Goal: Task Accomplishment & Management: Manage account settings

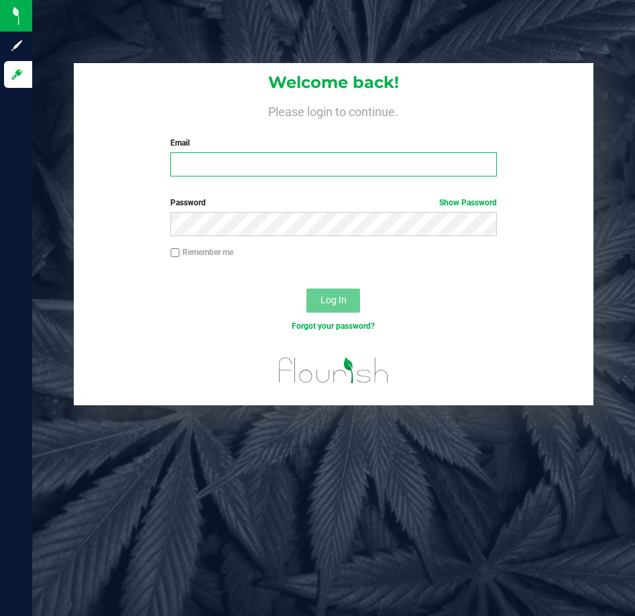
click at [342, 153] on input "Email" at bounding box center [333, 164] width 326 height 24
type input "[EMAIL_ADDRESS][DOMAIN_NAME]"
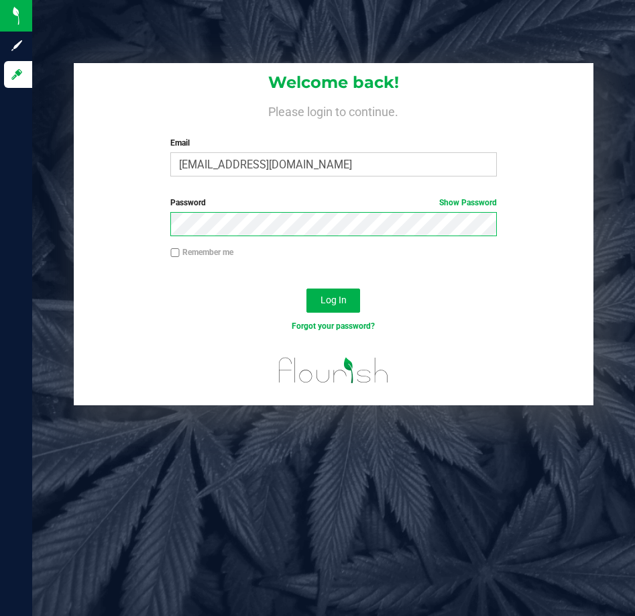
click at [307, 288] on button "Log In" at bounding box center [334, 300] width 54 height 24
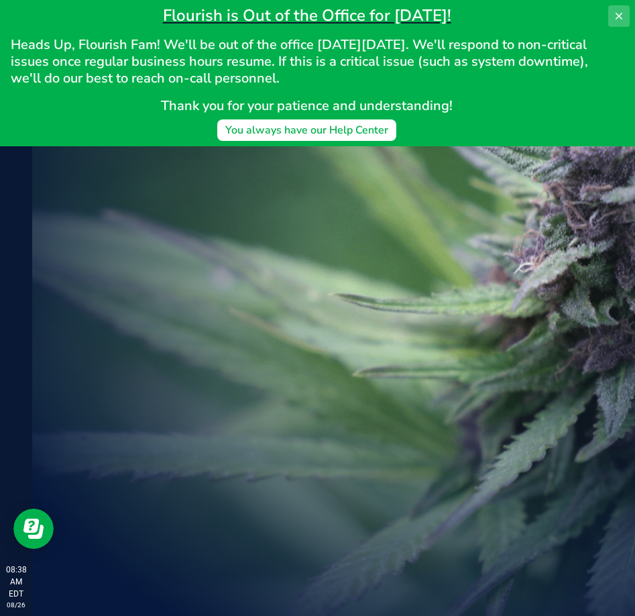
click at [619, 11] on icon at bounding box center [619, 16] width 11 height 11
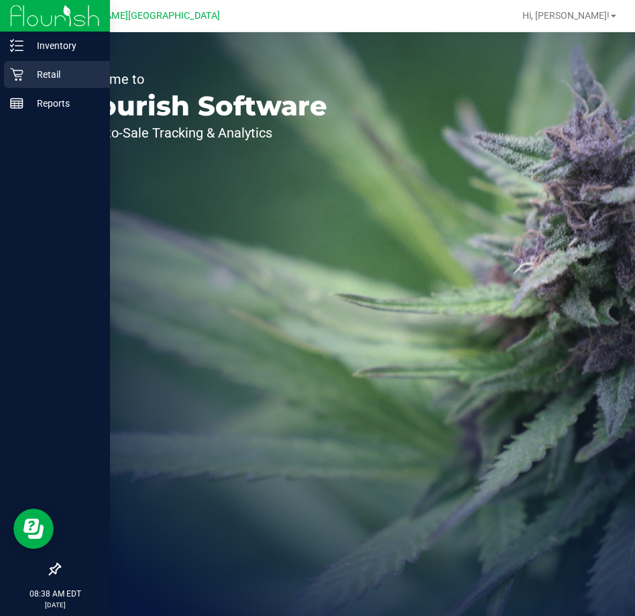
click at [47, 69] on p "Retail" at bounding box center [63, 74] width 81 height 16
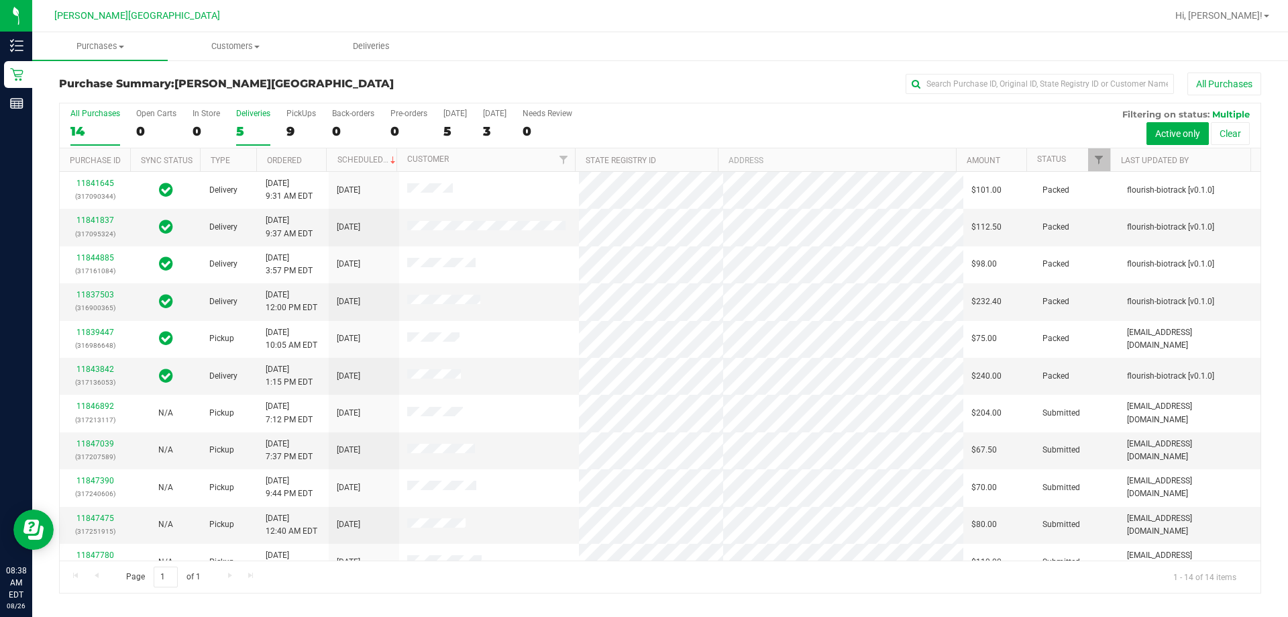
click at [256, 123] on div "5" at bounding box center [253, 130] width 34 height 15
click at [0, 0] on input "Deliveries 5" at bounding box center [0, 0] width 0 height 0
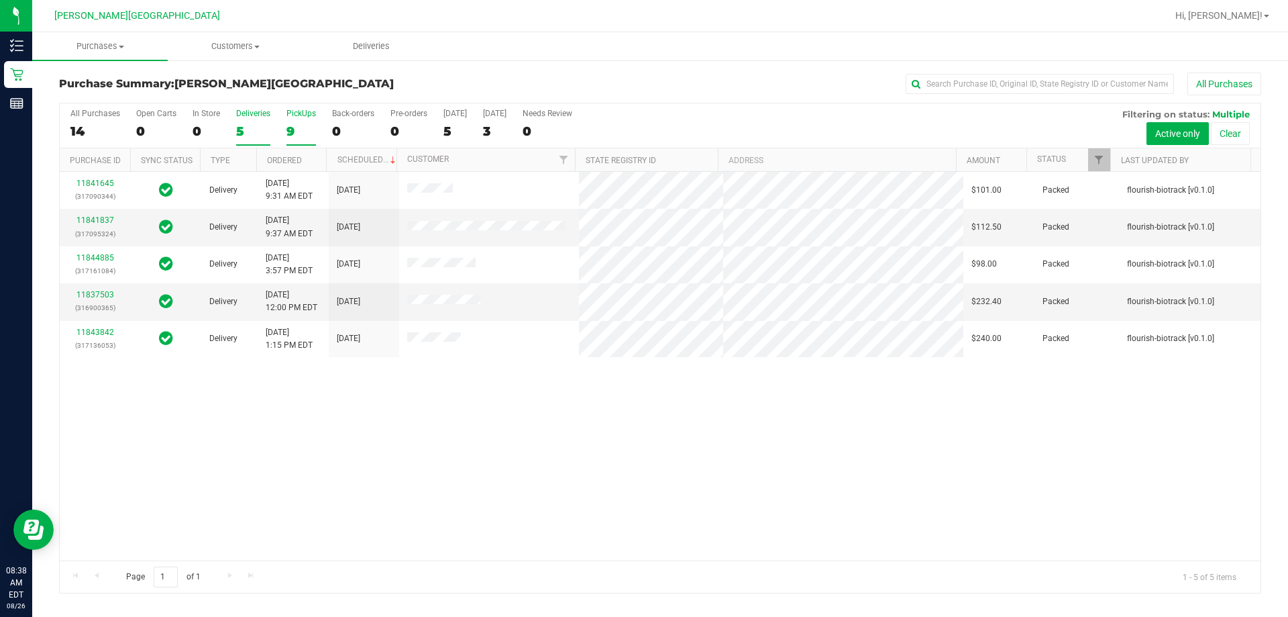
click at [307, 119] on label "PickUps 9" at bounding box center [301, 127] width 30 height 37
click at [0, 0] on input "PickUps 9" at bounding box center [0, 0] width 0 height 0
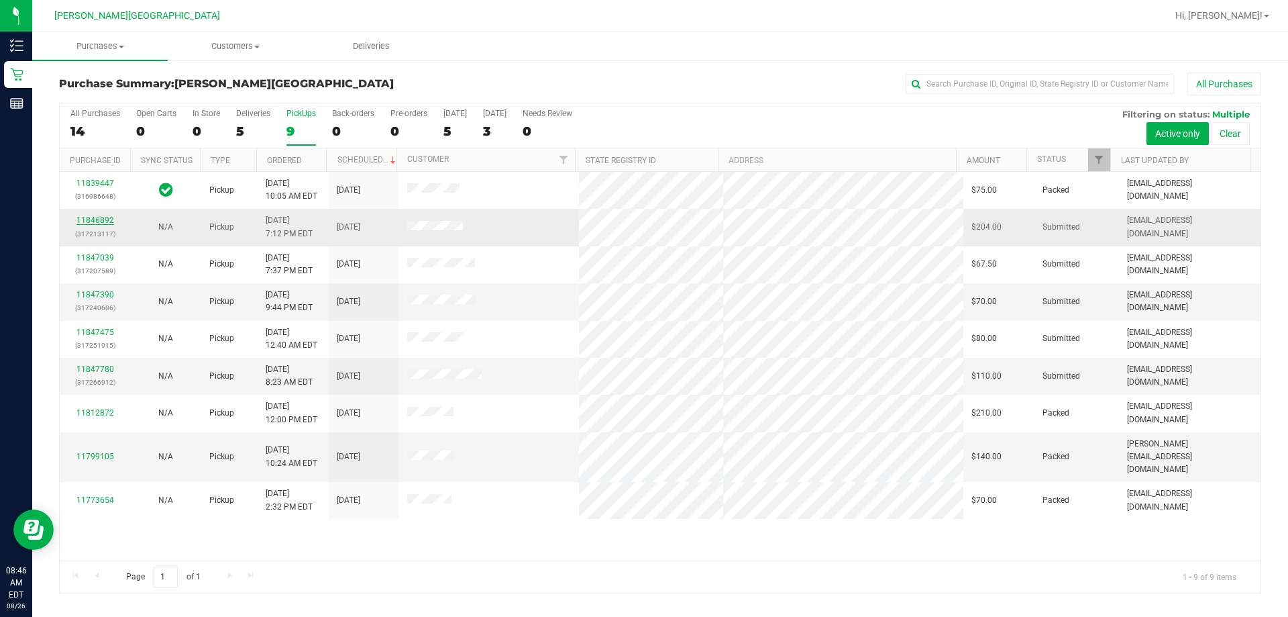
click at [101, 223] on link "11846892" at bounding box center [95, 219] width 38 height 9
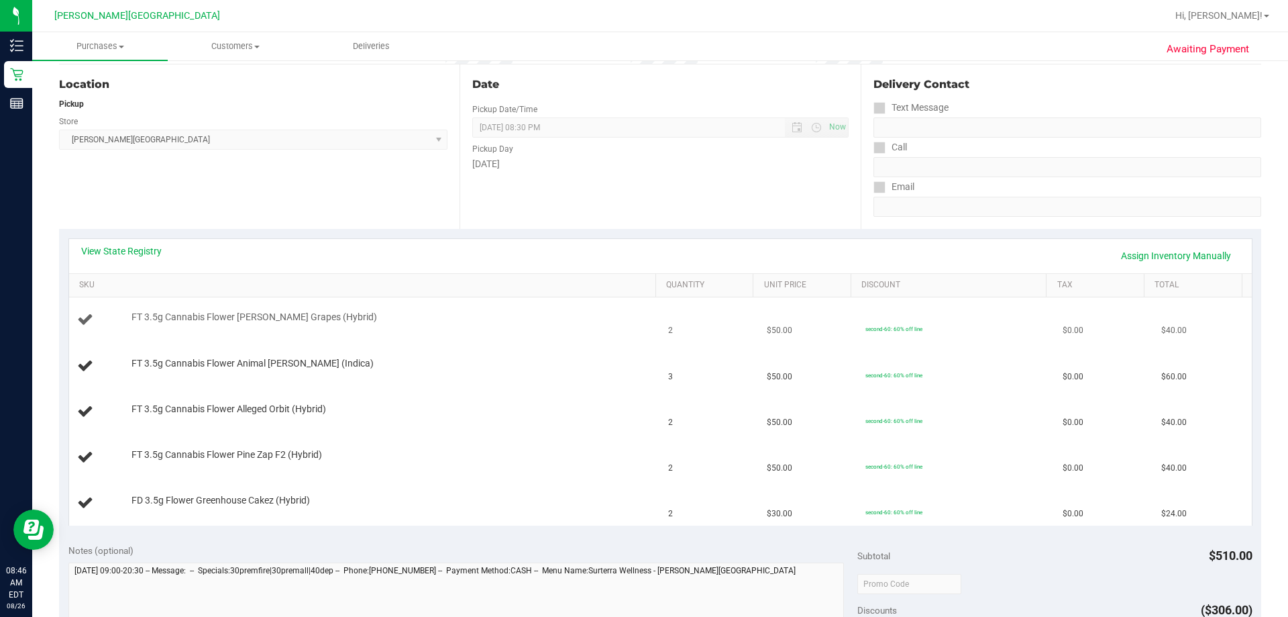
scroll to position [134, 0]
click at [635, 253] on link "Assign Inventory Manually" at bounding box center [1175, 254] width 127 height 23
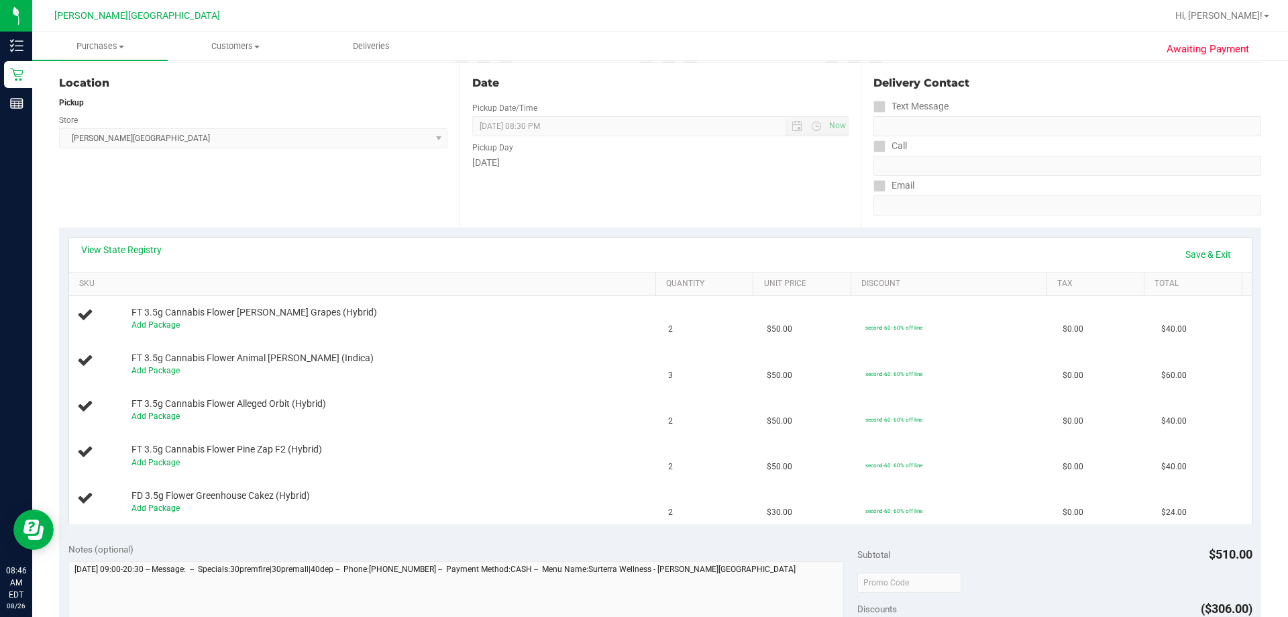
click at [635, 253] on div "View State Registry Save & Exit" at bounding box center [660, 254] width 1159 height 23
click at [635, 248] on link "Save & Exit" at bounding box center [1208, 254] width 63 height 23
click at [142, 251] on link "View State Registry" at bounding box center [121, 249] width 81 height 13
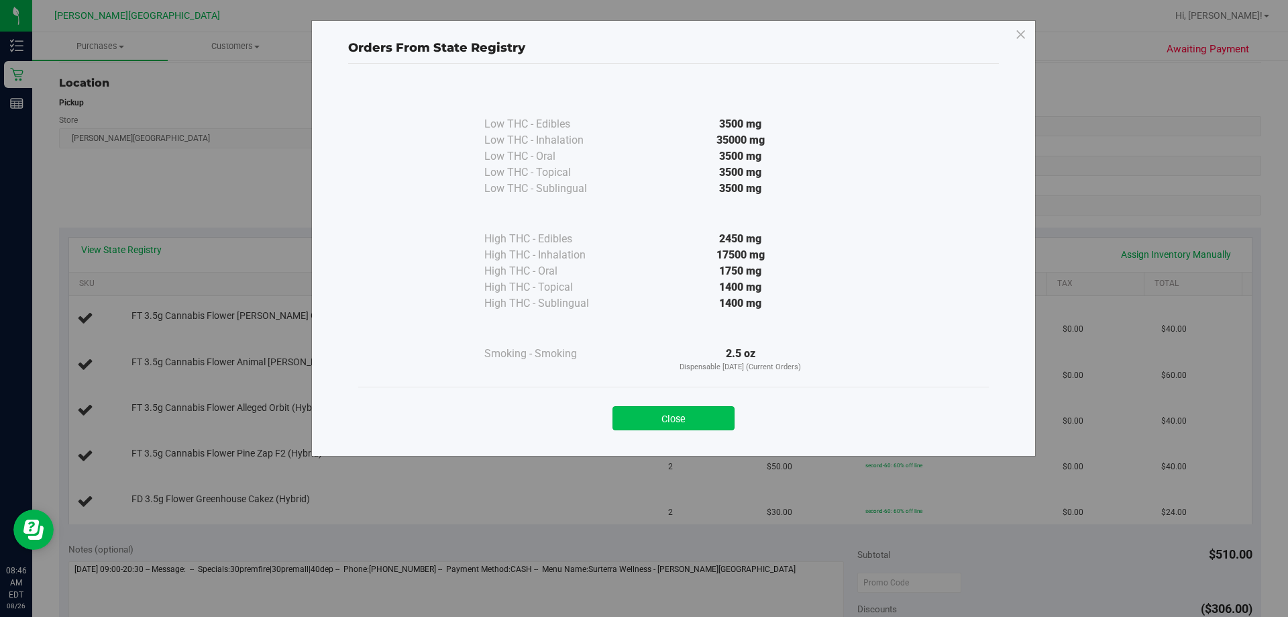
click at [635, 417] on button "Close" at bounding box center [674, 418] width 122 height 24
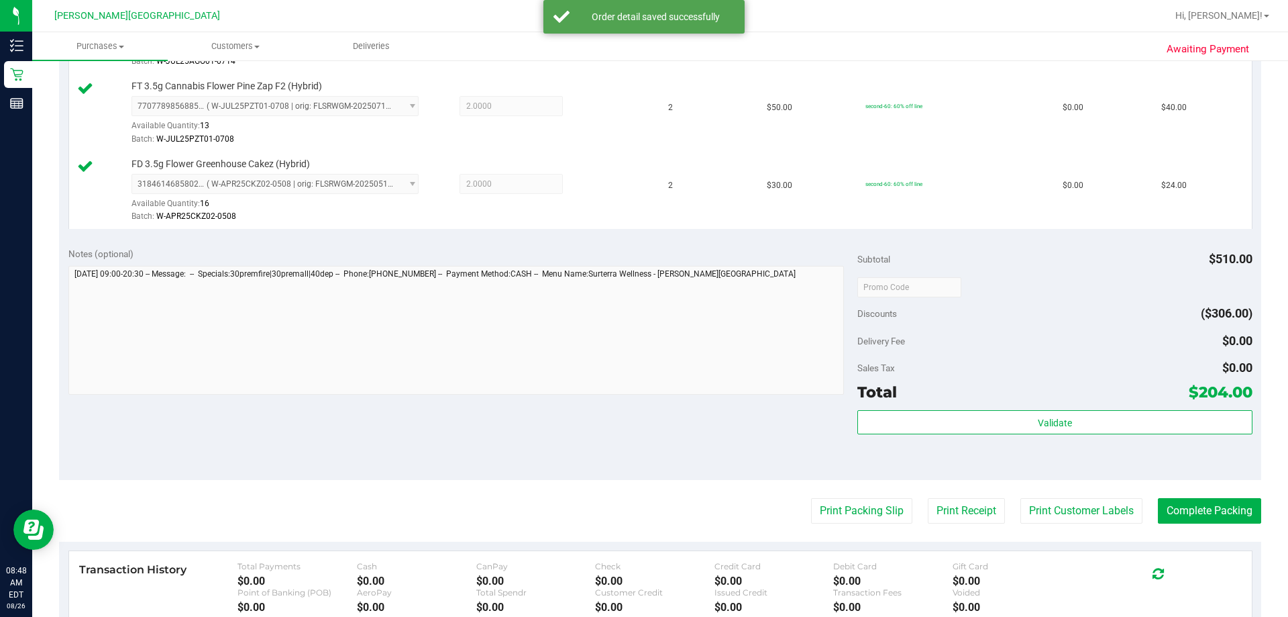
scroll to position [604, 0]
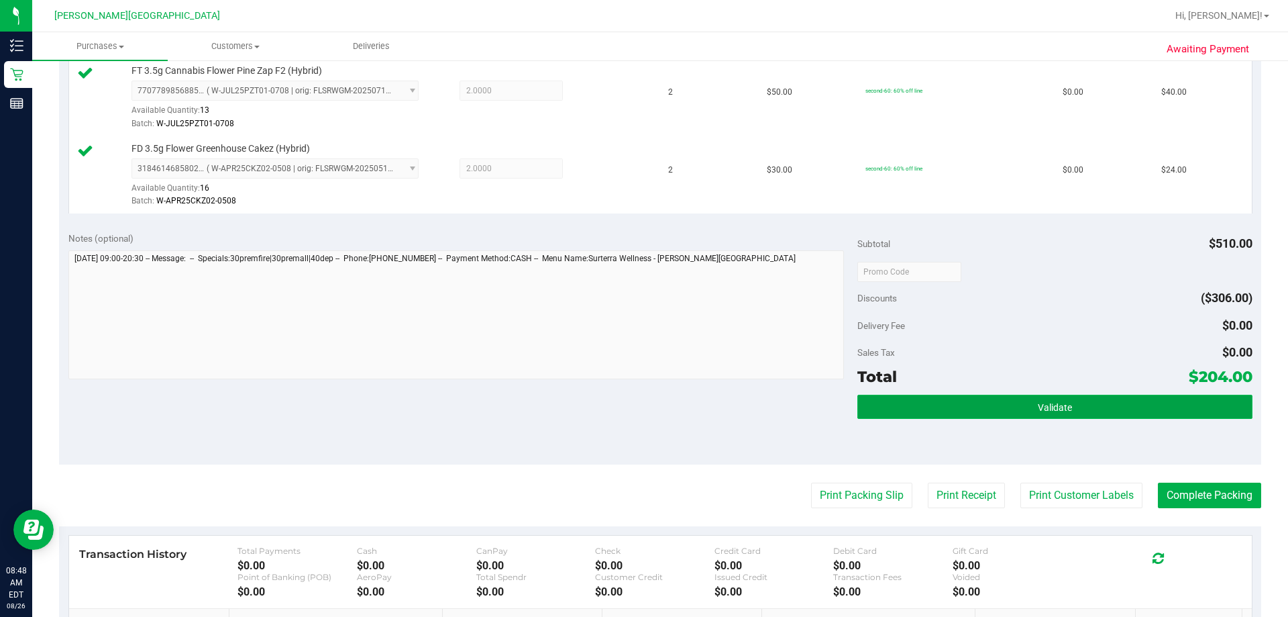
click at [635, 415] on button "Validate" at bounding box center [1054, 406] width 394 height 24
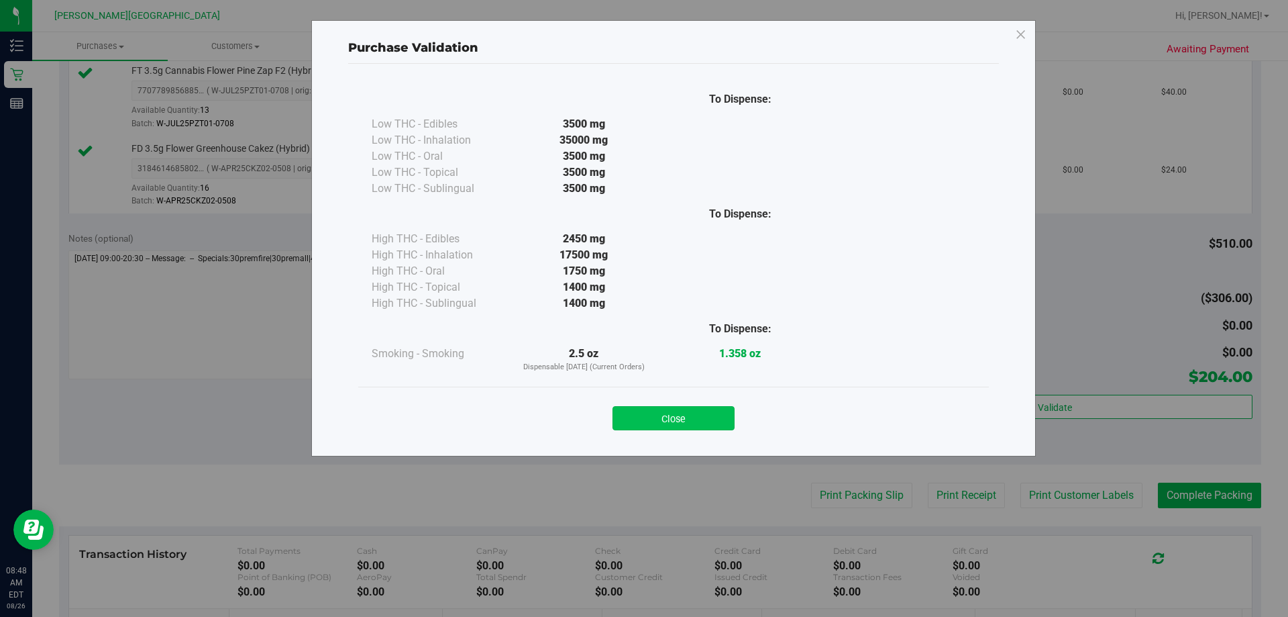
click at [635, 417] on button "Close" at bounding box center [674, 418] width 122 height 24
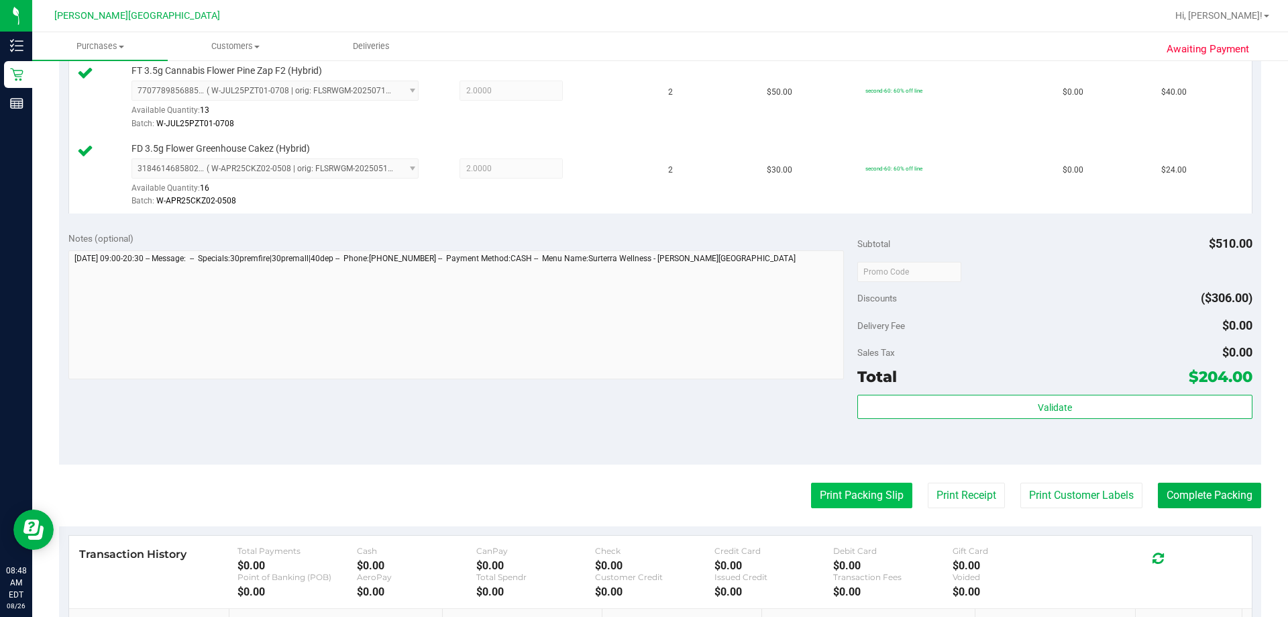
click at [635, 492] on button "Print Packing Slip" at bounding box center [861, 494] width 101 height 25
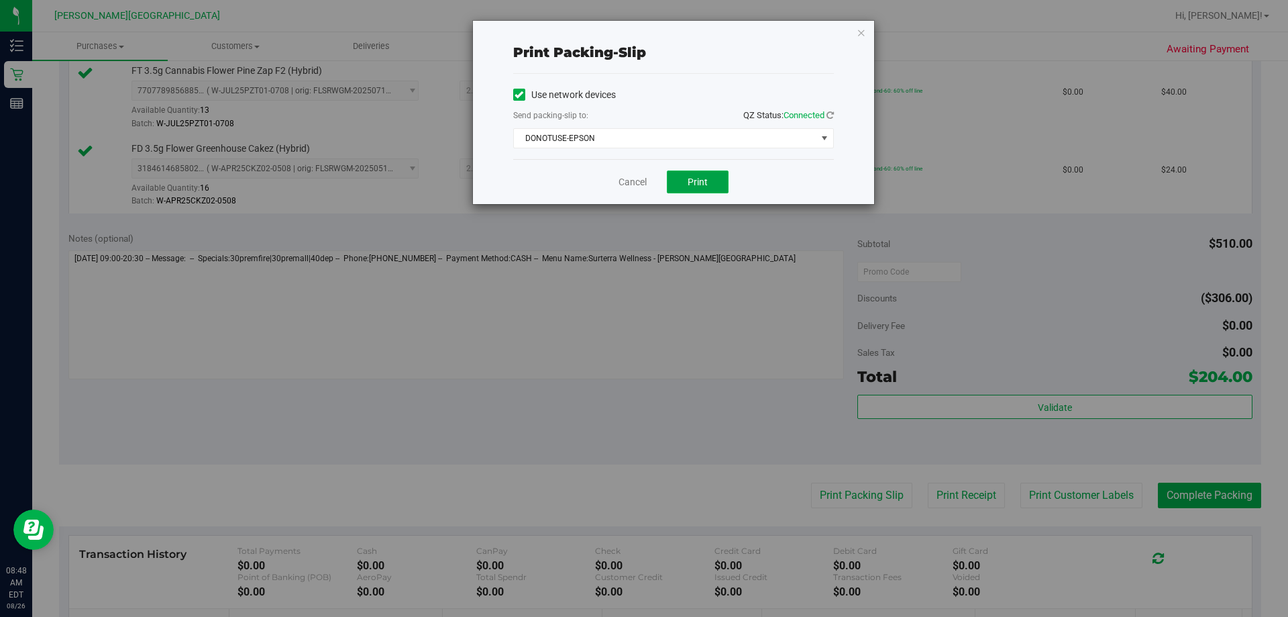
click at [635, 191] on button "Print" at bounding box center [698, 181] width 62 height 23
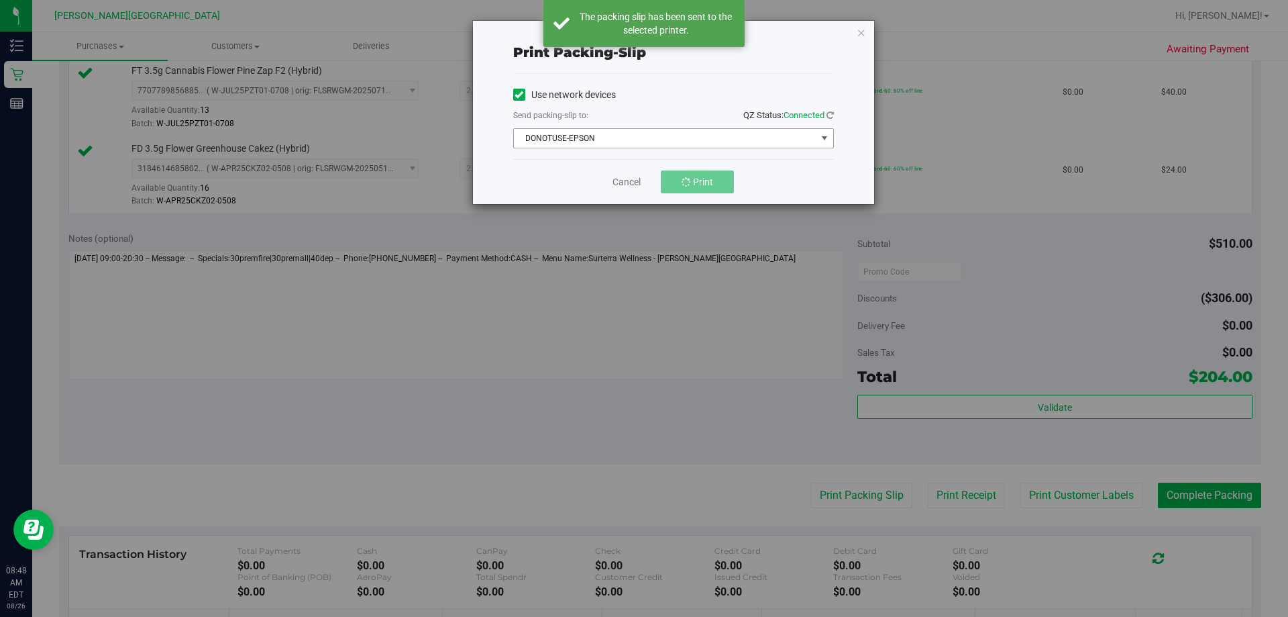
drag, startPoint x: 700, startPoint y: 142, endPoint x: 673, endPoint y: 163, distance: 34.4
click at [635, 140] on span "DONOTUSE-EPSON" at bounding box center [665, 138] width 303 height 19
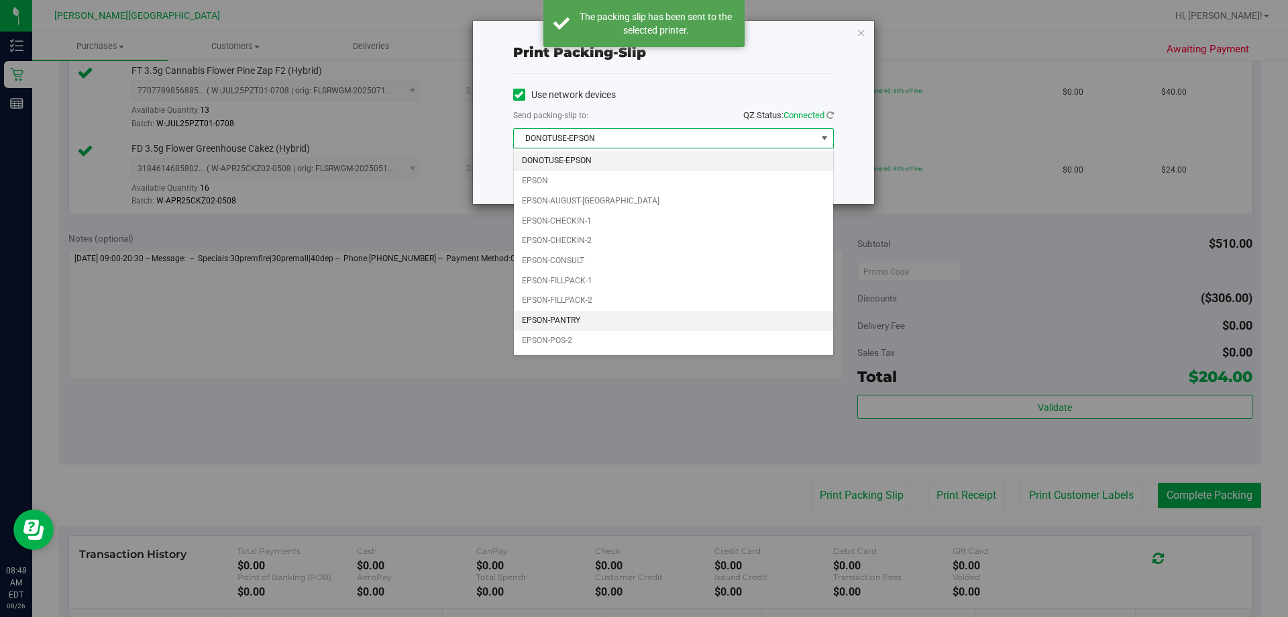
drag, startPoint x: 566, startPoint y: 323, endPoint x: 761, endPoint y: 244, distance: 211.0
click at [566, 322] on li "EPSON-PANTRY" at bounding box center [673, 321] width 319 height 20
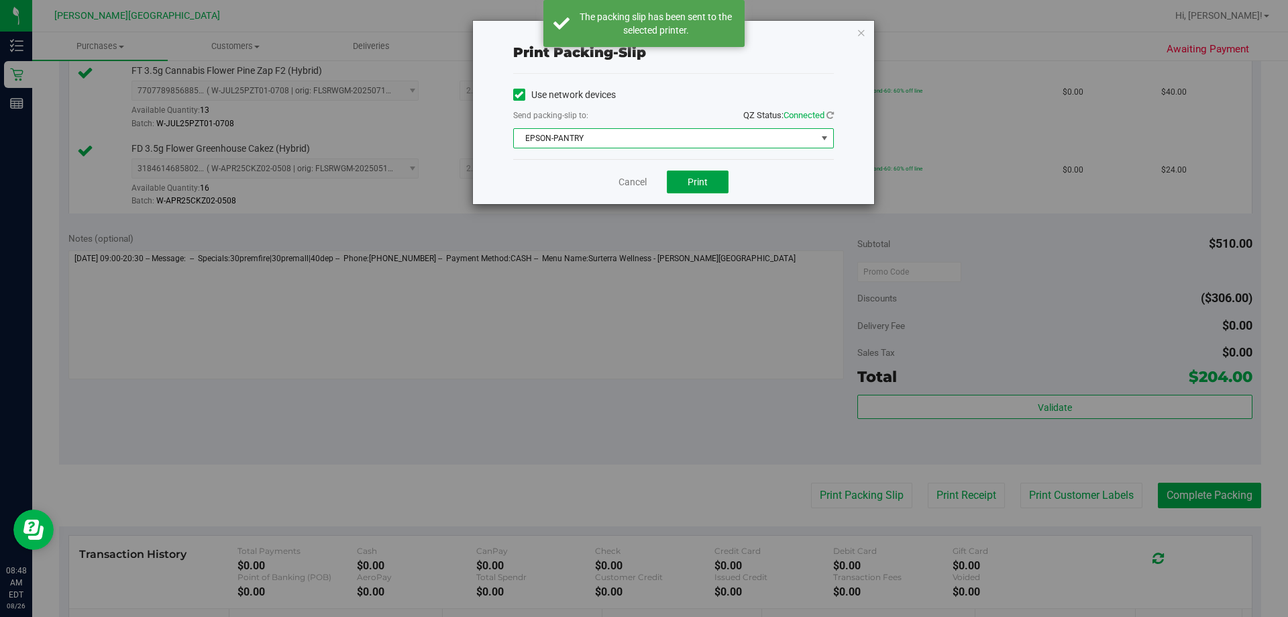
click at [635, 182] on span "Print" at bounding box center [698, 181] width 20 height 11
click at [635, 32] on icon "button" at bounding box center [861, 32] width 9 height 16
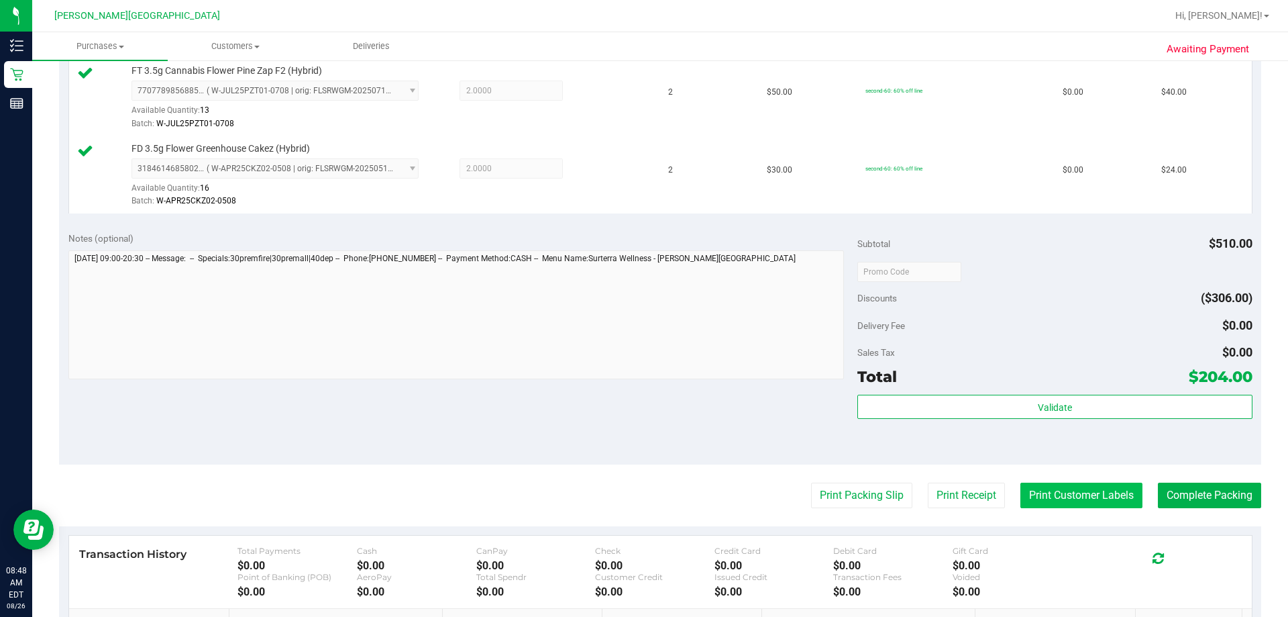
click at [635, 495] on button "Print Customer Labels" at bounding box center [1081, 494] width 122 height 25
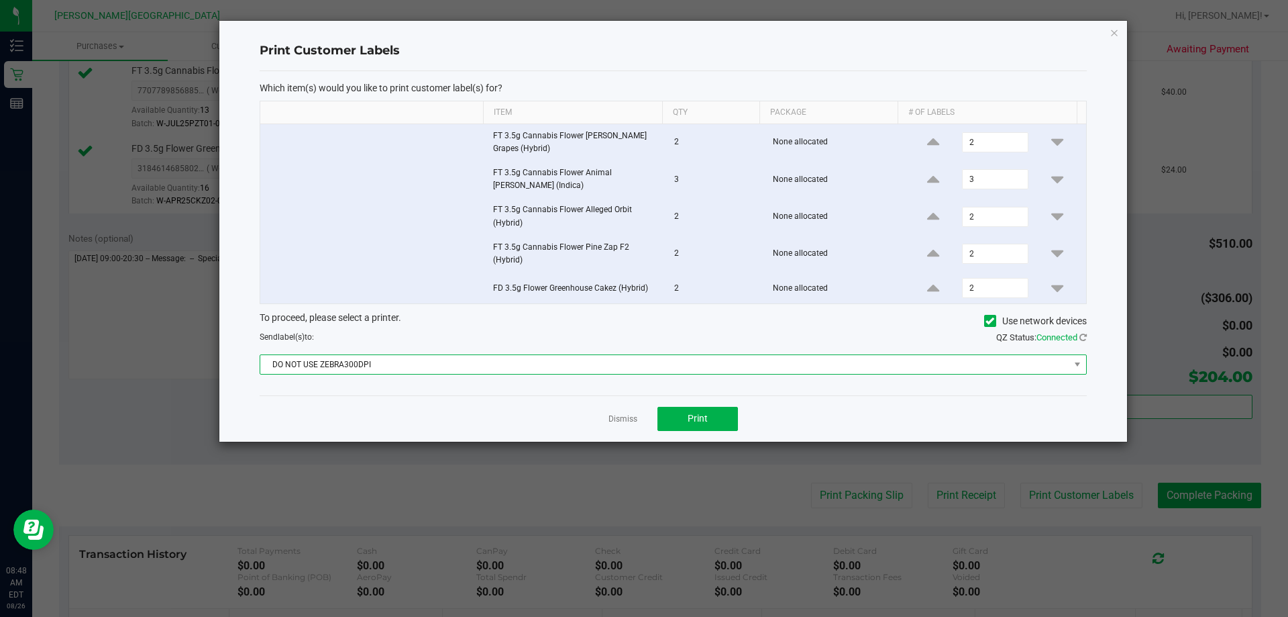
click at [519, 363] on span "DO NOT USE ZEBRA300DPI" at bounding box center [664, 364] width 809 height 19
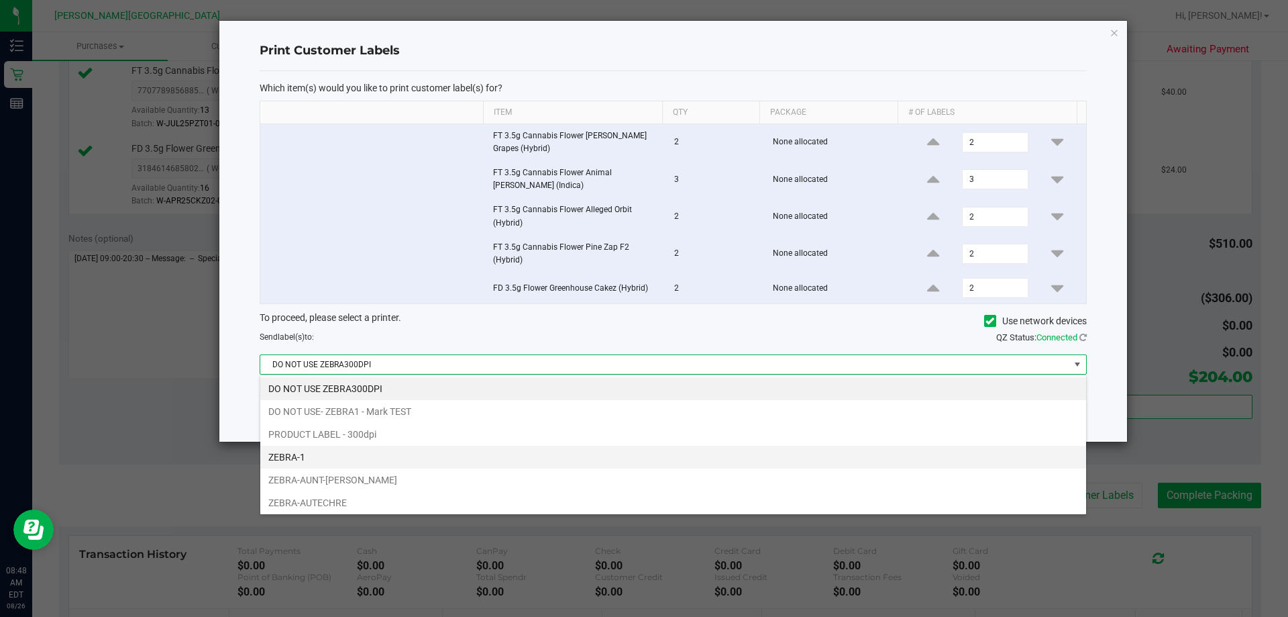
scroll to position [25, 0]
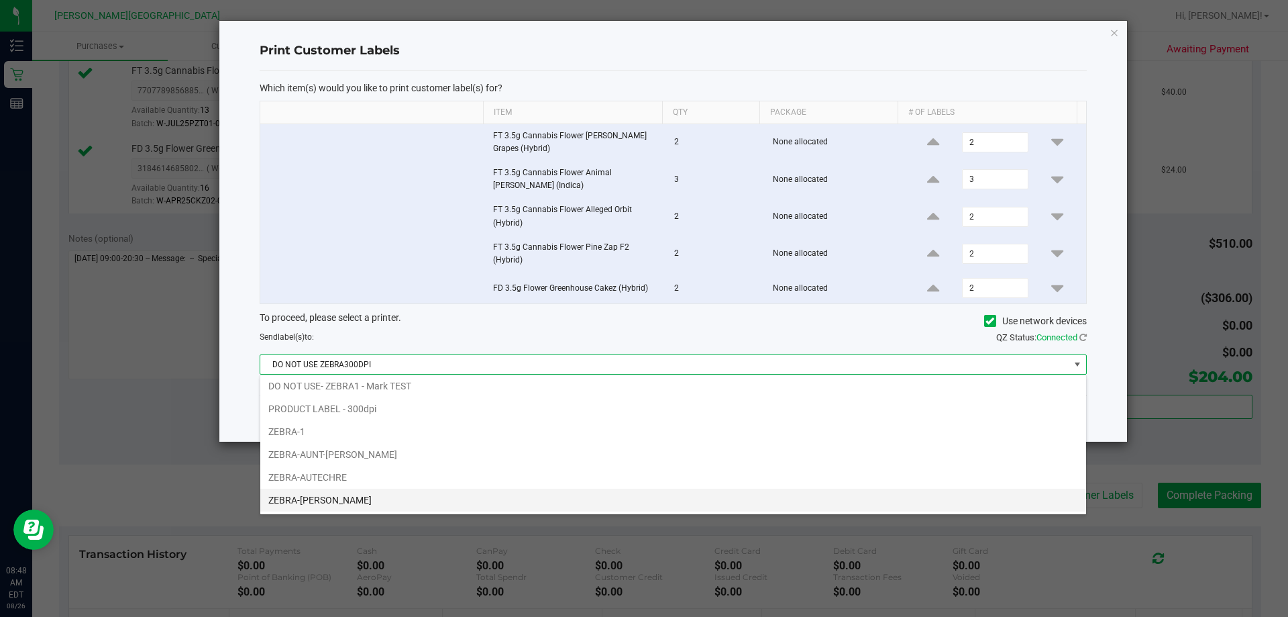
click at [358, 492] on li "ZEBRA-ED-SHEERAN" at bounding box center [673, 499] width 826 height 23
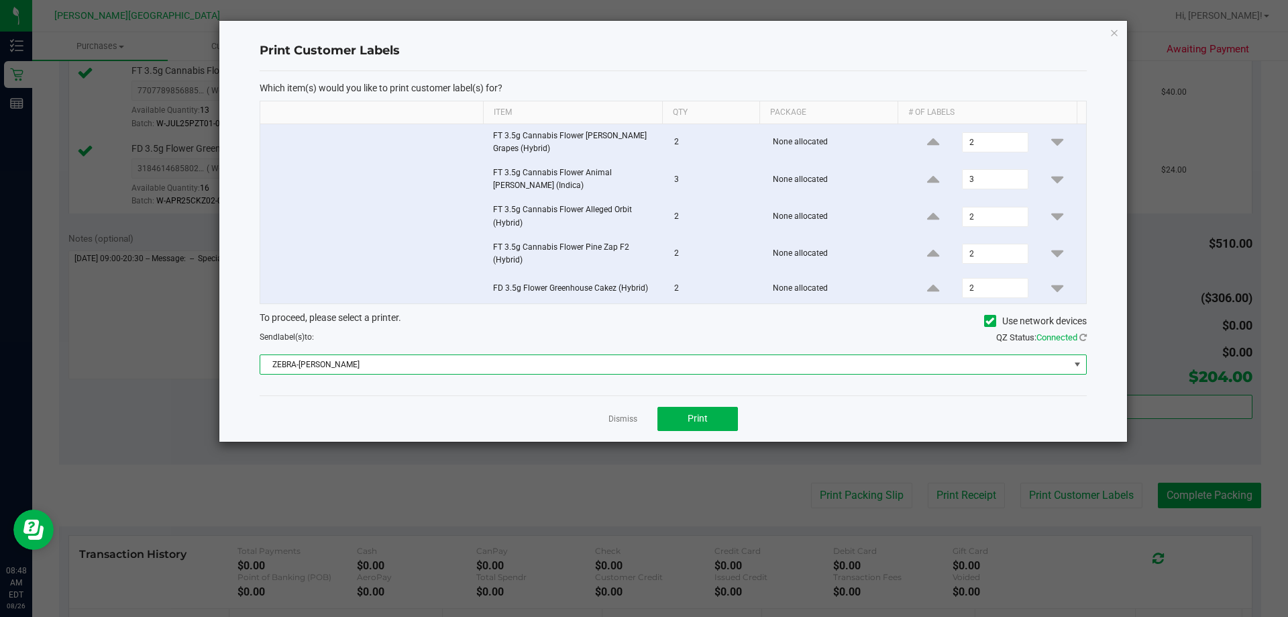
drag, startPoint x: 1113, startPoint y: 29, endPoint x: 1113, endPoint y: 50, distance: 20.8
click at [635, 29] on icon "button" at bounding box center [1114, 32] width 9 height 16
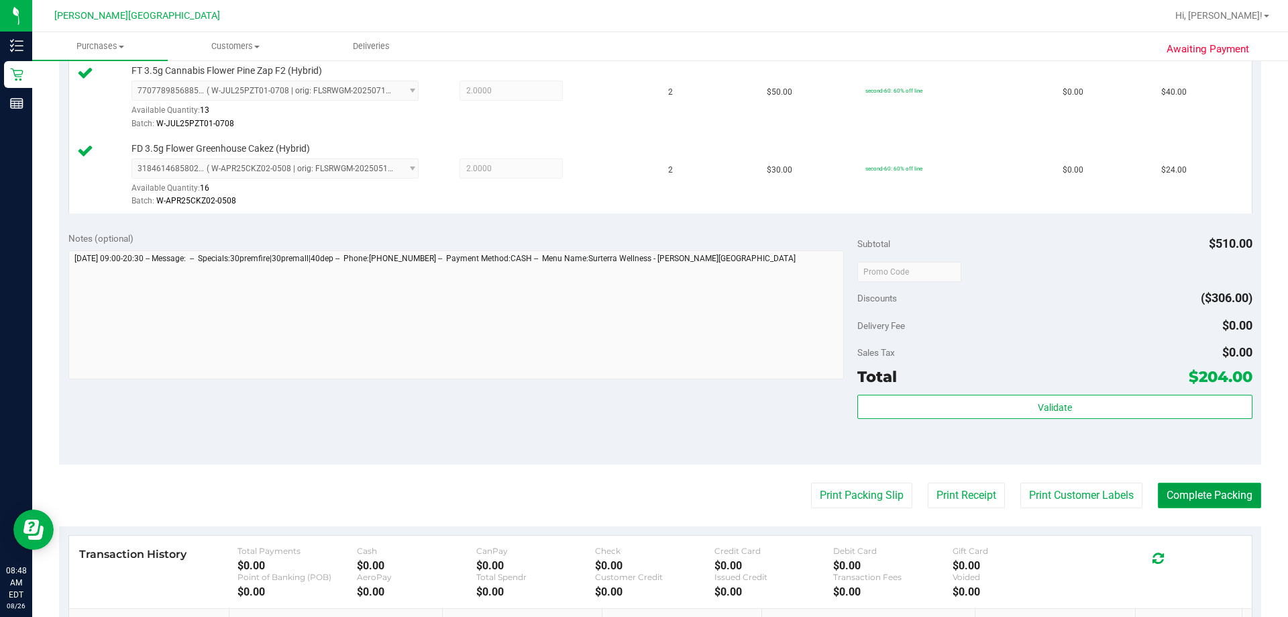
click at [635, 501] on button "Complete Packing" at bounding box center [1209, 494] width 103 height 25
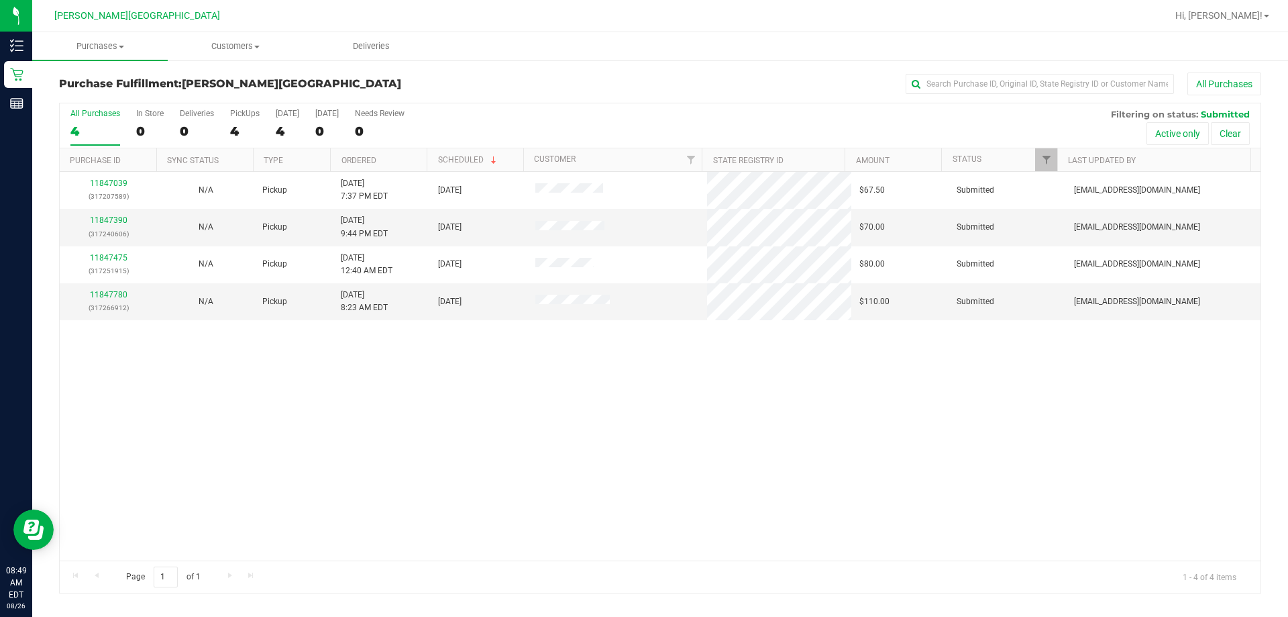
click at [635, 481] on div "11847039 (317207589) N/A Pickup 8/25/2025 7:37 PM EDT 8/26/2025 $67.50 Submitte…" at bounding box center [660, 366] width 1201 height 388
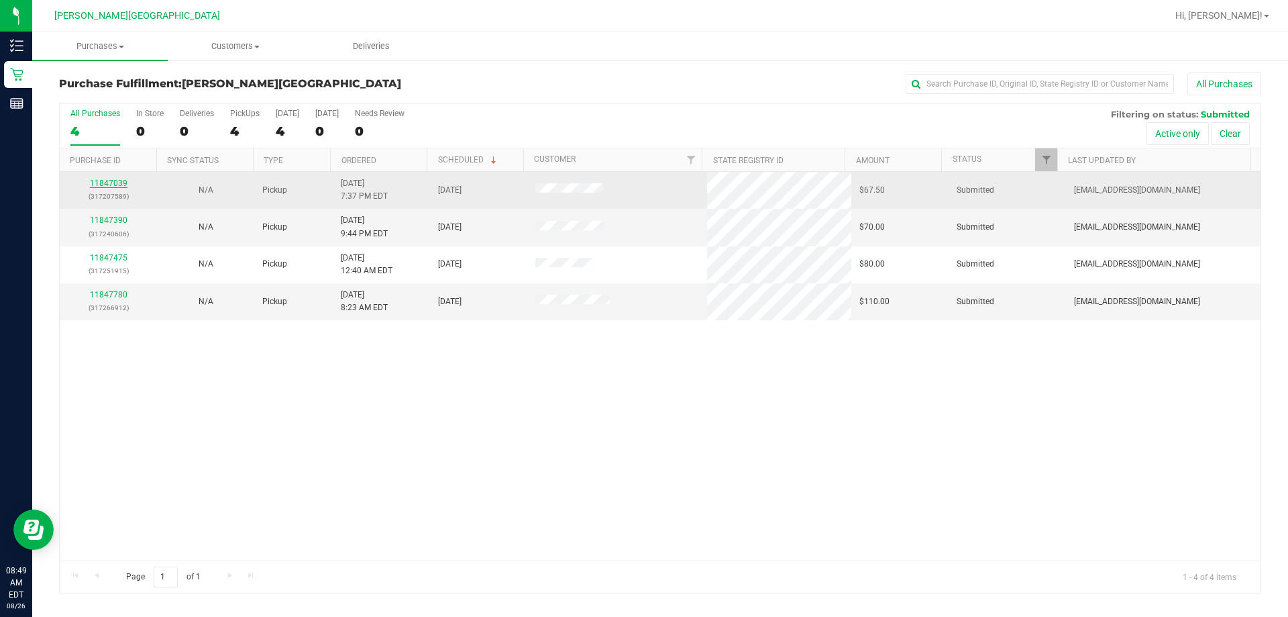
click at [122, 182] on link "11847039" at bounding box center [109, 182] width 38 height 9
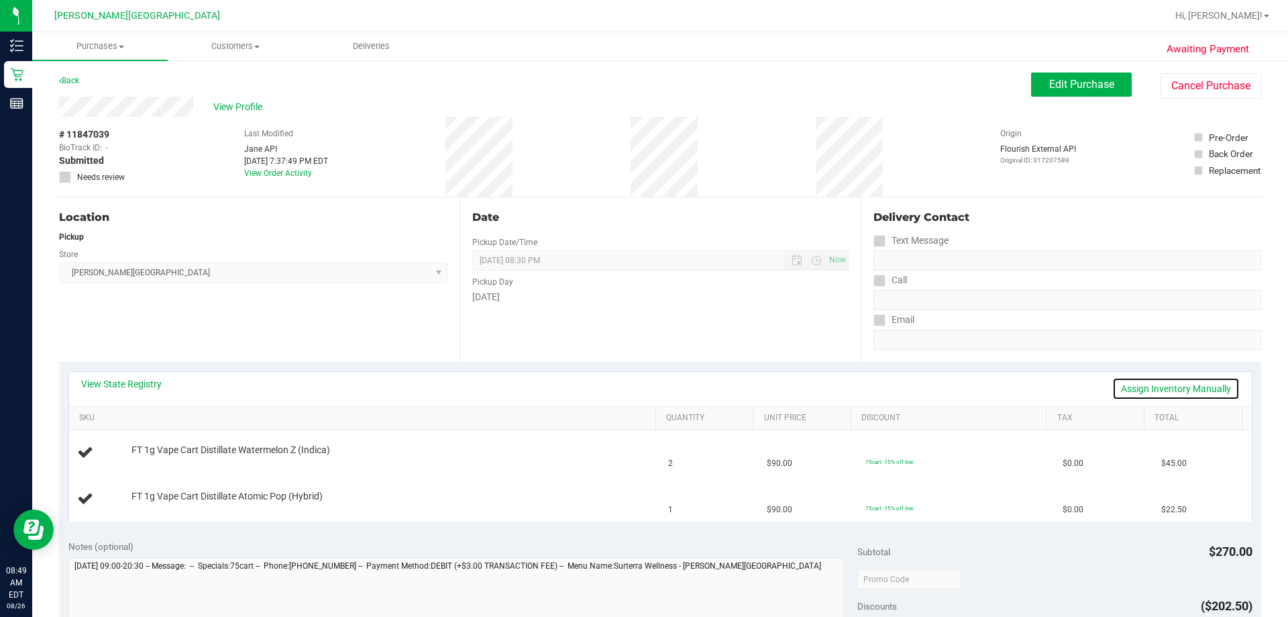
click at [635, 390] on link "Assign Inventory Manually" at bounding box center [1175, 388] width 127 height 23
click at [635, 390] on link "Save & Exit" at bounding box center [1208, 388] width 63 height 23
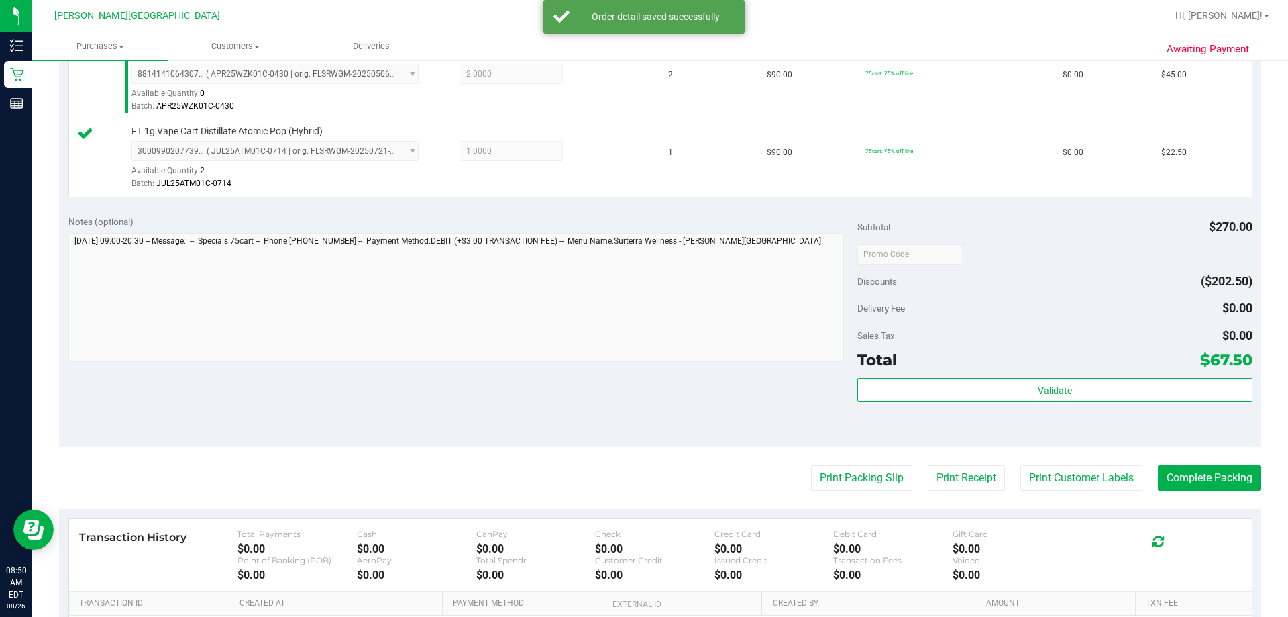
scroll to position [403, 0]
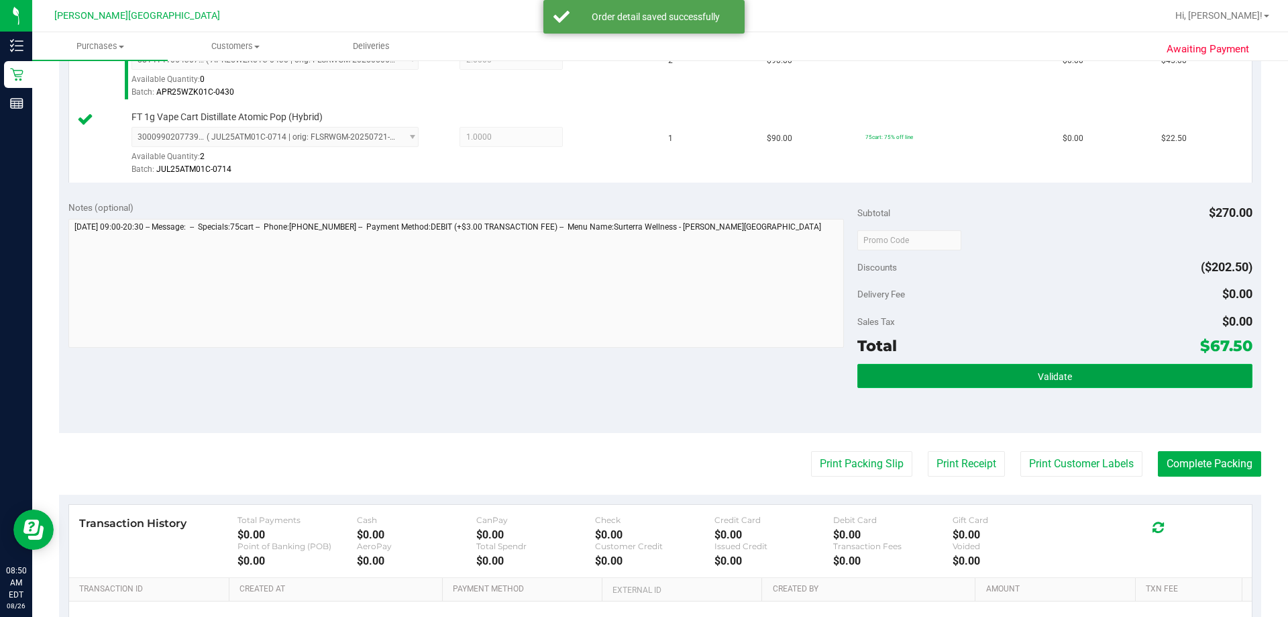
click at [635, 369] on button "Validate" at bounding box center [1054, 376] width 394 height 24
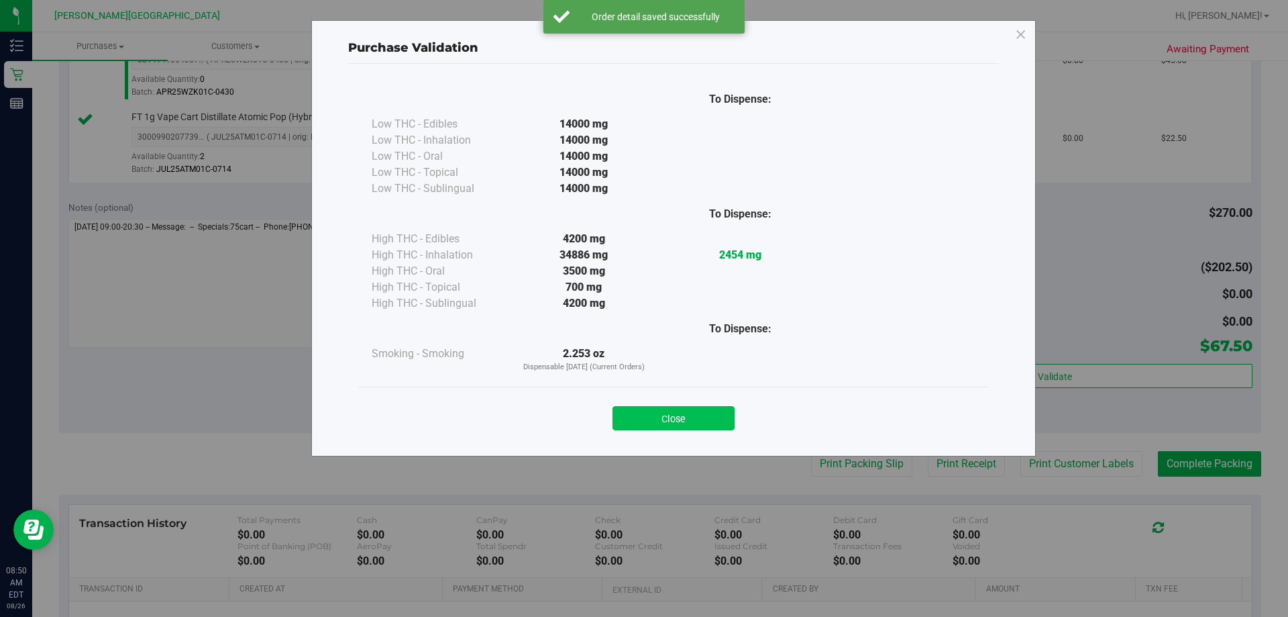
click at [635, 419] on button "Close" at bounding box center [674, 418] width 122 height 24
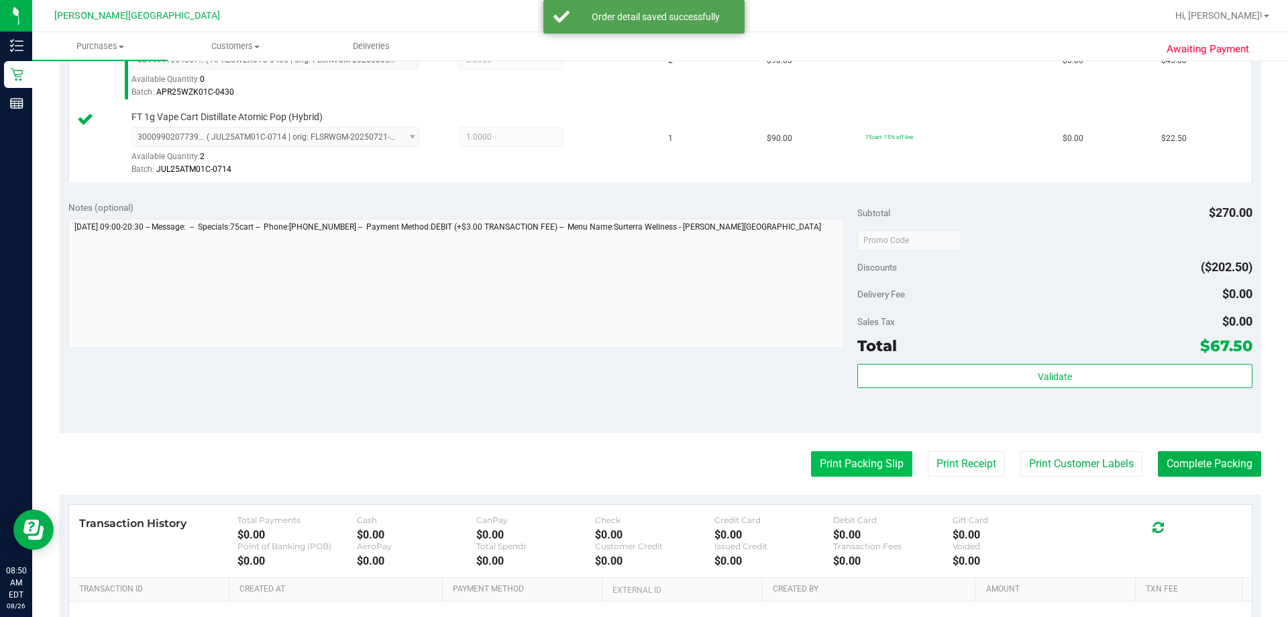
click at [635, 459] on button "Print Packing Slip" at bounding box center [861, 463] width 101 height 25
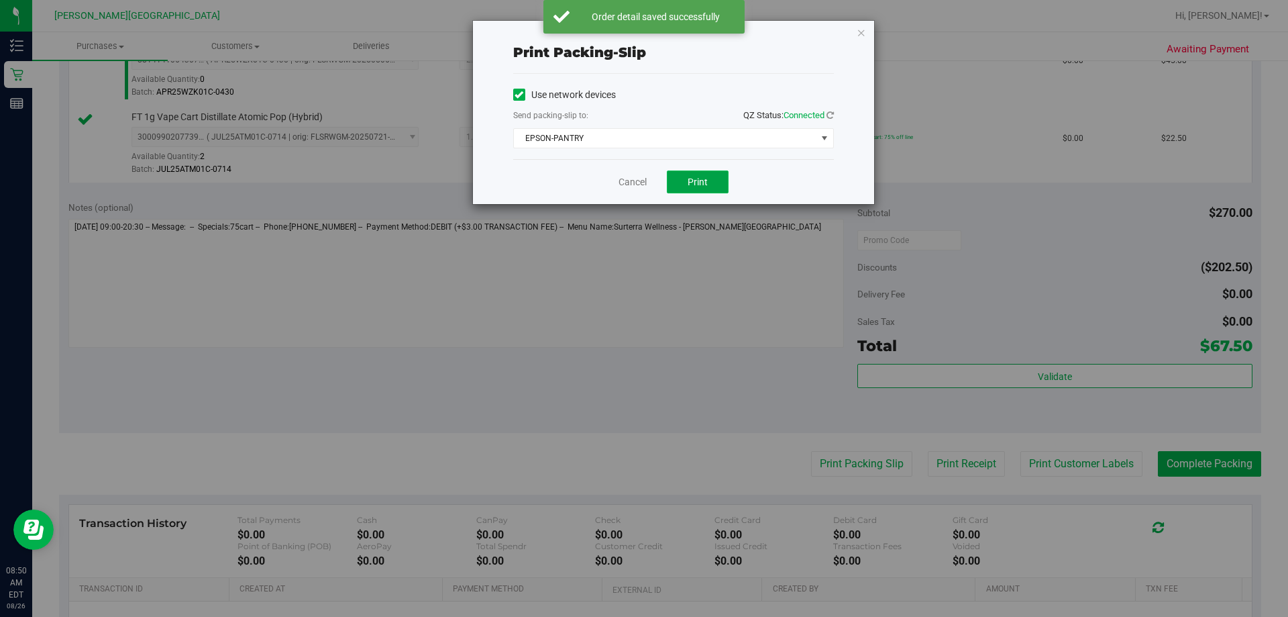
click at [635, 185] on span "Print" at bounding box center [698, 181] width 20 height 11
click at [635, 31] on icon "button" at bounding box center [861, 32] width 9 height 16
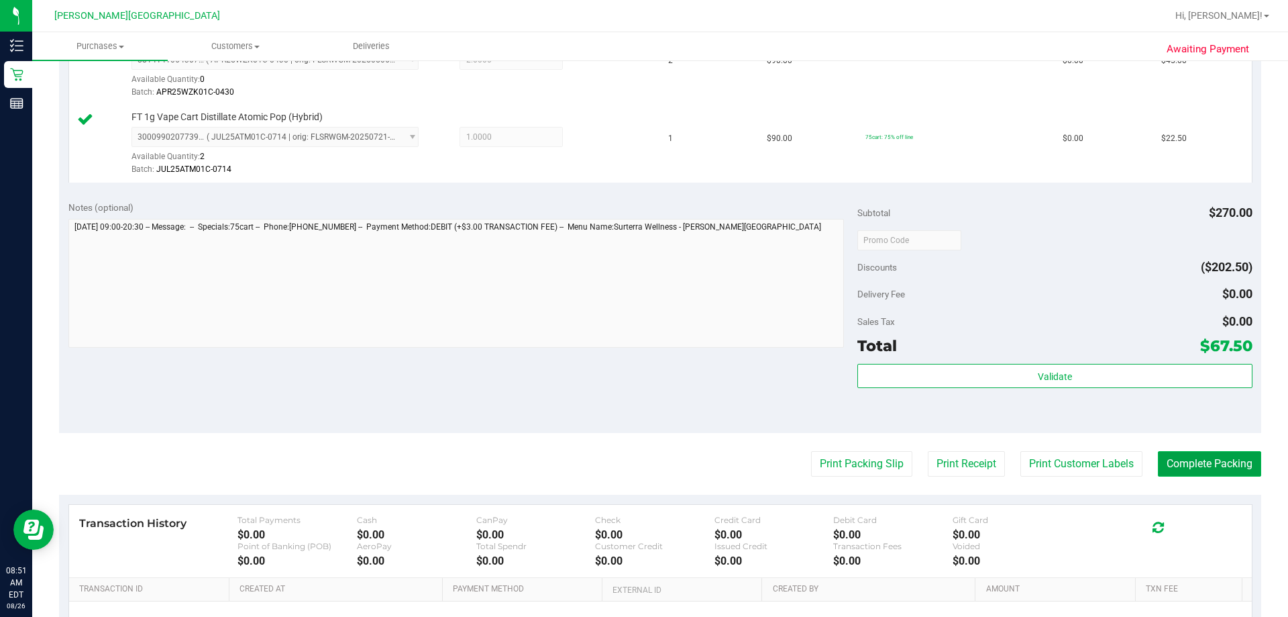
click at [635, 468] on button "Complete Packing" at bounding box center [1209, 463] width 103 height 25
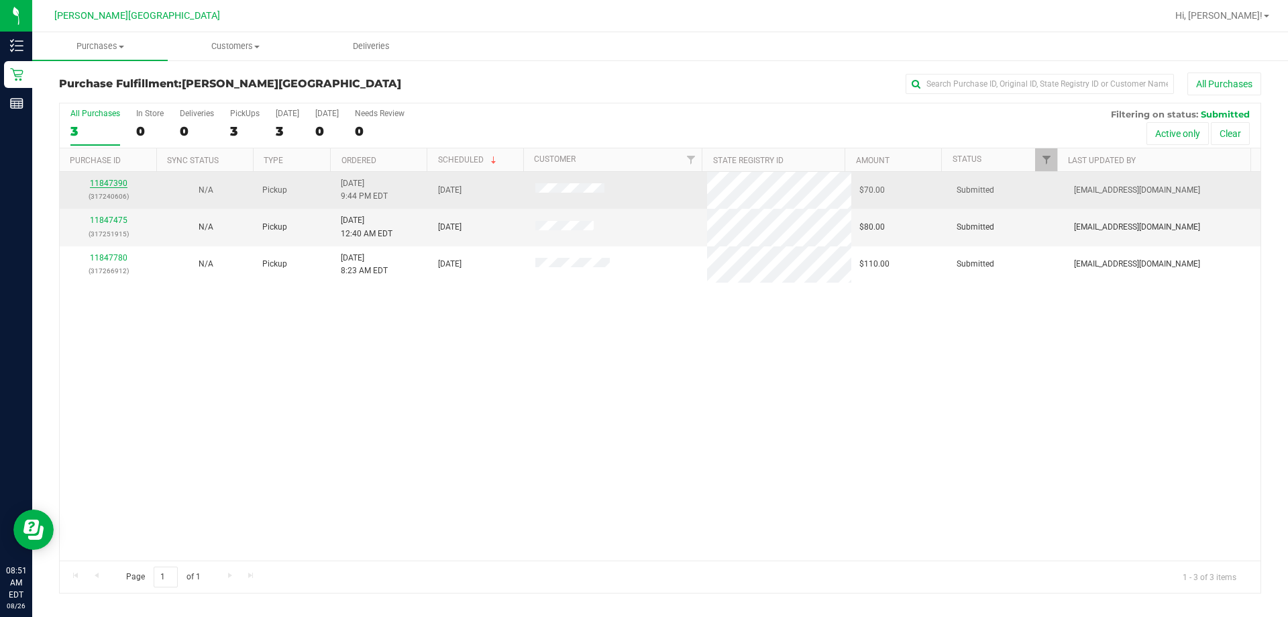
click at [105, 185] on link "11847390" at bounding box center [109, 182] width 38 height 9
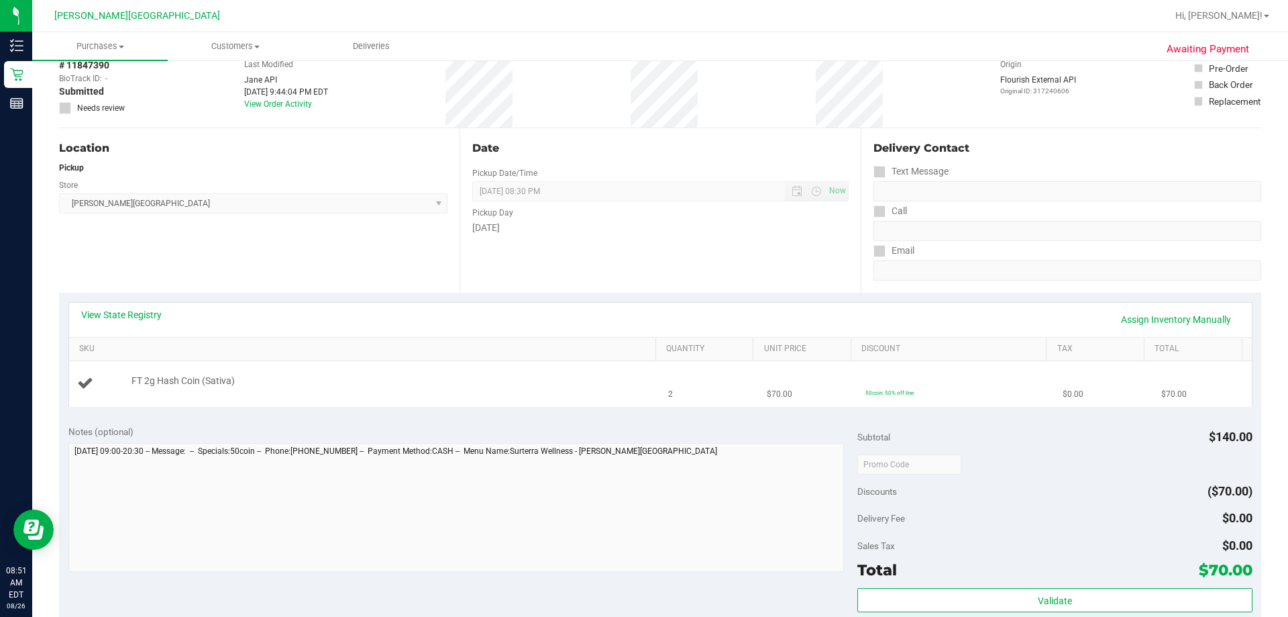
scroll to position [134, 0]
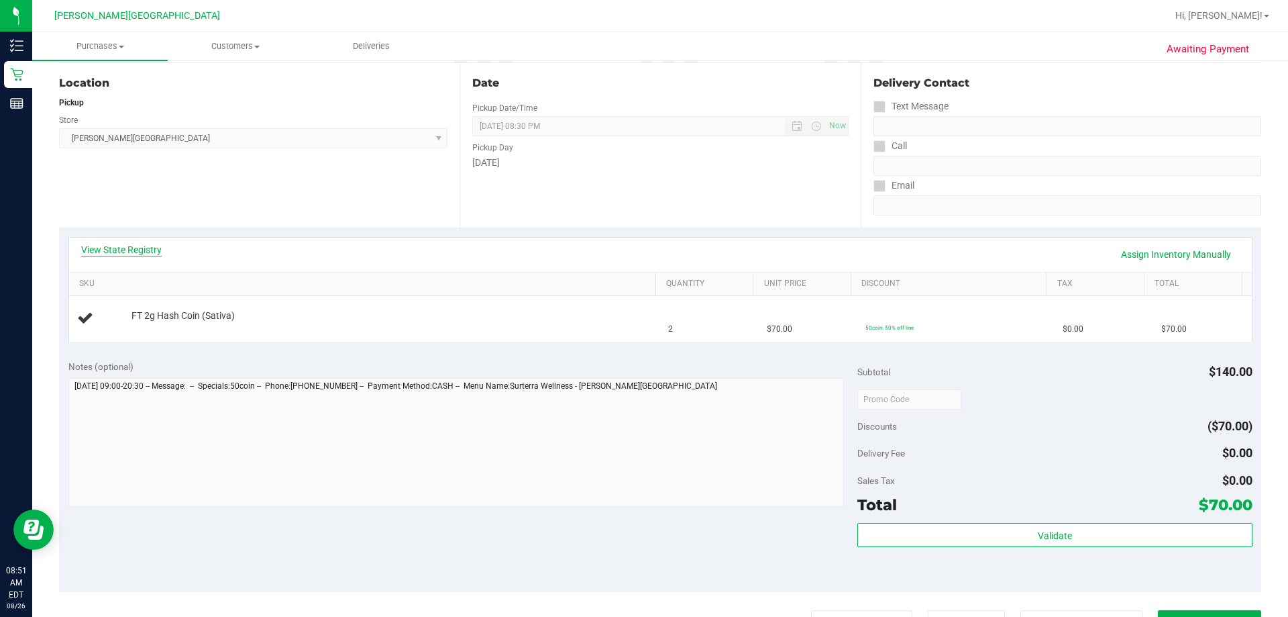
click at [135, 246] on link "View State Registry" at bounding box center [121, 249] width 81 height 13
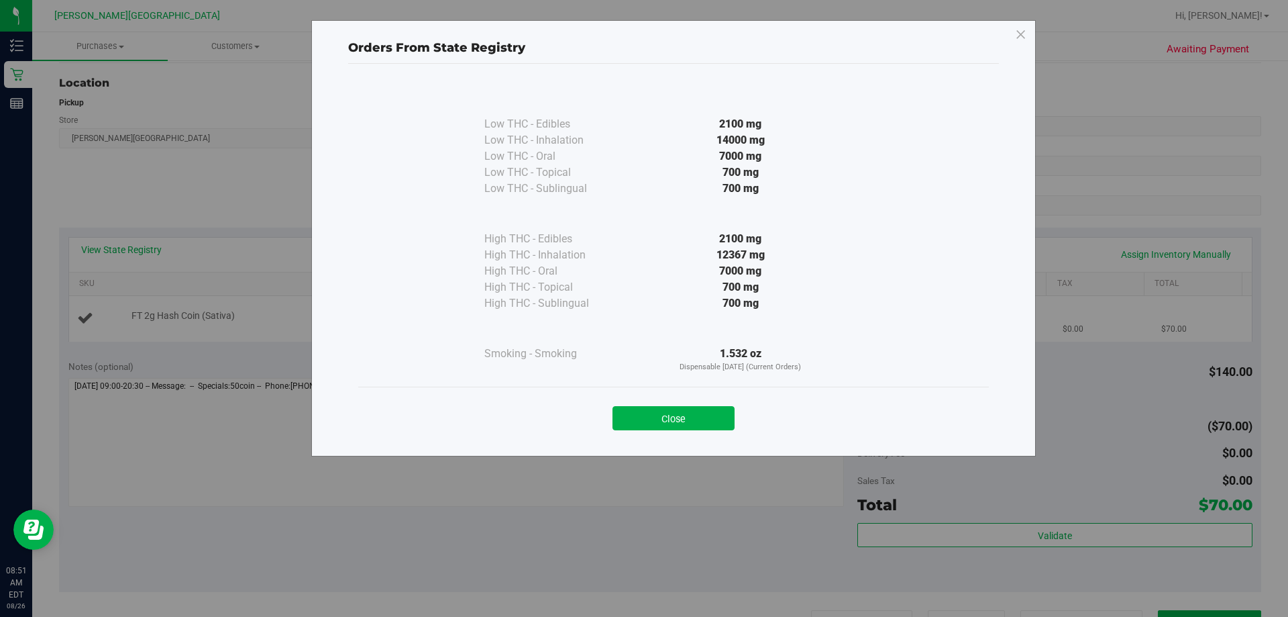
drag, startPoint x: 706, startPoint y: 413, endPoint x: 1053, endPoint y: 305, distance: 363.3
click at [635, 412] on button "Close" at bounding box center [674, 418] width 122 height 24
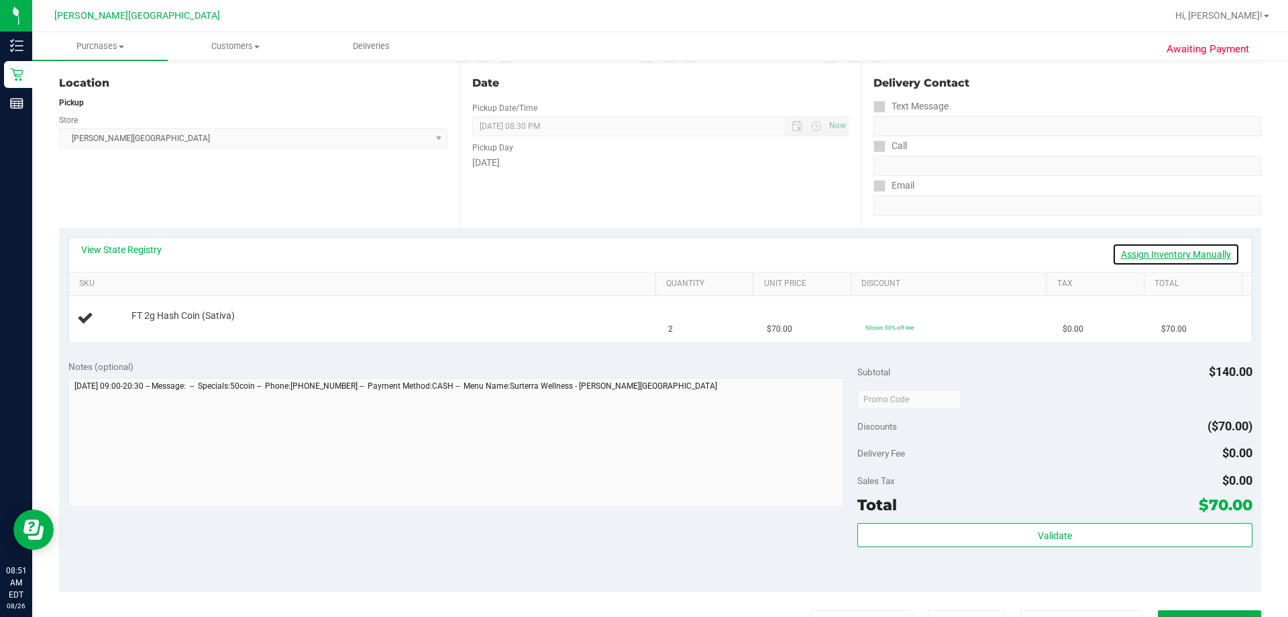
click at [635, 253] on link "Assign Inventory Manually" at bounding box center [1175, 254] width 127 height 23
click at [635, 253] on div "View State Registry Save & Exit" at bounding box center [660, 254] width 1159 height 23
drag, startPoint x: 1213, startPoint y: 252, endPoint x: 985, endPoint y: 243, distance: 228.3
click at [635, 252] on link "Save & Exit" at bounding box center [1208, 254] width 63 height 23
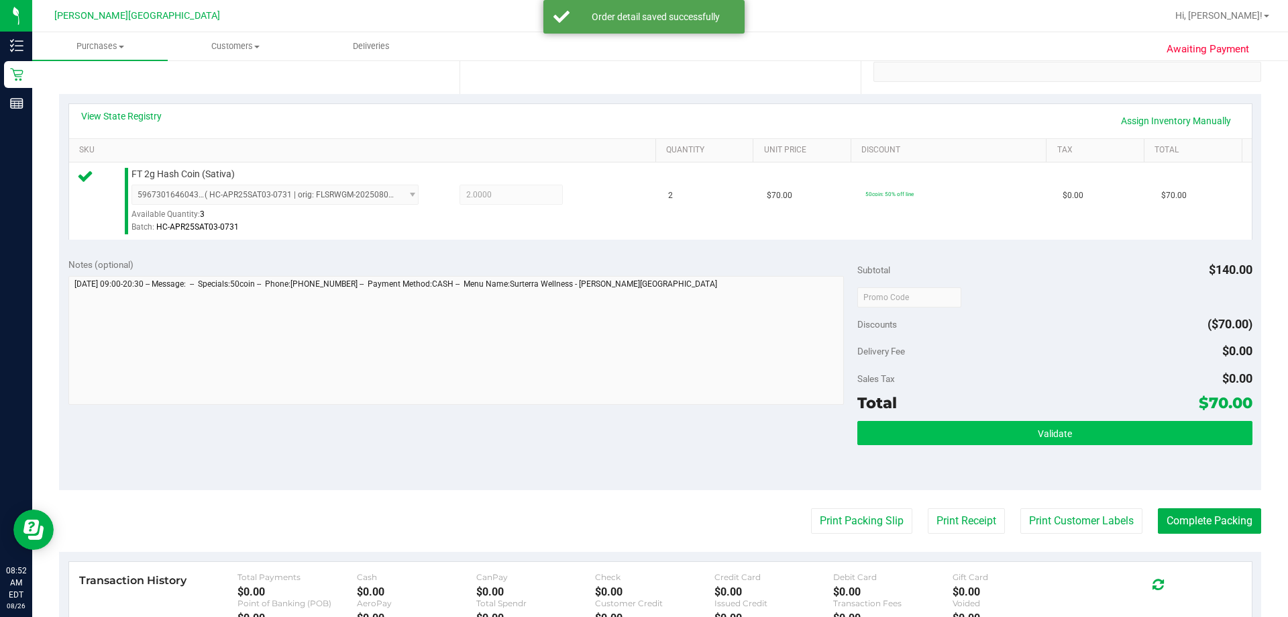
scroll to position [268, 0]
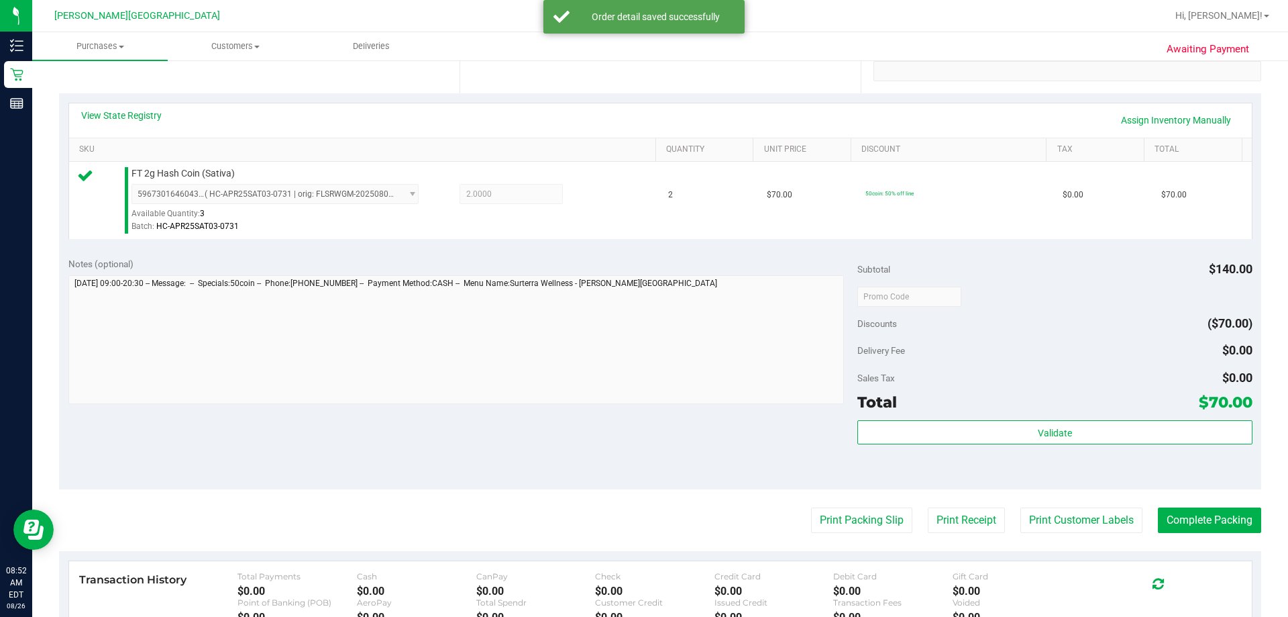
click at [635, 413] on div "Total $70.00" at bounding box center [1054, 402] width 394 height 24
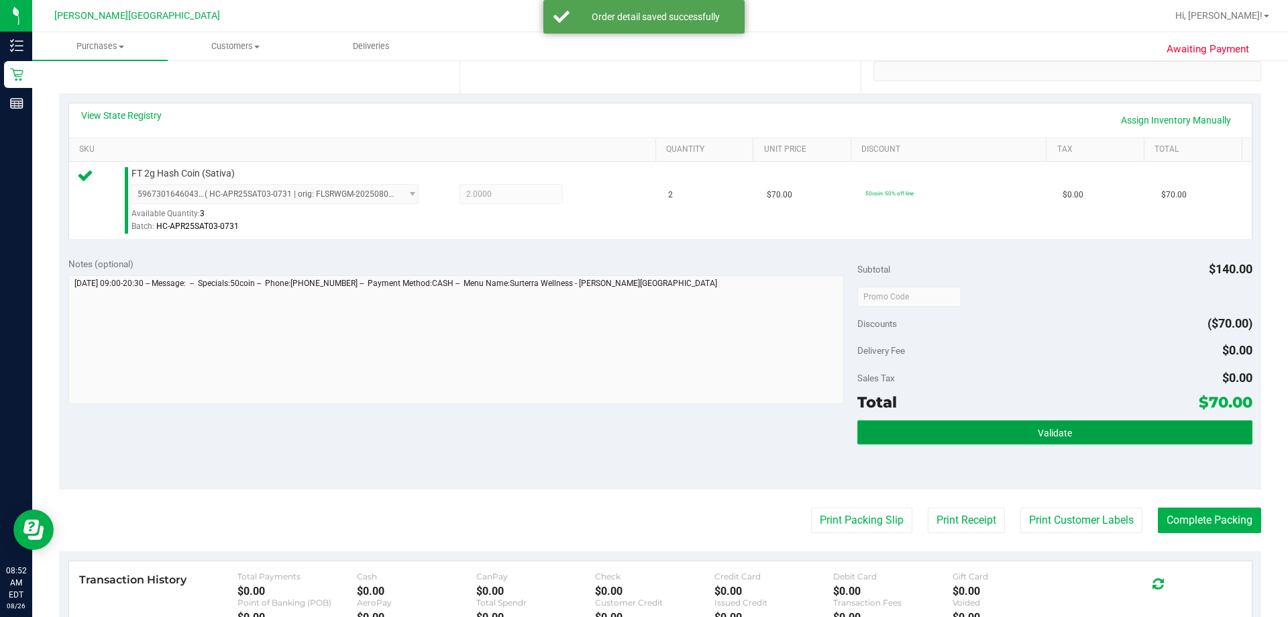
click at [635, 441] on button "Validate" at bounding box center [1054, 432] width 394 height 24
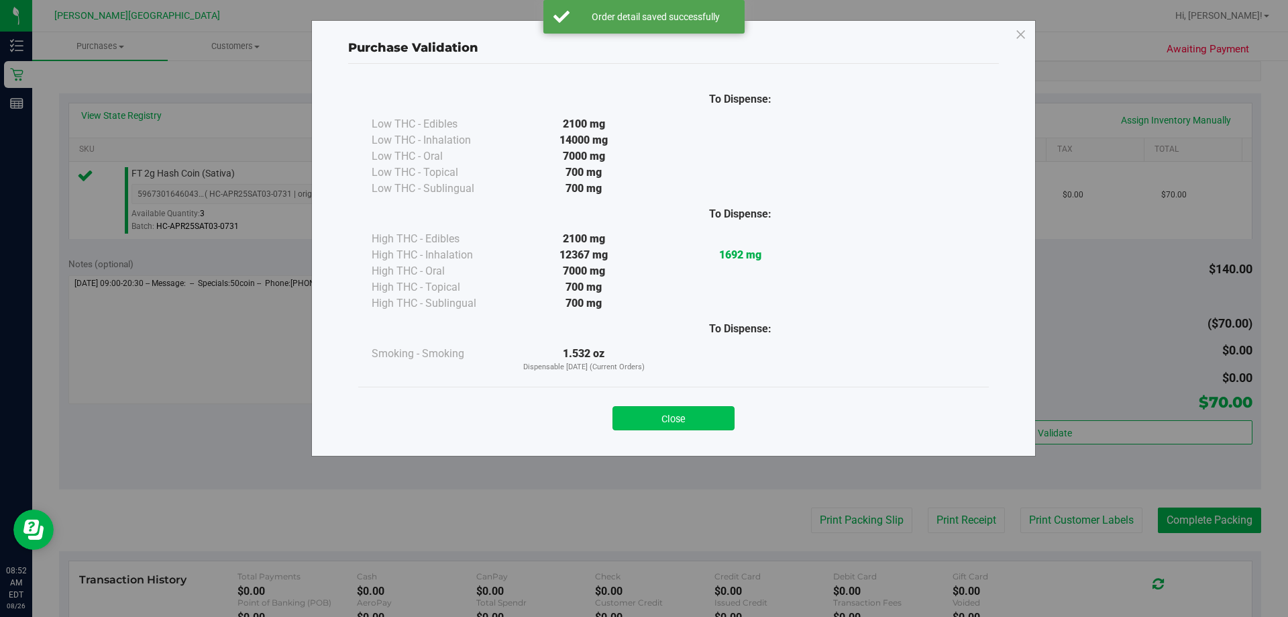
click at [635, 423] on button "Close" at bounding box center [674, 418] width 122 height 24
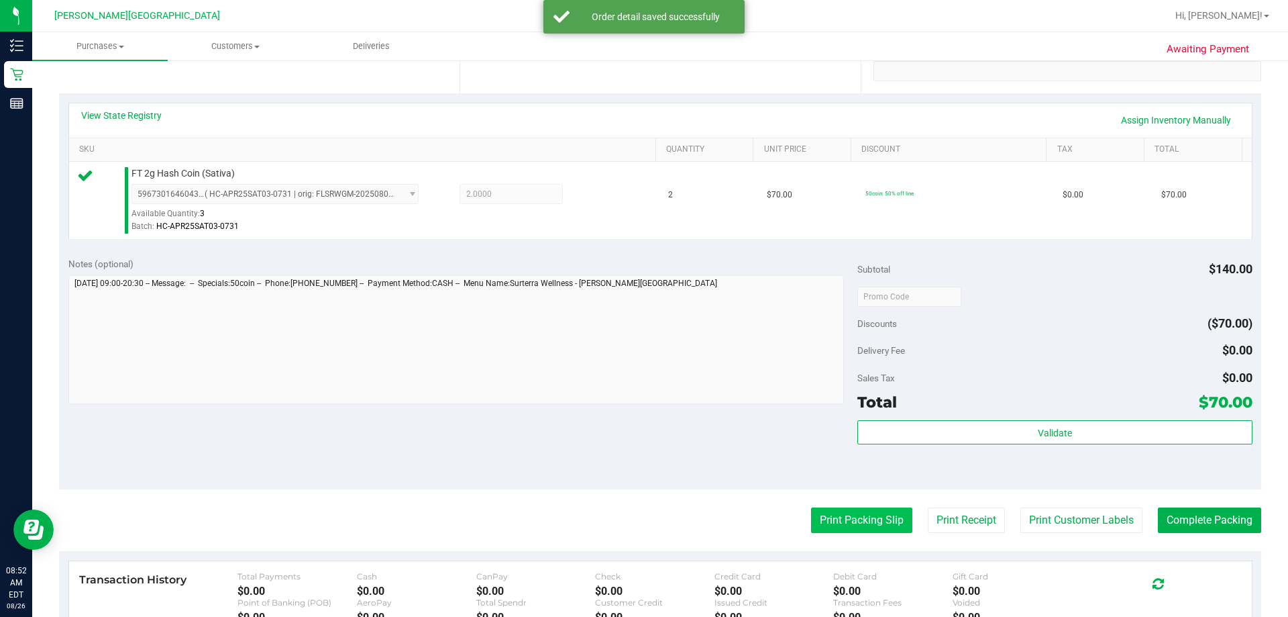
click at [635, 526] on button "Print Packing Slip" at bounding box center [861, 519] width 101 height 25
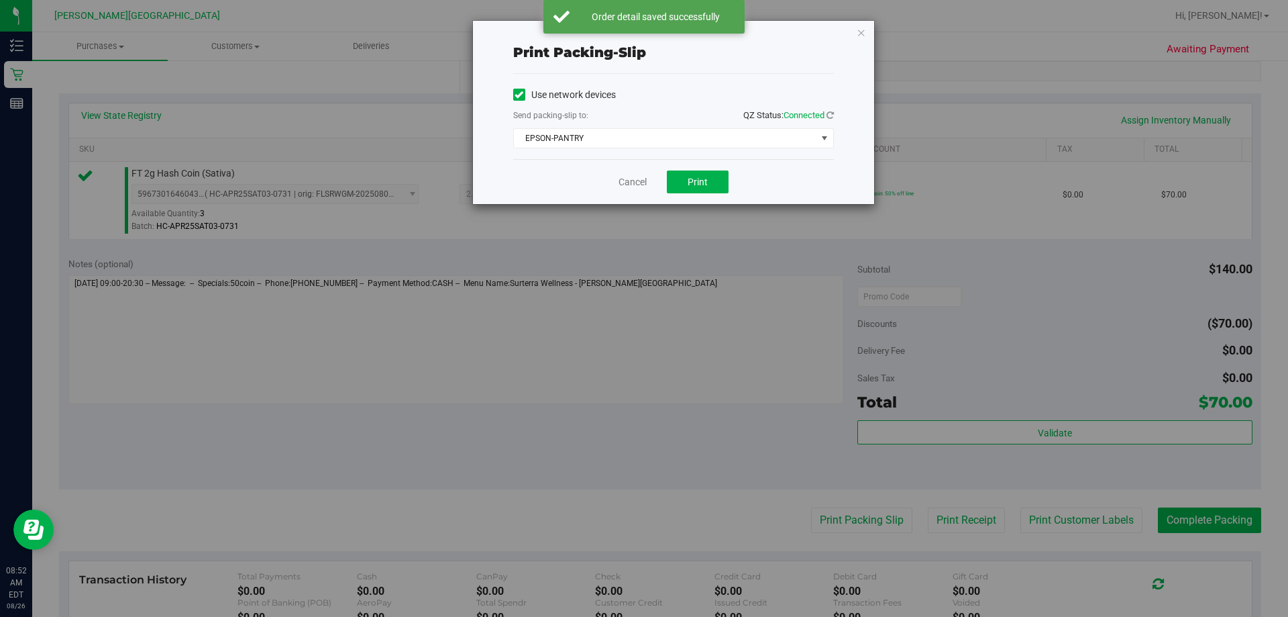
click at [635, 194] on div "Cancel Print" at bounding box center [673, 181] width 321 height 45
click at [635, 181] on button "Print" at bounding box center [698, 181] width 62 height 23
click at [635, 38] on icon "button" at bounding box center [861, 32] width 9 height 16
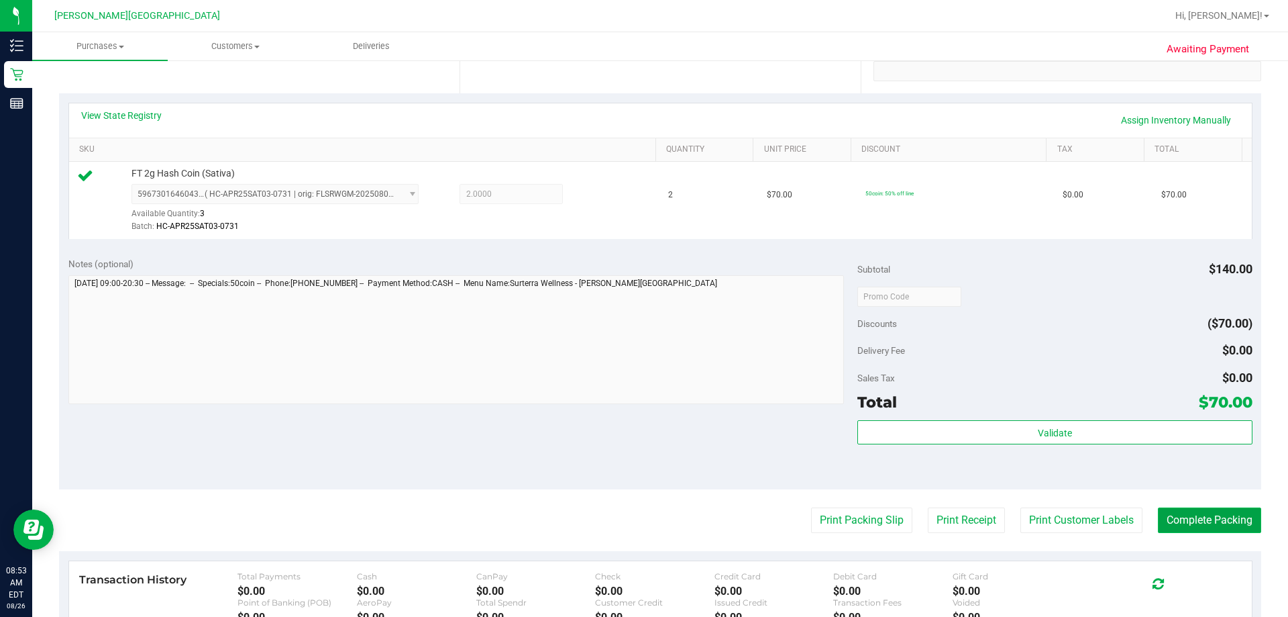
click at [635, 520] on button "Complete Packing" at bounding box center [1209, 519] width 103 height 25
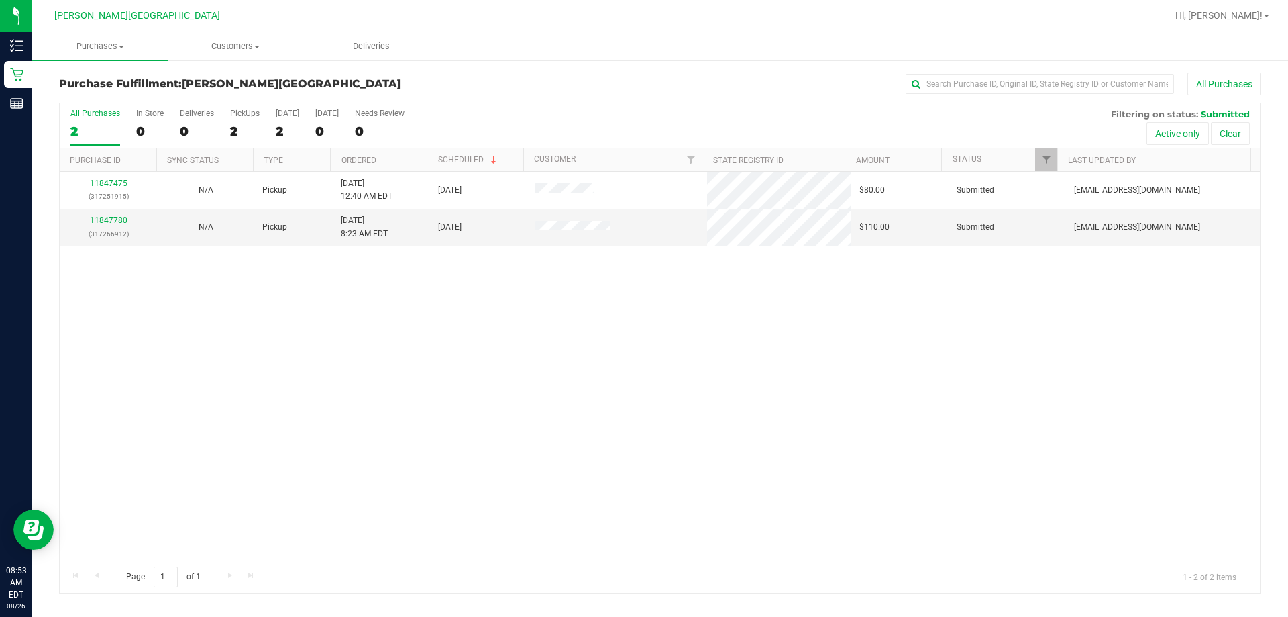
click at [531, 389] on div "11847475 (317251915) N/A Pickup 8/26/2025 12:40 AM EDT 8/26/2025 $80.00 Submitt…" at bounding box center [660, 366] width 1201 height 388
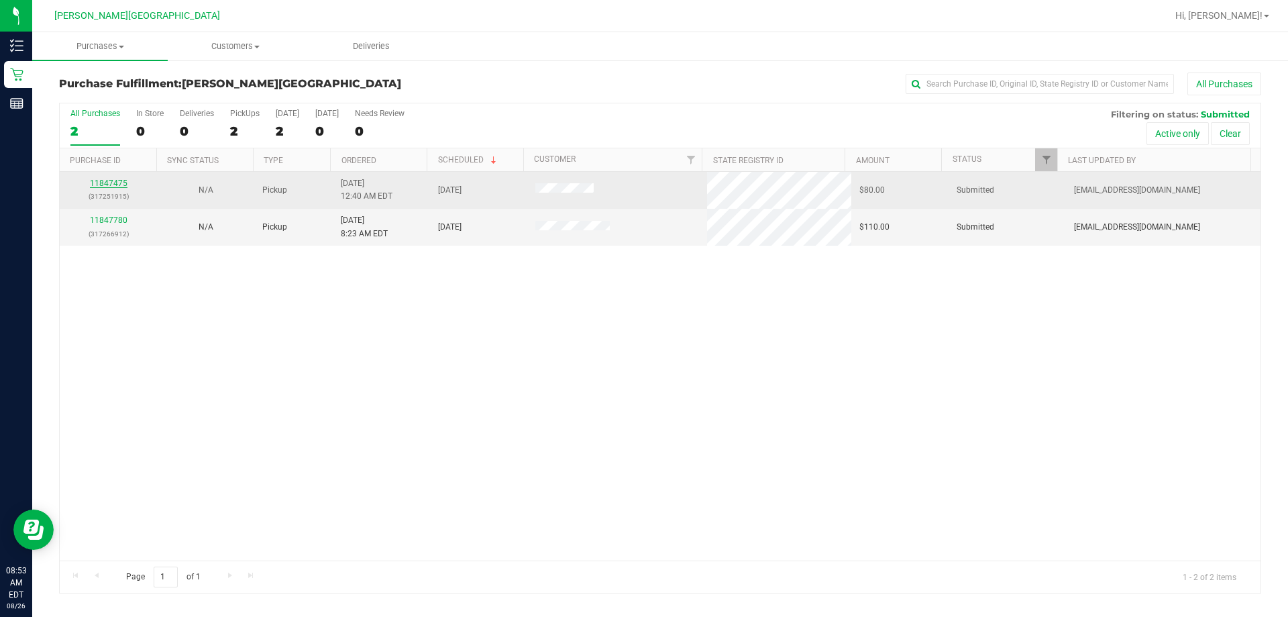
click at [118, 182] on link "11847475" at bounding box center [109, 182] width 38 height 9
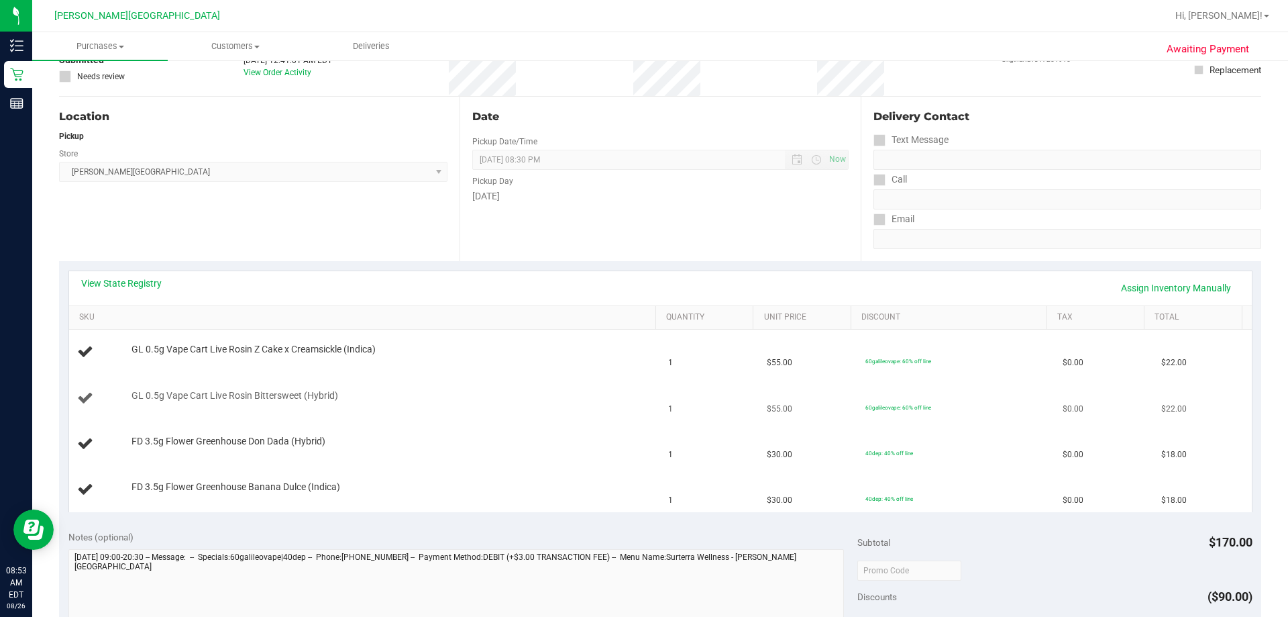
scroll to position [201, 0]
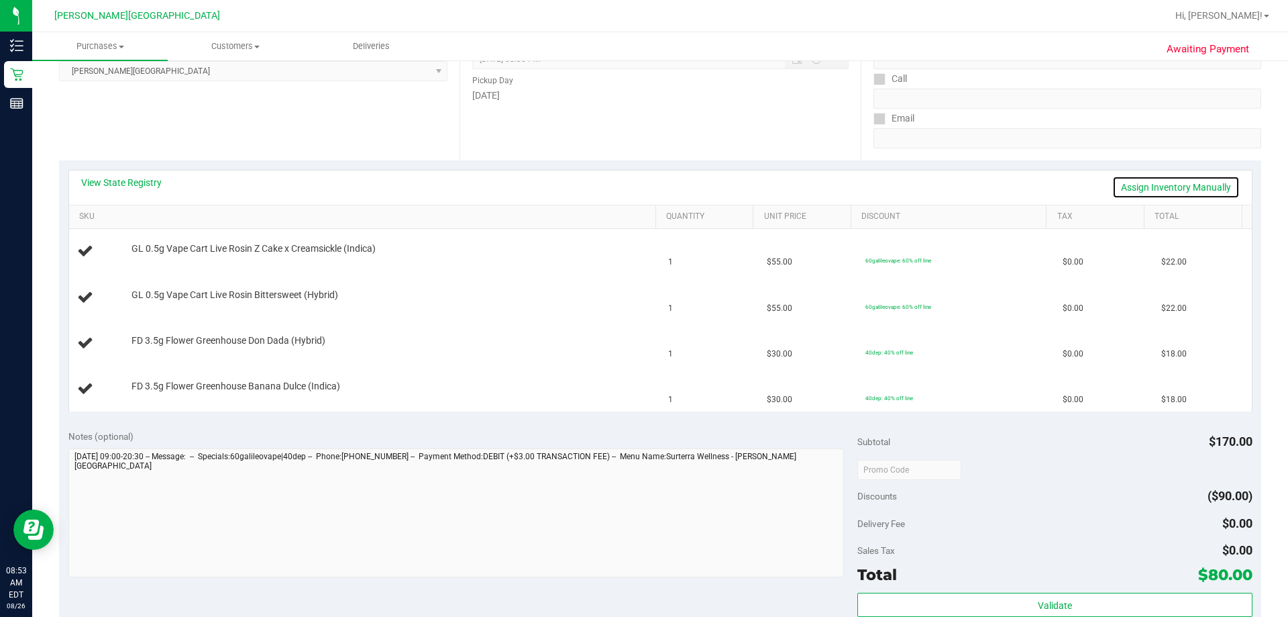
click at [635, 187] on link "Assign Inventory Manually" at bounding box center [1175, 187] width 127 height 23
click at [635, 187] on link "Save & Exit" at bounding box center [1208, 187] width 63 height 23
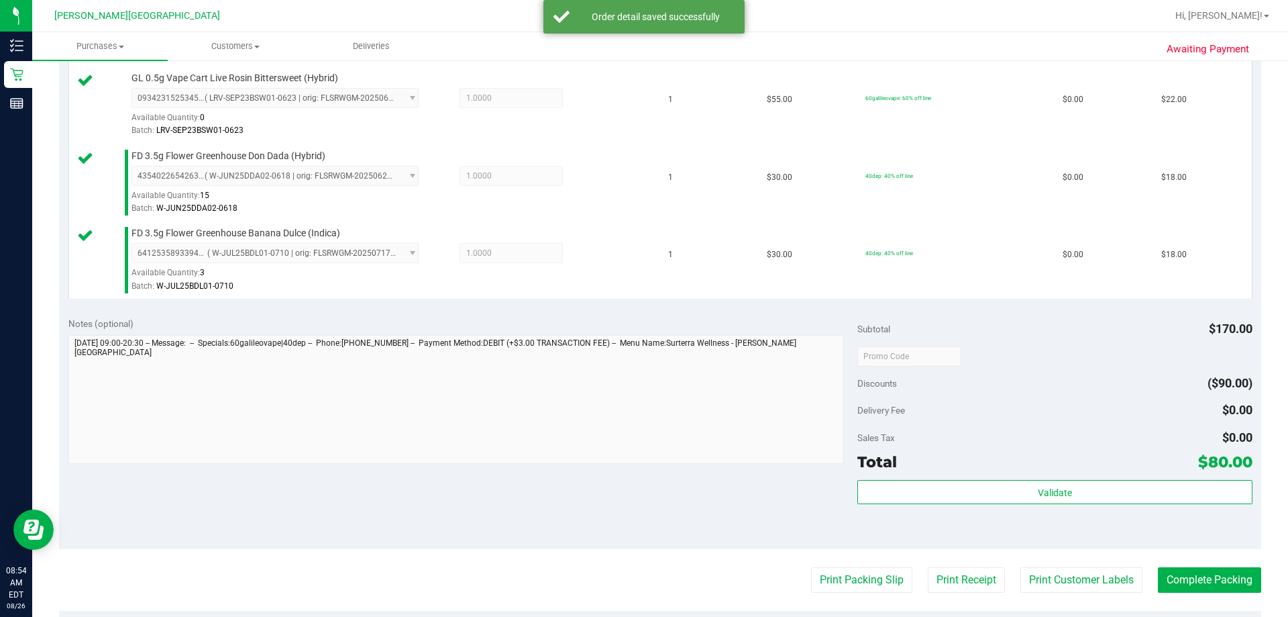
scroll to position [604, 0]
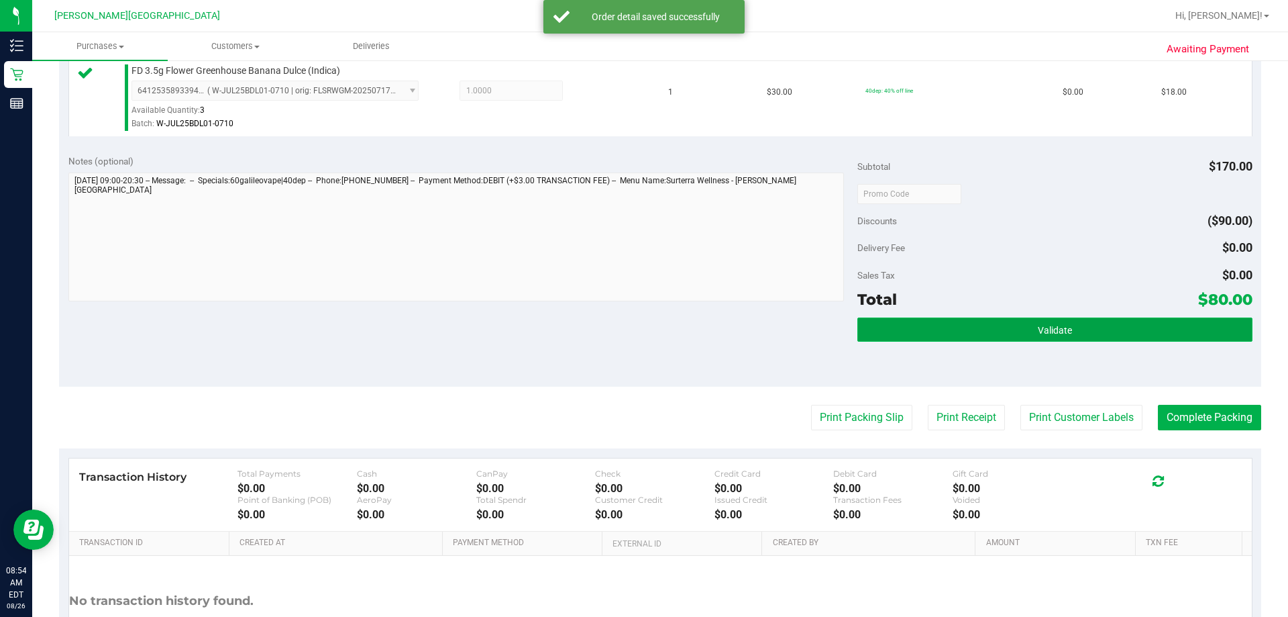
click at [635, 333] on button "Validate" at bounding box center [1054, 329] width 394 height 24
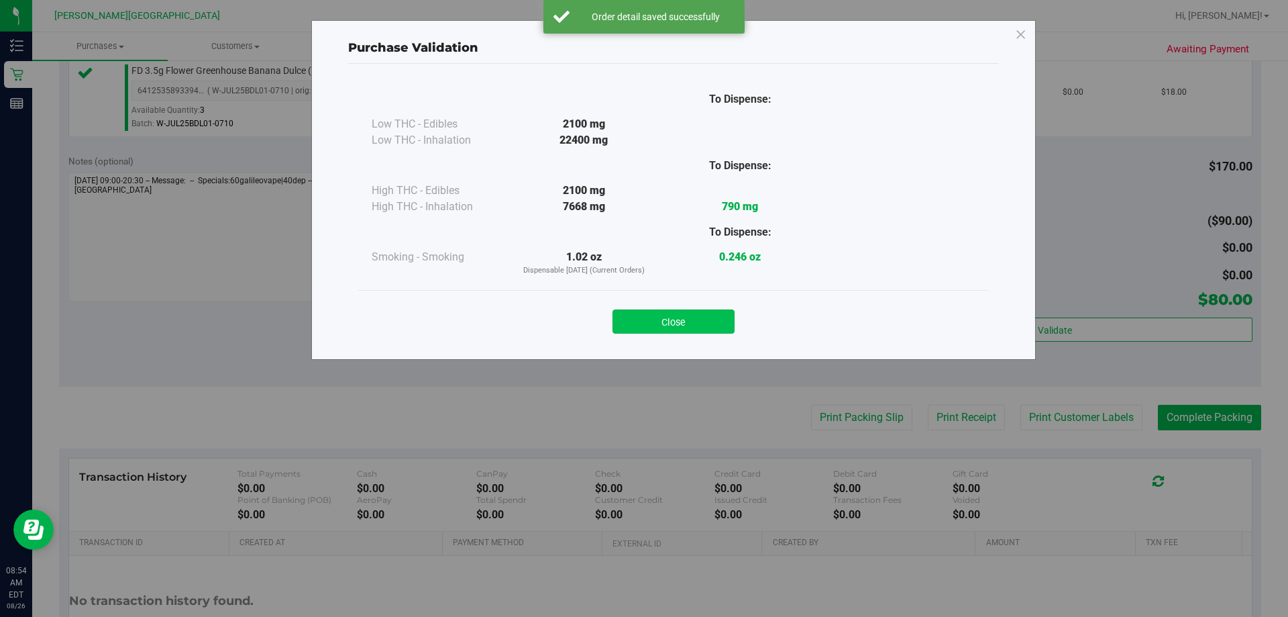
click at [635, 321] on button "Close" at bounding box center [674, 321] width 122 height 24
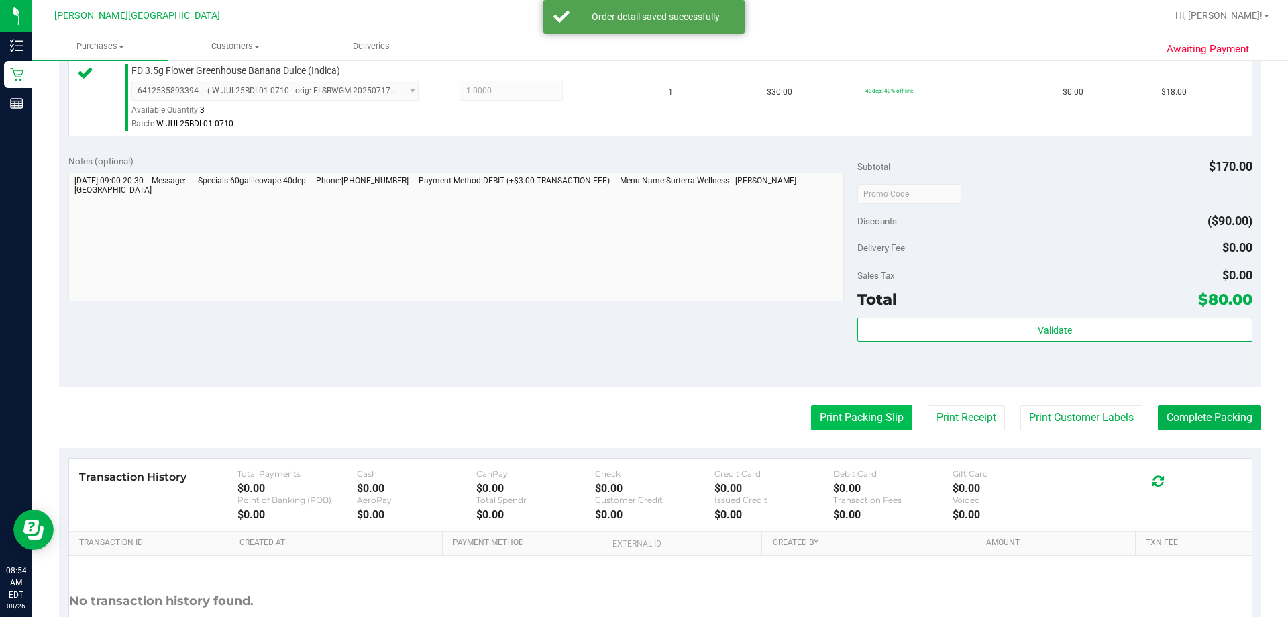
click at [635, 423] on button "Print Packing Slip" at bounding box center [861, 417] width 101 height 25
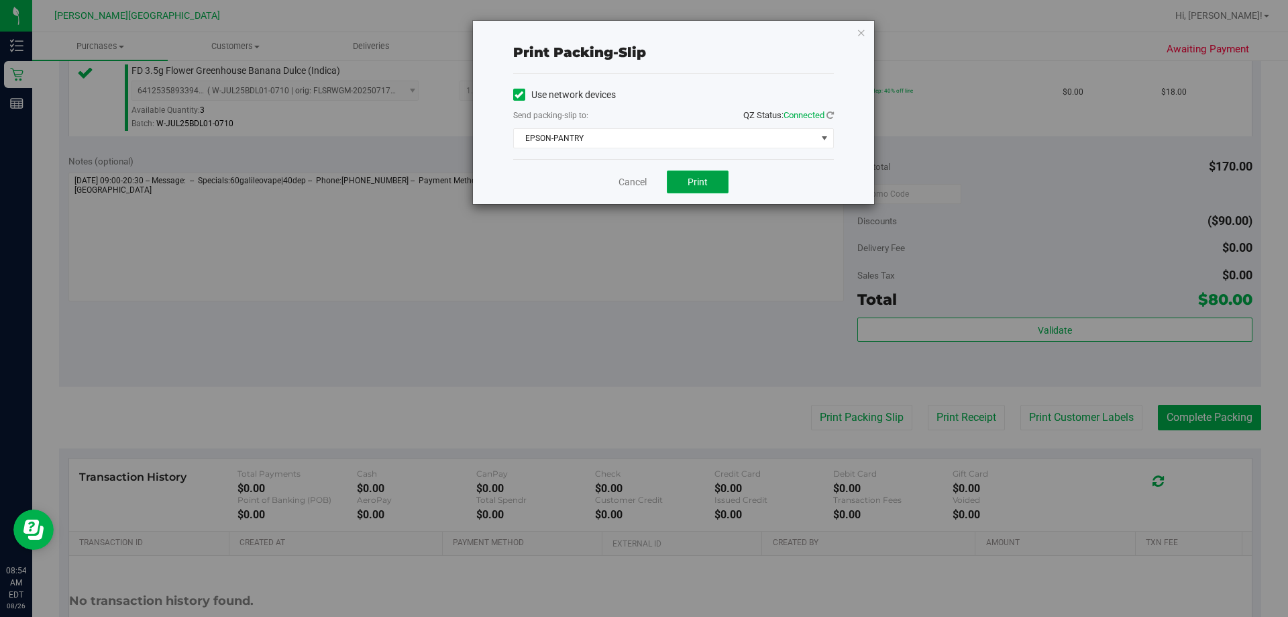
click at [635, 178] on span "Print" at bounding box center [698, 181] width 20 height 11
click at [635, 30] on icon "button" at bounding box center [861, 32] width 9 height 16
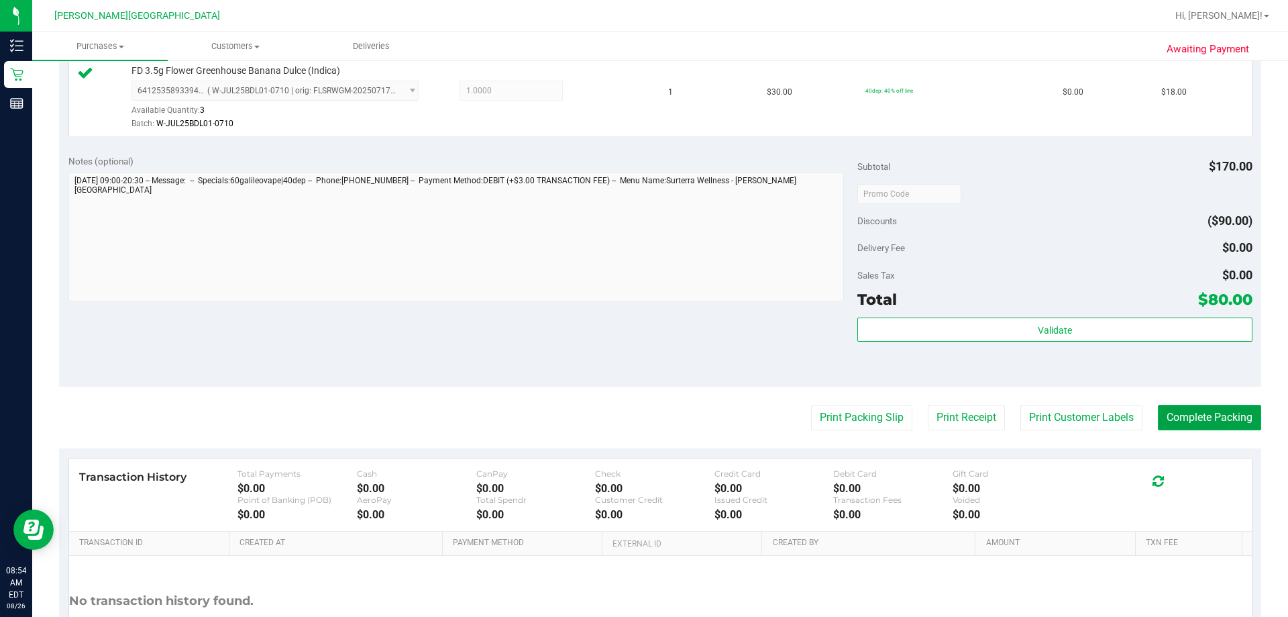
click at [635, 417] on button "Complete Packing" at bounding box center [1209, 417] width 103 height 25
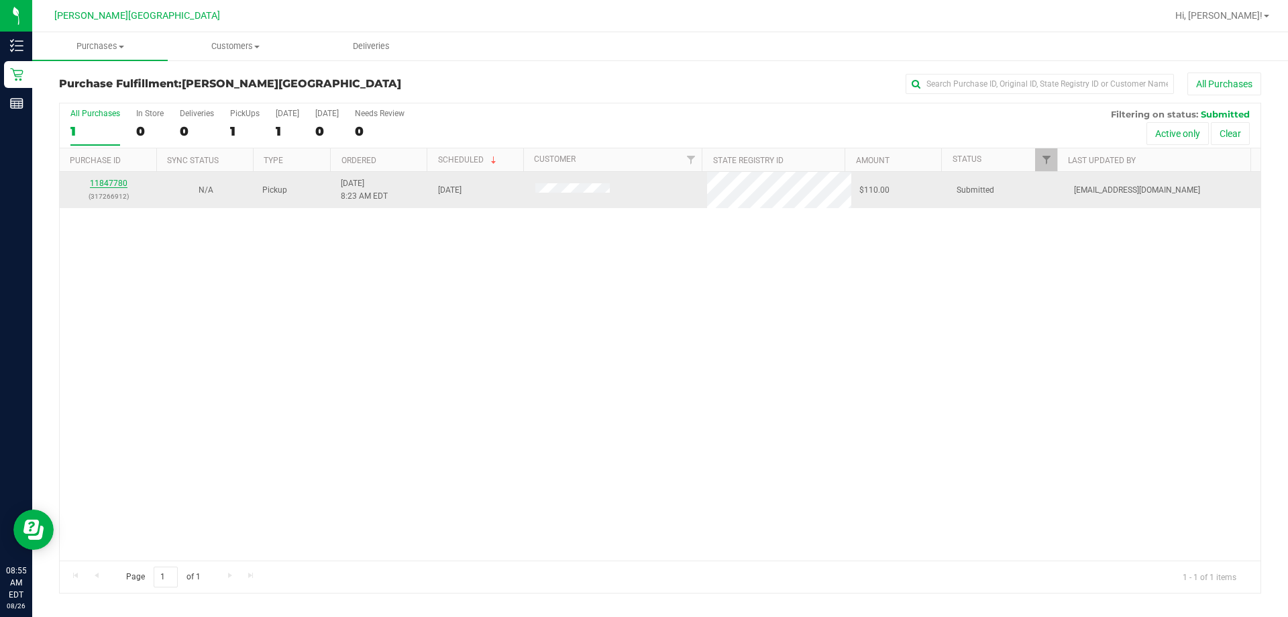
click at [115, 184] on link "11847780" at bounding box center [109, 182] width 38 height 9
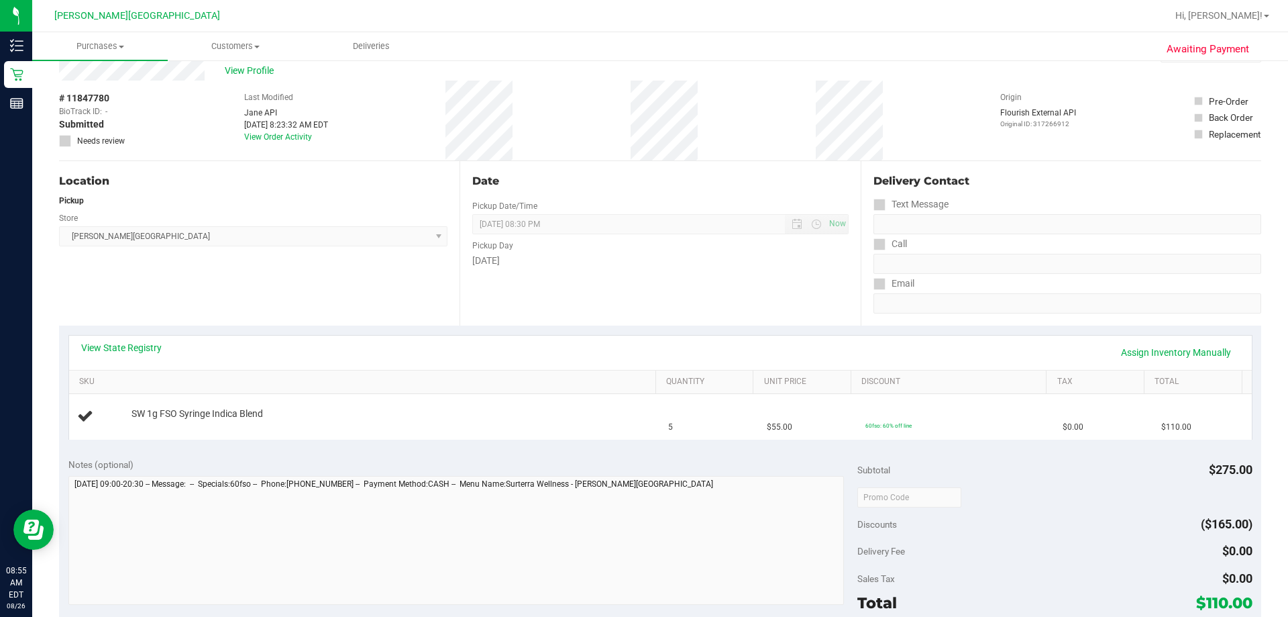
scroll to position [67, 0]
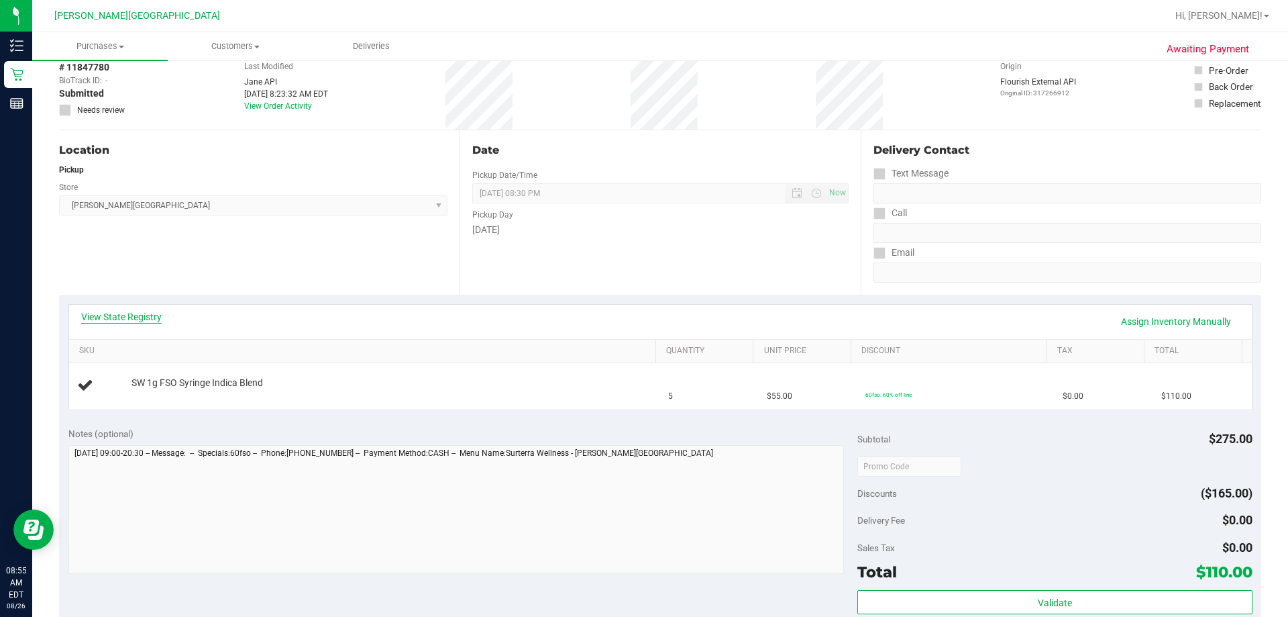
click at [143, 317] on link "View State Registry" at bounding box center [121, 316] width 81 height 13
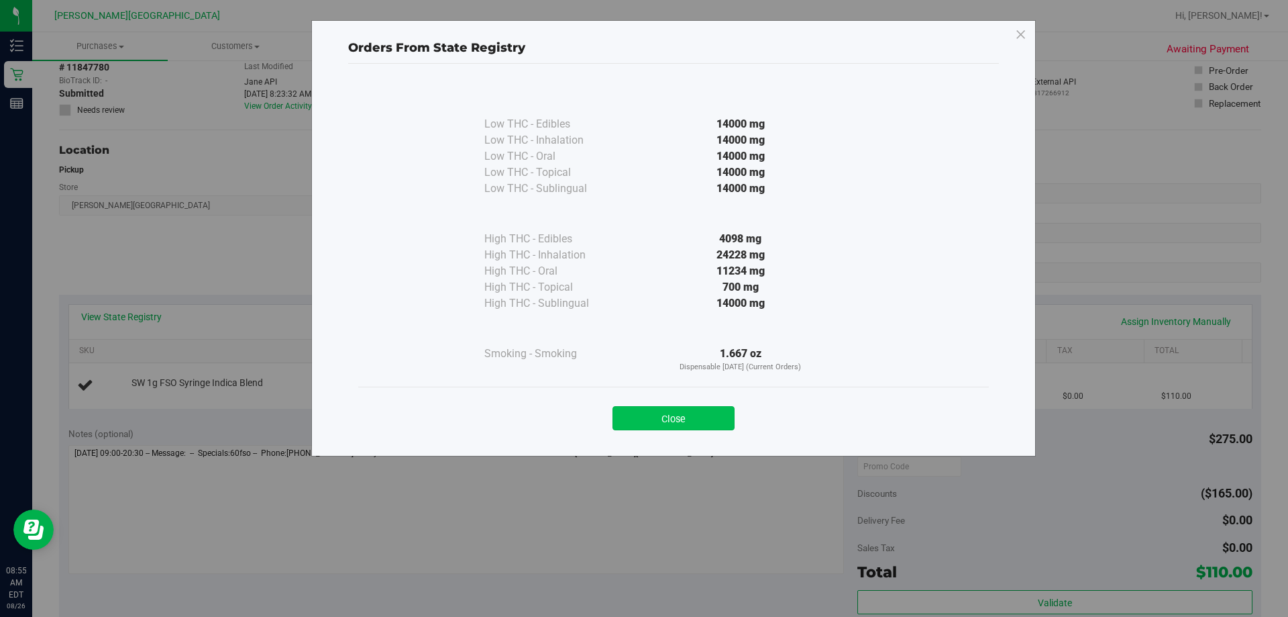
click at [635, 417] on button "Close" at bounding box center [674, 418] width 122 height 24
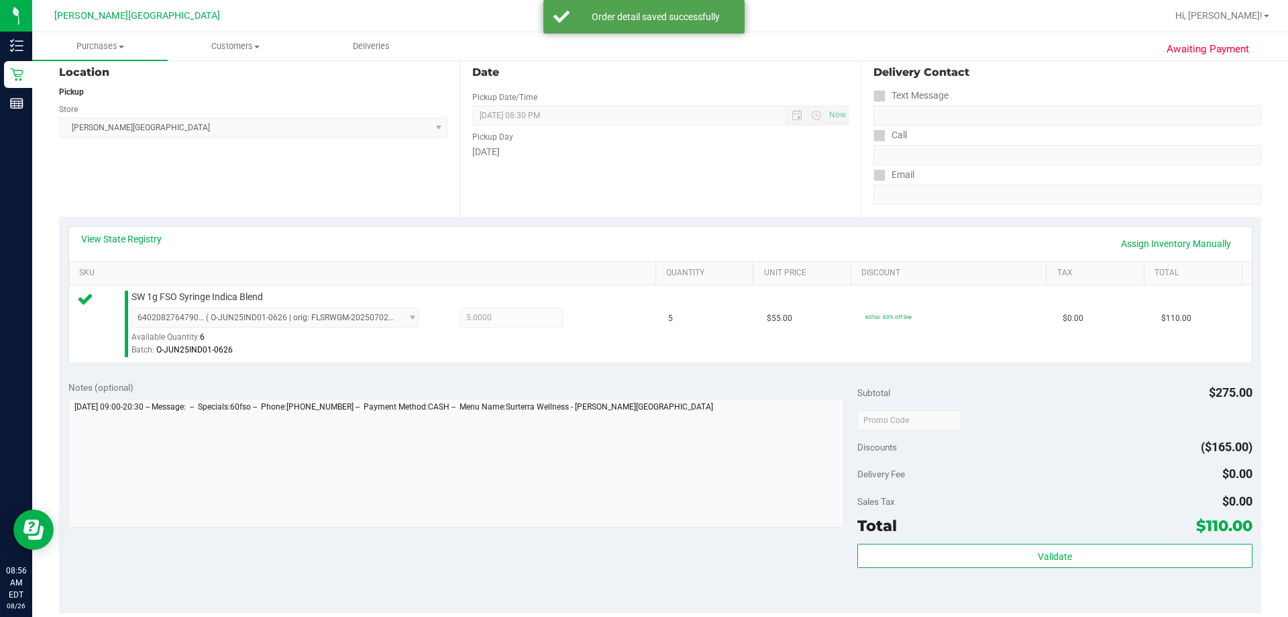
scroll to position [268, 0]
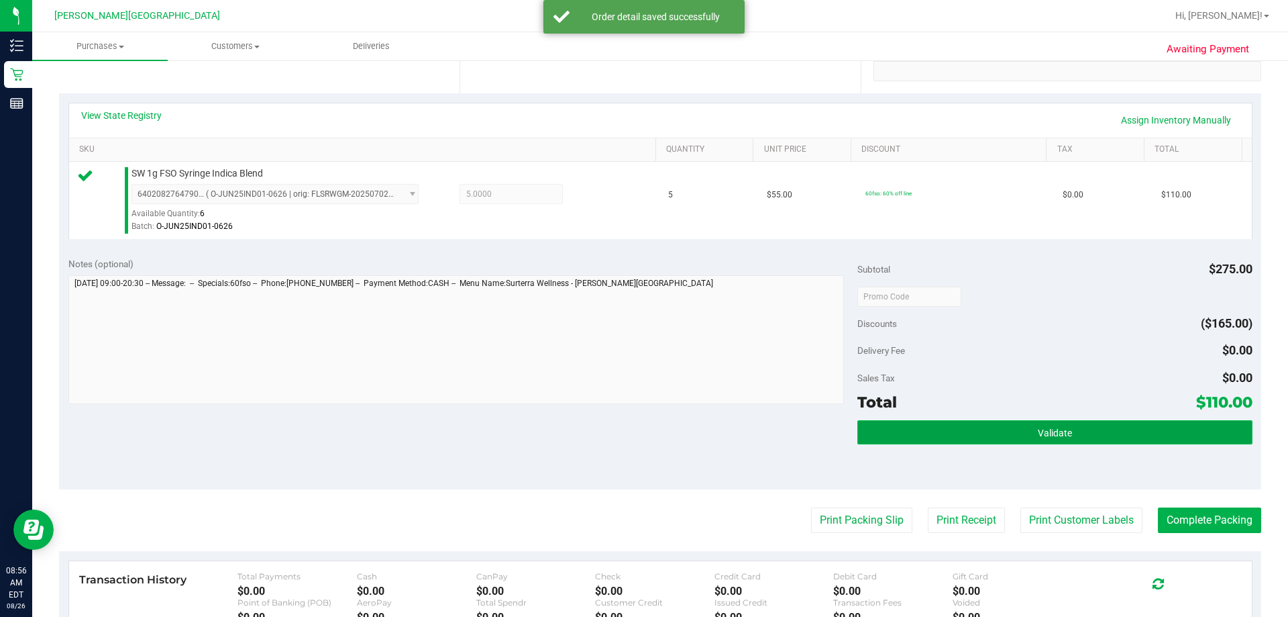
click at [635, 431] on button "Validate" at bounding box center [1054, 432] width 394 height 24
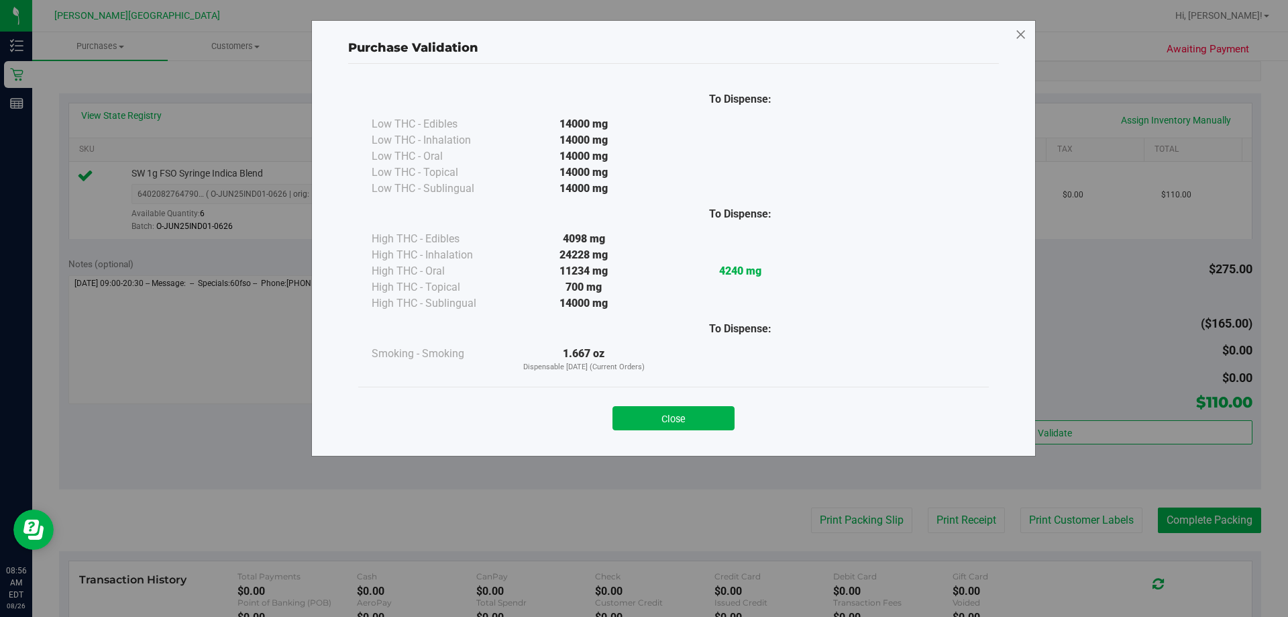
click at [635, 36] on icon at bounding box center [1021, 34] width 12 height 21
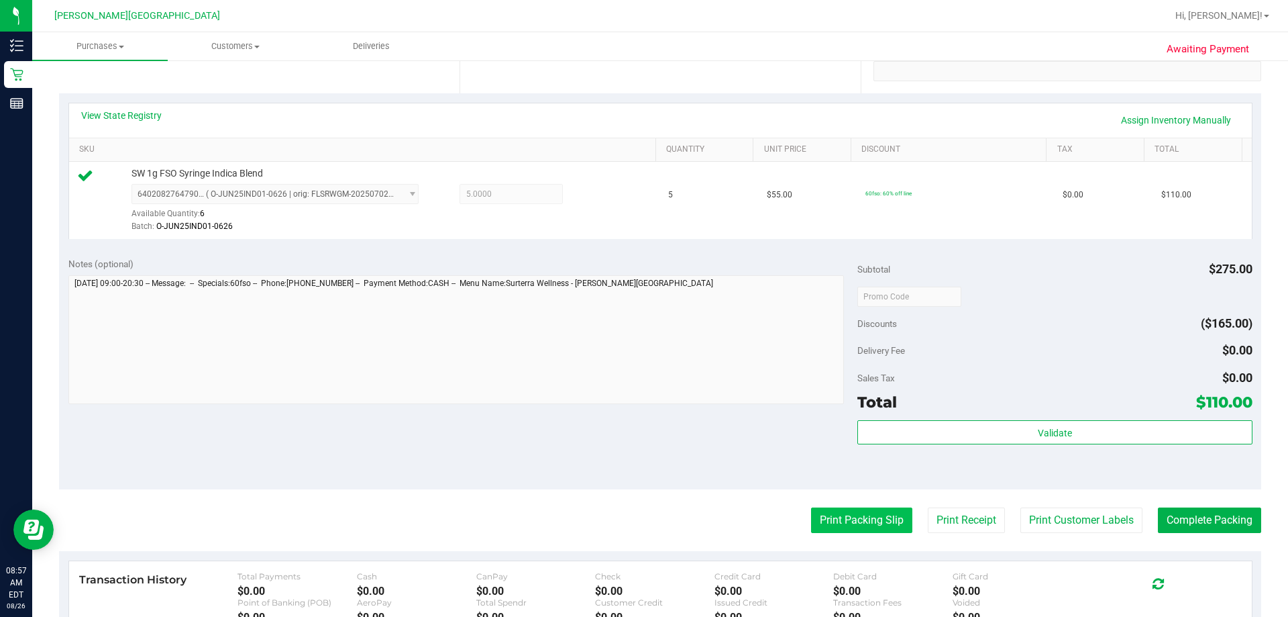
click at [635, 519] on button "Print Packing Slip" at bounding box center [861, 519] width 101 height 25
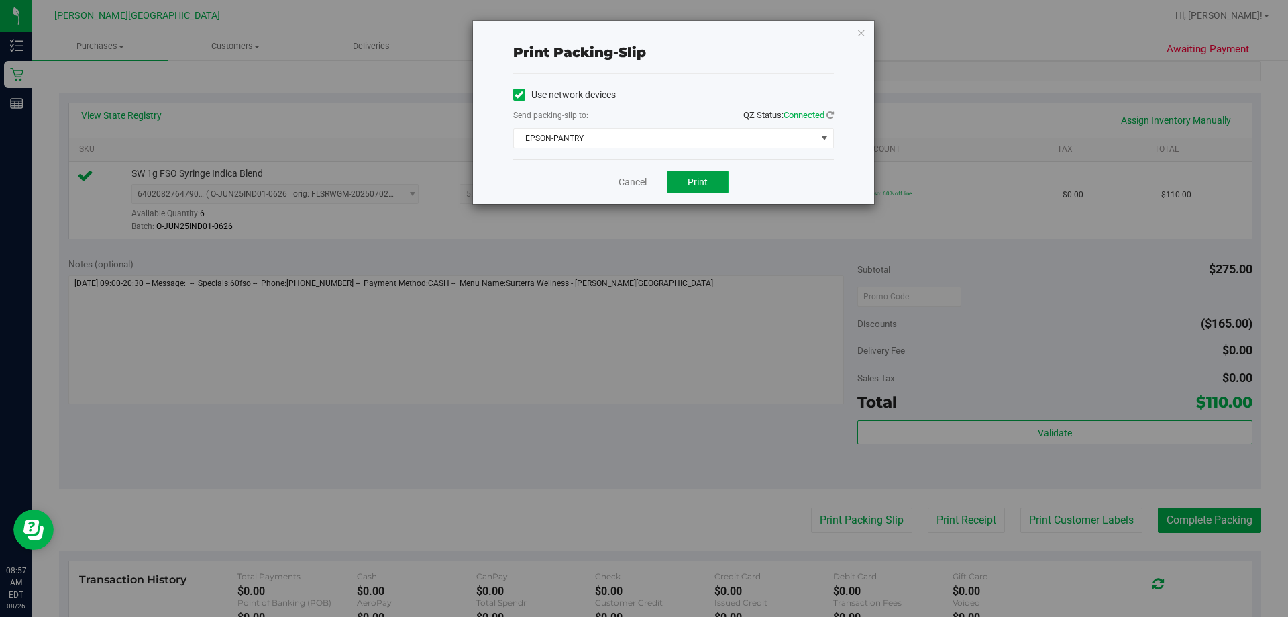
click at [635, 182] on span "Print" at bounding box center [698, 181] width 20 height 11
click at [635, 30] on icon "button" at bounding box center [861, 32] width 9 height 16
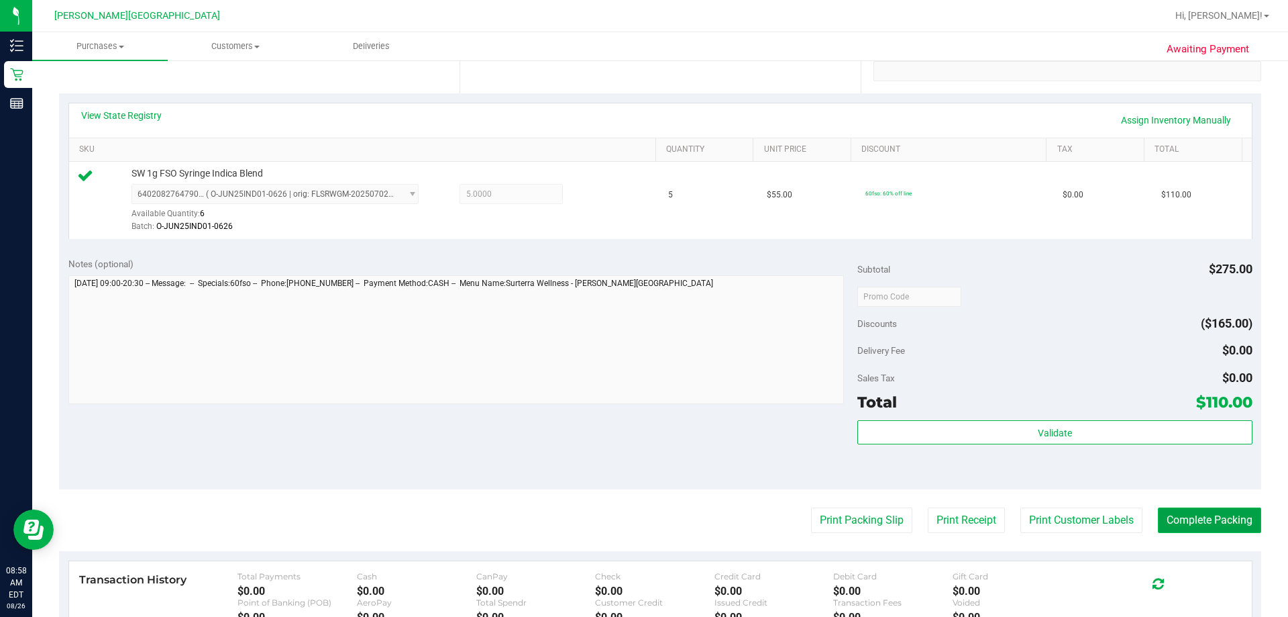
click at [635, 516] on button "Complete Packing" at bounding box center [1209, 519] width 103 height 25
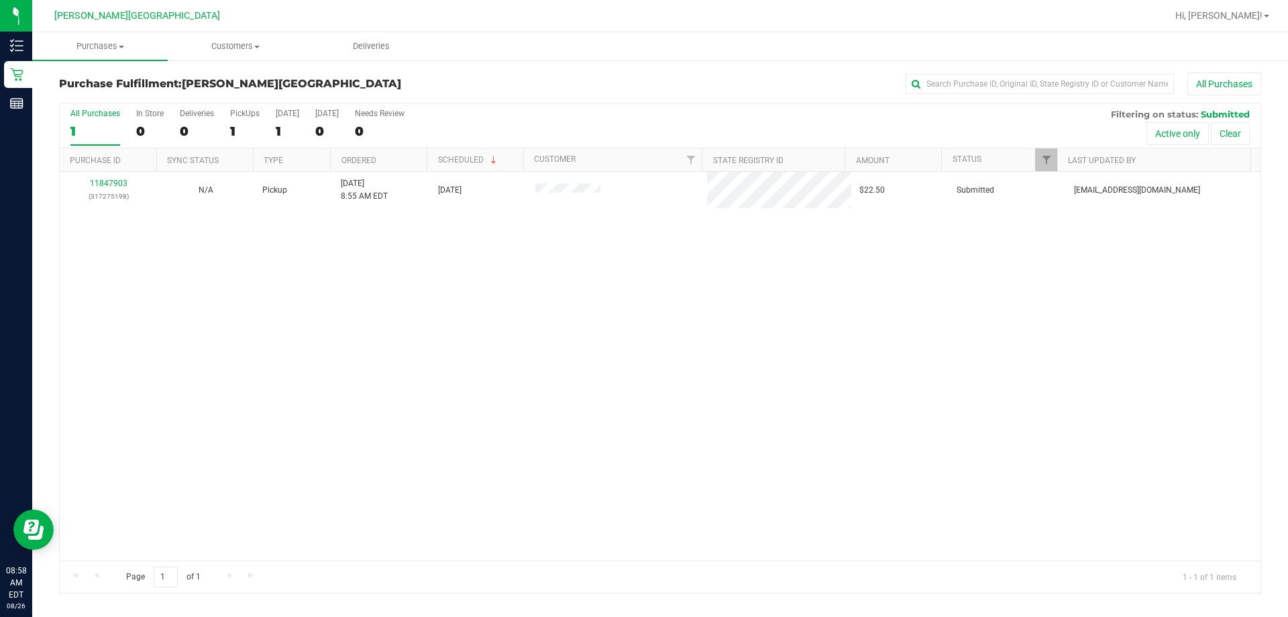
drag, startPoint x: 720, startPoint y: 343, endPoint x: 650, endPoint y: 307, distance: 78.3
click at [635, 335] on div "11847903 (317275198) N/A Pickup 8/26/2025 8:55 AM EDT 8/26/2025 $22.50 Submitte…" at bounding box center [660, 366] width 1201 height 388
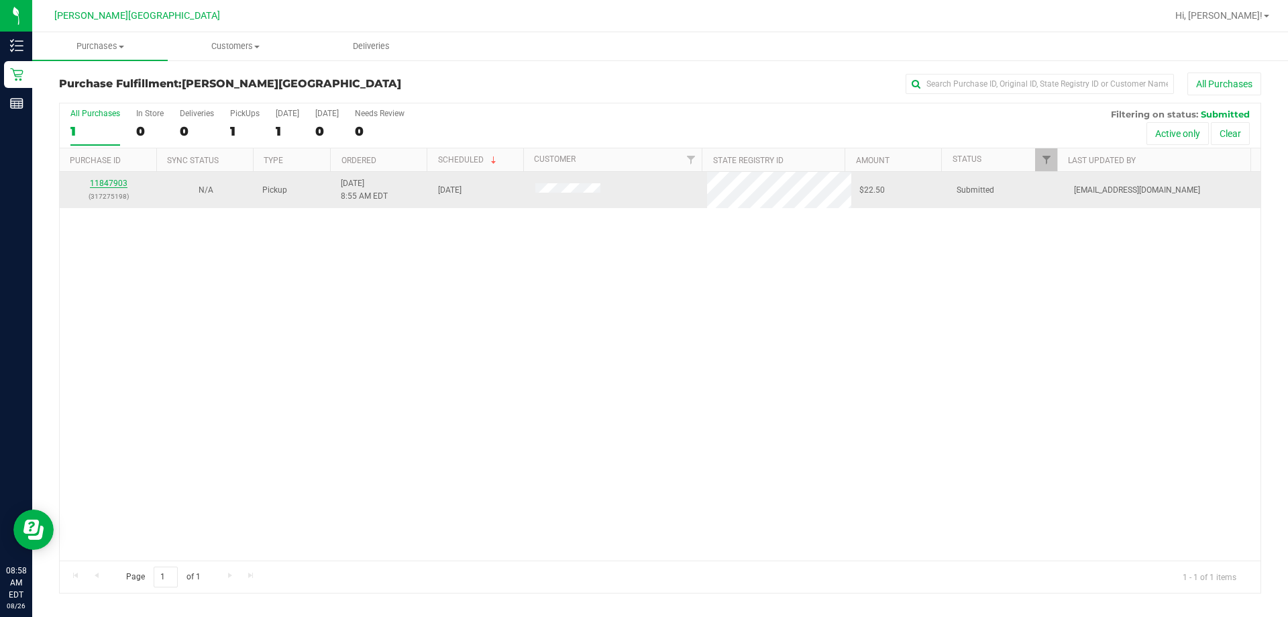
click at [119, 184] on link "11847903" at bounding box center [109, 182] width 38 height 9
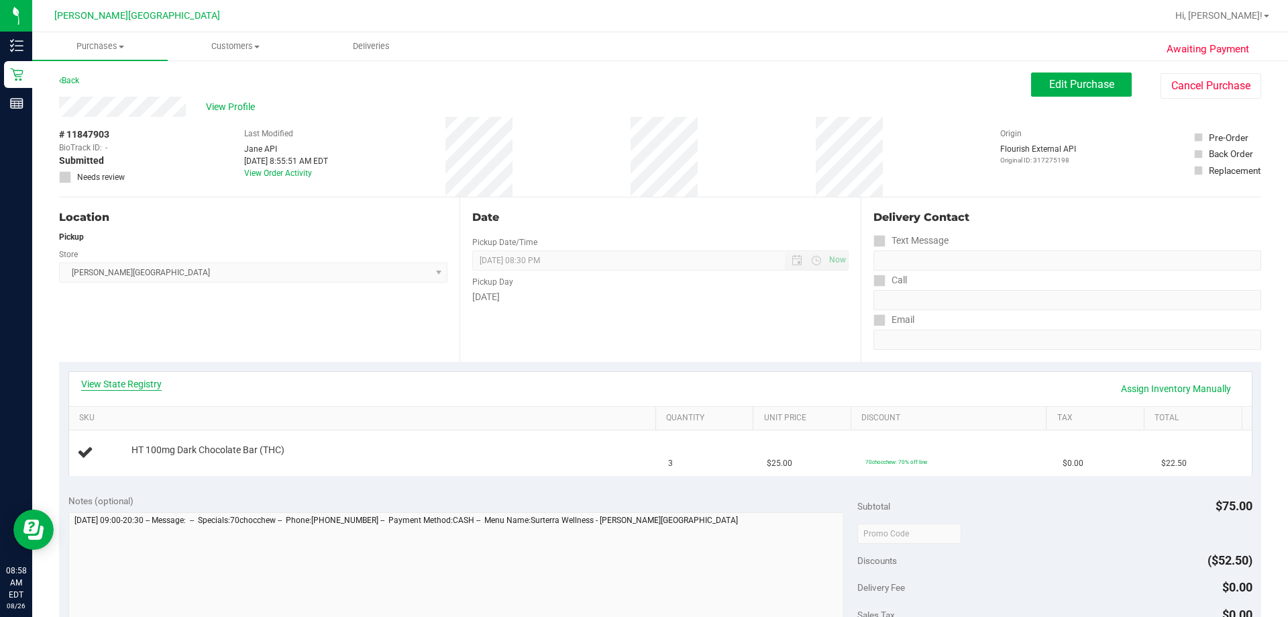
click at [94, 390] on link "View State Registry" at bounding box center [121, 383] width 81 height 13
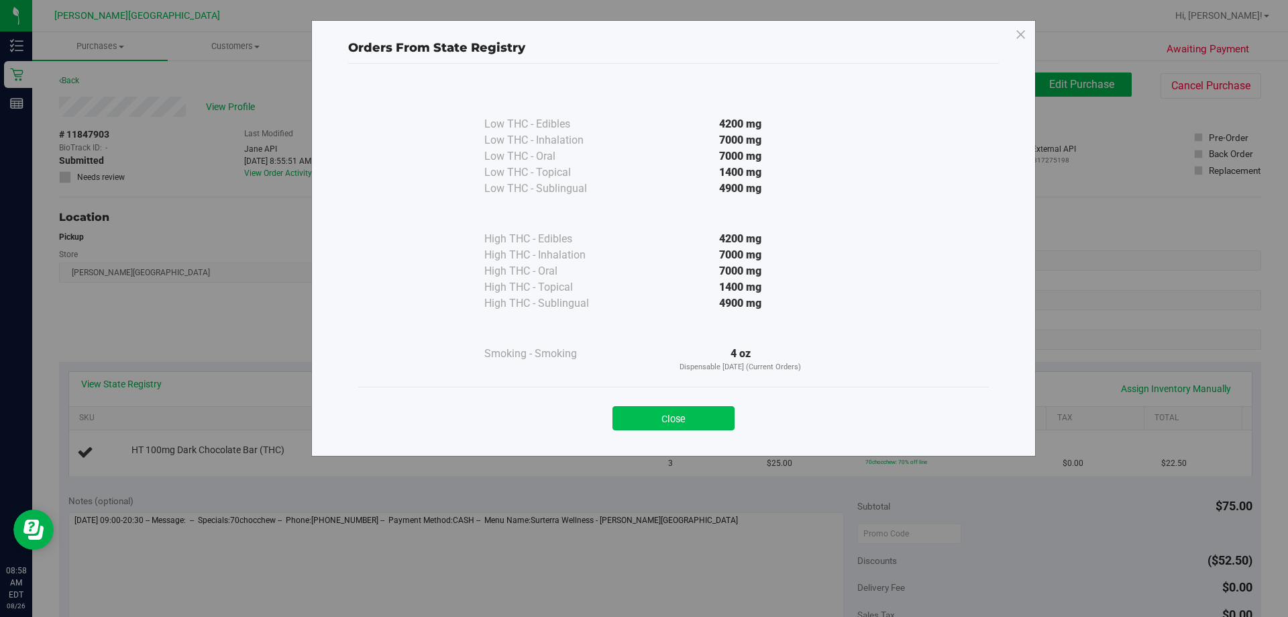
click at [635, 417] on button "Close" at bounding box center [674, 418] width 122 height 24
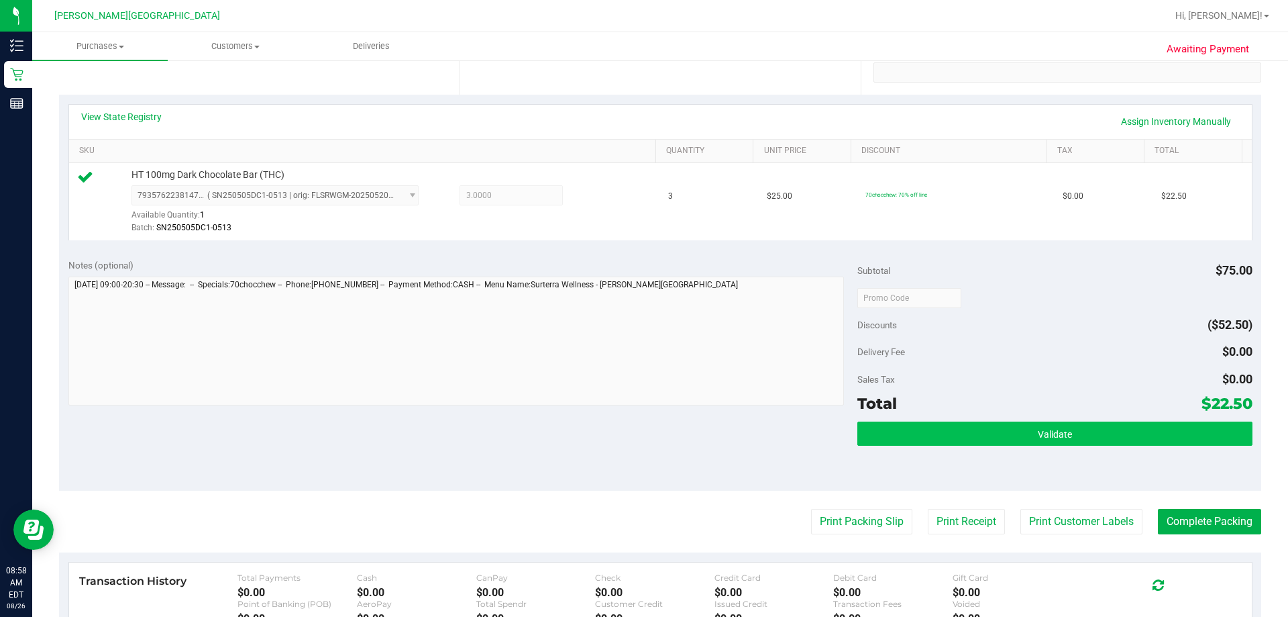
scroll to position [268, 0]
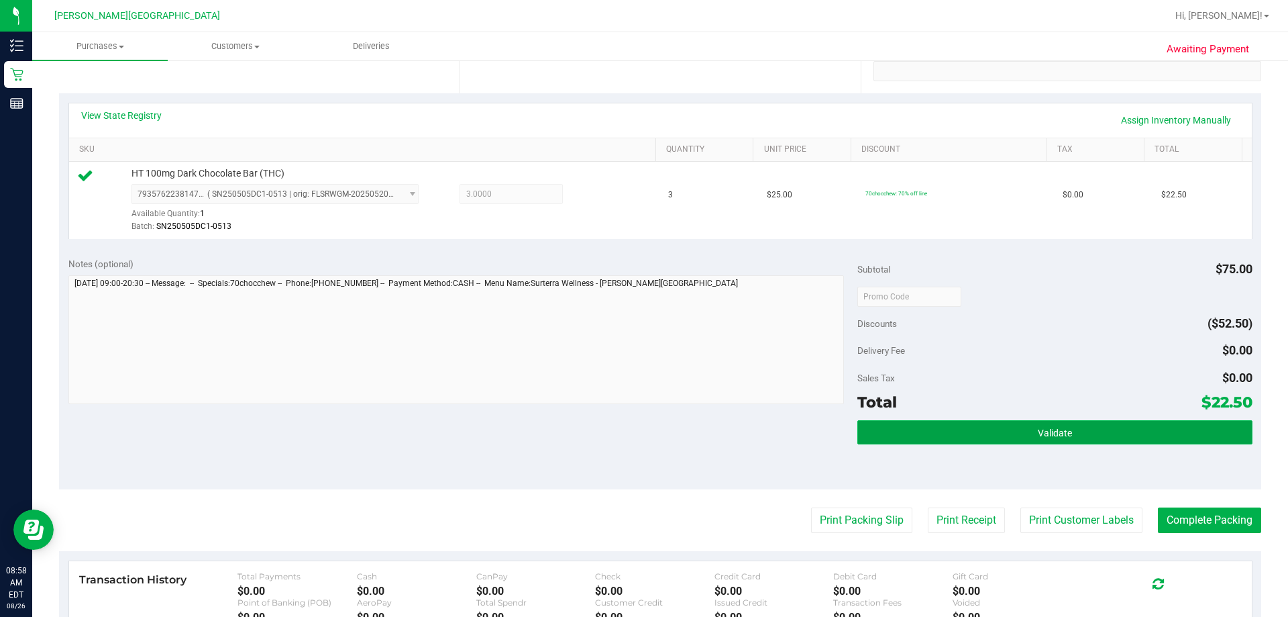
click at [635, 441] on button "Validate" at bounding box center [1054, 432] width 394 height 24
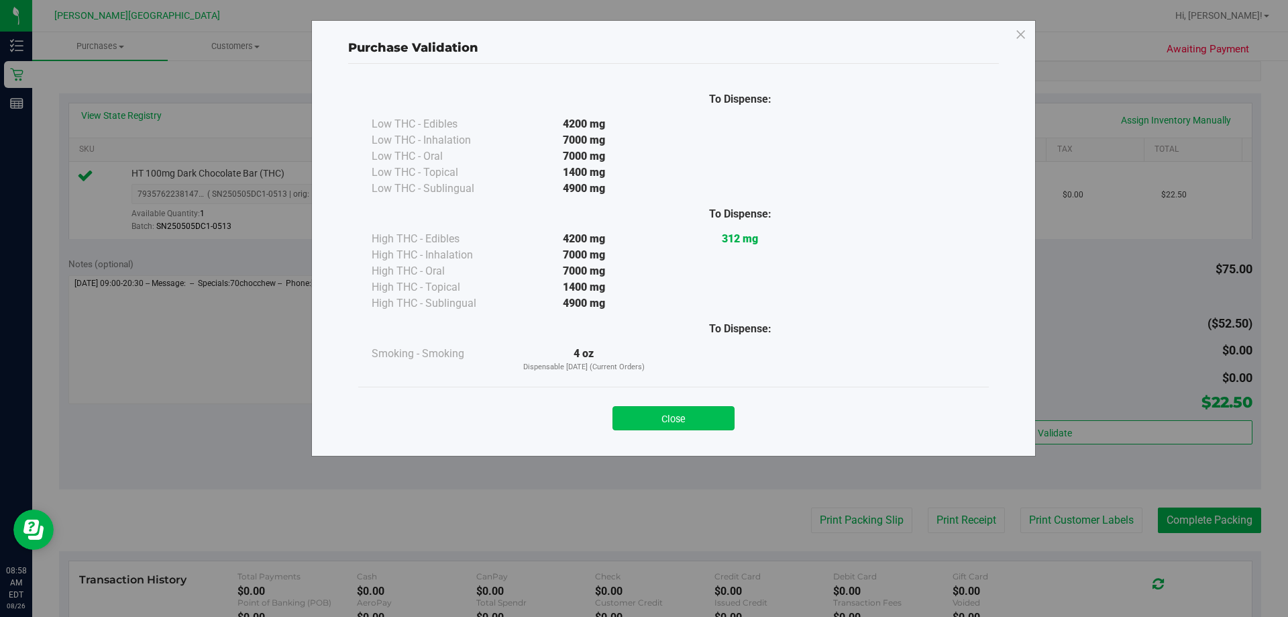
click at [635, 423] on button "Close" at bounding box center [674, 418] width 122 height 24
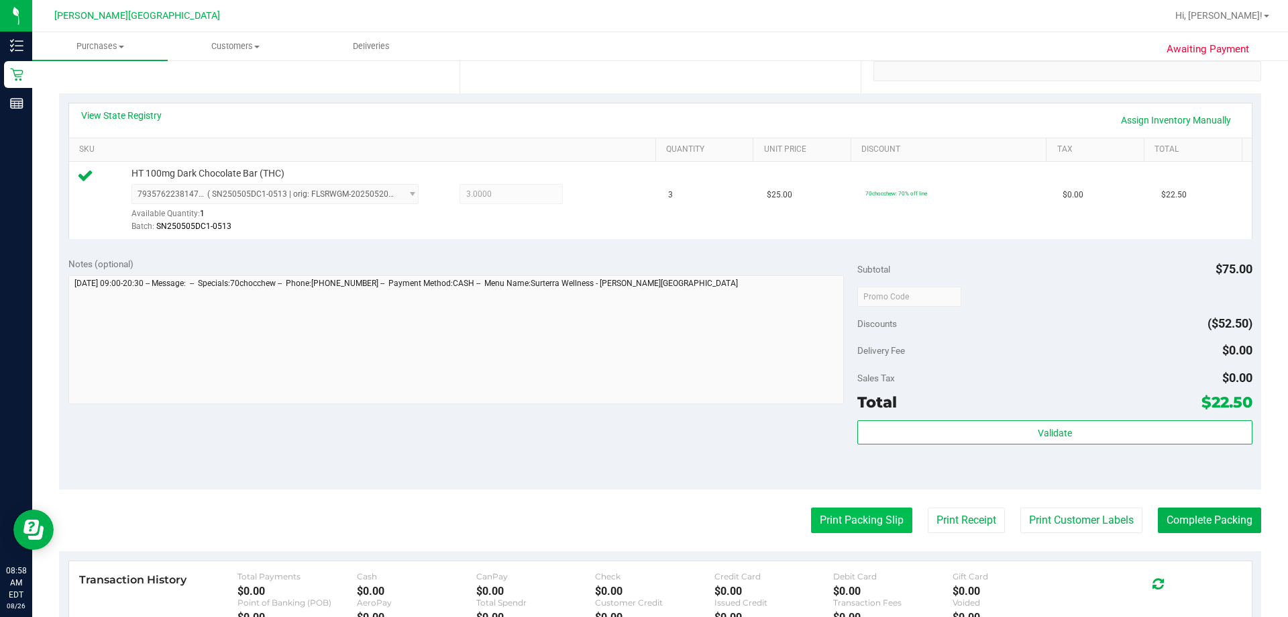
click at [635, 523] on button "Print Packing Slip" at bounding box center [861, 519] width 101 height 25
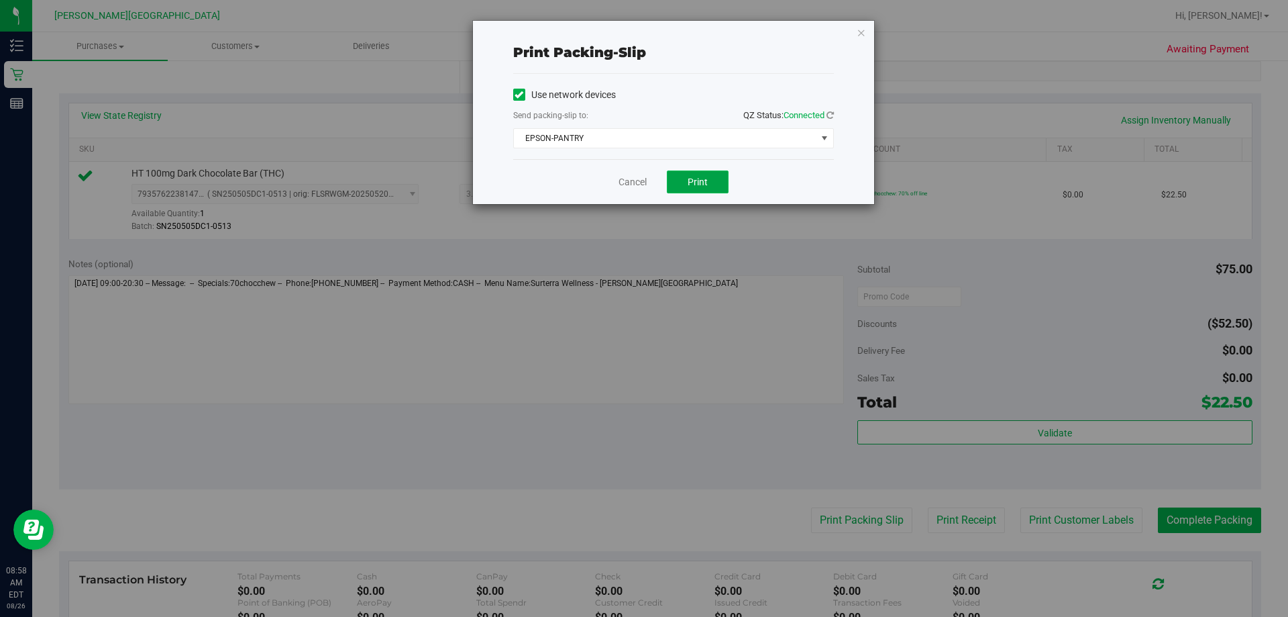
click at [635, 178] on span "Print" at bounding box center [698, 181] width 20 height 11
click at [635, 29] on icon "button" at bounding box center [861, 32] width 9 height 16
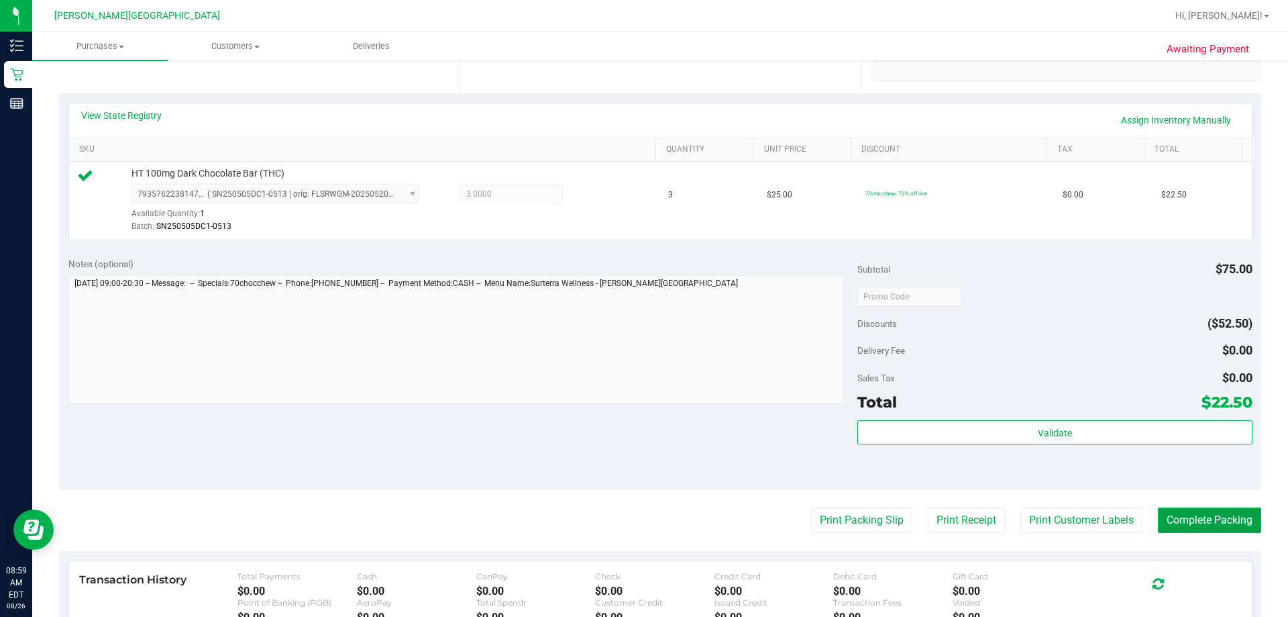
click at [635, 525] on button "Complete Packing" at bounding box center [1209, 519] width 103 height 25
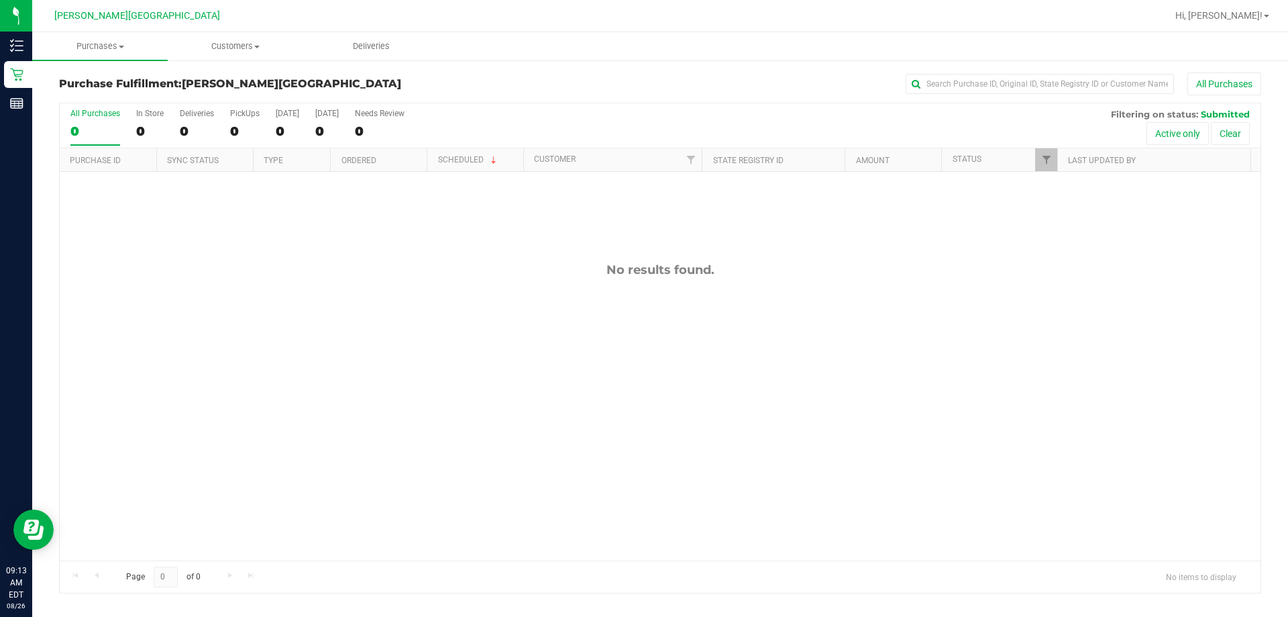
drag, startPoint x: 460, startPoint y: 235, endPoint x: 347, endPoint y: 195, distance: 120.3
click at [458, 235] on div "No results found." at bounding box center [660, 411] width 1201 height 479
click at [263, 111] on div "All Purchases 0 In Store 0 Deliveries 0 PickUps 0 Today 0 Tomorrow 0 Needs Revi…" at bounding box center [660, 108] width 1201 height 11
click at [249, 115] on div "PickUps" at bounding box center [245, 113] width 30 height 9
click at [0, 0] on input "PickUps 0" at bounding box center [0, 0] width 0 height 0
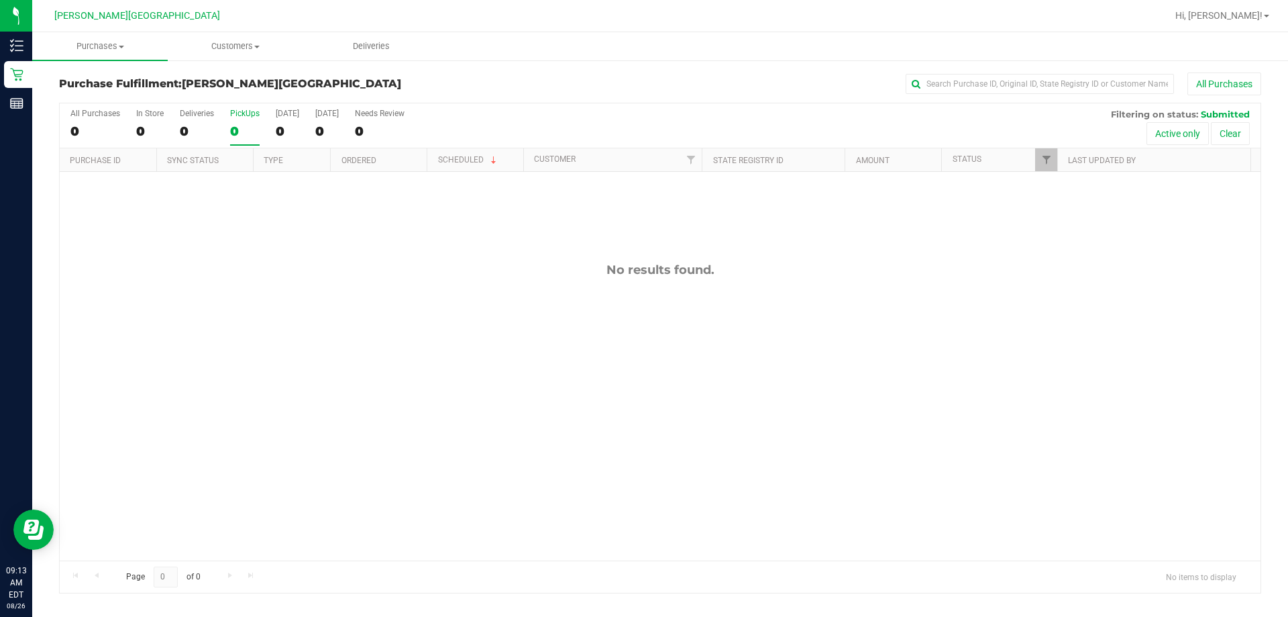
drag, startPoint x: 624, startPoint y: 88, endPoint x: 1004, endPoint y: 37, distance: 383.8
click at [626, 87] on div "All Purchases" at bounding box center [861, 83] width 802 height 23
click at [523, 313] on div "No results found." at bounding box center [660, 411] width 1201 height 479
click at [247, 45] on span "Customers" at bounding box center [235, 46] width 134 height 12
click at [242, 77] on span "All customers" at bounding box center [216, 80] width 97 height 11
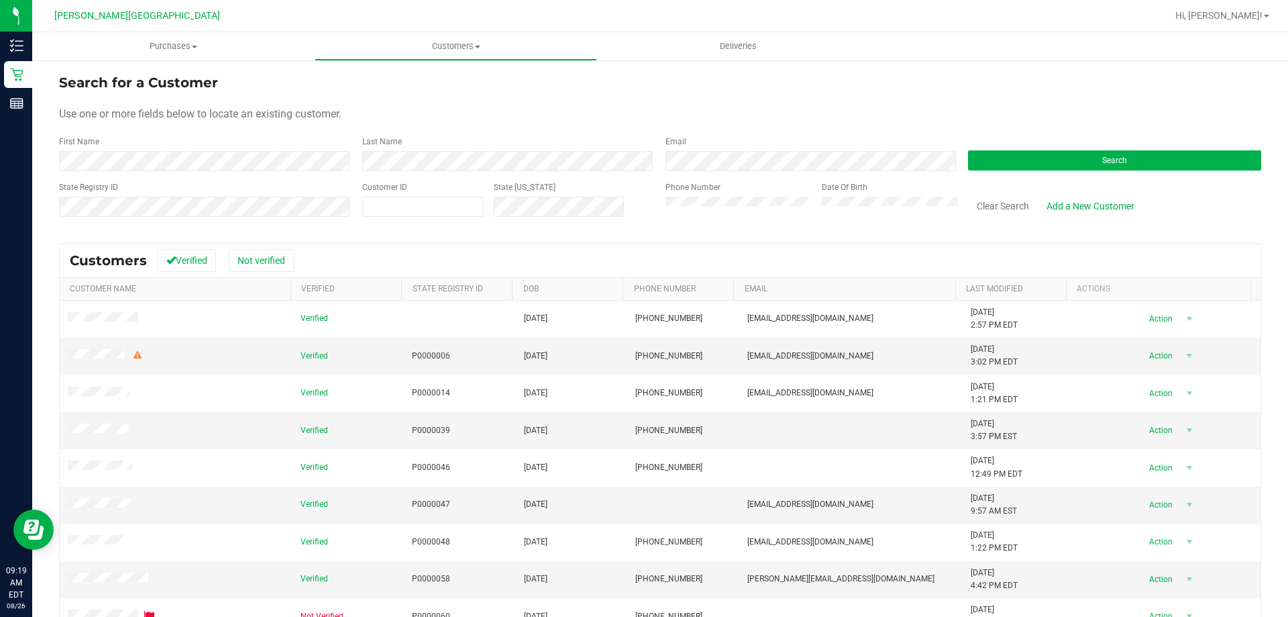
click at [635, 218] on div "Phone Number" at bounding box center [739, 205] width 146 height 48
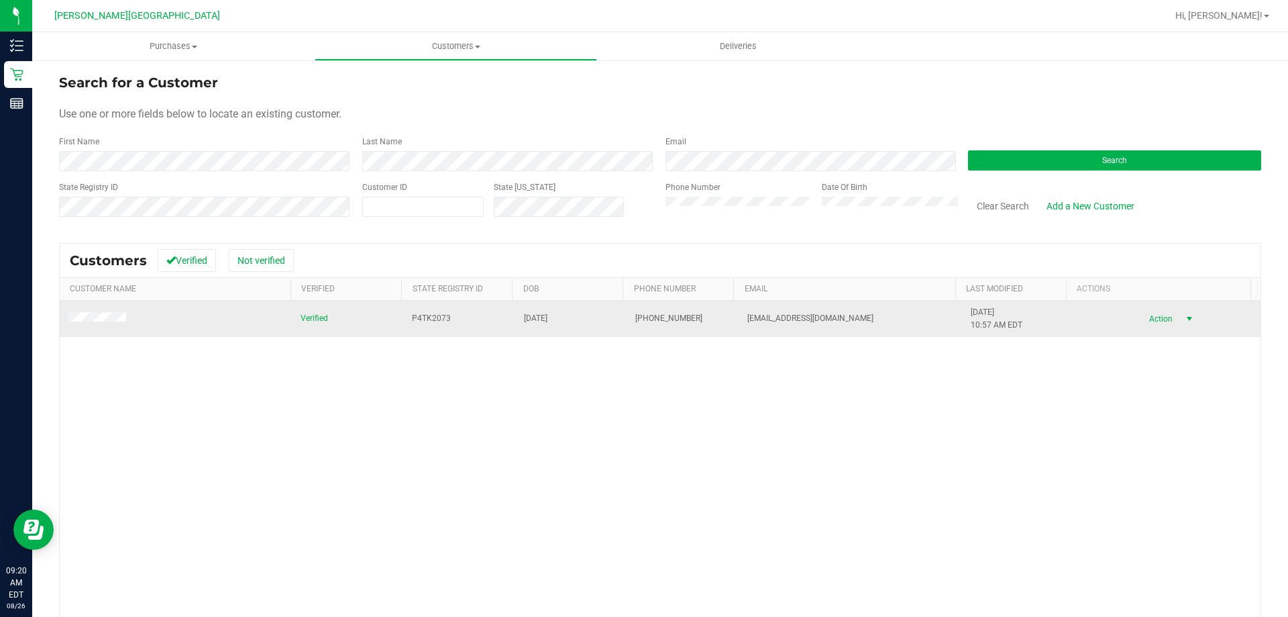
click at [635, 319] on span "Action" at bounding box center [1159, 318] width 44 height 19
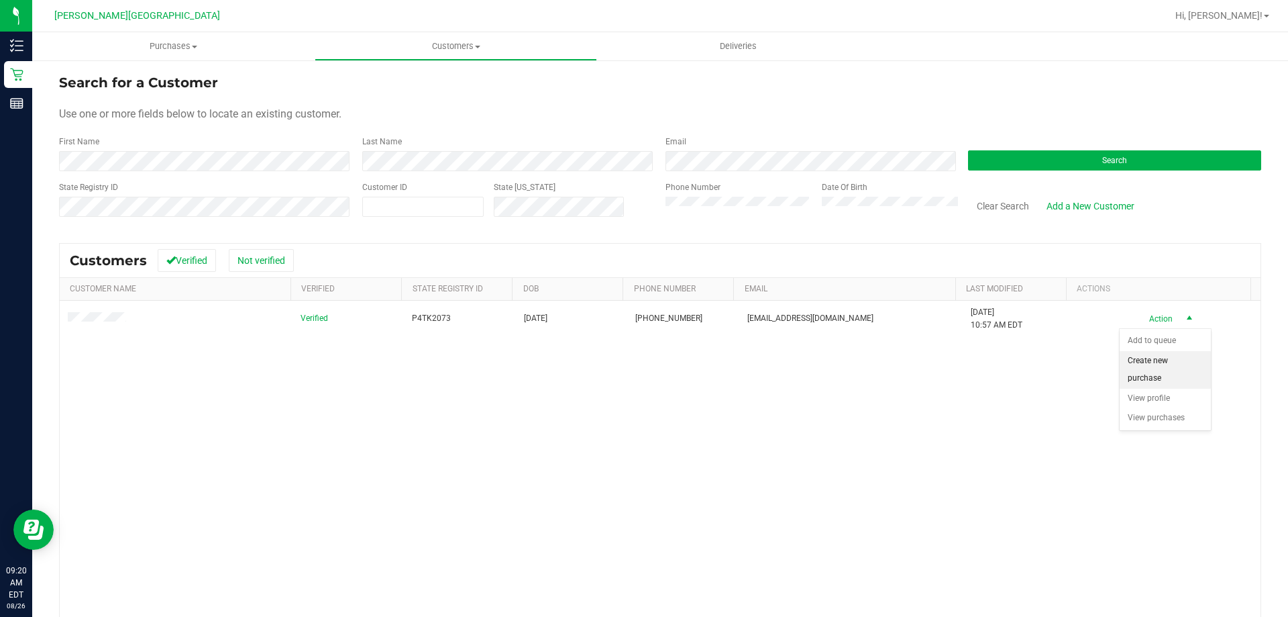
click at [635, 366] on li "Create new purchase" at bounding box center [1165, 369] width 91 height 37
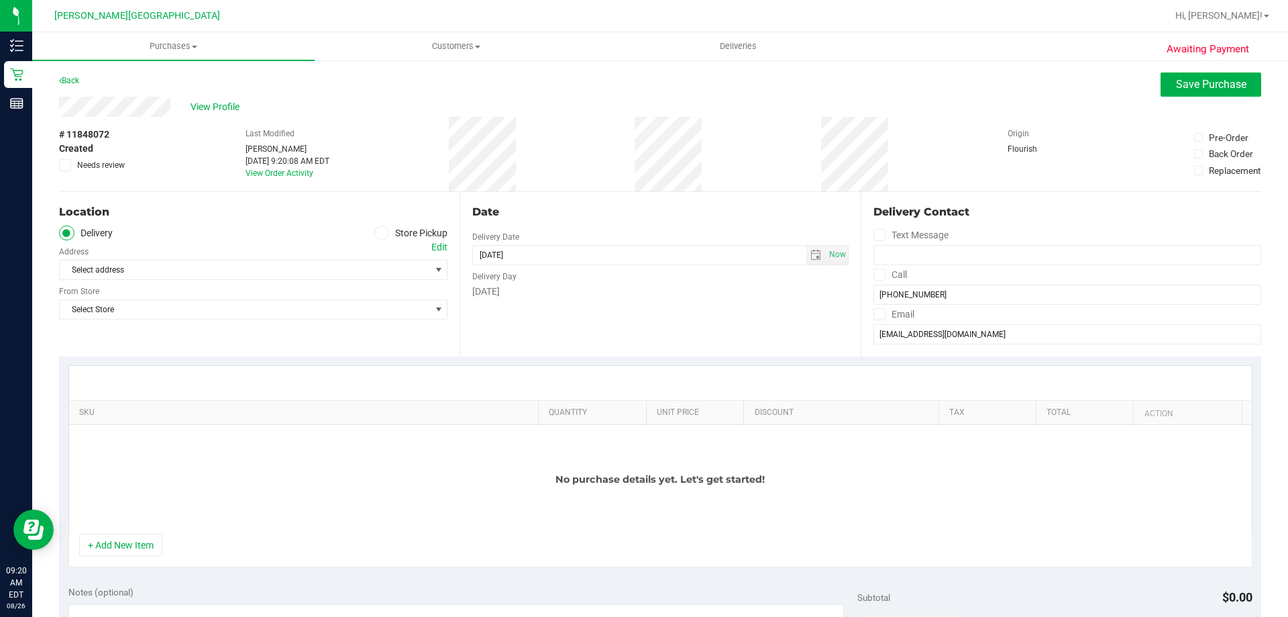
click at [380, 233] on icon at bounding box center [382, 233] width 8 height 0
click at [0, 0] on input "Store Pickup" at bounding box center [0, 0] width 0 height 0
click at [417, 272] on span "Select Store" at bounding box center [245, 269] width 370 height 19
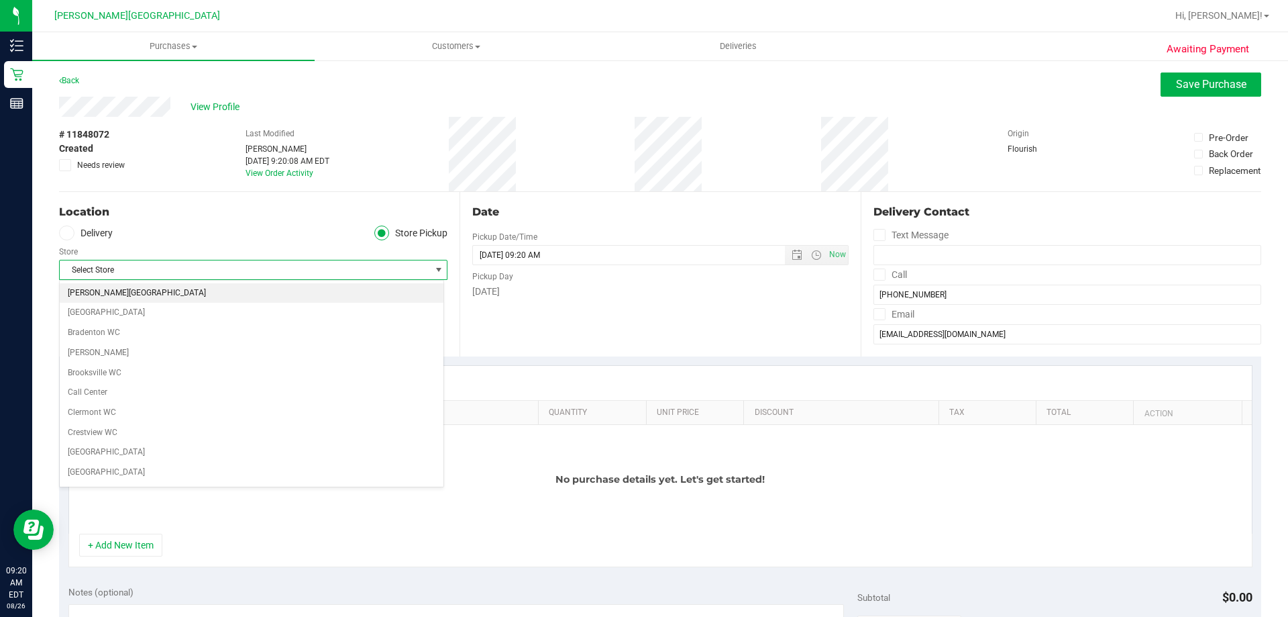
click at [176, 295] on li "Bonita Springs WC" at bounding box center [252, 293] width 384 height 20
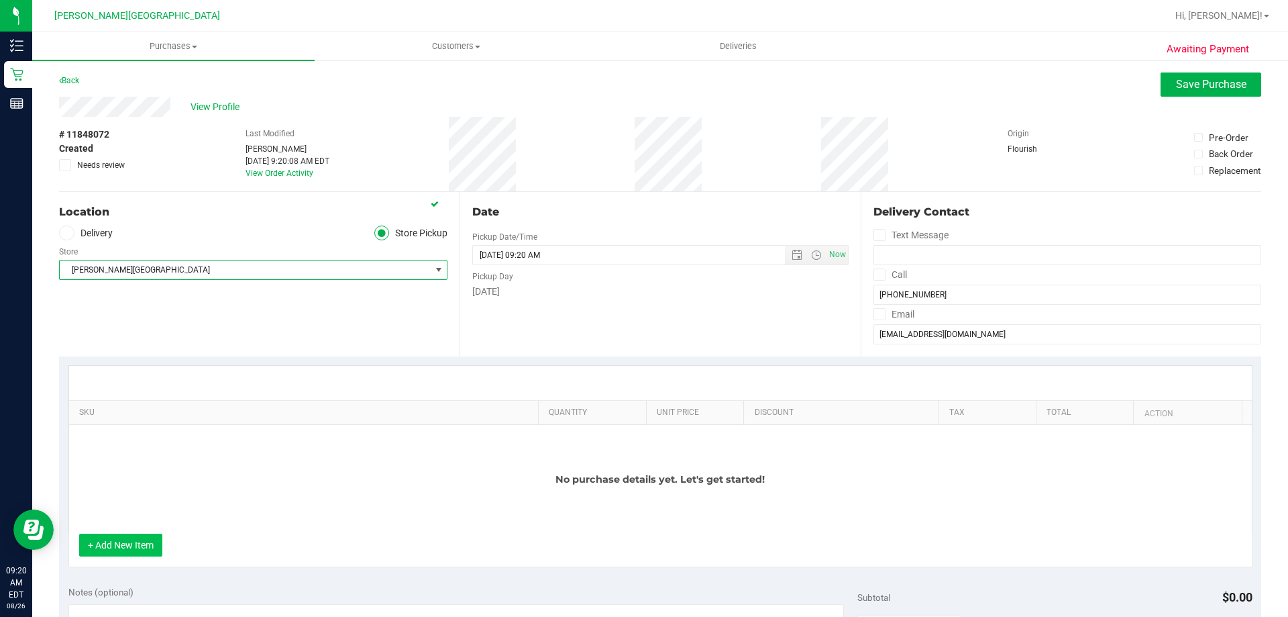
click at [139, 549] on button "+ Add New Item" at bounding box center [120, 544] width 83 height 23
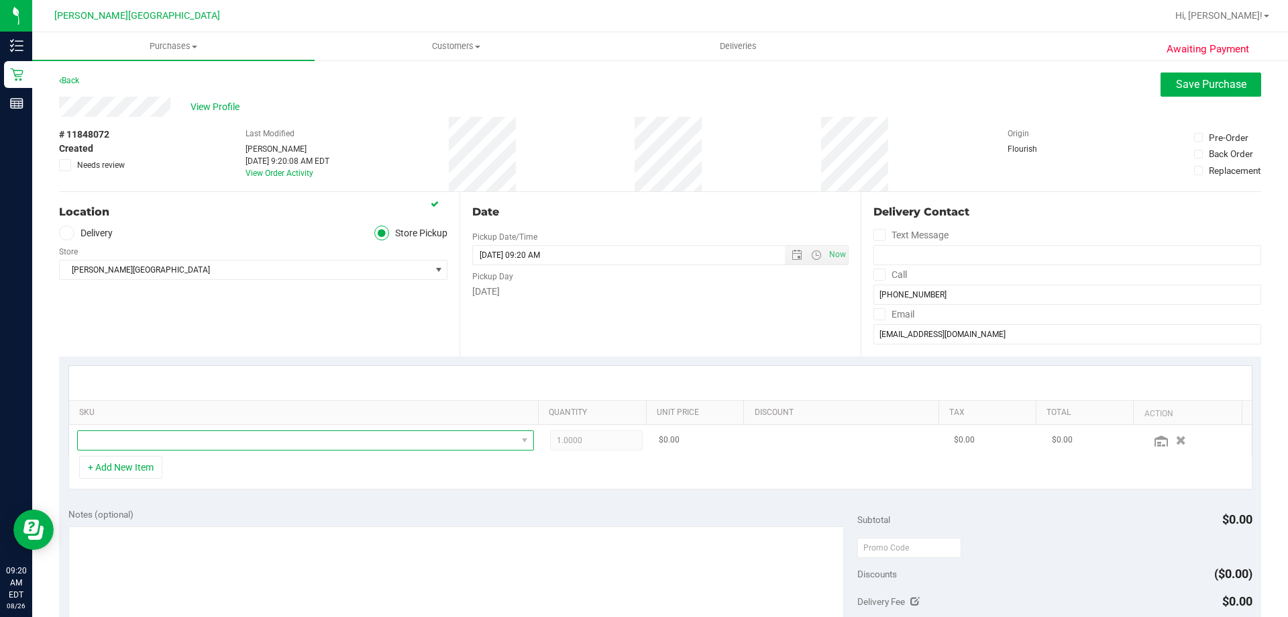
click at [277, 443] on span "NO DATA FOUND" at bounding box center [297, 440] width 439 height 19
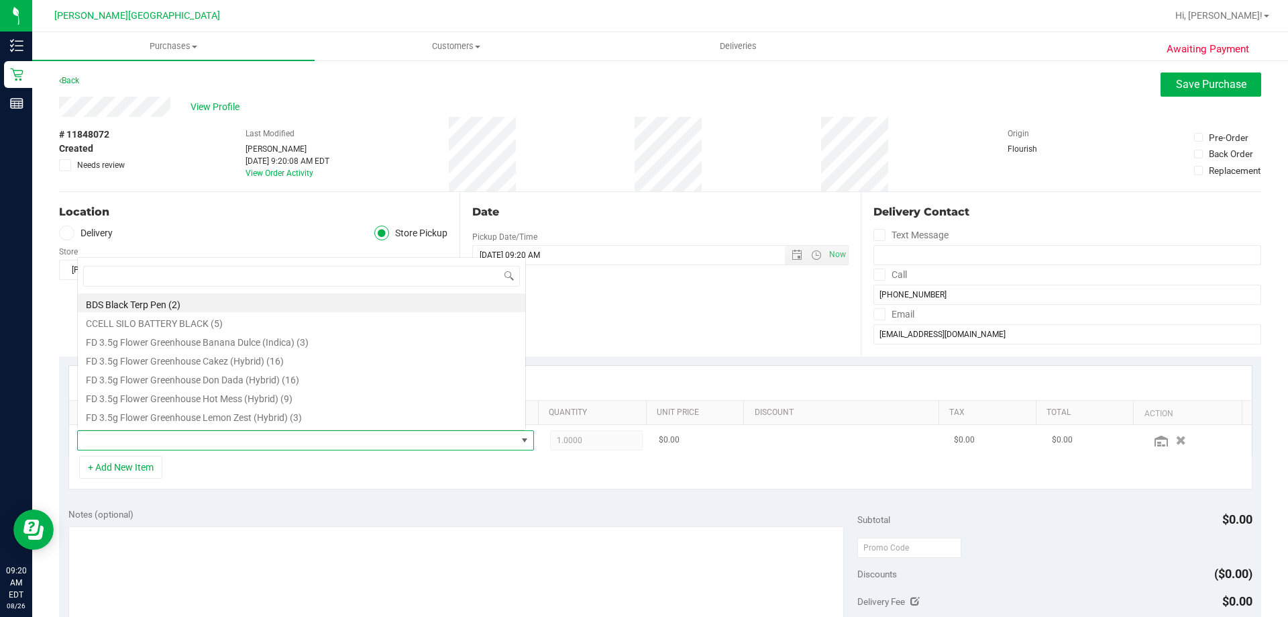
scroll to position [20, 445]
type input "banana"
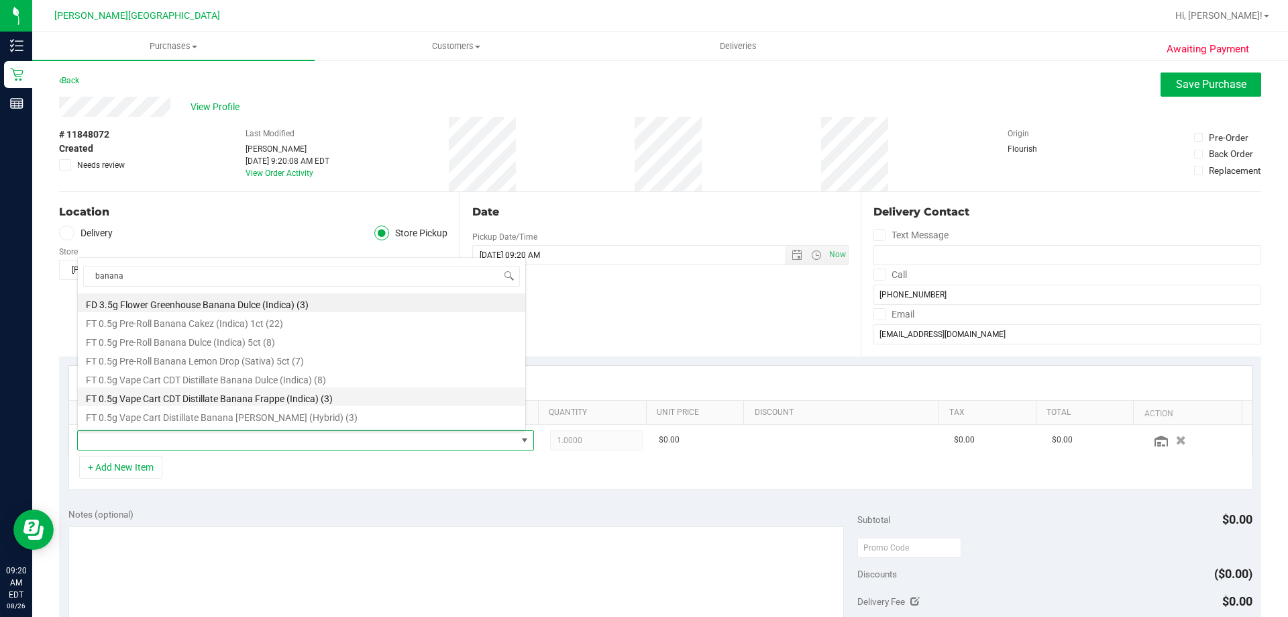
click at [177, 402] on li "FT 0.5g Vape Cart CDT Distillate Banana Frappe (Indica) (3)" at bounding box center [301, 396] width 447 height 19
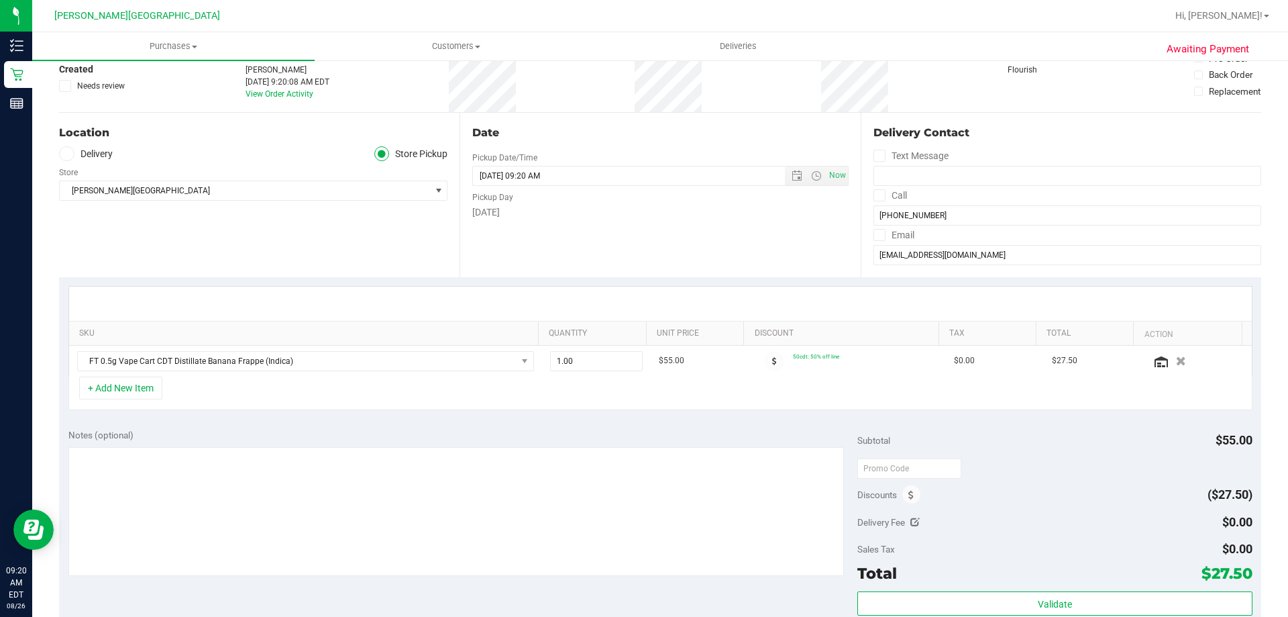
scroll to position [201, 0]
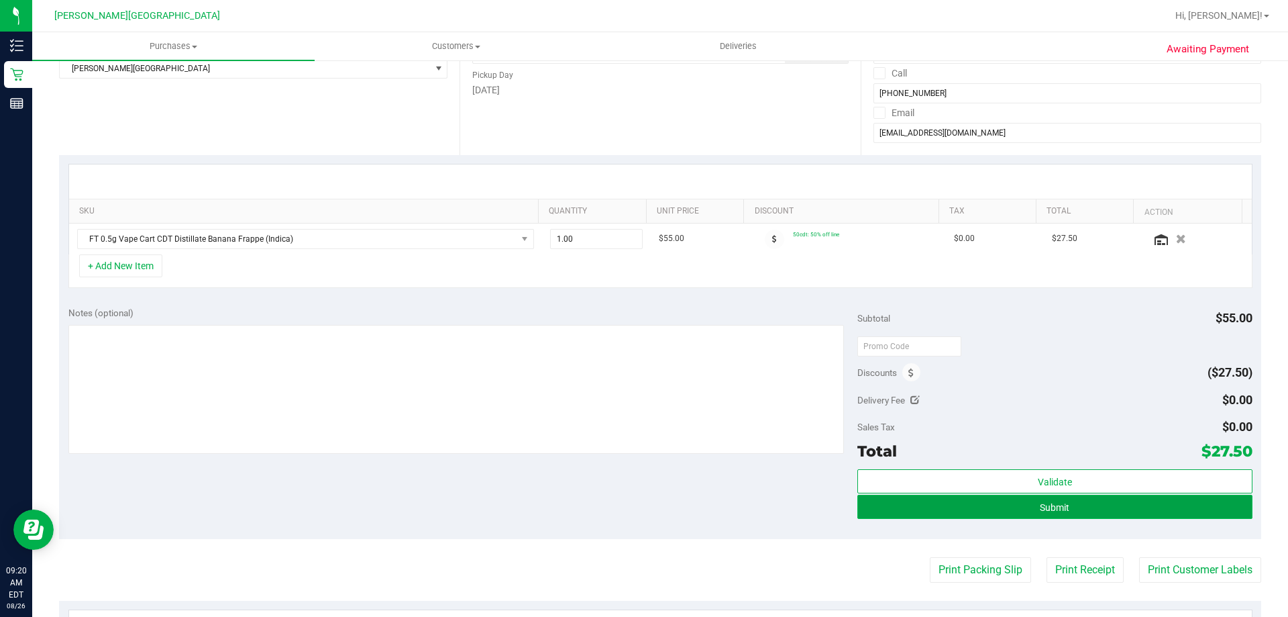
click at [635, 508] on span "Submit" at bounding box center [1055, 507] width 30 height 11
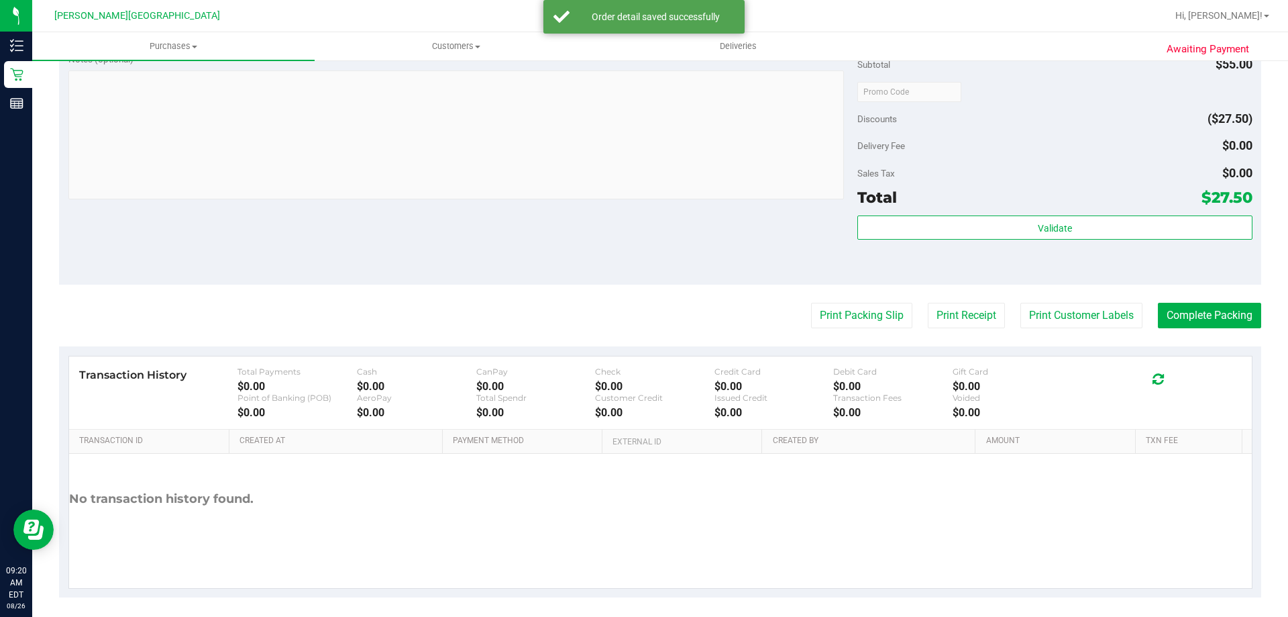
scroll to position [480, 0]
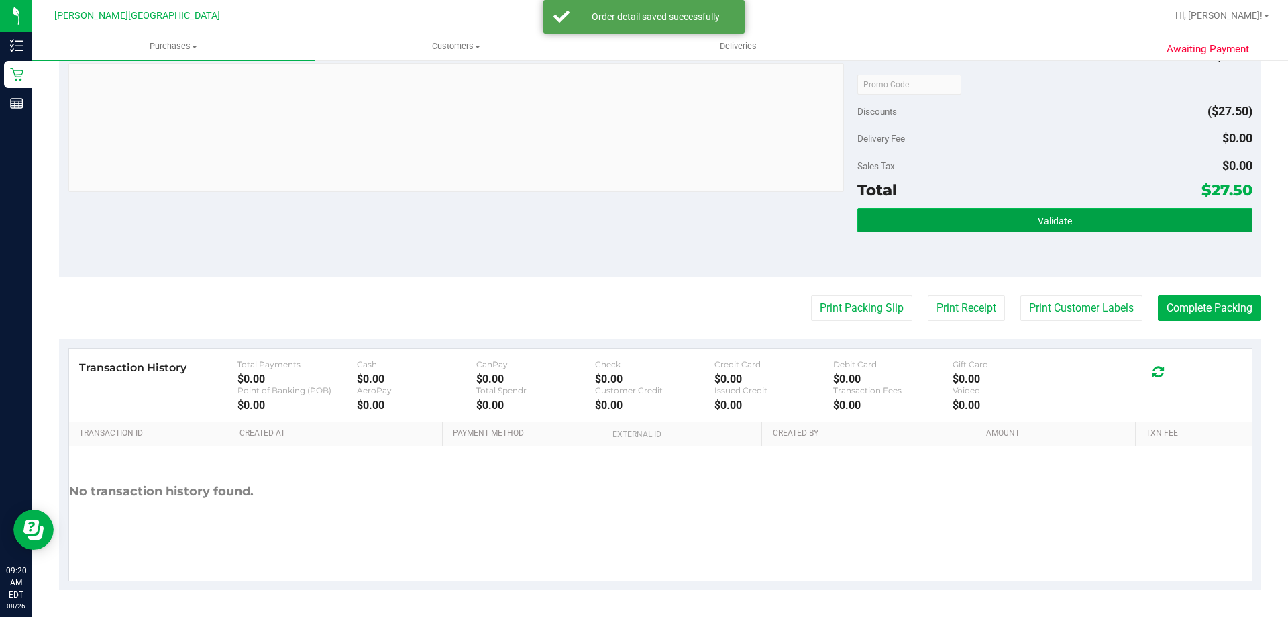
click at [635, 228] on button "Validate" at bounding box center [1054, 220] width 394 height 24
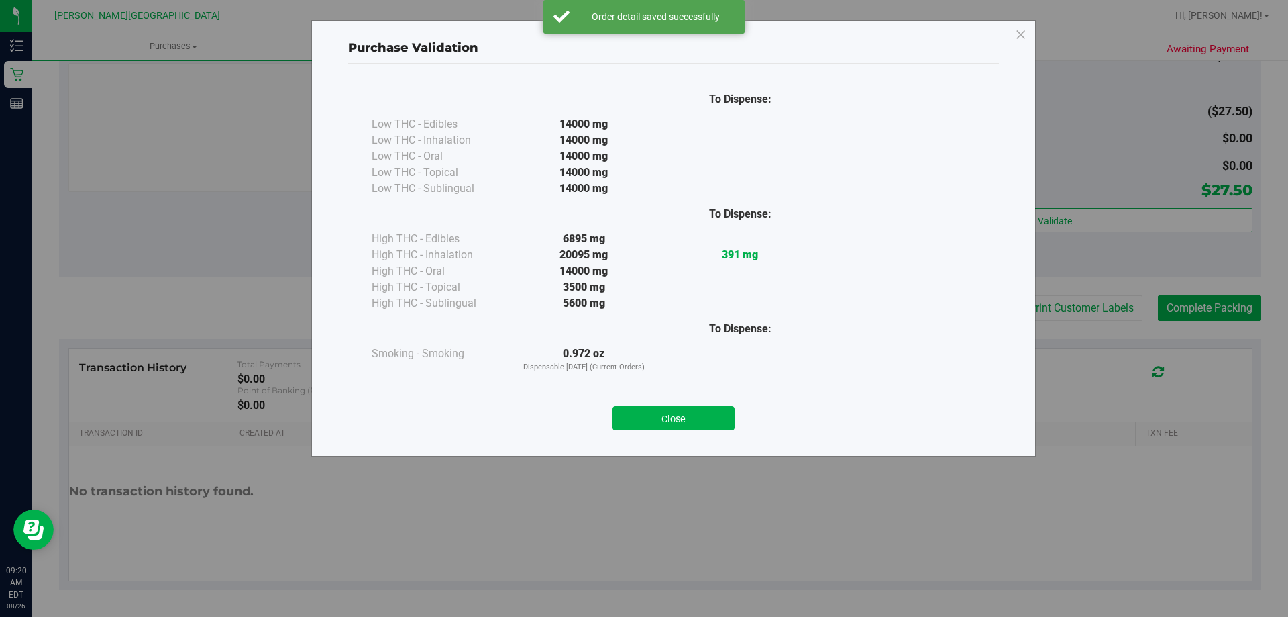
drag, startPoint x: 671, startPoint y: 415, endPoint x: 677, endPoint y: 407, distance: 9.5
click at [635, 415] on button "Close" at bounding box center [674, 418] width 122 height 24
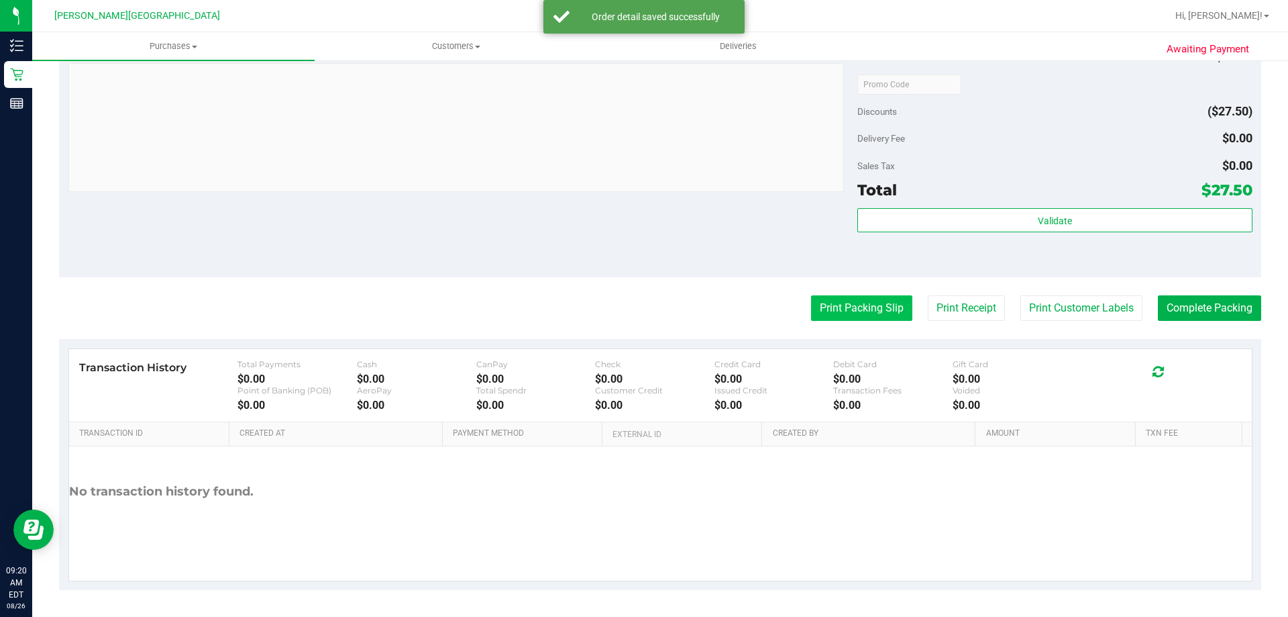
click at [635, 319] on button "Print Packing Slip" at bounding box center [861, 307] width 101 height 25
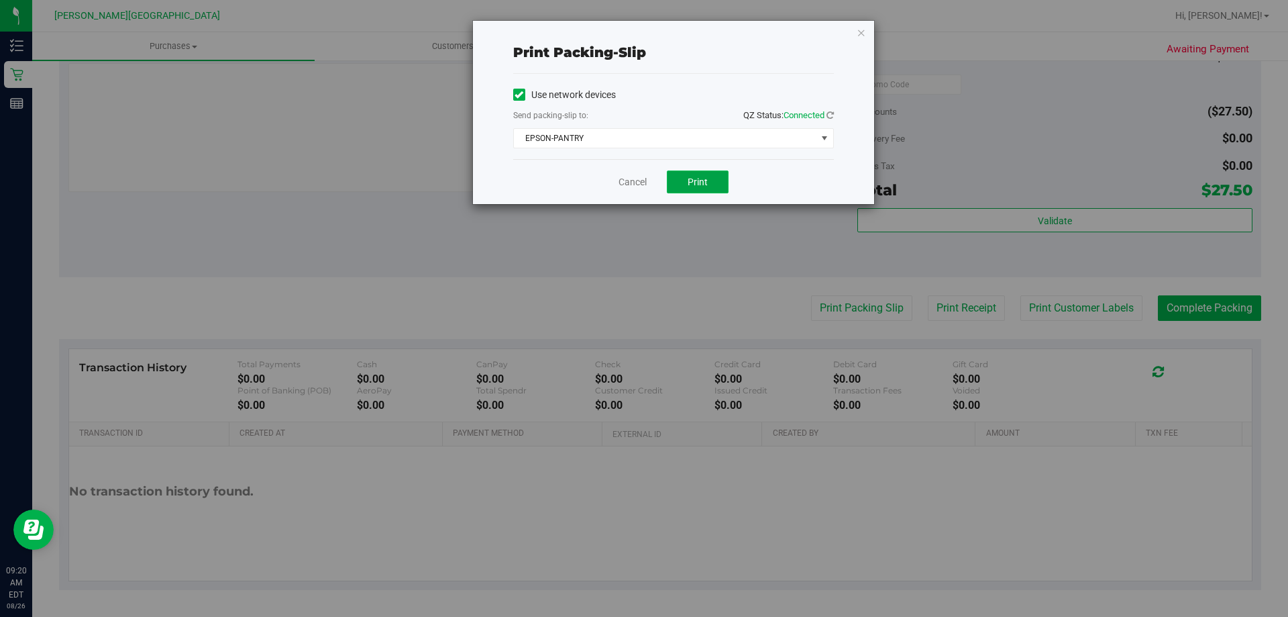
click at [635, 178] on button "Print" at bounding box center [698, 181] width 62 height 23
click at [635, 35] on icon "button" at bounding box center [861, 32] width 9 height 16
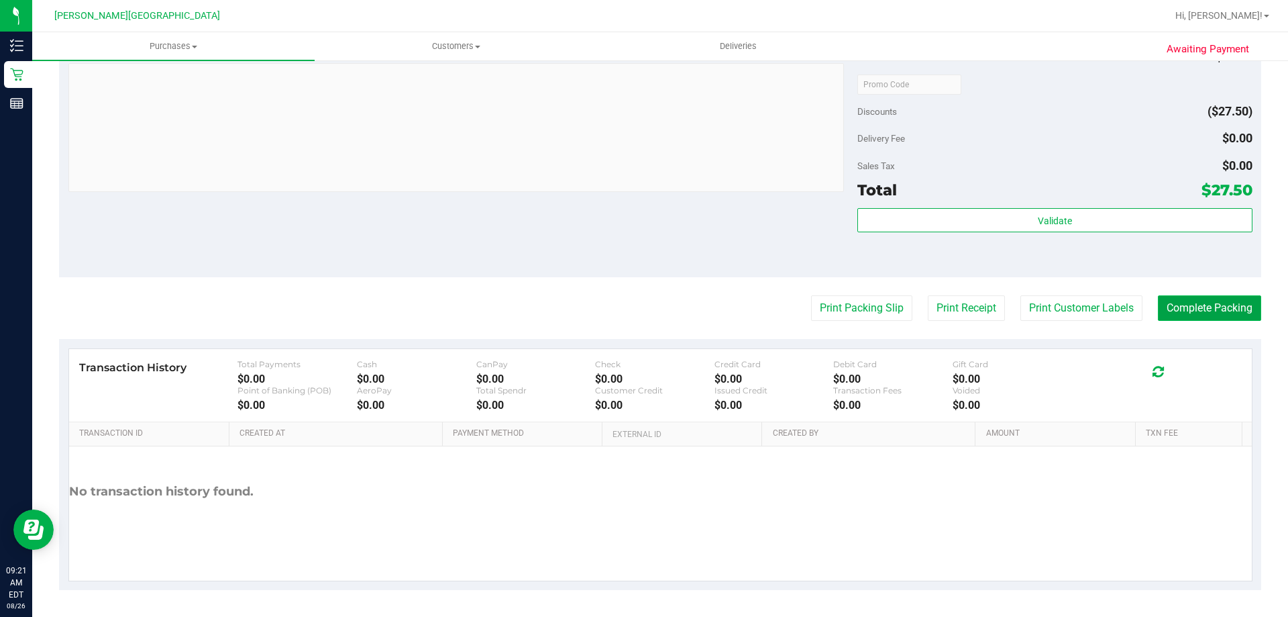
click at [635, 308] on button "Complete Packing" at bounding box center [1209, 307] width 103 height 25
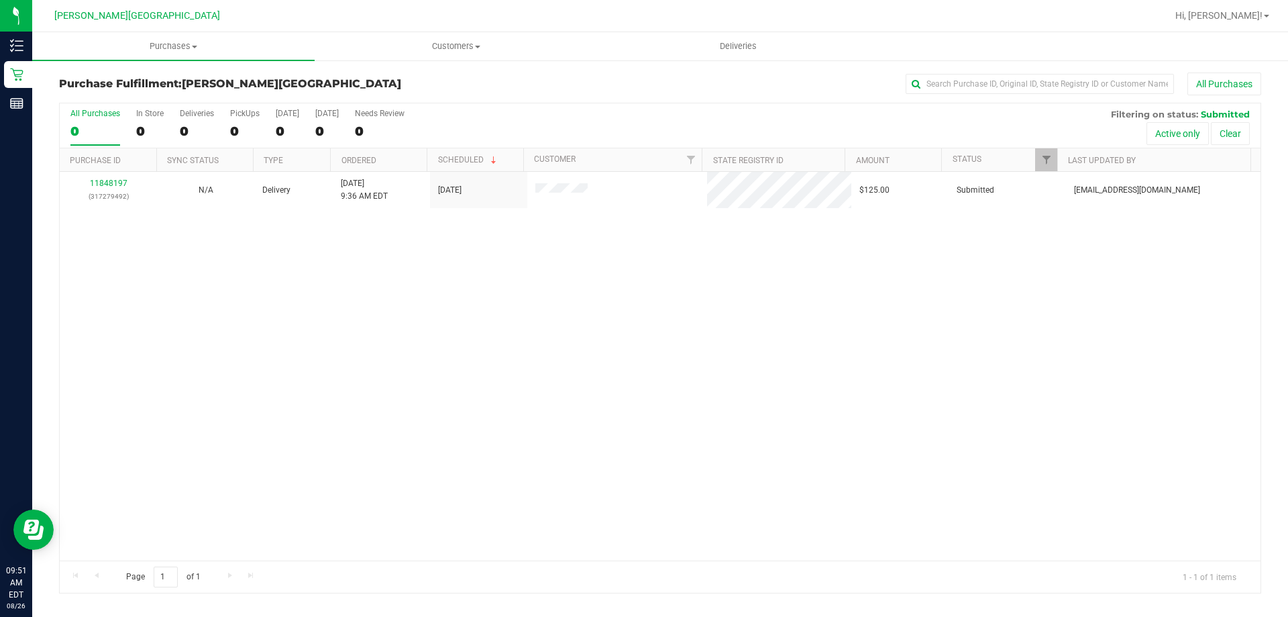
click at [476, 331] on div "11848197 (317279492) N/A Delivery 8/26/2025 9:36 AM EDT 8/27/2025 $125.00 Submi…" at bounding box center [660, 366] width 1201 height 388
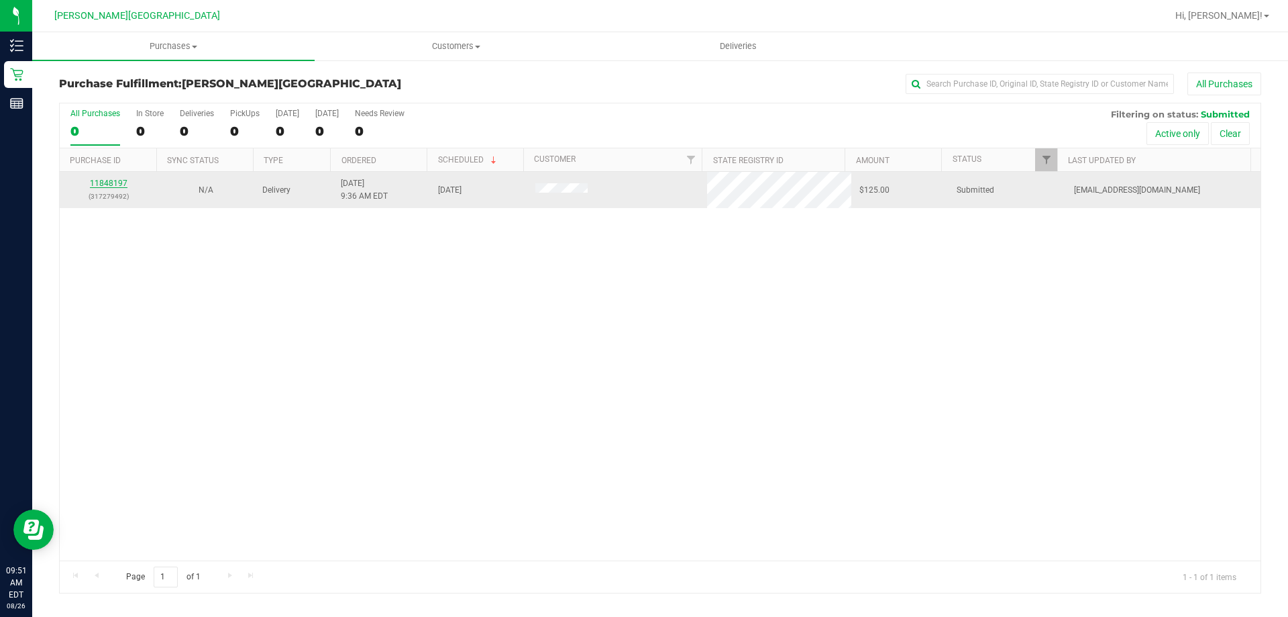
click at [111, 182] on link "11848197" at bounding box center [109, 182] width 38 height 9
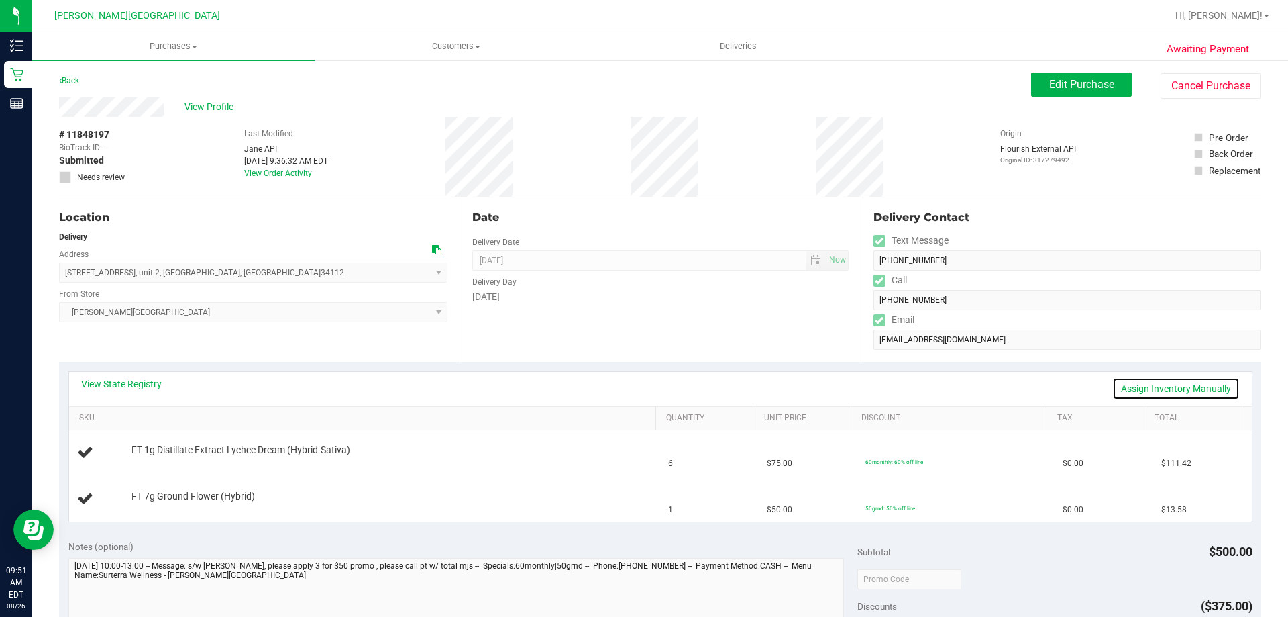
click at [635, 390] on link "Assign Inventory Manually" at bounding box center [1175, 388] width 127 height 23
click at [635, 386] on div "View State Registry Save & Exit" at bounding box center [660, 388] width 1159 height 23
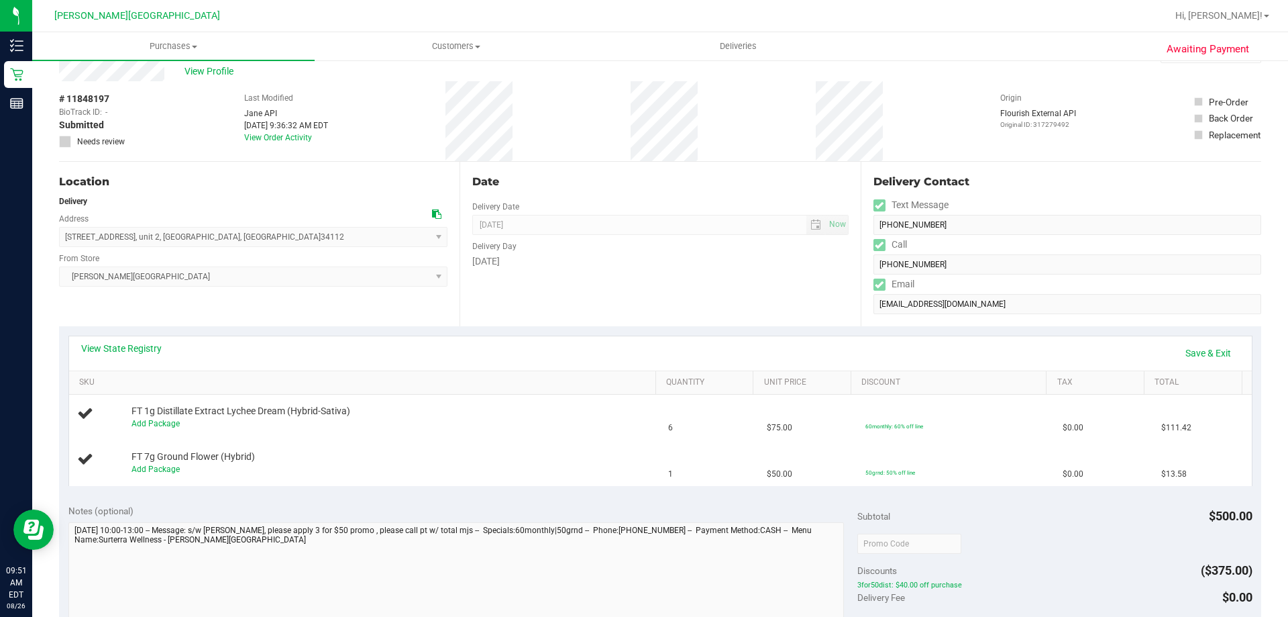
scroll to position [67, 0]
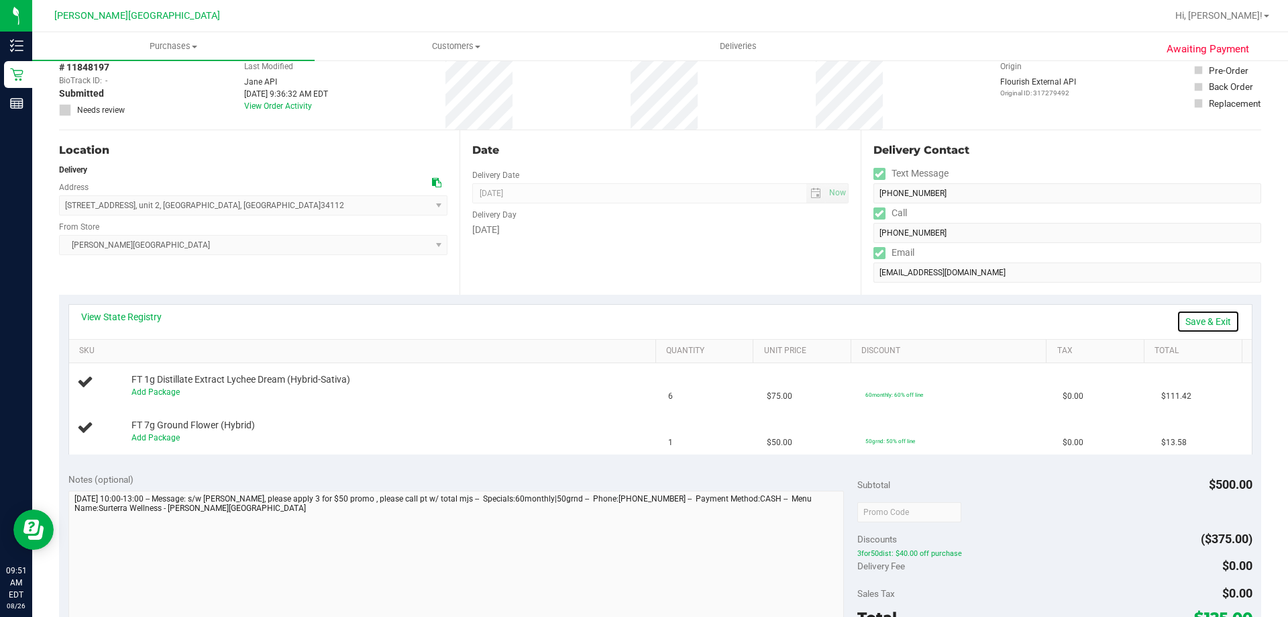
click at [635, 317] on link "Save & Exit" at bounding box center [1208, 321] width 63 height 23
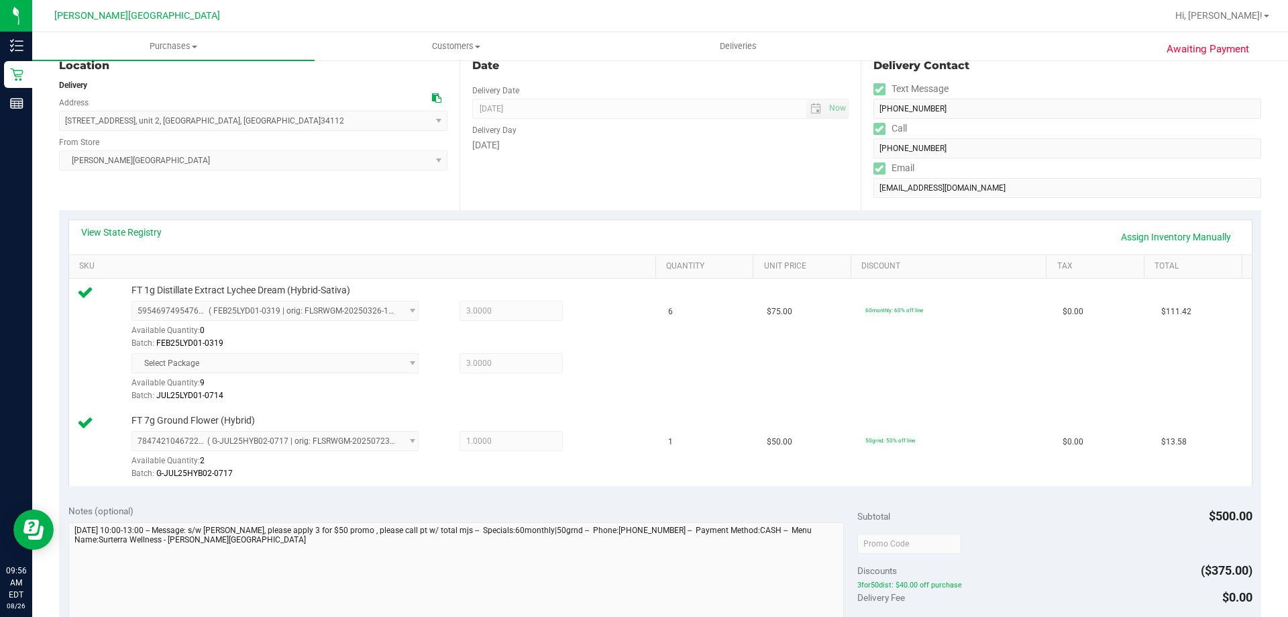
scroll to position [403, 0]
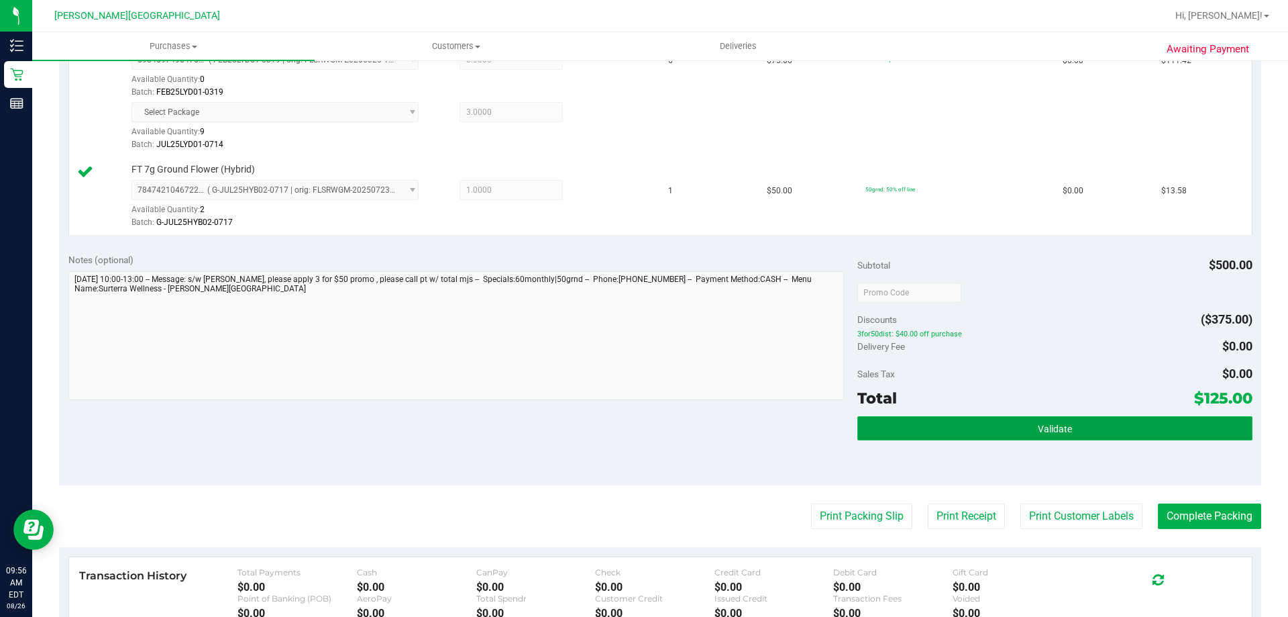
click at [635, 427] on button "Validate" at bounding box center [1054, 428] width 394 height 24
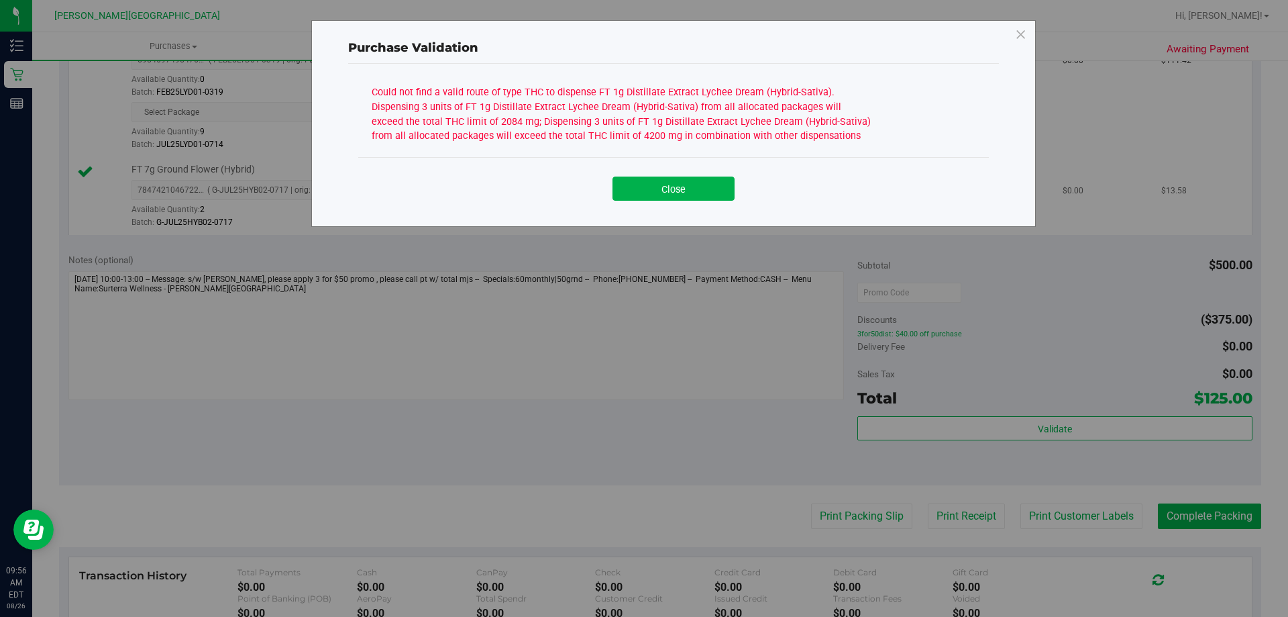
click at [635, 189] on button "Close" at bounding box center [674, 188] width 122 height 24
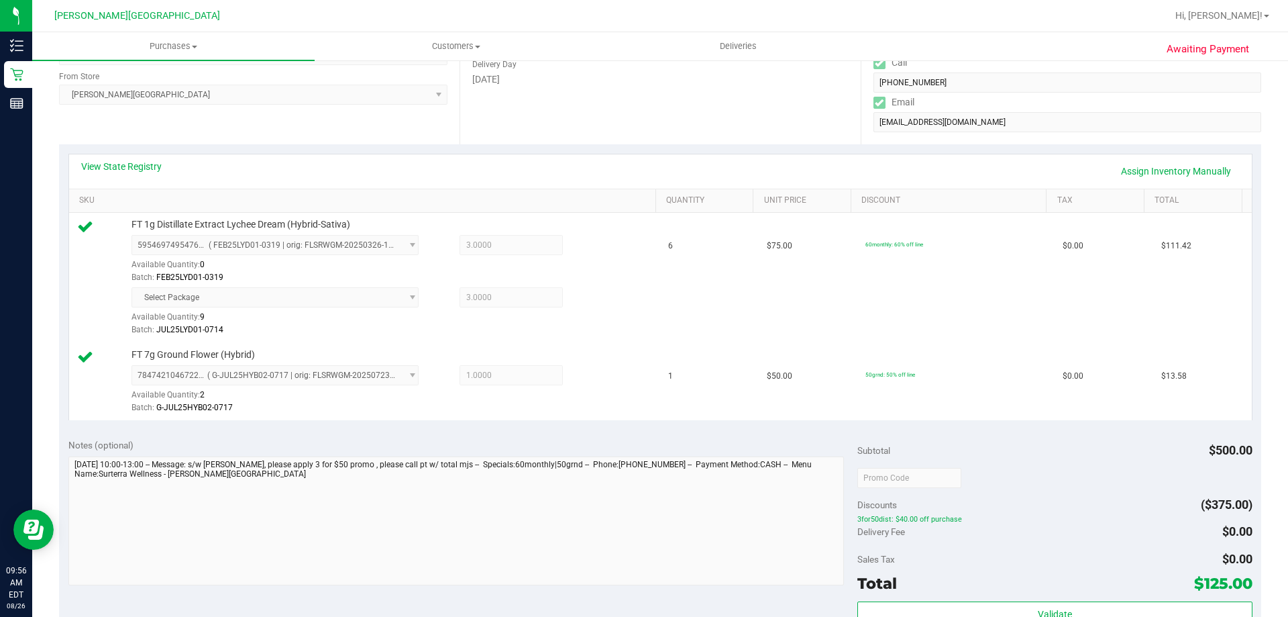
scroll to position [0, 0]
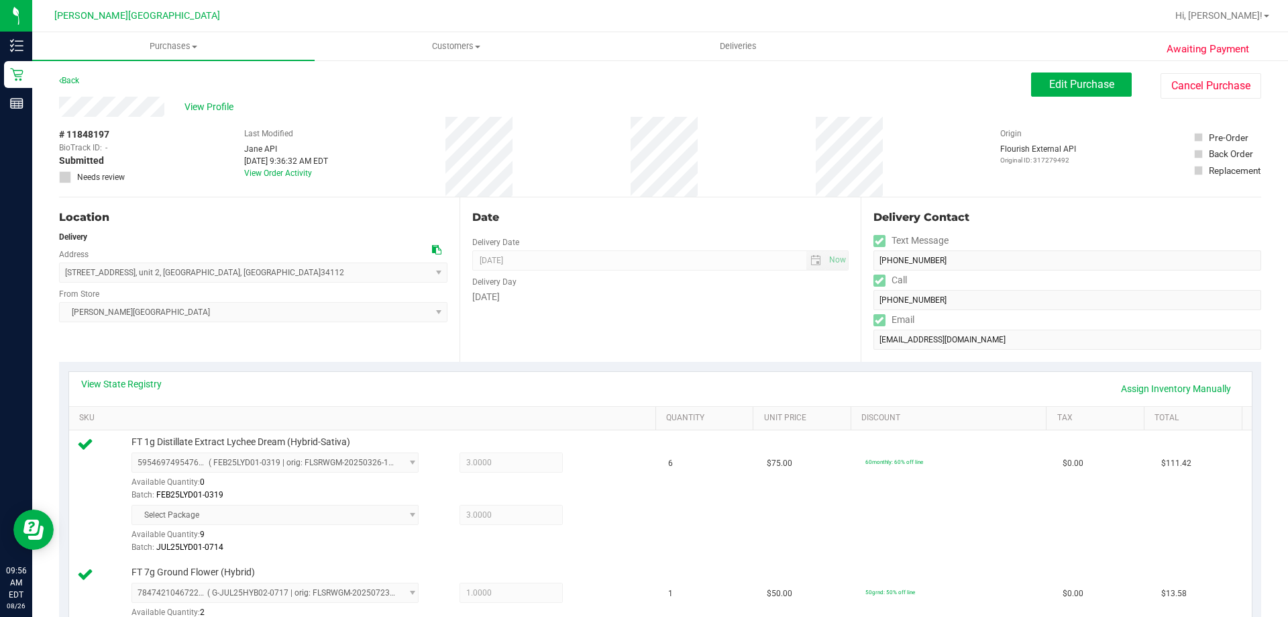
click at [142, 392] on div "View State Registry Assign Inventory Manually" at bounding box center [660, 388] width 1159 height 23
click at [144, 390] on div "View State Registry Assign Inventory Manually" at bounding box center [660, 388] width 1159 height 23
click at [154, 383] on link "View State Registry" at bounding box center [121, 383] width 81 height 13
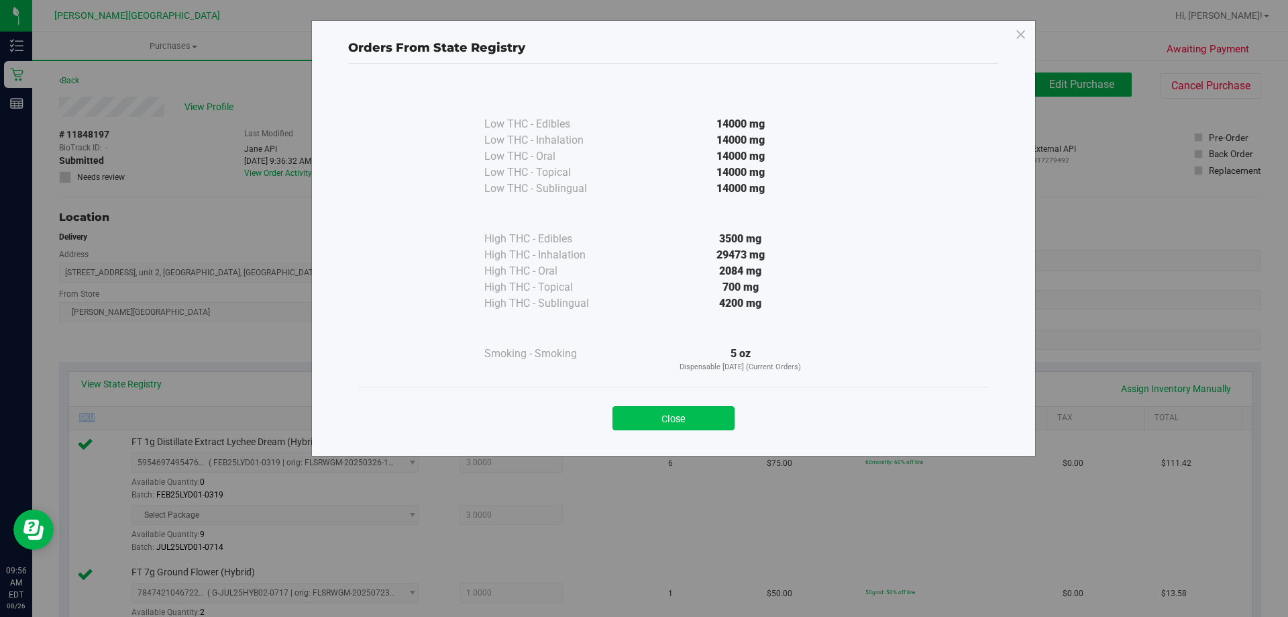
click at [635, 417] on button "Close" at bounding box center [674, 418] width 122 height 24
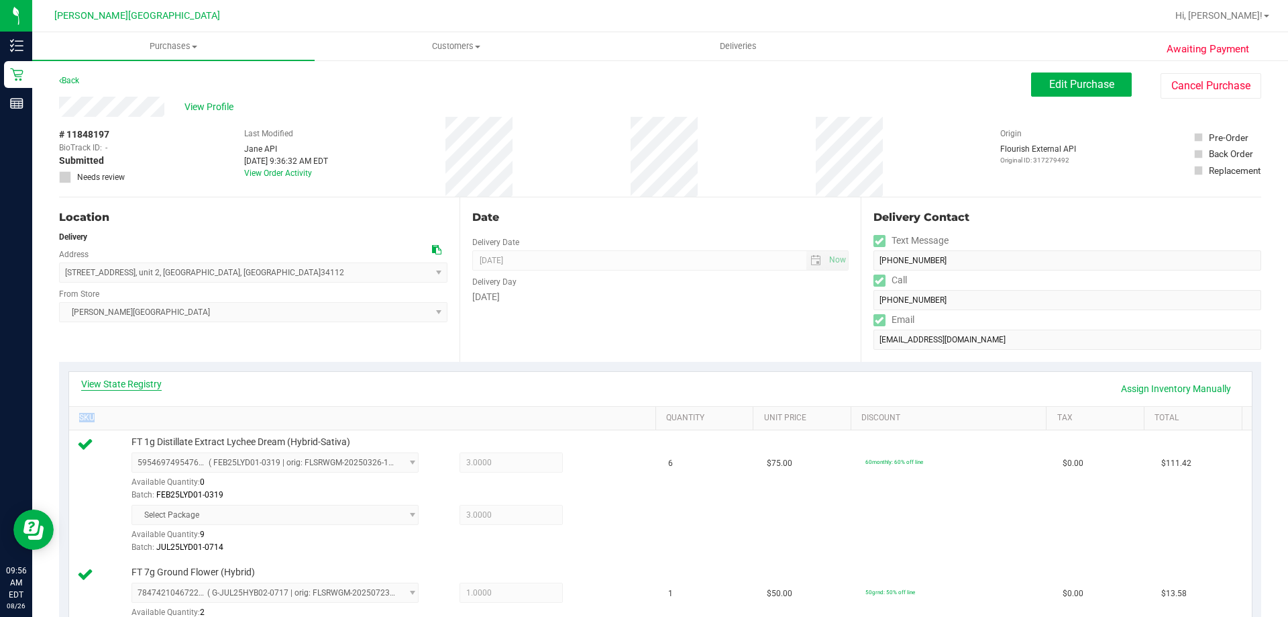
click at [156, 379] on link "View State Registry" at bounding box center [121, 383] width 81 height 13
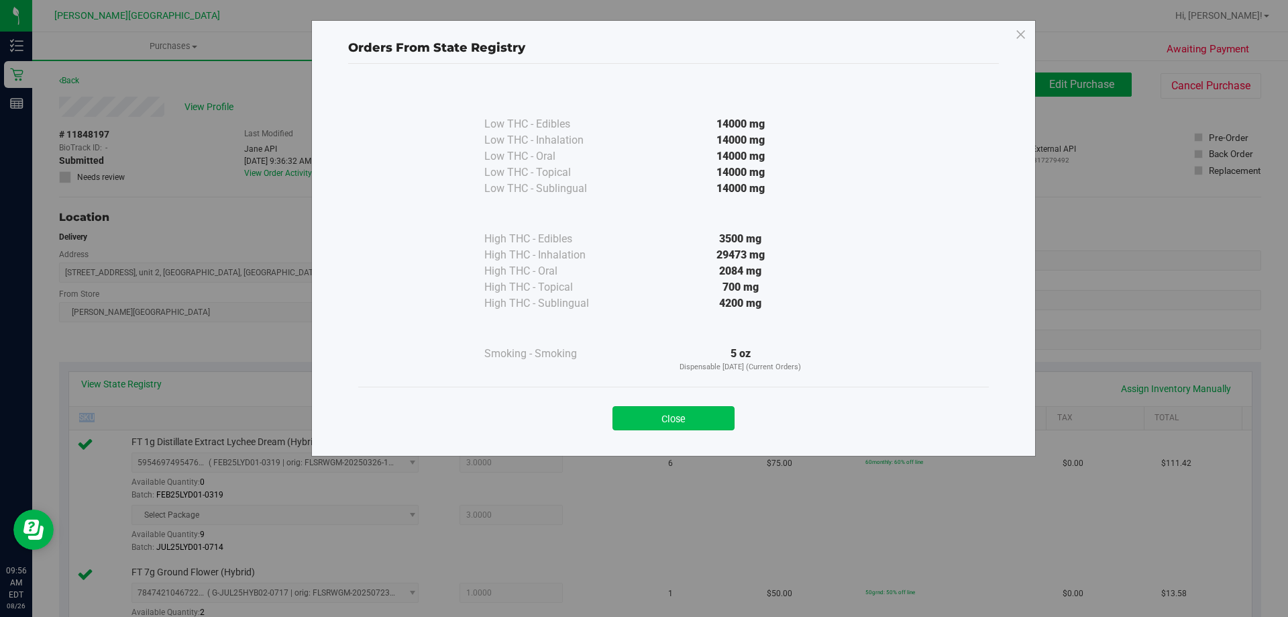
click at [635, 417] on button "Close" at bounding box center [674, 418] width 122 height 24
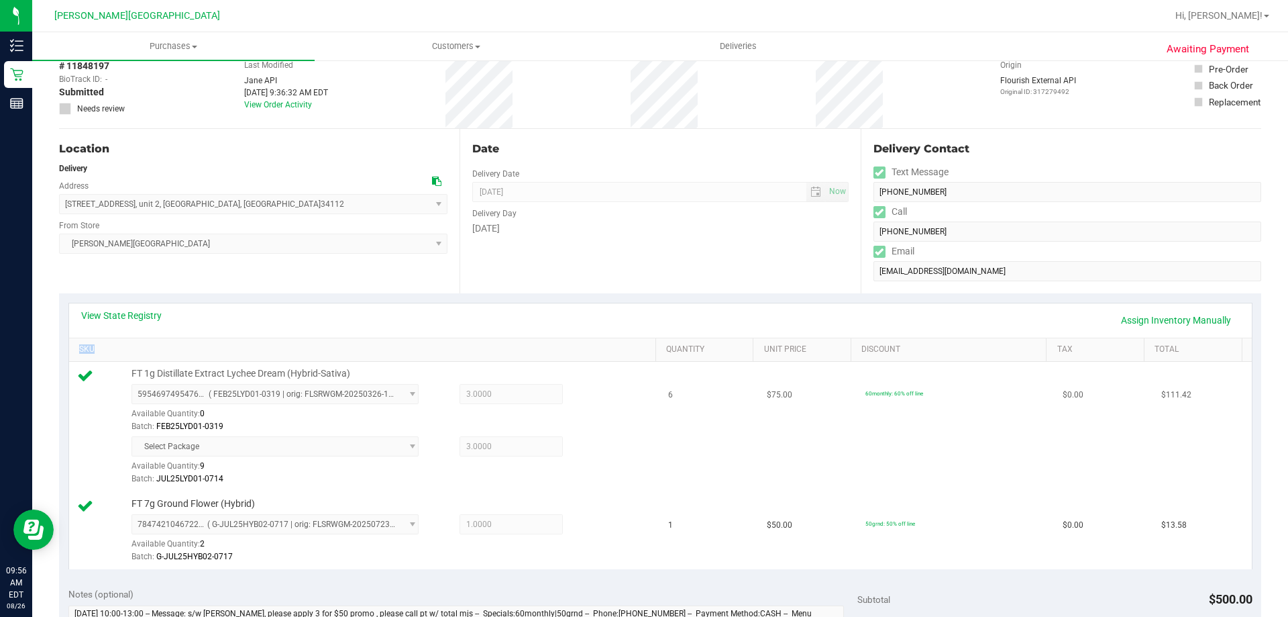
scroll to position [134, 0]
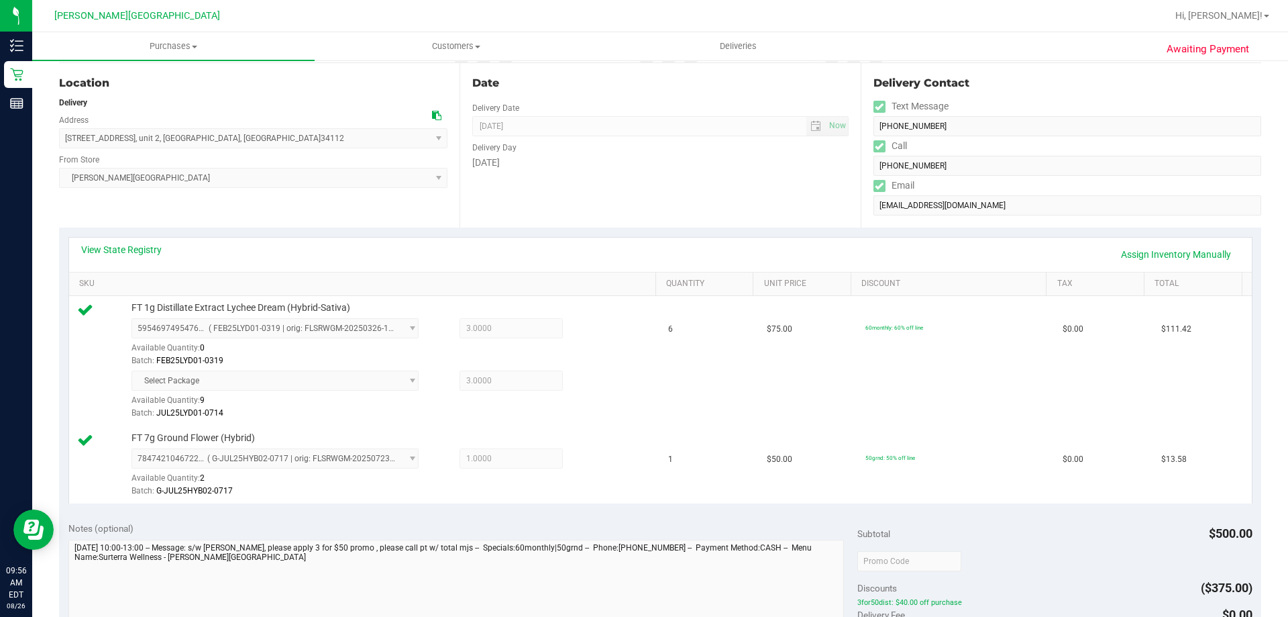
click at [517, 262] on div "View State Registry Assign Inventory Manually" at bounding box center [660, 254] width 1159 height 23
click at [146, 249] on link "View State Registry" at bounding box center [121, 249] width 81 height 13
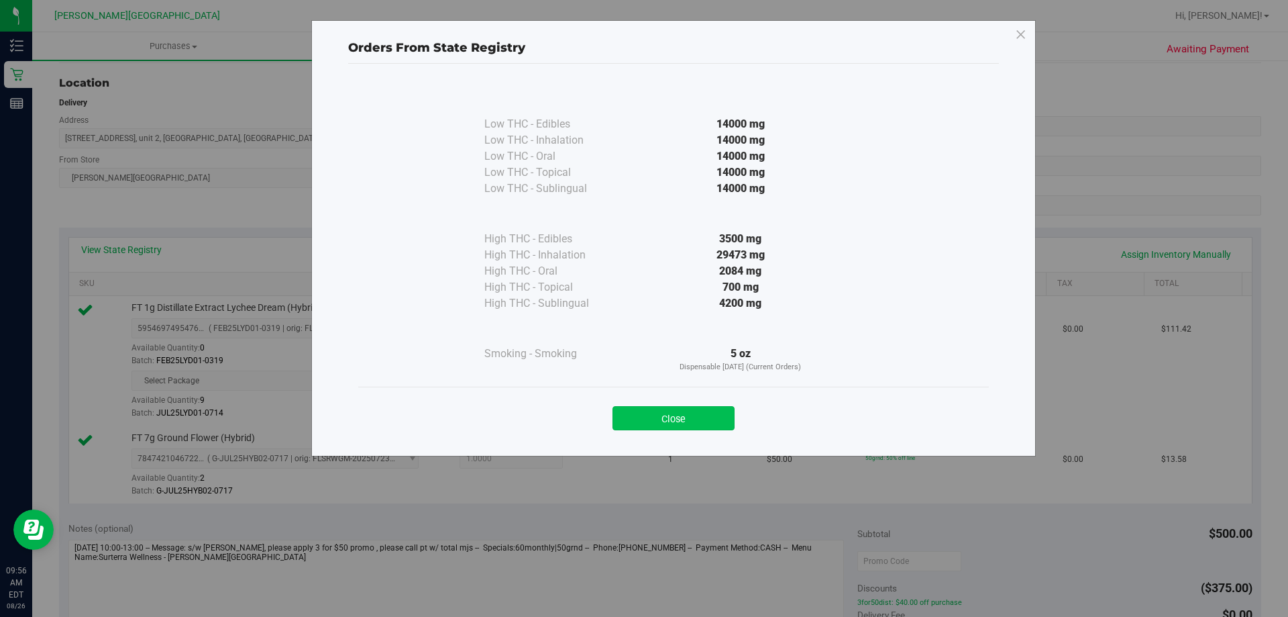
click at [635, 414] on button "Close" at bounding box center [674, 418] width 122 height 24
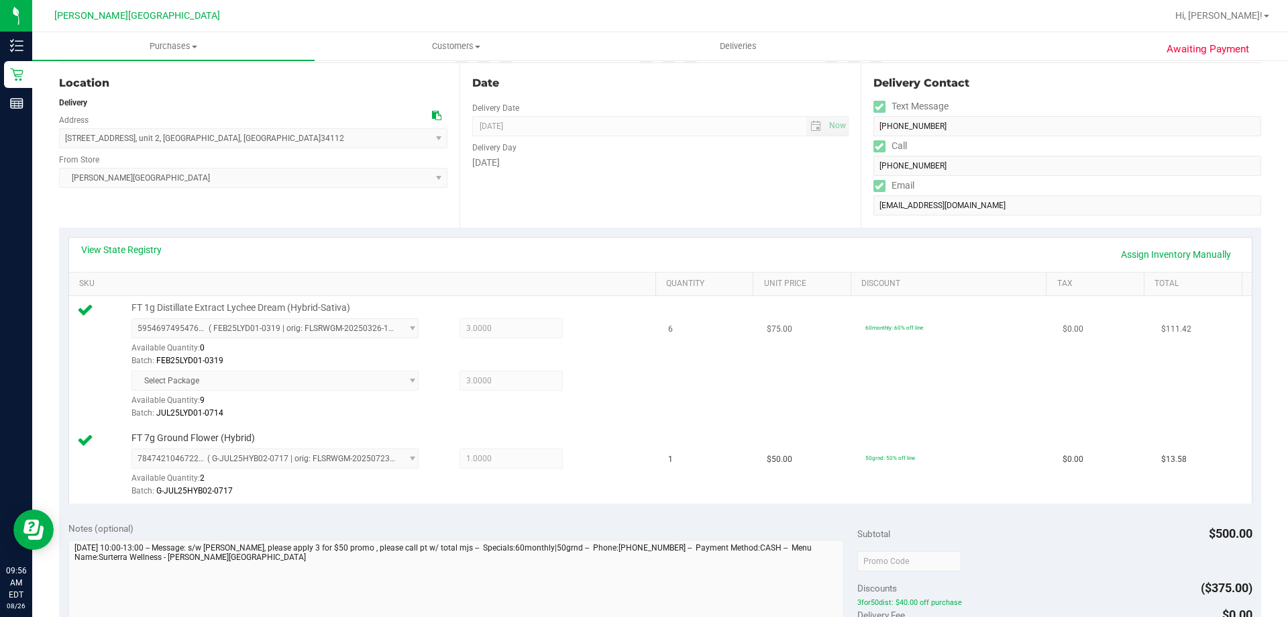
scroll to position [67, 0]
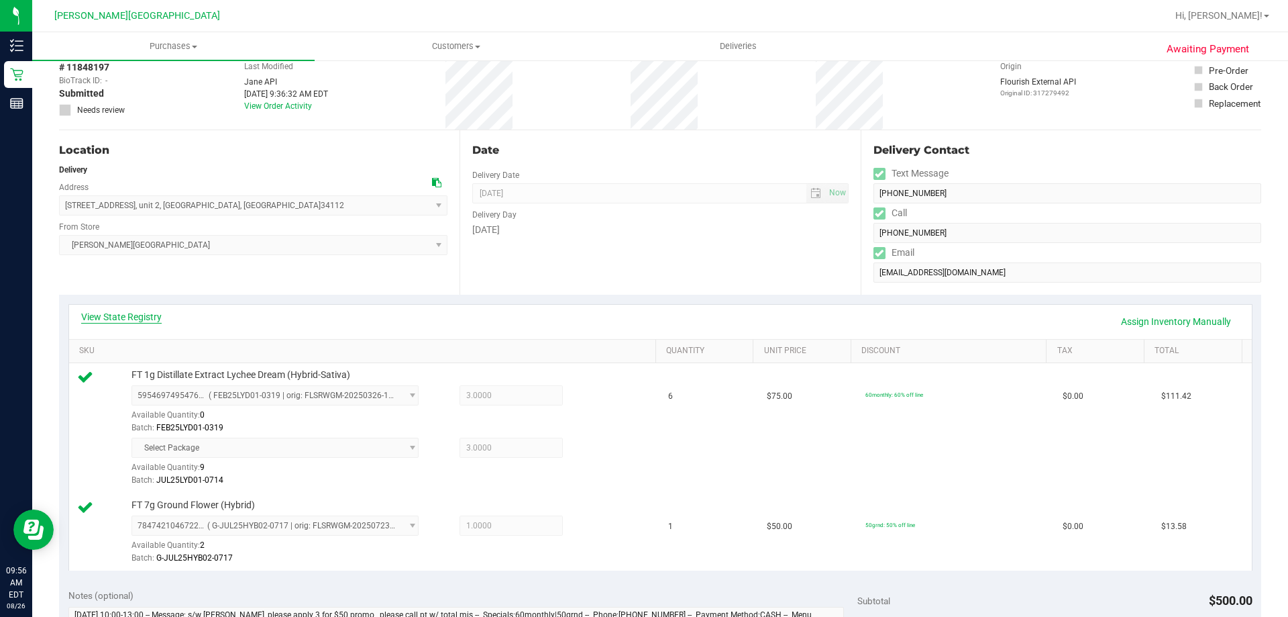
click at [136, 322] on link "View State Registry" at bounding box center [121, 316] width 81 height 13
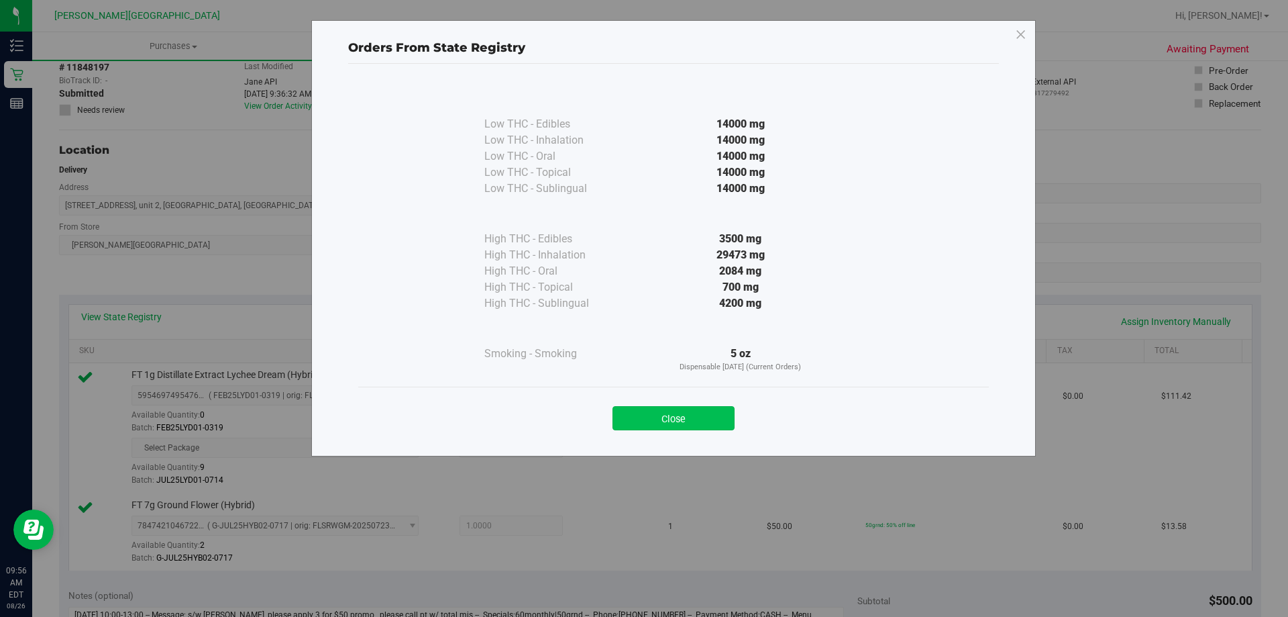
click at [635, 420] on button "Close" at bounding box center [674, 418] width 122 height 24
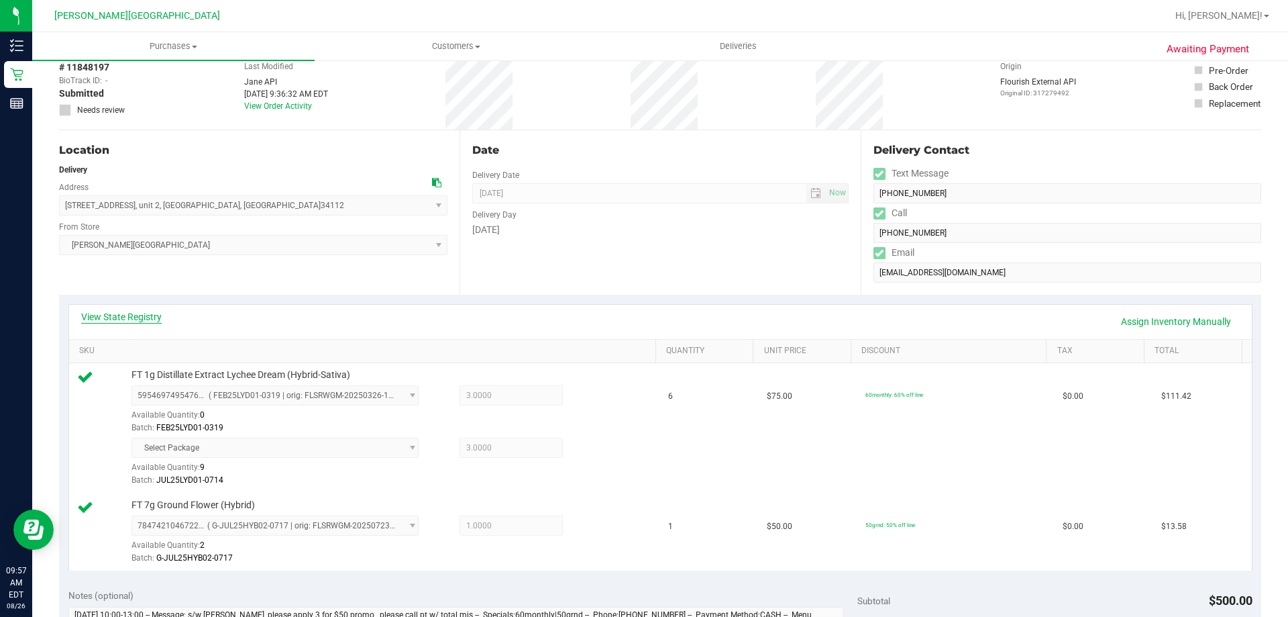
click at [139, 316] on link "View State Registry" at bounding box center [121, 316] width 81 height 13
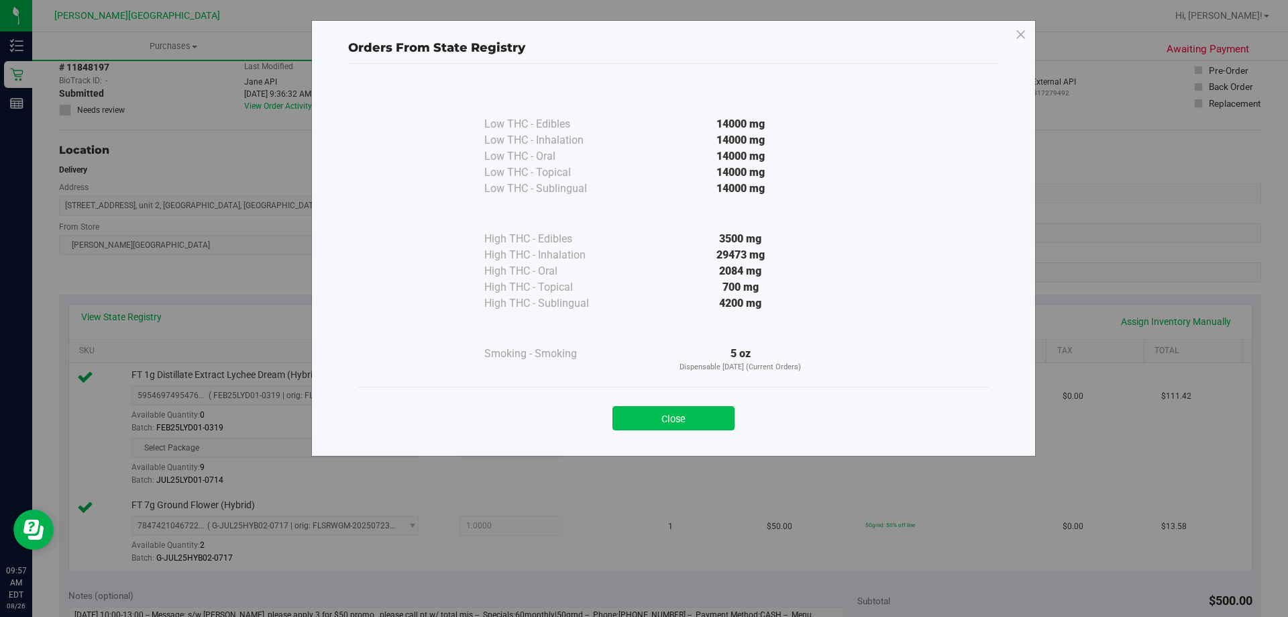
click at [635, 413] on button "Close" at bounding box center [674, 418] width 122 height 24
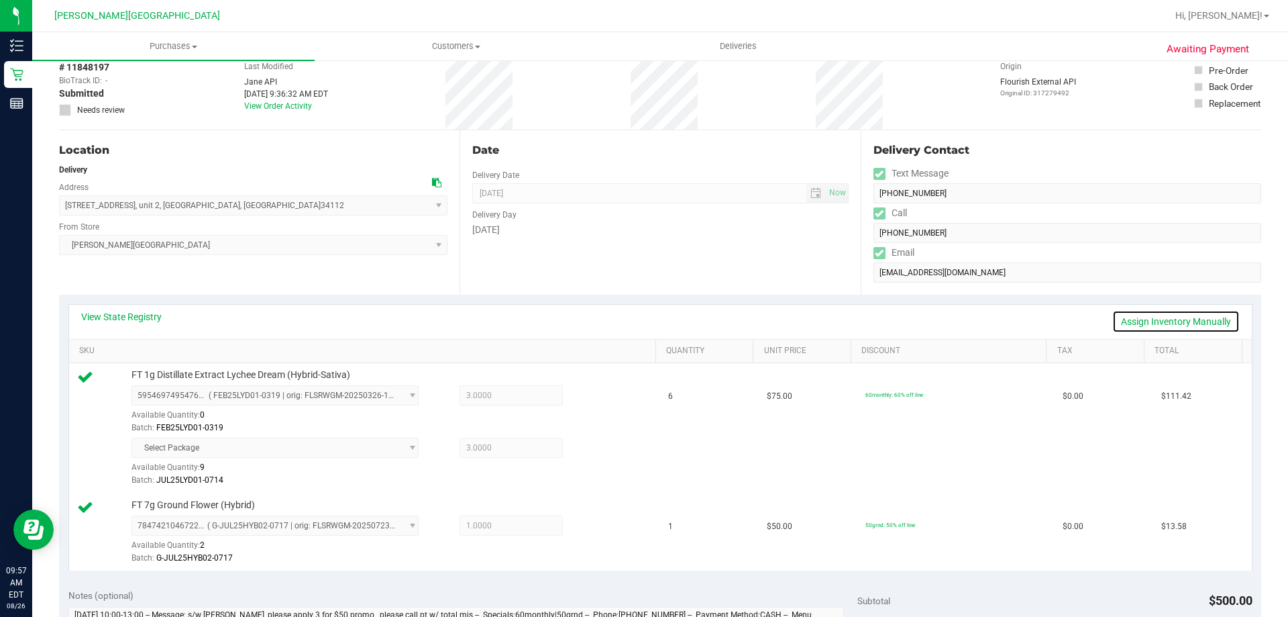
click at [635, 311] on link "Assign Inventory Manually" at bounding box center [1175, 321] width 127 height 23
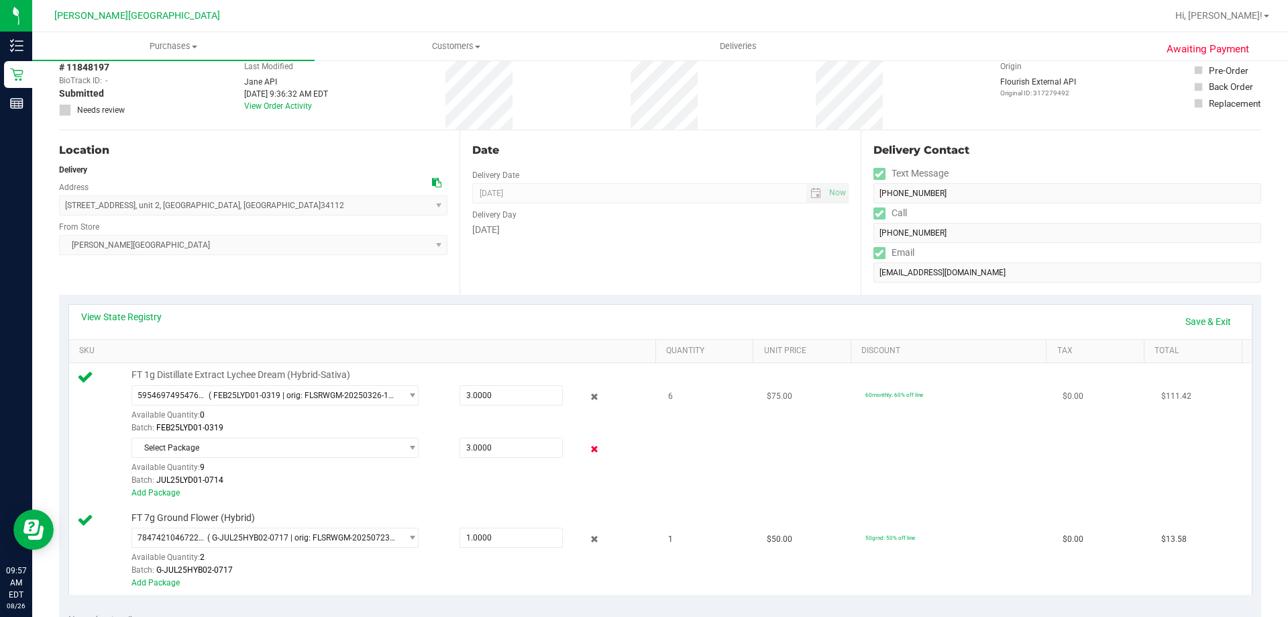
click at [588, 447] on icon at bounding box center [595, 448] width 14 height 15
click at [588, 394] on icon at bounding box center [595, 396] width 14 height 15
click at [635, 324] on link "Save & Exit" at bounding box center [1208, 321] width 63 height 23
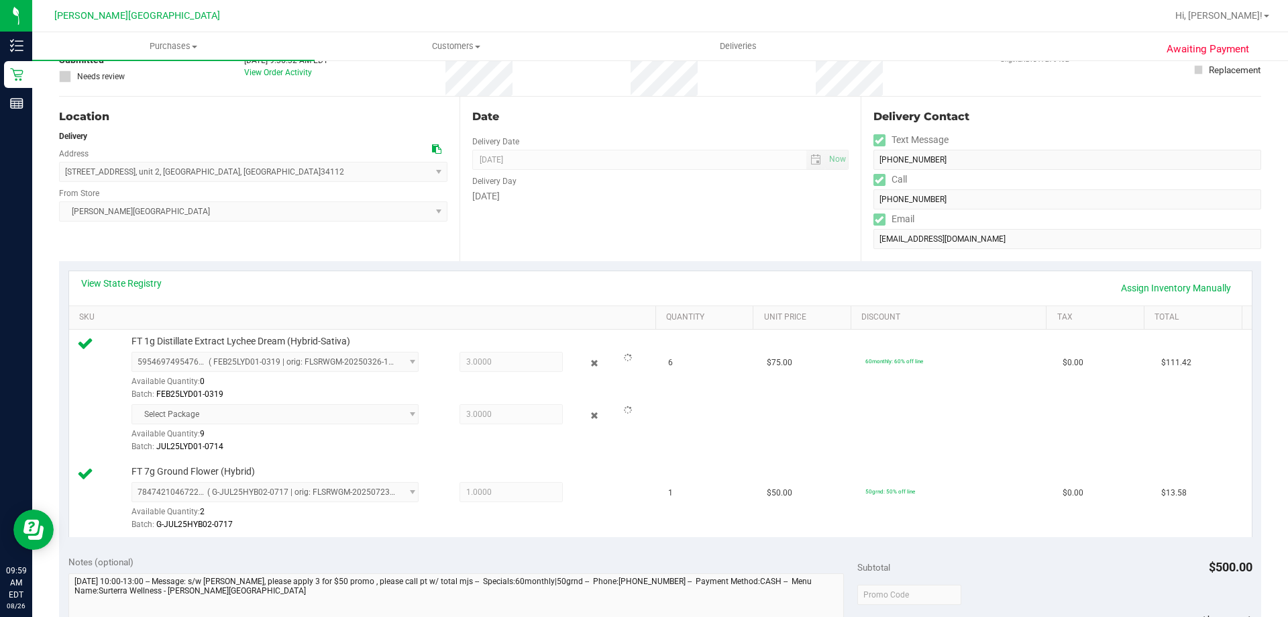
scroll to position [0, 0]
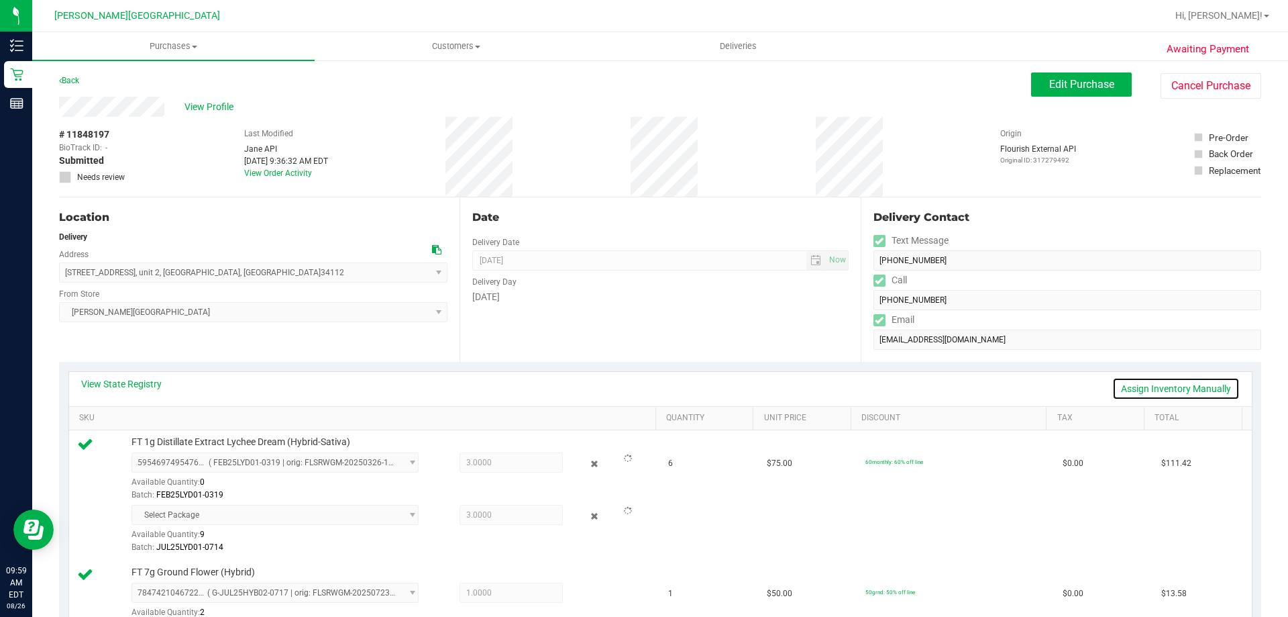
click at [635, 385] on link "Assign Inventory Manually" at bounding box center [1175, 388] width 127 height 23
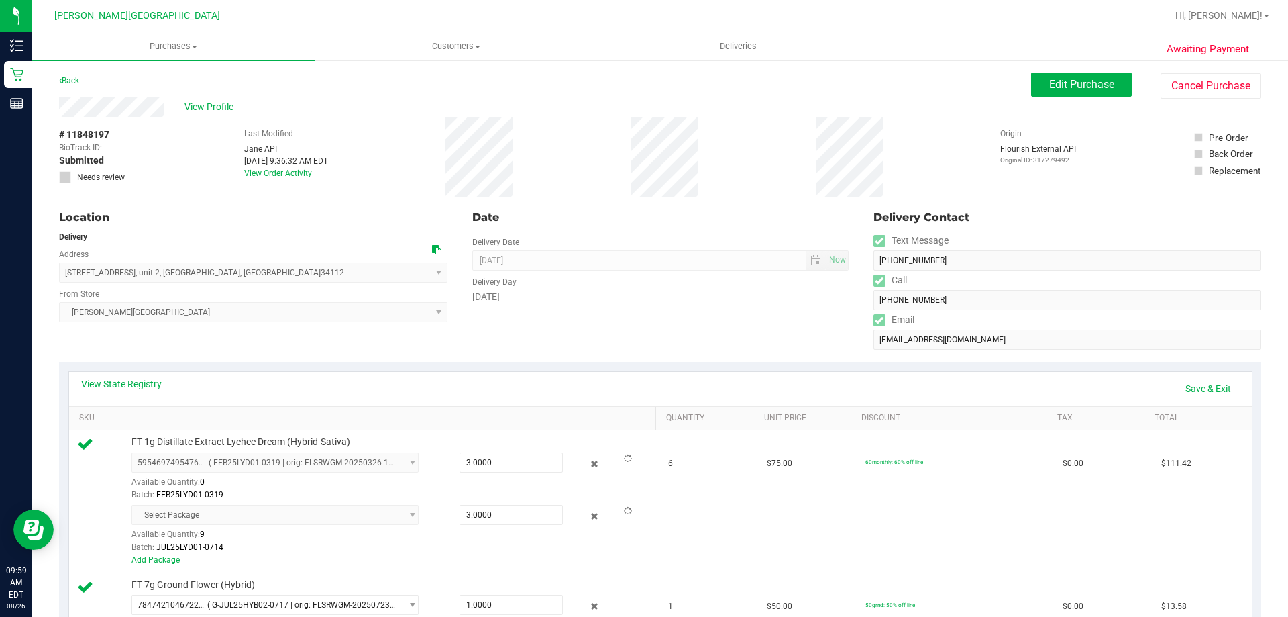
click at [79, 80] on link "Back" at bounding box center [69, 80] width 20 height 9
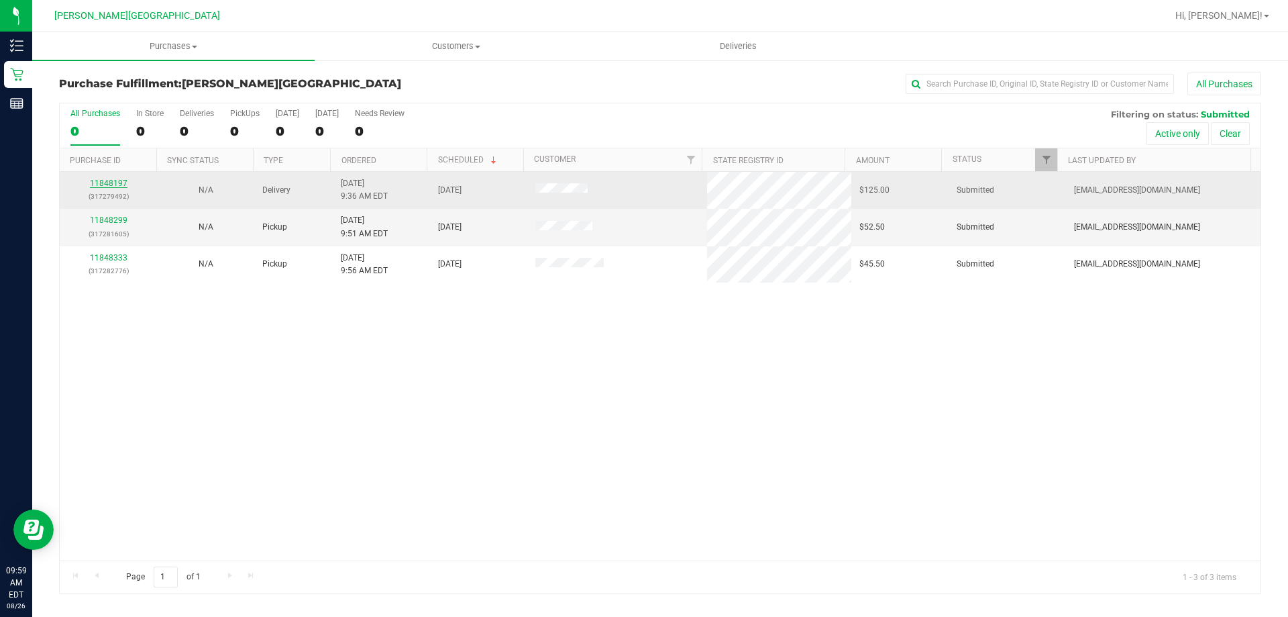
click at [119, 184] on link "11848197" at bounding box center [109, 182] width 38 height 9
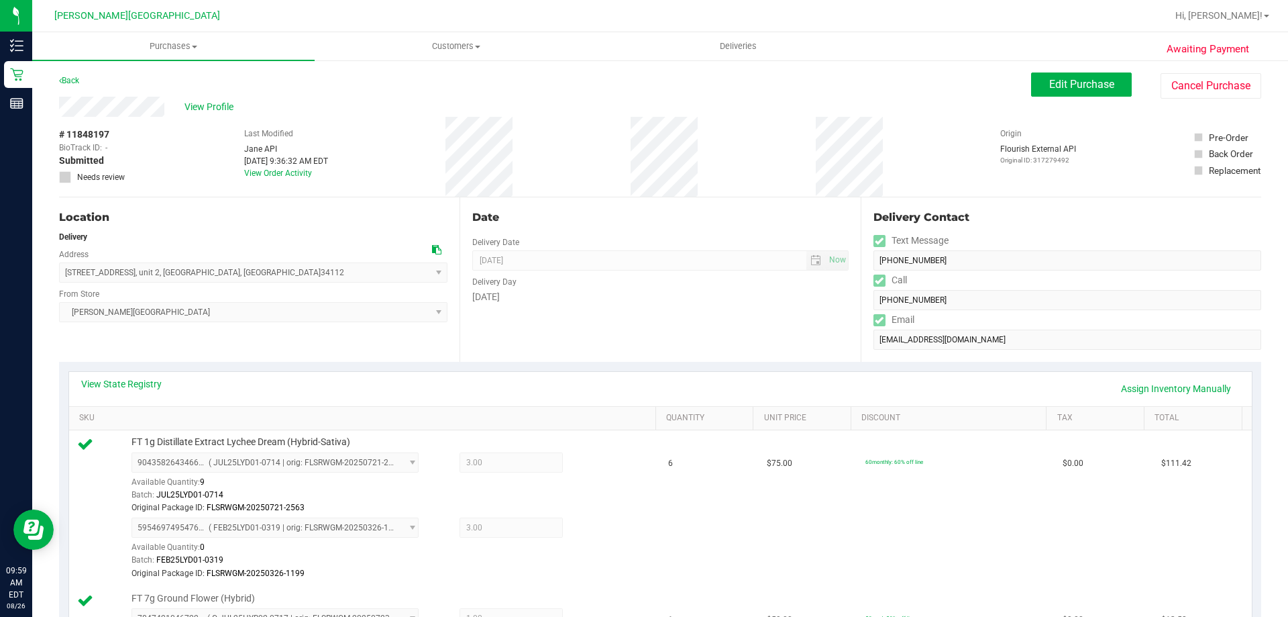
scroll to position [201, 0]
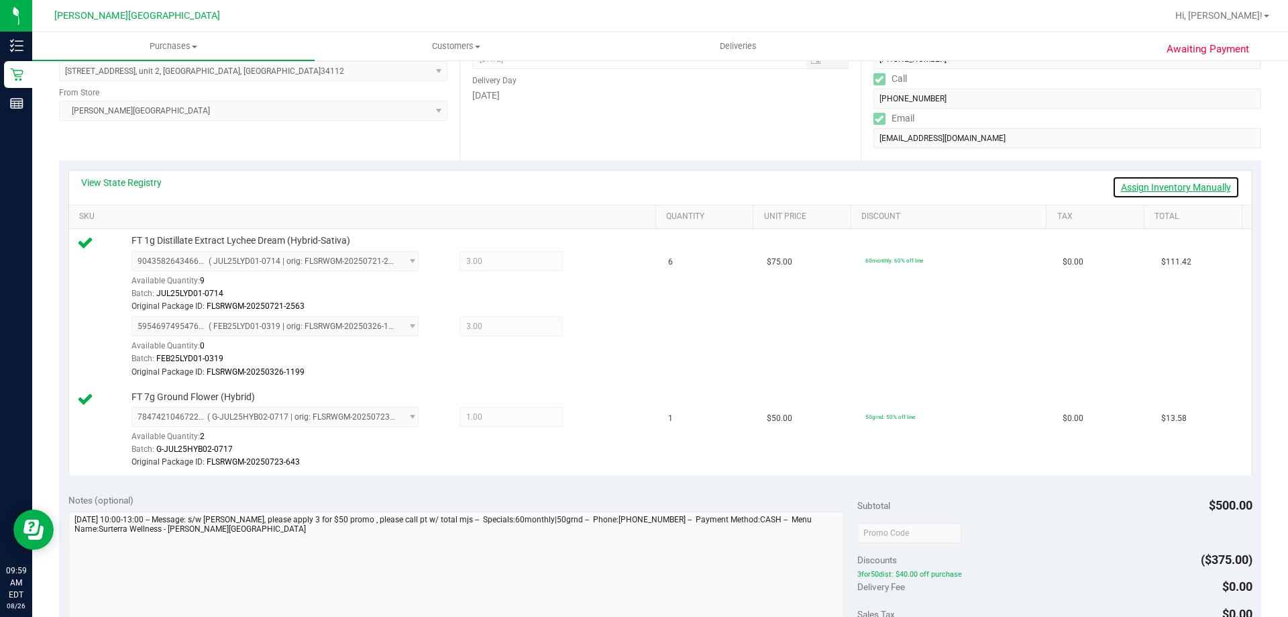
click at [635, 186] on link "Assign Inventory Manually" at bounding box center [1175, 187] width 127 height 23
click at [588, 264] on icon at bounding box center [595, 262] width 14 height 15
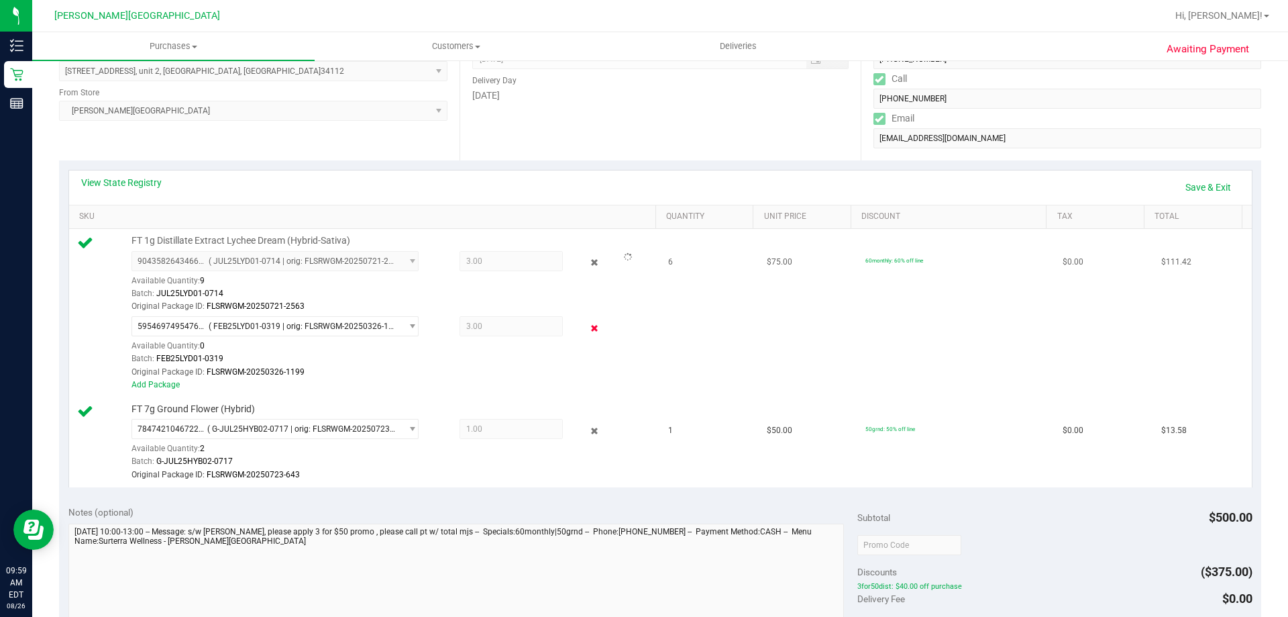
click at [588, 328] on icon at bounding box center [595, 327] width 14 height 15
click at [588, 430] on icon at bounding box center [595, 430] width 14 height 15
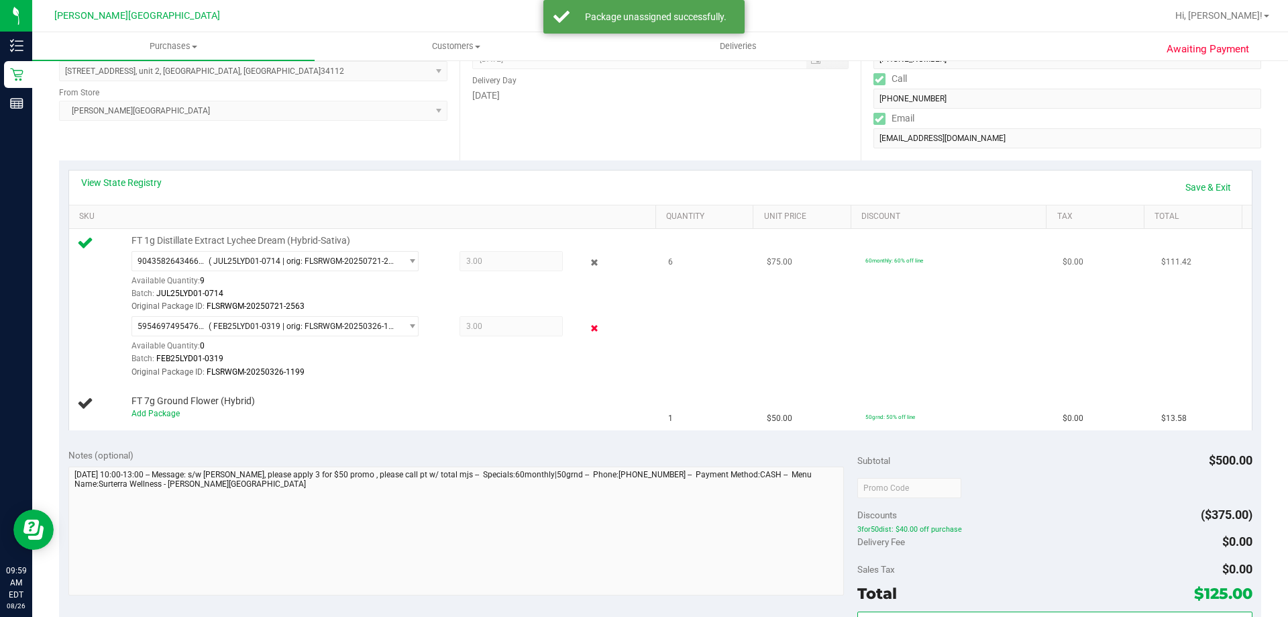
click at [588, 328] on icon at bounding box center [595, 327] width 14 height 15
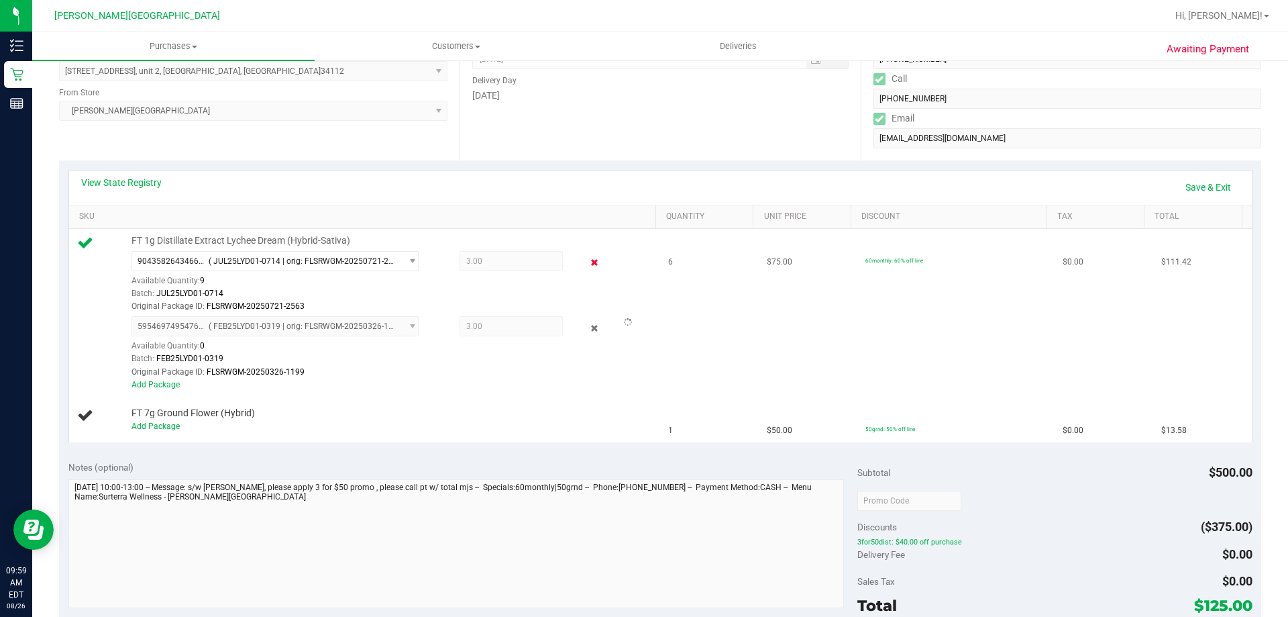
click at [590, 261] on icon at bounding box center [595, 262] width 14 height 15
click at [635, 186] on link "Save & Exit" at bounding box center [1208, 187] width 63 height 23
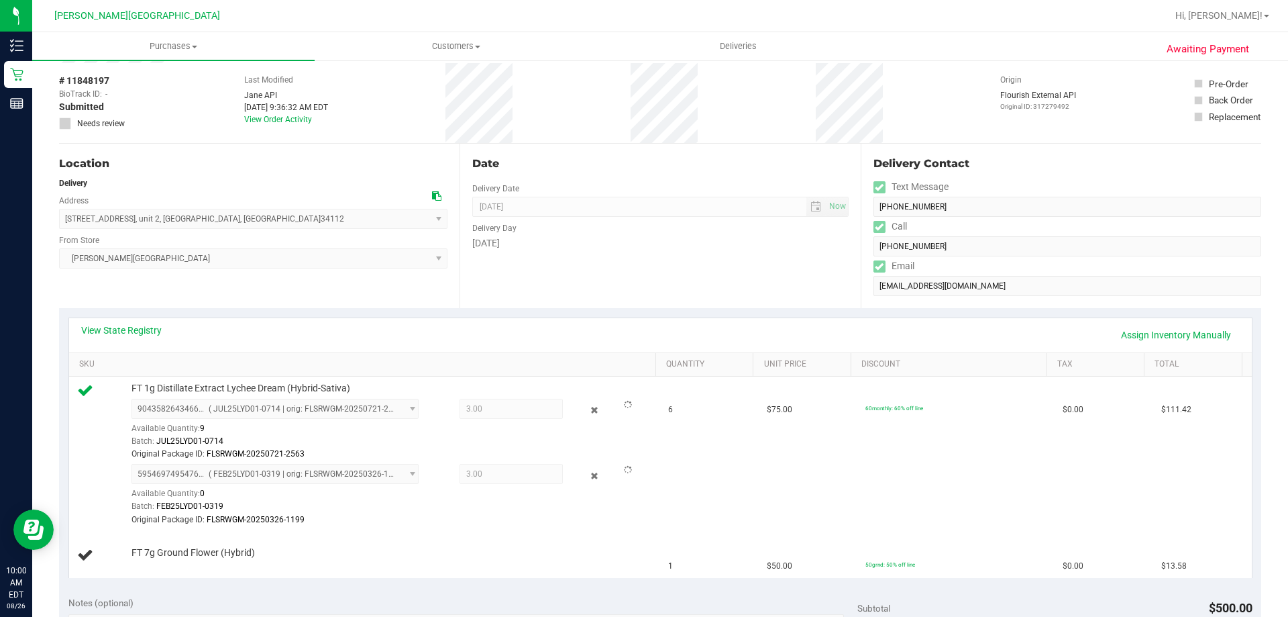
scroll to position [0, 0]
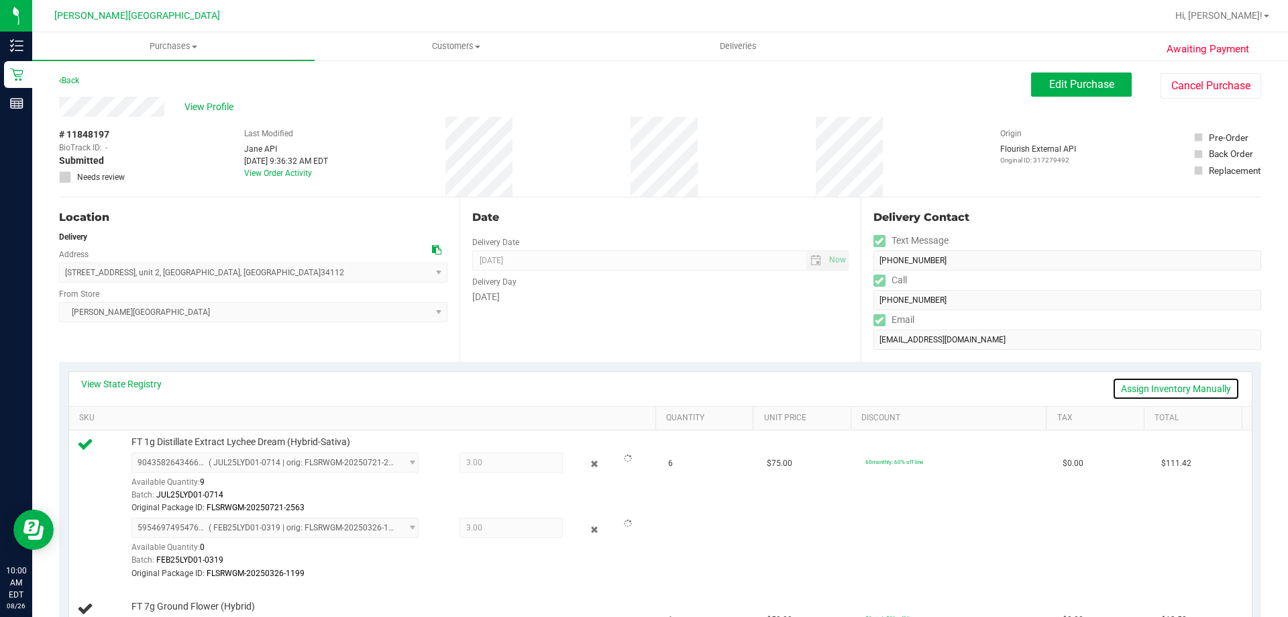
click at [635, 388] on link "Assign Inventory Manually" at bounding box center [1175, 388] width 127 height 23
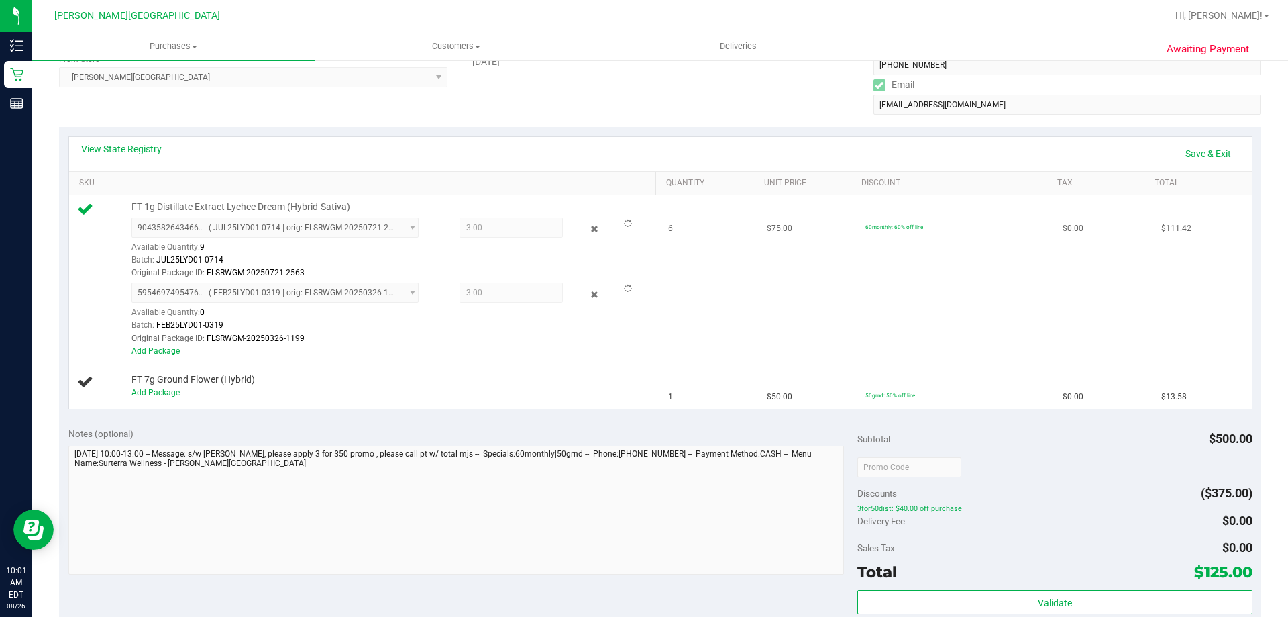
scroll to position [201, 0]
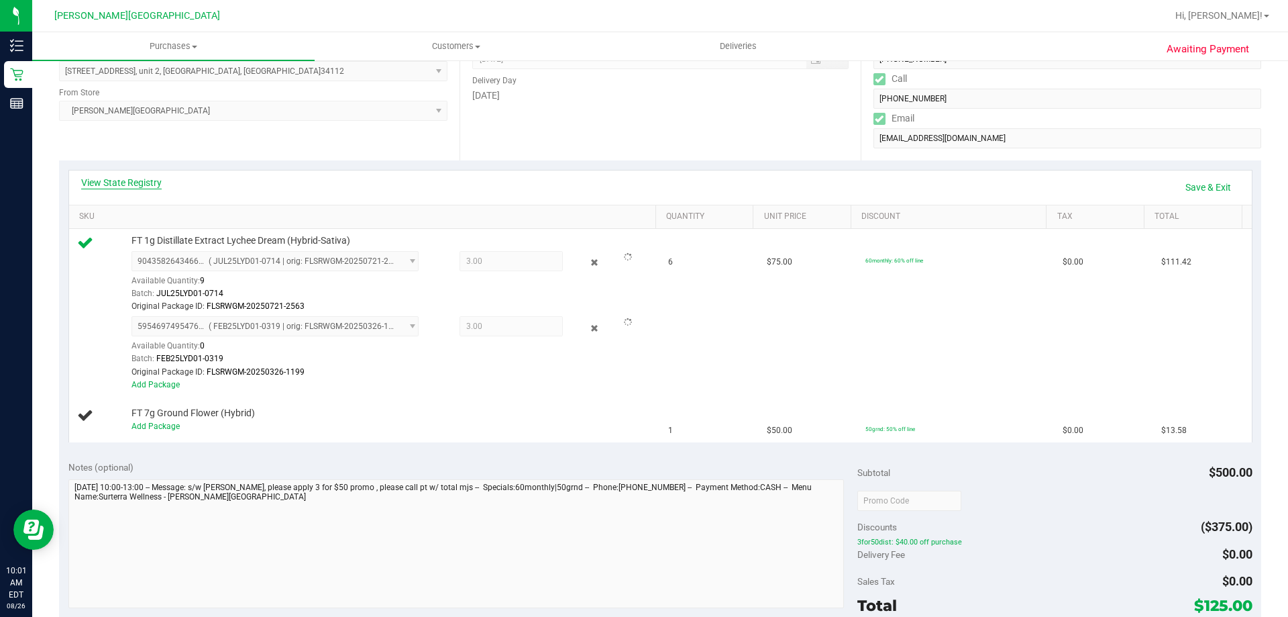
click at [143, 184] on link "View State Registry" at bounding box center [121, 182] width 81 height 13
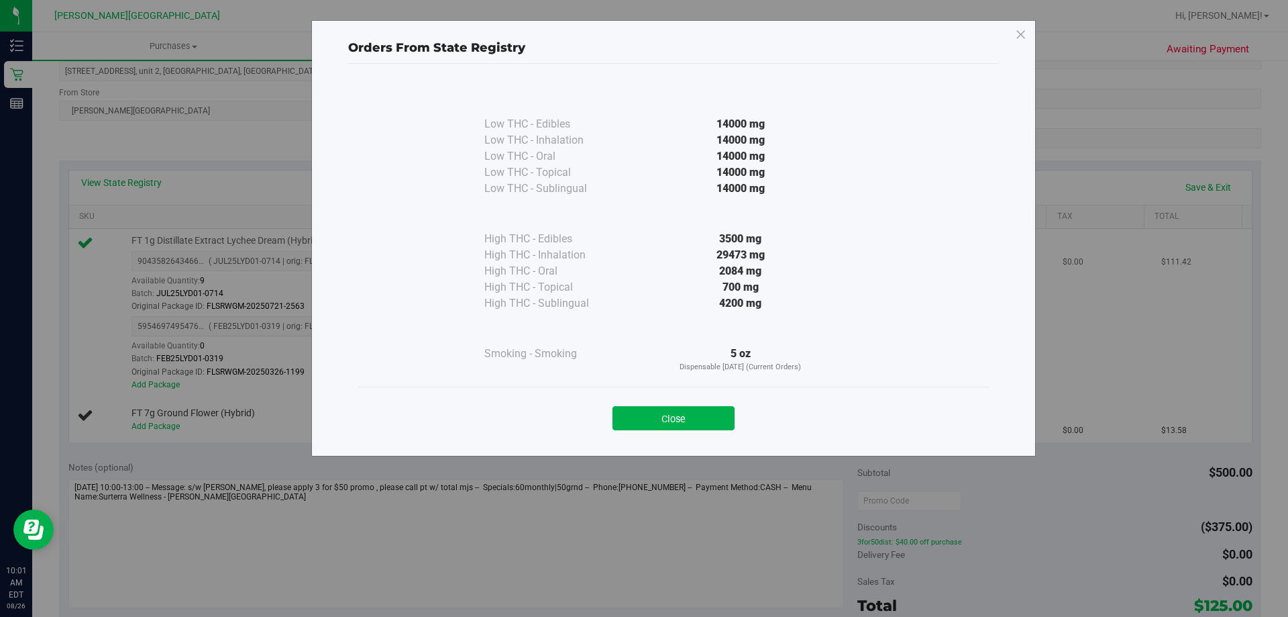
drag, startPoint x: 708, startPoint y: 418, endPoint x: 818, endPoint y: 372, distance: 120.0
click at [635, 419] on button "Close" at bounding box center [674, 418] width 122 height 24
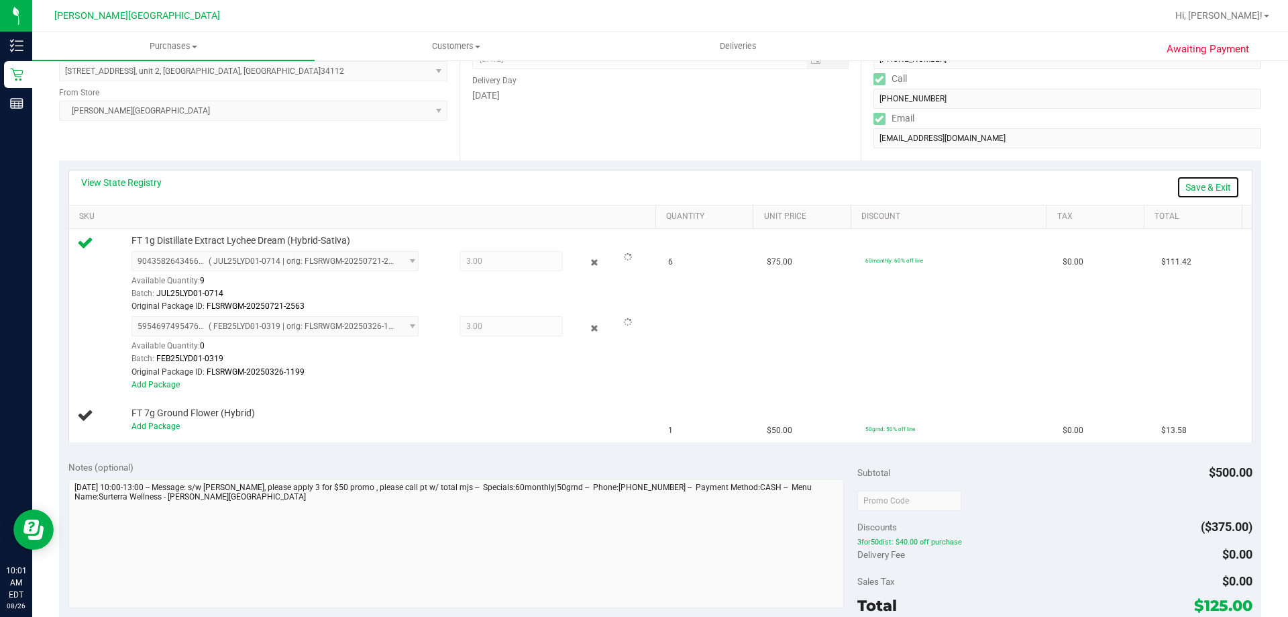
click at [635, 189] on link "Save & Exit" at bounding box center [1208, 187] width 63 height 23
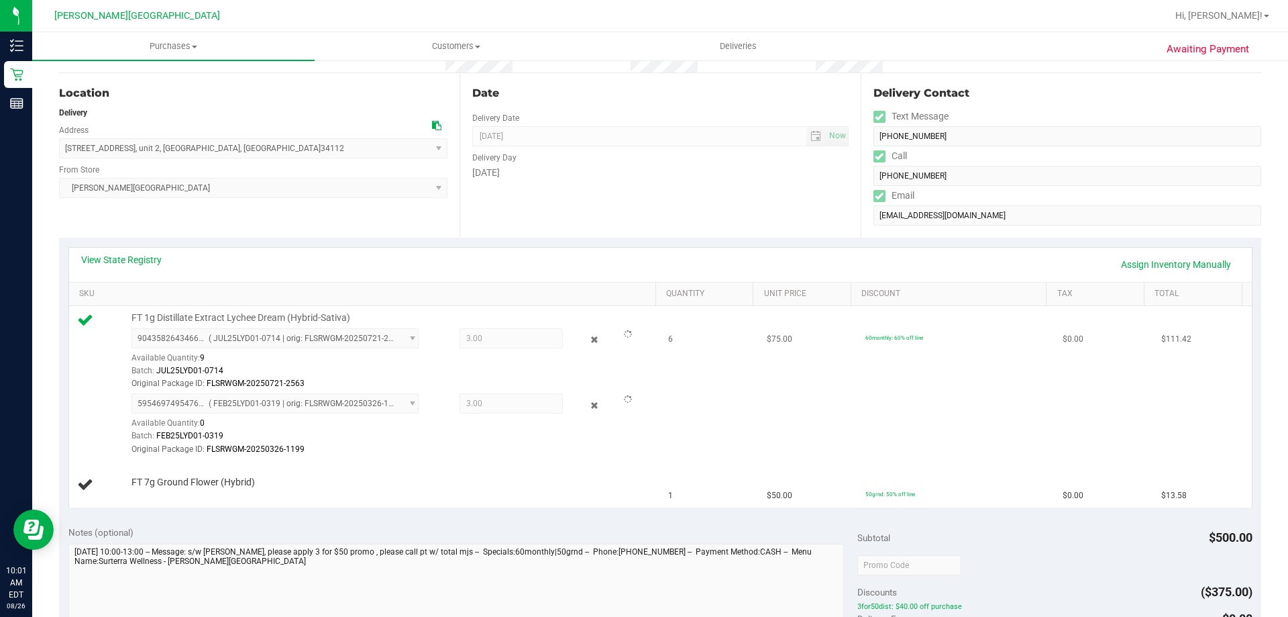
scroll to position [0, 0]
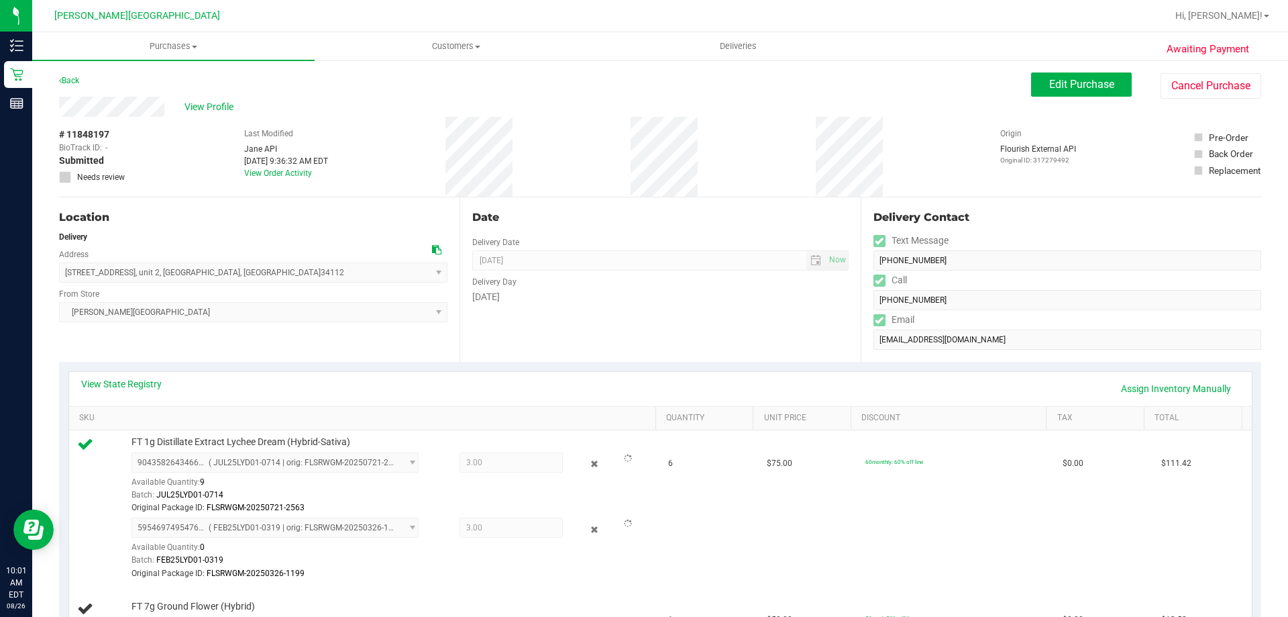
click at [635, 88] on div "Back Edit Purchase Cancel Purchase" at bounding box center [660, 84] width 1202 height 24
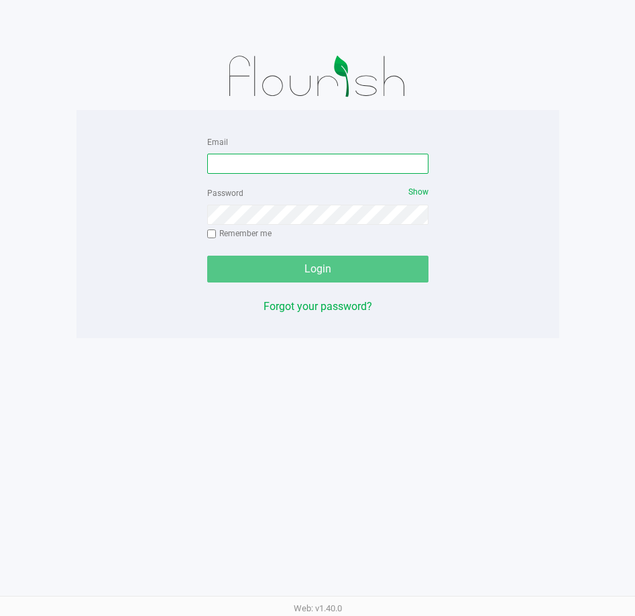
drag, startPoint x: 248, startPoint y: 166, endPoint x: 207, endPoint y: 131, distance: 53.3
click at [248, 166] on input "Email" at bounding box center [317, 164] width 221 height 20
type input "[EMAIL_ADDRESS][DOMAIN_NAME]"
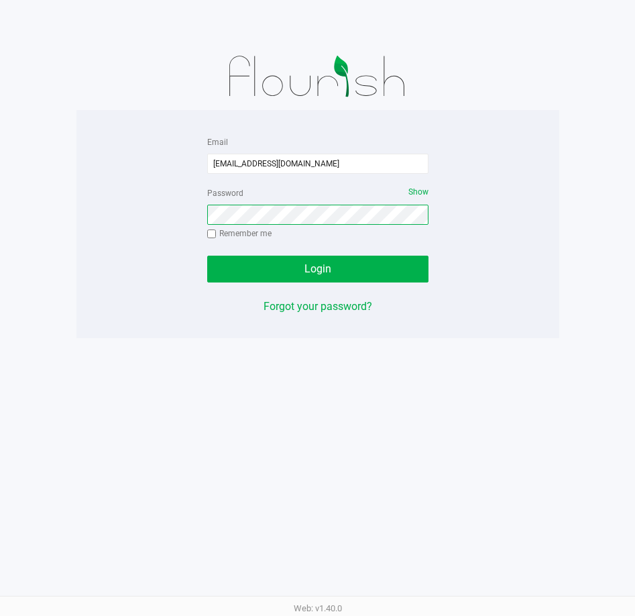
click at [207, 256] on button "Login" at bounding box center [317, 269] width 221 height 27
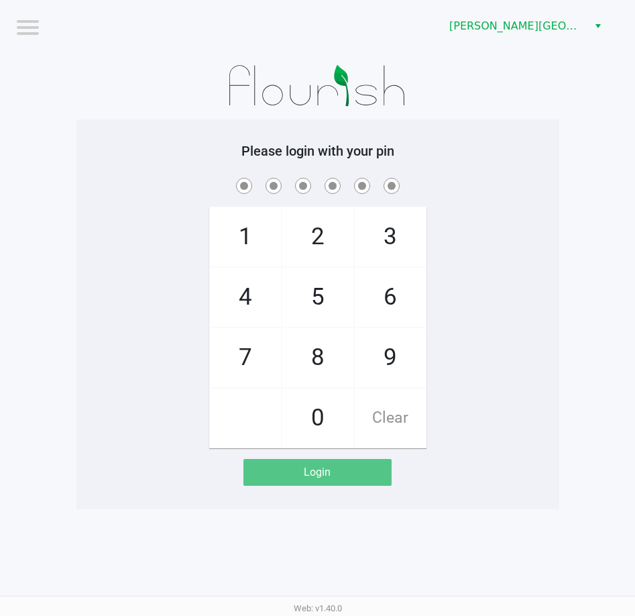
click at [126, 137] on div "Please login with your pin 1 4 7 2 5 8 0 3 6 9 Clear Login" at bounding box center [317, 314] width 483 height 390
checkbox input "true"
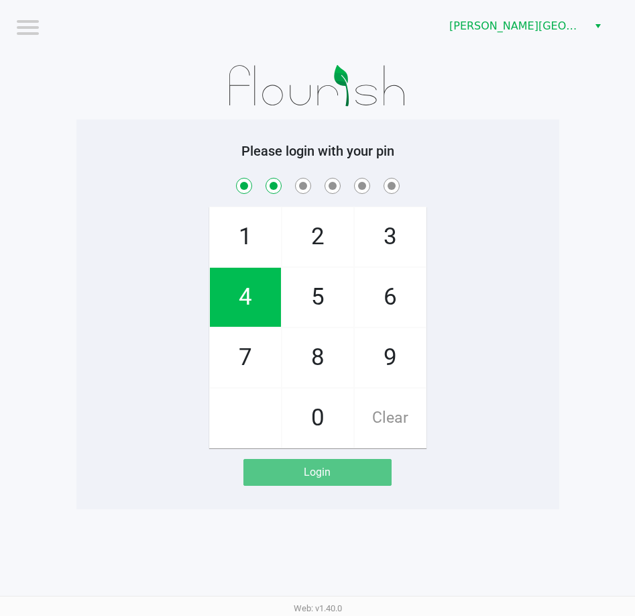
checkbox input "true"
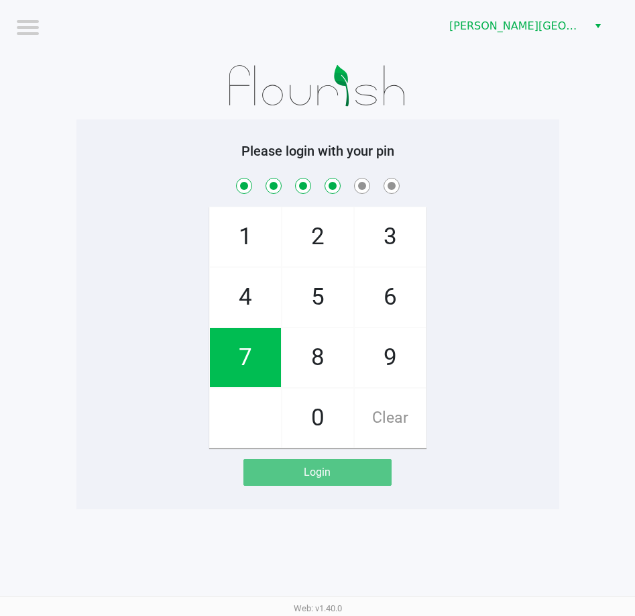
checkbox input "true"
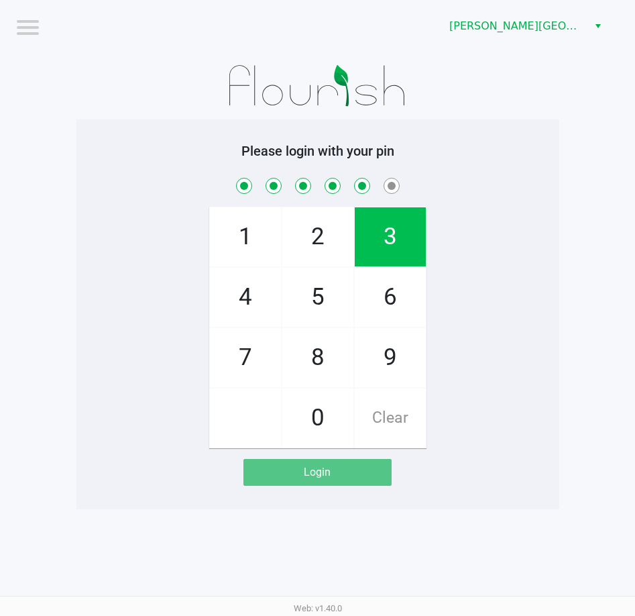
checkbox input "true"
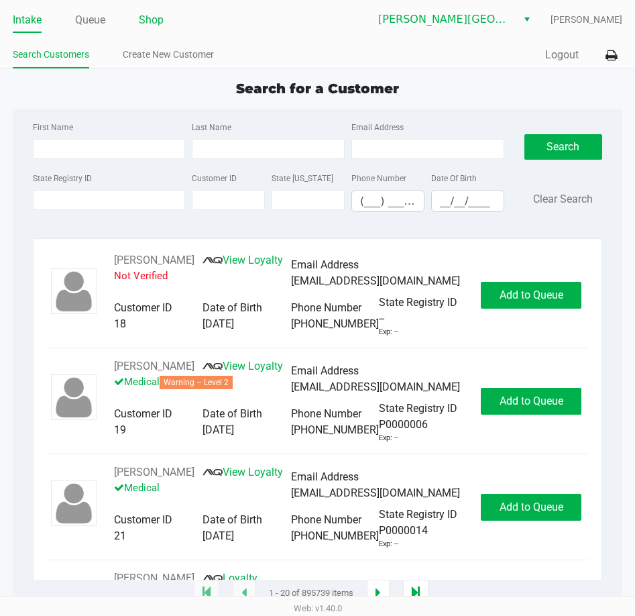
click at [147, 13] on link "Shop" at bounding box center [151, 20] width 25 height 19
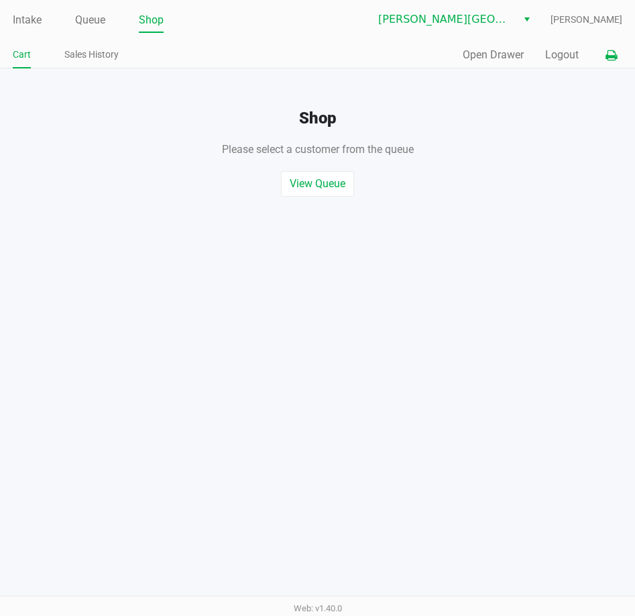
click at [614, 56] on icon at bounding box center [611, 55] width 11 height 9
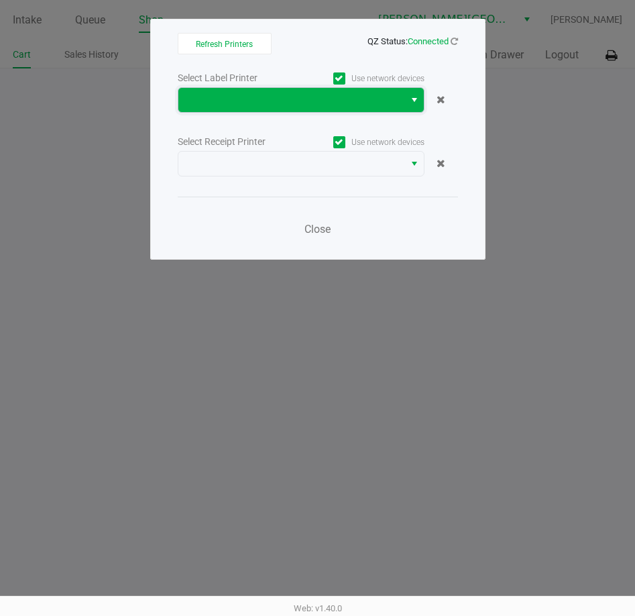
click at [343, 105] on span at bounding box center [292, 100] width 210 height 16
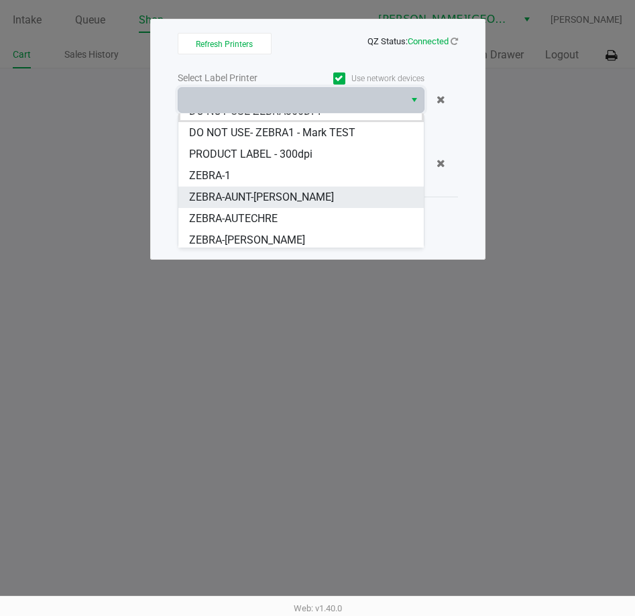
scroll to position [16, 0]
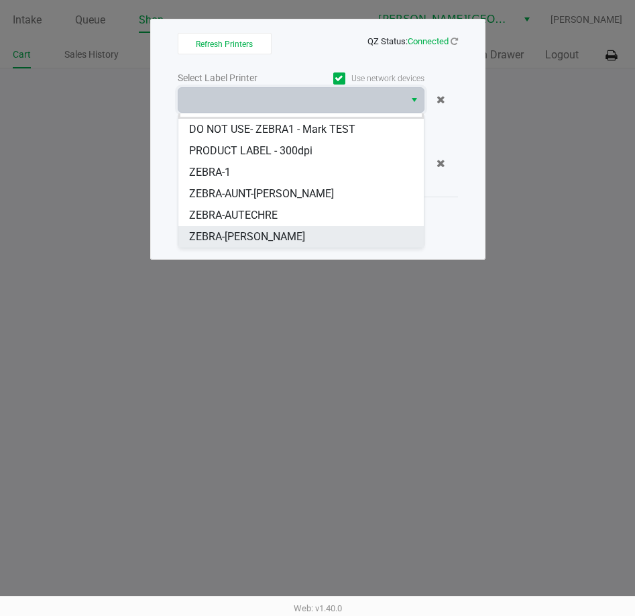
click at [241, 235] on span "ZEBRA-ED-SHEERAN" at bounding box center [247, 237] width 116 height 16
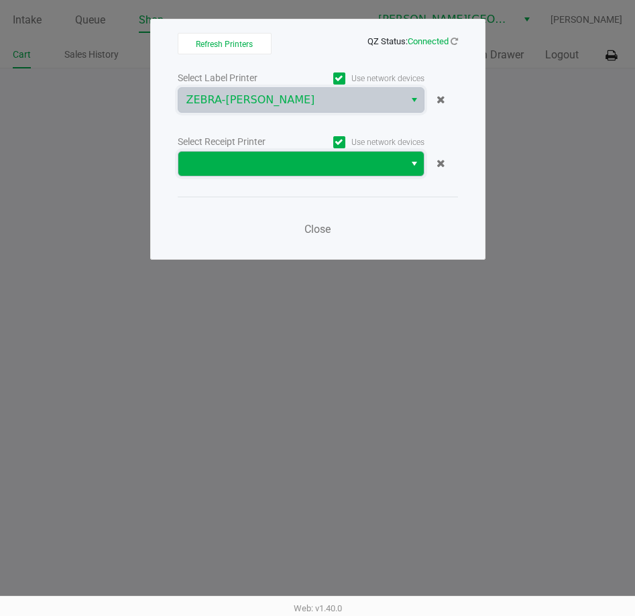
click at [373, 160] on span at bounding box center [292, 164] width 210 height 16
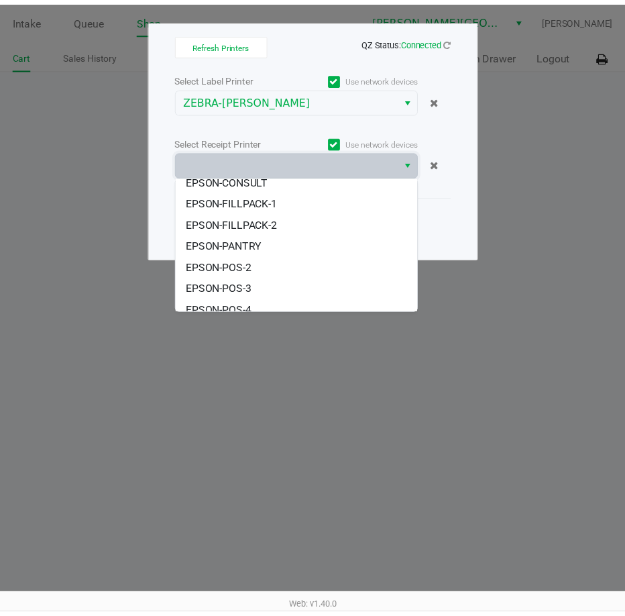
scroll to position [123, 0]
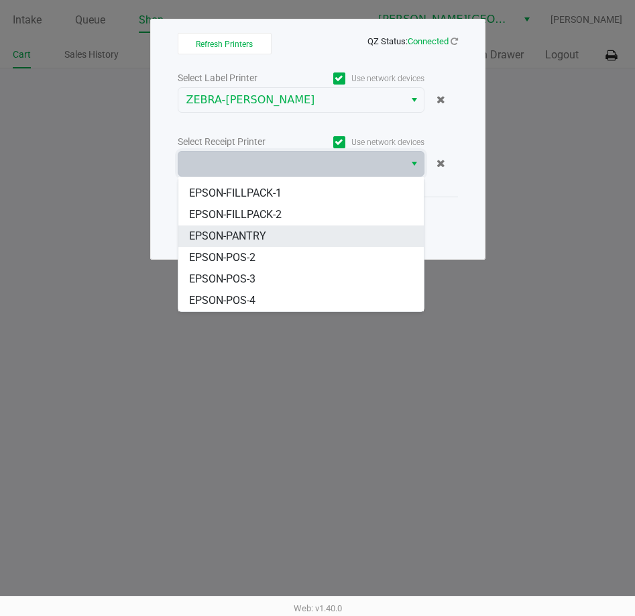
click at [241, 233] on span "EPSON-PANTRY" at bounding box center [227, 236] width 77 height 16
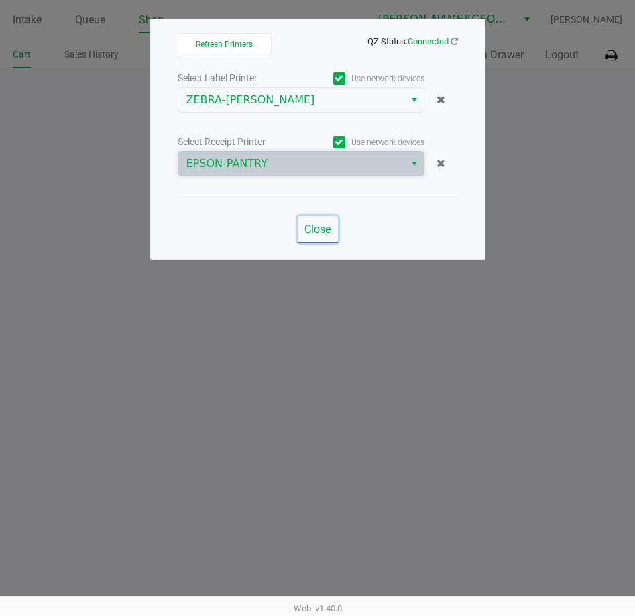
click at [312, 231] on span "Close" at bounding box center [318, 229] width 26 height 13
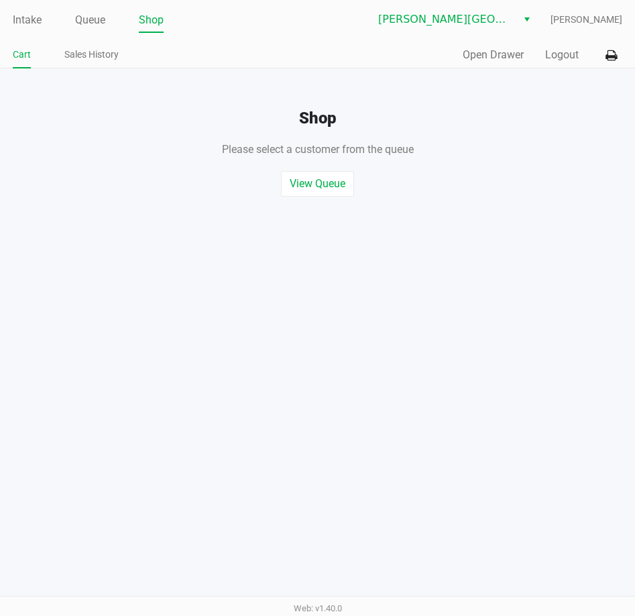
drag, startPoint x: 437, startPoint y: 246, endPoint x: 507, endPoint y: 146, distance: 121.4
click at [437, 246] on div "Intake Queue Shop Bonita Springs WC Tarek Haverty Cart Sales History Quick Sale…" at bounding box center [317, 308] width 635 height 616
click at [494, 57] on button "Open Drawer" at bounding box center [493, 55] width 61 height 16
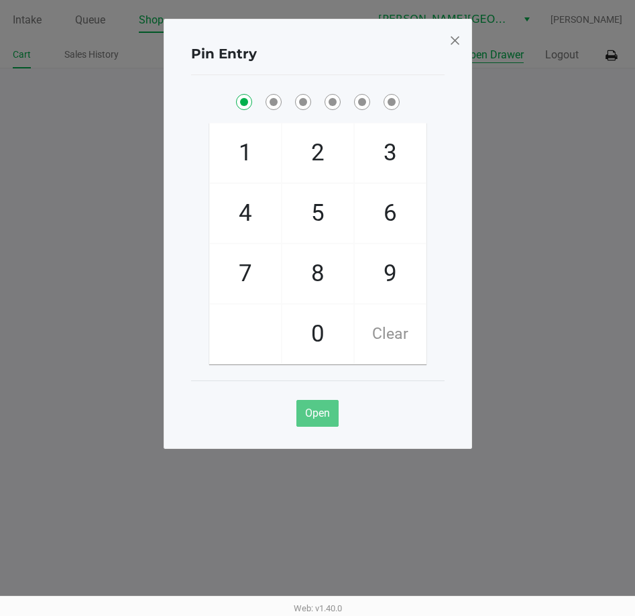
checkbox input "true"
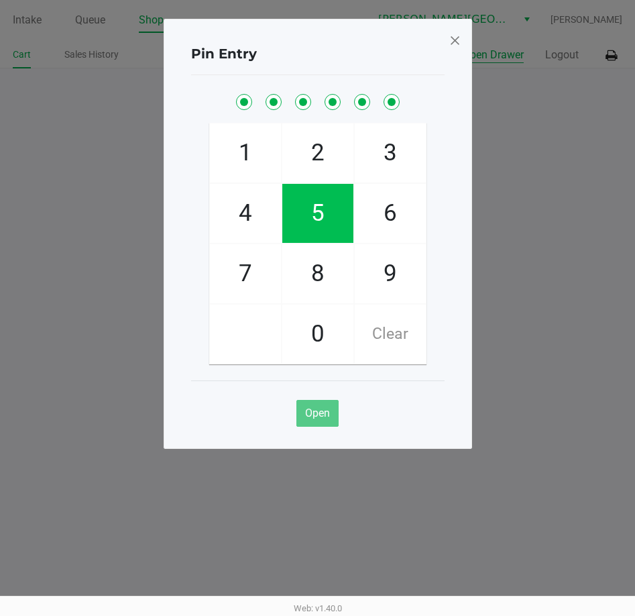
checkbox input "true"
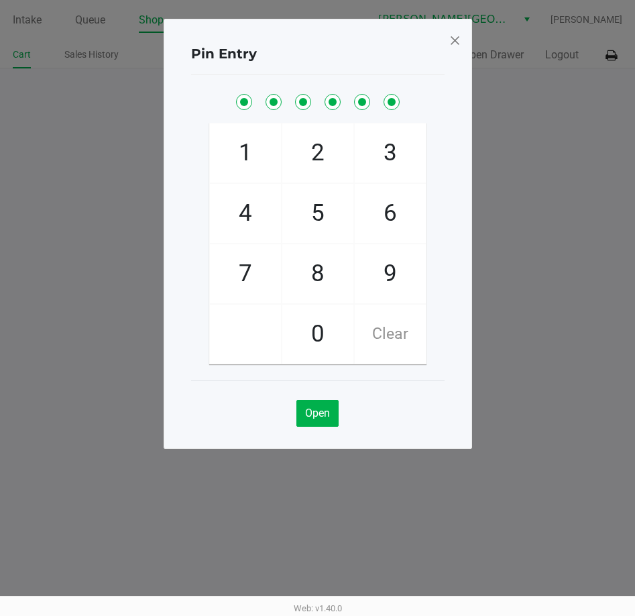
click at [447, 40] on div "Pin Entry 1 4 7 2 5 8 0 3 6 9 Clear Open" at bounding box center [318, 234] width 309 height 430
click at [452, 38] on span at bounding box center [455, 40] width 12 height 21
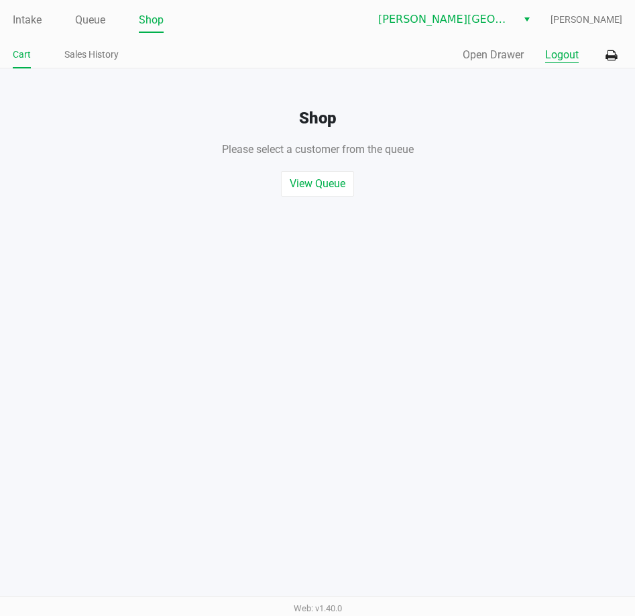
click at [556, 54] on button "Logout" at bounding box center [562, 55] width 34 height 16
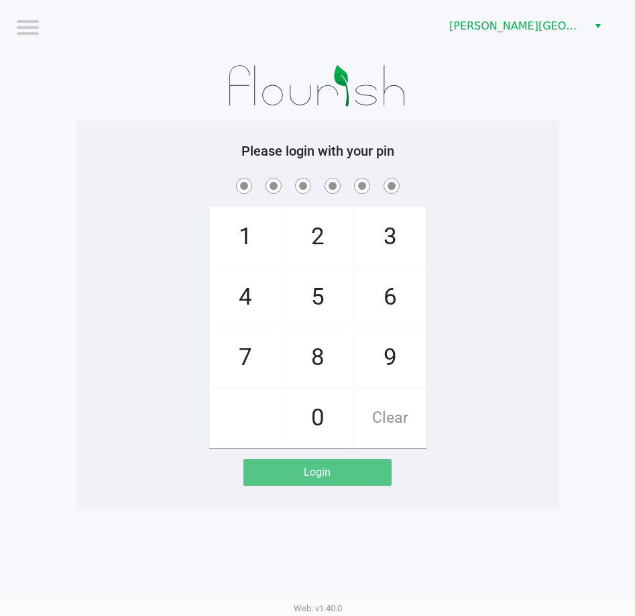
click at [92, 199] on div "1 4 7 2 5 8 0 3 6 9 Clear" at bounding box center [317, 311] width 483 height 273
drag, startPoint x: 74, startPoint y: 155, endPoint x: 108, endPoint y: 86, distance: 77.1
click at [88, 131] on app-pos-login-wrapper "Logout Bonita Springs WC Please login with your pin 1 4 7 2 5 8 0 3 6 9 Clear L…" at bounding box center [317, 254] width 635 height 509
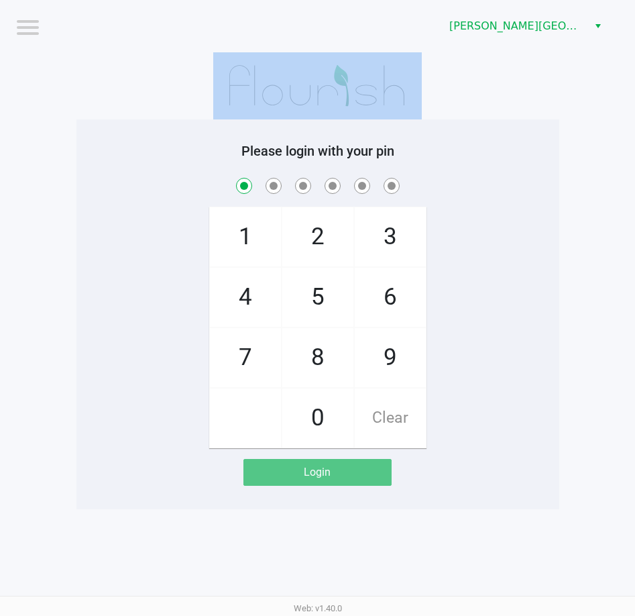
checkbox input "true"
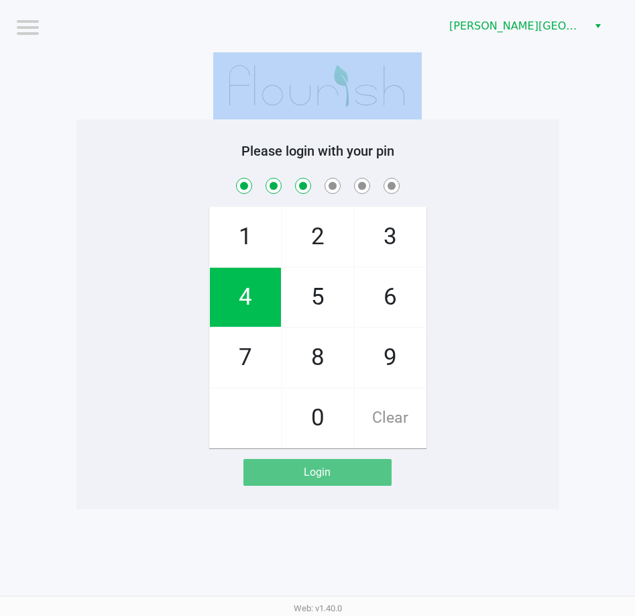
checkbox input "true"
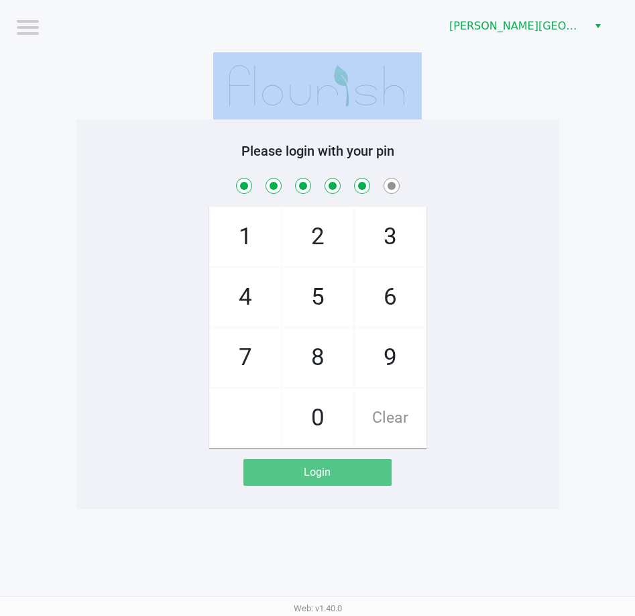
checkbox input "true"
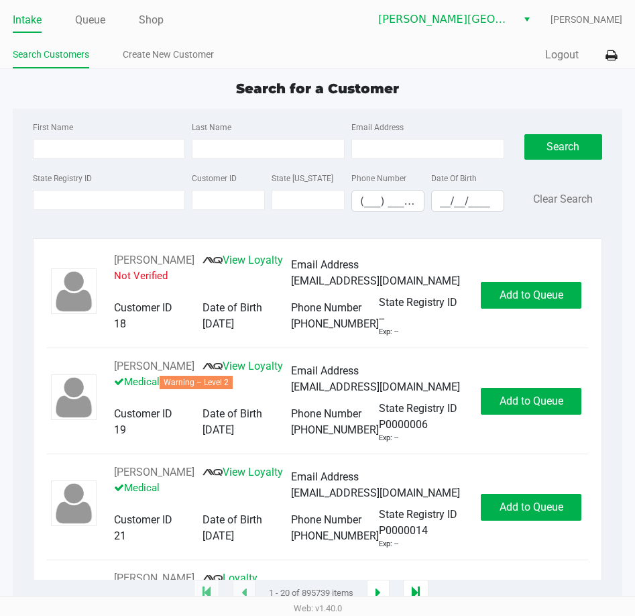
click at [104, 189] on div "State Registry ID" at bounding box center [110, 191] width 160 height 42
drag, startPoint x: 112, startPoint y: 201, endPoint x: 107, endPoint y: 162, distance: 39.3
click at [112, 201] on input "State Registry ID" at bounding box center [109, 200] width 153 height 20
click at [105, 152] on input "First Name" at bounding box center [109, 149] width 153 height 20
type input "jesse"
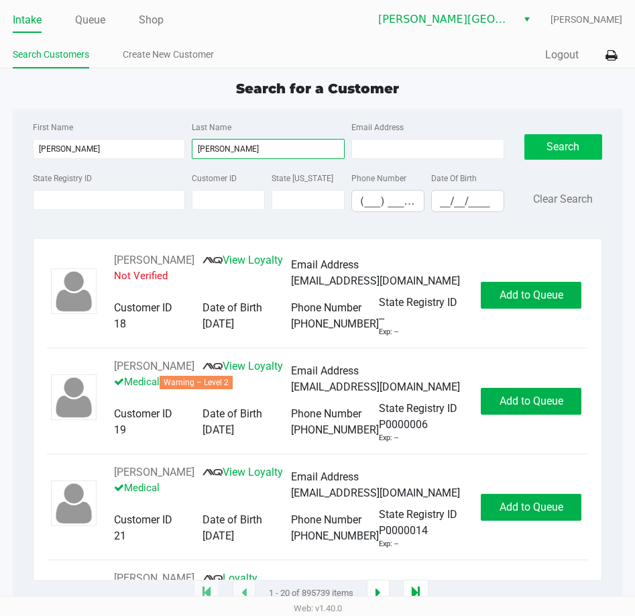
type input "longo"
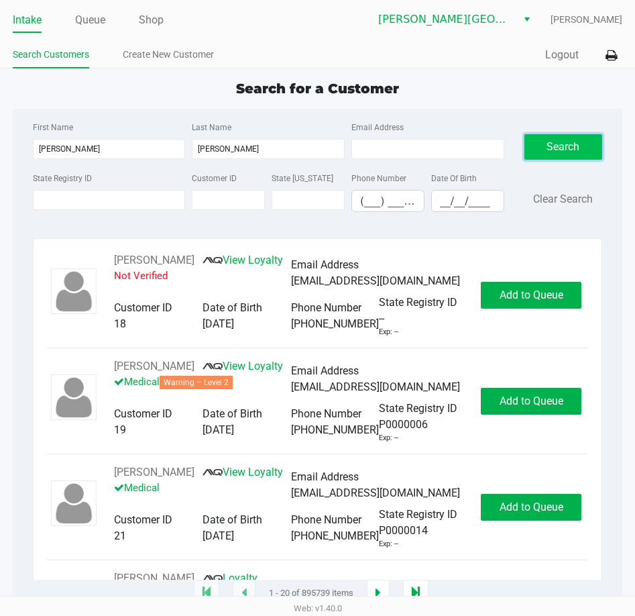
click at [536, 156] on button "Search" at bounding box center [564, 146] width 78 height 25
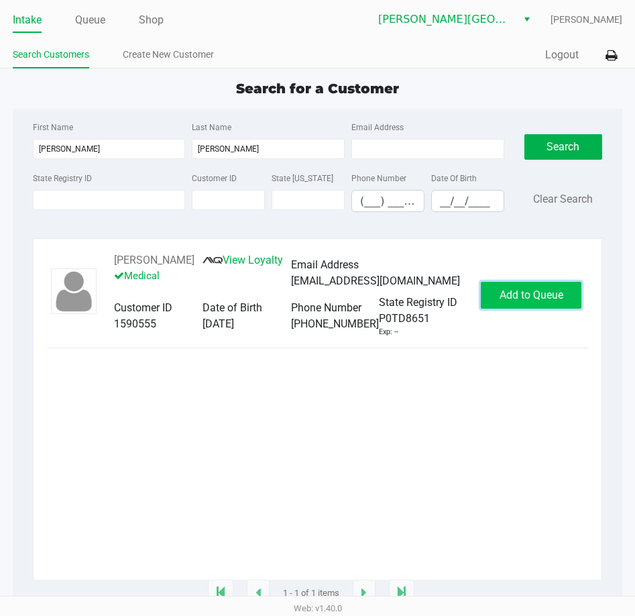
click at [500, 301] on span "Add to Queue" at bounding box center [532, 294] width 64 height 13
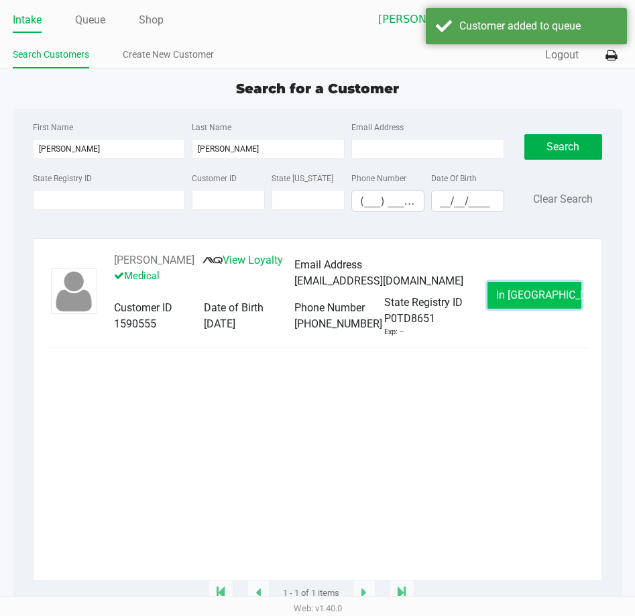
click at [503, 302] on button "In Queue" at bounding box center [535, 295] width 94 height 27
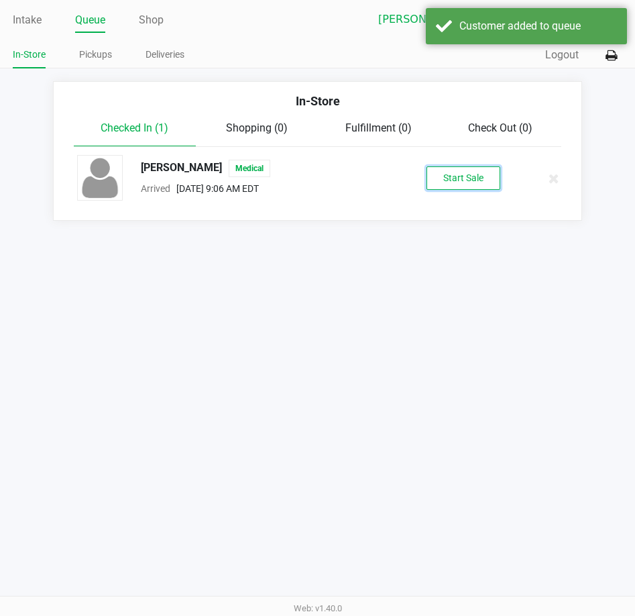
click at [445, 180] on button "Start Sale" at bounding box center [464, 177] width 74 height 23
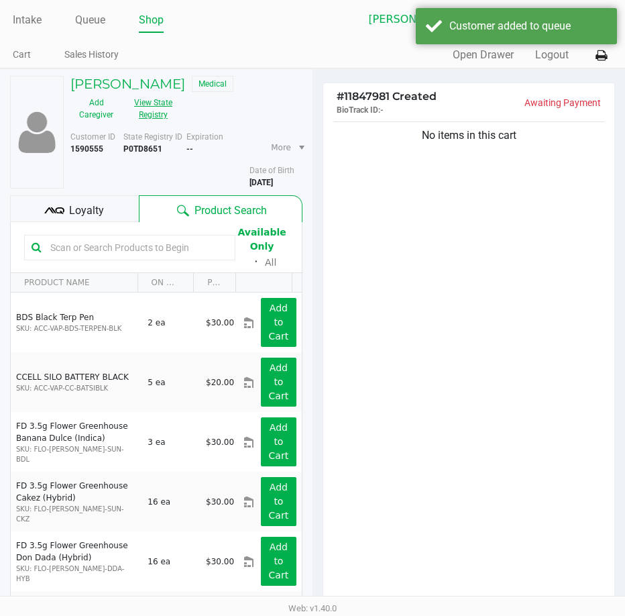
click at [150, 111] on button "View State Registry" at bounding box center [149, 109] width 54 height 34
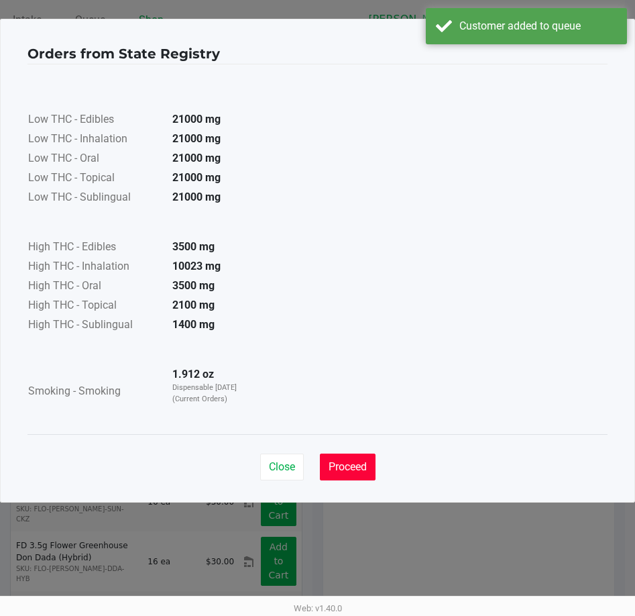
click at [366, 472] on span "Proceed" at bounding box center [348, 466] width 38 height 13
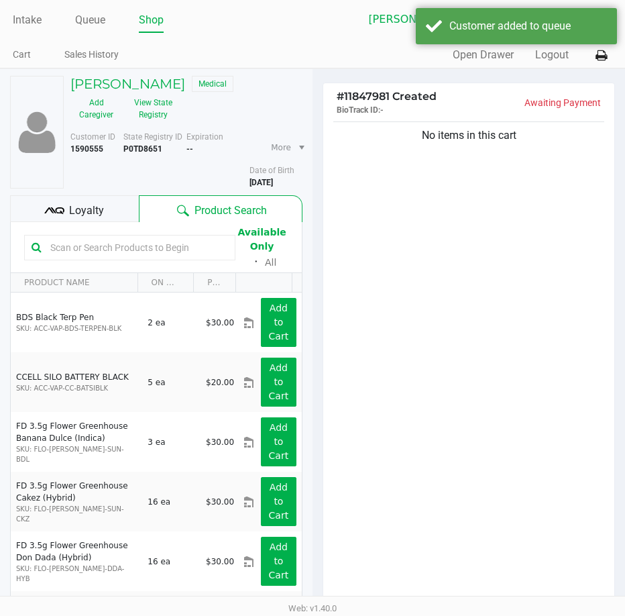
click at [417, 356] on div "Low THC - Edibles 21000 mg Low THC - Inhalation 21000 mg Low THC - Oral 21000 m…" at bounding box center [313, 215] width 570 height 337
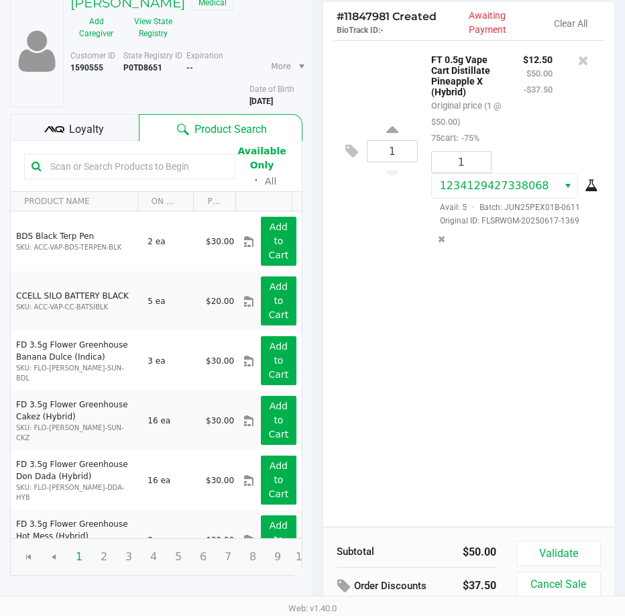
scroll to position [140, 0]
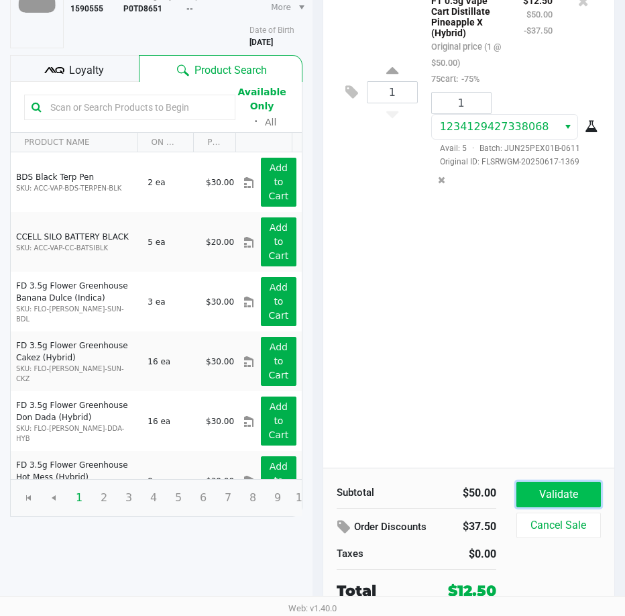
click at [539, 492] on button "Validate" at bounding box center [559, 494] width 85 height 25
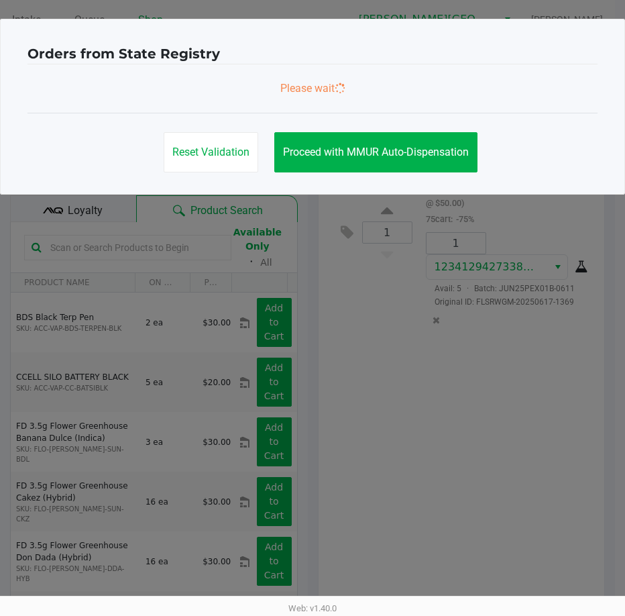
scroll to position [0, 0]
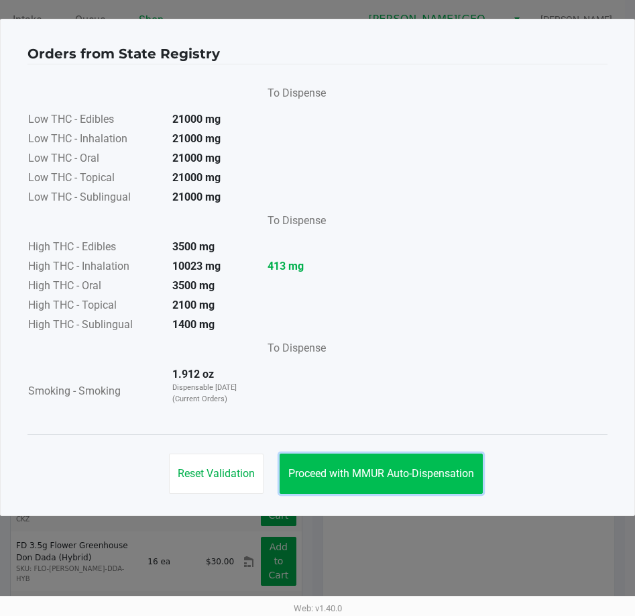
click at [452, 490] on button "Proceed with MMUR Auto-Dispensation" at bounding box center [381, 474] width 203 height 40
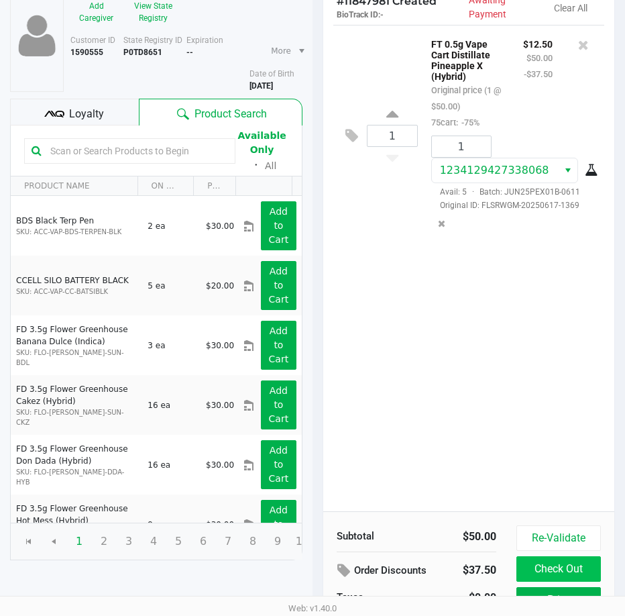
scroll to position [170, 0]
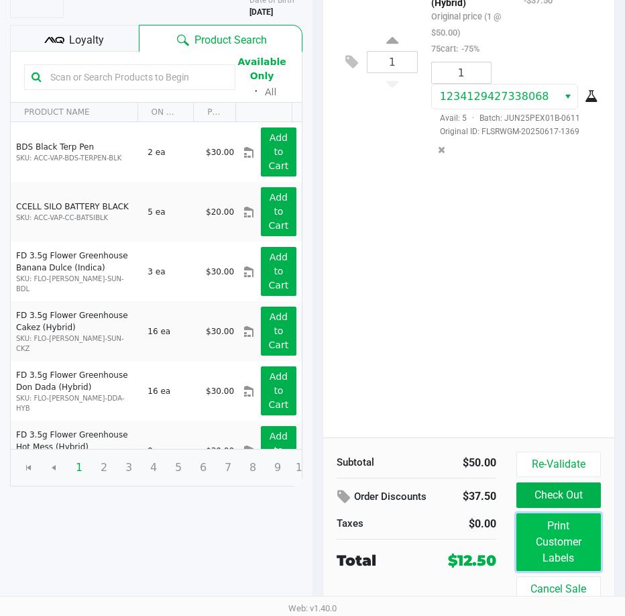
click at [576, 530] on button "Print Customer Labels" at bounding box center [559, 542] width 85 height 58
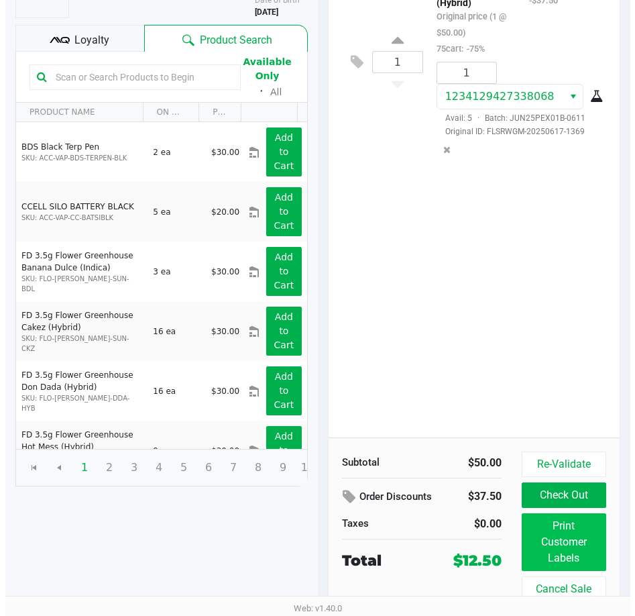
scroll to position [0, 0]
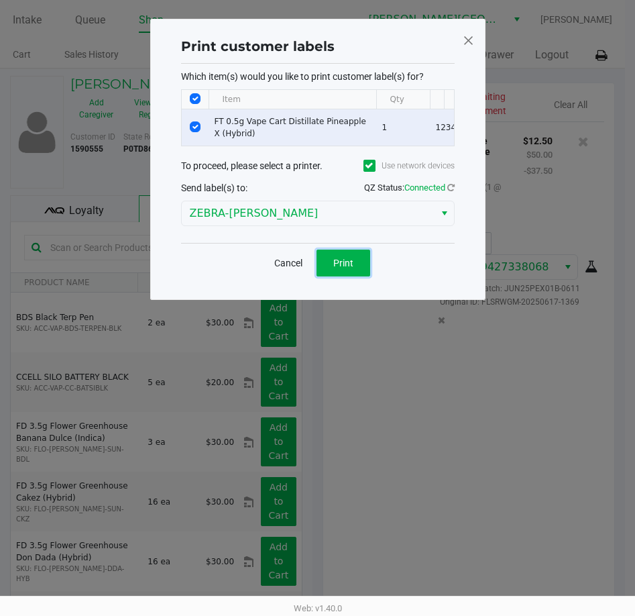
click at [356, 276] on button "Print" at bounding box center [344, 263] width 54 height 27
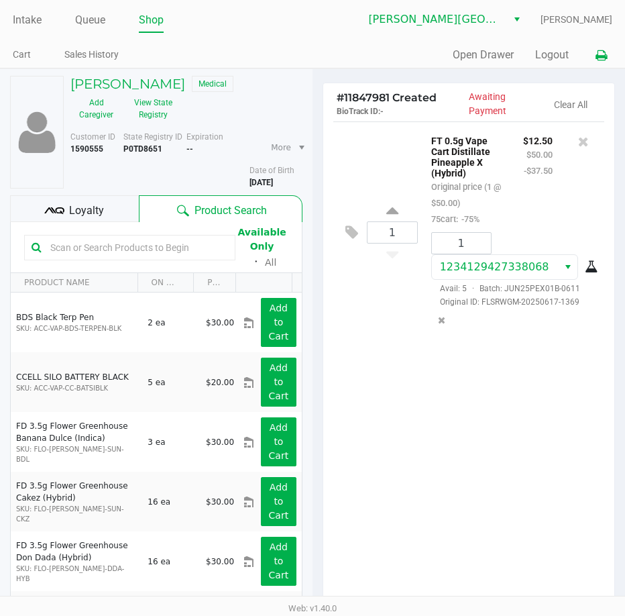
click at [596, 63] on button at bounding box center [601, 55] width 22 height 25
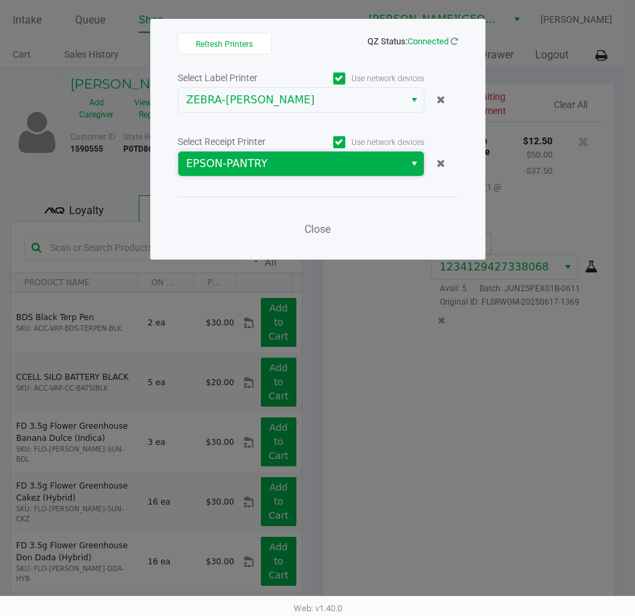
click at [257, 157] on span "EPSON-PANTRY" at bounding box center [292, 164] width 210 height 16
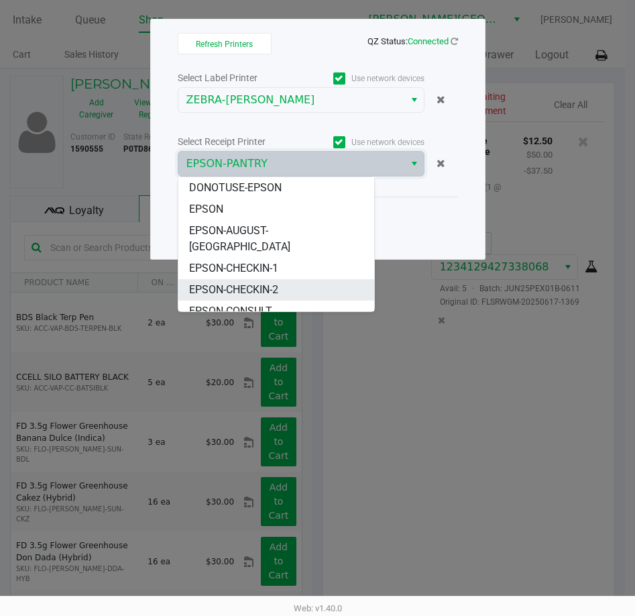
scroll to position [59, 0]
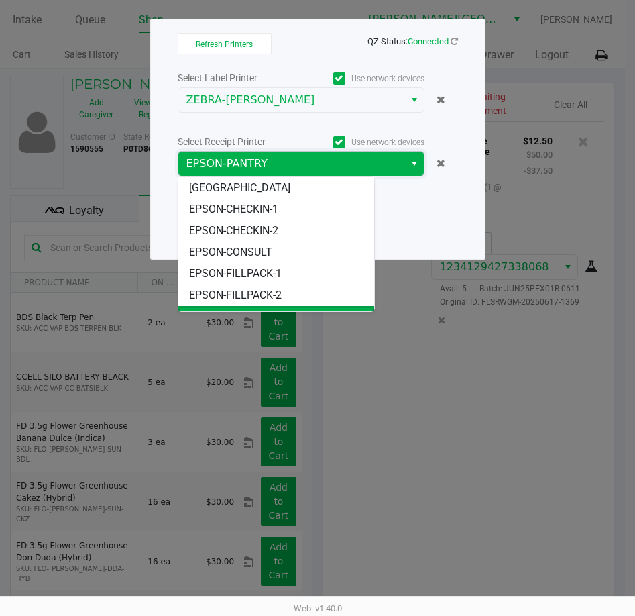
click at [278, 166] on span "EPSON-PANTRY" at bounding box center [292, 164] width 210 height 16
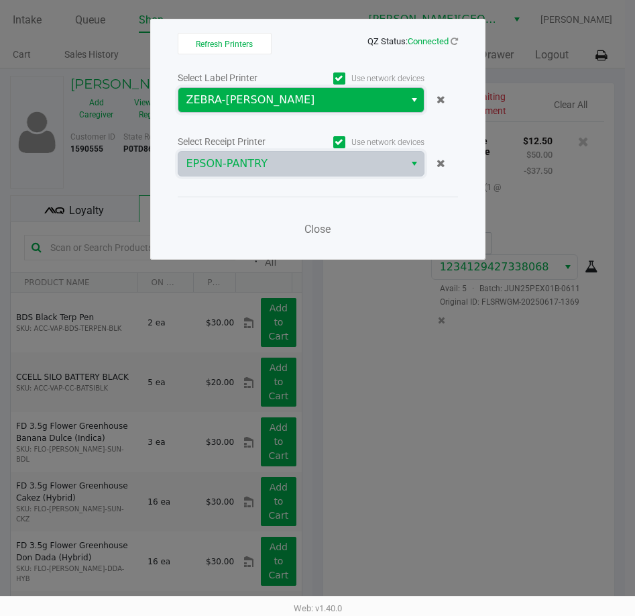
click at [284, 95] on span "ZEBRA-ED-SHEERAN" at bounding box center [292, 100] width 210 height 16
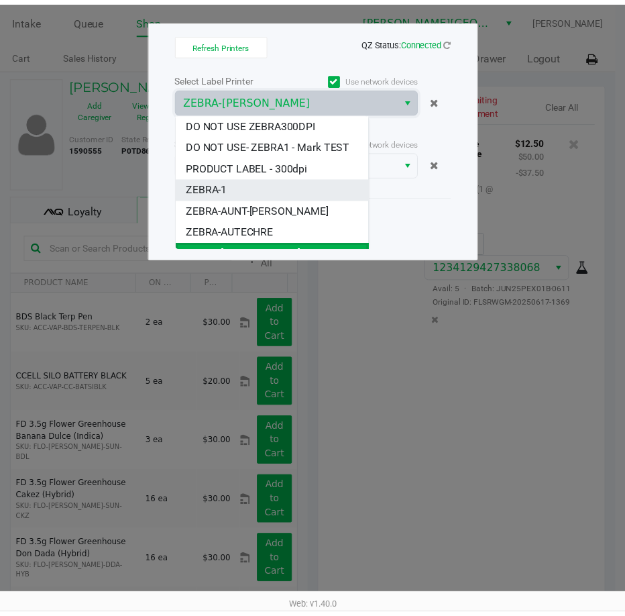
scroll to position [32, 0]
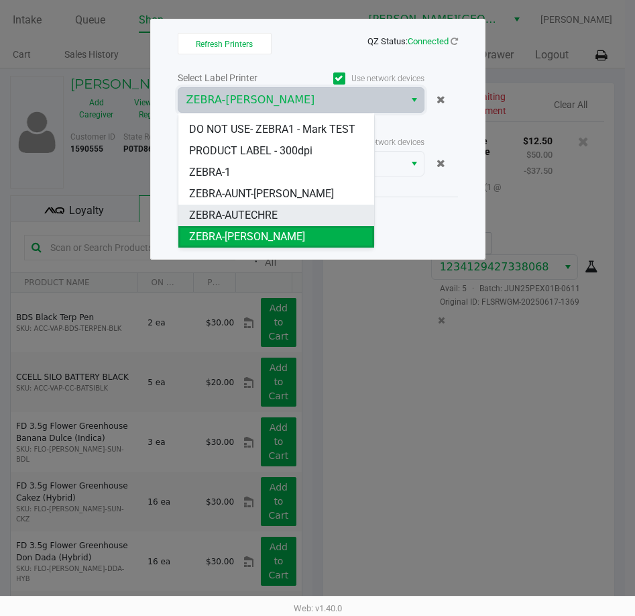
click at [274, 213] on span "ZEBRA-AUTECHRE" at bounding box center [233, 215] width 89 height 16
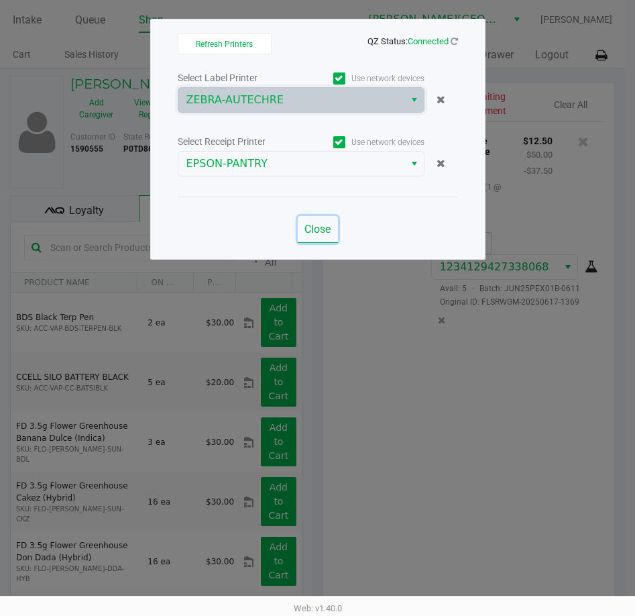
click at [319, 223] on span "Close" at bounding box center [318, 229] width 26 height 13
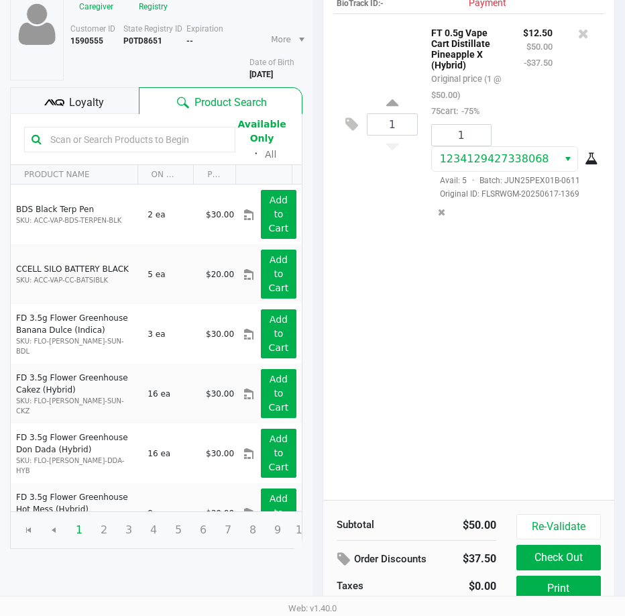
scroll to position [170, 0]
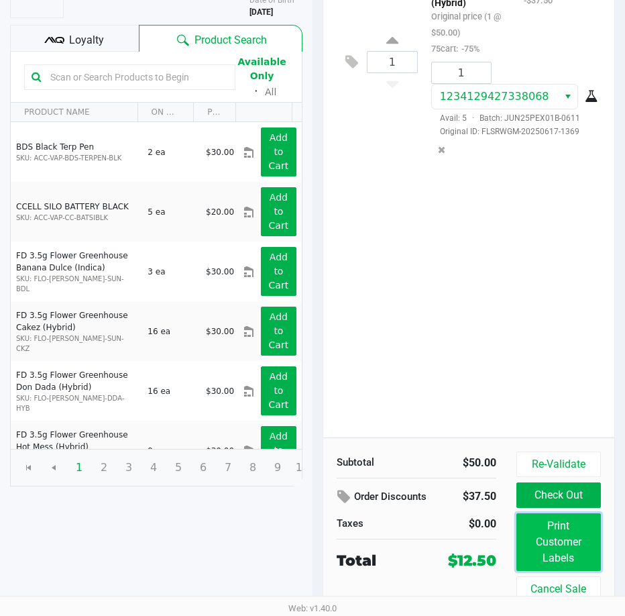
click at [546, 535] on button "Print Customer Labels" at bounding box center [559, 542] width 85 height 58
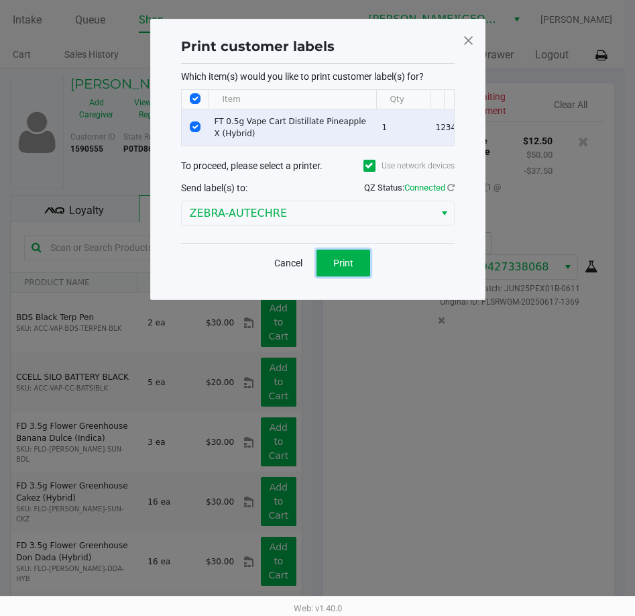
click at [362, 276] on button "Print" at bounding box center [344, 263] width 54 height 27
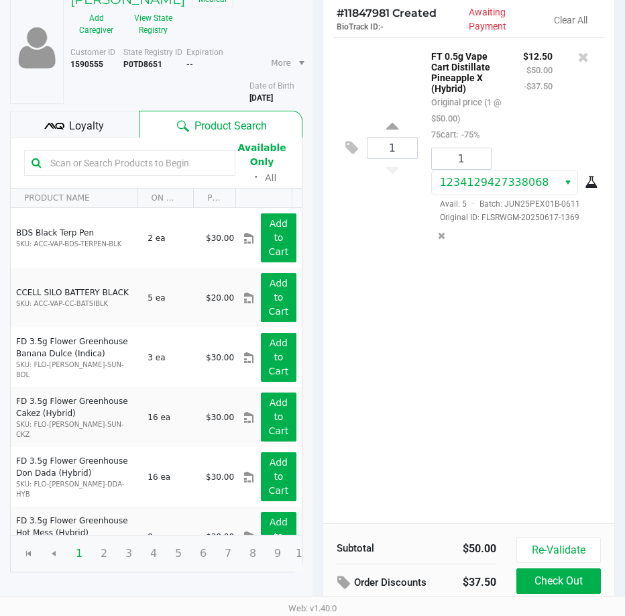
scroll to position [170, 0]
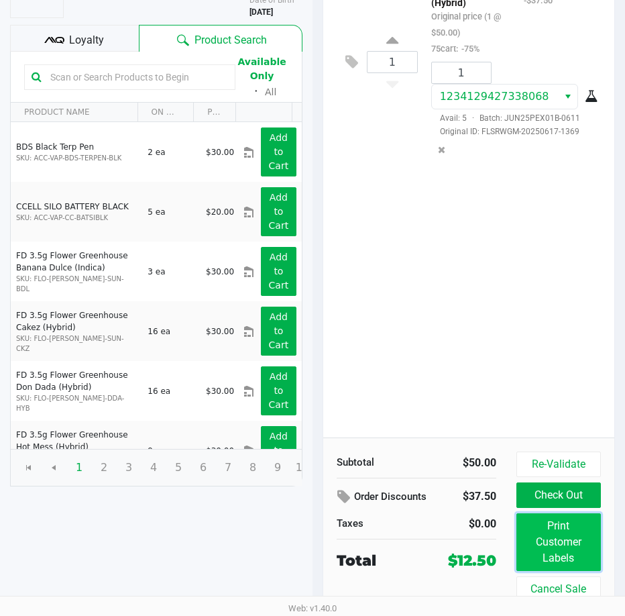
click at [552, 551] on button "Print Customer Labels" at bounding box center [559, 542] width 85 height 58
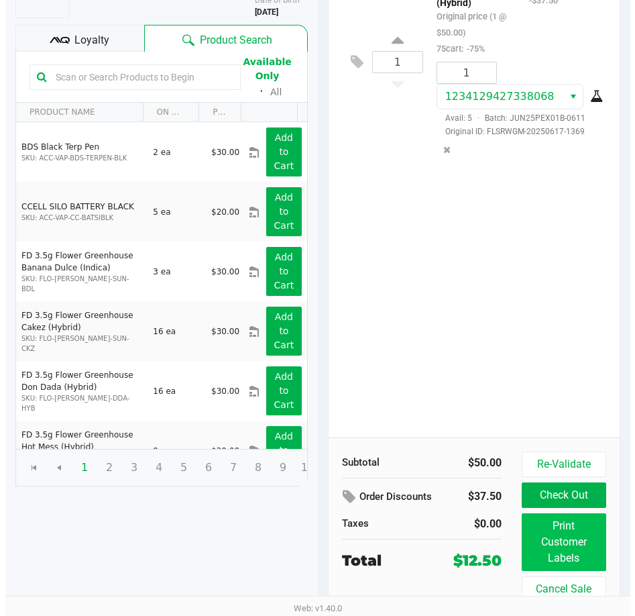
scroll to position [0, 0]
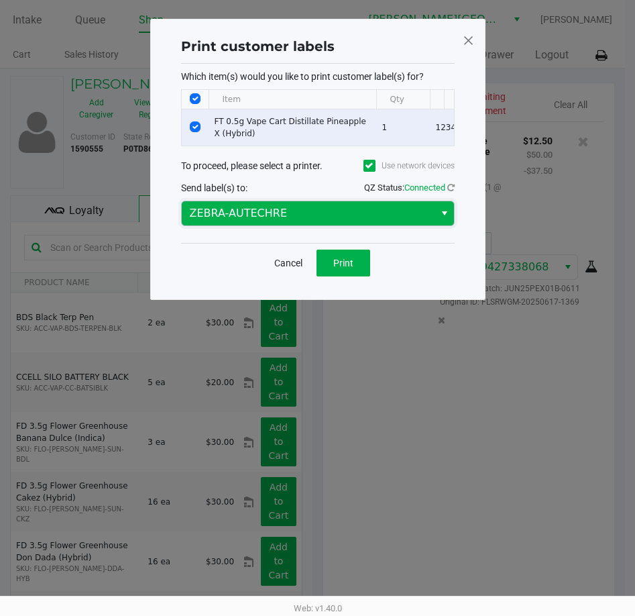
click at [315, 213] on span "ZEBRA-AUTECHRE" at bounding box center [308, 213] width 253 height 24
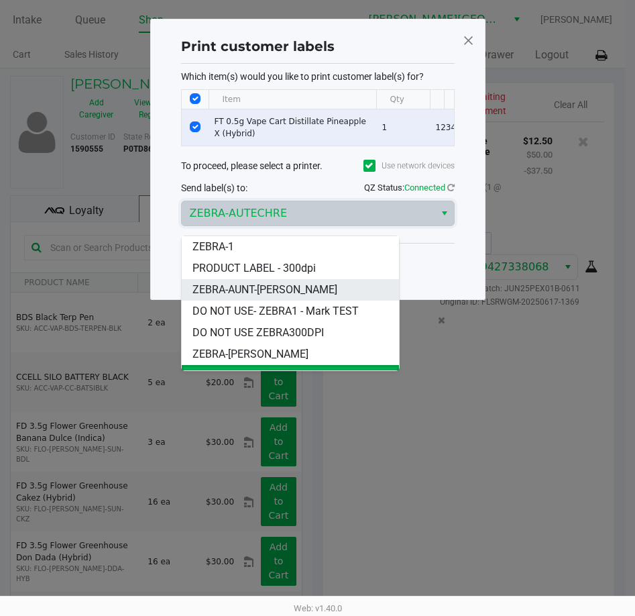
click at [278, 287] on span "ZEBRA-AUNT-SARAH" at bounding box center [265, 290] width 145 height 16
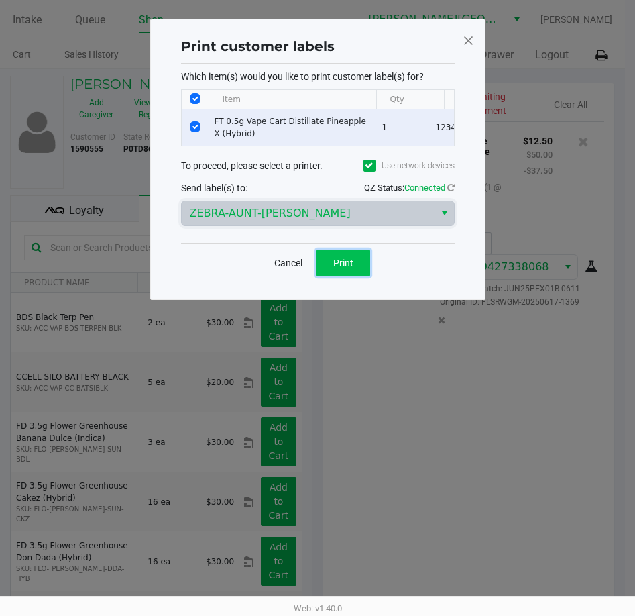
click at [343, 268] on span "Print" at bounding box center [343, 263] width 20 height 11
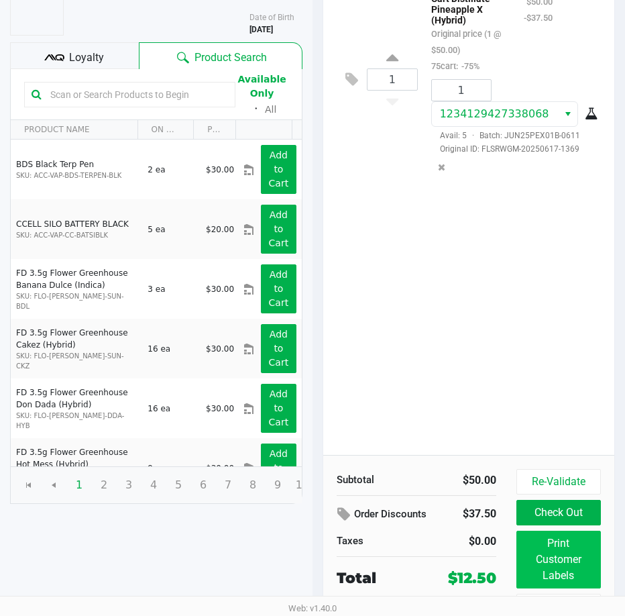
scroll to position [170, 0]
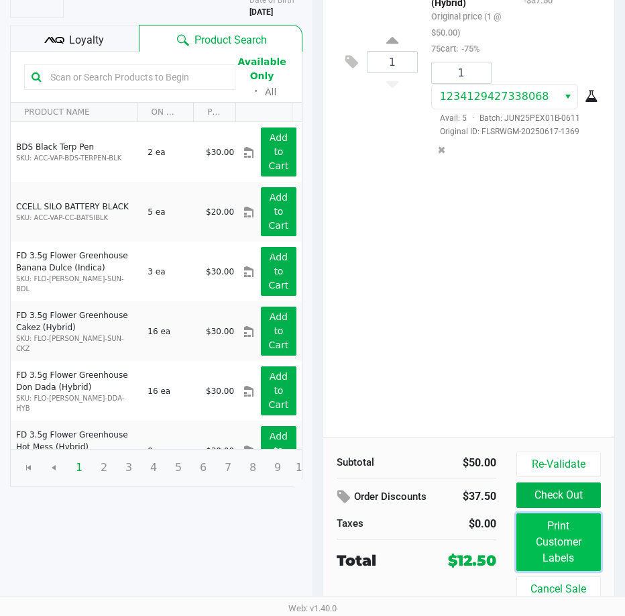
click at [568, 541] on button "Print Customer Labels" at bounding box center [559, 542] width 85 height 58
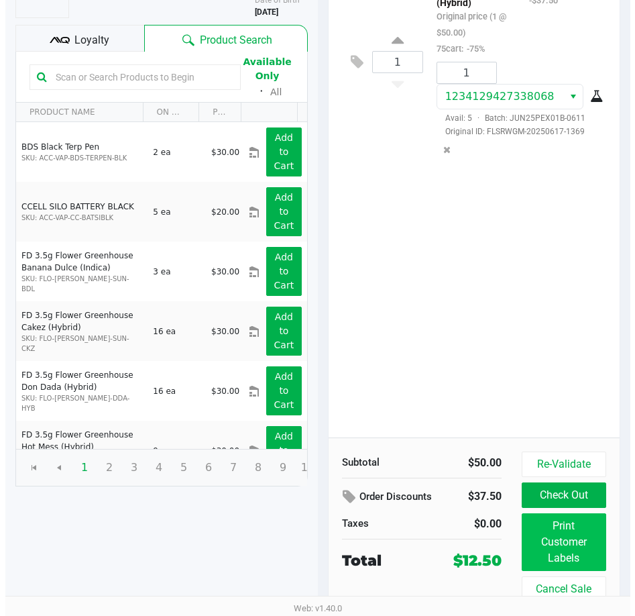
scroll to position [0, 0]
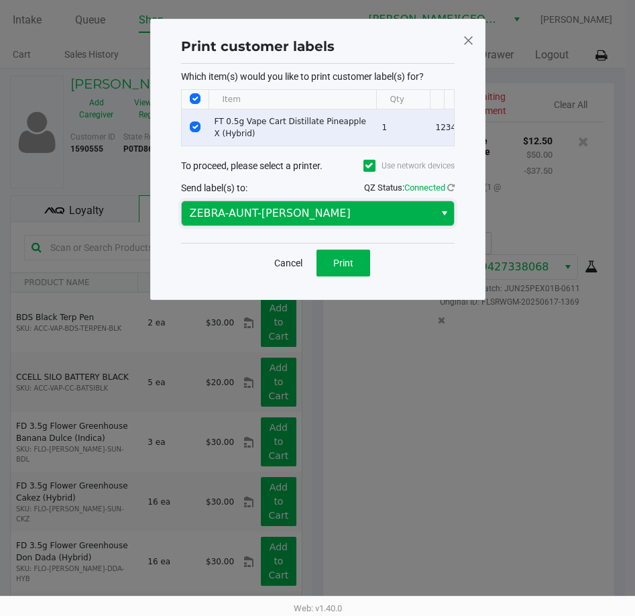
click at [358, 221] on span "ZEBRA-AUNT-SARAH" at bounding box center [308, 213] width 237 height 16
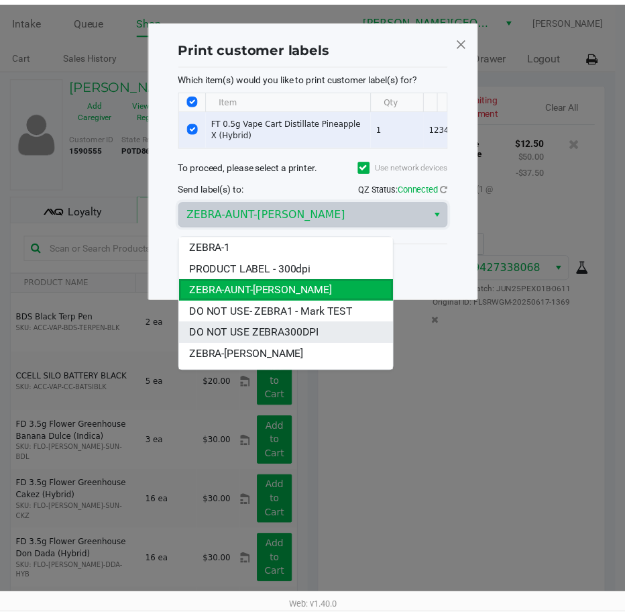
scroll to position [16, 0]
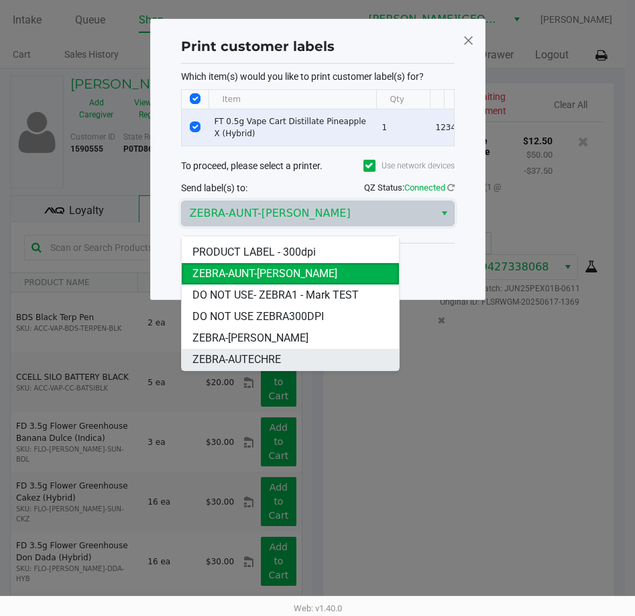
click at [270, 354] on span "ZEBRA-AUTECHRE" at bounding box center [237, 360] width 89 height 16
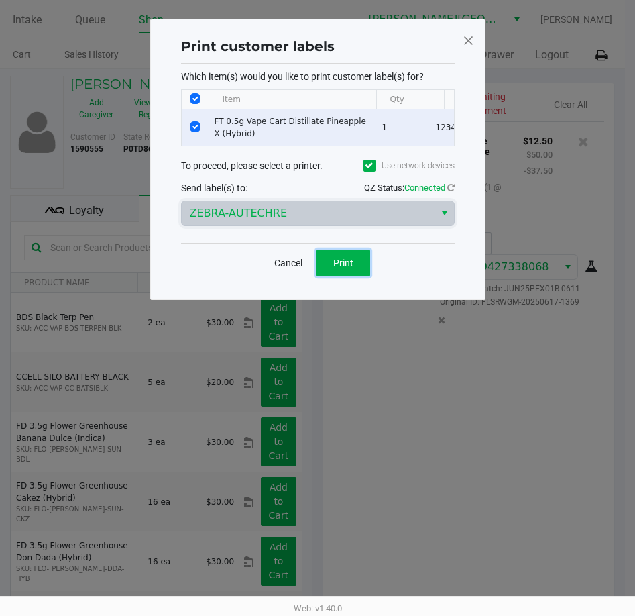
click at [353, 268] on span "Print" at bounding box center [343, 263] width 20 height 11
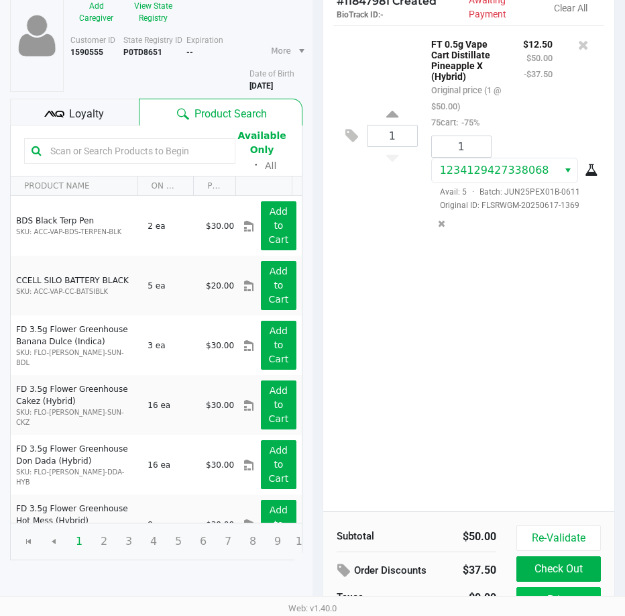
scroll to position [170, 0]
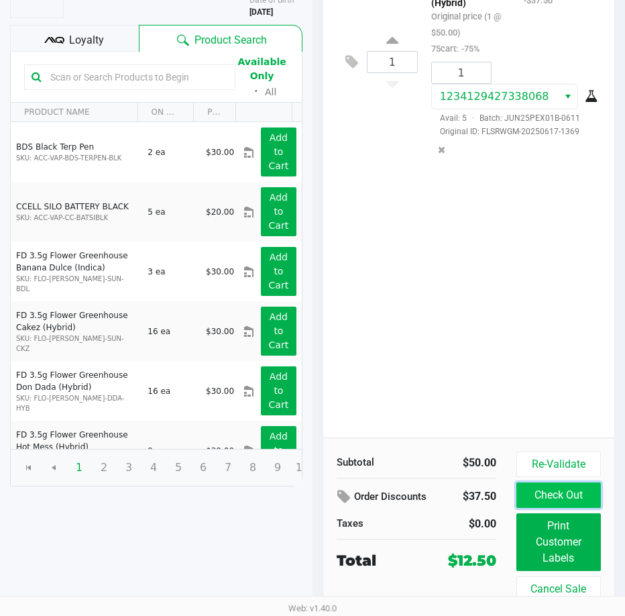
click at [564, 489] on button "Check Out" at bounding box center [559, 494] width 85 height 25
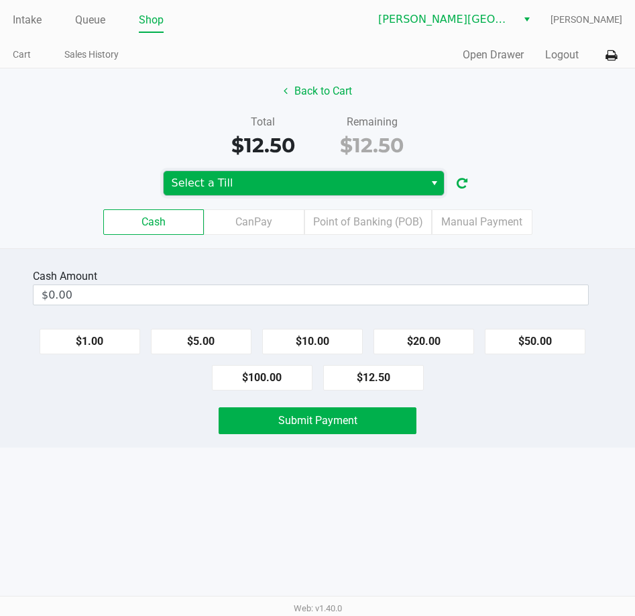
click at [271, 188] on span "Select a Till" at bounding box center [294, 183] width 245 height 16
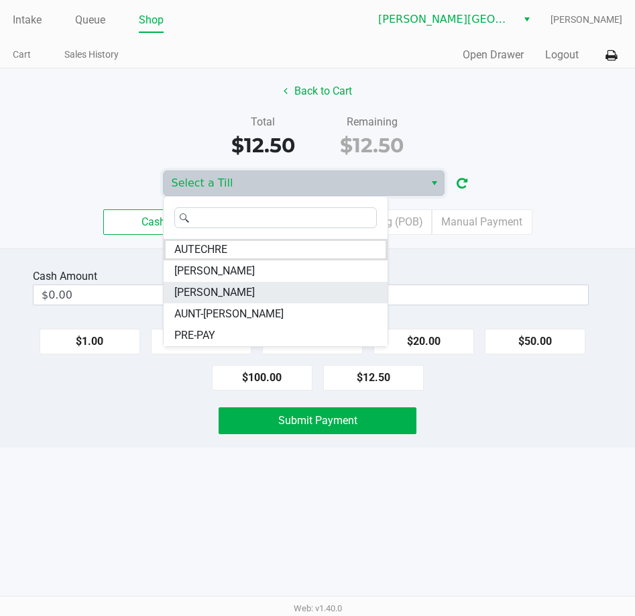
click at [221, 286] on span "CHARLES-EVANS" at bounding box center [214, 292] width 81 height 16
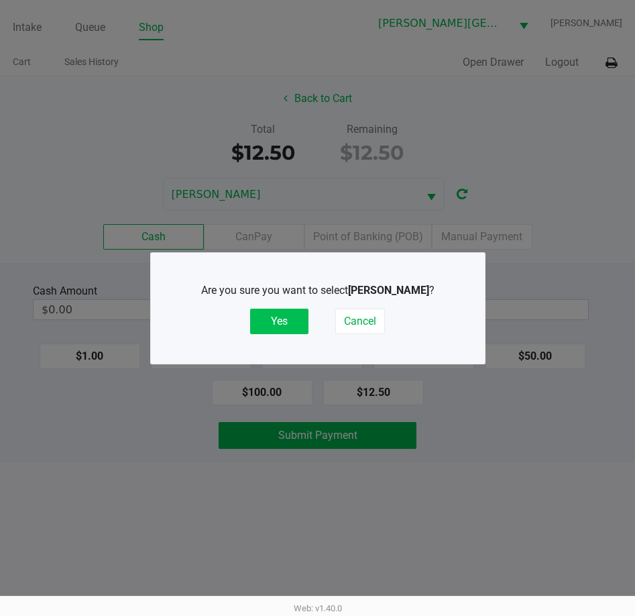
click at [286, 314] on button "Yes" at bounding box center [279, 321] width 58 height 25
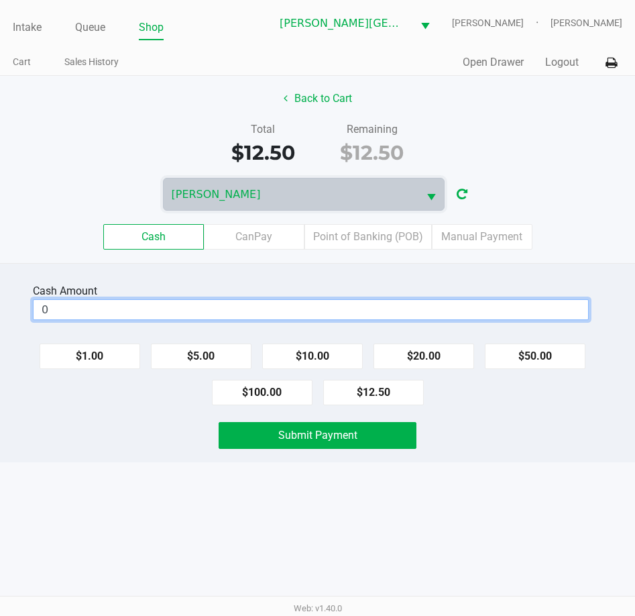
click at [190, 312] on input "0" at bounding box center [311, 309] width 555 height 19
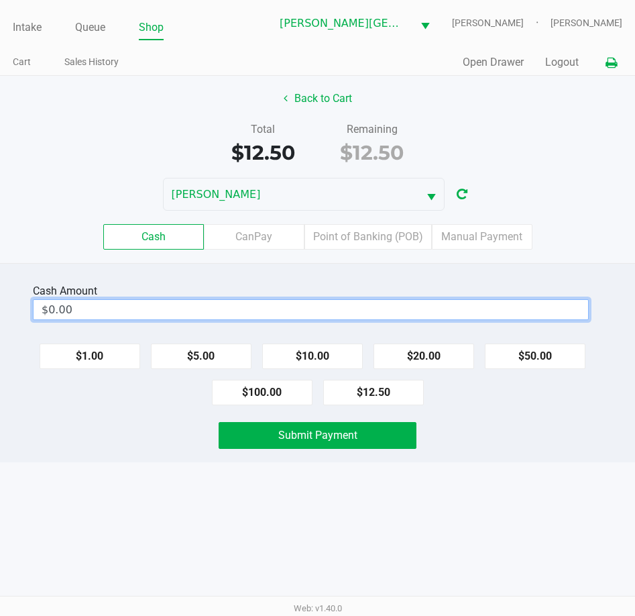
click at [608, 61] on icon at bounding box center [611, 62] width 11 height 9
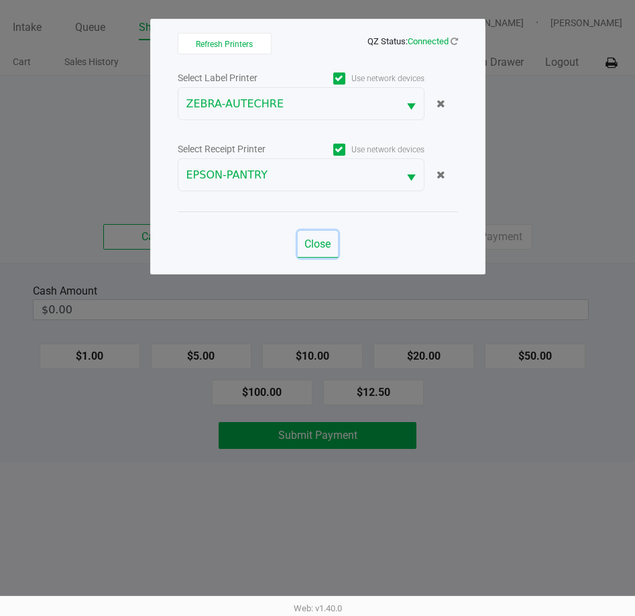
click at [331, 245] on span "Close" at bounding box center [318, 243] width 26 height 13
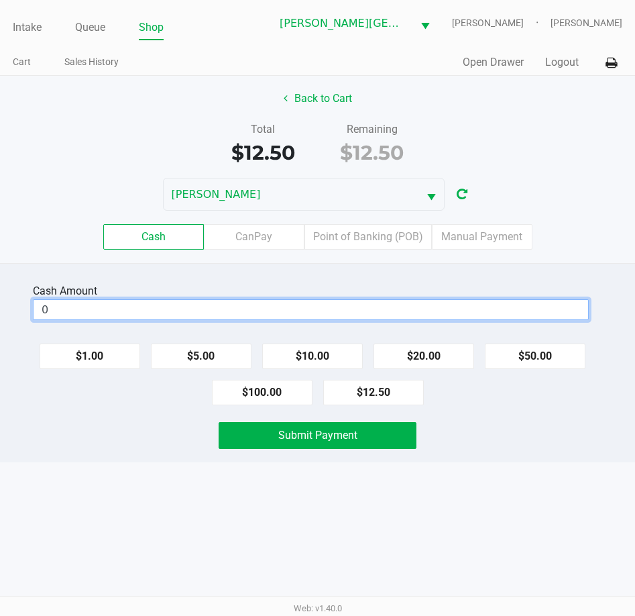
click at [160, 319] on input "0" at bounding box center [311, 309] width 555 height 19
type input "$13.00"
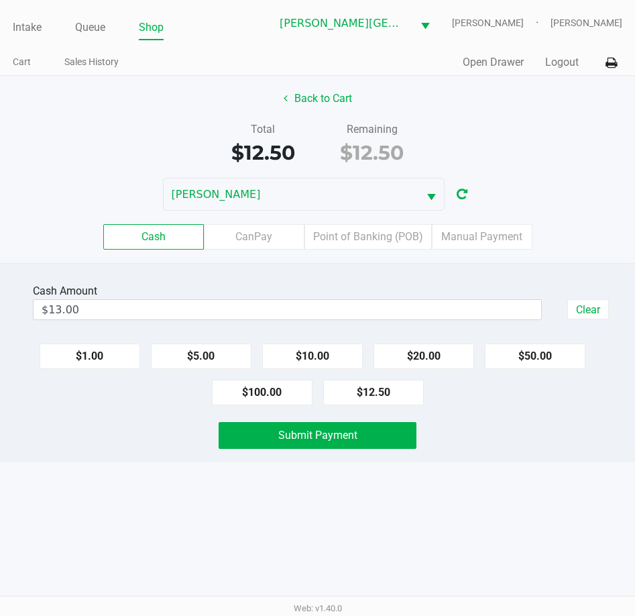
drag, startPoint x: 158, startPoint y: 456, endPoint x: 188, endPoint y: 441, distance: 33.6
click at [159, 456] on div "Cash Amount $13.00 Clear $1.00 $5.00 $10.00 $20.00 $50.00 $100.00 $12.50 Submit…" at bounding box center [317, 362] width 635 height 199
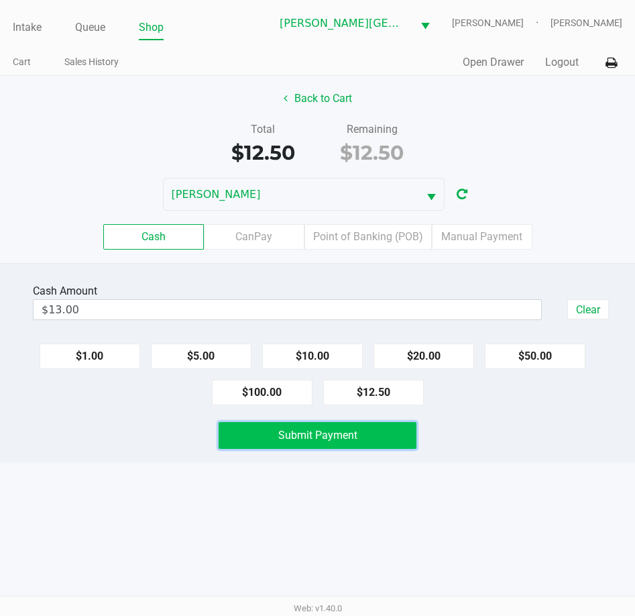
drag, startPoint x: 244, startPoint y: 440, endPoint x: 192, endPoint y: 474, distance: 62.2
click at [242, 443] on button "Submit Payment" at bounding box center [318, 435] width 199 height 27
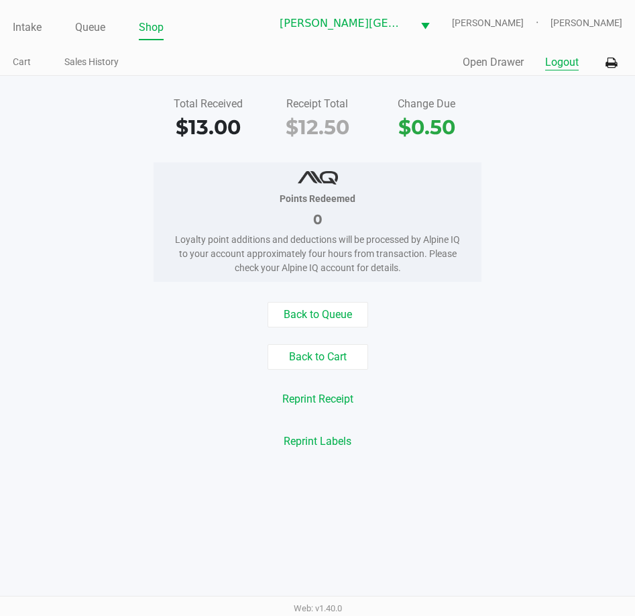
click at [564, 64] on button "Logout" at bounding box center [562, 62] width 34 height 16
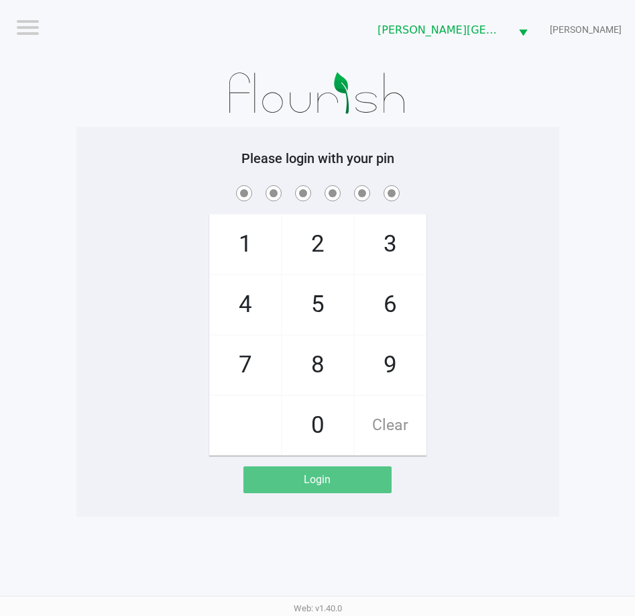
drag, startPoint x: 127, startPoint y: 89, endPoint x: 129, endPoint y: 66, distance: 23.6
click at [129, 67] on div at bounding box center [317, 93] width 483 height 67
checkbox input "true"
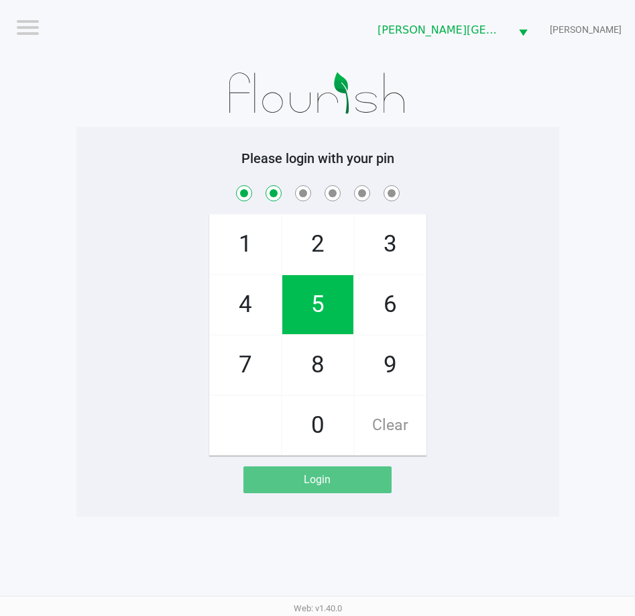
checkbox input "true"
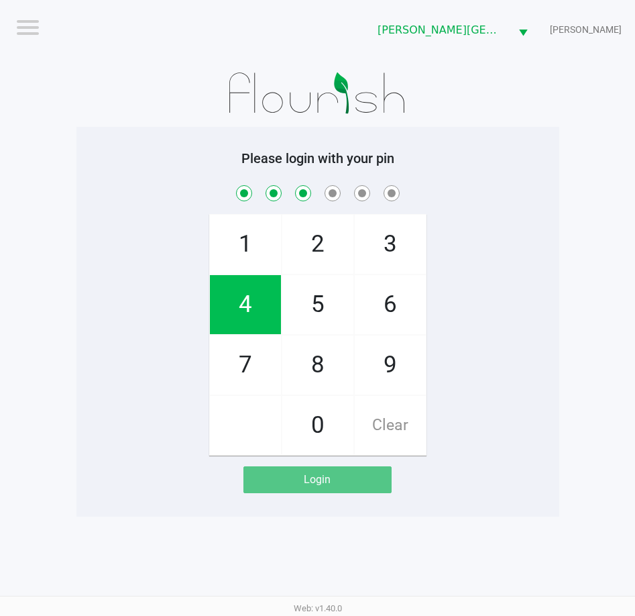
checkbox input "true"
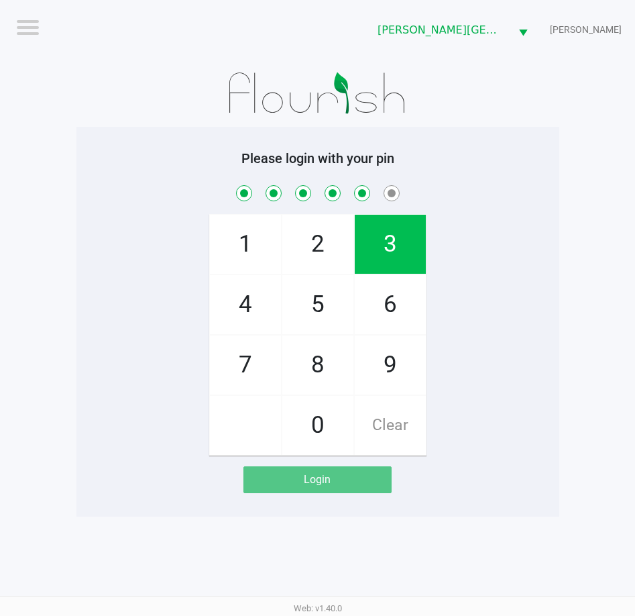
checkbox input "true"
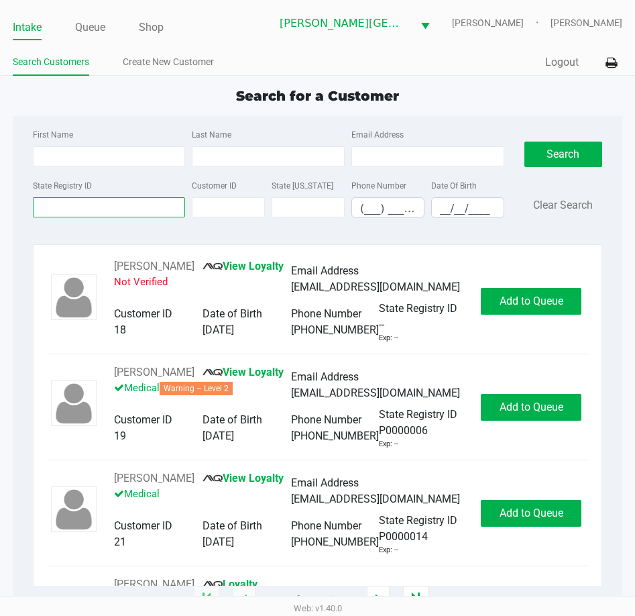
click at [121, 211] on input "State Registry ID" at bounding box center [109, 207] width 153 height 20
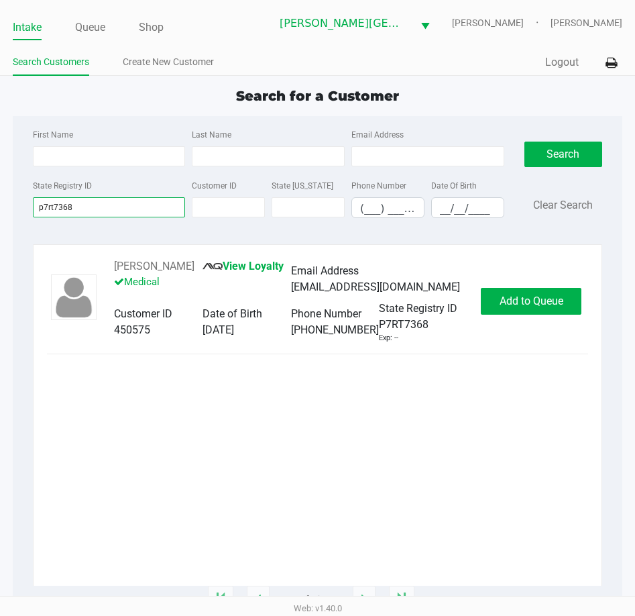
type input "p7rt7368"
click at [534, 301] on span "Add to Queue" at bounding box center [532, 301] width 64 height 13
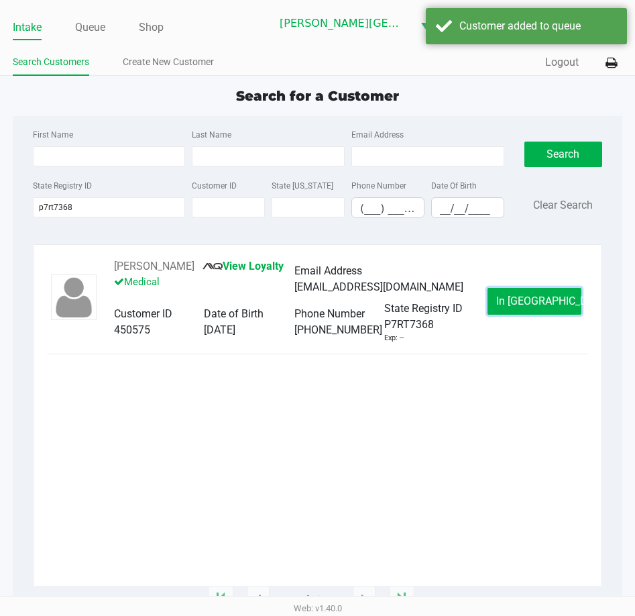
click at [534, 301] on span "In Queue" at bounding box center [552, 301] width 113 height 13
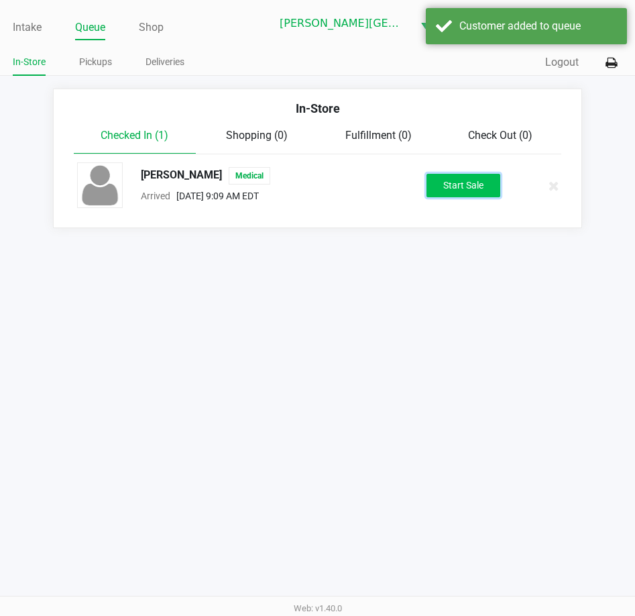
click at [472, 193] on button "Start Sale" at bounding box center [464, 185] width 74 height 23
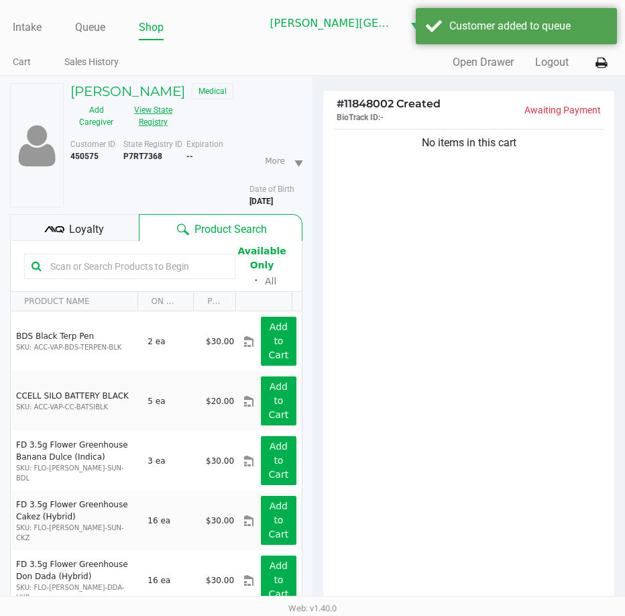
click at [148, 104] on button "View State Registry" at bounding box center [149, 116] width 54 height 34
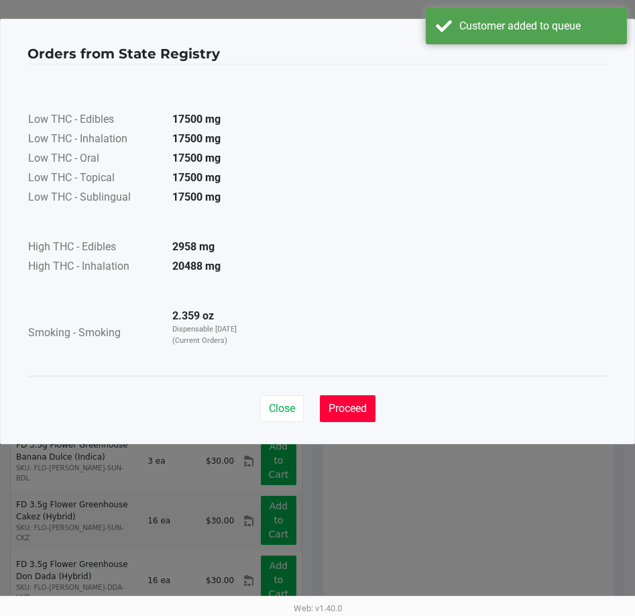
click at [341, 403] on span "Proceed" at bounding box center [348, 408] width 38 height 13
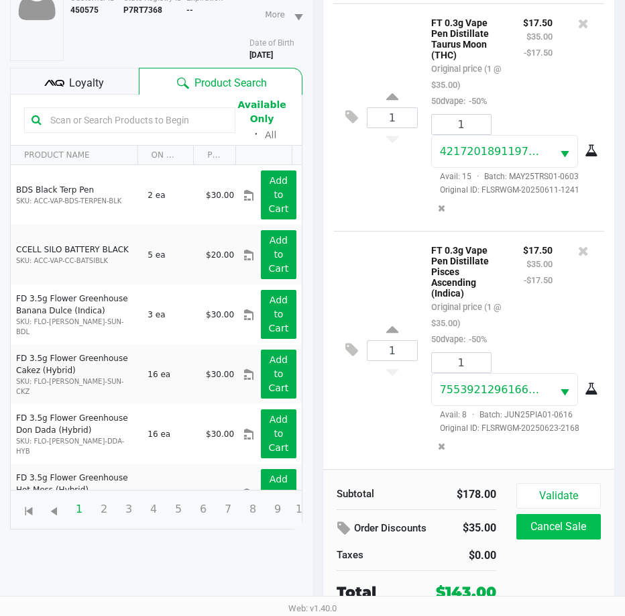
scroll to position [148, 0]
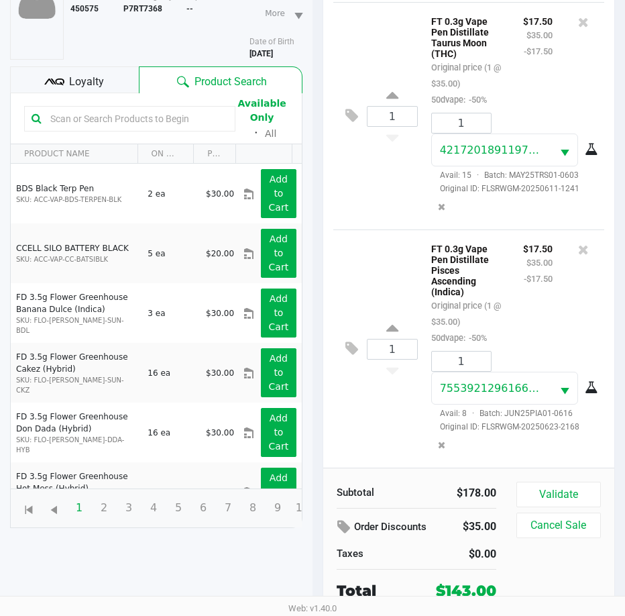
click at [85, 81] on span "Loyalty" at bounding box center [86, 82] width 35 height 16
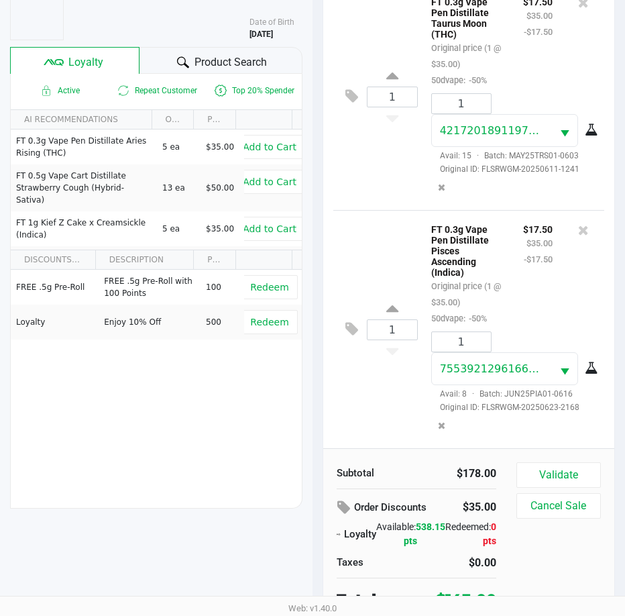
scroll to position [176, 0]
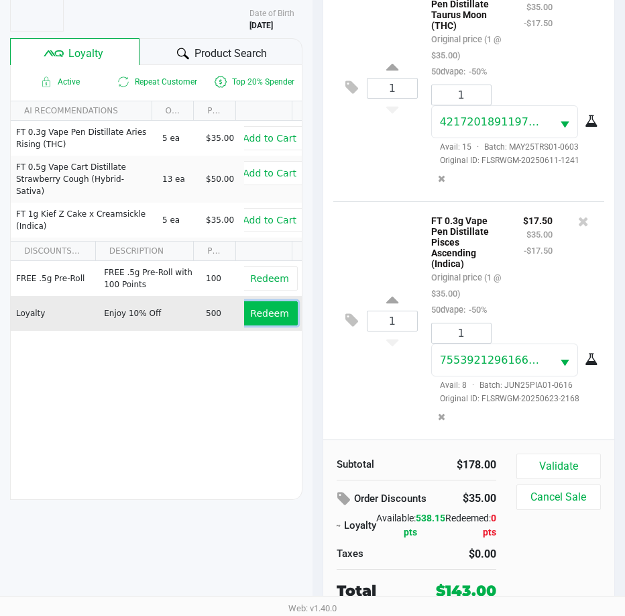
click at [272, 314] on span "Redeem" at bounding box center [269, 313] width 38 height 11
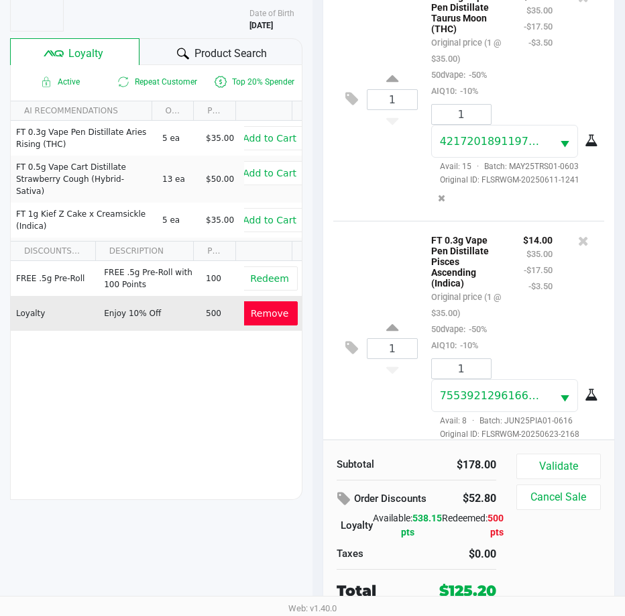
scroll to position [533, 0]
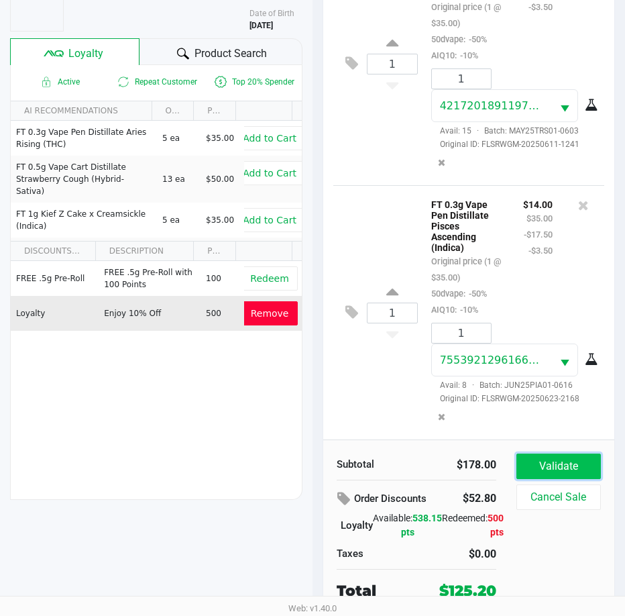
click at [572, 459] on button "Validate" at bounding box center [559, 466] width 85 height 25
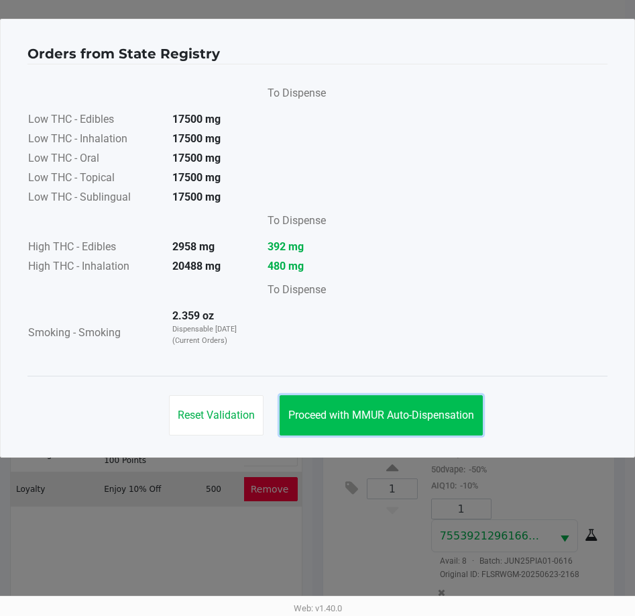
click at [430, 412] on span "Proceed with MMUR Auto-Dispensation" at bounding box center [381, 415] width 186 height 13
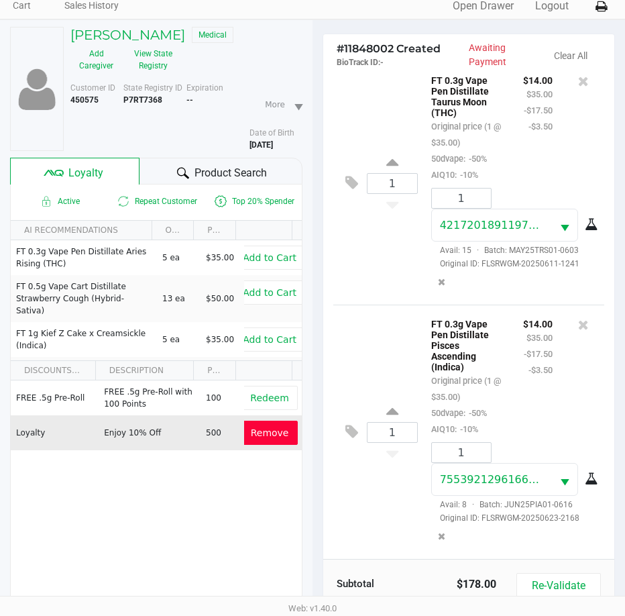
scroll to position [178, 0]
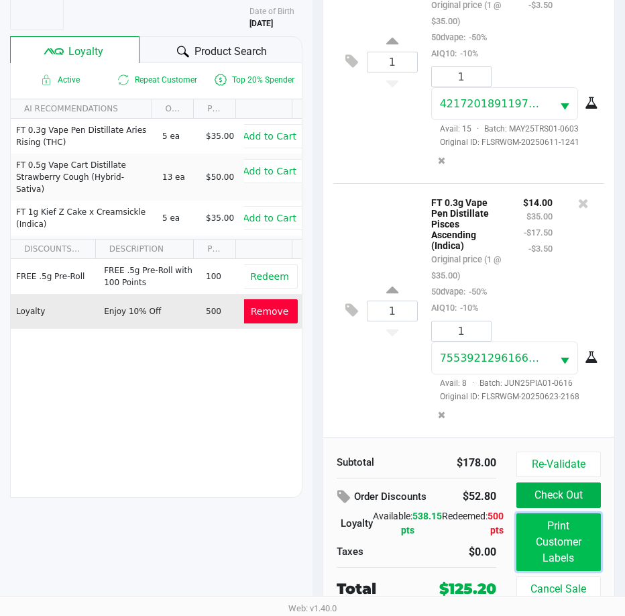
click at [550, 545] on button "Print Customer Labels" at bounding box center [559, 542] width 85 height 58
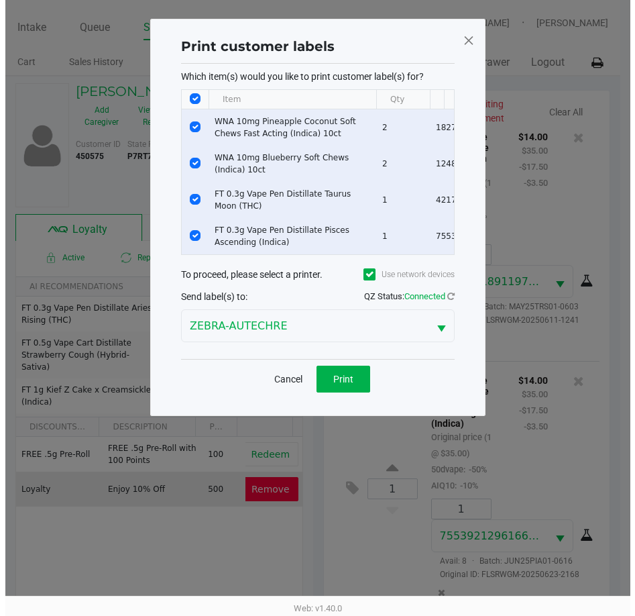
scroll to position [0, 0]
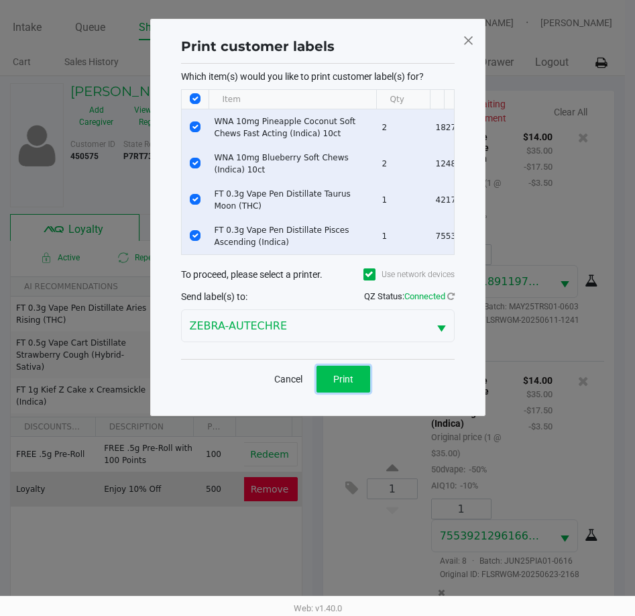
click at [360, 392] on button "Print" at bounding box center [344, 379] width 54 height 27
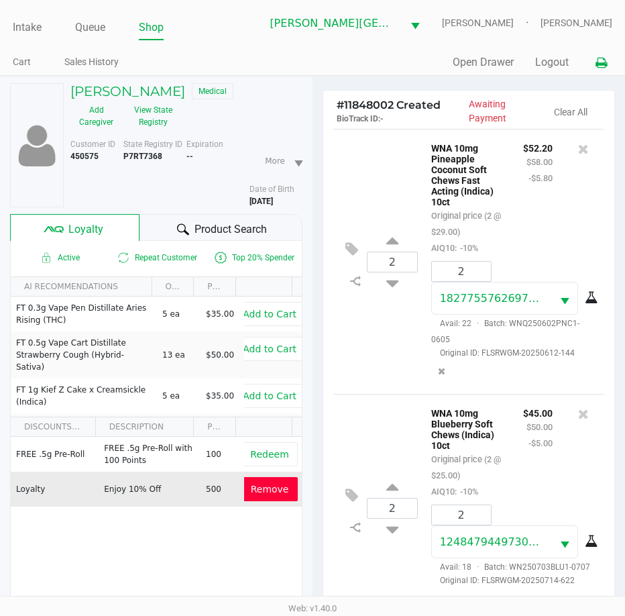
click at [598, 61] on icon at bounding box center [601, 62] width 11 height 9
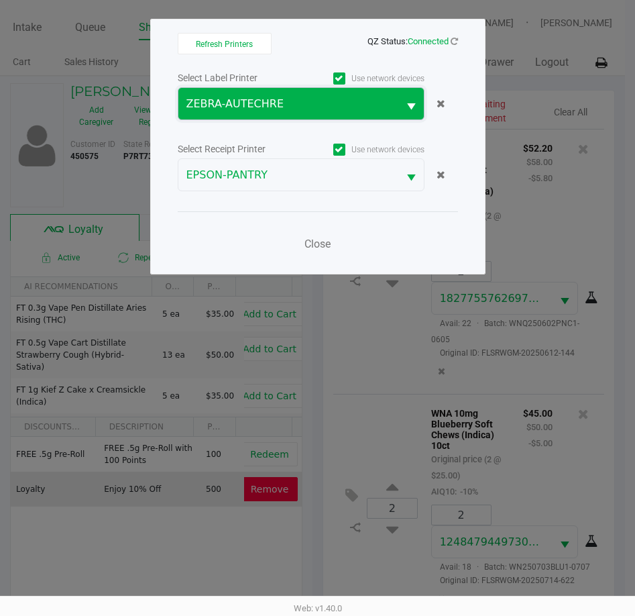
click at [260, 105] on span "ZEBRA-AUTECHRE" at bounding box center [289, 104] width 204 height 16
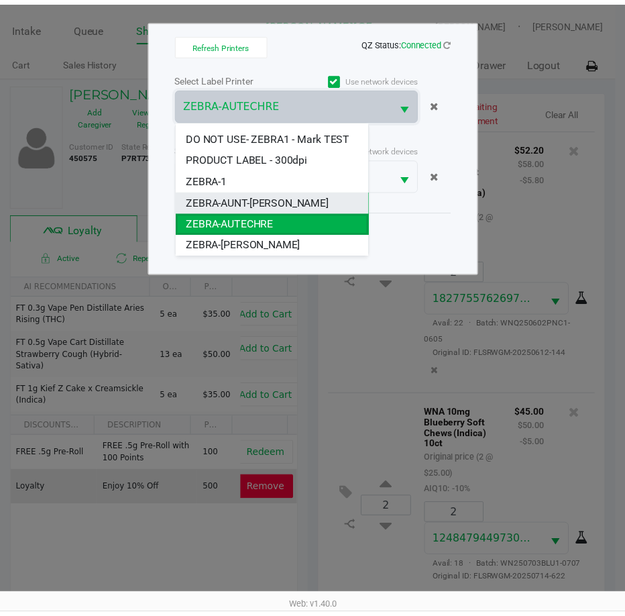
scroll to position [32, 0]
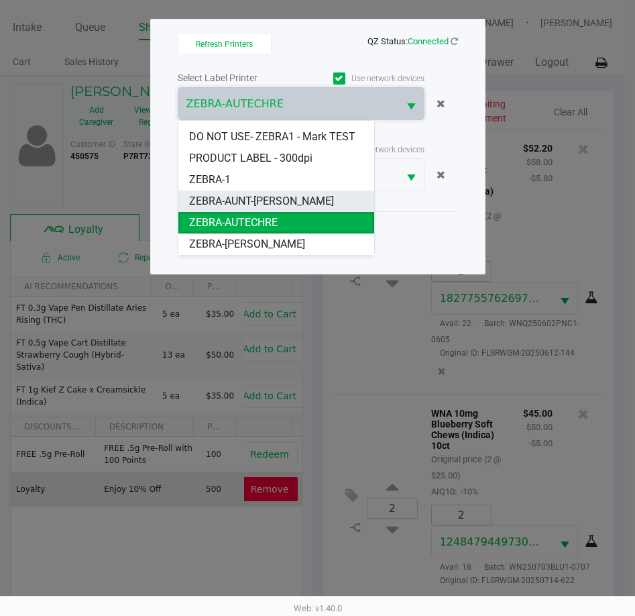
click at [240, 203] on span "ZEBRA-AUNT-SARAH" at bounding box center [261, 201] width 145 height 16
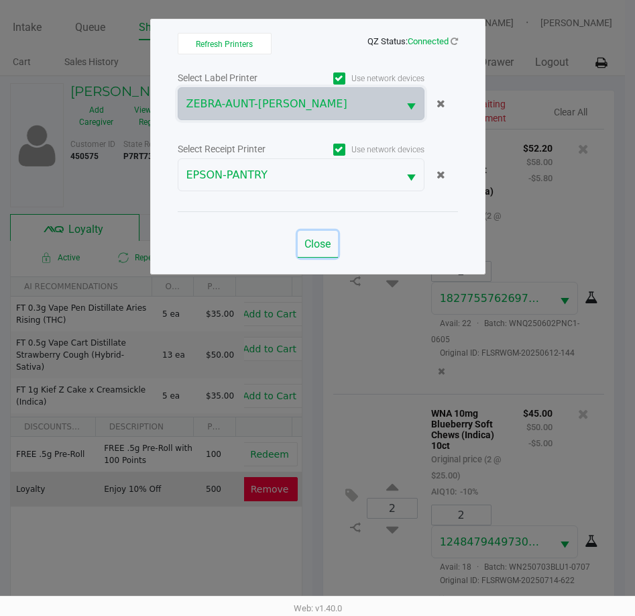
click at [321, 234] on button "Close" at bounding box center [318, 244] width 40 height 27
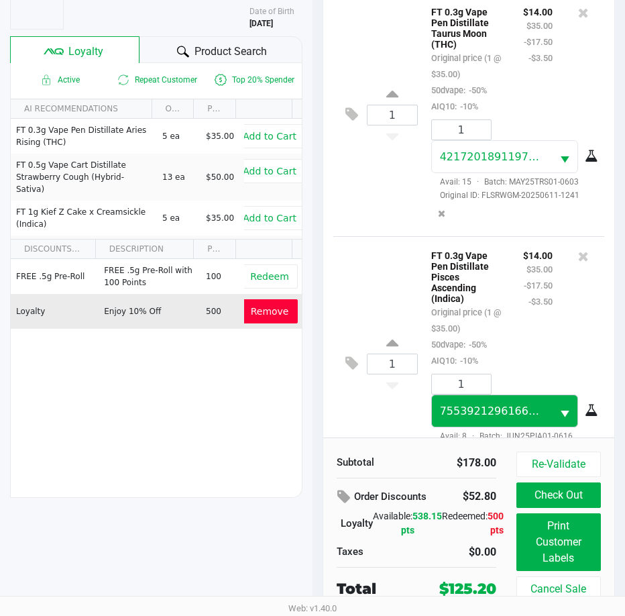
scroll to position [533, 0]
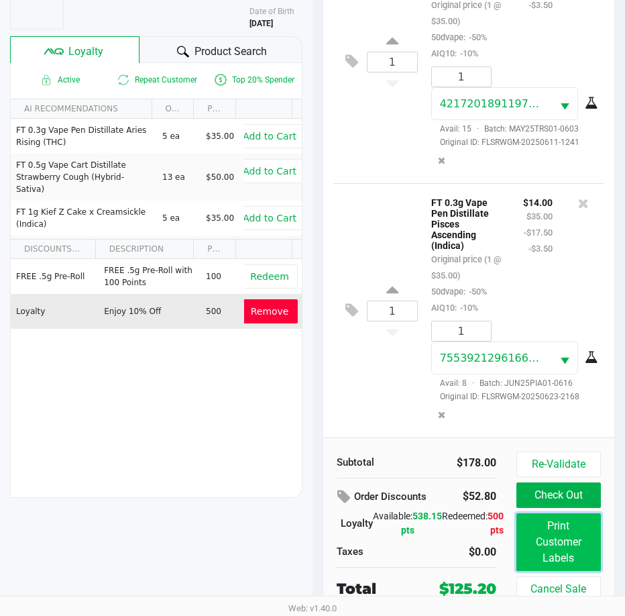
click at [564, 539] on button "Print Customer Labels" at bounding box center [559, 542] width 85 height 58
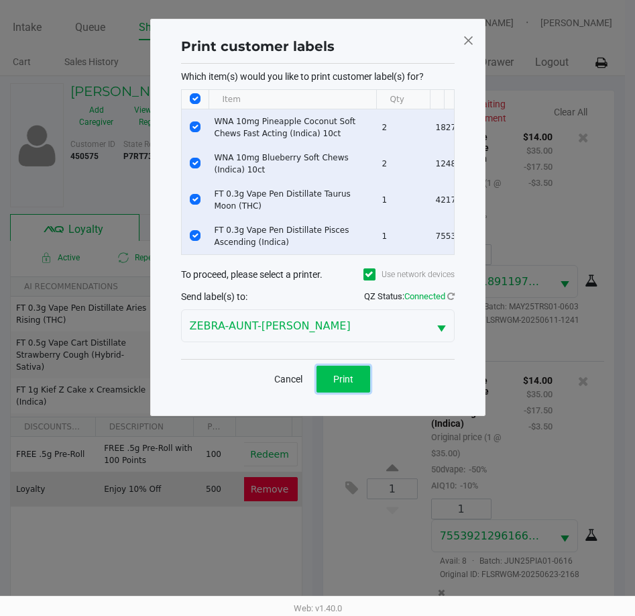
click at [346, 384] on span "Print" at bounding box center [343, 379] width 20 height 11
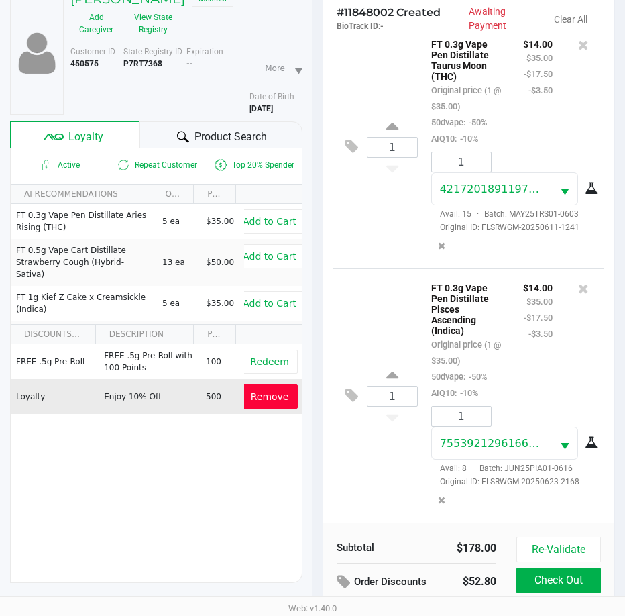
scroll to position [178, 0]
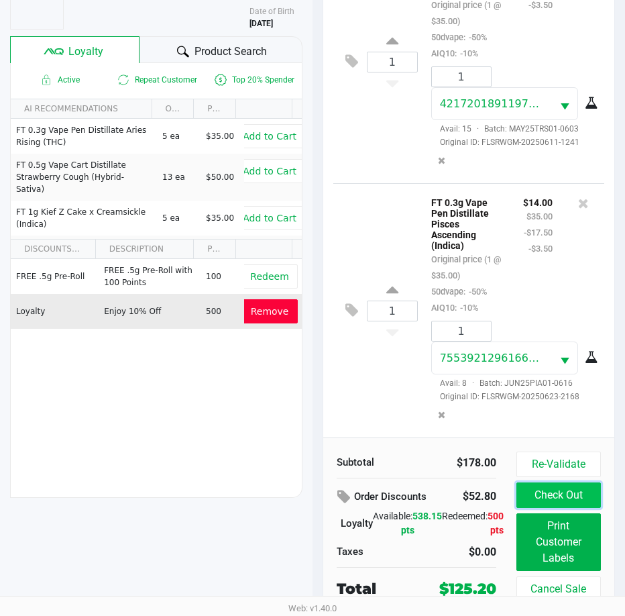
click at [590, 492] on button "Check Out" at bounding box center [559, 494] width 85 height 25
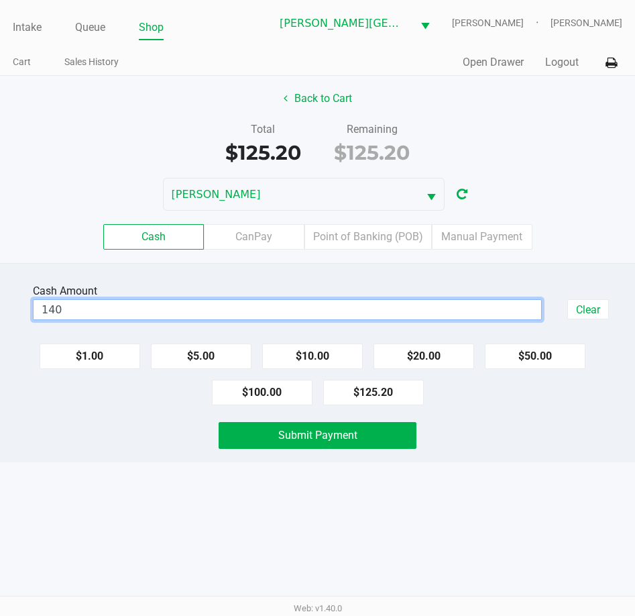
type input "$140.00"
drag, startPoint x: 203, startPoint y: 570, endPoint x: 213, endPoint y: 559, distance: 14.8
click at [203, 568] on div "Intake Queue Shop Bonita Springs WC CHARLES-EVANS Tarek Haverty Cart Sales Hist…" at bounding box center [317, 308] width 635 height 616
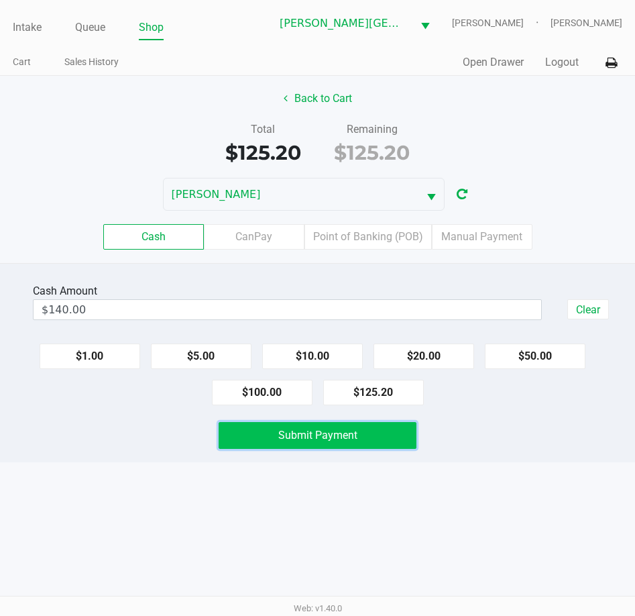
click at [285, 438] on span "Submit Payment" at bounding box center [317, 435] width 79 height 13
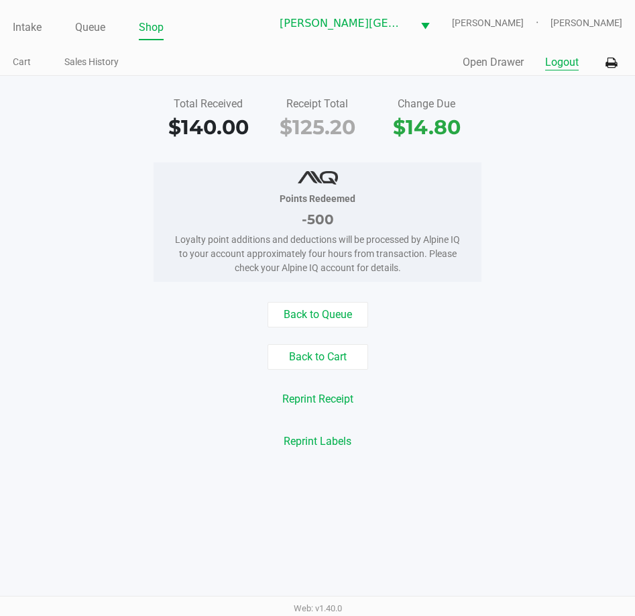
click at [561, 63] on button "Logout" at bounding box center [562, 62] width 34 height 16
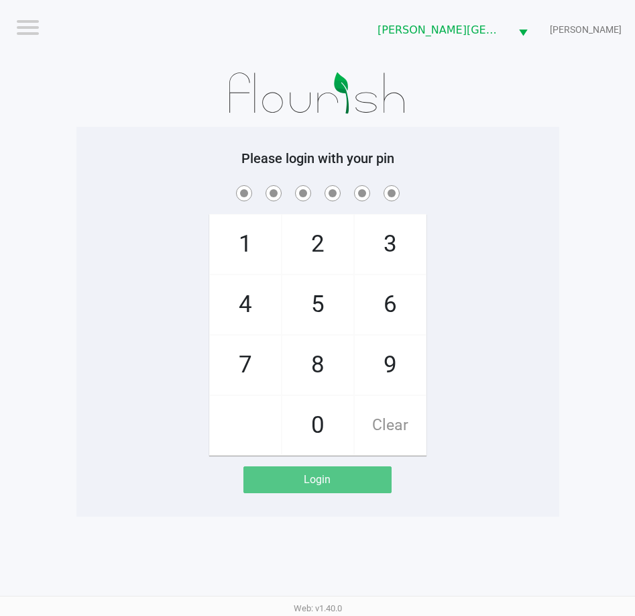
click at [162, 122] on div at bounding box center [317, 93] width 483 height 67
drag, startPoint x: 87, startPoint y: 328, endPoint x: 5, endPoint y: 284, distance: 92.7
click at [89, 324] on div "1 4 7 2 5 8 0 3 6 9 Clear" at bounding box center [317, 318] width 483 height 273
click at [158, 187] on span at bounding box center [318, 192] width 463 height 21
click at [140, 293] on div "1 4 7 2 5 8 0 3 6 9 Clear" at bounding box center [317, 318] width 483 height 273
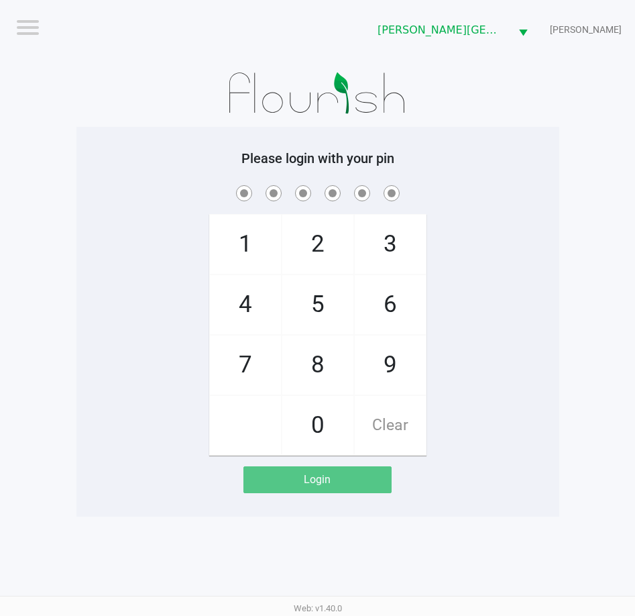
click at [44, 244] on app-pos-login-wrapper "Logout Bonita Springs WC CHARLES-EVANS Please login with your pin 1 4 7 2 5 8 0…" at bounding box center [317, 258] width 635 height 517
click at [115, 239] on div "1 4 7 2 5 8 0 3 6 9 Clear" at bounding box center [317, 318] width 483 height 273
click at [170, 236] on div "1 4 7 2 5 8 0 3 6 9 Clear" at bounding box center [317, 318] width 483 height 273
click at [116, 199] on span at bounding box center [318, 192] width 463 height 21
checkbox input "true"
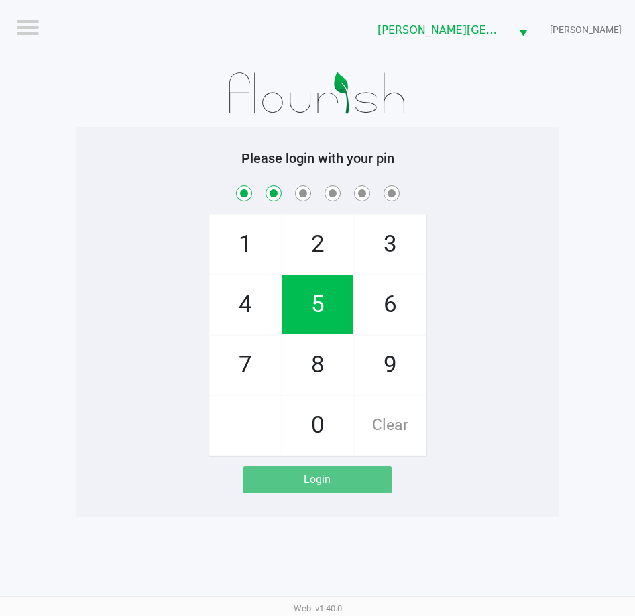
checkbox input "true"
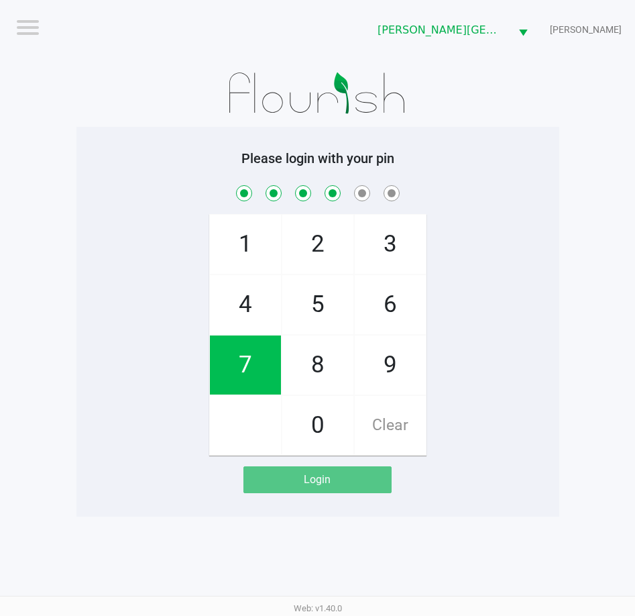
checkbox input "true"
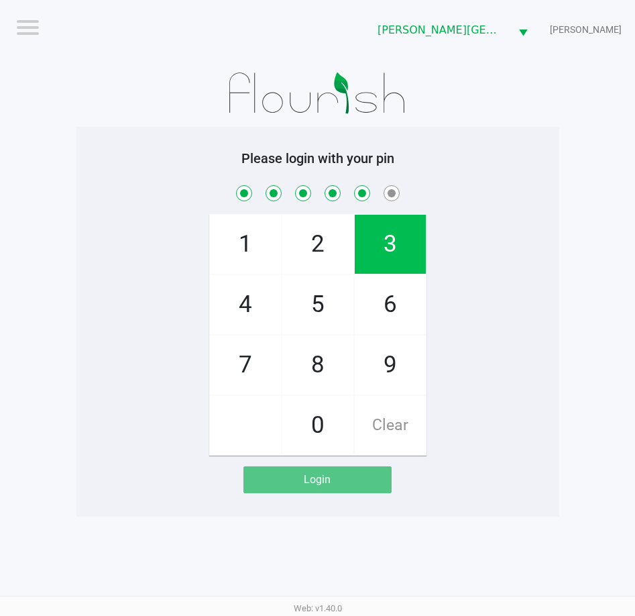
checkbox input "true"
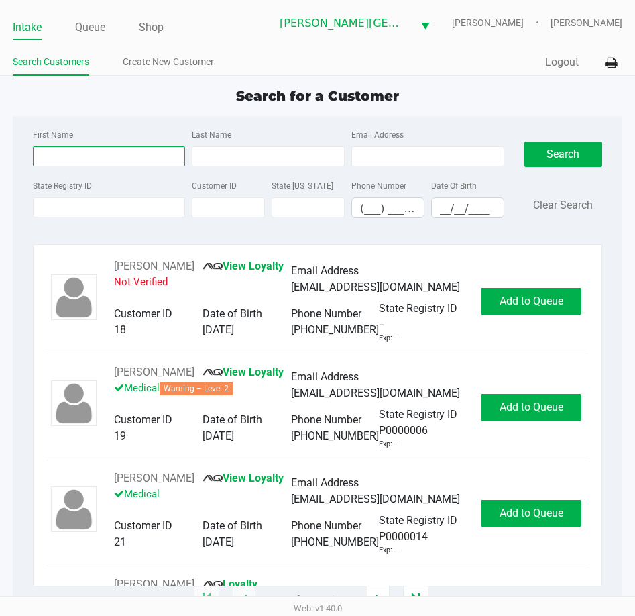
click at [87, 160] on input "First Name" at bounding box center [109, 156] width 153 height 20
type input "alezandra"
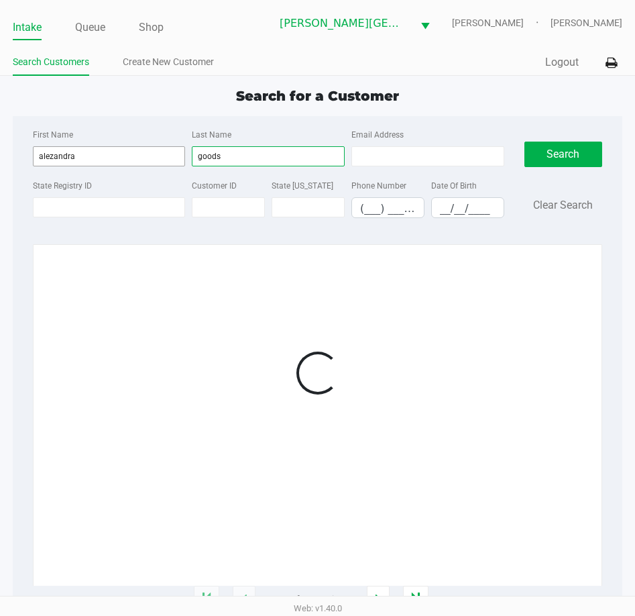
type input "goods"
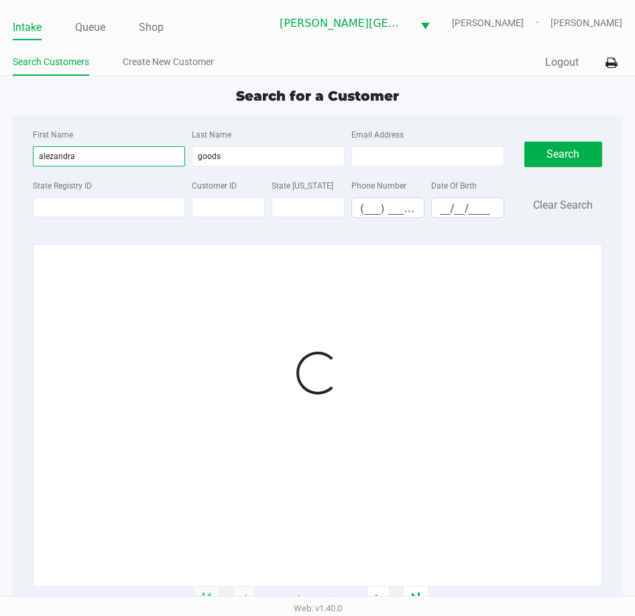
click at [52, 159] on input "alezandra" at bounding box center [109, 156] width 153 height 20
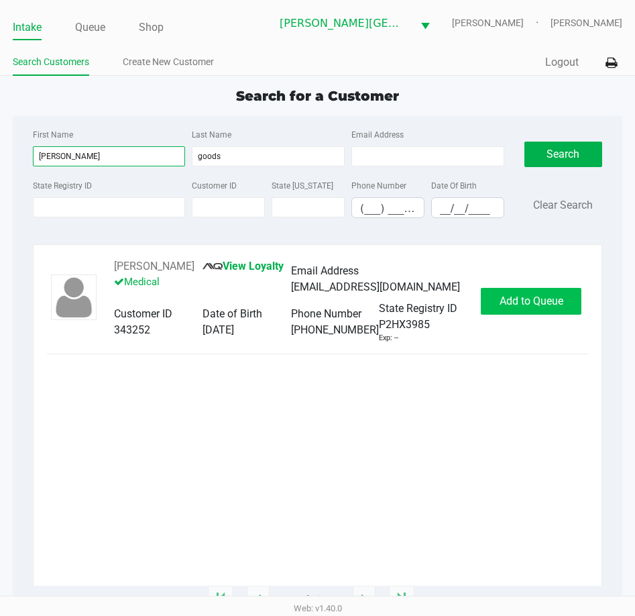
type input "alexandra"
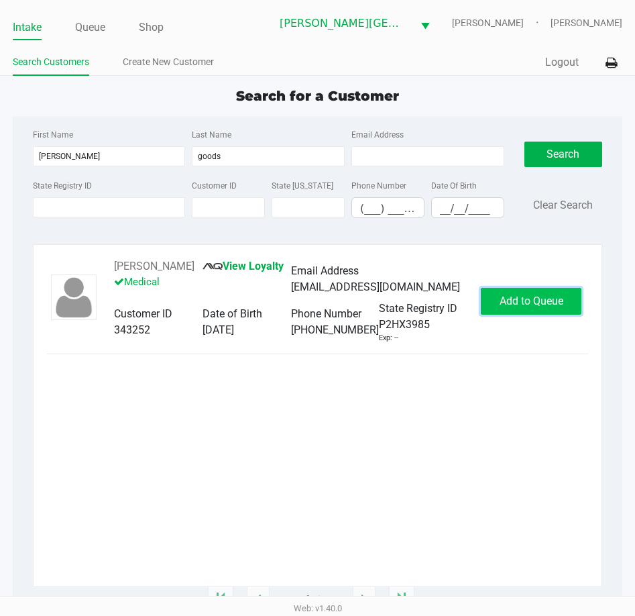
click at [533, 297] on span "Add to Queue" at bounding box center [532, 301] width 64 height 13
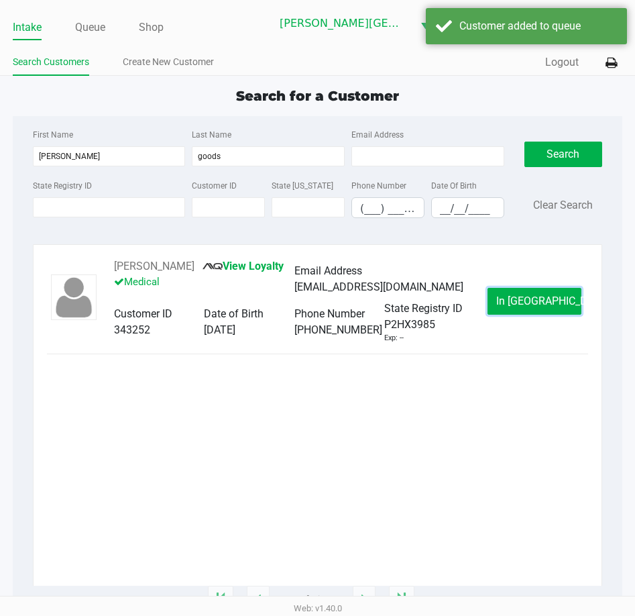
click at [533, 297] on span "In Queue" at bounding box center [552, 301] width 113 height 13
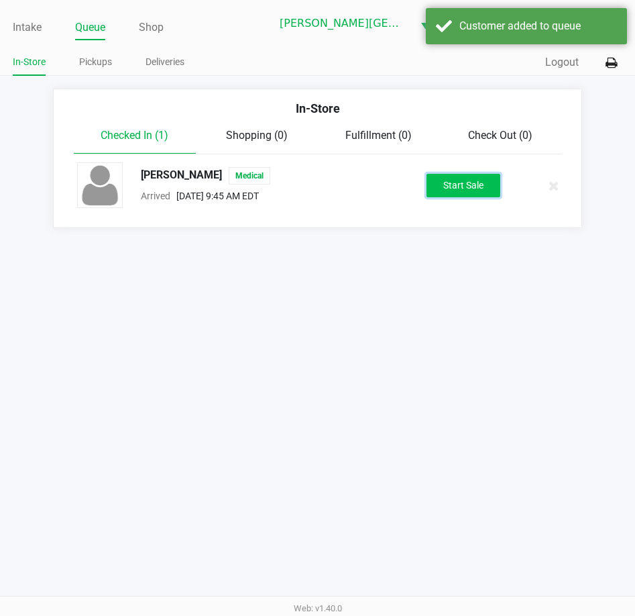
click at [488, 191] on button "Start Sale" at bounding box center [464, 185] width 74 height 23
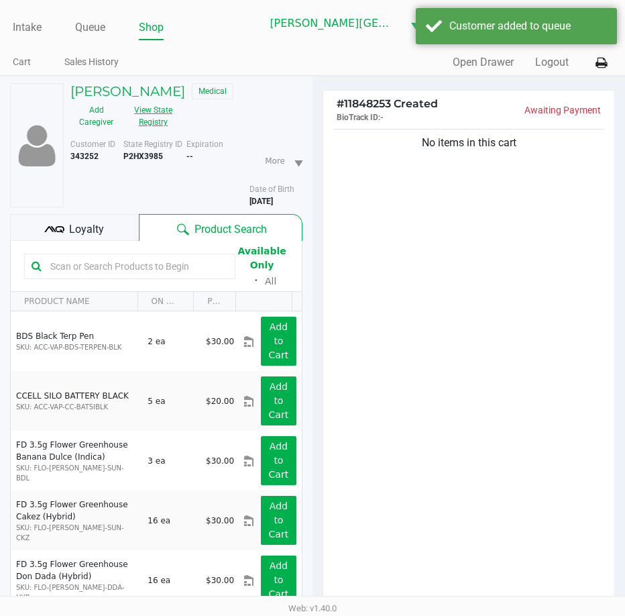
click at [151, 114] on button "View State Registry" at bounding box center [149, 116] width 54 height 34
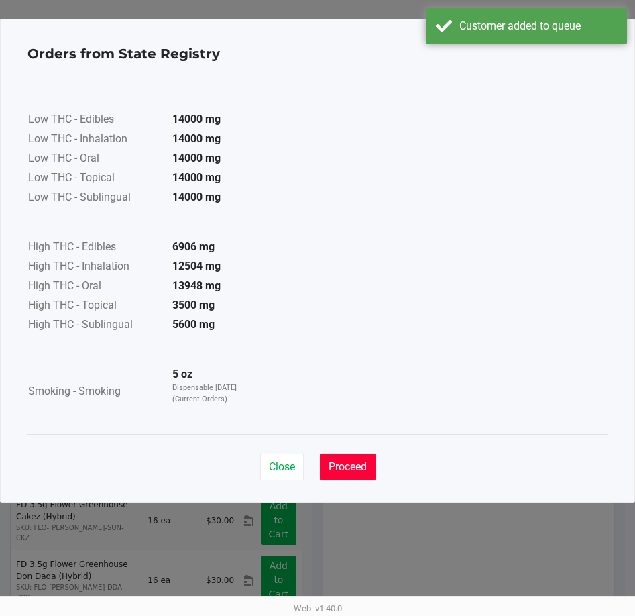
click at [367, 468] on span "Proceed" at bounding box center [348, 466] width 38 height 13
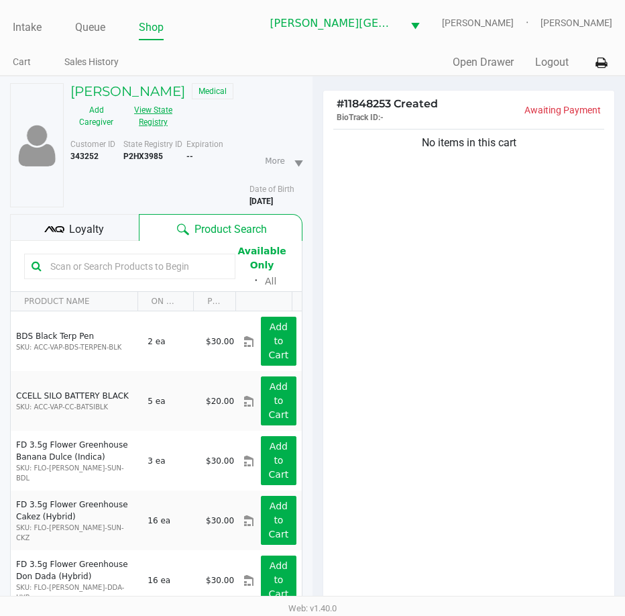
click at [163, 119] on button "View State Registry" at bounding box center [149, 116] width 54 height 34
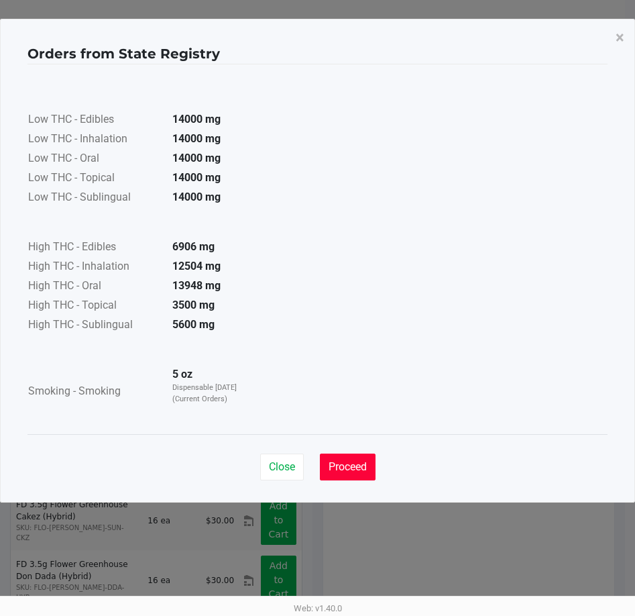
click at [352, 474] on button "Proceed" at bounding box center [348, 467] width 56 height 27
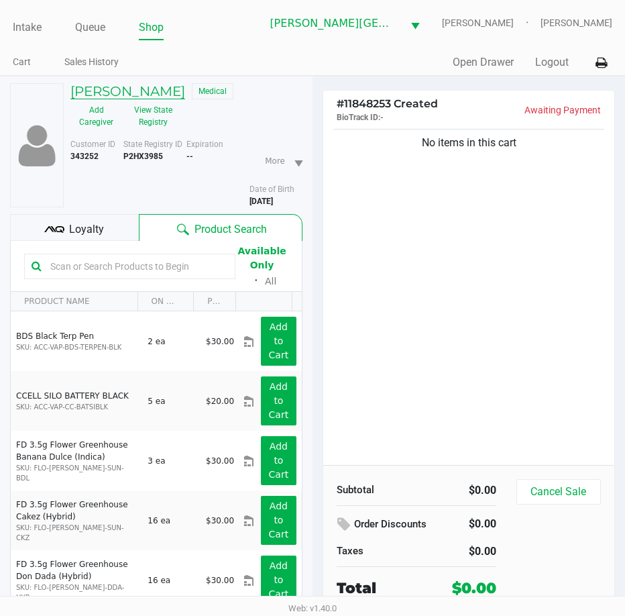
click at [155, 89] on h5 "Alexandra Goods" at bounding box center [127, 91] width 115 height 16
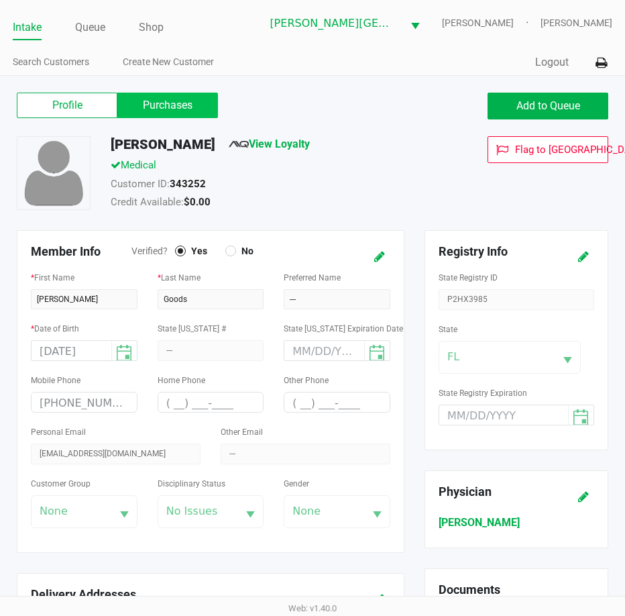
click at [195, 101] on label "Purchases" at bounding box center [167, 105] width 101 height 25
click at [0, 0] on 1 "Purchases" at bounding box center [0, 0] width 0 height 0
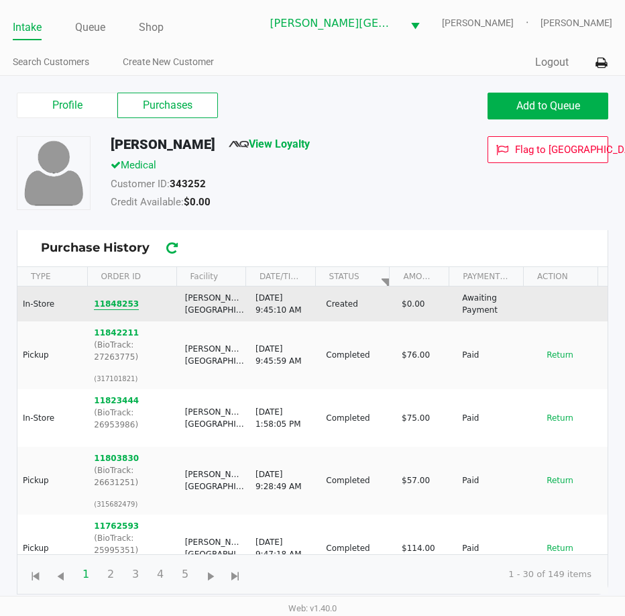
click at [118, 303] on button "11848253" at bounding box center [116, 304] width 45 height 12
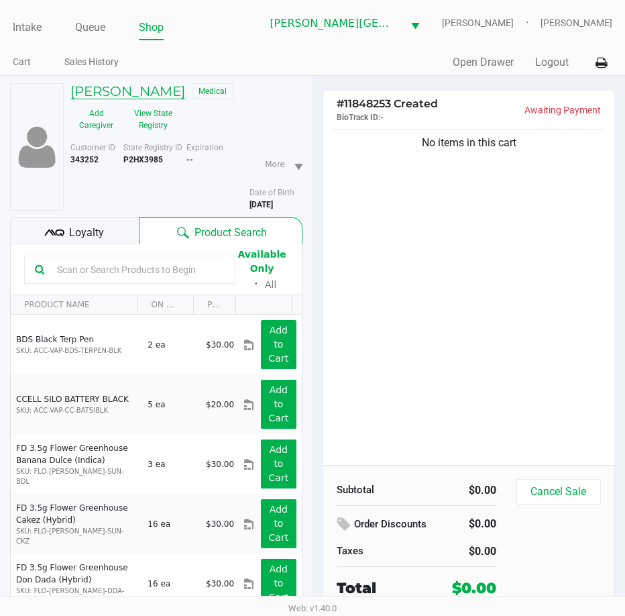
click at [144, 95] on h5 "Alexandra Goods" at bounding box center [127, 91] width 115 height 16
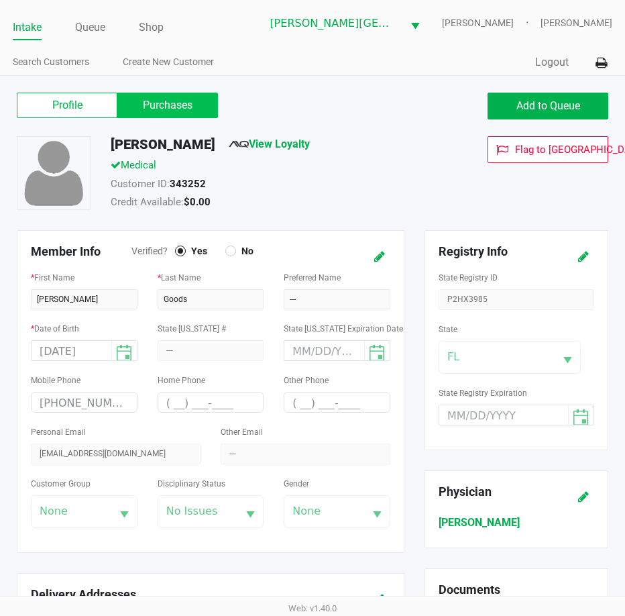
click at [197, 107] on label "Purchases" at bounding box center [167, 105] width 101 height 25
click at [0, 0] on 1 "Purchases" at bounding box center [0, 0] width 0 height 0
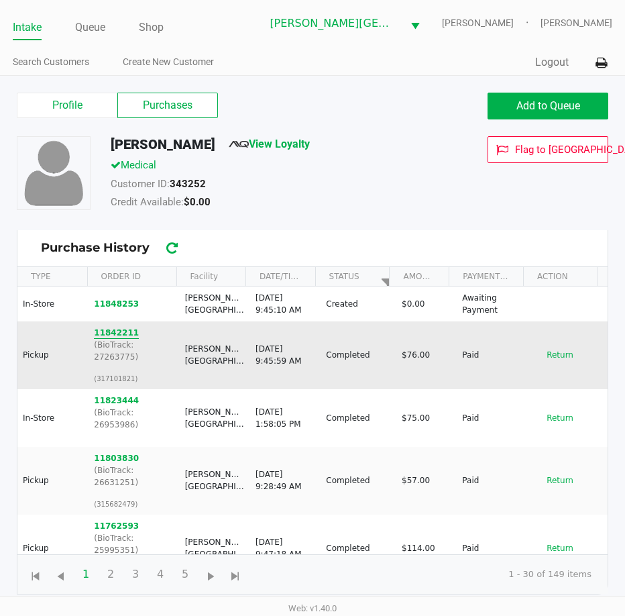
click at [115, 335] on button "11842211" at bounding box center [116, 333] width 45 height 12
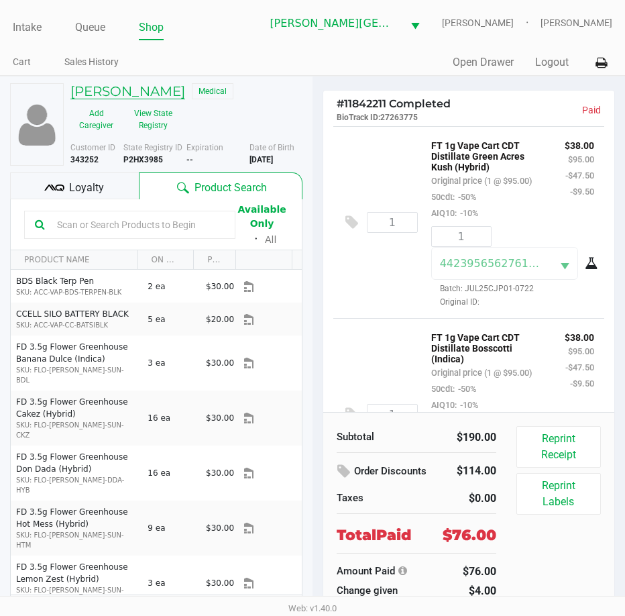
click at [158, 95] on h5 "Alexandra Goods" at bounding box center [127, 91] width 115 height 16
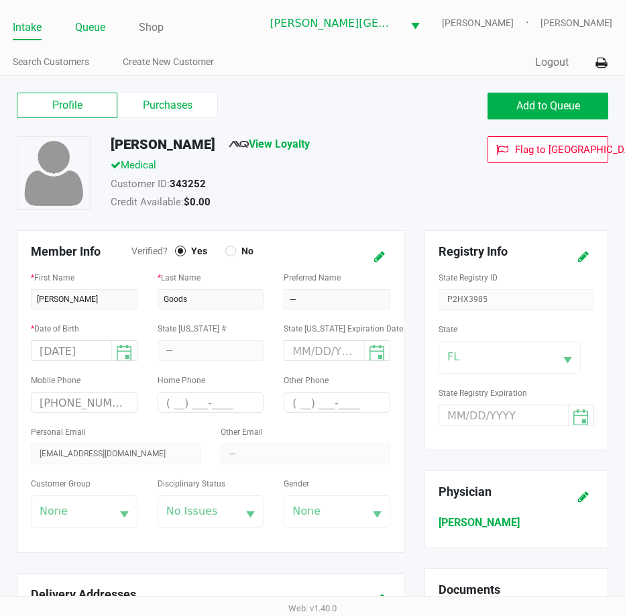
click at [99, 27] on link "Queue" at bounding box center [90, 27] width 30 height 19
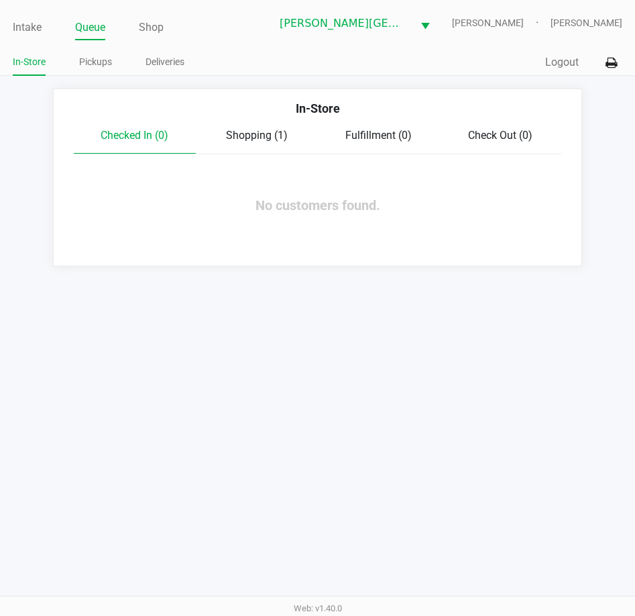
click at [258, 130] on span "Shopping (1)" at bounding box center [257, 135] width 62 height 13
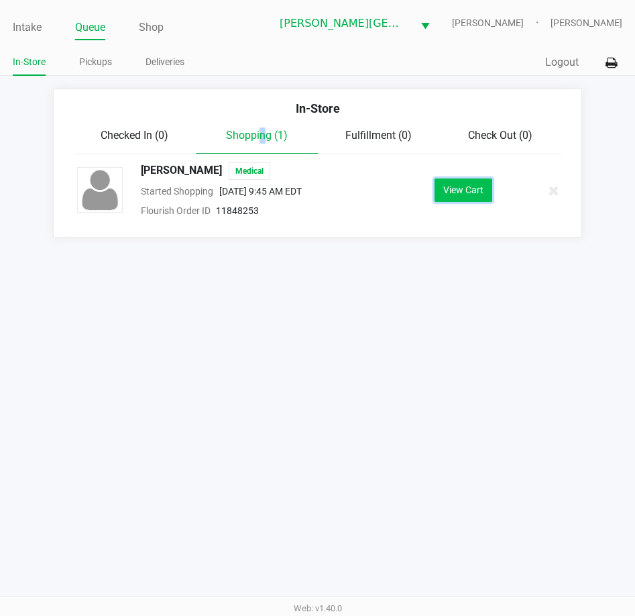
click at [472, 198] on button "View Cart" at bounding box center [464, 189] width 58 height 23
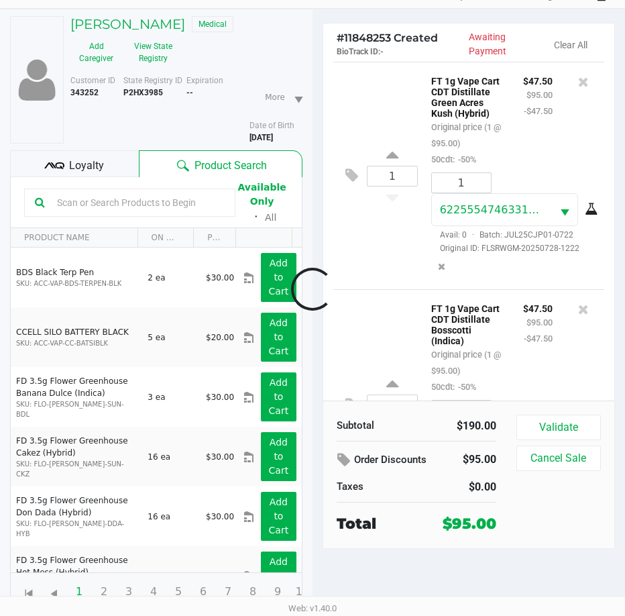
scroll to position [140, 0]
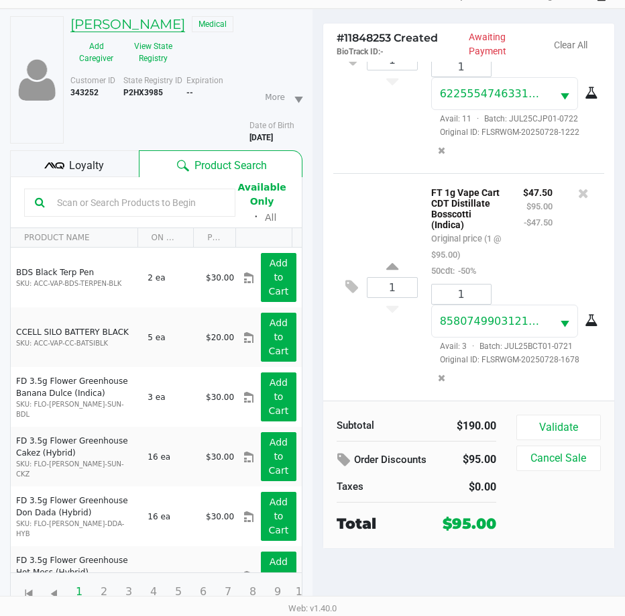
click at [138, 21] on h5 "Alexandra Goods" at bounding box center [127, 24] width 115 height 16
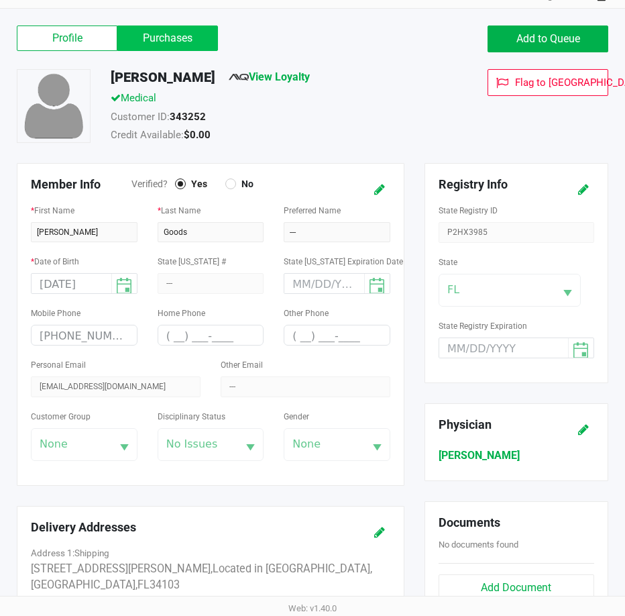
click at [169, 36] on label "Purchases" at bounding box center [167, 37] width 101 height 25
click at [0, 0] on 1 "Purchases" at bounding box center [0, 0] width 0 height 0
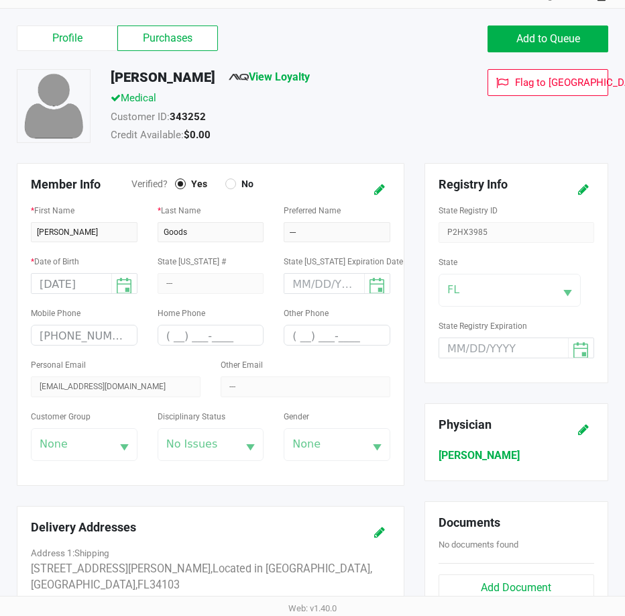
scroll to position [5, 0]
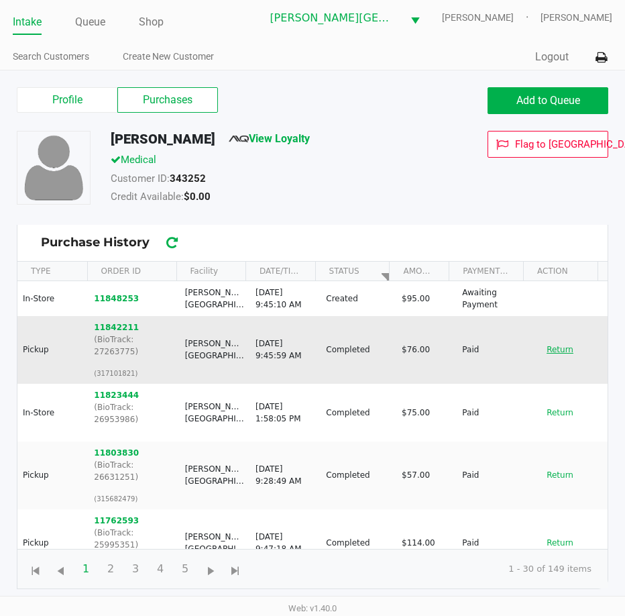
click at [556, 346] on button "Return" at bounding box center [560, 349] width 44 height 21
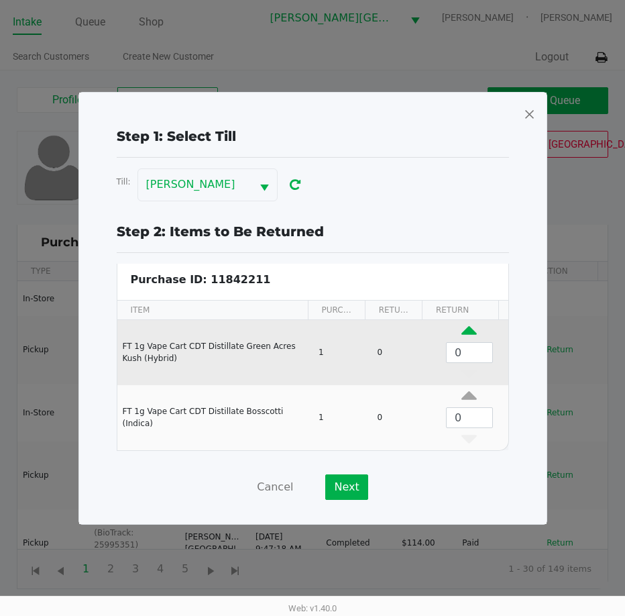
click at [462, 332] on icon "Data table" at bounding box center [469, 333] width 15 height 17
type input "1"
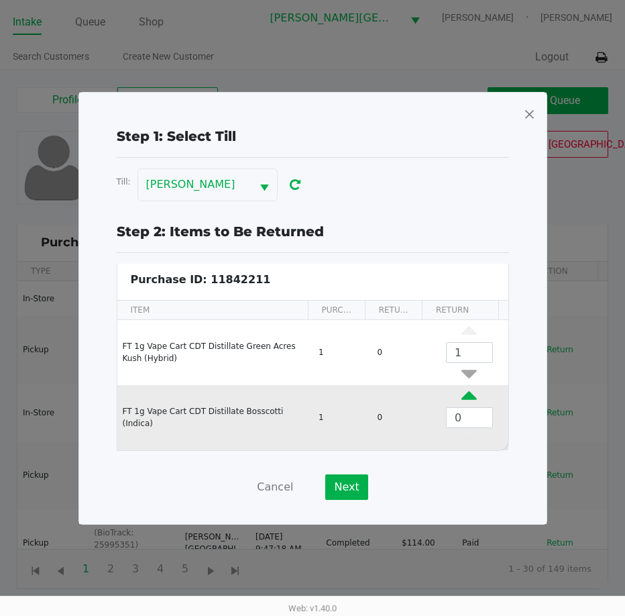
click at [462, 394] on icon "Data table" at bounding box center [469, 398] width 15 height 17
type input "1"
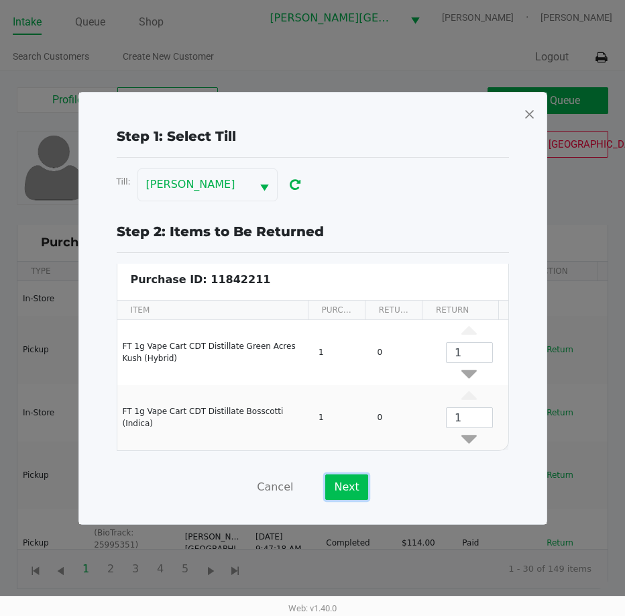
click at [351, 486] on button "Next" at bounding box center [346, 486] width 42 height 25
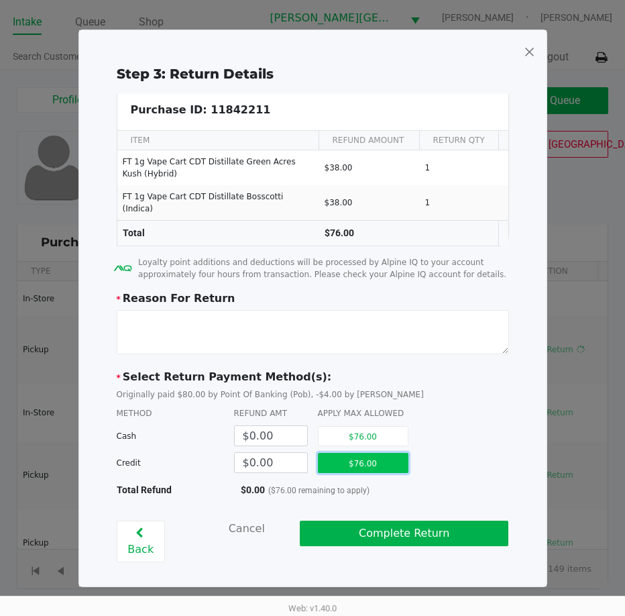
click at [374, 463] on button "$76.00" at bounding box center [363, 463] width 91 height 20
type input "$76.00"
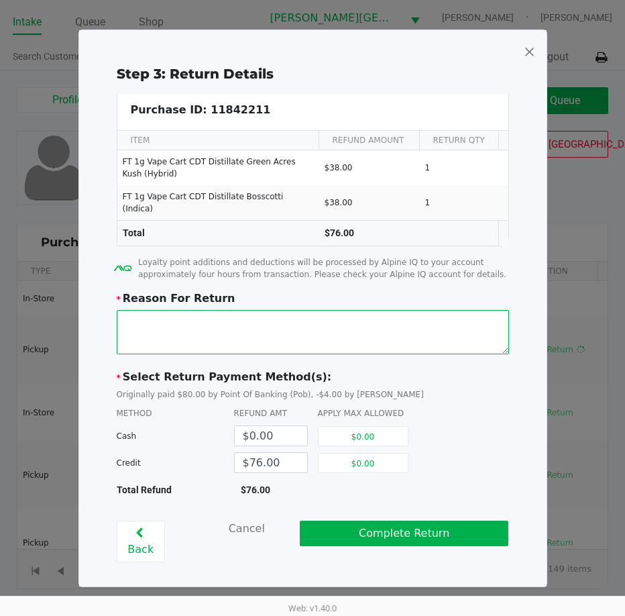
click at [251, 325] on textarea at bounding box center [313, 332] width 392 height 44
type textarea "broken"
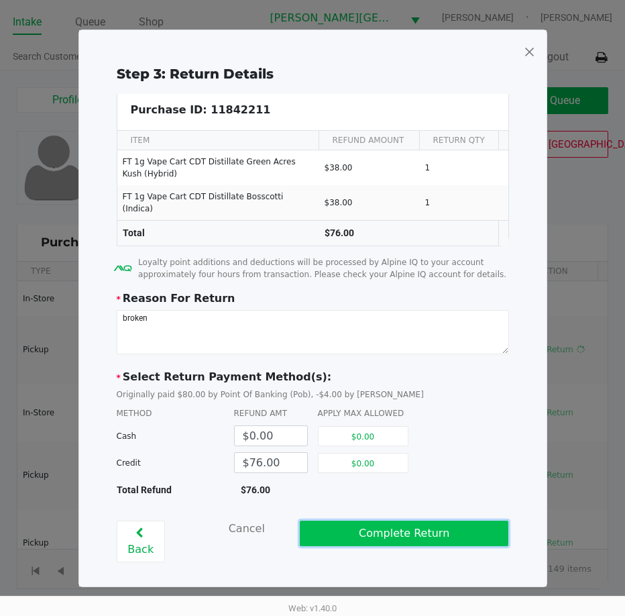
click at [424, 540] on button "Complete Return" at bounding box center [404, 533] width 209 height 25
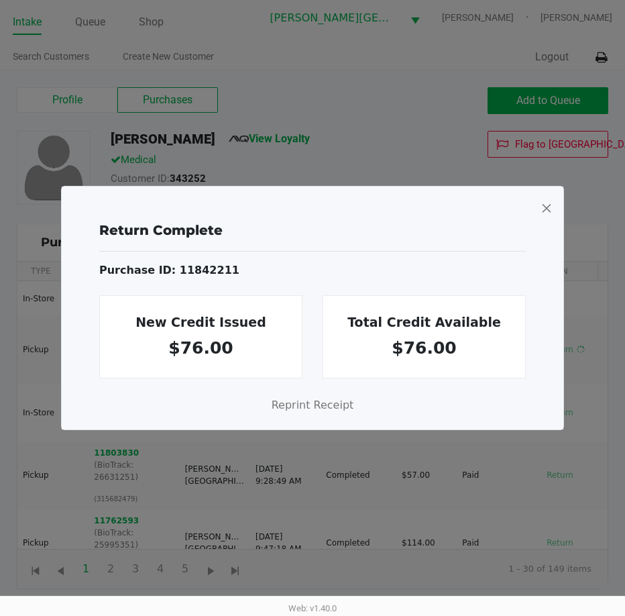
click at [547, 207] on span at bounding box center [547, 207] width 12 height 21
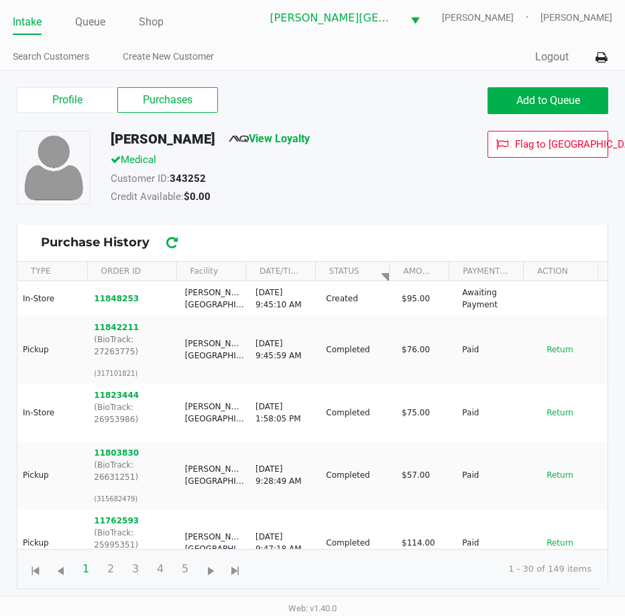
click at [480, 176] on div "Flag to Delete" at bounding box center [532, 169] width 172 height 77
click at [100, 20] on link "Queue" at bounding box center [90, 22] width 30 height 19
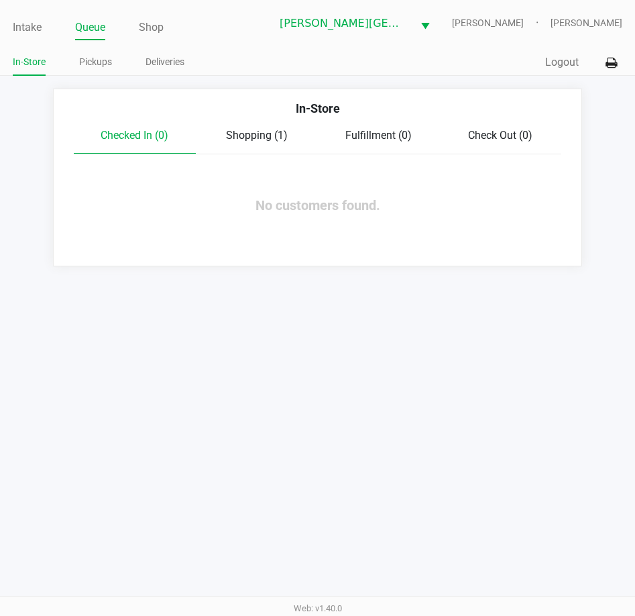
click at [278, 133] on span "Shopping (1)" at bounding box center [257, 135] width 62 height 13
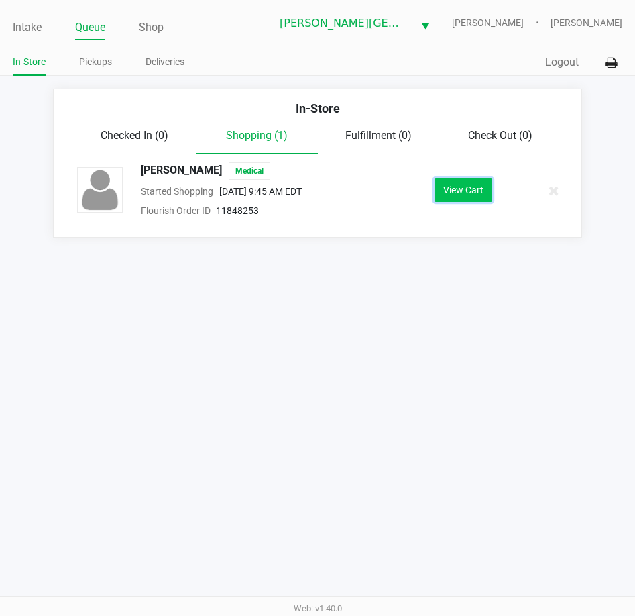
click at [469, 185] on button "View Cart" at bounding box center [464, 189] width 58 height 23
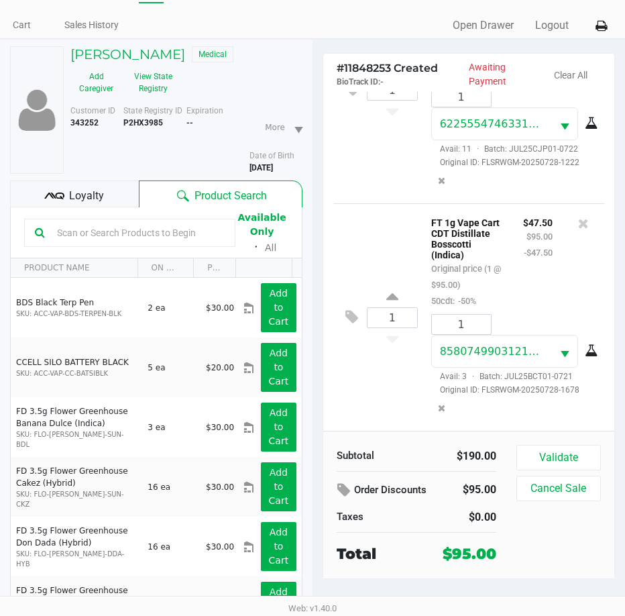
scroll to position [70, 0]
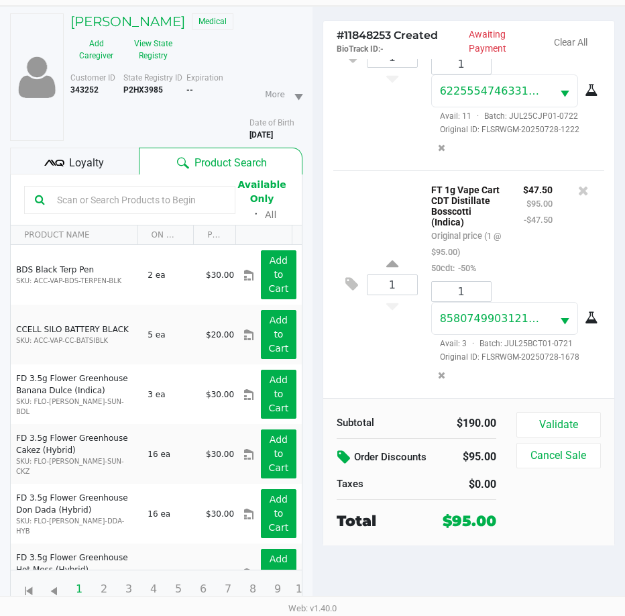
click at [348, 460] on icon at bounding box center [345, 457] width 16 height 15
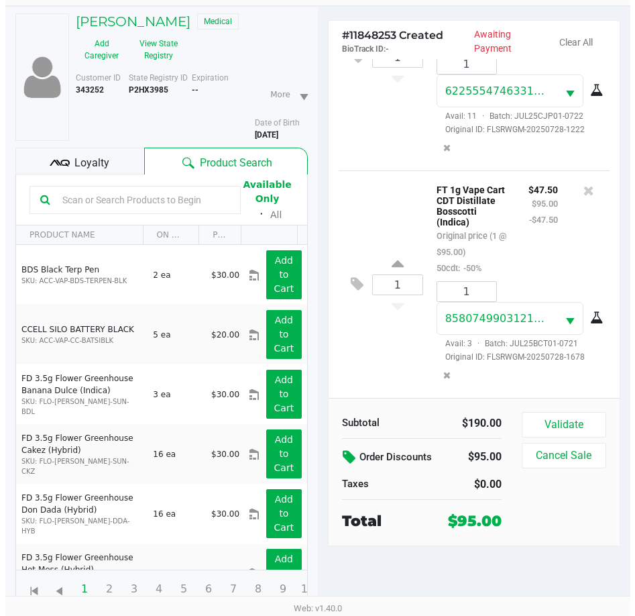
scroll to position [0, 0]
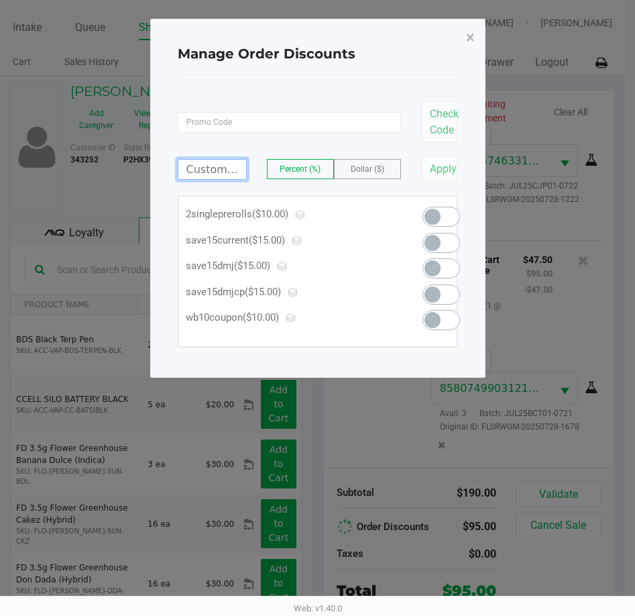
click at [202, 165] on input at bounding box center [212, 169] width 68 height 19
type input "19.00"
click at [358, 168] on span "Dollar ($)" at bounding box center [368, 168] width 34 height 9
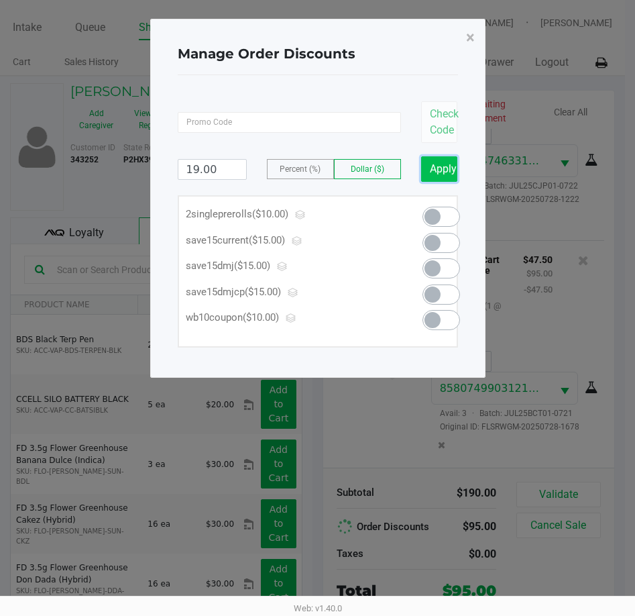
click at [447, 164] on button "Apply" at bounding box center [439, 168] width 37 height 25
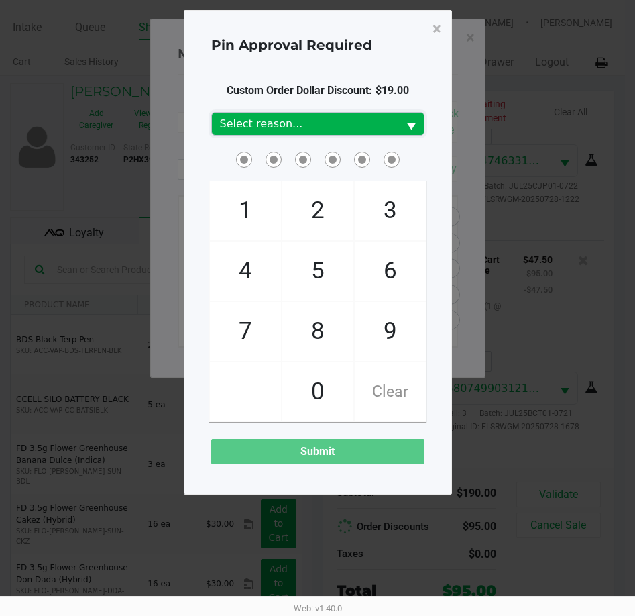
click at [408, 130] on span "Select" at bounding box center [411, 127] width 17 height 17
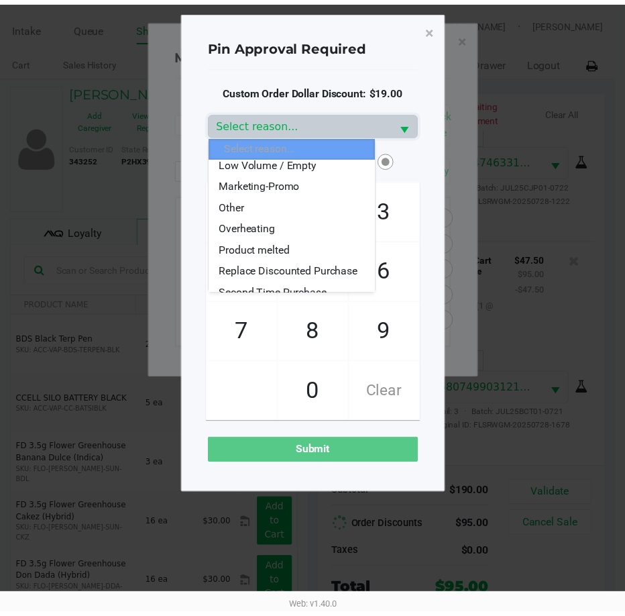
scroll to position [134, 0]
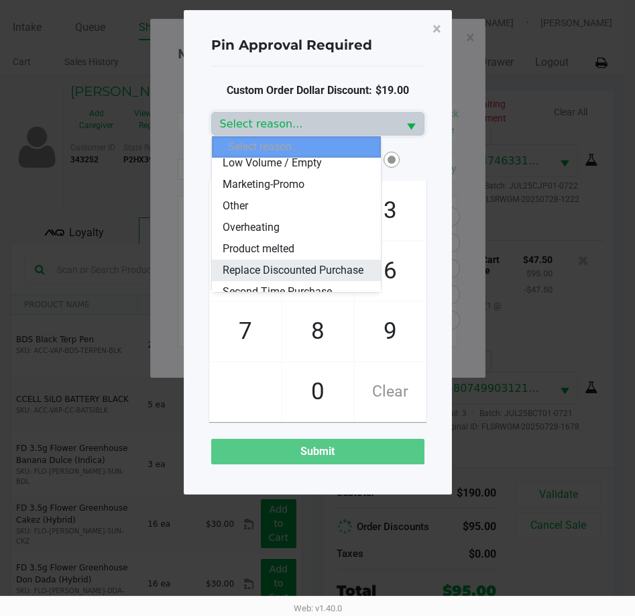
click at [300, 270] on span "Replace Discounted Purchase" at bounding box center [293, 270] width 141 height 16
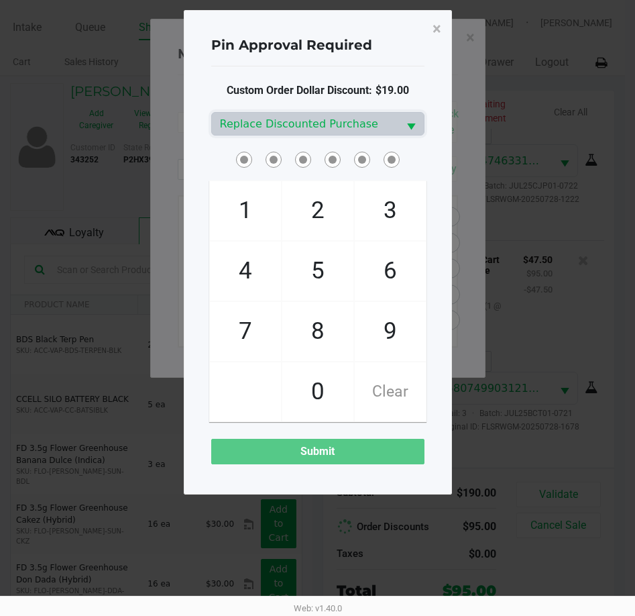
click at [315, 288] on span "5" at bounding box center [317, 271] width 71 height 59
checkbox input "true"
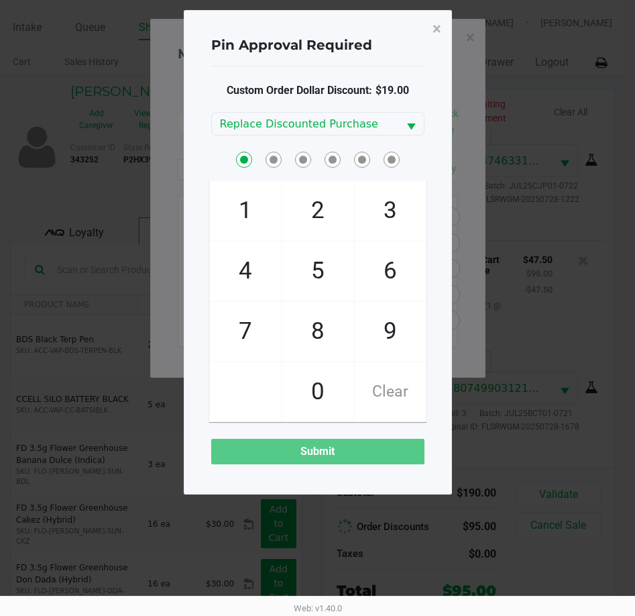
click at [250, 212] on span "1" at bounding box center [245, 210] width 71 height 59
checkbox input "true"
click at [387, 267] on span "6" at bounding box center [390, 271] width 71 height 59
checkbox input "true"
click at [266, 265] on span "4" at bounding box center [245, 271] width 71 height 59
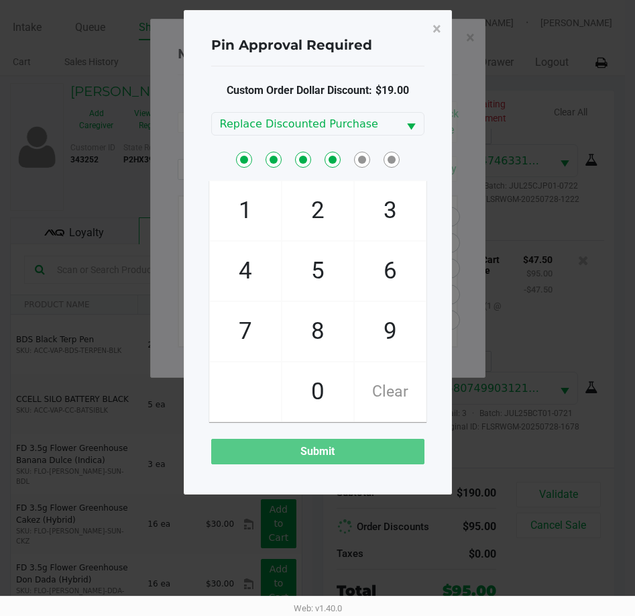
checkbox input "true"
click at [331, 259] on span "5" at bounding box center [317, 271] width 71 height 59
checkbox input "true"
click at [249, 341] on span "7" at bounding box center [245, 331] width 71 height 59
checkbox input "true"
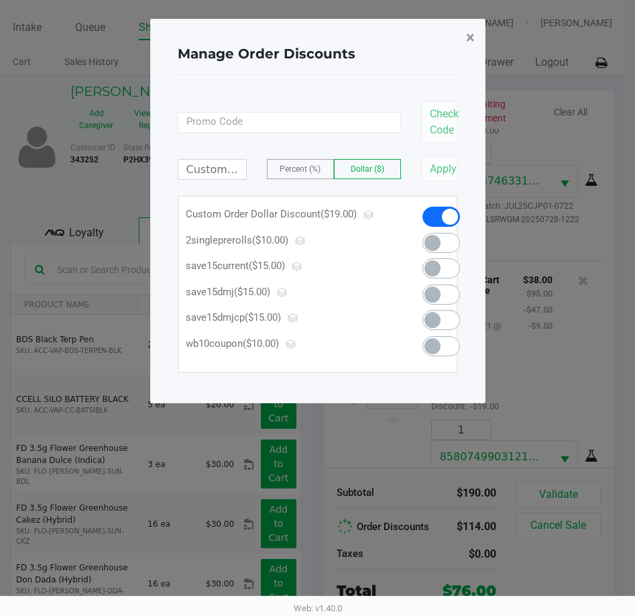
click at [472, 38] on span "×" at bounding box center [470, 37] width 9 height 19
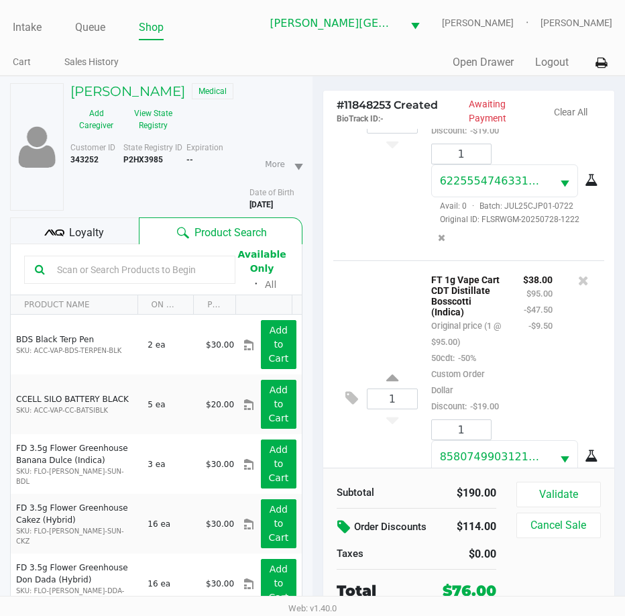
scroll to position [70, 0]
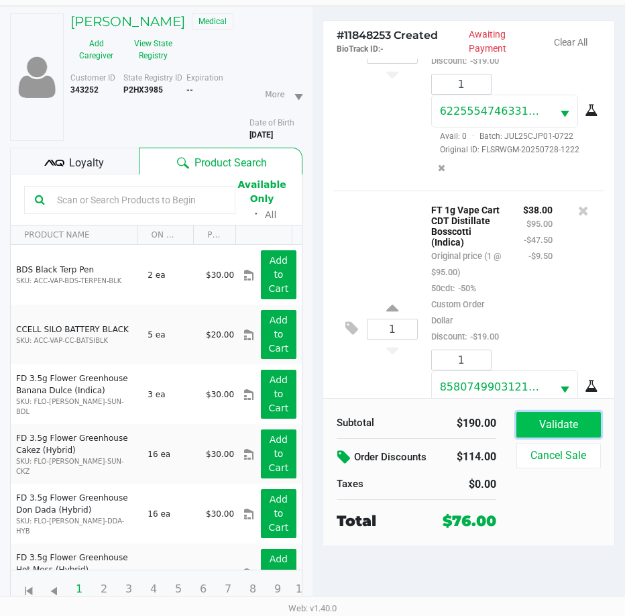
click at [564, 427] on button "Validate" at bounding box center [559, 424] width 85 height 25
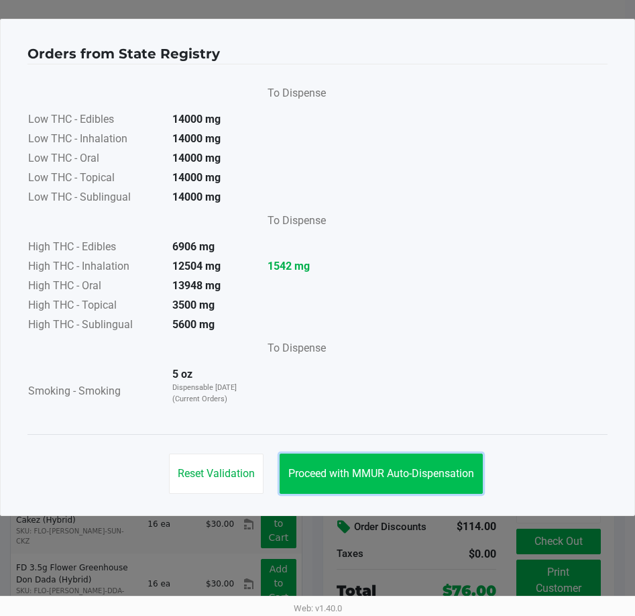
click at [417, 478] on span "Proceed with MMUR Auto-Dispensation" at bounding box center [381, 473] width 186 height 13
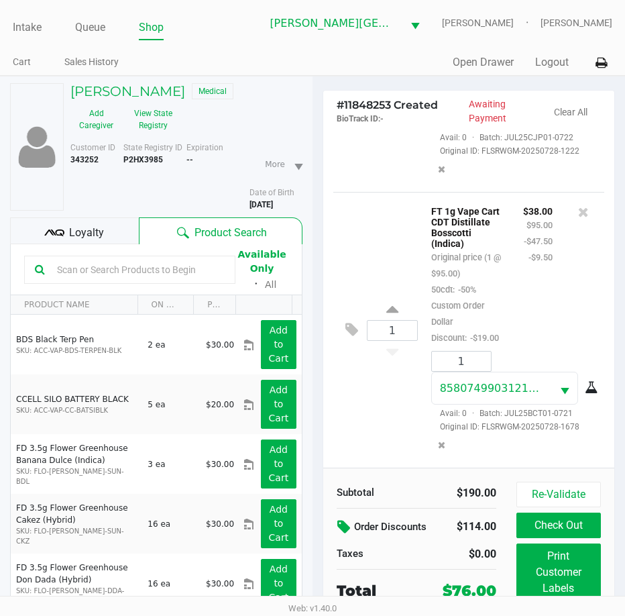
scroll to position [70, 0]
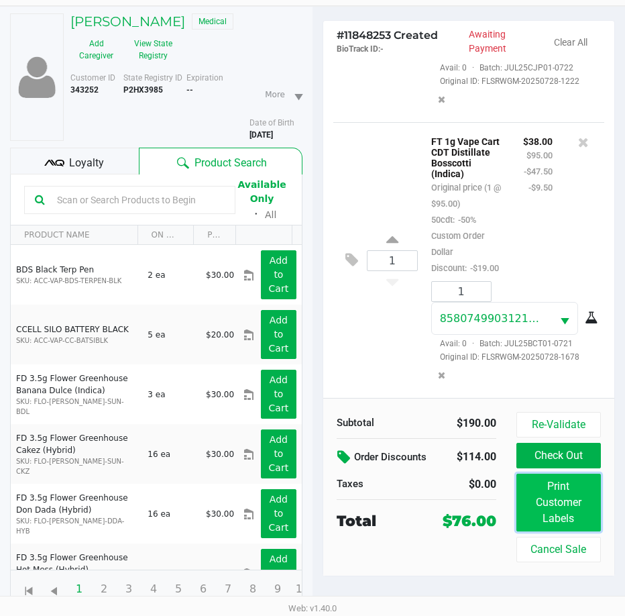
click at [553, 505] on button "Print Customer Labels" at bounding box center [559, 503] width 85 height 58
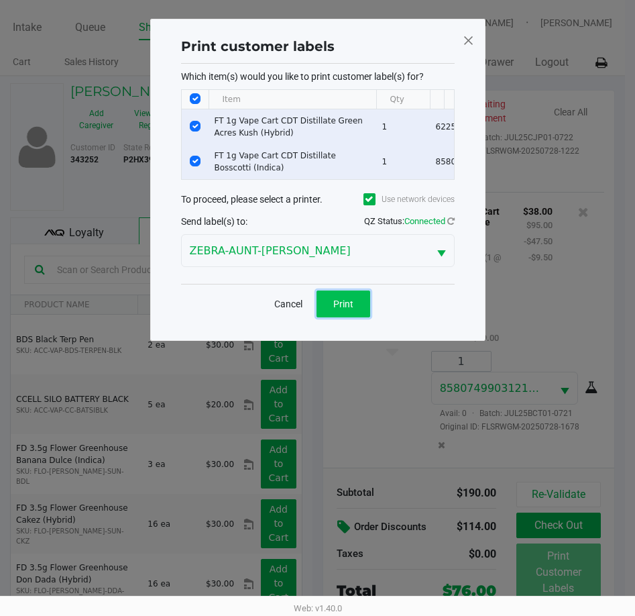
click at [337, 317] on button "Print" at bounding box center [344, 303] width 54 height 27
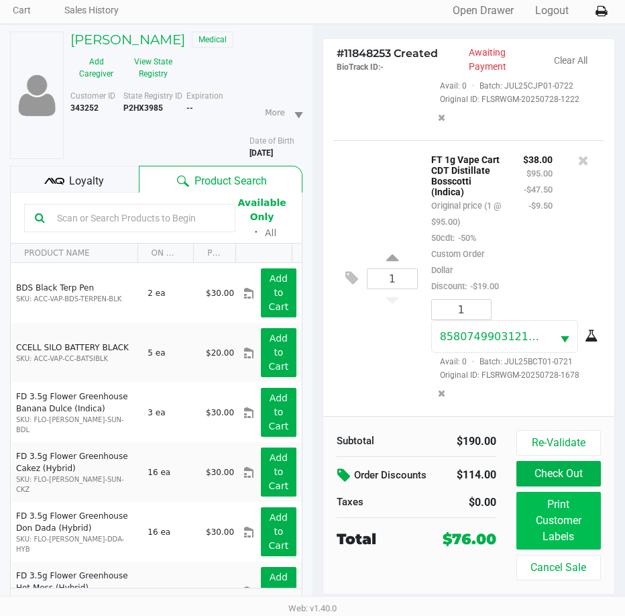
scroll to position [67, 0]
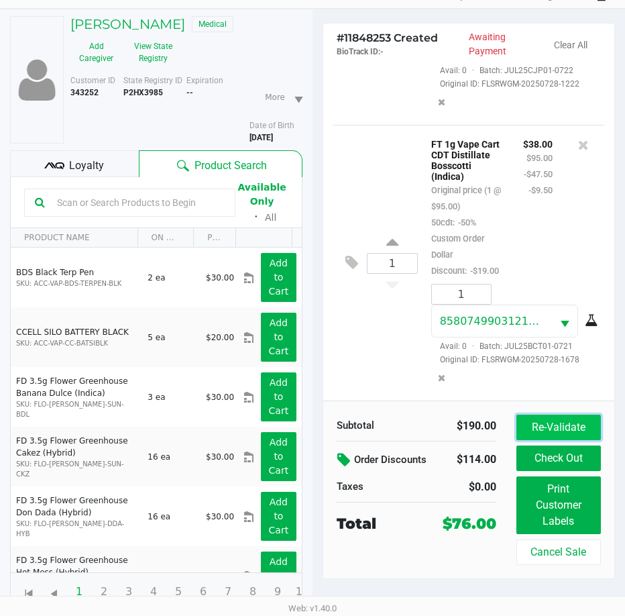
click at [559, 426] on button "Re-Validate" at bounding box center [559, 427] width 85 height 25
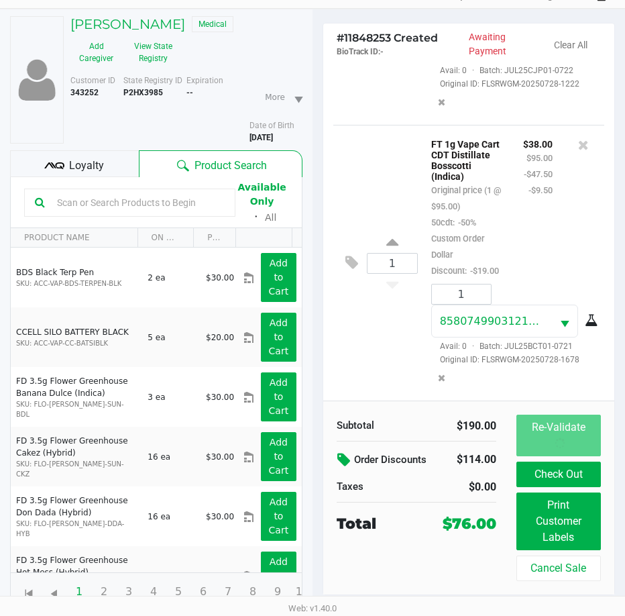
scroll to position [0, 0]
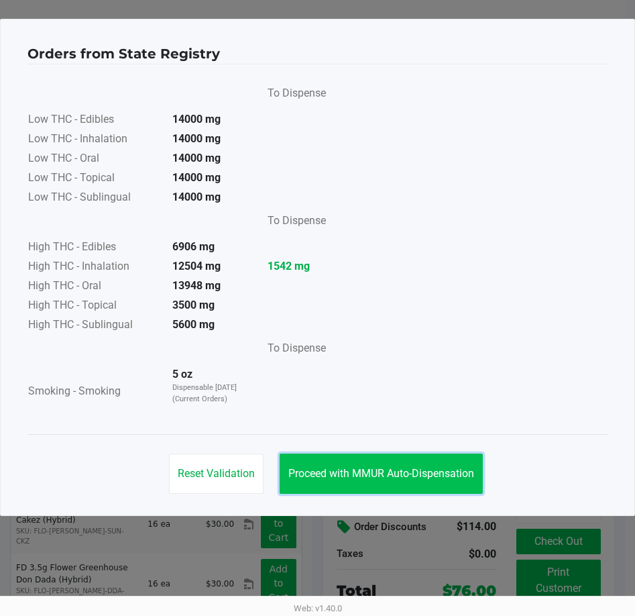
click at [397, 479] on span "Proceed with MMUR Auto-Dispensation" at bounding box center [381, 473] width 186 height 13
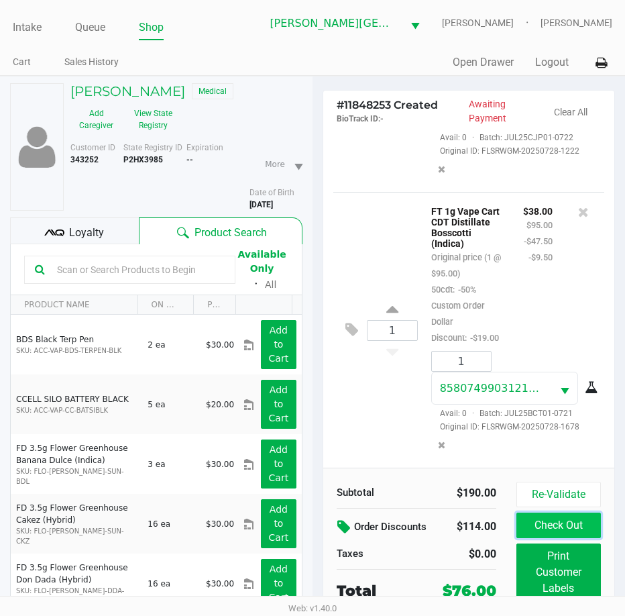
click at [568, 531] on button "Check Out" at bounding box center [559, 525] width 85 height 25
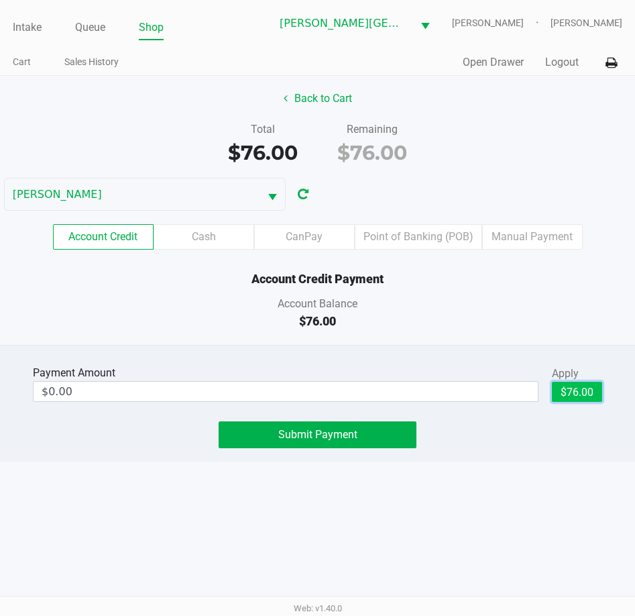
click at [578, 397] on button "$76.00" at bounding box center [577, 392] width 50 height 20
type input "$76.00"
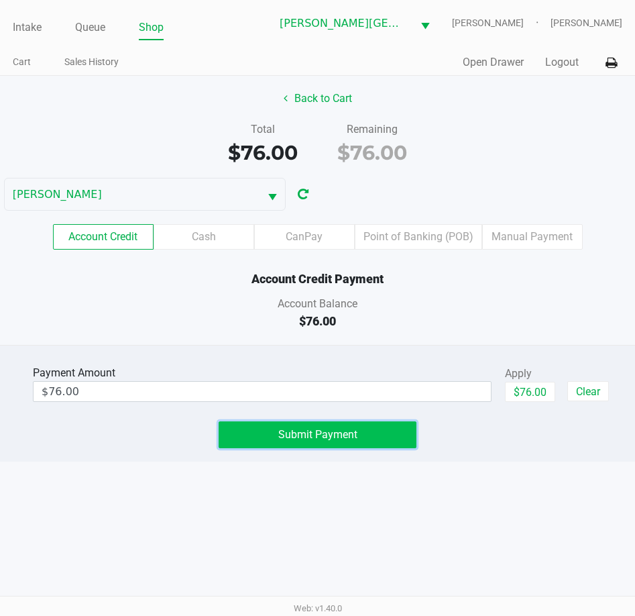
click at [329, 443] on button "Submit Payment" at bounding box center [318, 434] width 199 height 27
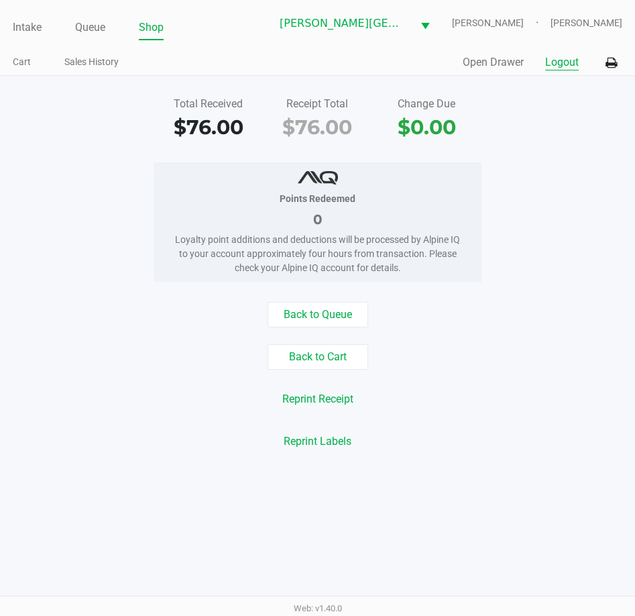
click at [569, 64] on button "Logout" at bounding box center [562, 62] width 34 height 16
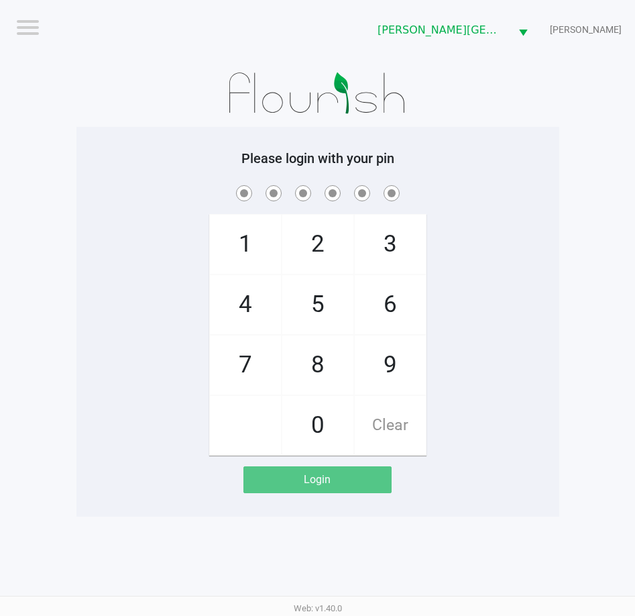
drag, startPoint x: 94, startPoint y: 167, endPoint x: 0, endPoint y: 28, distance: 167.7
click at [94, 166] on div "Please login with your pin 1 4 7 2 5 8 0 3 6 9 Clear Login" at bounding box center [317, 321] width 483 height 343
click at [127, 267] on div "1 4 7 2 5 8 0 3 6 9 Clear" at bounding box center [317, 318] width 483 height 273
click at [53, 216] on app-pos-login-wrapper "Logout Bonita Springs WC CHARLES-EVANS Please login with your pin 1 4 7 2 5 8 0…" at bounding box center [317, 258] width 635 height 517
click at [50, 195] on app-pos-login-wrapper "Logout Bonita Springs WC CHARLES-EVANS Please login with your pin 1 4 7 2 5 8 0…" at bounding box center [317, 258] width 635 height 517
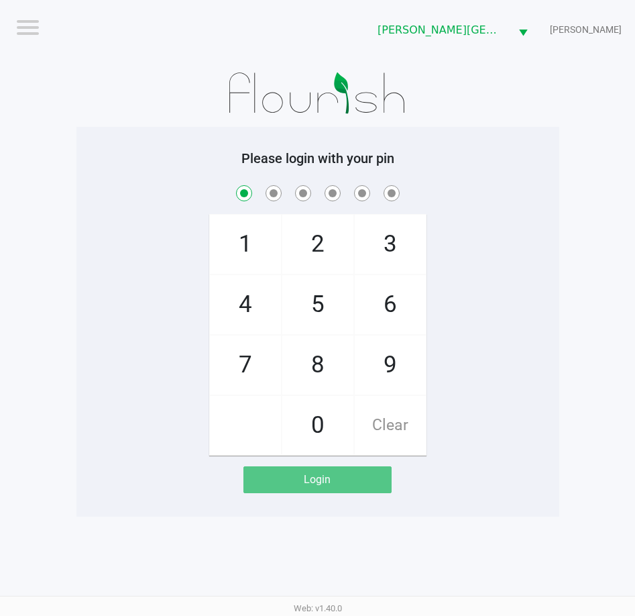
checkbox input "true"
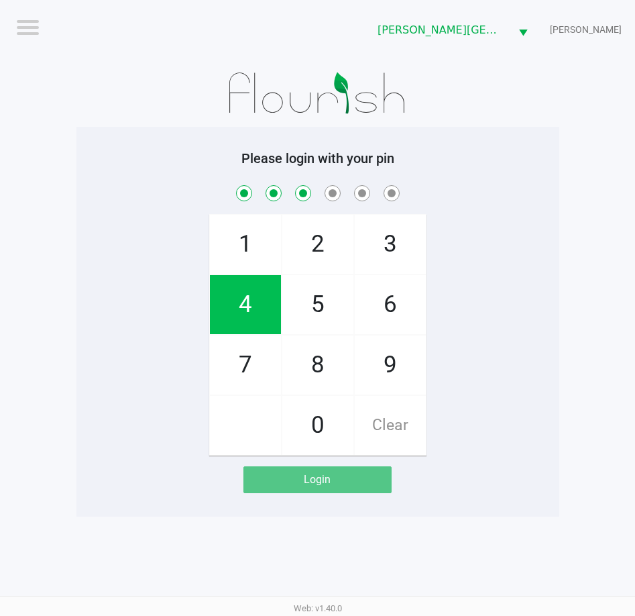
checkbox input "true"
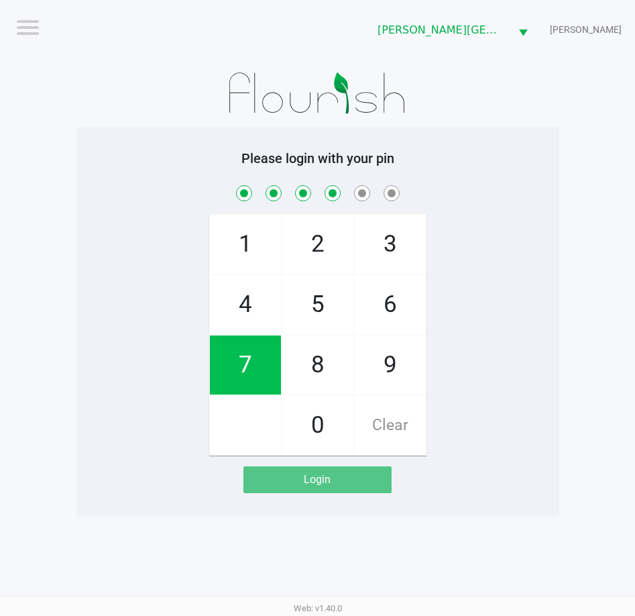
checkbox input "true"
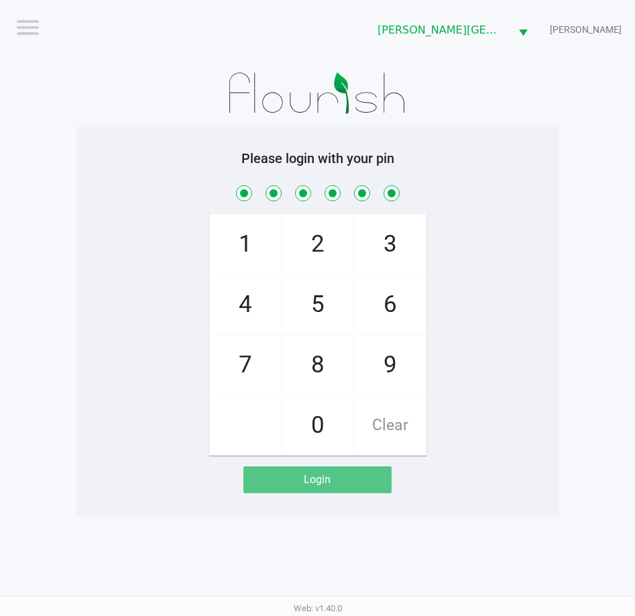
checkbox input "true"
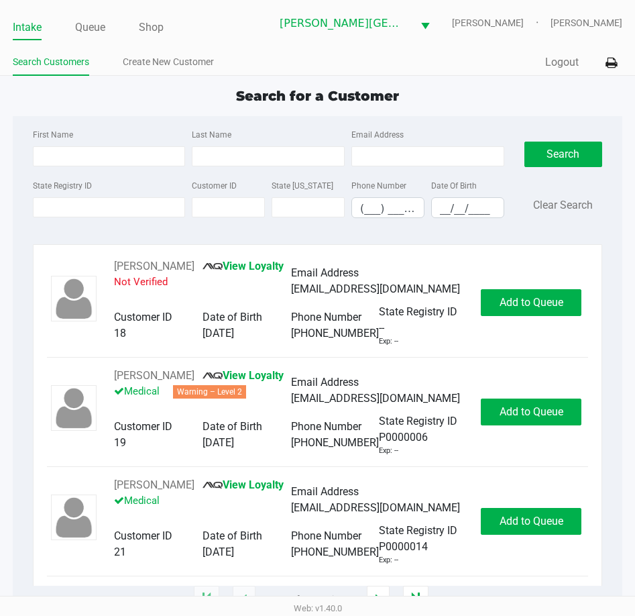
drag, startPoint x: 91, startPoint y: 131, endPoint x: 62, endPoint y: 122, distance: 30.1
click at [94, 129] on div "First Name" at bounding box center [110, 146] width 160 height 40
click at [127, 105] on div "Search for a Customer" at bounding box center [318, 96] width 630 height 20
drag, startPoint x: 111, startPoint y: 203, endPoint x: 111, endPoint y: 114, distance: 88.6
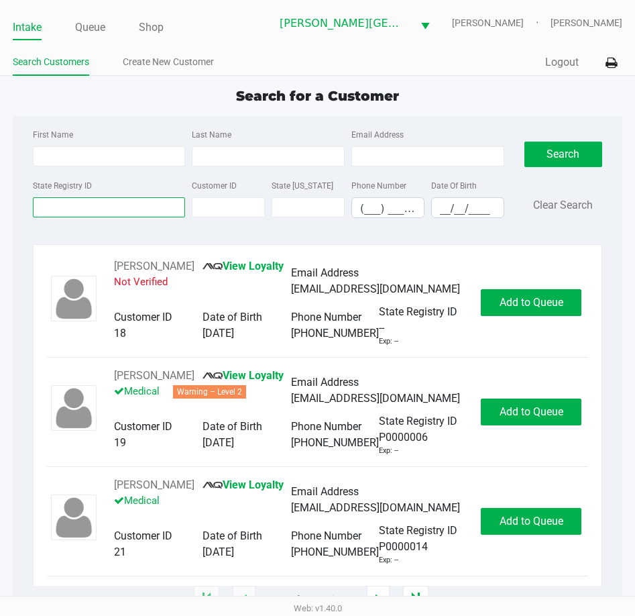
click at [111, 203] on input "State Registry ID" at bounding box center [109, 207] width 153 height 20
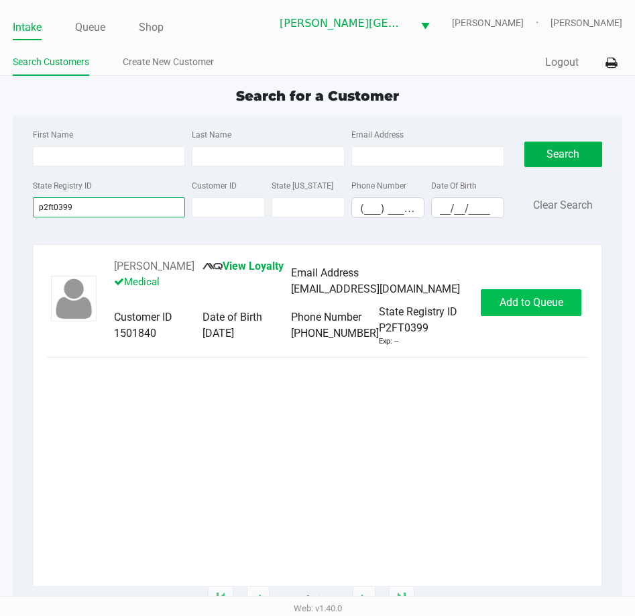
type input "p2ft0399"
click at [500, 305] on span "Add to Queue" at bounding box center [532, 302] width 64 height 13
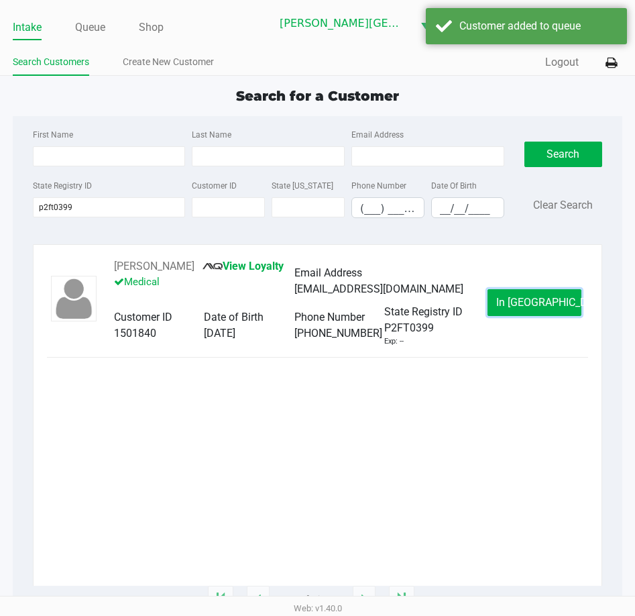
click at [499, 305] on button "In Queue" at bounding box center [535, 302] width 94 height 27
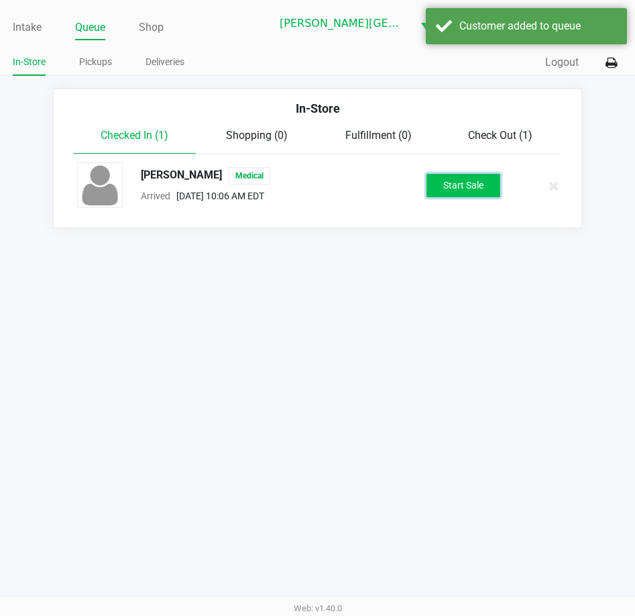
click at [464, 184] on button "Start Sale" at bounding box center [464, 185] width 74 height 23
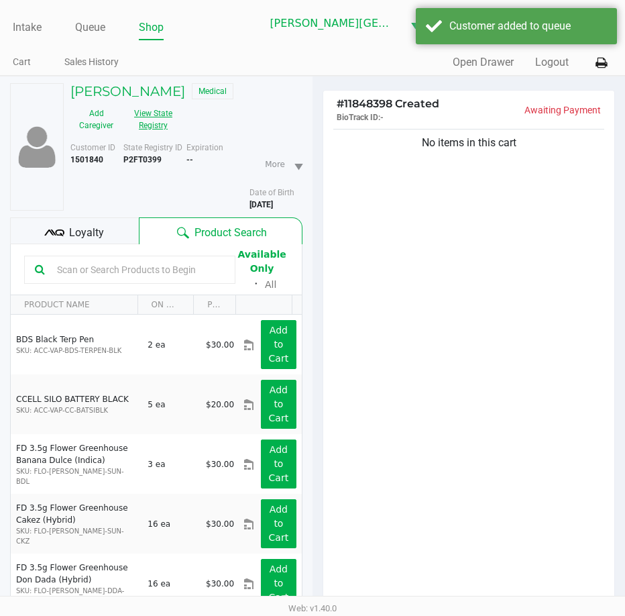
click at [144, 121] on button "View State Registry" at bounding box center [149, 120] width 54 height 34
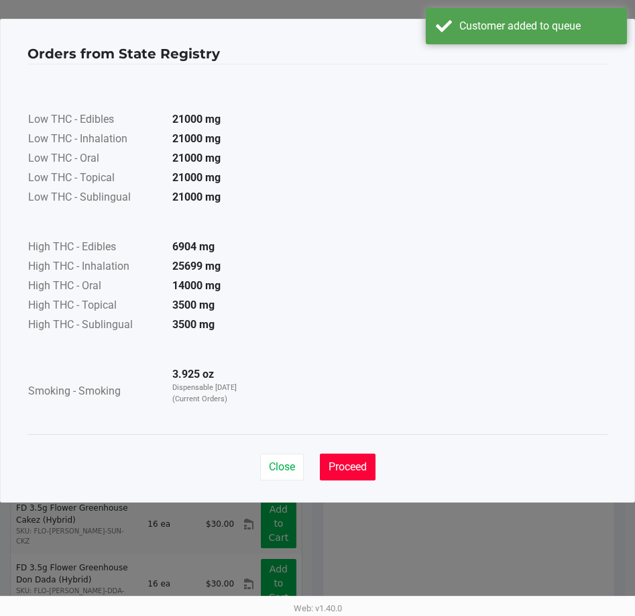
click at [359, 478] on button "Proceed" at bounding box center [348, 467] width 56 height 27
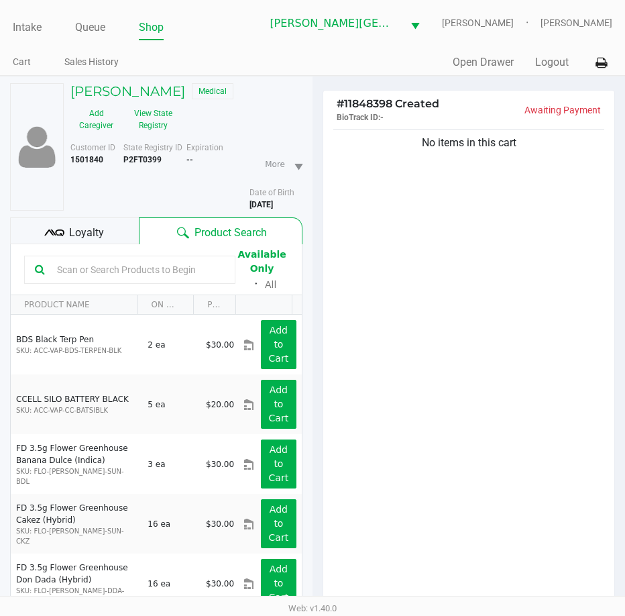
click at [457, 326] on div "No items in this cart" at bounding box center [468, 369] width 291 height 486
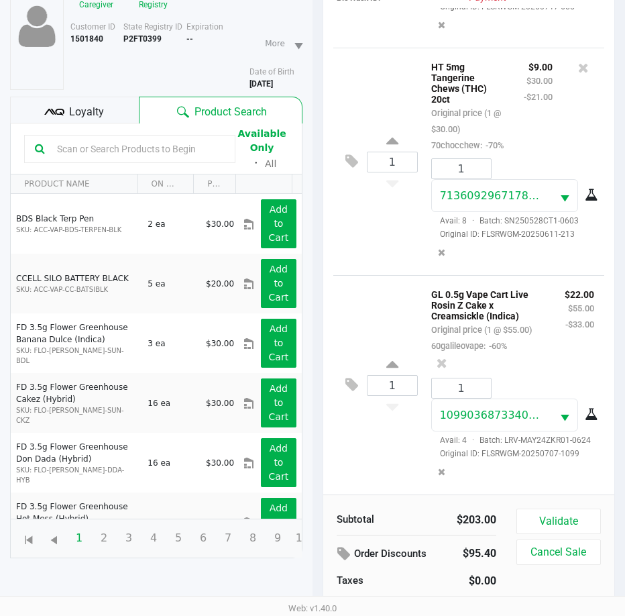
scroll to position [148, 0]
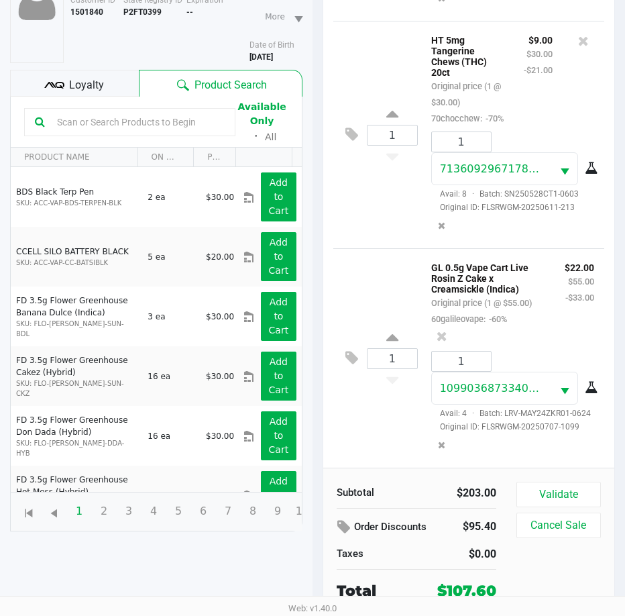
click at [117, 85] on div "Loyalty" at bounding box center [74, 83] width 129 height 27
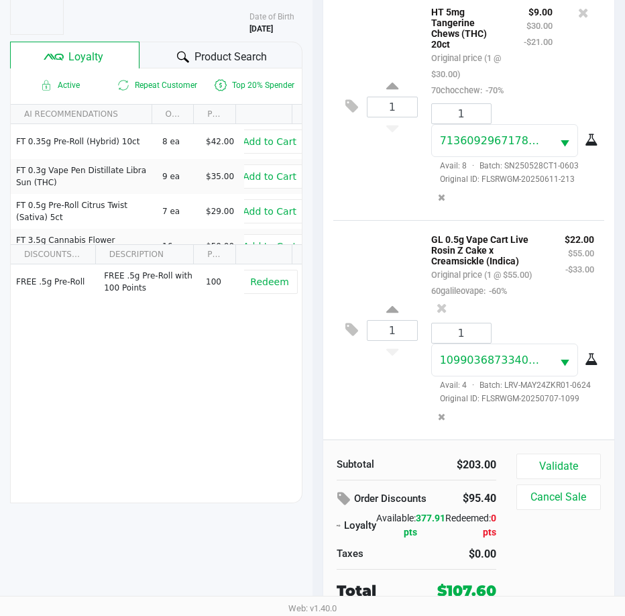
scroll to position [1025, 0]
click at [549, 469] on button "Validate" at bounding box center [559, 466] width 85 height 25
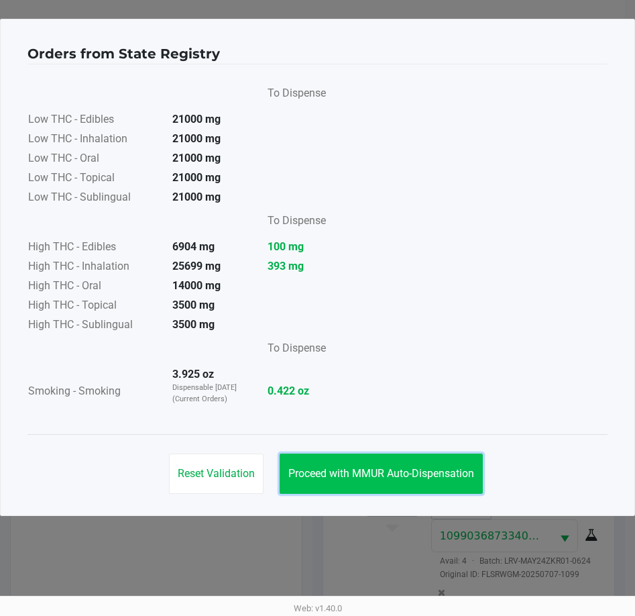
click at [385, 466] on button "Proceed with MMUR Auto-Dispensation" at bounding box center [381, 474] width 203 height 40
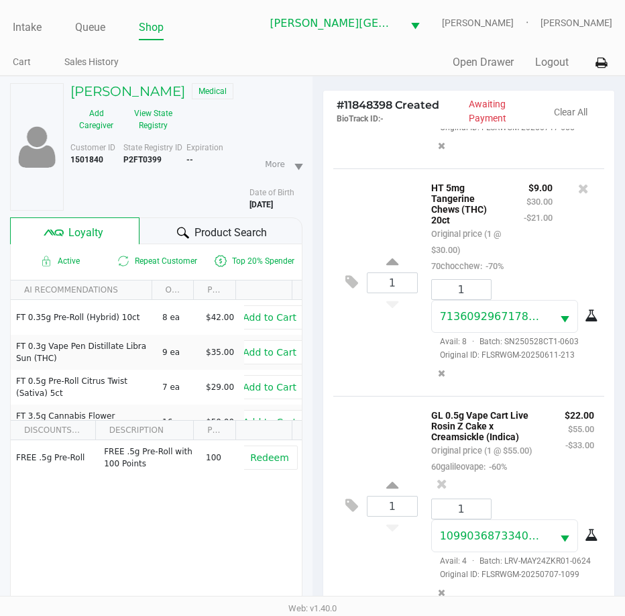
scroll to position [178, 0]
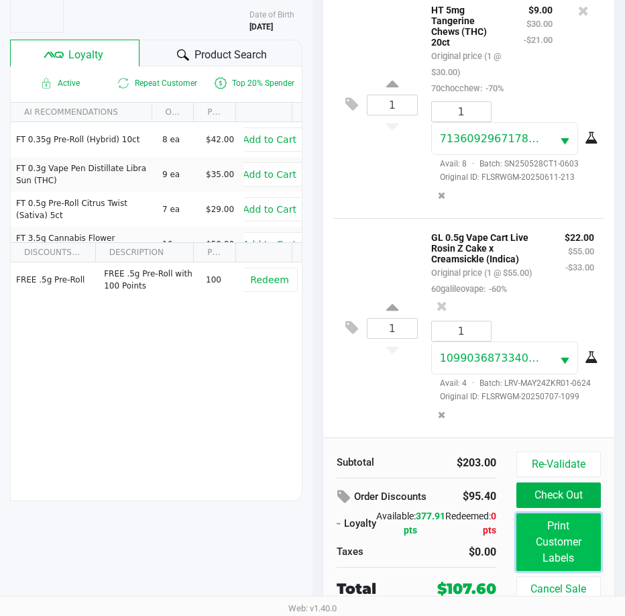
click at [579, 537] on button "Print Customer Labels" at bounding box center [559, 542] width 85 height 58
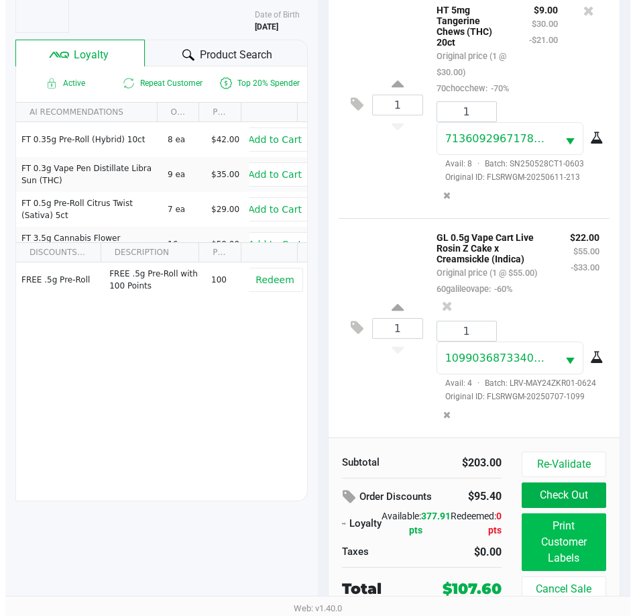
scroll to position [0, 0]
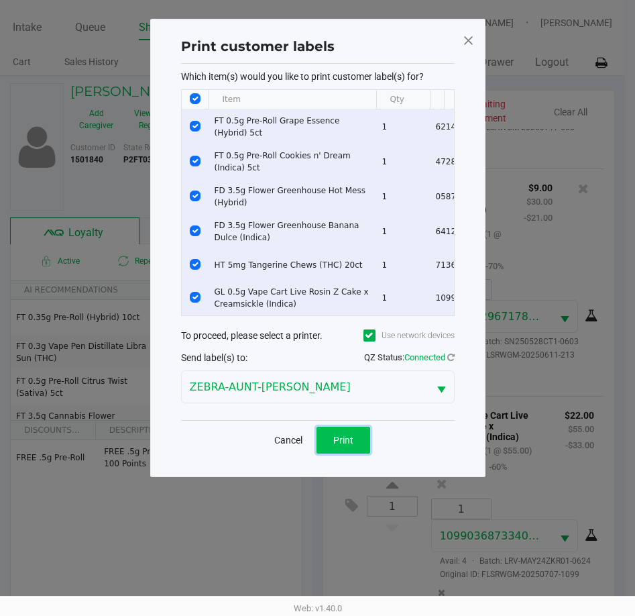
click at [354, 445] on button "Print" at bounding box center [344, 440] width 54 height 27
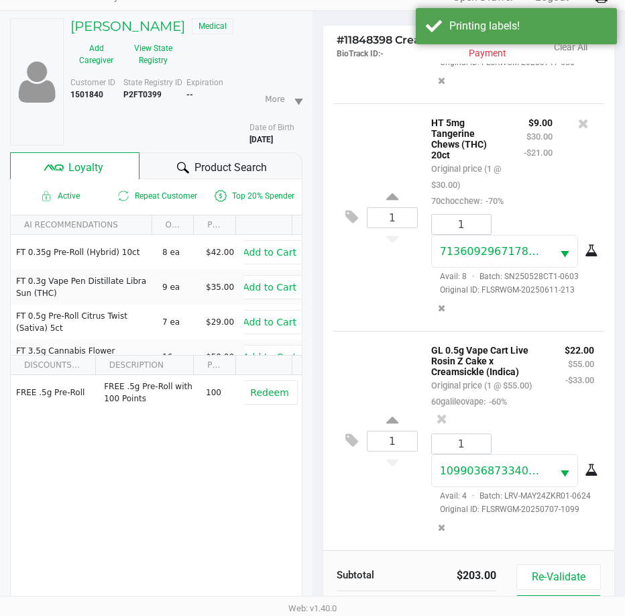
scroll to position [178, 0]
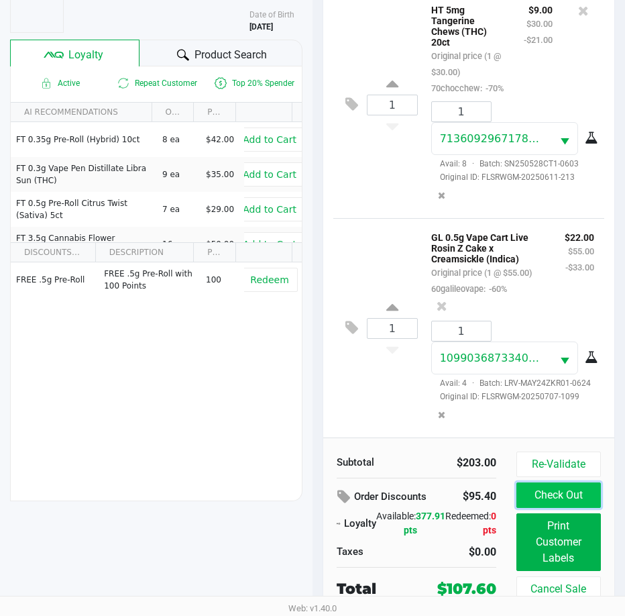
click at [546, 499] on button "Check Out" at bounding box center [559, 494] width 85 height 25
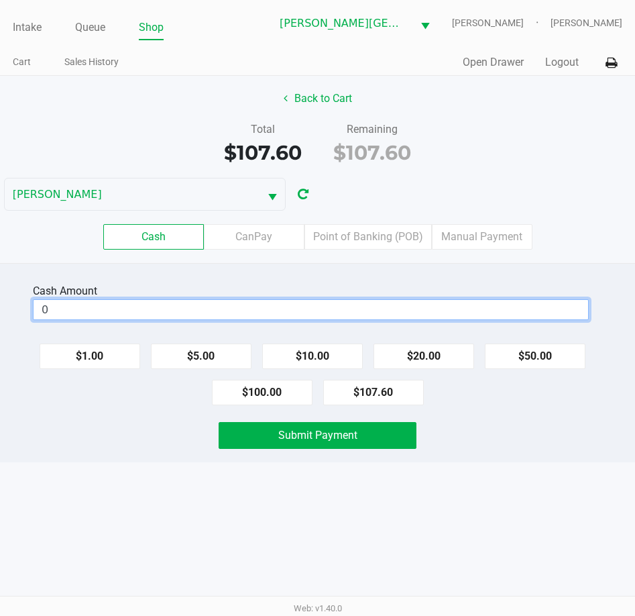
click at [109, 311] on input "0" at bounding box center [311, 309] width 555 height 19
type input "4"
type input "$110.60"
click at [229, 507] on div "Intake Queue Shop Bonita Springs WC CHARLES-EVANS Tarek Haverty Cart Sales Hist…" at bounding box center [317, 308] width 635 height 616
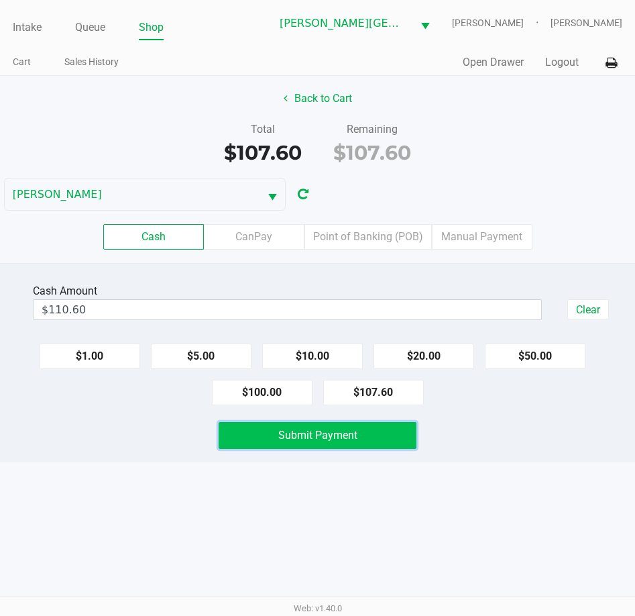
click at [288, 432] on span "Submit Payment" at bounding box center [317, 435] width 79 height 13
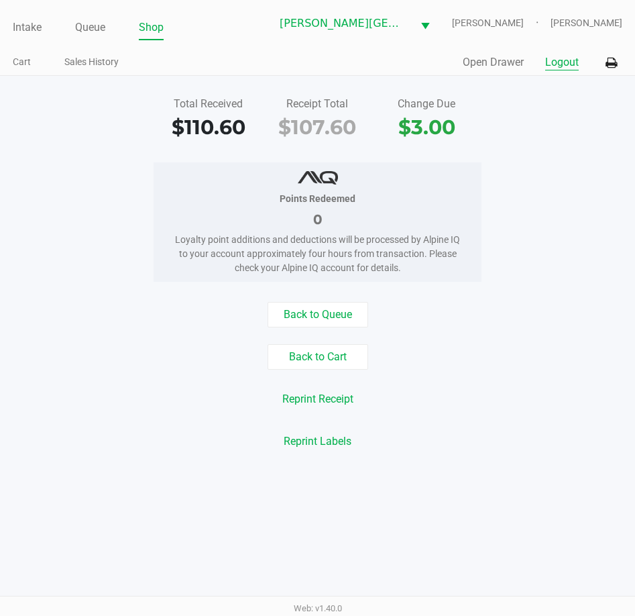
drag, startPoint x: 573, startPoint y: 66, endPoint x: 341, endPoint y: 111, distance: 236.4
click at [570, 66] on button "Logout" at bounding box center [562, 62] width 34 height 16
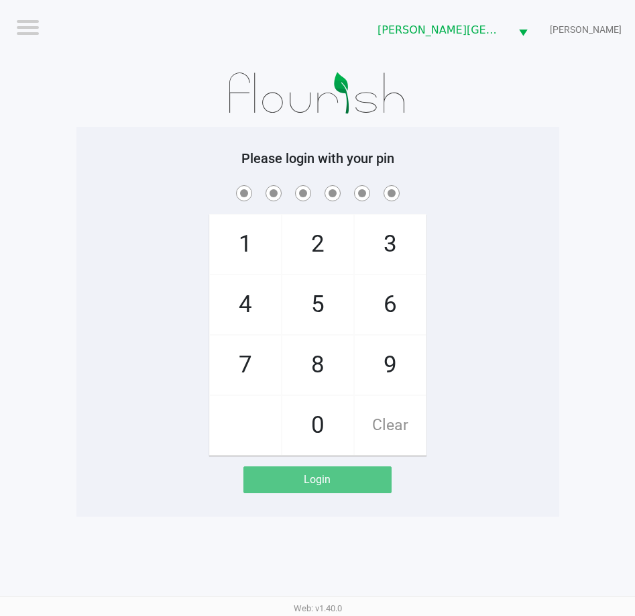
click at [73, 206] on app-pos-login-wrapper "Logout Bonita Springs WC CHARLES-EVANS Please login with your pin 1 4 7 2 5 8 0…" at bounding box center [317, 258] width 635 height 517
click at [150, 178] on div "Please login with your pin 1 4 7 2 5 8 0 3 6 9 Clear Login" at bounding box center [317, 321] width 483 height 343
click at [180, 168] on div "Please login with your pin 1 4 7 2 5 8 0 3 6 9 Clear Login" at bounding box center [317, 321] width 483 height 343
checkbox input "true"
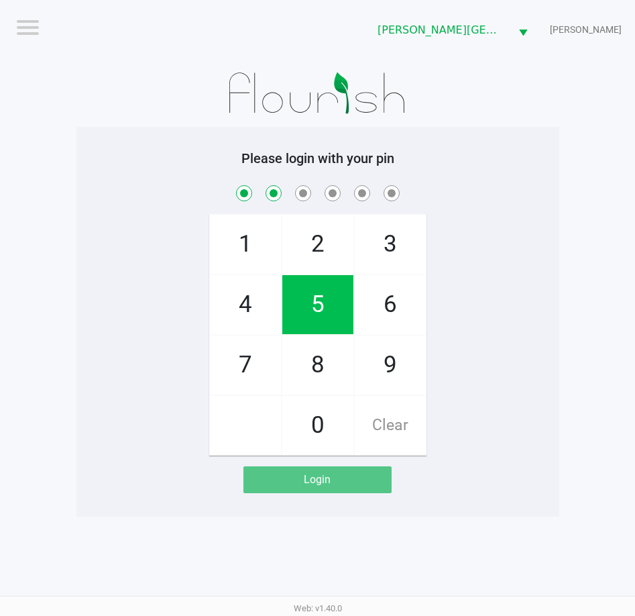
checkbox input "true"
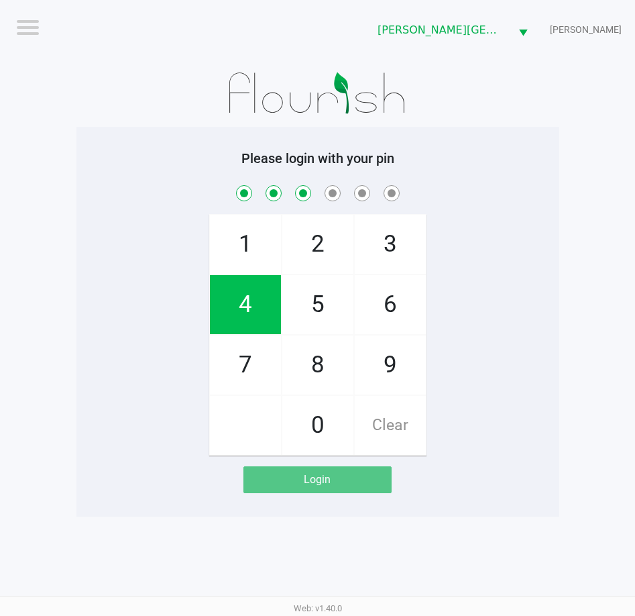
checkbox input "true"
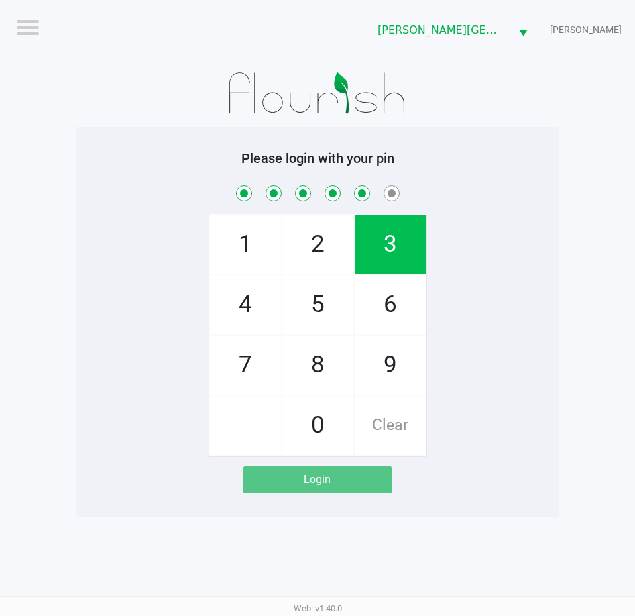
checkbox input "true"
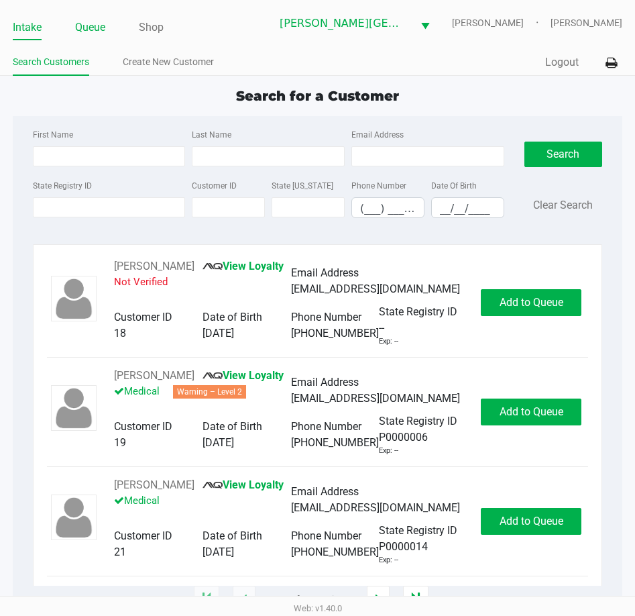
click at [89, 29] on link "Queue" at bounding box center [90, 27] width 30 height 19
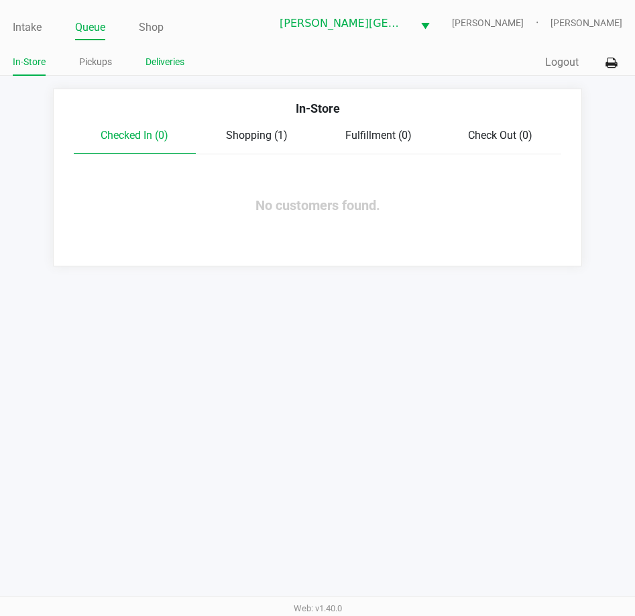
drag, startPoint x: 95, startPoint y: 69, endPoint x: 149, endPoint y: 67, distance: 53.7
click at [96, 69] on link "Pickups" at bounding box center [95, 62] width 33 height 17
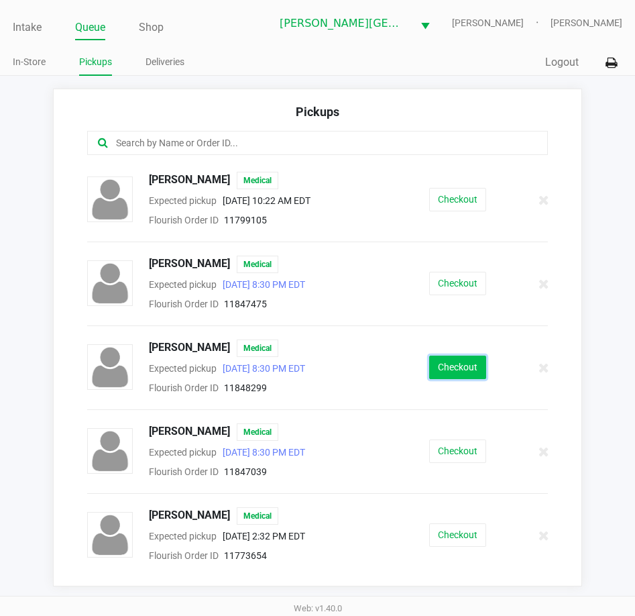
click at [437, 372] on button "Checkout" at bounding box center [457, 367] width 57 height 23
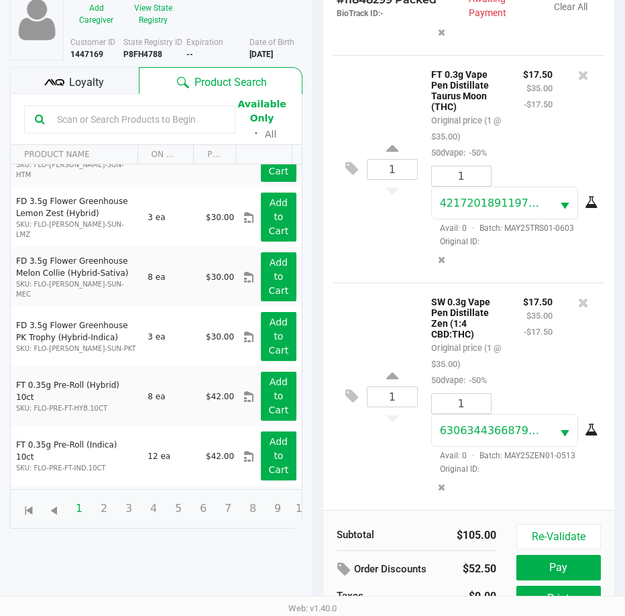
scroll to position [178, 0]
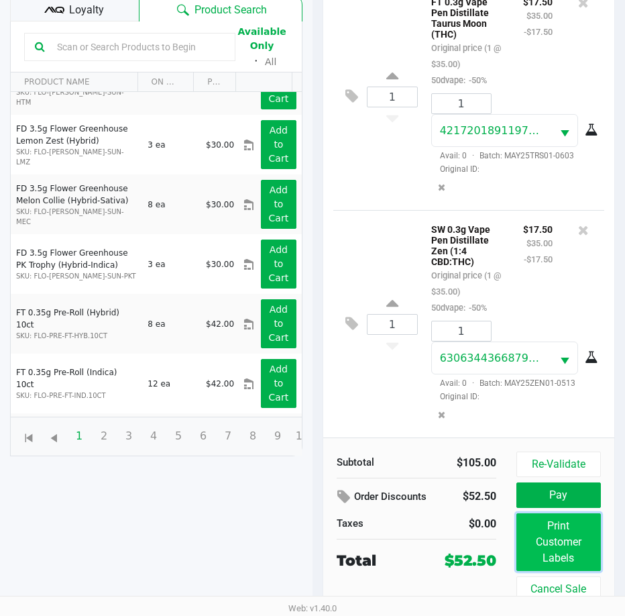
click at [570, 546] on button "Print Customer Labels" at bounding box center [559, 542] width 85 height 58
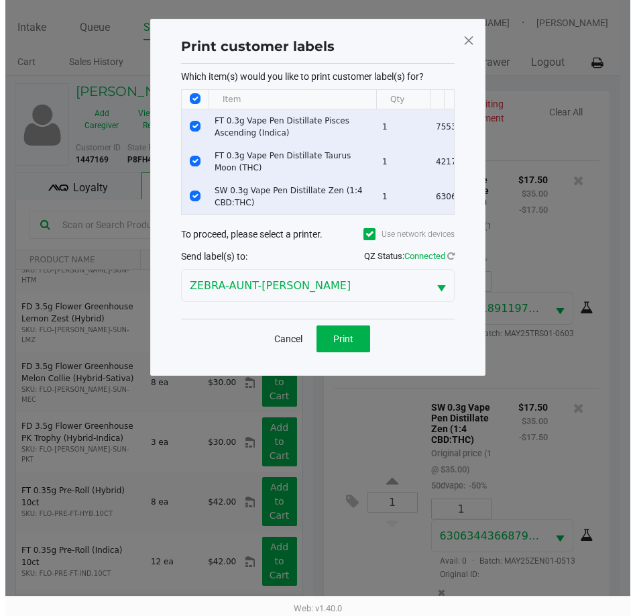
scroll to position [0, 0]
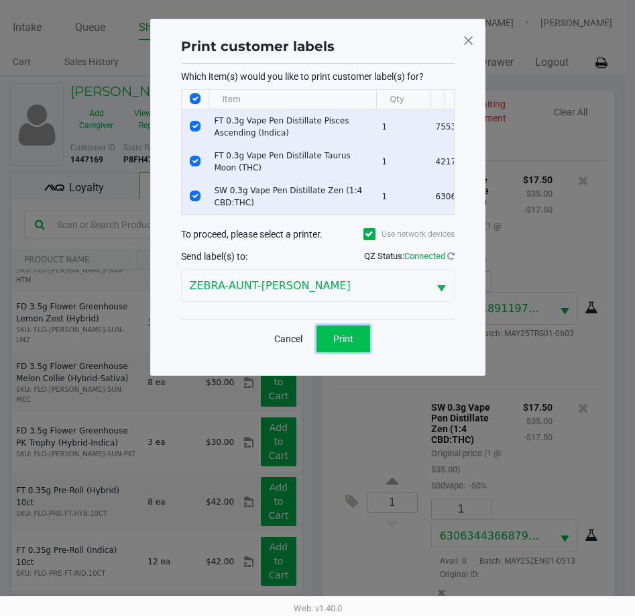
click at [344, 344] on span "Print" at bounding box center [343, 338] width 20 height 11
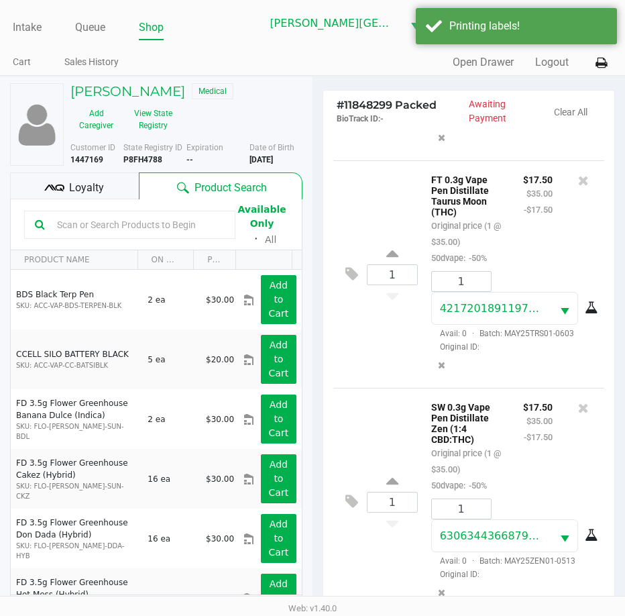
click at [88, 192] on span "Loyalty" at bounding box center [86, 188] width 35 height 16
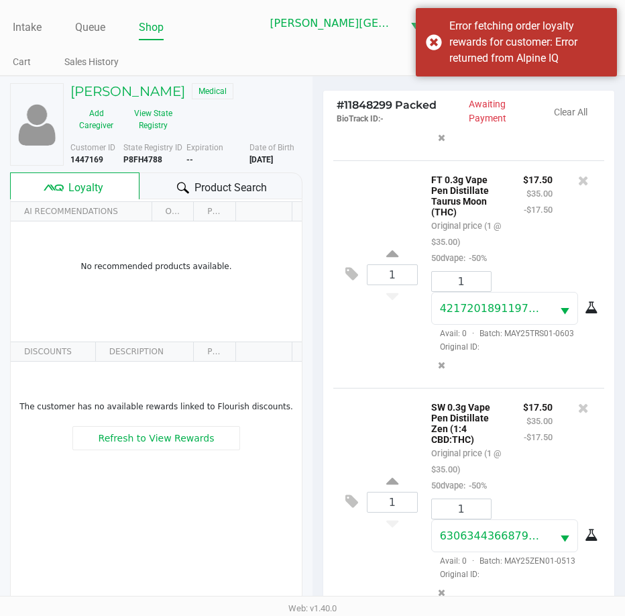
click at [215, 187] on span "Product Search" at bounding box center [231, 188] width 72 height 16
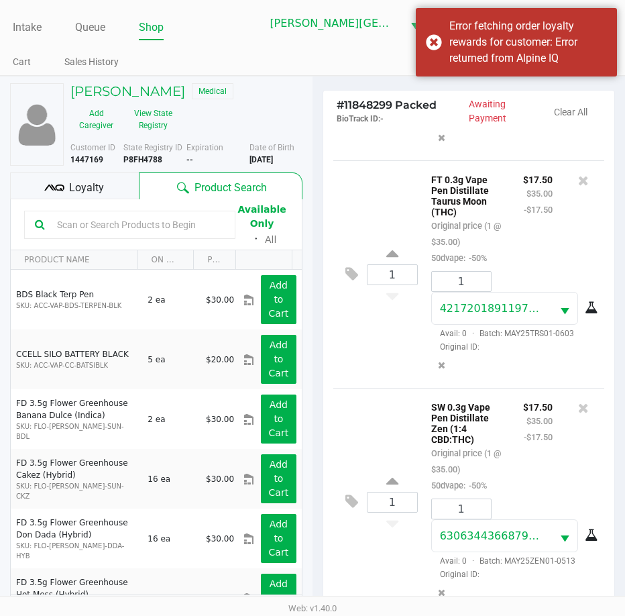
click at [99, 189] on span "Loyalty" at bounding box center [86, 188] width 35 height 16
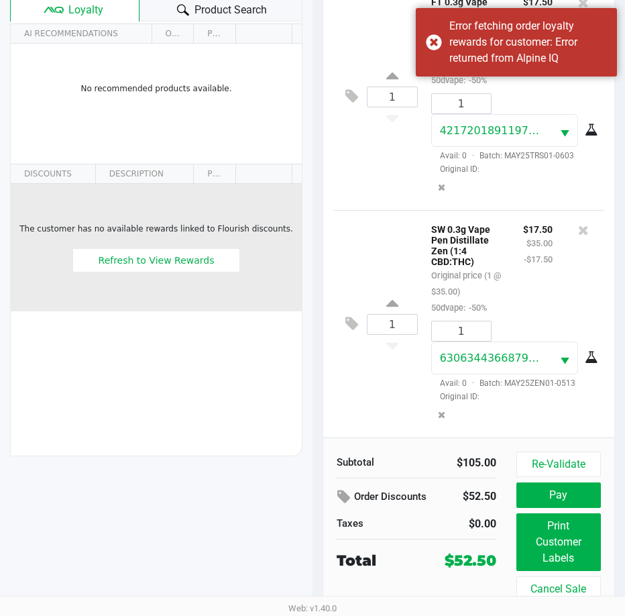
scroll to position [111, 0]
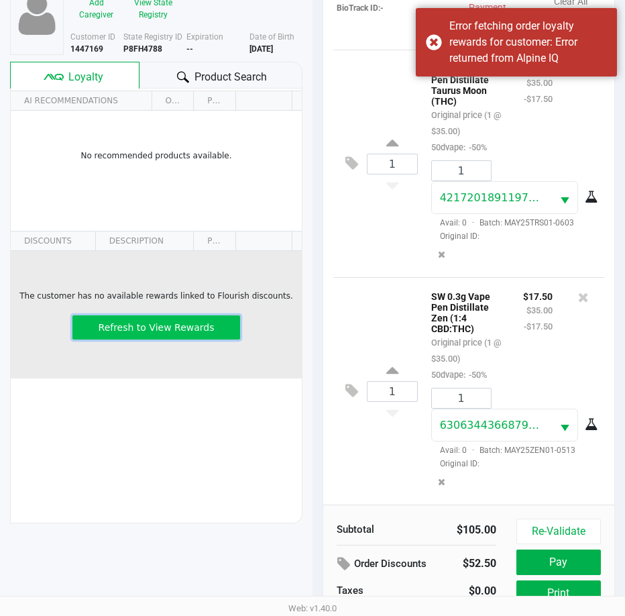
click at [173, 332] on span "Refresh to View Rewards" at bounding box center [157, 327] width 116 height 11
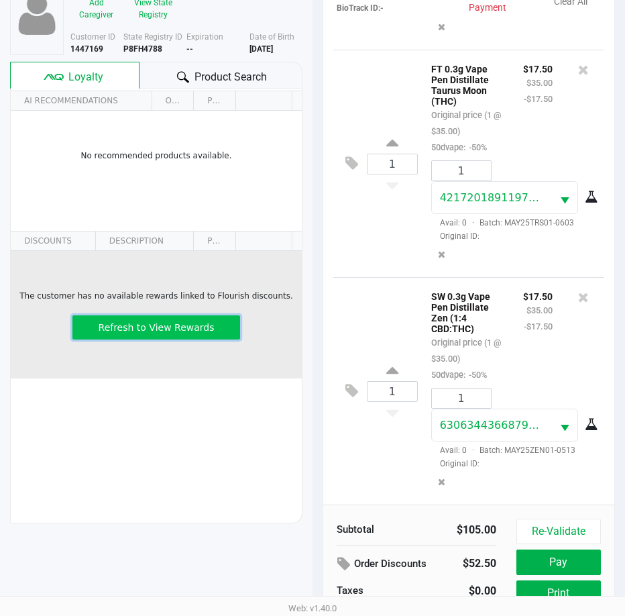
click at [173, 332] on span "Refresh to View Rewards" at bounding box center [157, 327] width 116 height 11
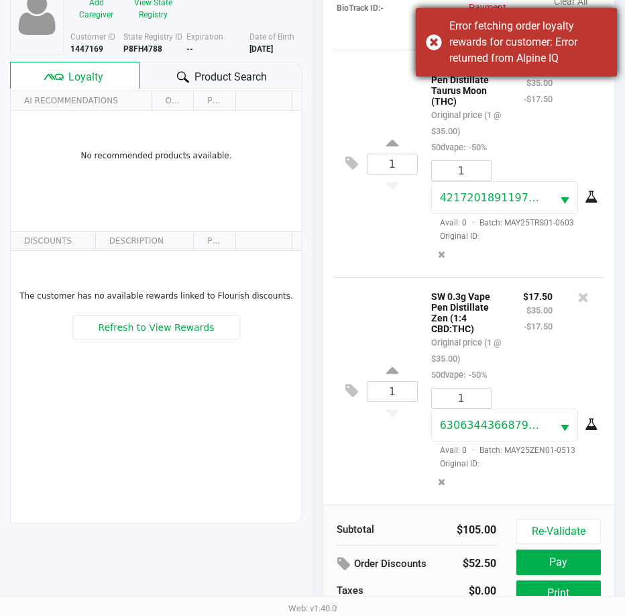
click at [437, 35] on div "Error fetching order loyalty rewards for customer: Error returned from Alpine IQ" at bounding box center [516, 42] width 201 height 68
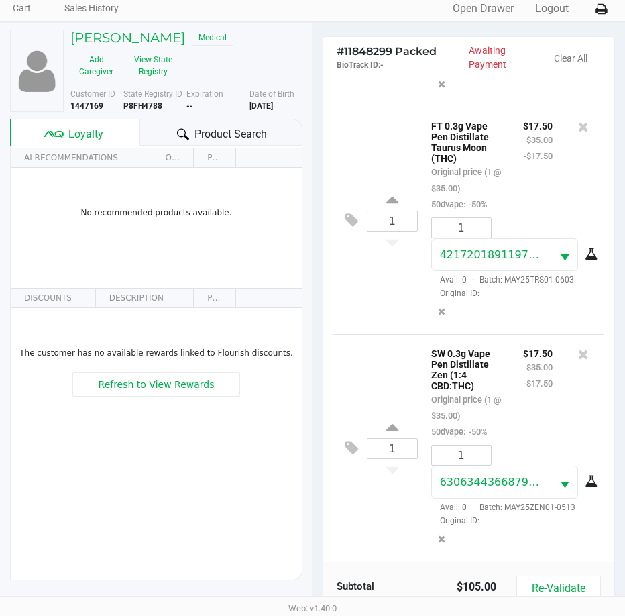
scroll to position [0, 0]
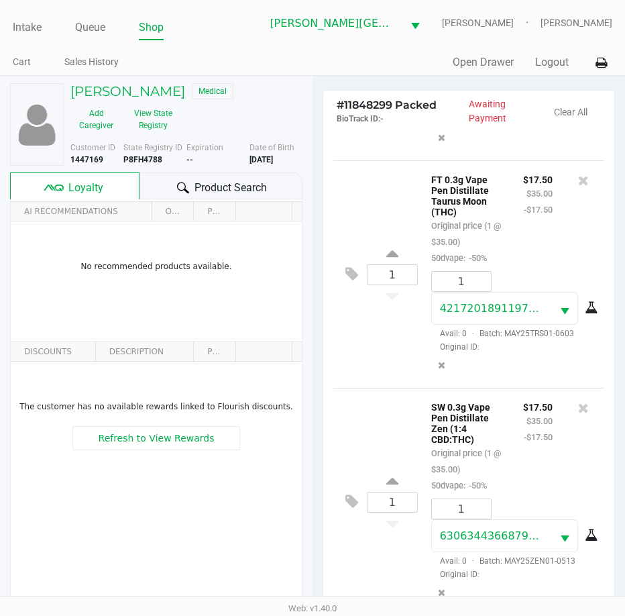
click at [248, 182] on span "Product Search" at bounding box center [231, 188] width 72 height 16
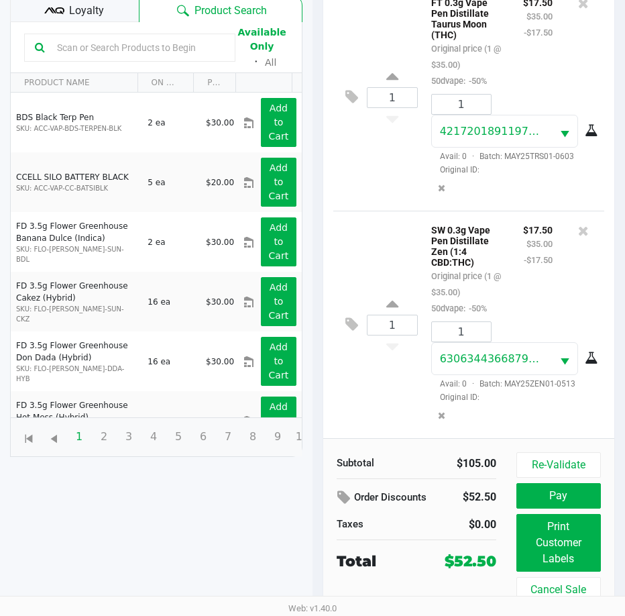
scroll to position [178, 0]
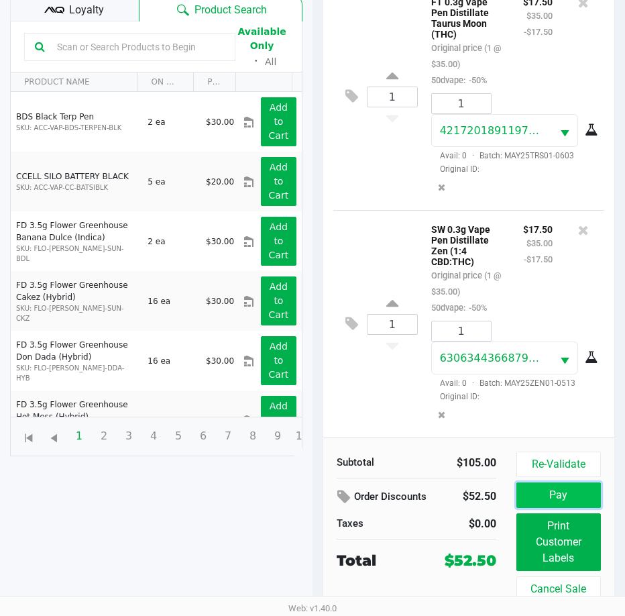
click at [548, 492] on button "Pay" at bounding box center [559, 494] width 85 height 25
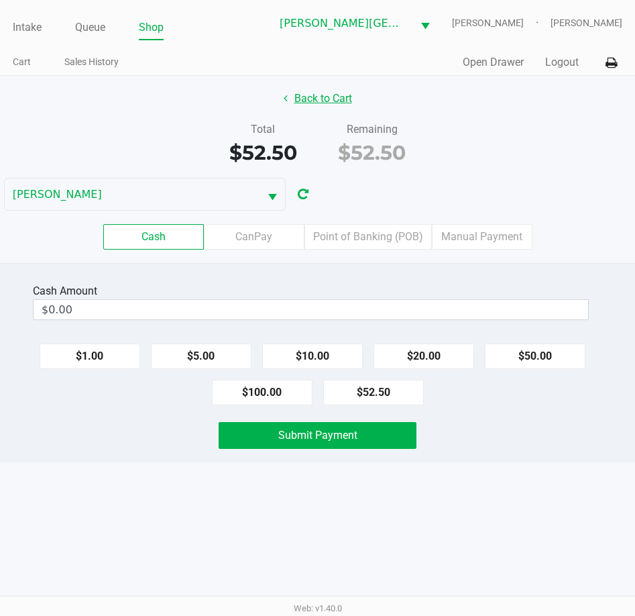
click at [324, 97] on button "Back to Cart" at bounding box center [318, 98] width 86 height 25
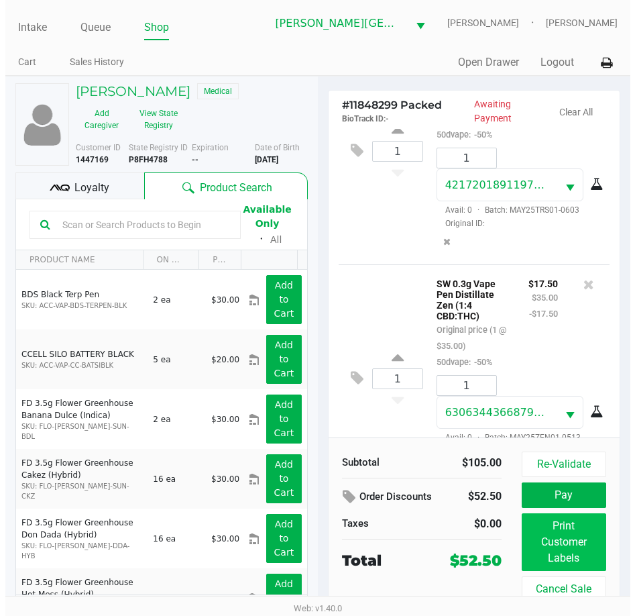
scroll to position [335, 0]
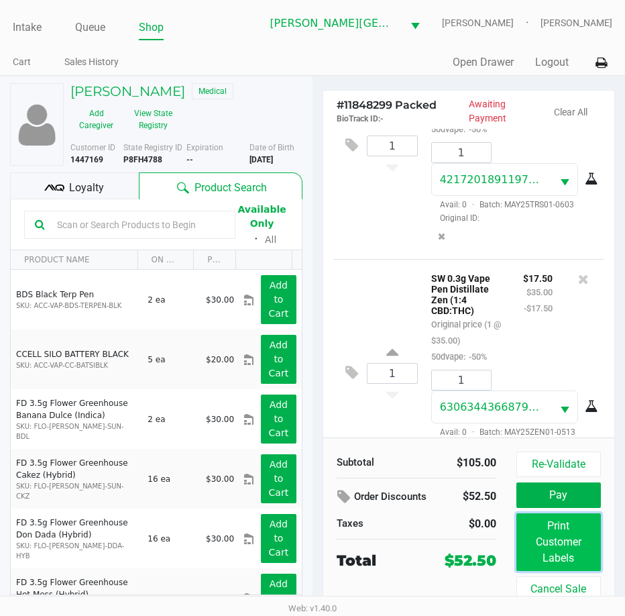
click at [583, 556] on button "Print Customer Labels" at bounding box center [559, 542] width 85 height 58
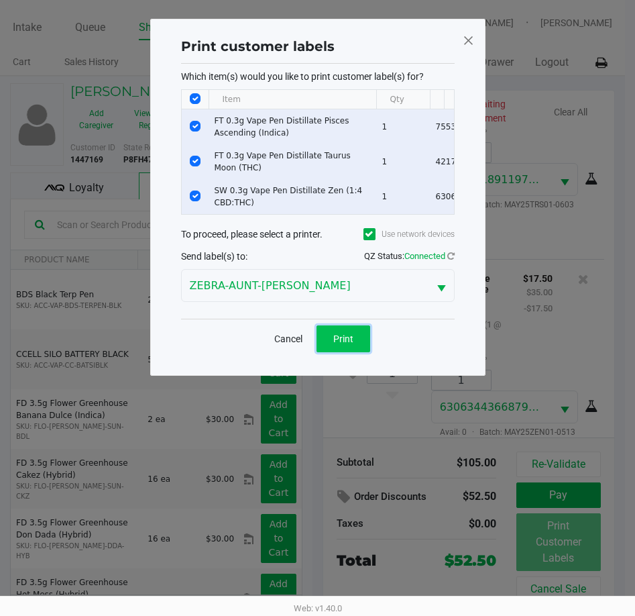
click at [346, 341] on button "Print" at bounding box center [344, 338] width 54 height 27
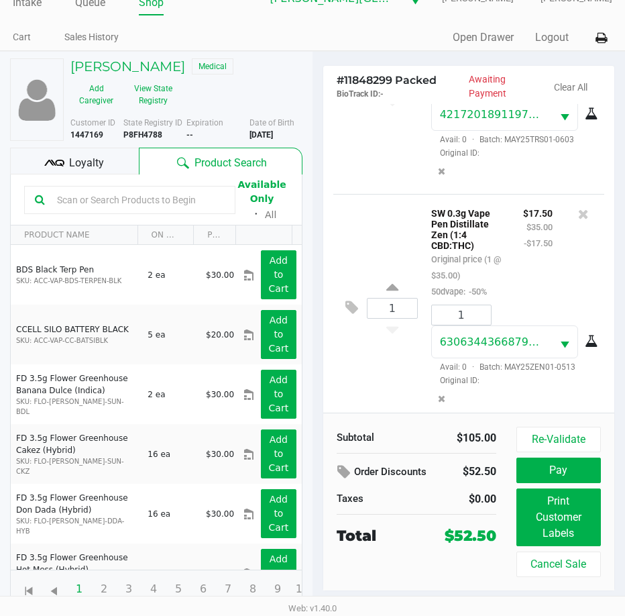
scroll to position [393, 0]
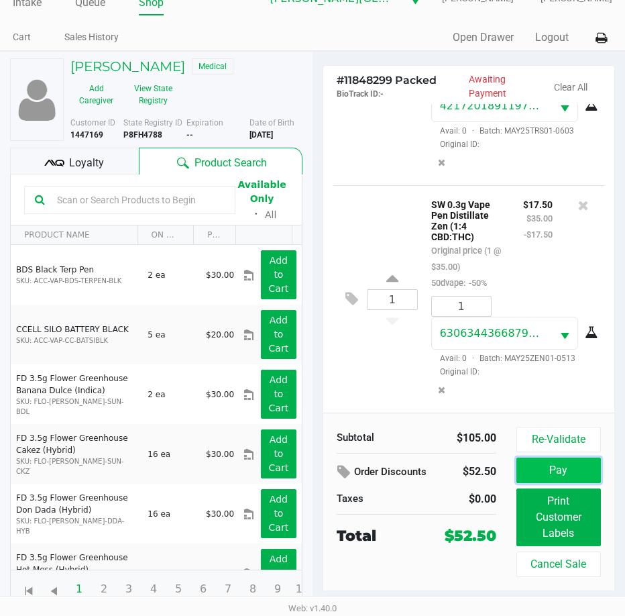
click at [560, 481] on button "Pay" at bounding box center [559, 470] width 85 height 25
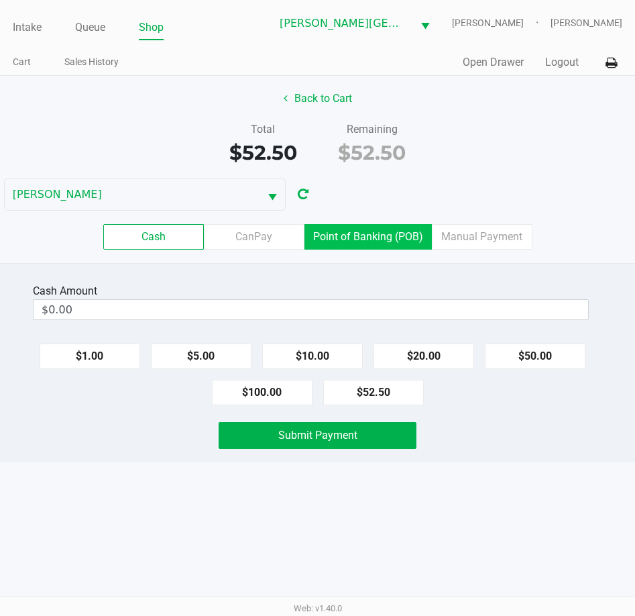
click at [355, 238] on label "Point of Banking (POB)" at bounding box center [368, 236] width 127 height 25
click at [0, 0] on 7 "Point of Banking (POB)" at bounding box center [0, 0] width 0 height 0
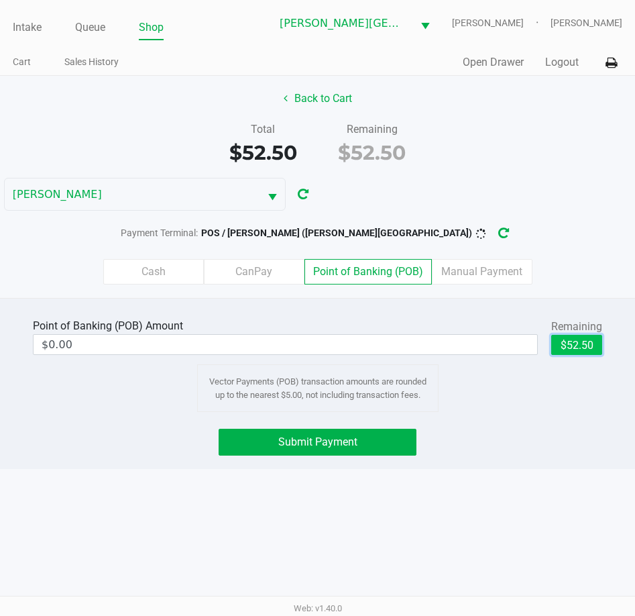
click at [594, 347] on button "$52.50" at bounding box center [576, 345] width 51 height 20
type input "$52.50"
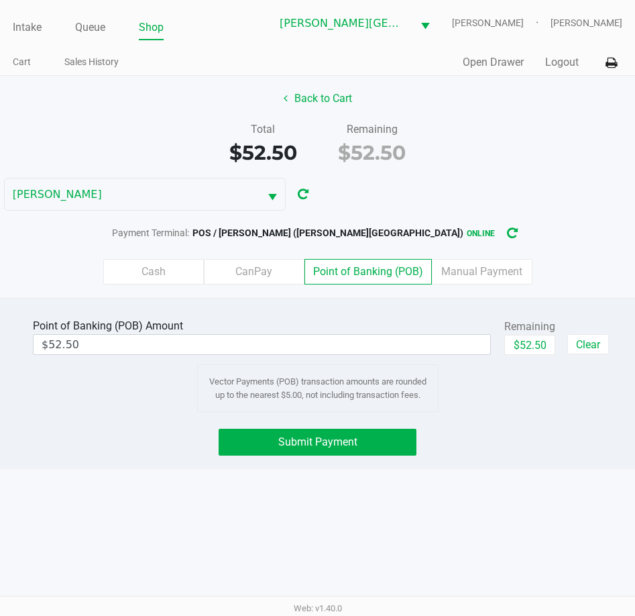
drag, startPoint x: 305, startPoint y: 397, endPoint x: 191, endPoint y: 415, distance: 115.6
click at [154, 434] on div "Submit Payment" at bounding box center [317, 442] width 655 height 27
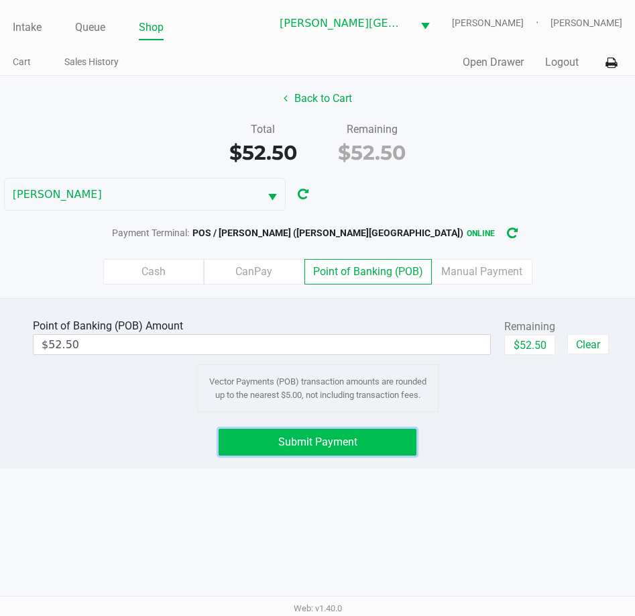
click at [270, 449] on button "Submit Payment" at bounding box center [318, 442] width 199 height 27
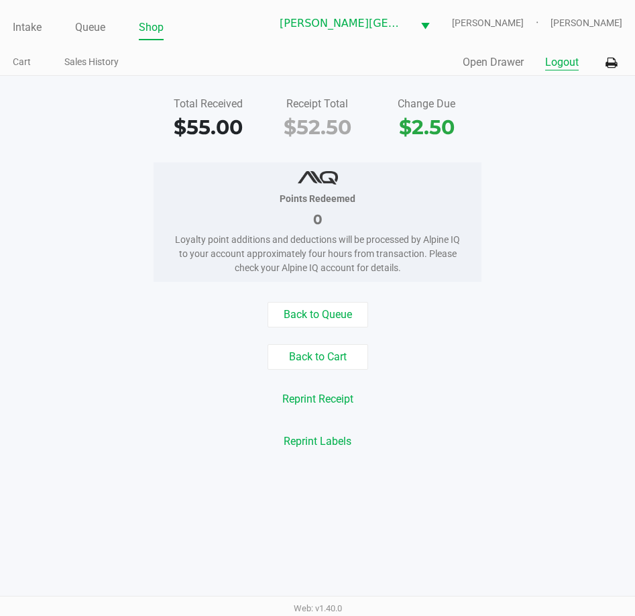
drag, startPoint x: 571, startPoint y: 61, endPoint x: 270, endPoint y: 123, distance: 306.8
click at [572, 59] on button "Logout" at bounding box center [562, 62] width 34 height 16
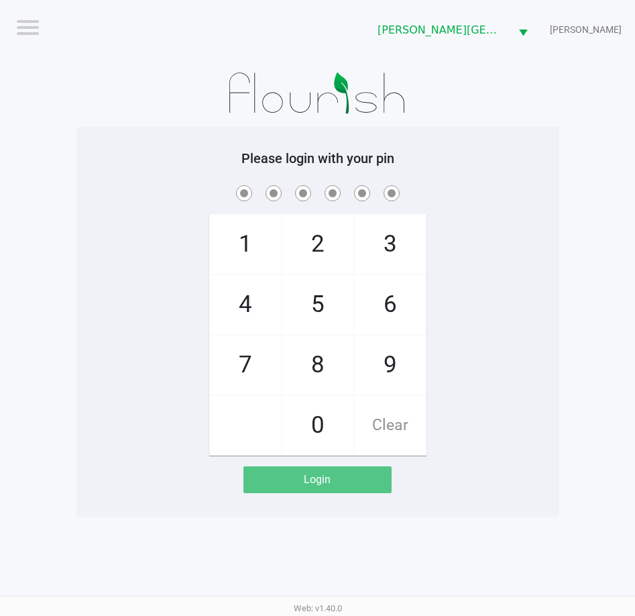
click at [123, 217] on div "1 4 7 2 5 8 0 3 6 9 Clear" at bounding box center [317, 318] width 483 height 273
drag, startPoint x: 91, startPoint y: 192, endPoint x: 89, endPoint y: 166, distance: 25.6
click at [91, 168] on div "Please login with your pin 1 4 7 2 5 8 0 3 6 9 Clear Login" at bounding box center [317, 321] width 483 height 343
checkbox input "true"
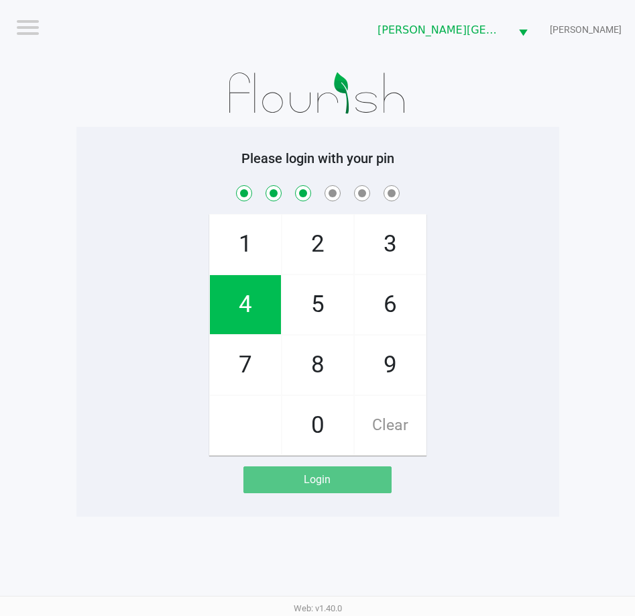
checkbox input "true"
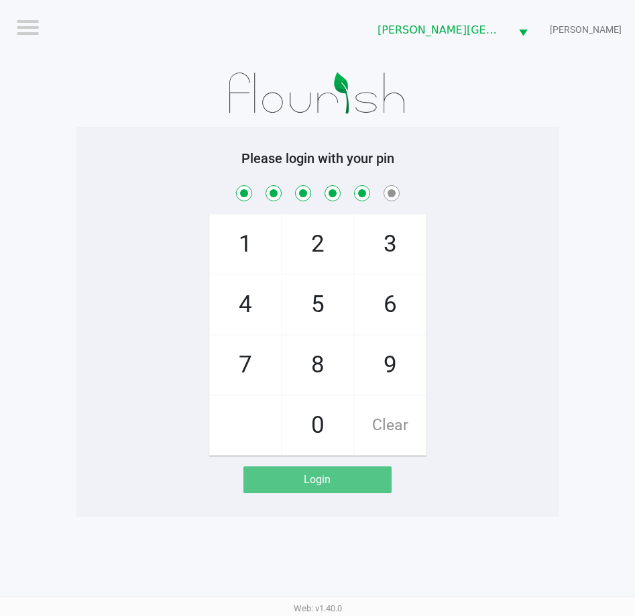
checkbox input "true"
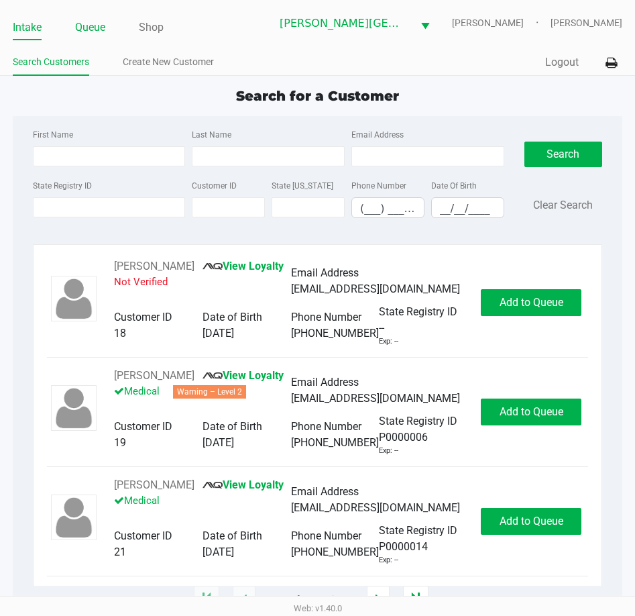
click at [95, 30] on link "Queue" at bounding box center [90, 27] width 30 height 19
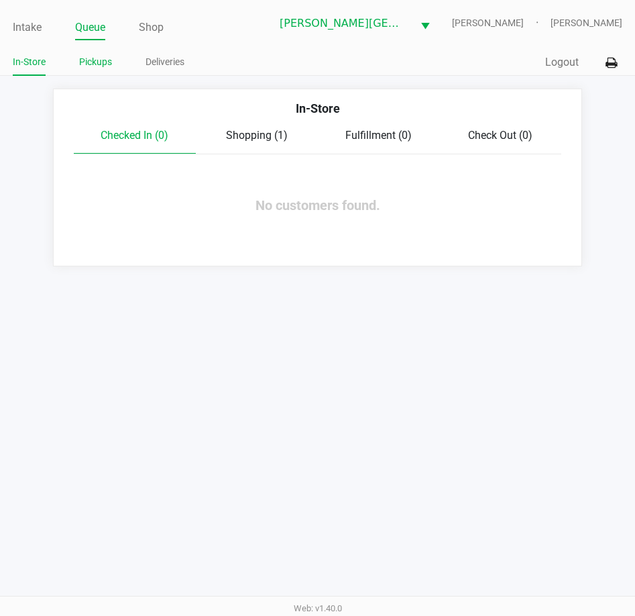
click at [99, 58] on link "Pickups" at bounding box center [95, 62] width 33 height 17
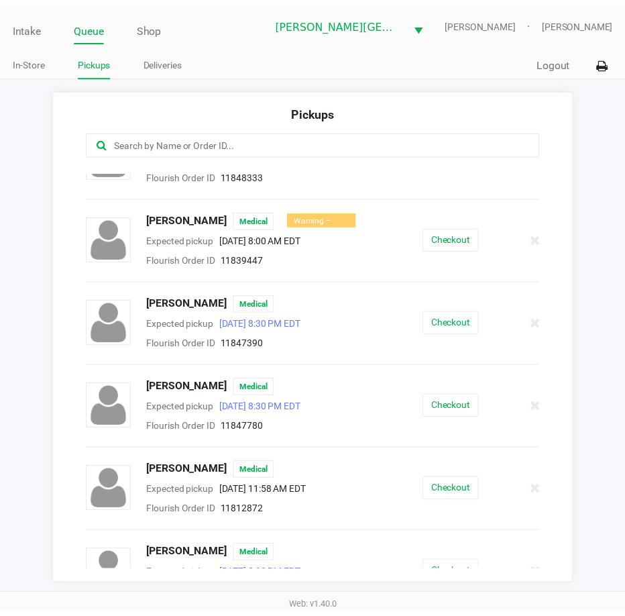
scroll to position [403, 0]
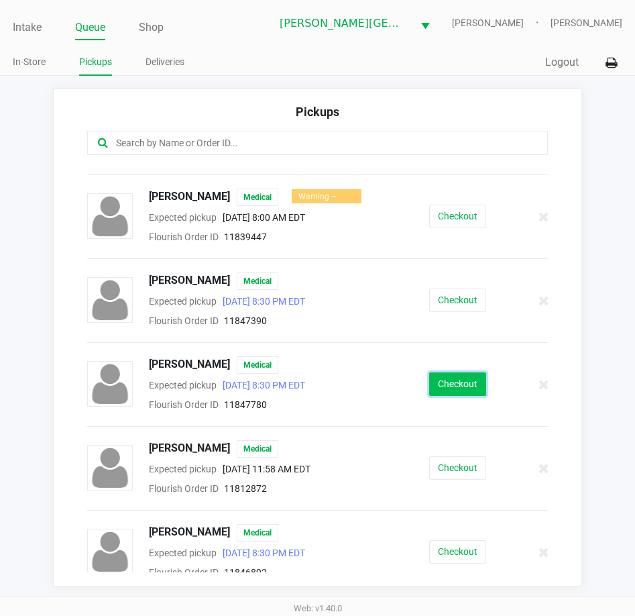
click at [429, 382] on button "Checkout" at bounding box center [457, 383] width 57 height 23
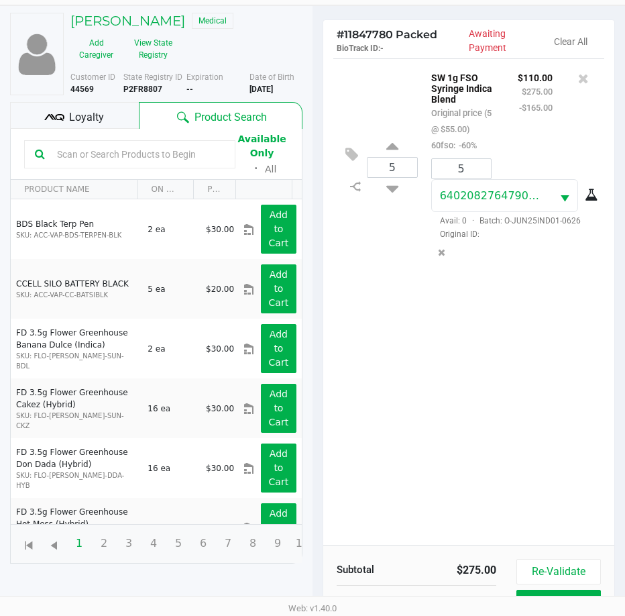
scroll to position [178, 0]
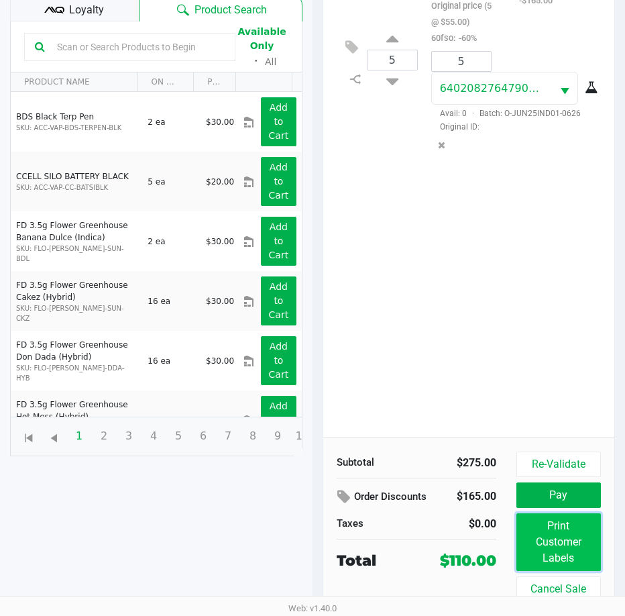
click at [576, 546] on button "Print Customer Labels" at bounding box center [559, 542] width 85 height 58
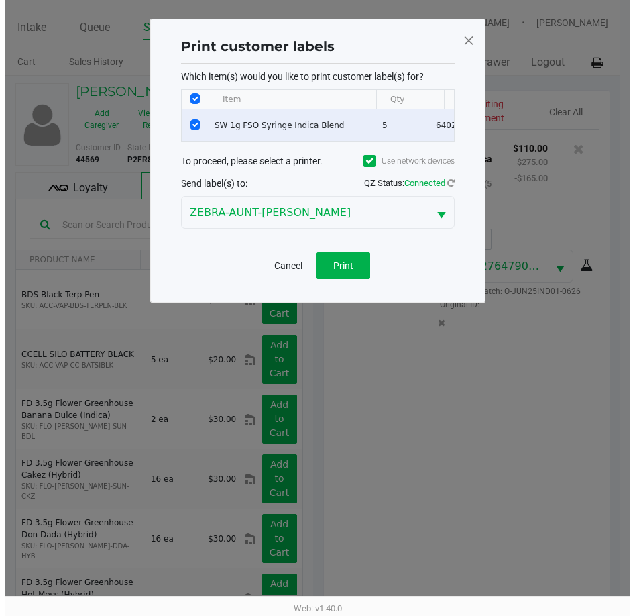
scroll to position [0, 0]
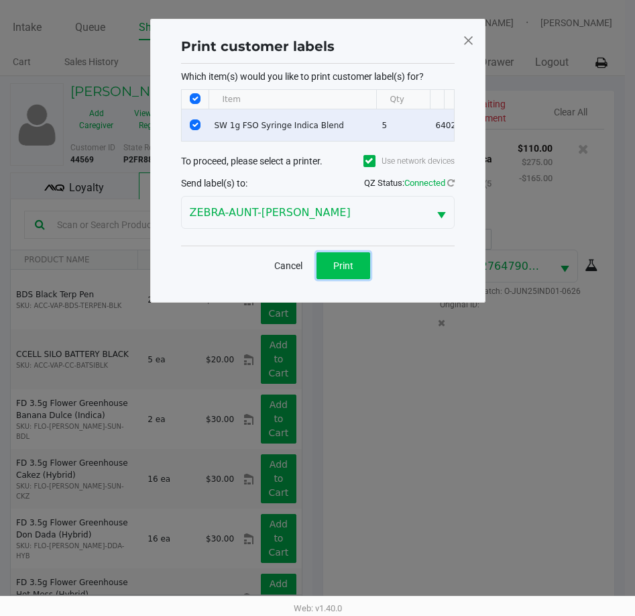
click at [356, 264] on button "Print" at bounding box center [344, 265] width 54 height 27
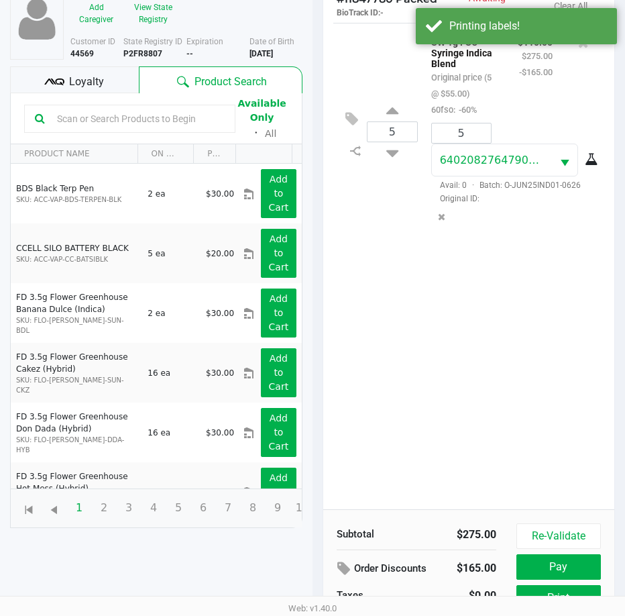
scroll to position [178, 0]
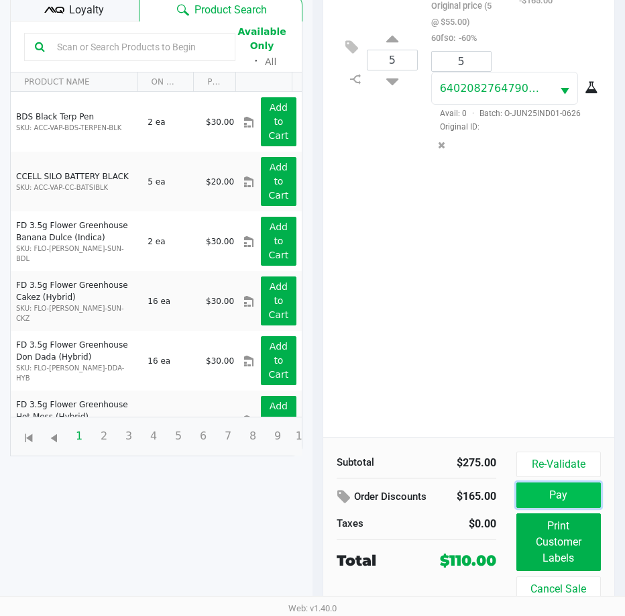
click at [579, 502] on button "Pay" at bounding box center [559, 494] width 85 height 25
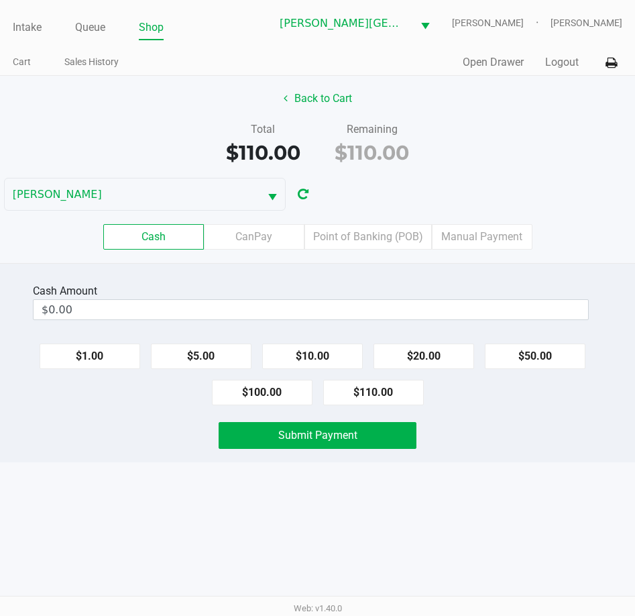
click at [182, 296] on div "Cash Amount" at bounding box center [311, 291] width 556 height 16
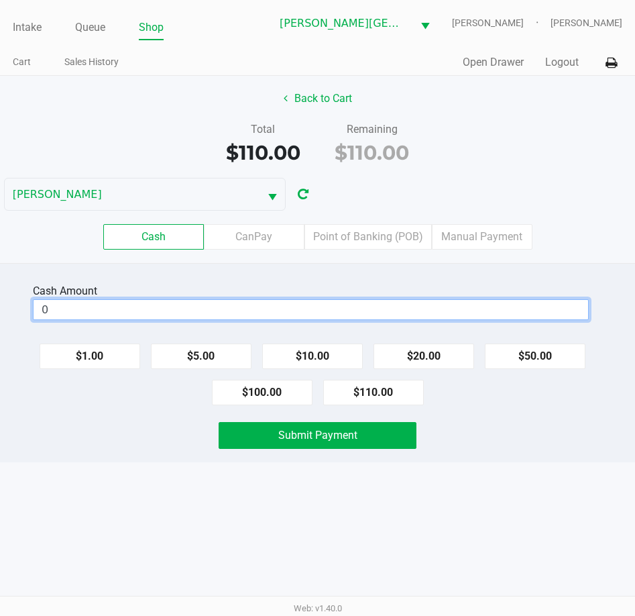
click at [118, 301] on input "0" at bounding box center [311, 309] width 555 height 19
click at [399, 398] on button "$110.00" at bounding box center [373, 392] width 101 height 25
type input "$110.00"
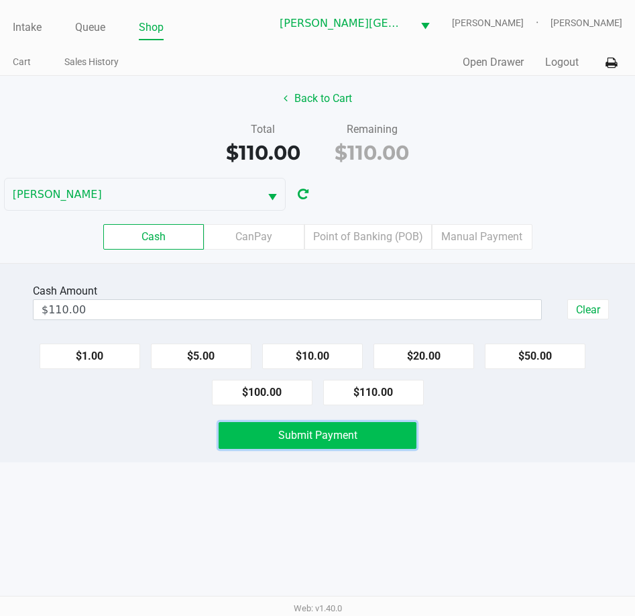
click at [368, 436] on button "Submit Payment" at bounding box center [318, 435] width 199 height 27
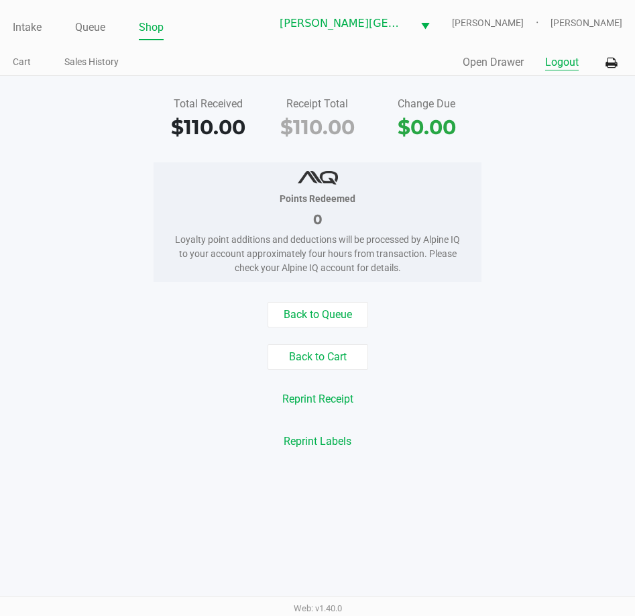
click at [562, 69] on button "Logout" at bounding box center [562, 62] width 34 height 16
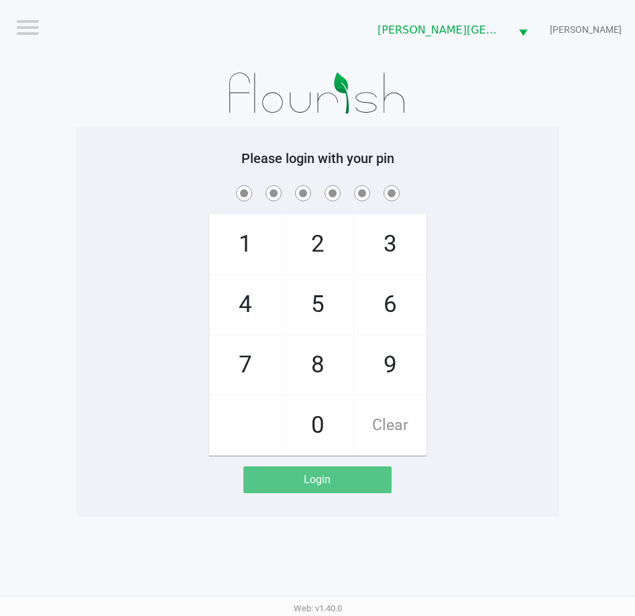
click at [102, 224] on div "1 4 7 2 5 8 0 3 6 9 Clear" at bounding box center [317, 318] width 483 height 273
click at [152, 182] on span at bounding box center [318, 192] width 463 height 21
click at [131, 296] on div "1 4 7 2 5 8 0 3 6 9 Clear" at bounding box center [317, 318] width 483 height 273
checkbox input "true"
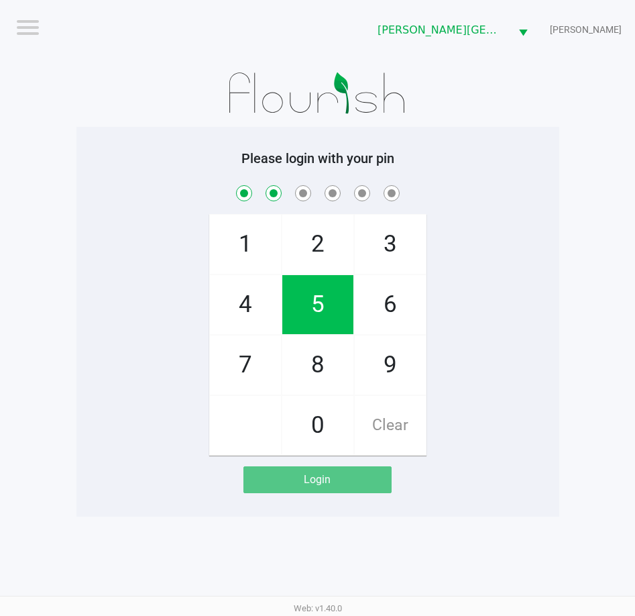
checkbox input "true"
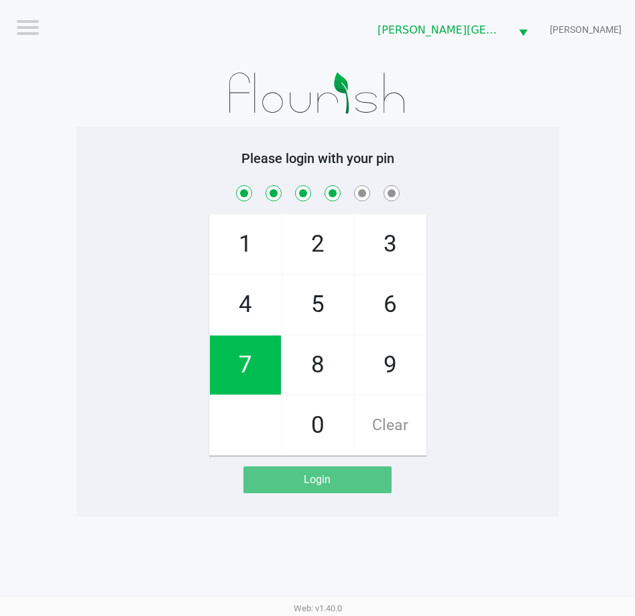
checkbox input "true"
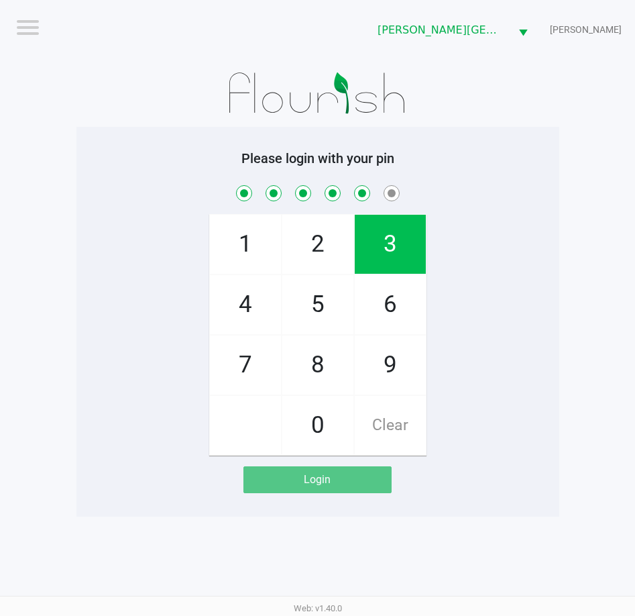
checkbox input "true"
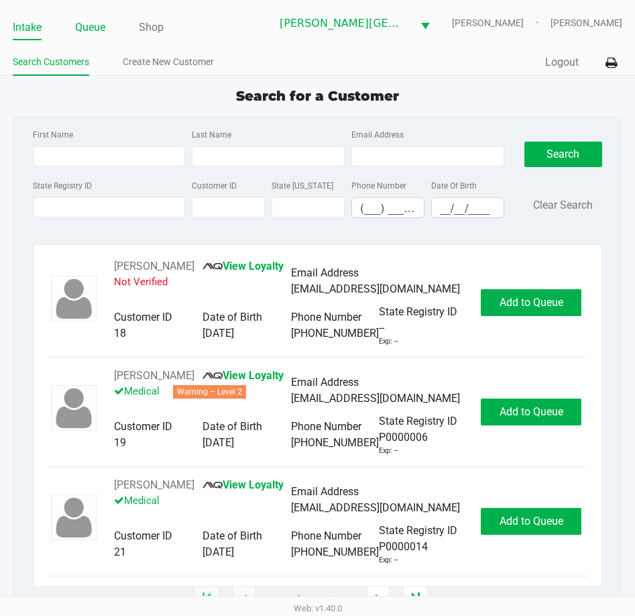
click at [92, 28] on link "Queue" at bounding box center [90, 27] width 30 height 19
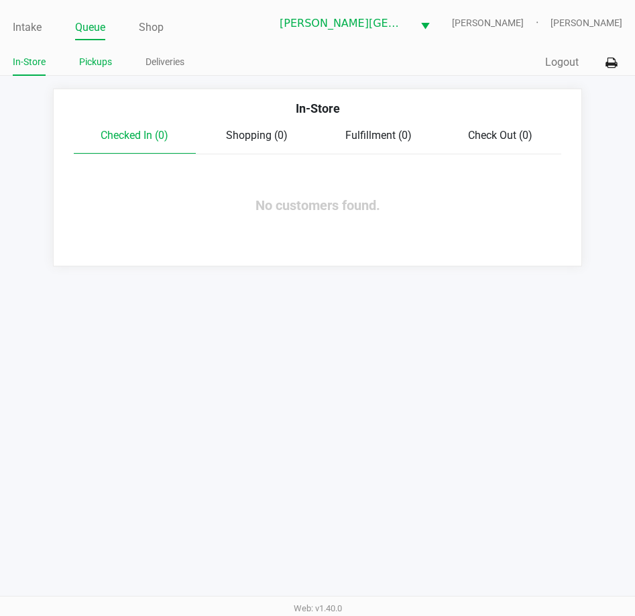
click at [107, 66] on link "Pickups" at bounding box center [95, 62] width 33 height 17
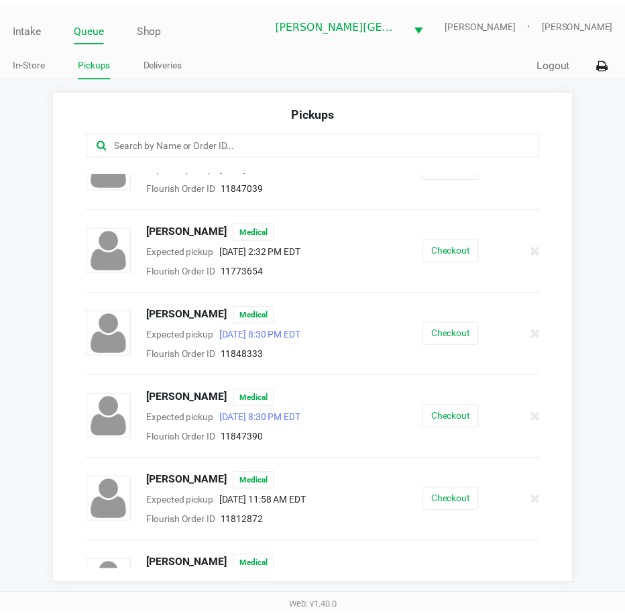
scroll to position [268, 0]
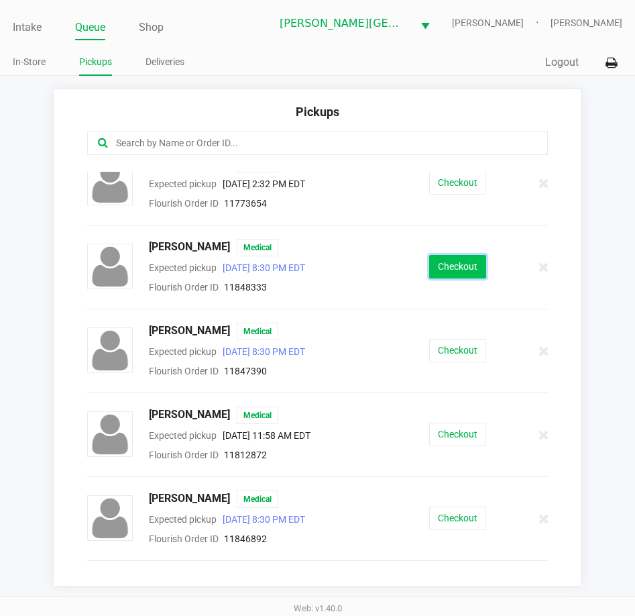
click at [451, 264] on button "Checkout" at bounding box center [457, 266] width 57 height 23
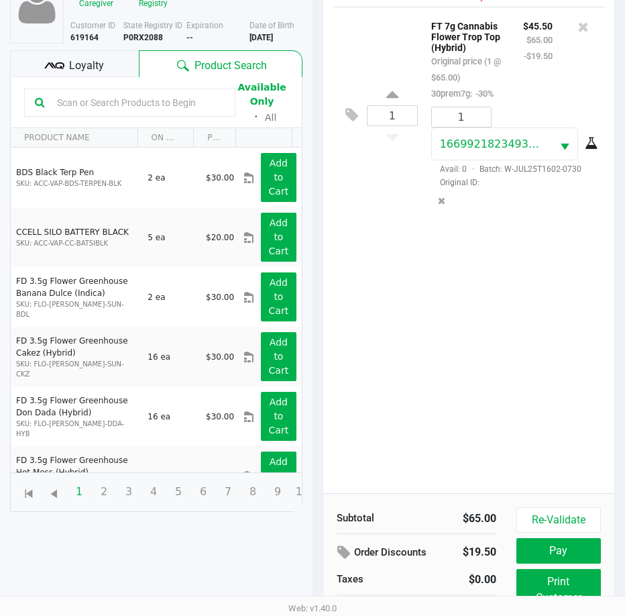
scroll to position [178, 0]
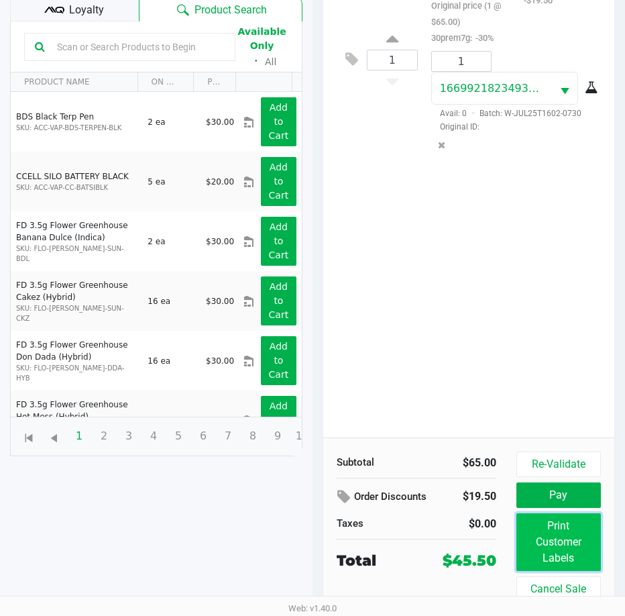
click at [572, 527] on button "Print Customer Labels" at bounding box center [559, 542] width 85 height 58
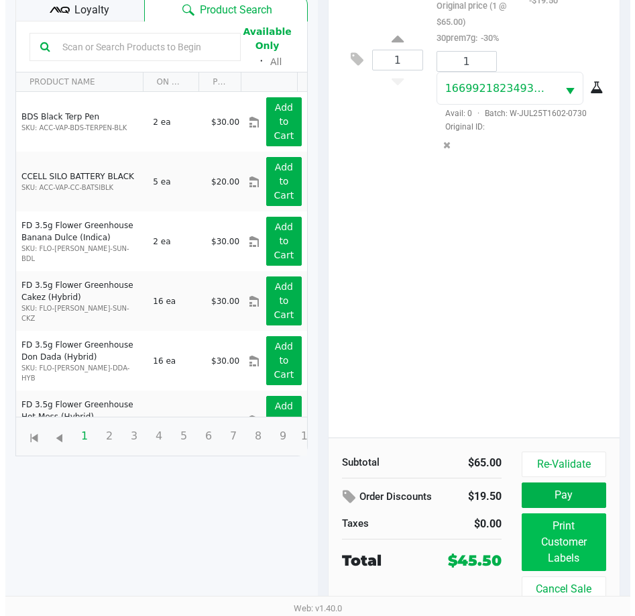
scroll to position [0, 0]
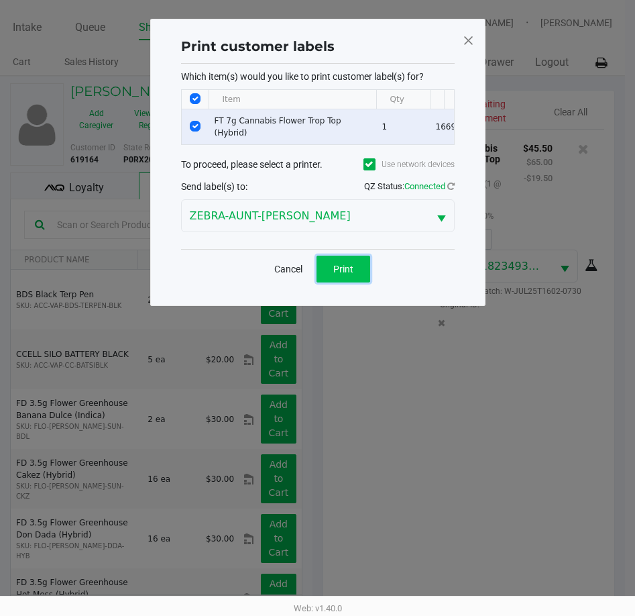
click at [350, 272] on span "Print" at bounding box center [343, 269] width 20 height 11
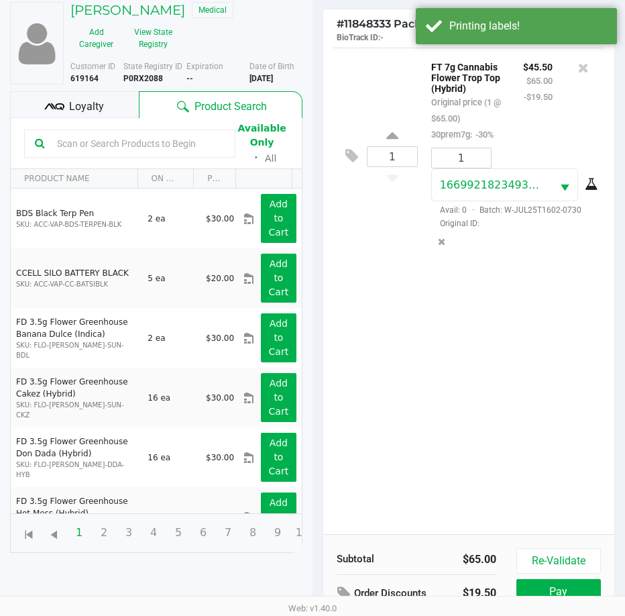
scroll to position [178, 0]
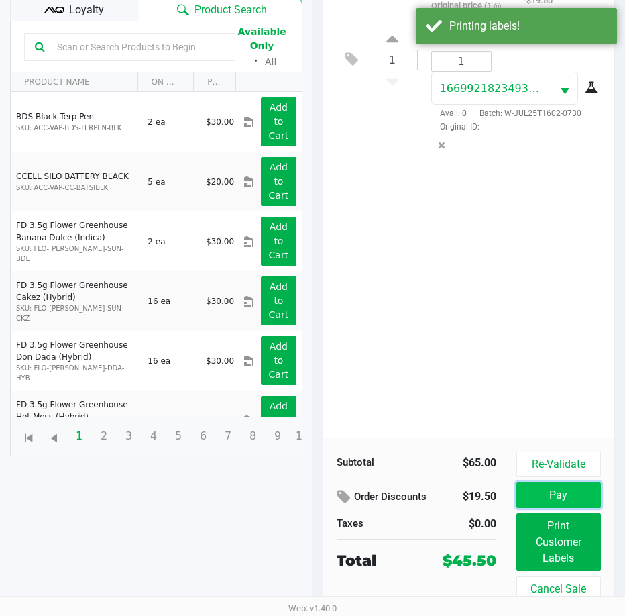
click at [565, 493] on button "Pay" at bounding box center [559, 494] width 85 height 25
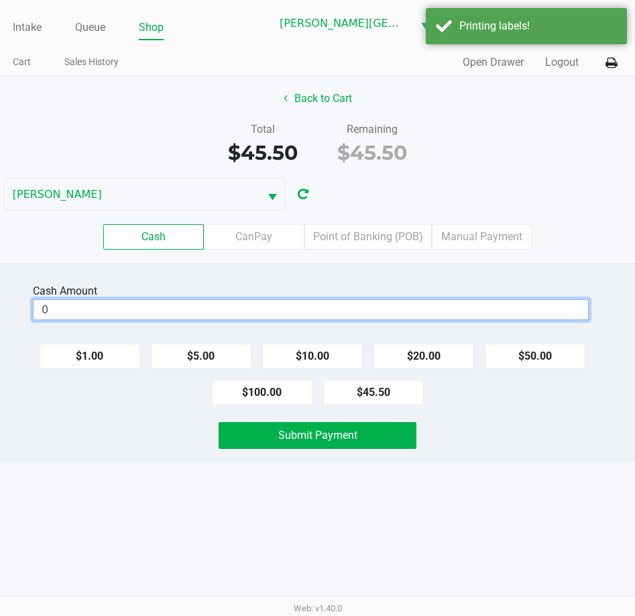
click at [176, 315] on input "0" at bounding box center [311, 309] width 555 height 19
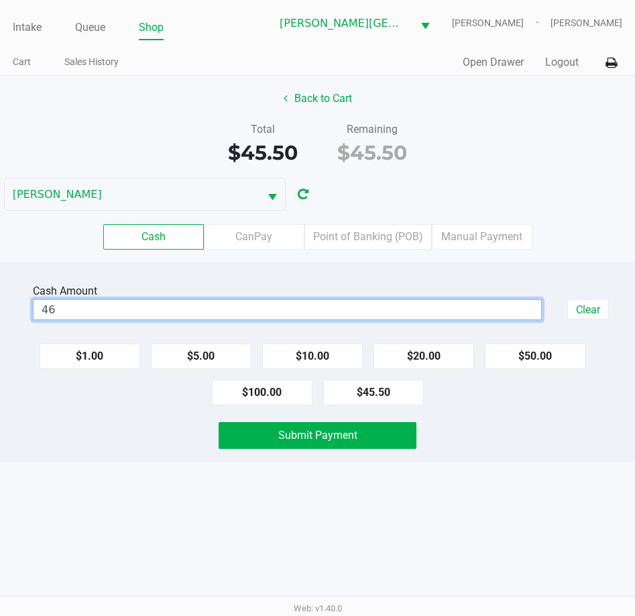
type input "$46.00"
click at [260, 531] on div "Intake Queue Shop Bonita Springs WC CHARLES-EVANS Tarek Haverty Cart Sales Hist…" at bounding box center [317, 308] width 635 height 616
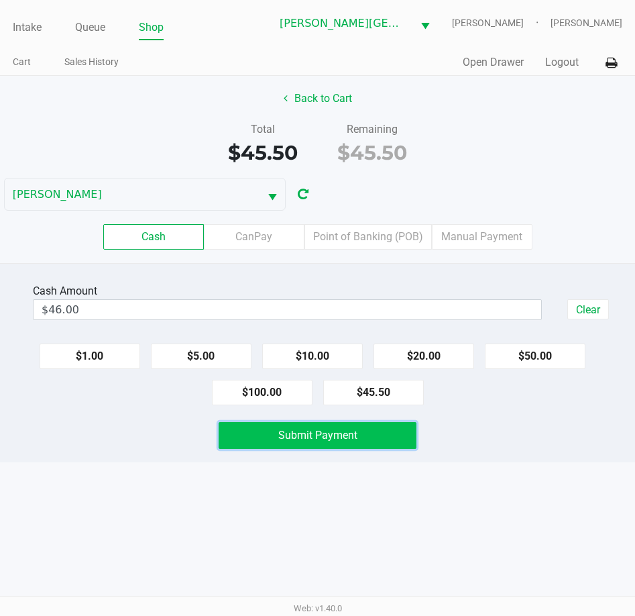
click at [313, 430] on span "Submit Payment" at bounding box center [317, 435] width 79 height 13
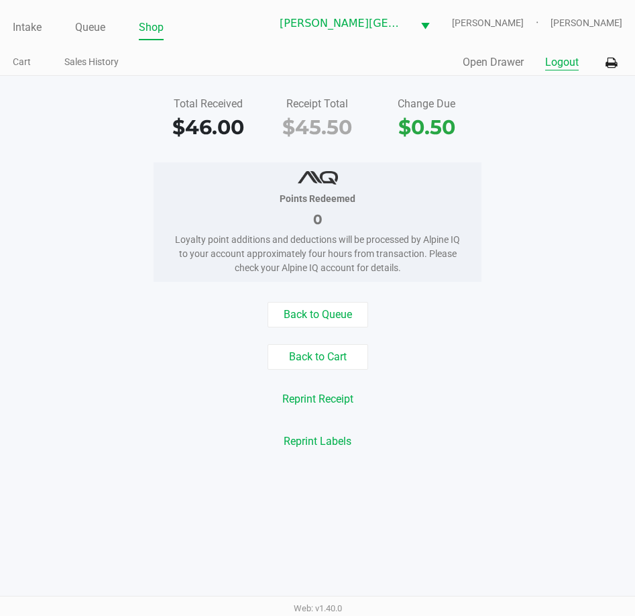
click at [556, 59] on button "Logout" at bounding box center [562, 62] width 34 height 16
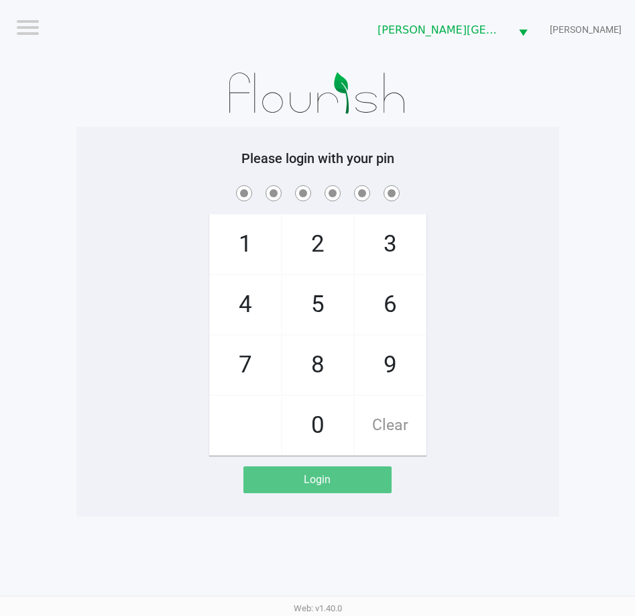
click at [81, 162] on div "Please login with your pin 1 4 7 2 5 8 0 3 6 9 Clear Login" at bounding box center [317, 321] width 483 height 343
click at [129, 208] on div "1 4 7 2 5 8 0 3 6 9 Clear" at bounding box center [317, 318] width 483 height 273
click at [173, 213] on div "1 4 7 2 5 8 0 3 6 9 Clear" at bounding box center [317, 318] width 483 height 273
checkbox input "true"
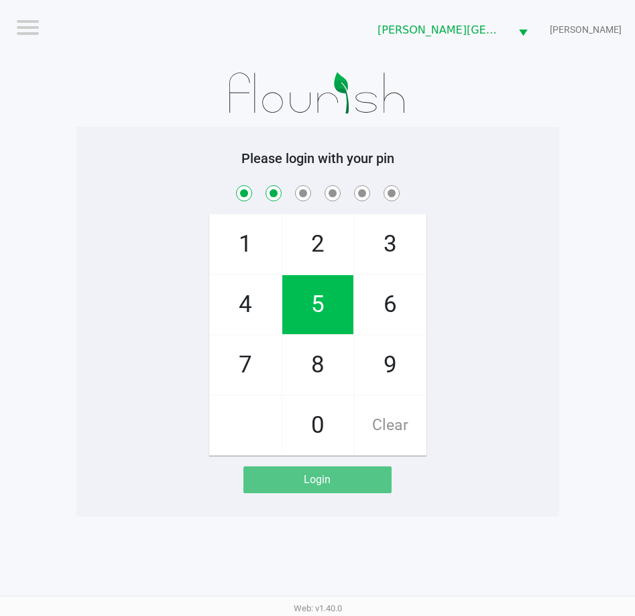
checkbox input "true"
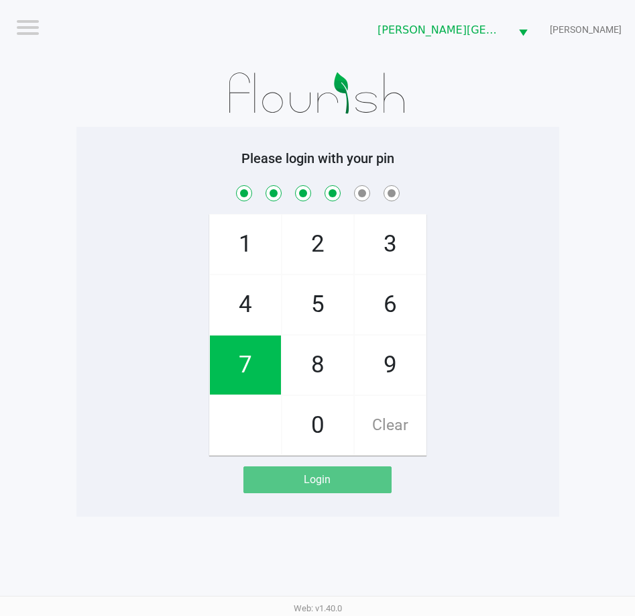
checkbox input "true"
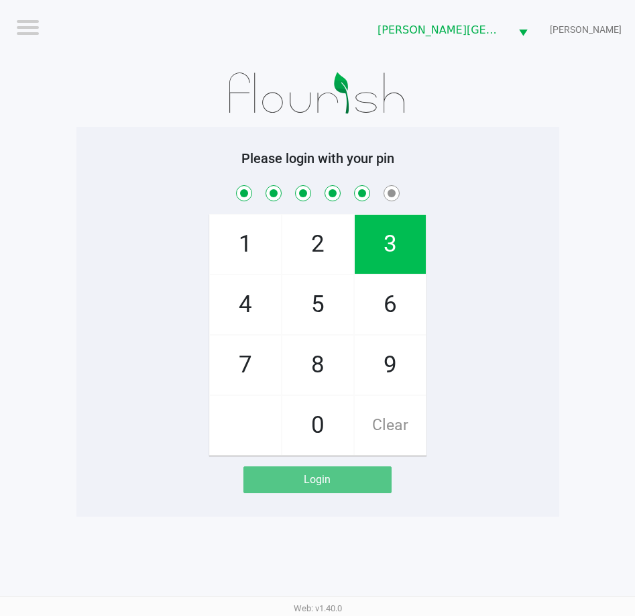
checkbox input "true"
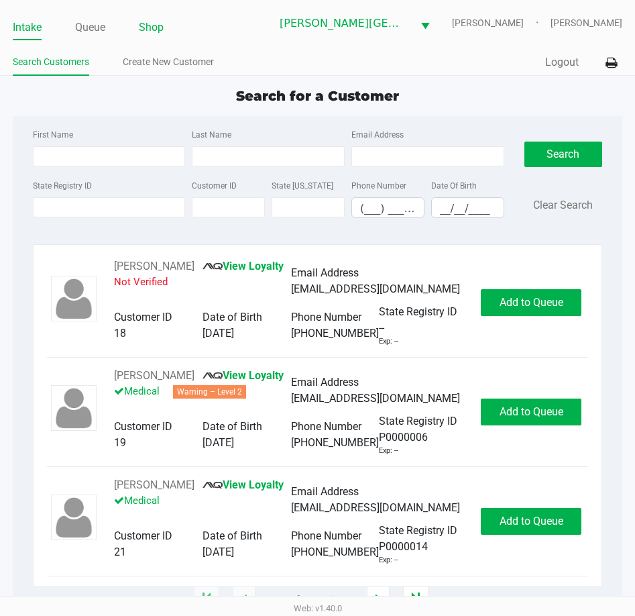
click at [158, 18] on link "Shop" at bounding box center [151, 27] width 25 height 19
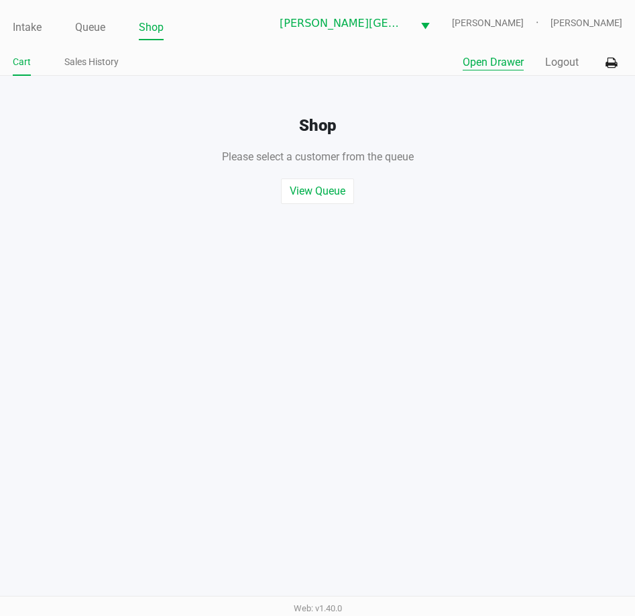
click at [503, 59] on button "Open Drawer" at bounding box center [493, 62] width 61 height 16
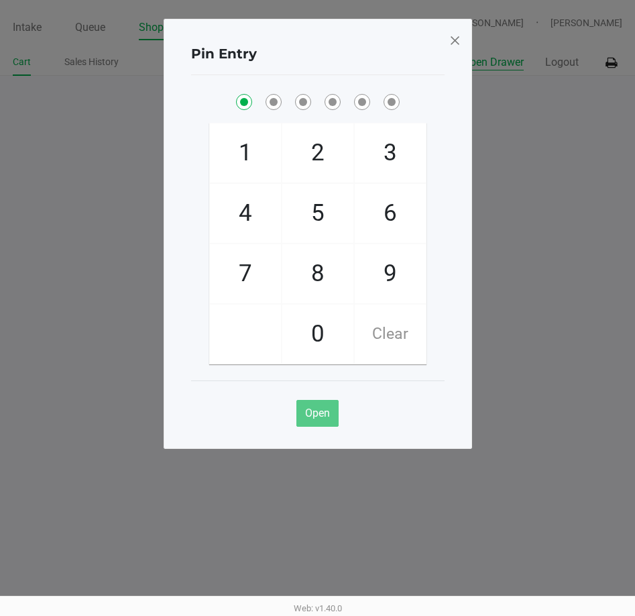
checkbox input "true"
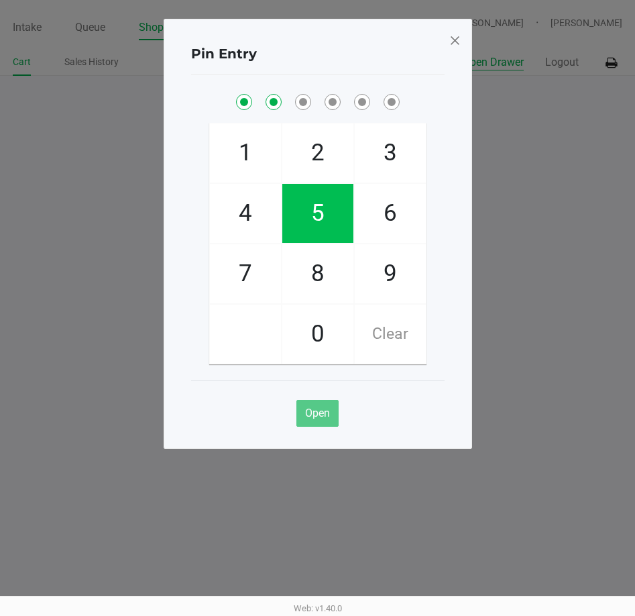
checkbox input "true"
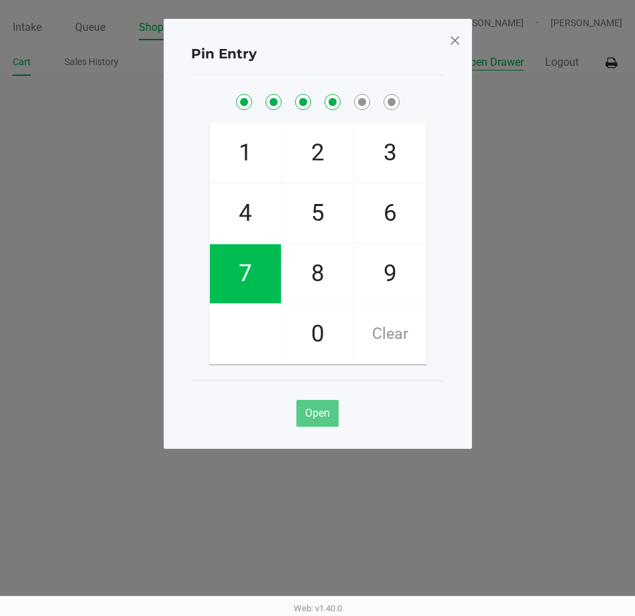
checkbox input "true"
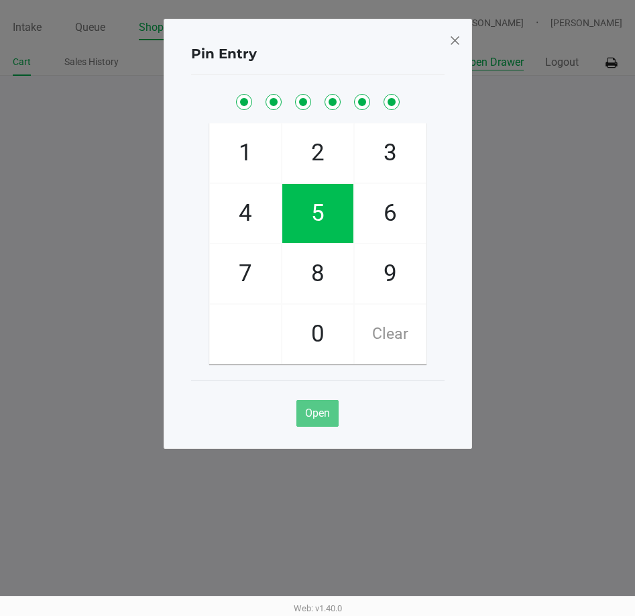
checkbox input "true"
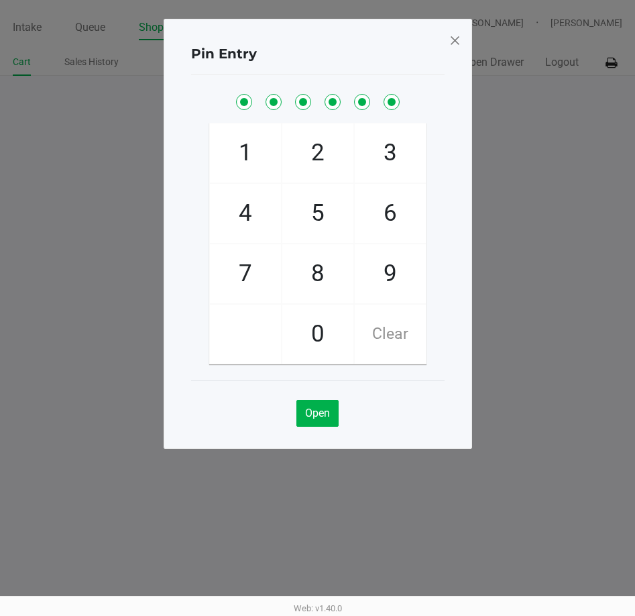
click at [456, 42] on span at bounding box center [455, 40] width 12 height 21
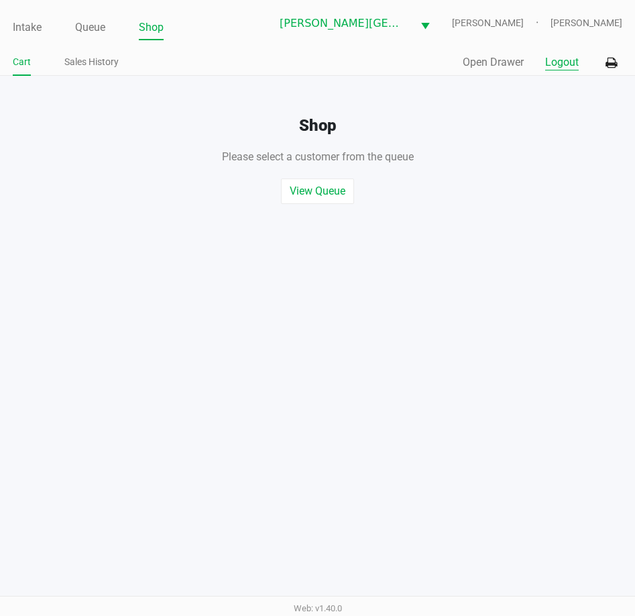
click at [549, 58] on button "Logout" at bounding box center [562, 62] width 34 height 16
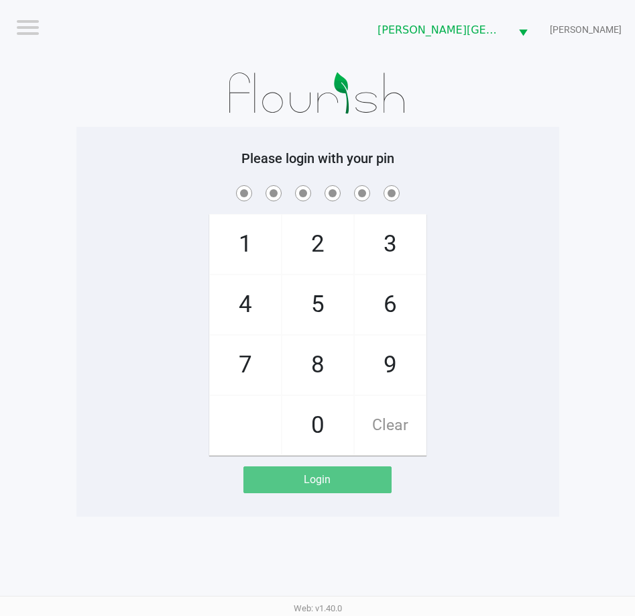
click at [152, 230] on div "1 4 7 2 5 8 0 3 6 9 Clear" at bounding box center [317, 318] width 483 height 273
click at [73, 225] on app-pos-login-wrapper "Logout Bonita Springs WC CHARLES-EVANS Please login with your pin 1 4 7 2 5 8 0…" at bounding box center [317, 258] width 635 height 517
click at [157, 286] on div "1 4 7 2 5 8 0 3 6 9 Clear" at bounding box center [317, 318] width 483 height 273
drag, startPoint x: 159, startPoint y: 119, endPoint x: 154, endPoint y: 83, distance: 36.0
click at [158, 115] on div at bounding box center [317, 93] width 483 height 67
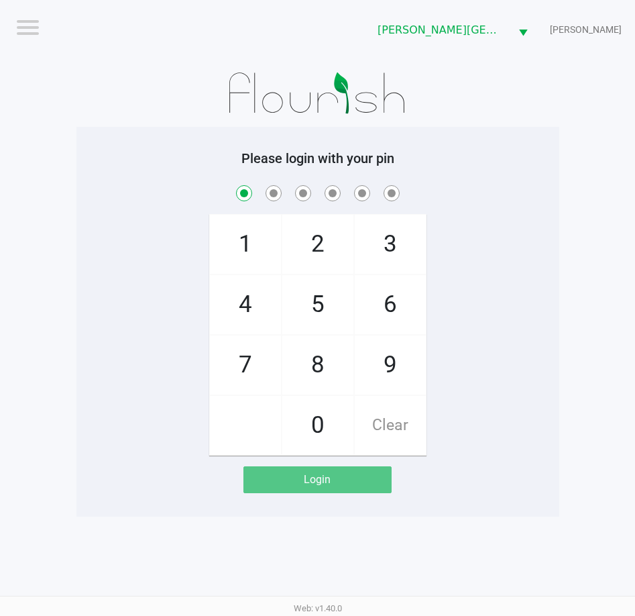
checkbox input "true"
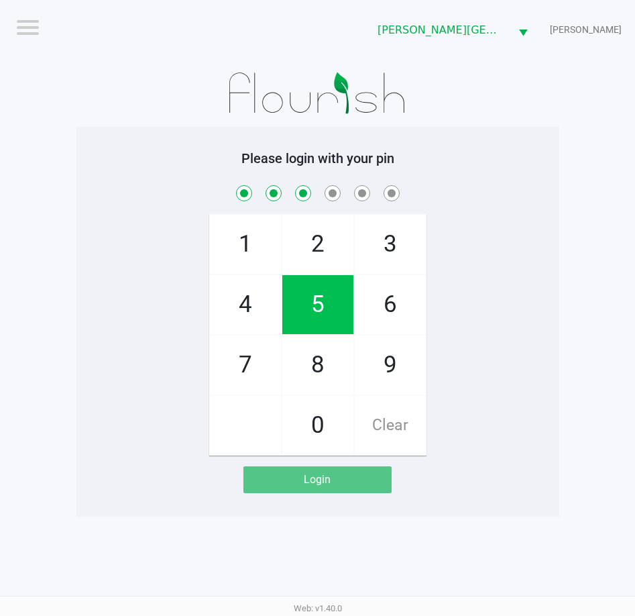
checkbox input "true"
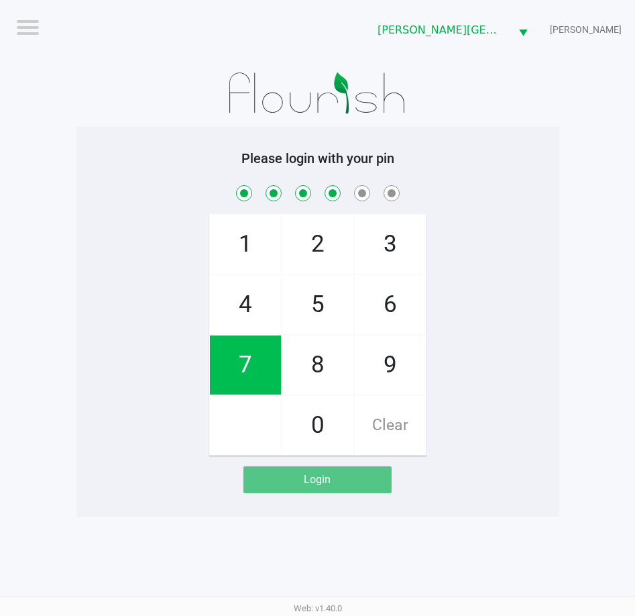
checkbox input "true"
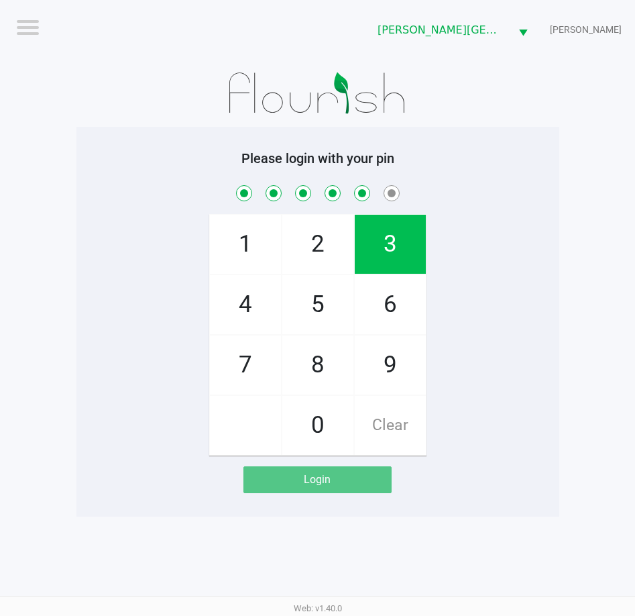
checkbox input "true"
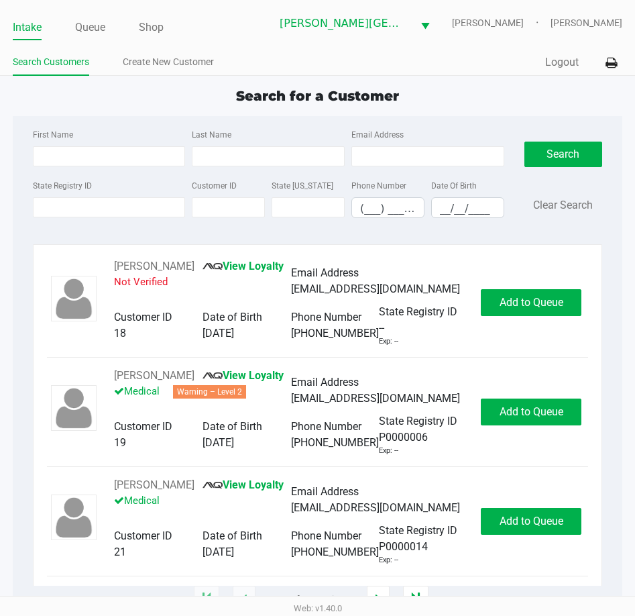
click at [139, 109] on div "Search for a Customer First Name Last Name Email Address State Registry ID Cust…" at bounding box center [318, 343] width 610 height 514
click at [109, 154] on input "First Name" at bounding box center [109, 156] width 153 height 20
click at [106, 208] on input "State Registry ID" at bounding box center [109, 207] width 153 height 20
drag, startPoint x: 144, startPoint y: 160, endPoint x: 134, endPoint y: 123, distance: 38.1
click at [144, 159] on input "First Name" at bounding box center [109, 156] width 153 height 20
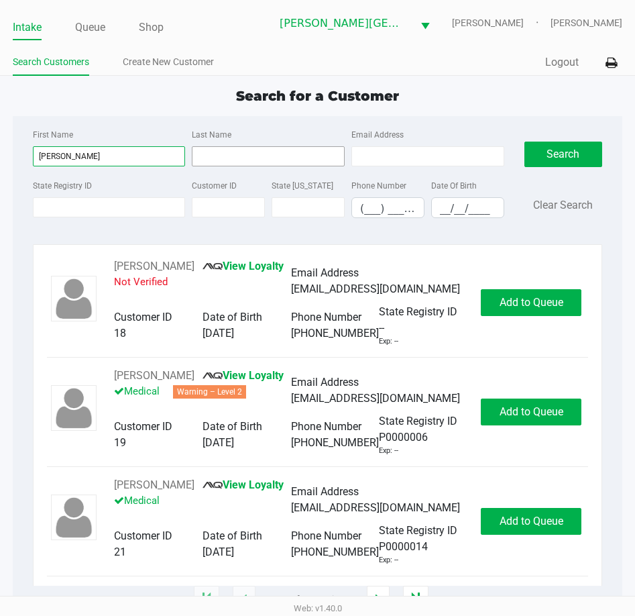
type input "alex"
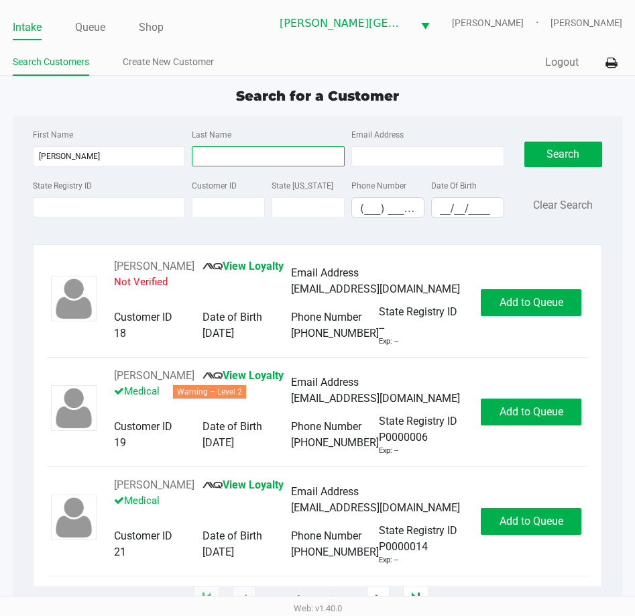
drag, startPoint x: 258, startPoint y: 162, endPoint x: 204, endPoint y: 128, distance: 63.3
click at [253, 155] on input "Last Name" at bounding box center [268, 156] width 153 height 20
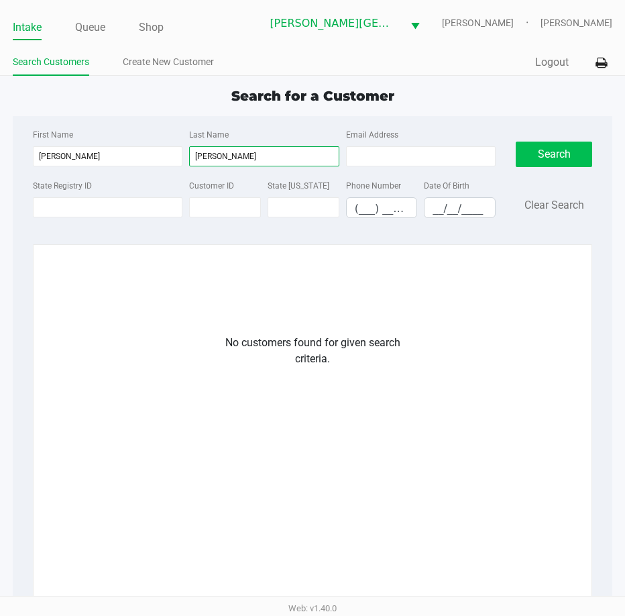
type input "baumann"
click at [547, 152] on button "Search" at bounding box center [554, 154] width 76 height 25
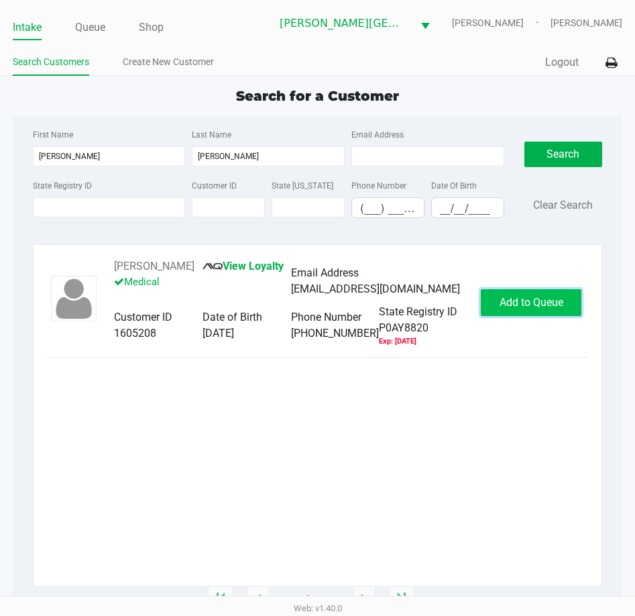
click at [521, 300] on span "Add to Queue" at bounding box center [532, 302] width 64 height 13
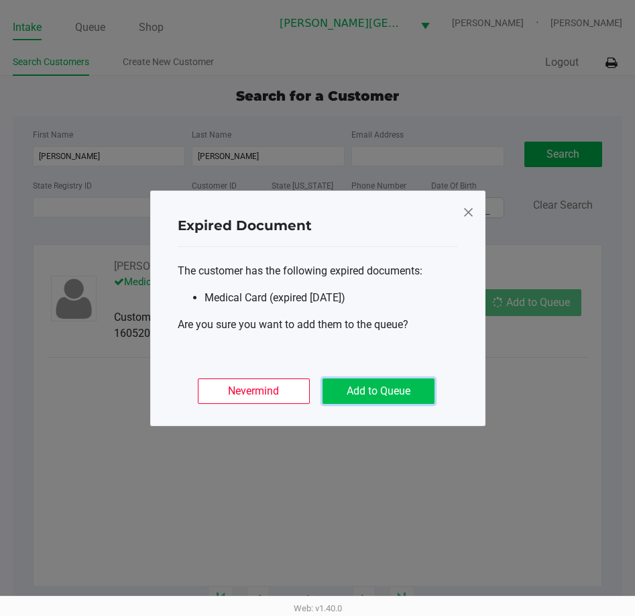
click at [418, 380] on button "Add to Queue" at bounding box center [379, 390] width 112 height 25
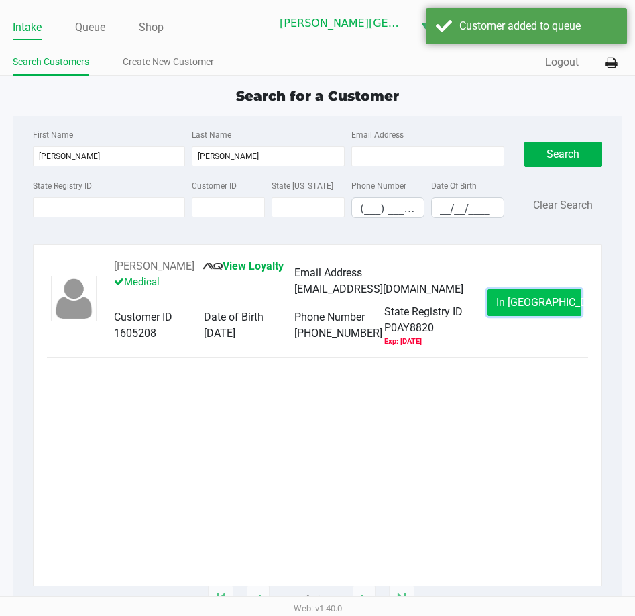
click at [535, 307] on span "In Queue" at bounding box center [552, 302] width 113 height 13
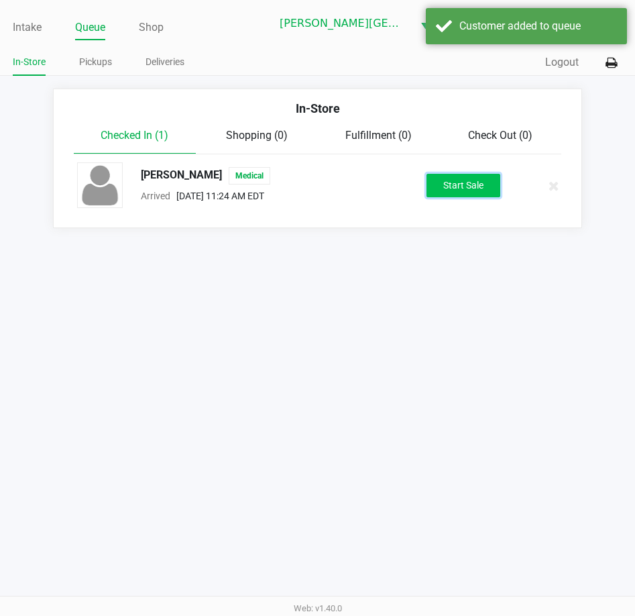
click at [470, 174] on button "Start Sale" at bounding box center [464, 185] width 74 height 23
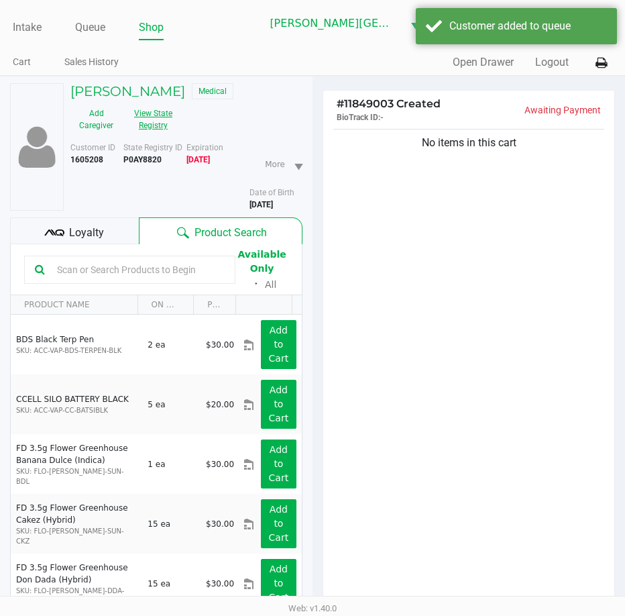
click at [154, 112] on button "View State Registry" at bounding box center [149, 120] width 54 height 34
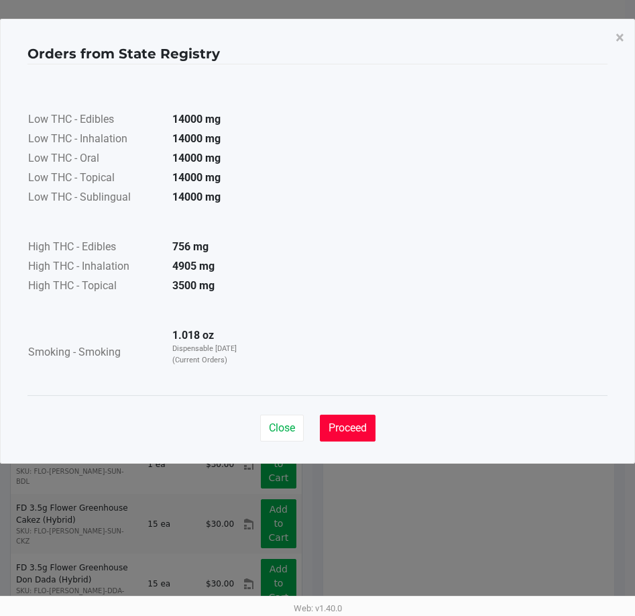
click at [358, 428] on span "Proceed" at bounding box center [348, 427] width 38 height 13
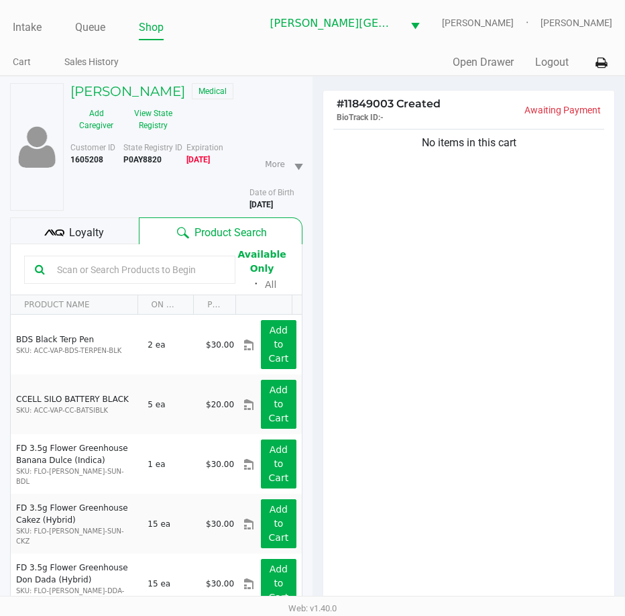
click at [441, 307] on div "No items in this cart" at bounding box center [468, 369] width 291 height 486
click at [193, 275] on input "text" at bounding box center [138, 270] width 173 height 20
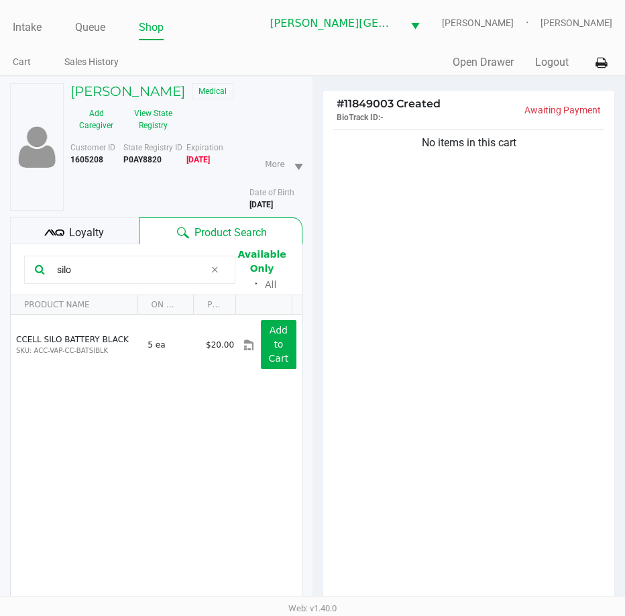
type input "silo"
click at [217, 269] on icon at bounding box center [215, 269] width 8 height 11
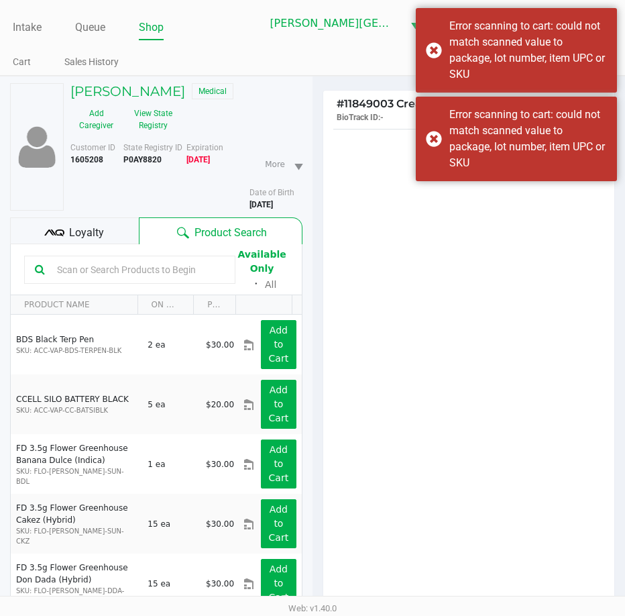
click at [164, 262] on input "text" at bounding box center [138, 270] width 173 height 20
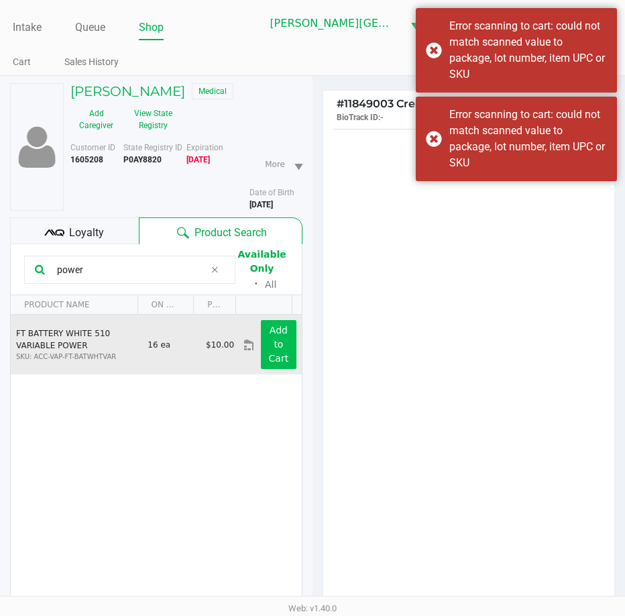
type input "power"
click at [269, 353] on app-button-loader "Add to Cart" at bounding box center [279, 344] width 20 height 39
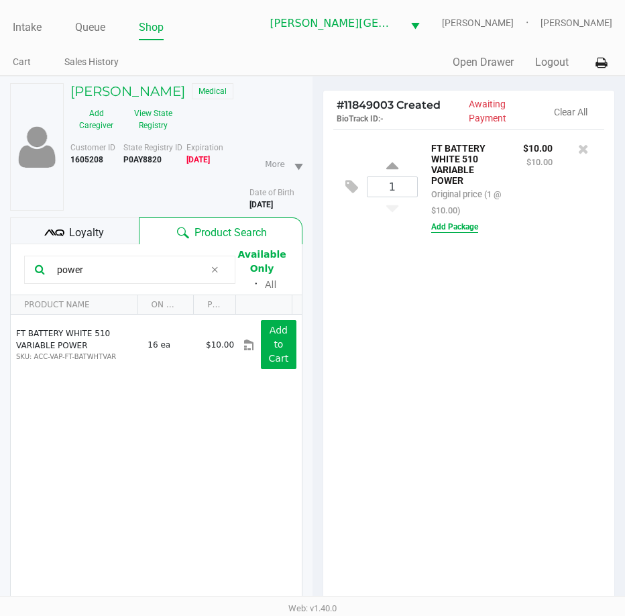
click at [470, 229] on button "Add Package" at bounding box center [454, 227] width 47 height 12
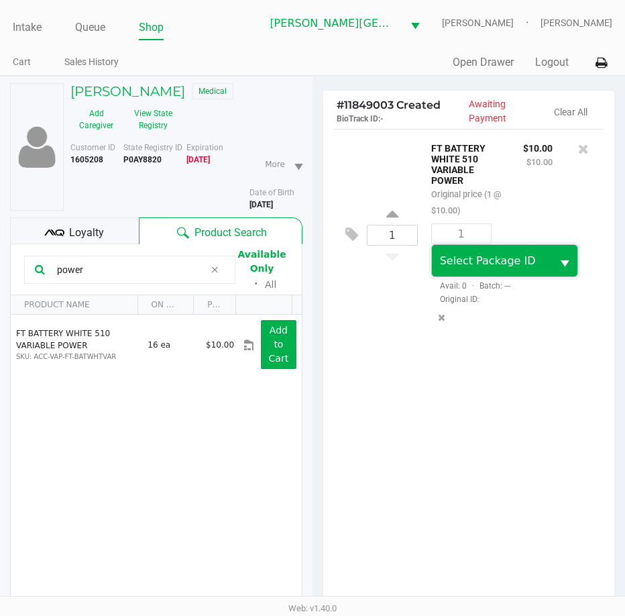
click at [485, 260] on span "Select Package ID" at bounding box center [488, 260] width 96 height 13
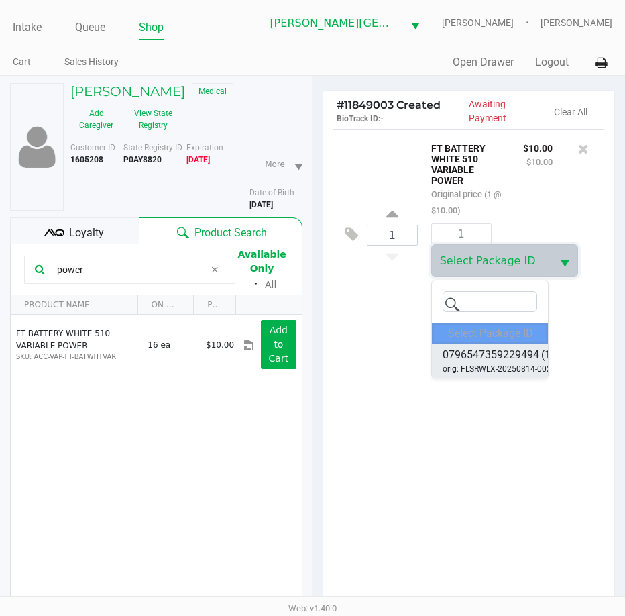
click at [506, 372] on span "orig: FLSRWLX-20250814-002" at bounding box center [497, 369] width 109 height 12
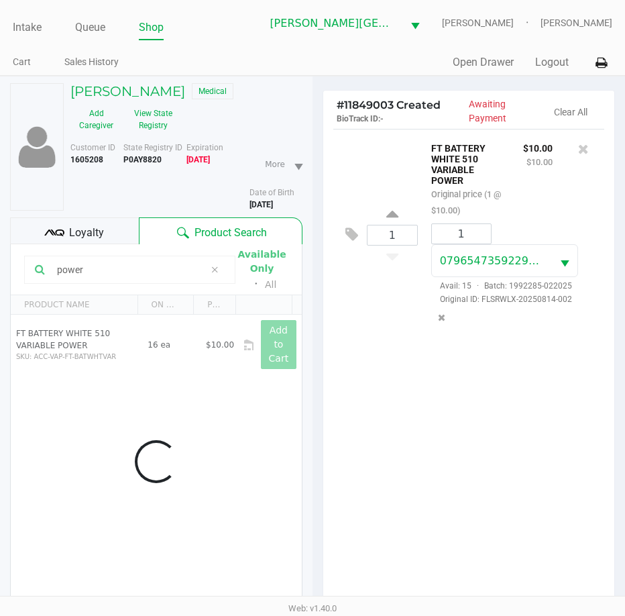
click at [454, 456] on div "1 FT BATTERY WHITE 510 VARIABLE POWER Original price (1 @ $10.00) $10.00 $10.00…" at bounding box center [468, 372] width 291 height 486
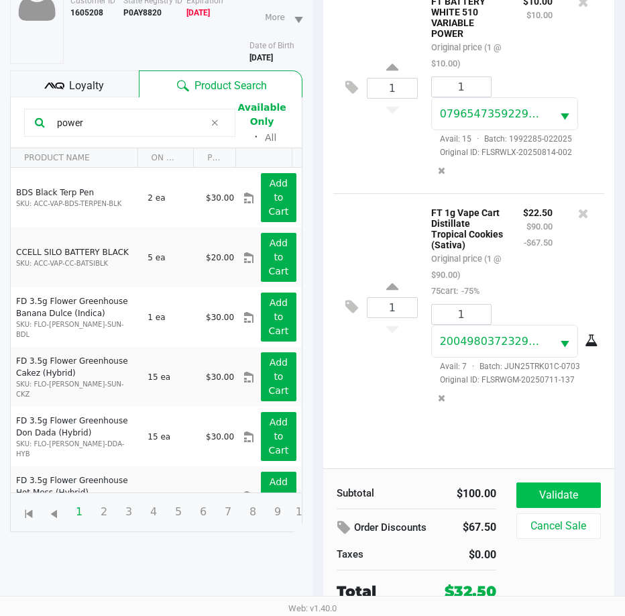
scroll to position [148, 0]
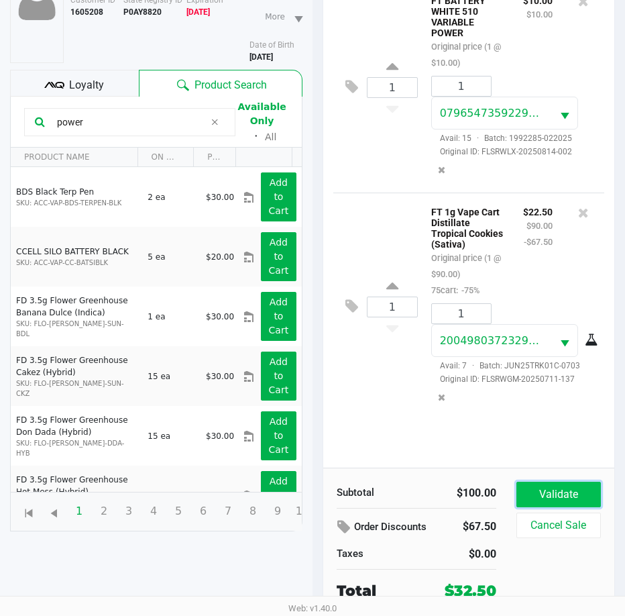
click at [545, 500] on button "Validate" at bounding box center [559, 494] width 85 height 25
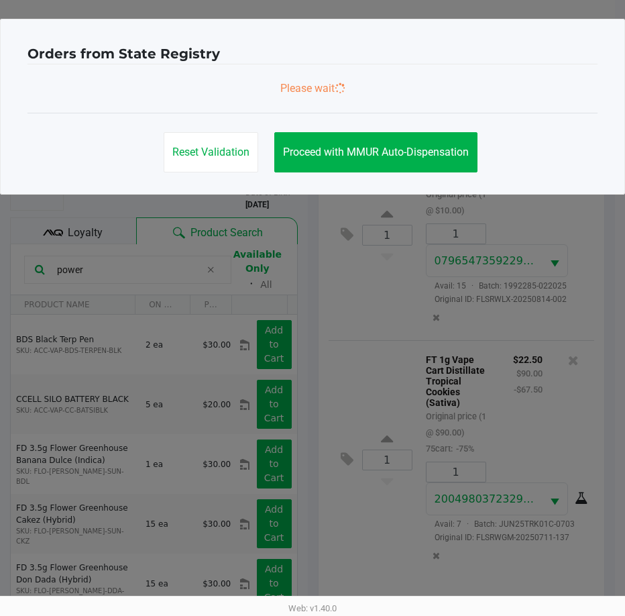
scroll to position [0, 0]
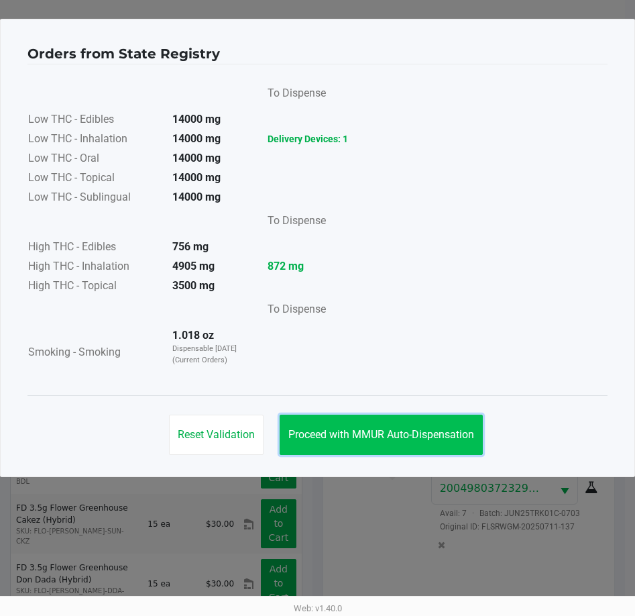
click at [421, 442] on button "Proceed with MMUR Auto-Dispensation" at bounding box center [381, 435] width 203 height 40
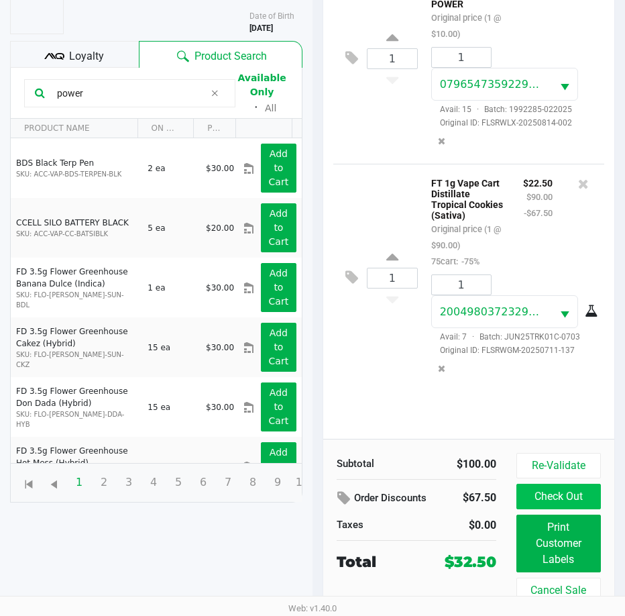
scroll to position [178, 0]
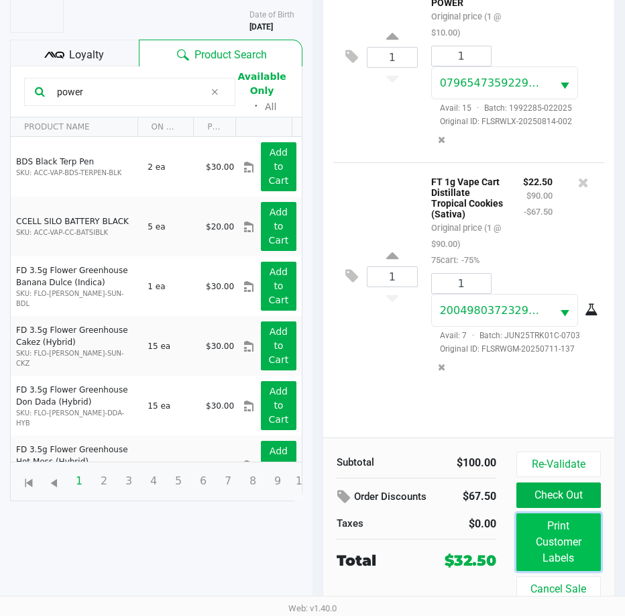
click at [539, 527] on button "Print Customer Labels" at bounding box center [559, 542] width 85 height 58
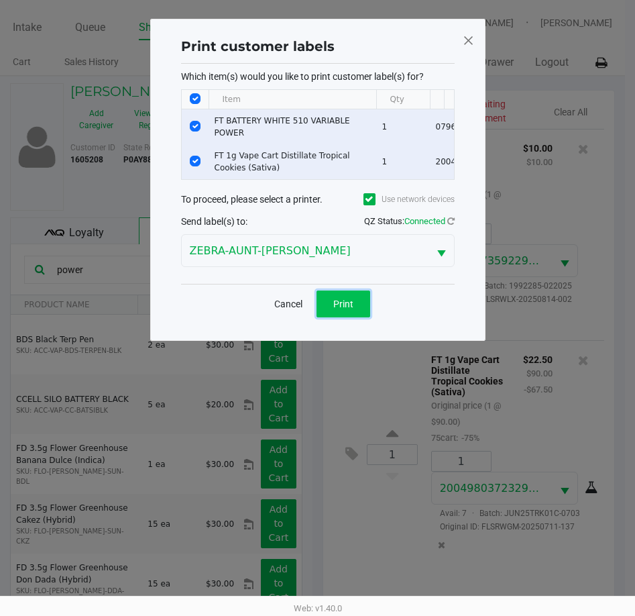
click at [362, 317] on button "Print" at bounding box center [344, 303] width 54 height 27
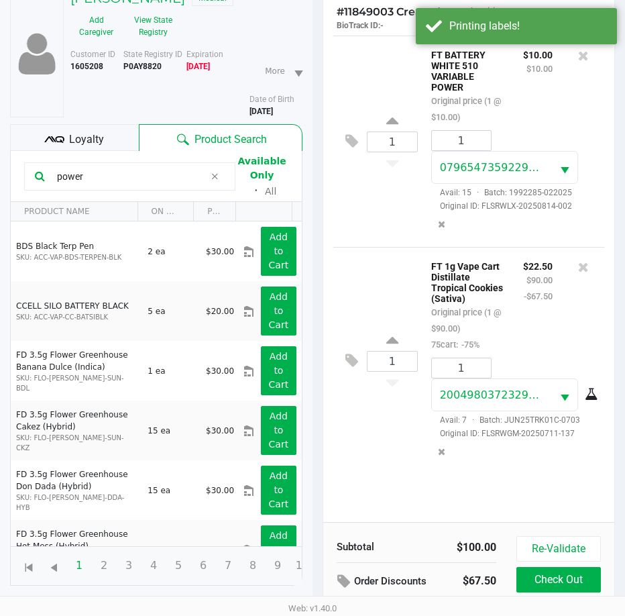
scroll to position [178, 0]
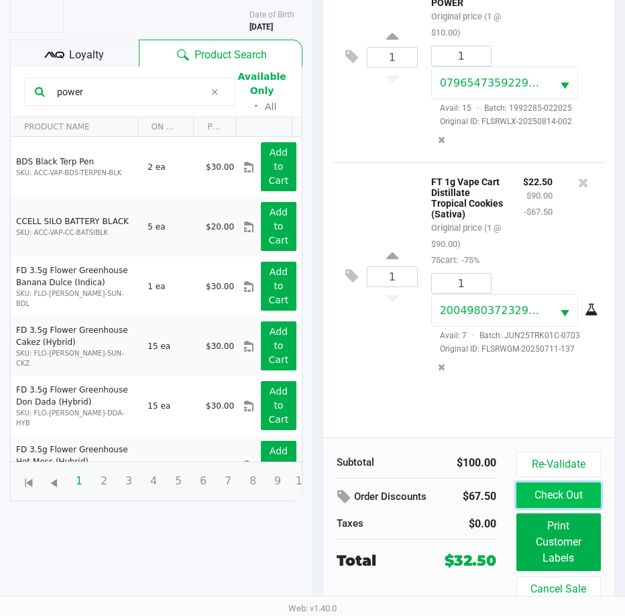
click at [564, 497] on button "Check Out" at bounding box center [559, 494] width 85 height 25
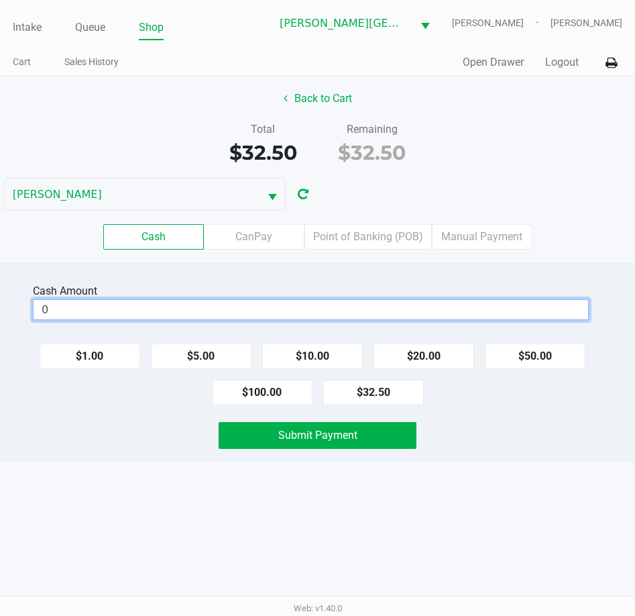
drag, startPoint x: 116, startPoint y: 311, endPoint x: 127, endPoint y: 156, distance: 155.4
click at [116, 310] on input "0" at bounding box center [311, 309] width 555 height 19
type input "$40.00"
click at [168, 548] on div "Intake Queue Shop Bonita Springs WC CHARLES-EVANS Tarek Haverty Cart Sales Hist…" at bounding box center [317, 308] width 635 height 616
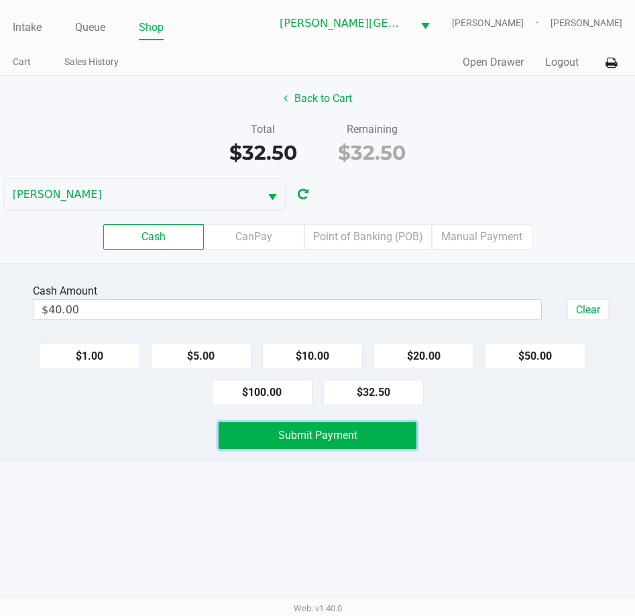
drag, startPoint x: 281, startPoint y: 436, endPoint x: 227, endPoint y: 499, distance: 82.8
click at [280, 435] on span "Submit Payment" at bounding box center [317, 435] width 79 height 13
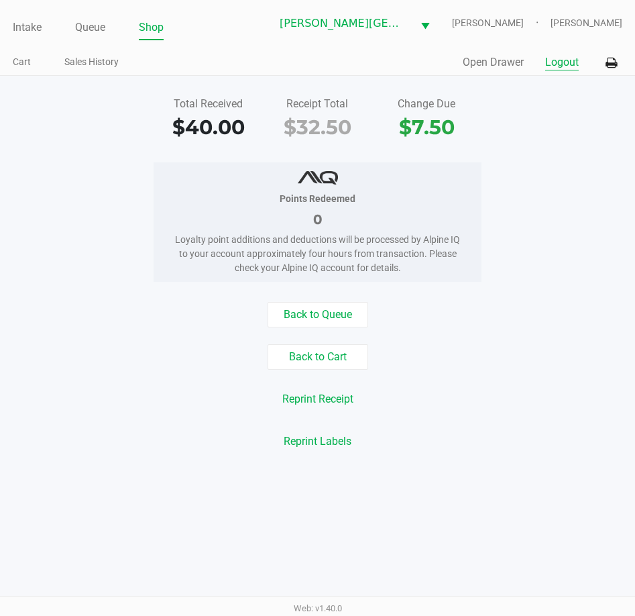
click at [564, 70] on button "Logout" at bounding box center [562, 62] width 34 height 16
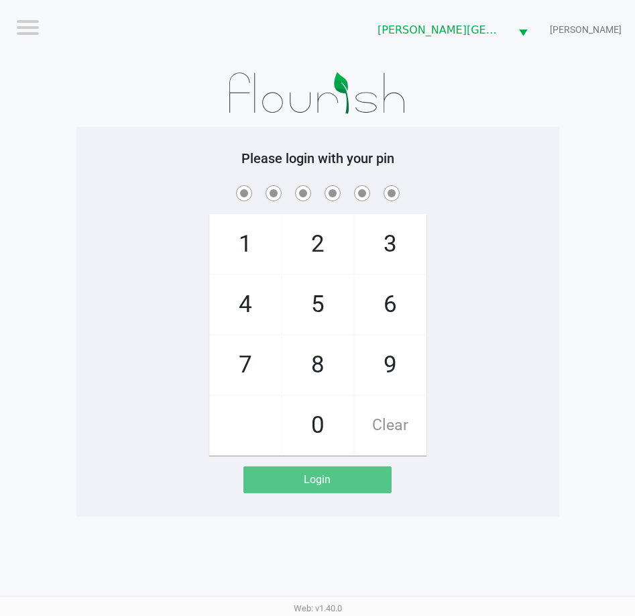
drag, startPoint x: 166, startPoint y: 183, endPoint x: 50, endPoint y: 162, distance: 117.3
click at [166, 183] on span at bounding box center [318, 192] width 463 height 21
click at [105, 198] on span at bounding box center [318, 192] width 463 height 21
click at [110, 191] on span at bounding box center [318, 192] width 463 height 21
checkbox input "true"
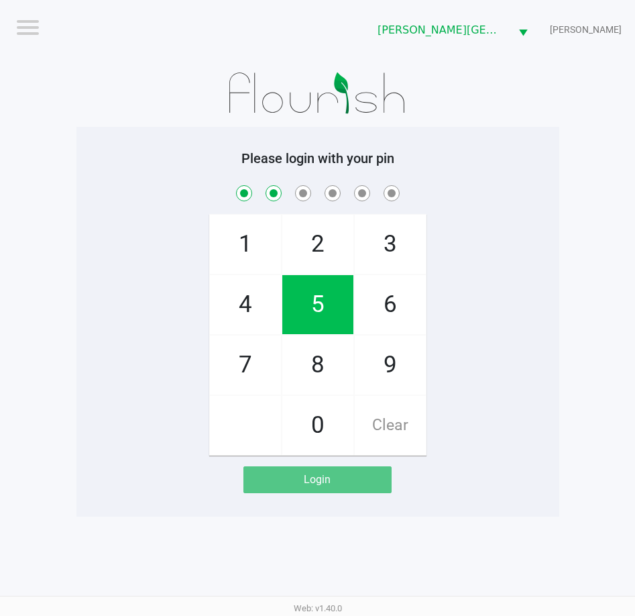
checkbox input "true"
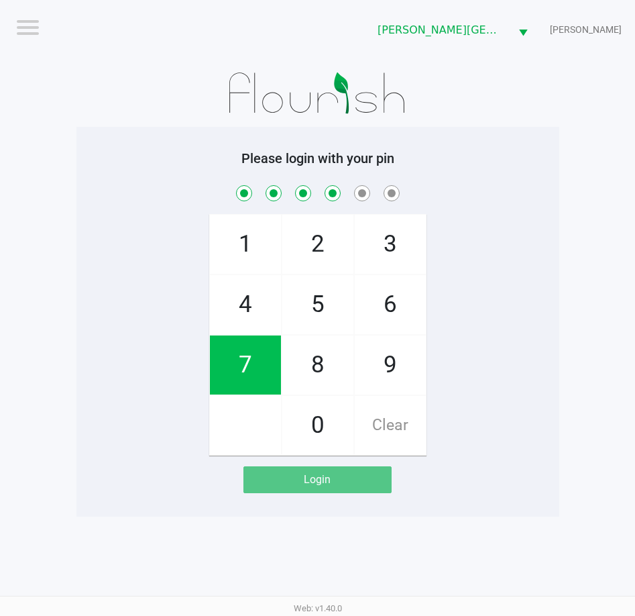
checkbox input "true"
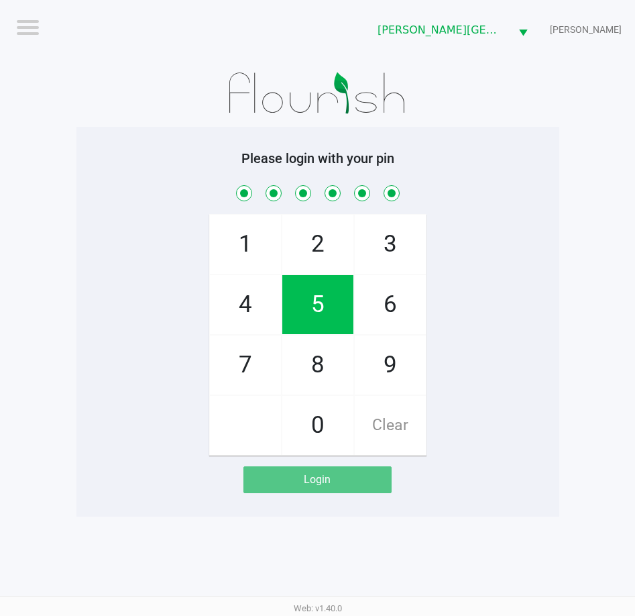
checkbox input "true"
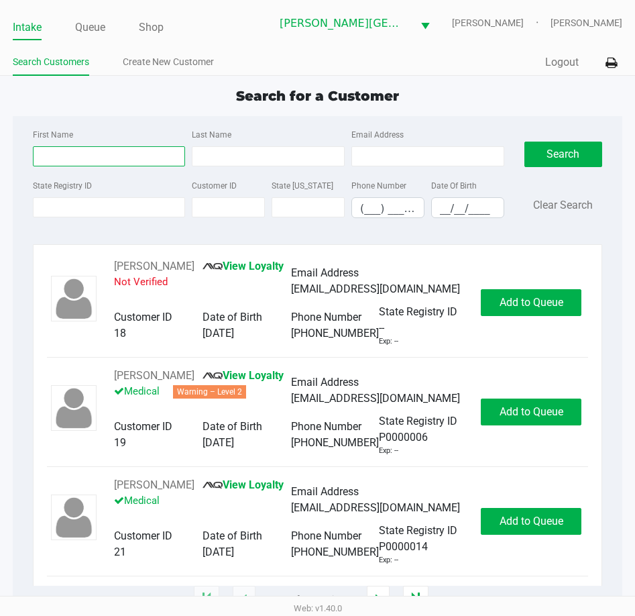
click at [73, 157] on input "First Name" at bounding box center [109, 156] width 153 height 20
type input "jack"
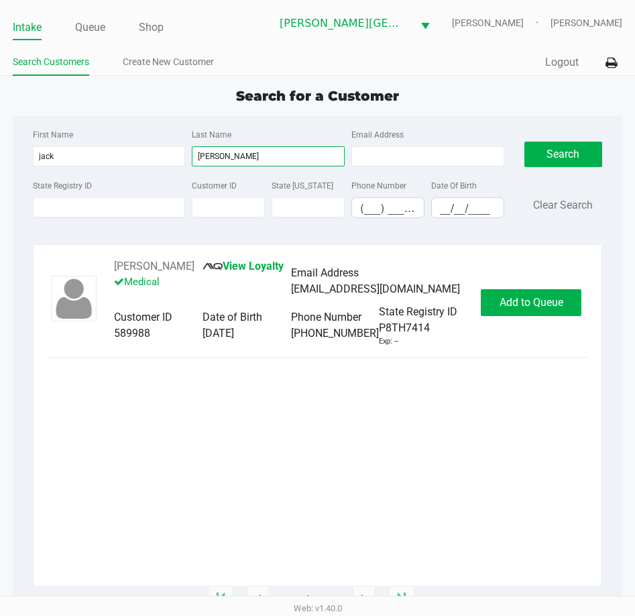
type input "biondi"
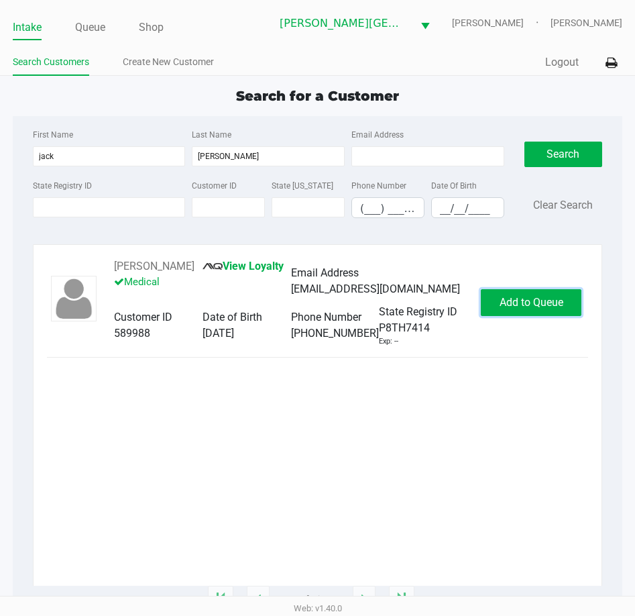
click at [537, 297] on span "Add to Queue" at bounding box center [532, 302] width 64 height 13
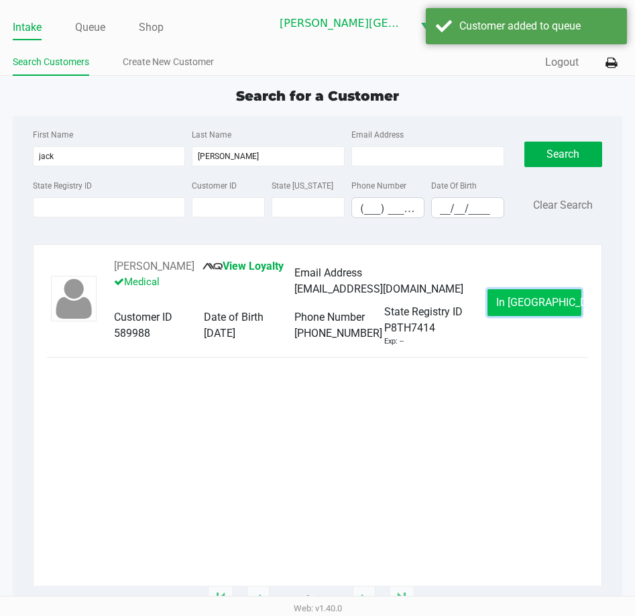
click at [537, 299] on span "In Queue" at bounding box center [552, 302] width 113 height 13
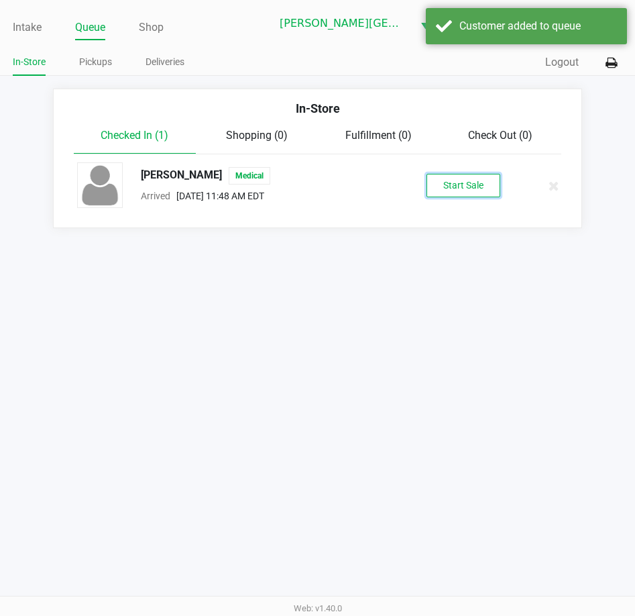
drag, startPoint x: 441, startPoint y: 164, endPoint x: 453, endPoint y: 189, distance: 27.0
click at [453, 189] on button "Start Sale" at bounding box center [464, 185] width 74 height 23
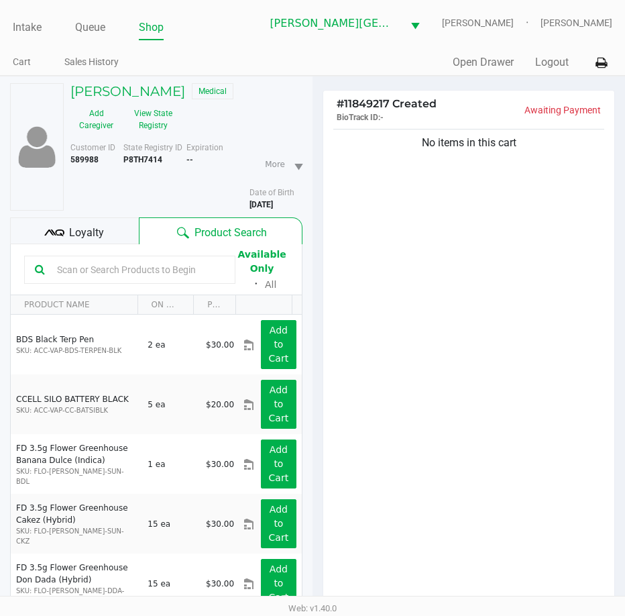
drag, startPoint x: 101, startPoint y: 36, endPoint x: 114, endPoint y: 44, distance: 16.0
click at [101, 36] on link "Queue" at bounding box center [90, 27] width 30 height 19
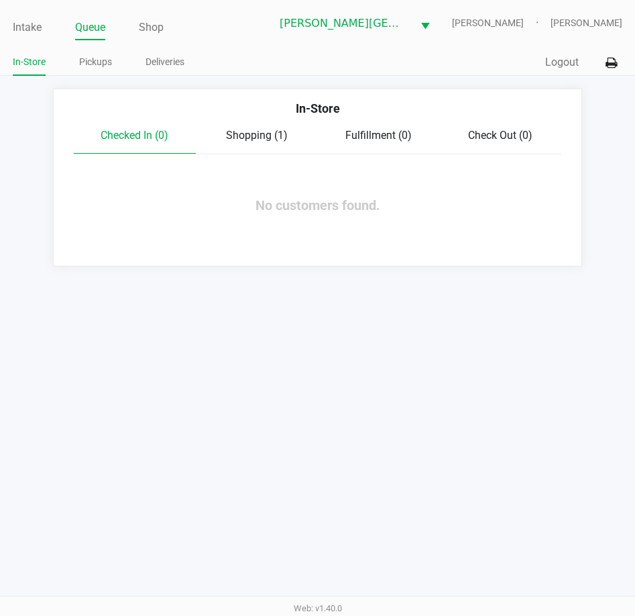
click at [264, 138] on span "Shopping (1)" at bounding box center [257, 135] width 62 height 13
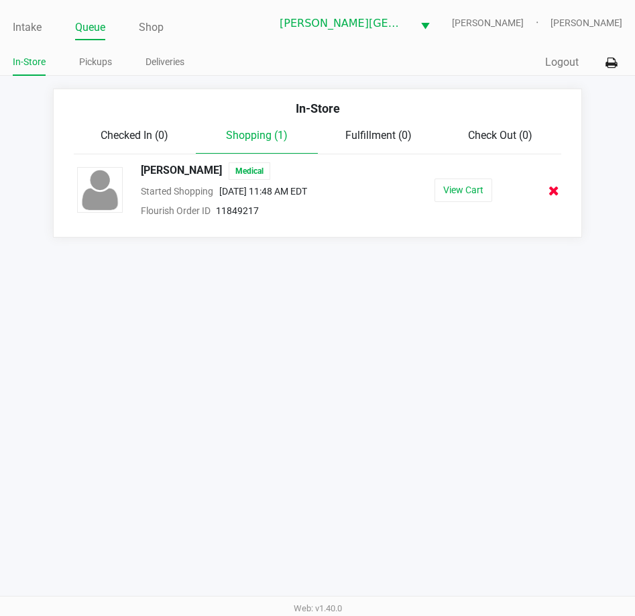
click at [556, 189] on icon at bounding box center [554, 191] width 11 height 10
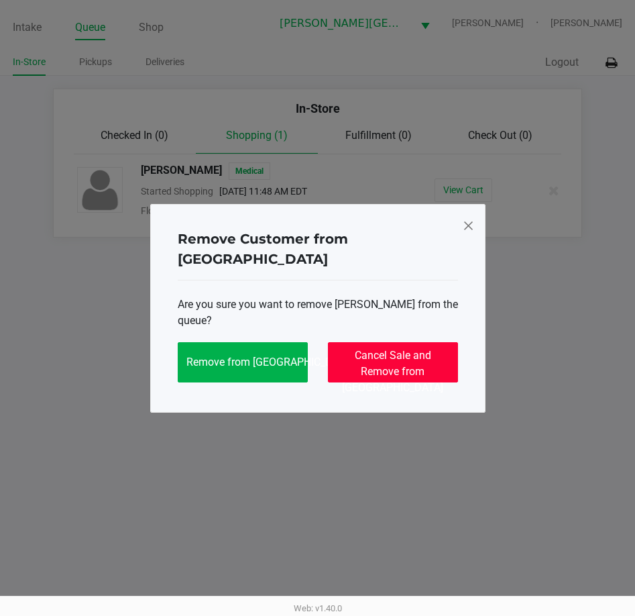
click at [393, 369] on button "Cancel Sale and Remove from Queue" at bounding box center [393, 362] width 130 height 40
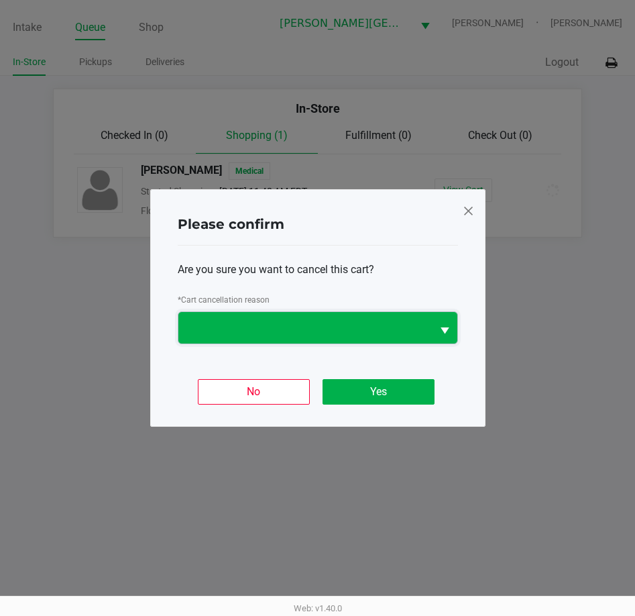
click at [305, 340] on span at bounding box center [305, 328] width 254 height 32
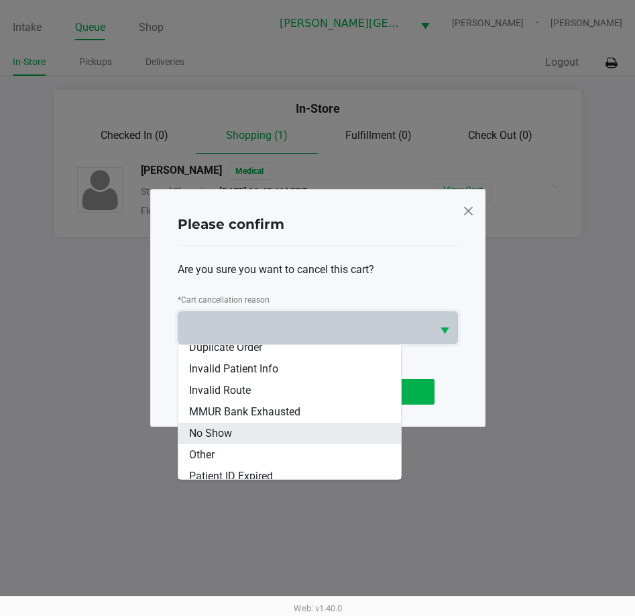
scroll to position [59, 0]
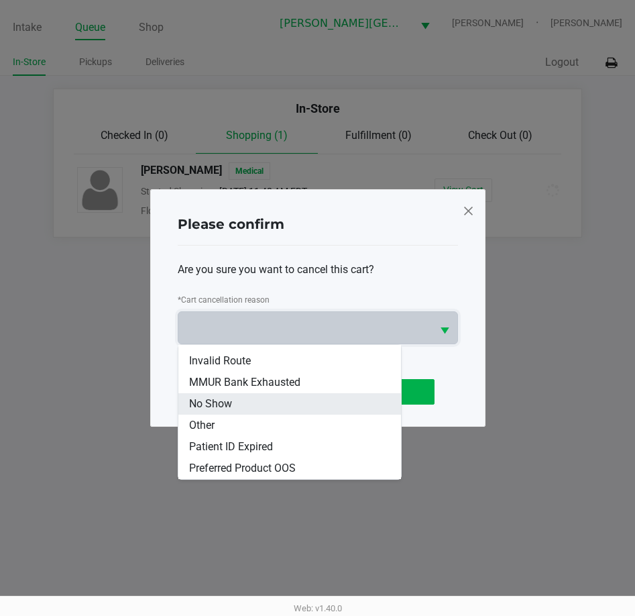
click at [223, 403] on span "No Show" at bounding box center [210, 404] width 43 height 16
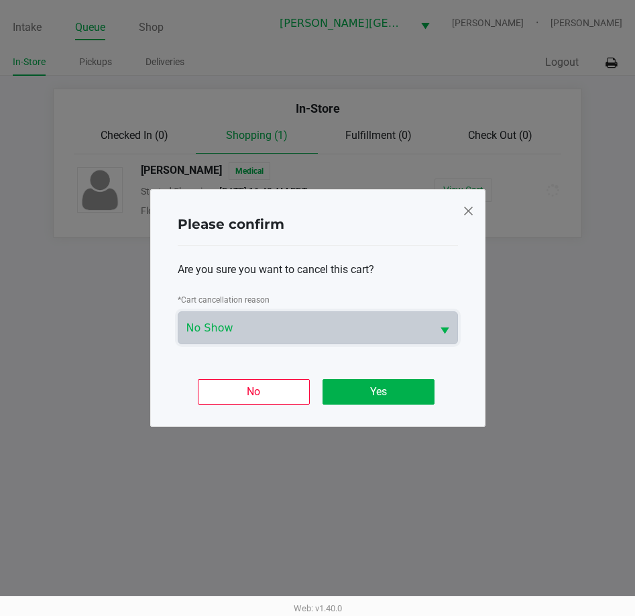
click at [319, 347] on div "Are you sure you want to cancel this cart? * Cart cancellation reason No Show" at bounding box center [318, 303] width 280 height 115
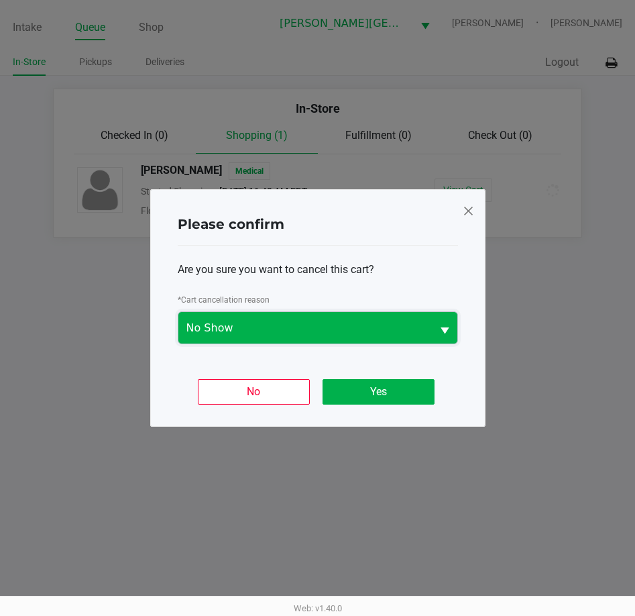
click at [310, 337] on span "No Show" at bounding box center [305, 328] width 254 height 32
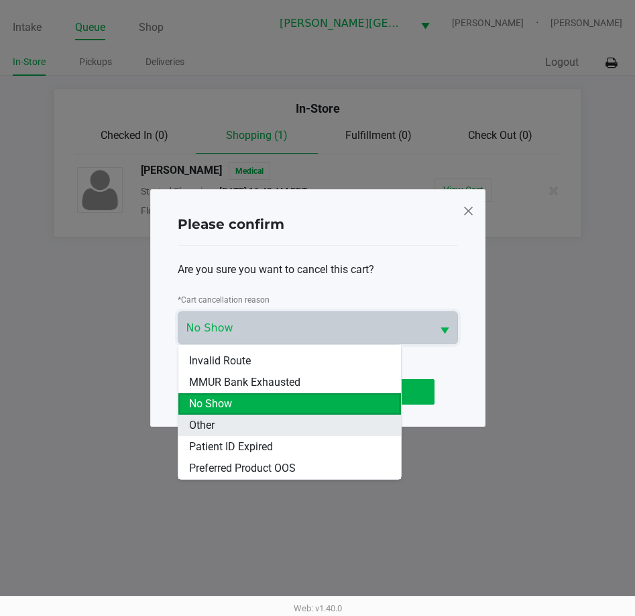
click at [213, 423] on span "Other" at bounding box center [201, 425] width 25 height 16
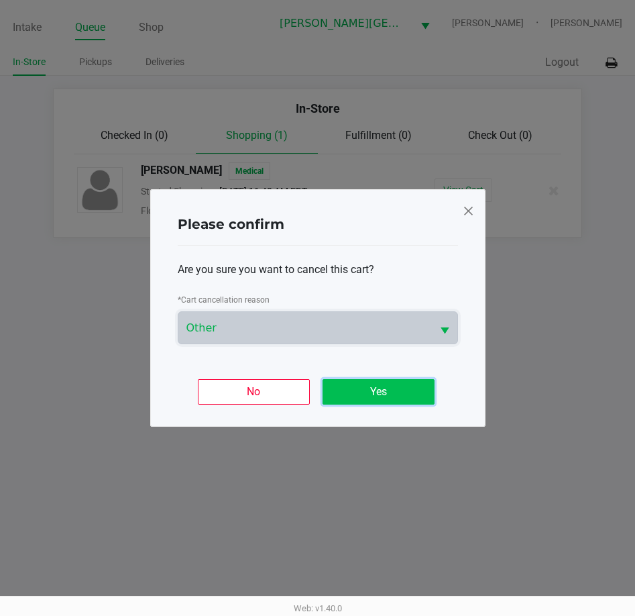
click at [392, 380] on button "Yes" at bounding box center [379, 391] width 112 height 25
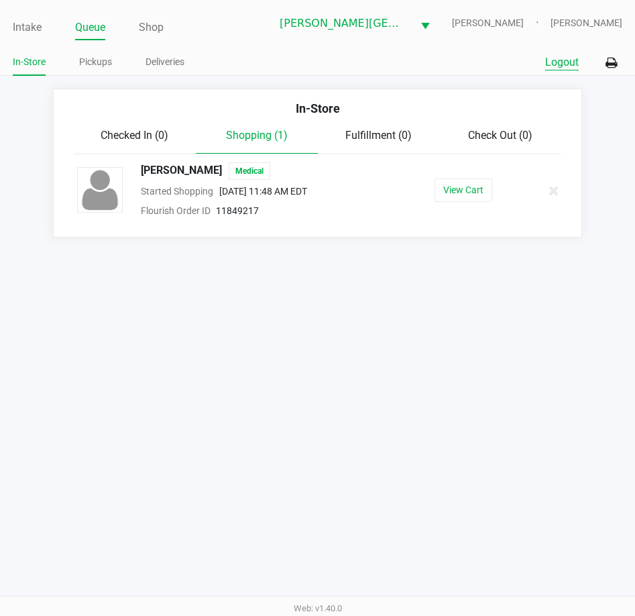
click at [571, 62] on button "Logout" at bounding box center [562, 62] width 34 height 16
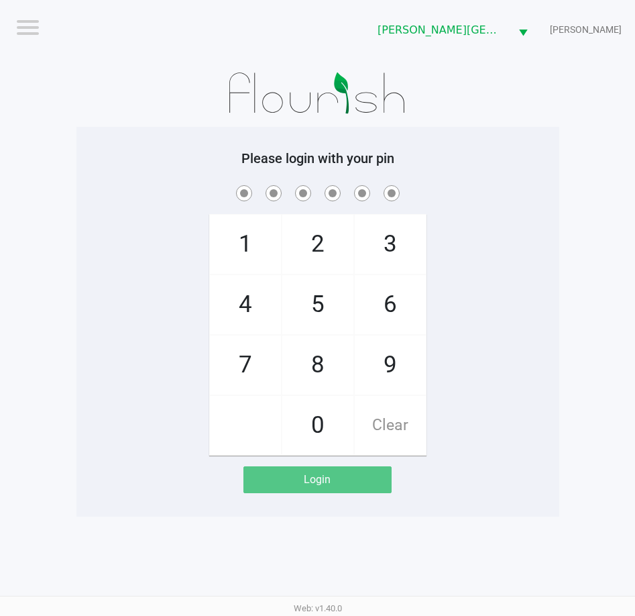
drag, startPoint x: 122, startPoint y: 120, endPoint x: 131, endPoint y: 119, distance: 8.8
click at [126, 119] on div at bounding box center [317, 93] width 483 height 67
click at [60, 278] on app-pos-login-wrapper "Logout Bonita Springs WC CHARLES-EVANS Please login with your pin 1 4 7 2 5 8 0…" at bounding box center [317, 258] width 635 height 517
click at [74, 270] on app-pos-login-wrapper "Logout Bonita Springs WC CHARLES-EVANS Please login with your pin 1 4 7 2 5 8 0…" at bounding box center [317, 258] width 635 height 517
click at [97, 176] on div "Please login with your pin 1 4 7 2 5 8 0 3 6 9 Clear Login" at bounding box center [317, 321] width 483 height 343
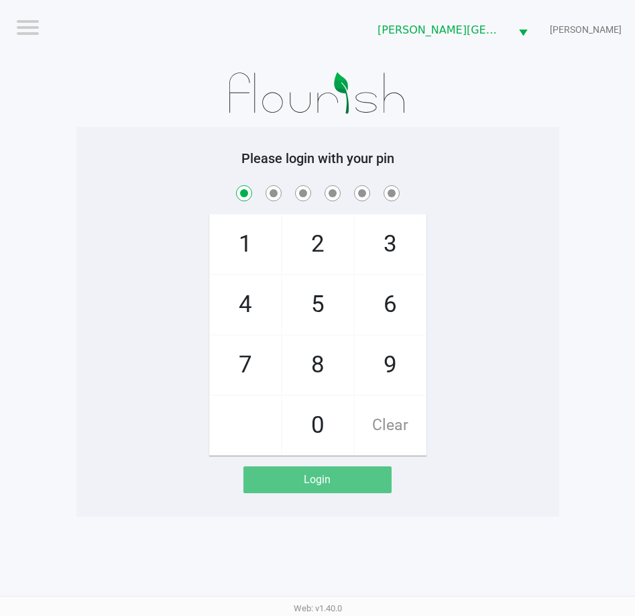
checkbox input "true"
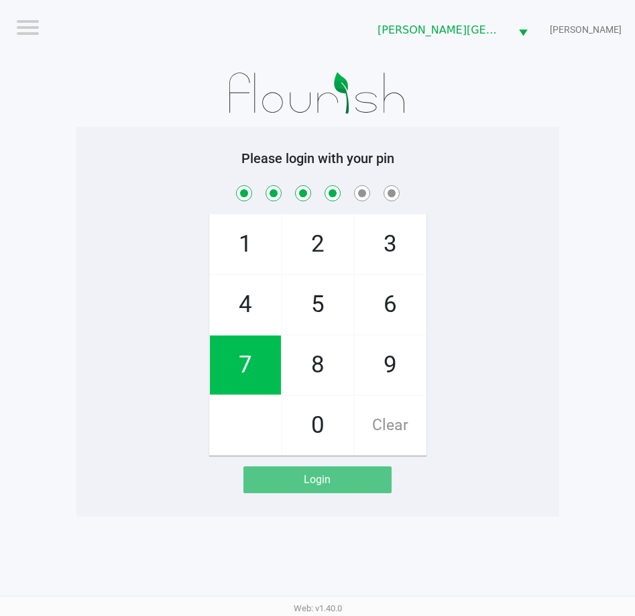
checkbox input "true"
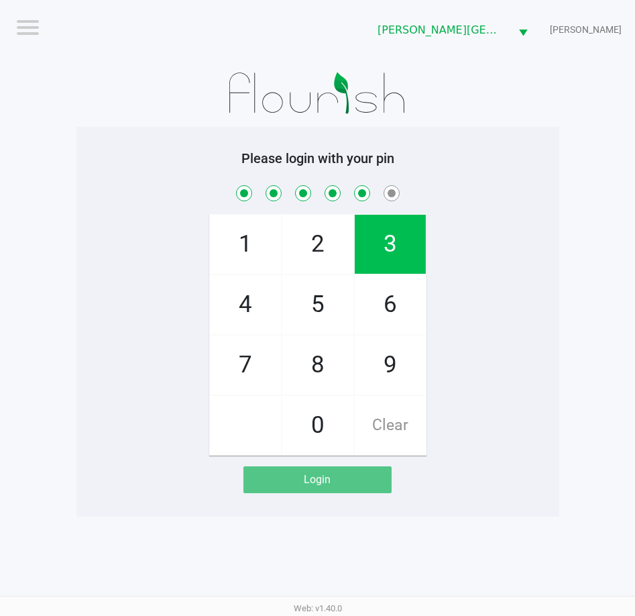
checkbox input "true"
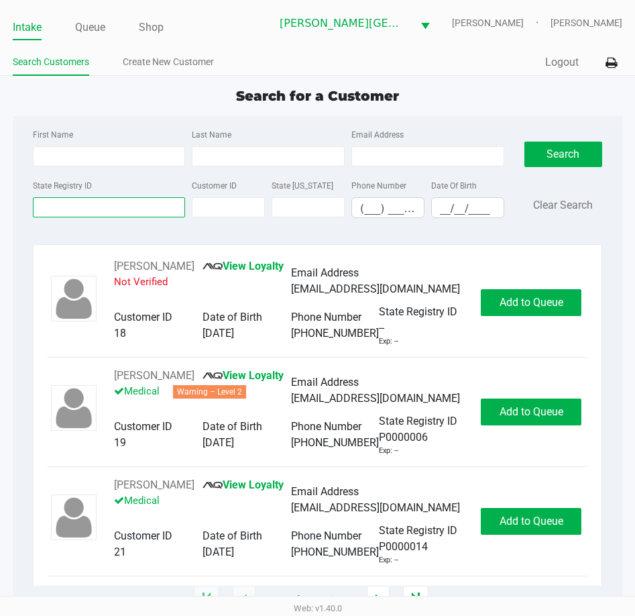
drag, startPoint x: 113, startPoint y: 201, endPoint x: 113, endPoint y: 191, distance: 10.1
click at [114, 201] on input "State Registry ID" at bounding box center [109, 207] width 153 height 20
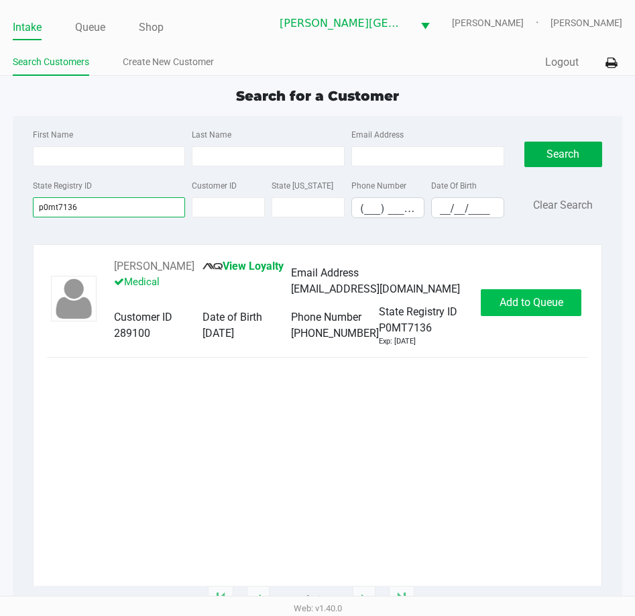
type input "p0mt7136"
click at [502, 309] on span "Add to Queue" at bounding box center [532, 302] width 64 height 13
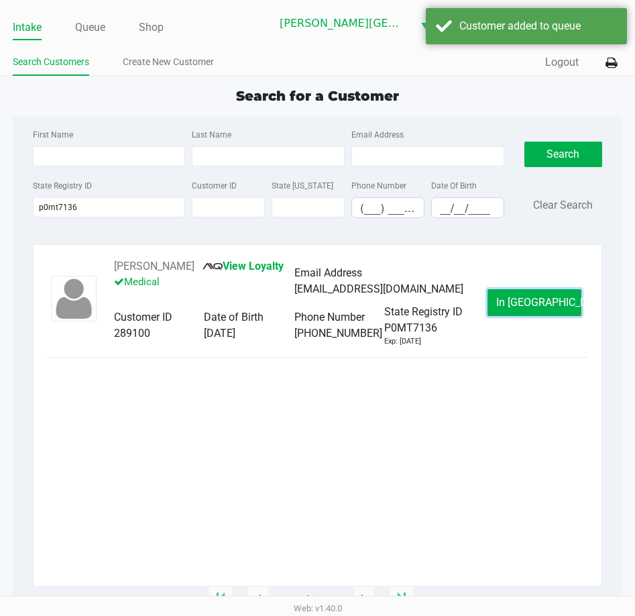
click at [502, 311] on button "In Queue" at bounding box center [535, 302] width 94 height 27
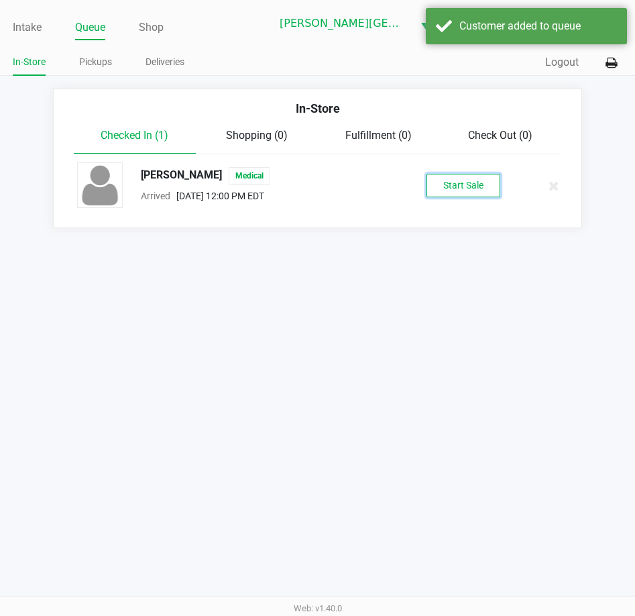
drag, startPoint x: 471, startPoint y: 216, endPoint x: 466, endPoint y: 189, distance: 28.0
click at [466, 189] on button "Start Sale" at bounding box center [464, 185] width 74 height 23
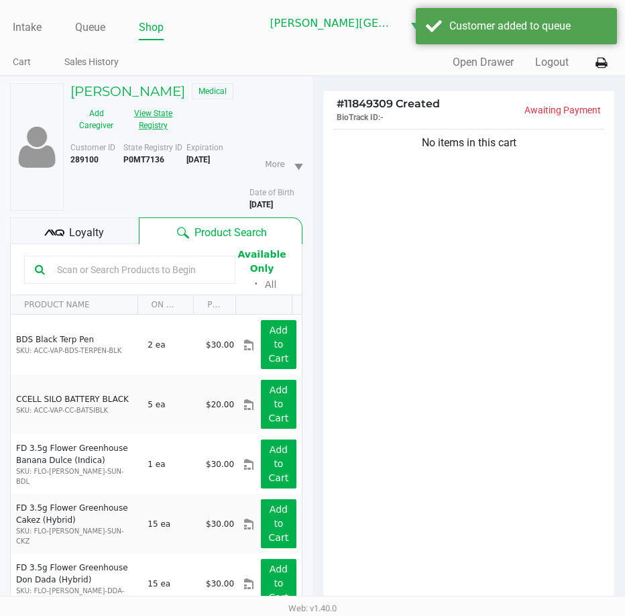
click at [165, 125] on button "View State Registry" at bounding box center [149, 120] width 54 height 34
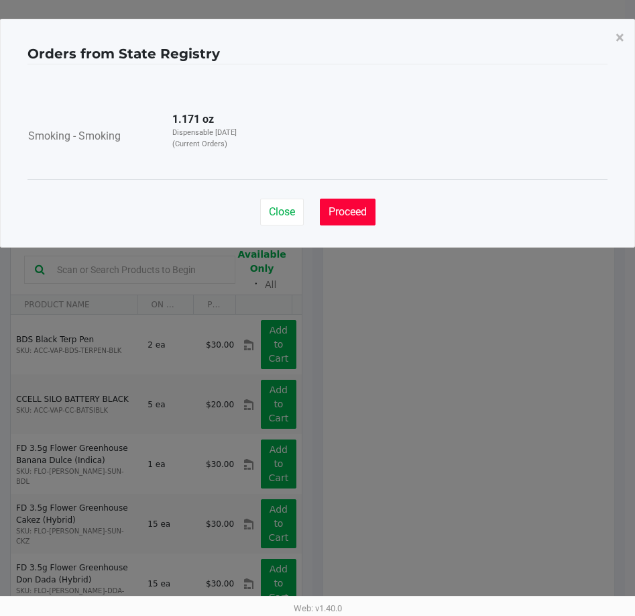
click at [335, 214] on span "Proceed" at bounding box center [348, 211] width 38 height 13
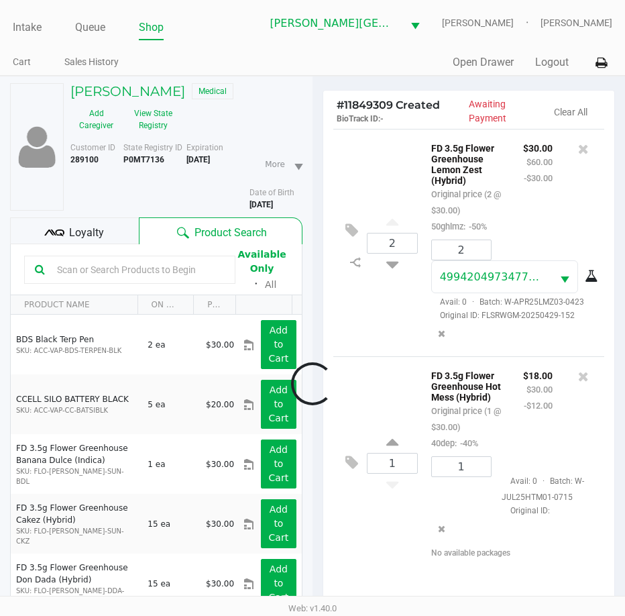
scroll to position [148, 0]
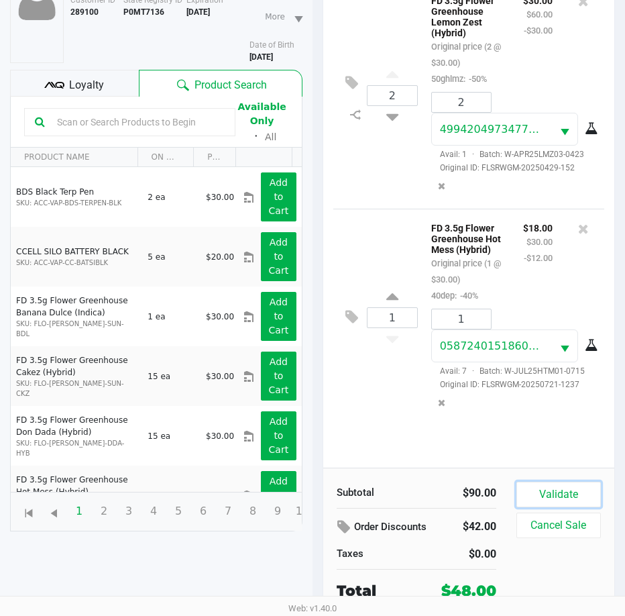
click at [547, 486] on button "Validate" at bounding box center [559, 494] width 85 height 25
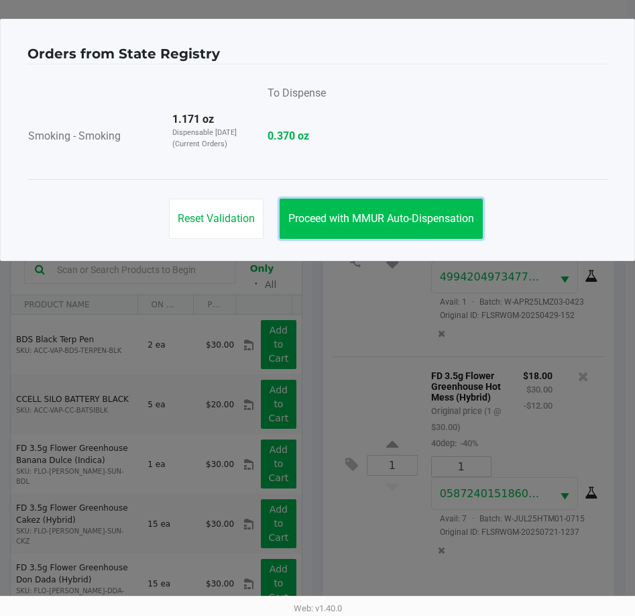
click at [402, 218] on span "Proceed with MMUR Auto-Dispensation" at bounding box center [381, 218] width 186 height 13
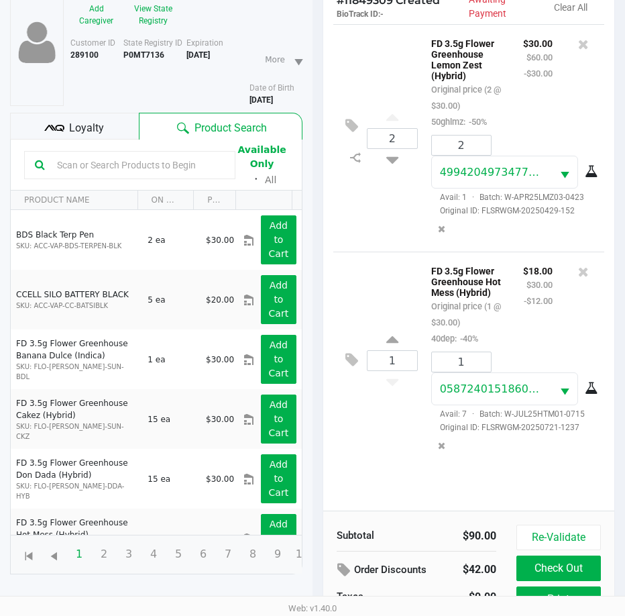
scroll to position [178, 0]
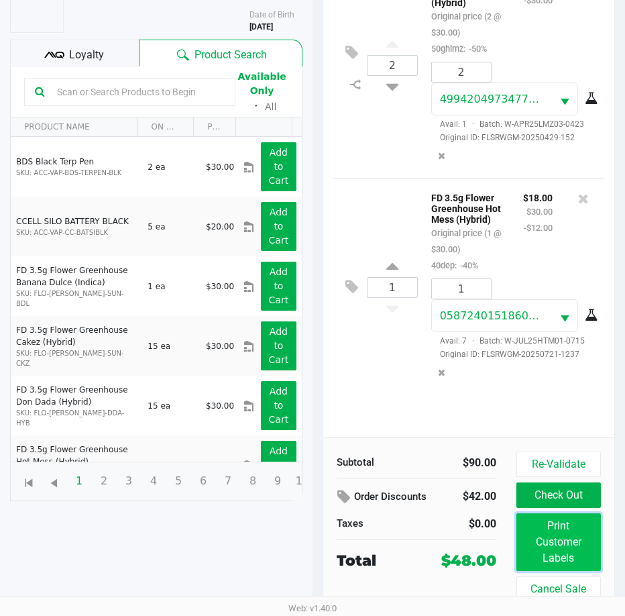
click at [580, 559] on button "Print Customer Labels" at bounding box center [559, 542] width 85 height 58
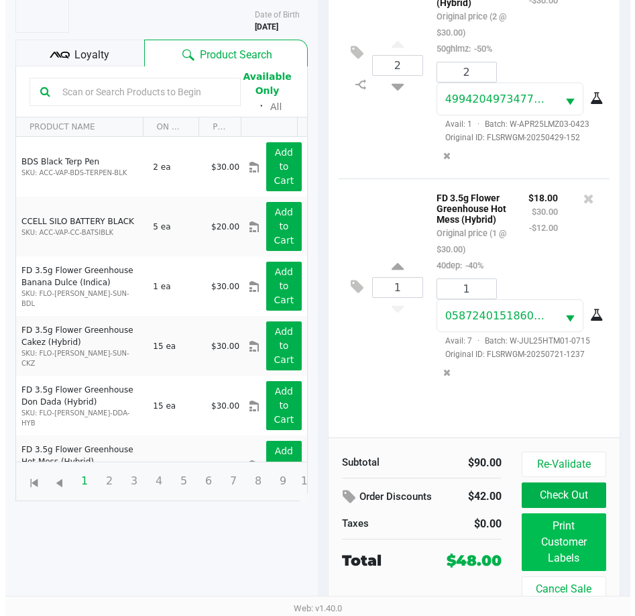
scroll to position [0, 0]
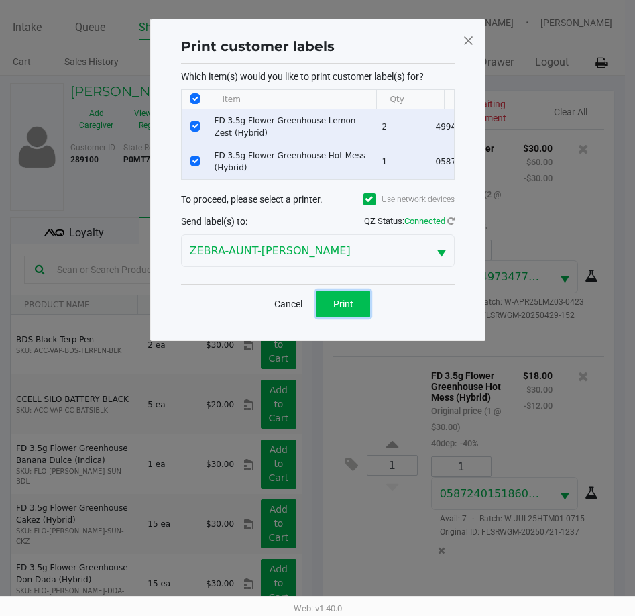
click at [341, 309] on span "Print" at bounding box center [343, 304] width 20 height 11
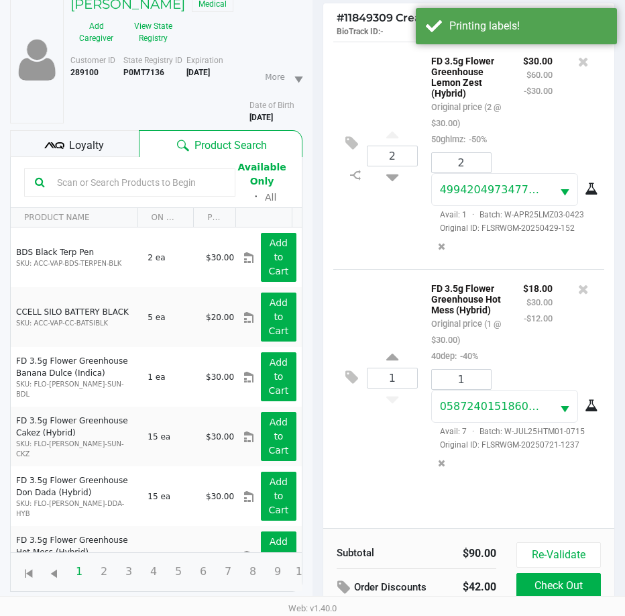
scroll to position [178, 0]
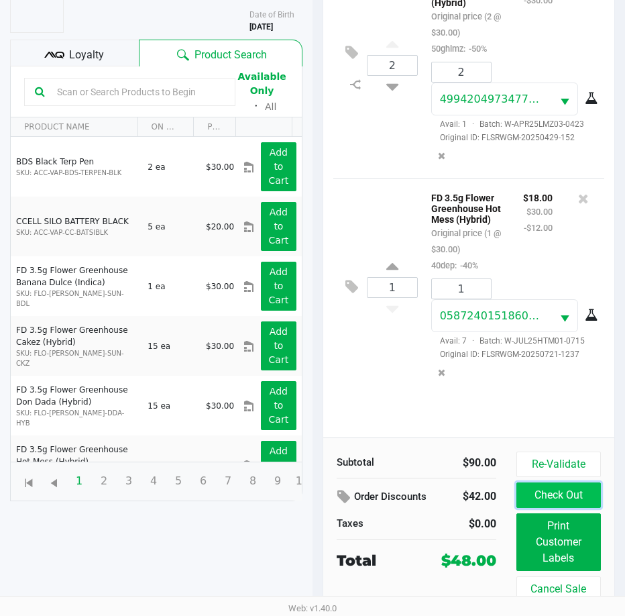
click at [553, 496] on button "Check Out" at bounding box center [559, 494] width 85 height 25
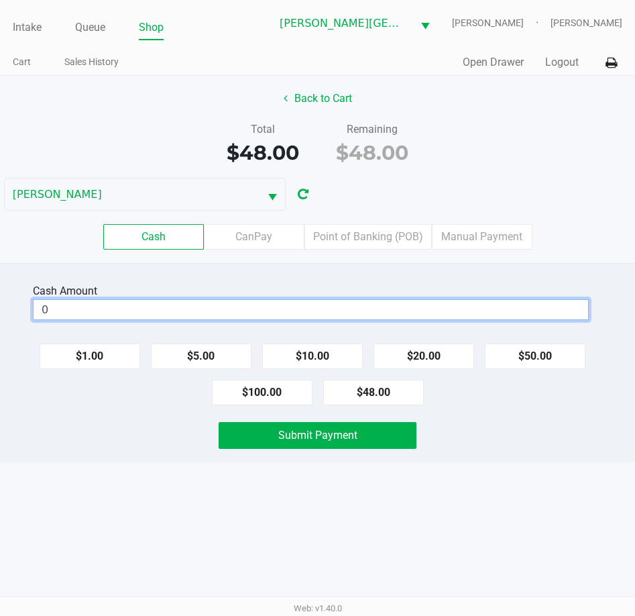
click at [180, 303] on input "0" at bounding box center [311, 309] width 555 height 19
type input "$50.00"
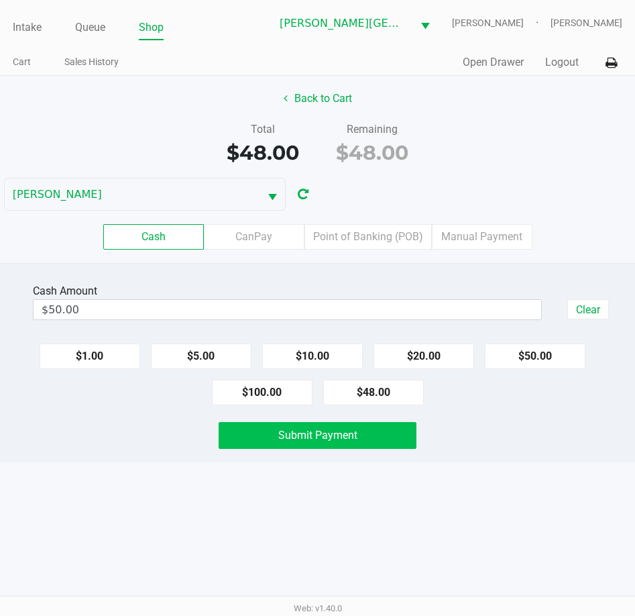
drag, startPoint x: 193, startPoint y: 537, endPoint x: 228, endPoint y: 434, distance: 108.6
click at [195, 535] on div "Intake Queue Shop Bonita Springs WC CHARLES-EVANS Tarek Haverty Cart Sales Hist…" at bounding box center [317, 308] width 635 height 616
click at [233, 431] on button "Submit Payment" at bounding box center [318, 435] width 199 height 27
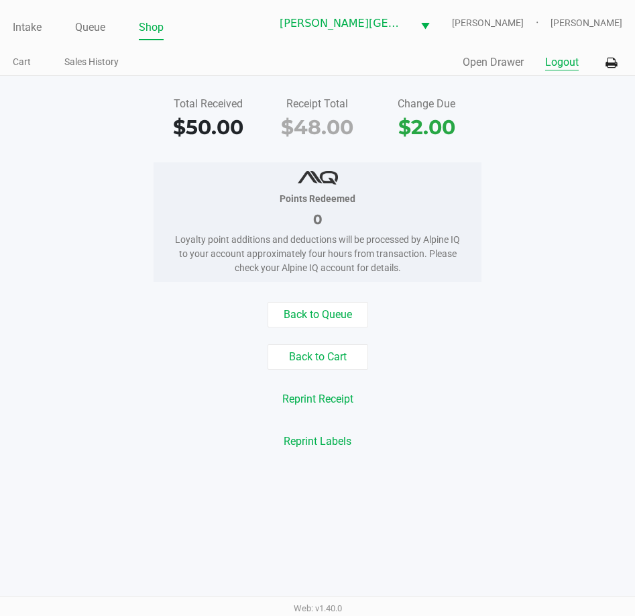
click at [569, 64] on button "Logout" at bounding box center [562, 62] width 34 height 16
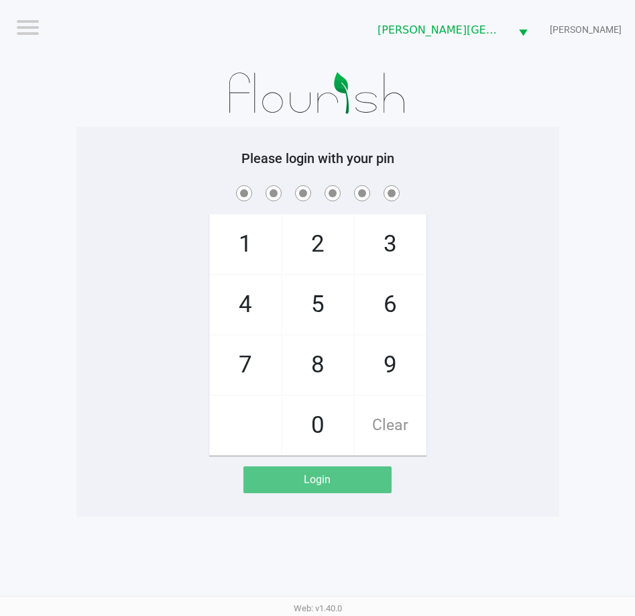
click at [74, 182] on app-pos-login-wrapper "Logout Bonita Springs WC CHARLES-EVANS Please login with your pin 1 4 7 2 5 8 0…" at bounding box center [317, 258] width 635 height 517
checkbox input "true"
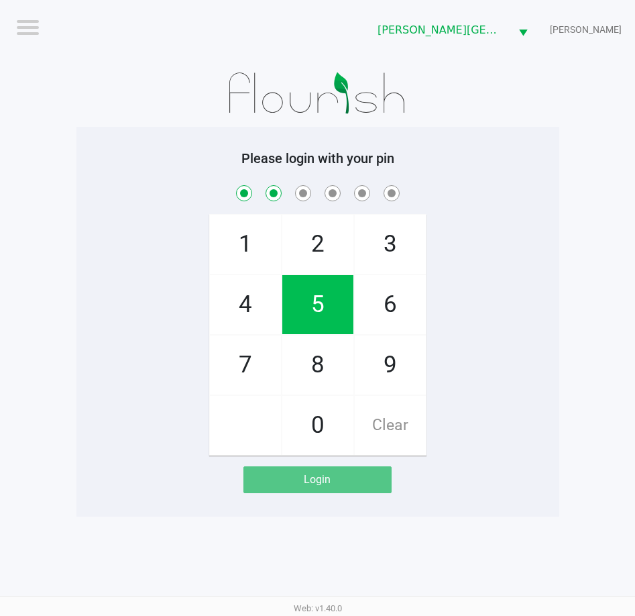
checkbox input "true"
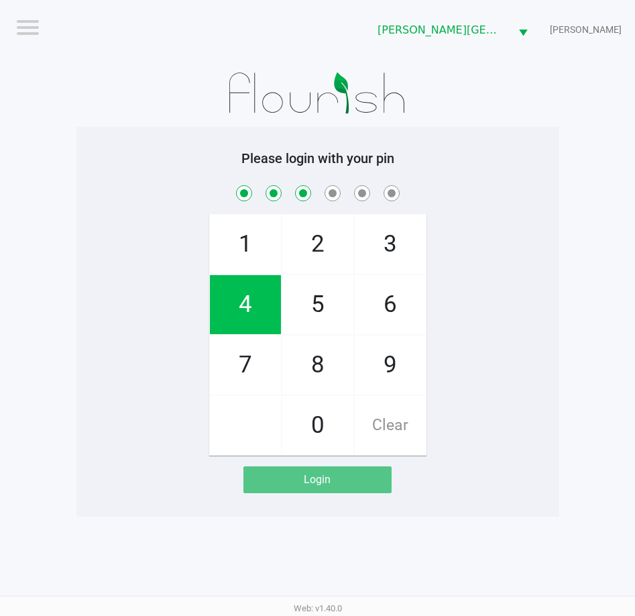
checkbox input "true"
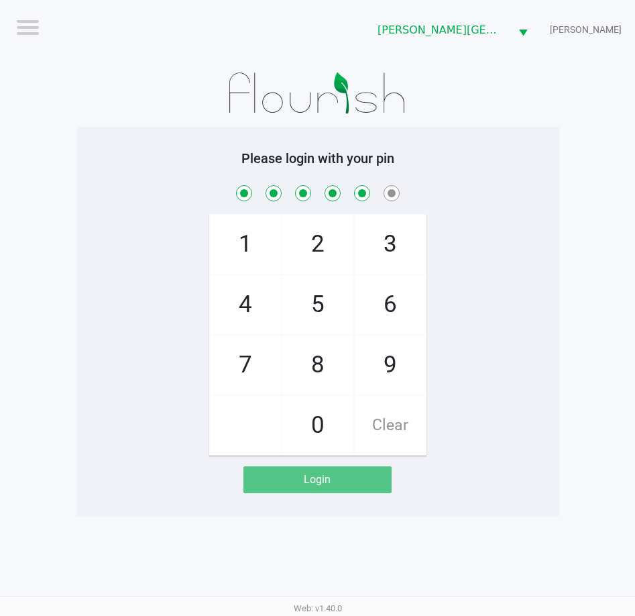
checkbox input "true"
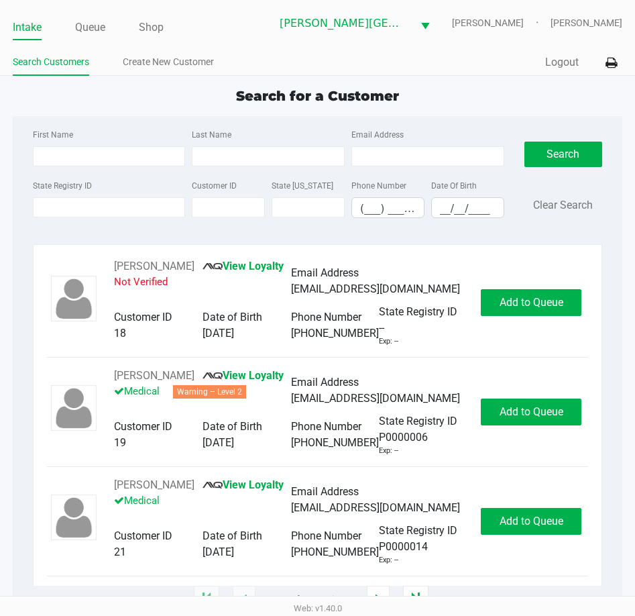
click at [126, 121] on div "First Name Last Name Email Address State Registry ID Customer ID State ID Phone…" at bounding box center [318, 177] width 590 height 123
click at [79, 151] on input "First Name" at bounding box center [109, 156] width 153 height 20
click at [92, 197] on div "State Registry ID" at bounding box center [110, 197] width 160 height 41
click at [101, 208] on input "State Registry ID" at bounding box center [109, 207] width 153 height 20
type input "p0mx3537"
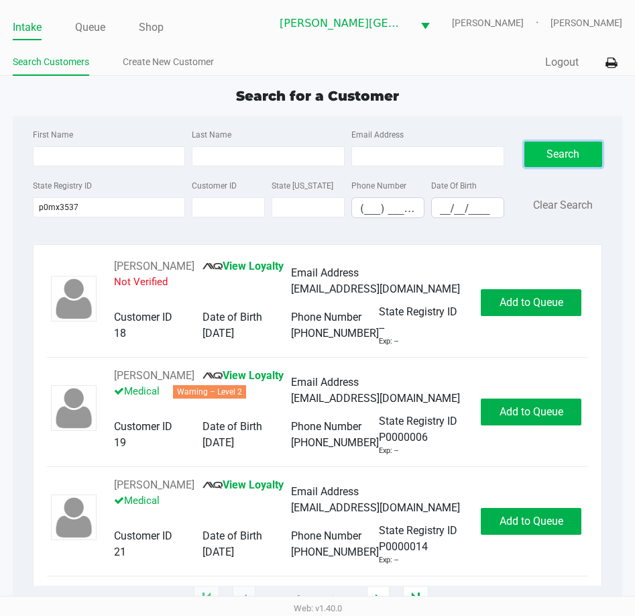
click at [588, 158] on button "Search" at bounding box center [564, 154] width 78 height 25
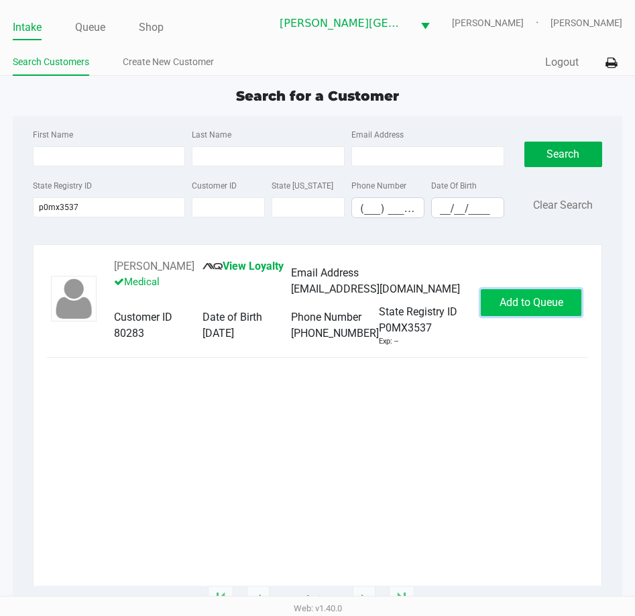
click at [528, 301] on span "Add to Queue" at bounding box center [532, 302] width 64 height 13
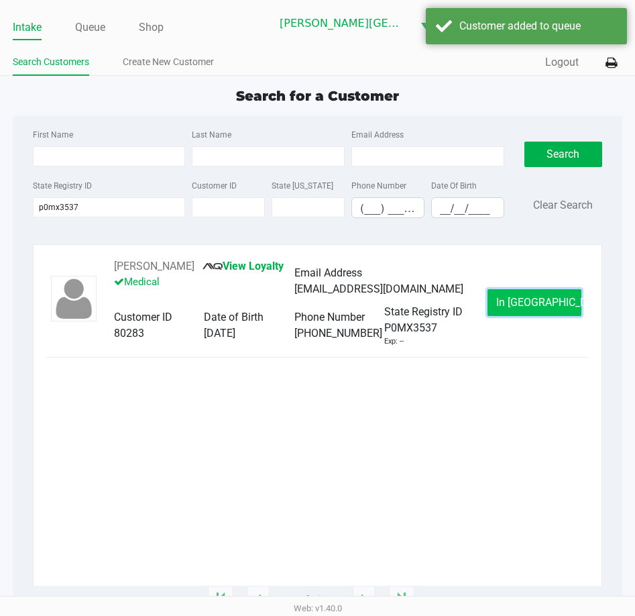
click at [543, 308] on span "In Queue" at bounding box center [552, 302] width 113 height 13
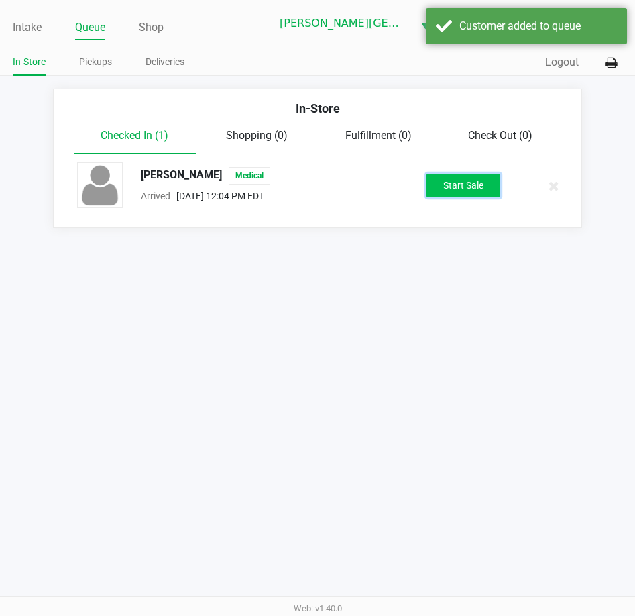
click at [451, 187] on button "Start Sale" at bounding box center [464, 185] width 74 height 23
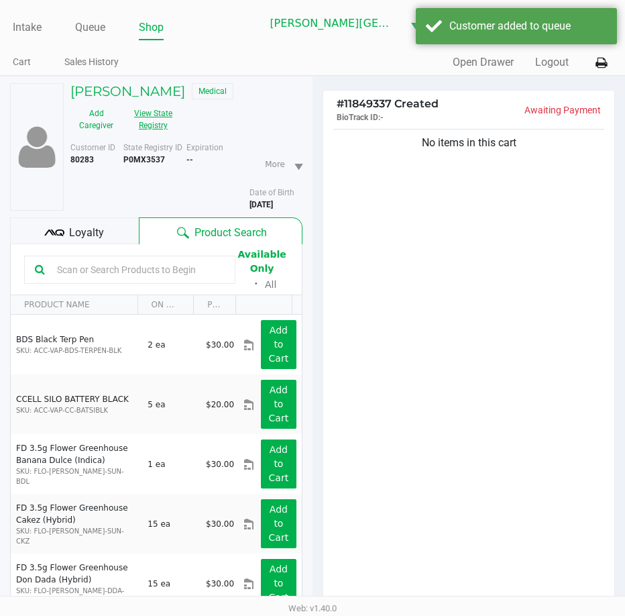
click at [155, 125] on button "View State Registry" at bounding box center [149, 120] width 54 height 34
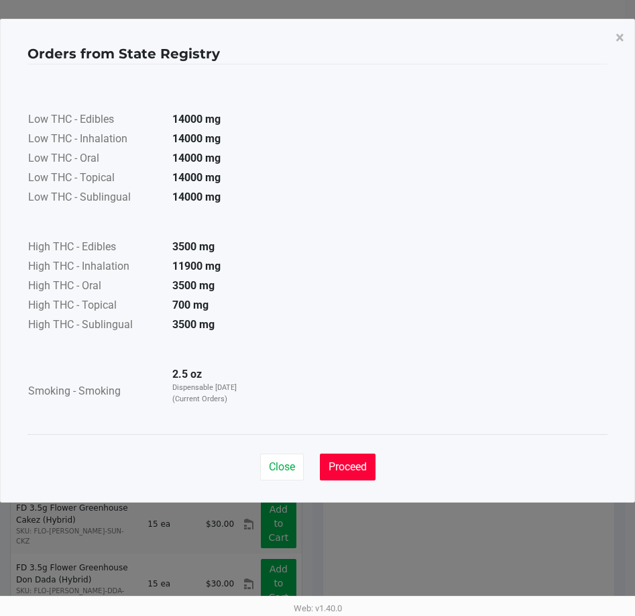
click at [364, 461] on span "Proceed" at bounding box center [348, 466] width 38 height 13
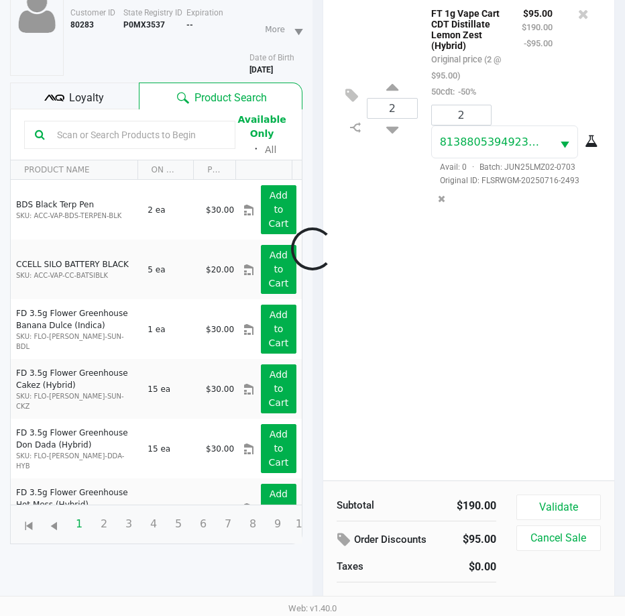
scroll to position [148, 0]
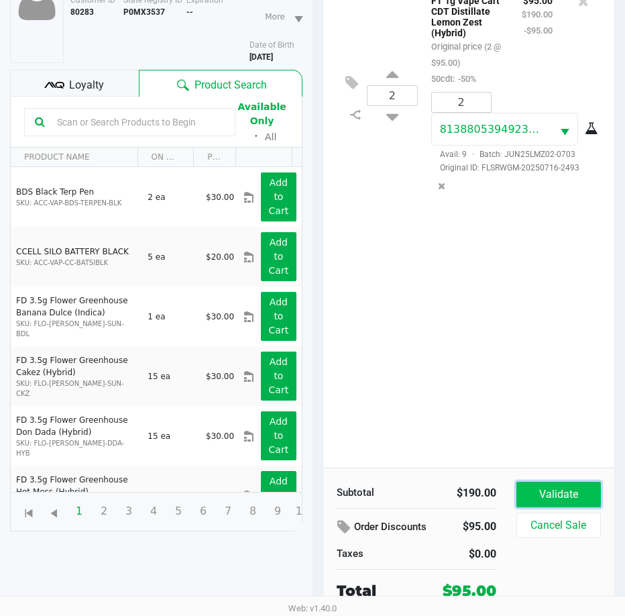
click at [571, 491] on button "Validate" at bounding box center [559, 494] width 85 height 25
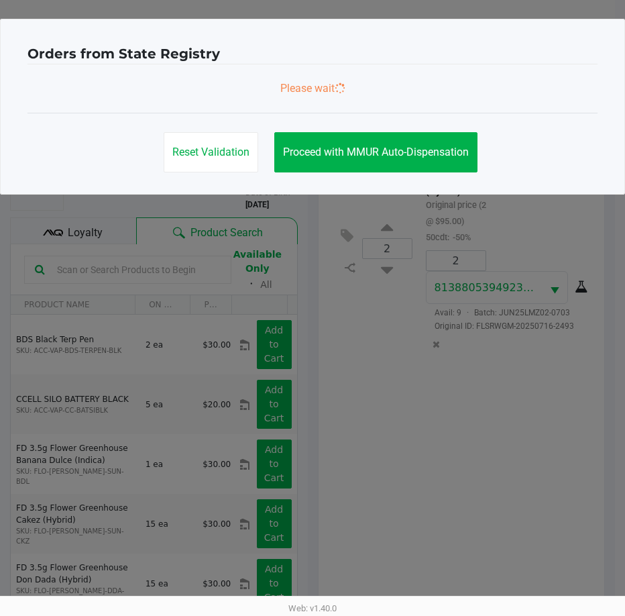
scroll to position [0, 0]
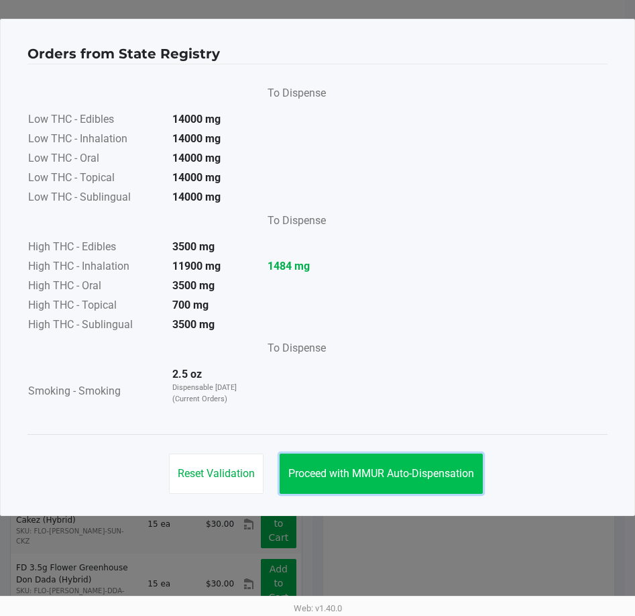
click at [470, 476] on span "Proceed with MMUR Auto-Dispensation" at bounding box center [381, 473] width 186 height 13
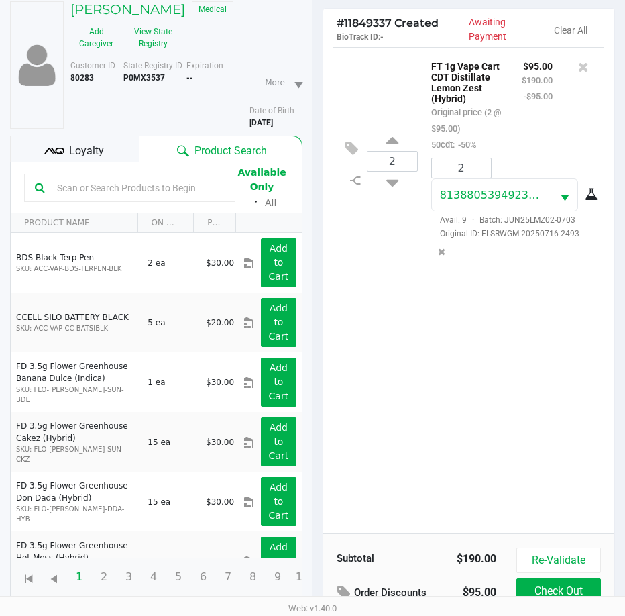
scroll to position [178, 0]
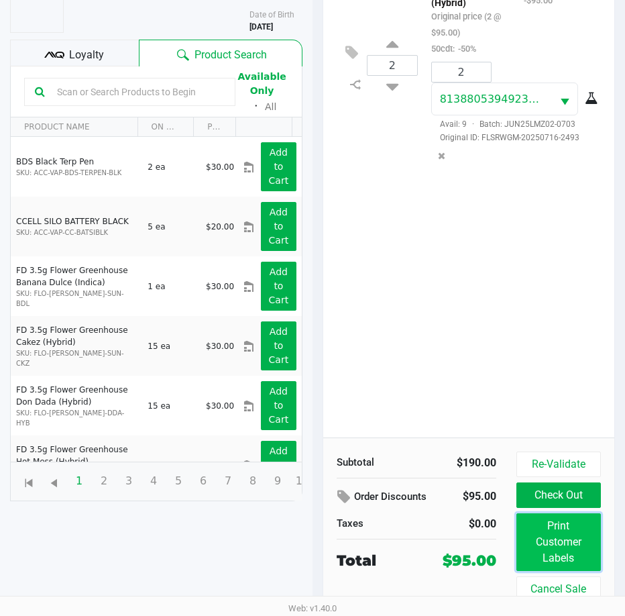
click at [586, 562] on button "Print Customer Labels" at bounding box center [559, 542] width 85 height 58
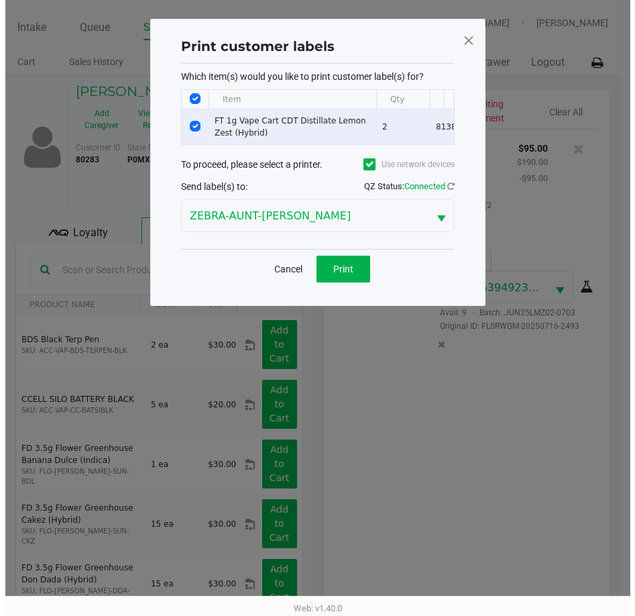
scroll to position [0, 0]
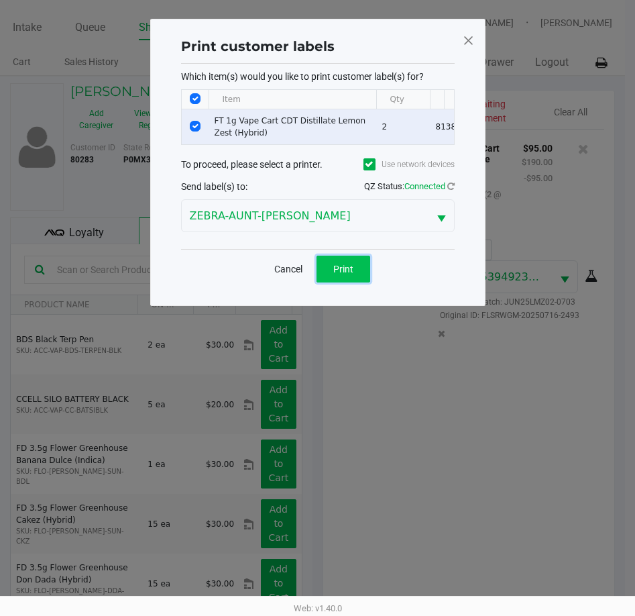
click at [353, 274] on span "Print" at bounding box center [343, 269] width 20 height 11
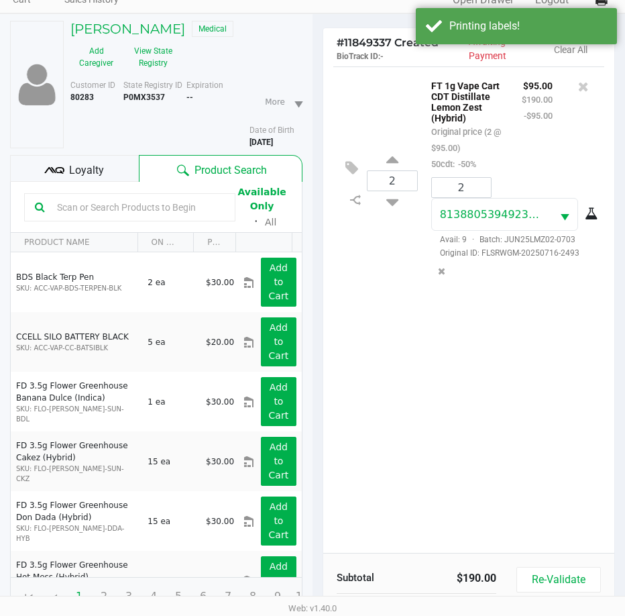
scroll to position [178, 0]
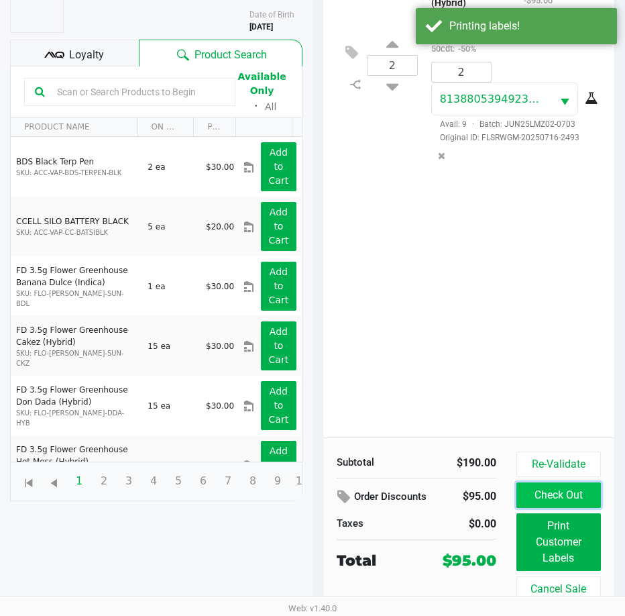
click at [577, 495] on button "Check Out" at bounding box center [559, 494] width 85 height 25
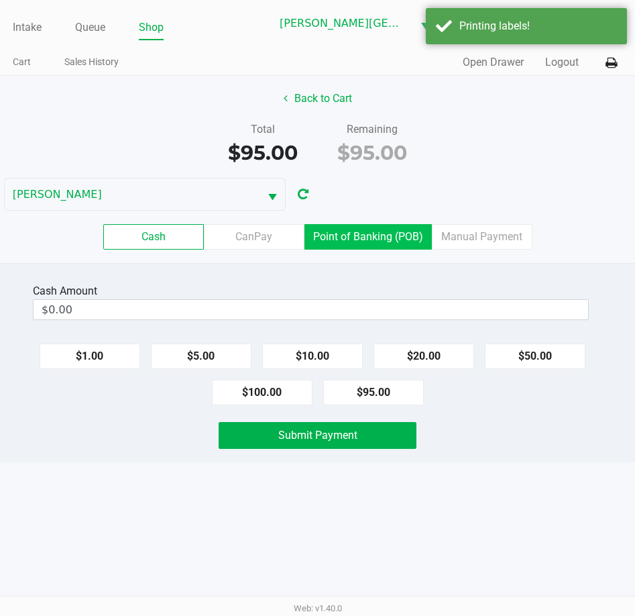
click at [346, 241] on label "Point of Banking (POB)" at bounding box center [368, 236] width 127 height 25
click at [0, 0] on 7 "Point of Banking (POB)" at bounding box center [0, 0] width 0 height 0
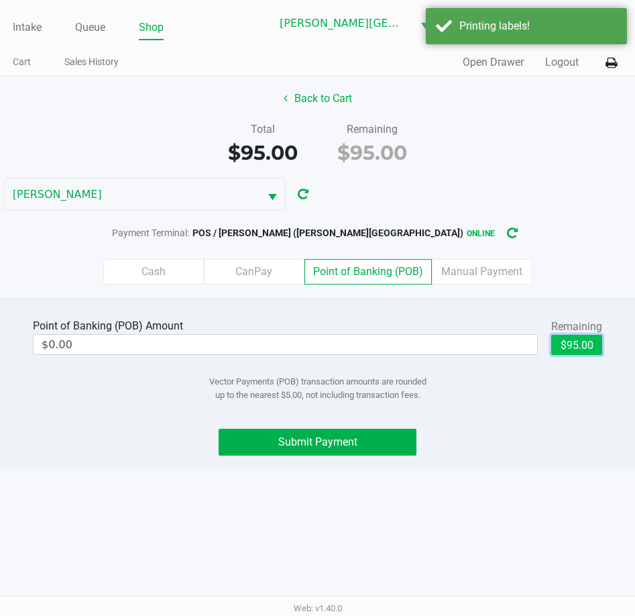
click at [582, 343] on button "$95.00" at bounding box center [576, 345] width 51 height 20
type input "$95.00"
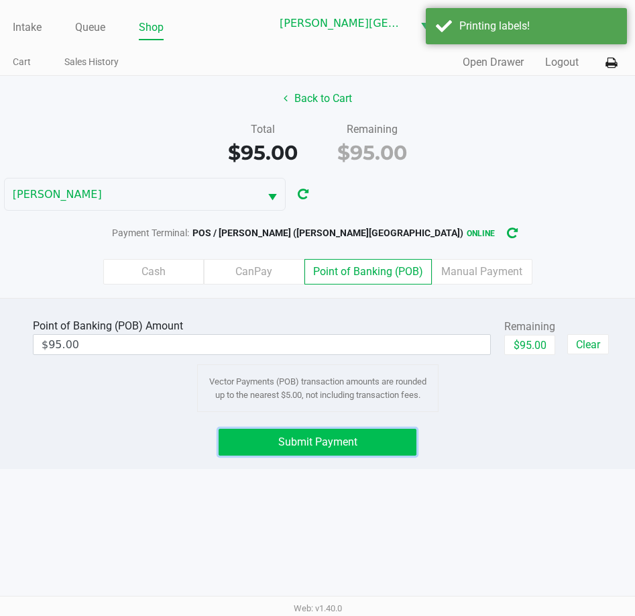
click at [399, 451] on button "Submit Payment" at bounding box center [318, 442] width 199 height 27
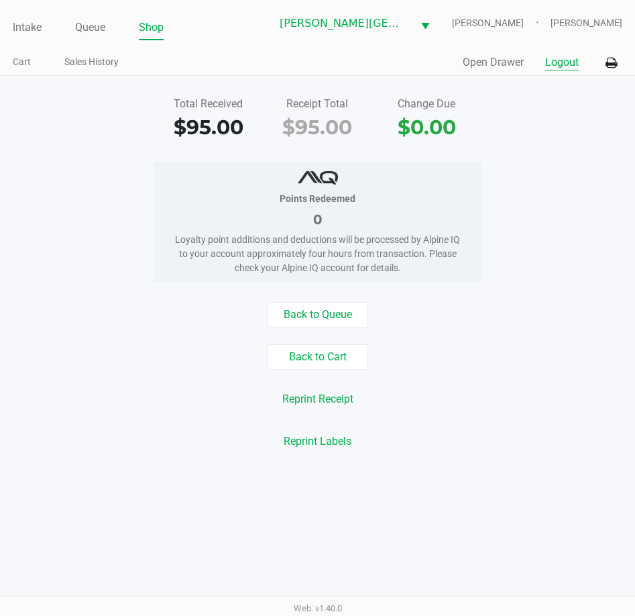
click at [562, 61] on button "Logout" at bounding box center [562, 62] width 34 height 16
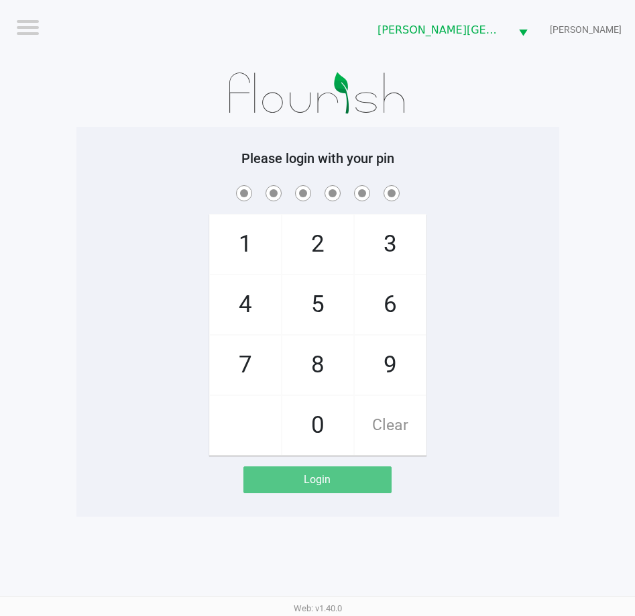
drag, startPoint x: 61, startPoint y: 111, endPoint x: 59, endPoint y: 98, distance: 13.6
click at [60, 111] on app-pos-login-wrapper "Logout Bonita Springs WC CHARLES-EVANS Please login with your pin 1 4 7 2 5 8 0…" at bounding box center [317, 258] width 635 height 517
drag, startPoint x: 178, startPoint y: 219, endPoint x: 197, endPoint y: 209, distance: 21.9
click at [178, 217] on div "1 4 7 2 5 8 0 3 6 9 Clear" at bounding box center [317, 318] width 483 height 273
checkbox input "true"
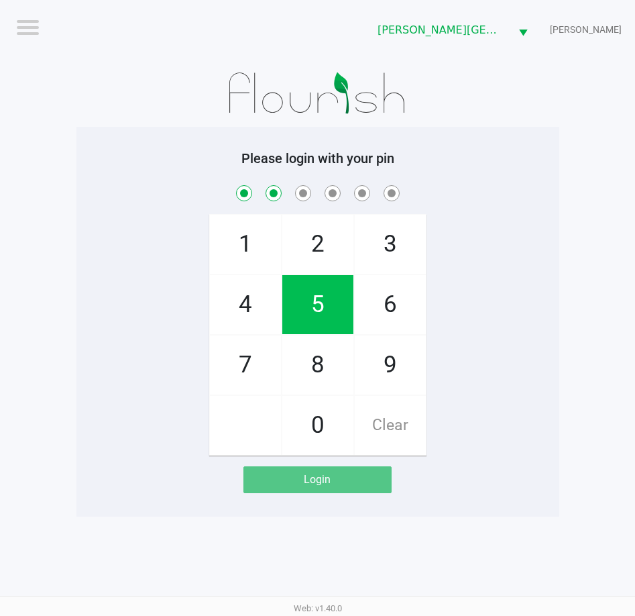
checkbox input "true"
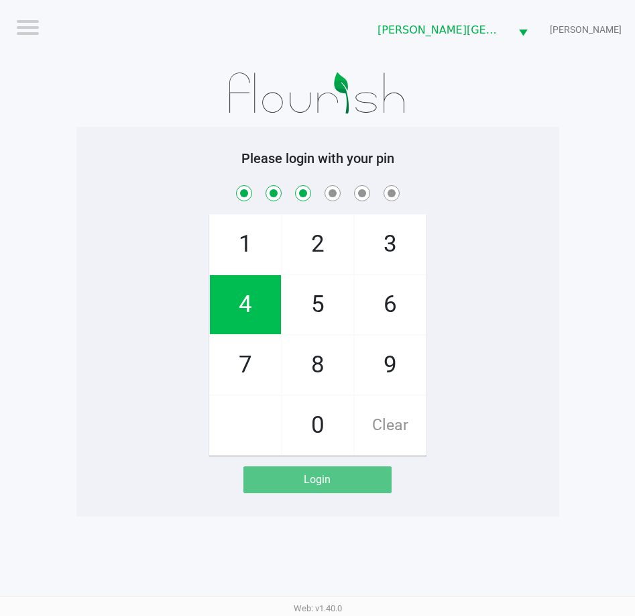
checkbox input "true"
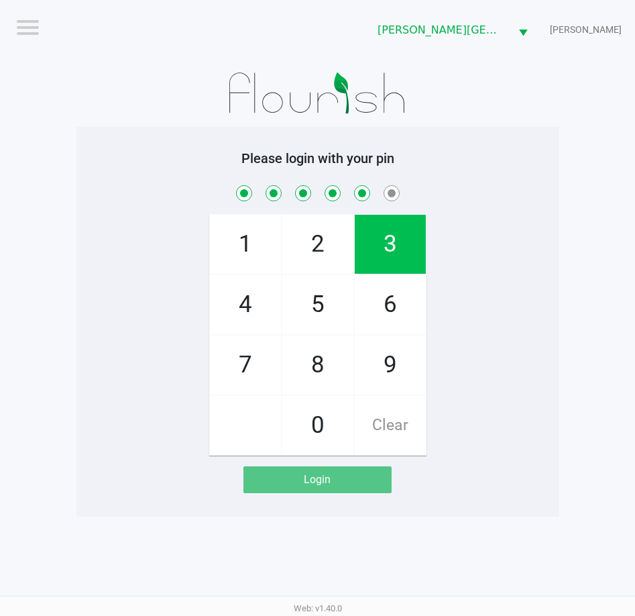
checkbox input "true"
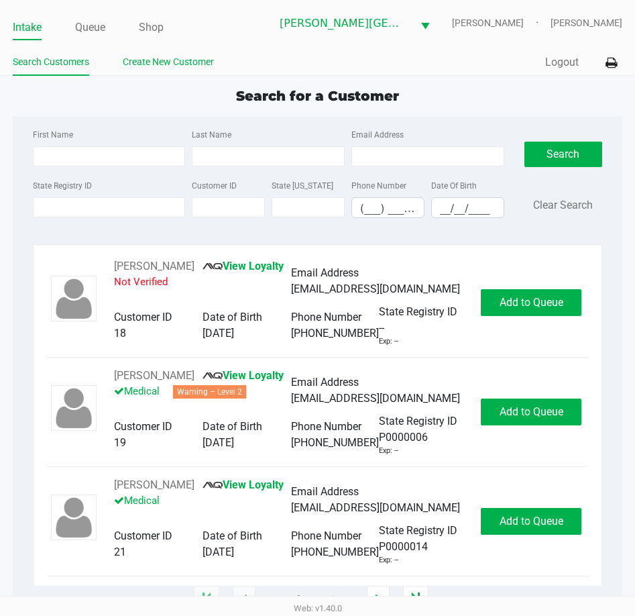
click at [171, 60] on link "Create New Customer" at bounding box center [168, 62] width 91 height 17
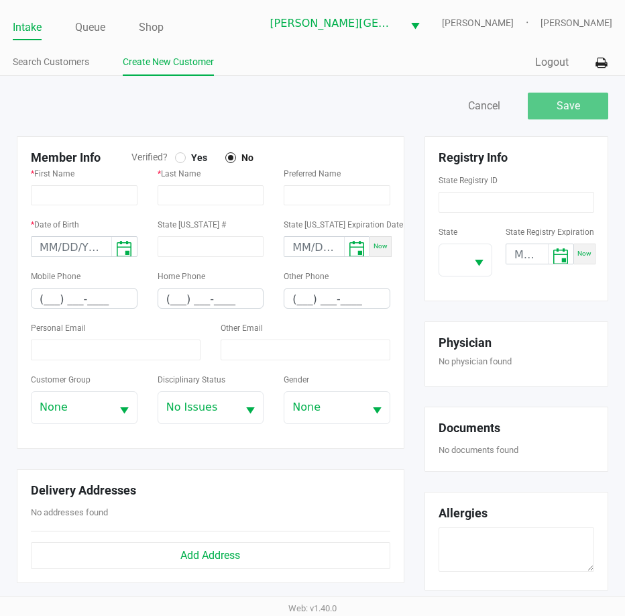
click at [185, 157] on div at bounding box center [180, 157] width 11 height 11
click at [93, 197] on input "text" at bounding box center [84, 195] width 107 height 20
type input "JOHN"
type input "SFORZA"
click at [50, 255] on input "month/day/year" at bounding box center [72, 247] width 80 height 21
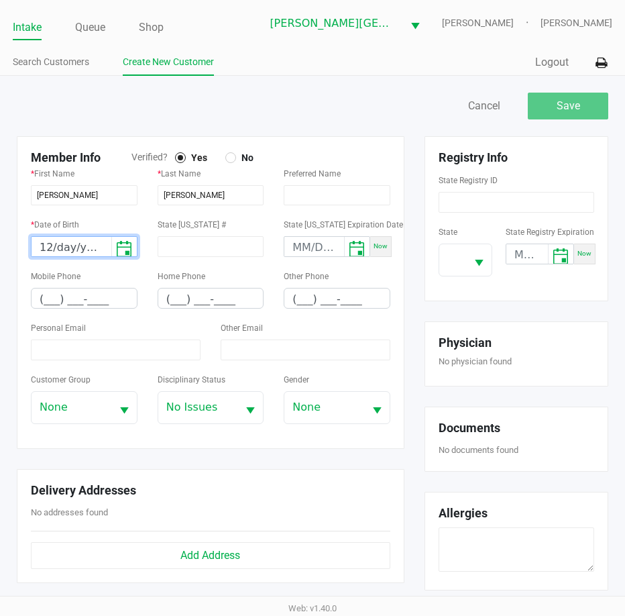
scroll to position [67, 0]
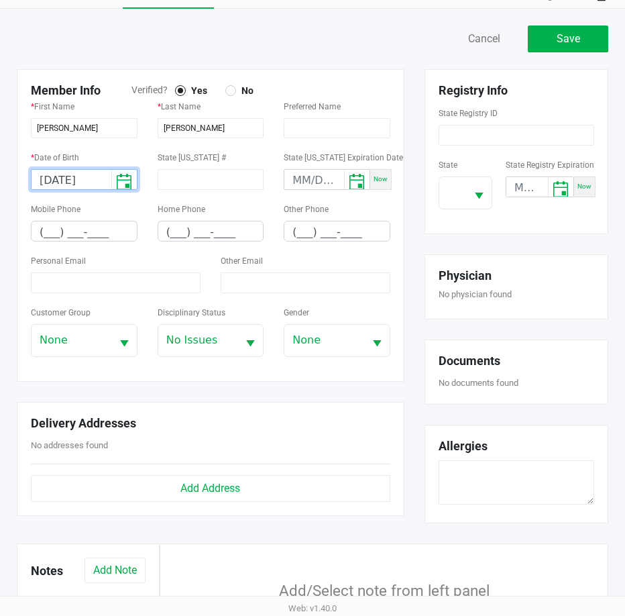
type input "04/04/2003"
click at [46, 237] on input "(___) ___-____" at bounding box center [84, 231] width 105 height 21
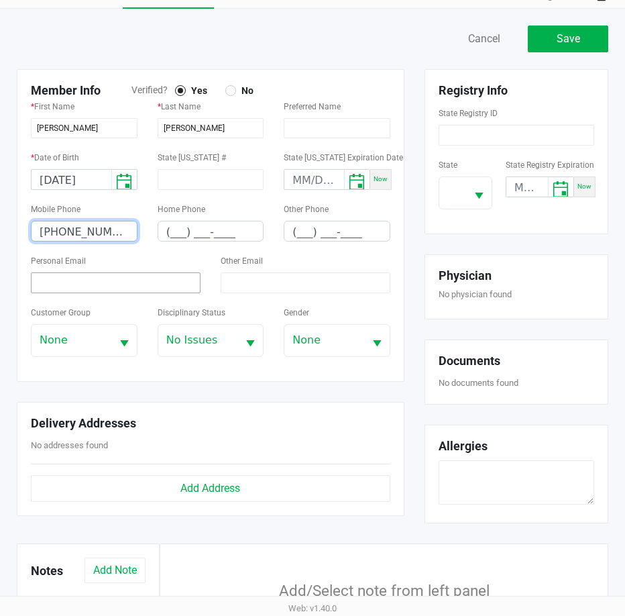
type input "(978) 460-4799"
click at [69, 284] on input at bounding box center [116, 282] width 170 height 21
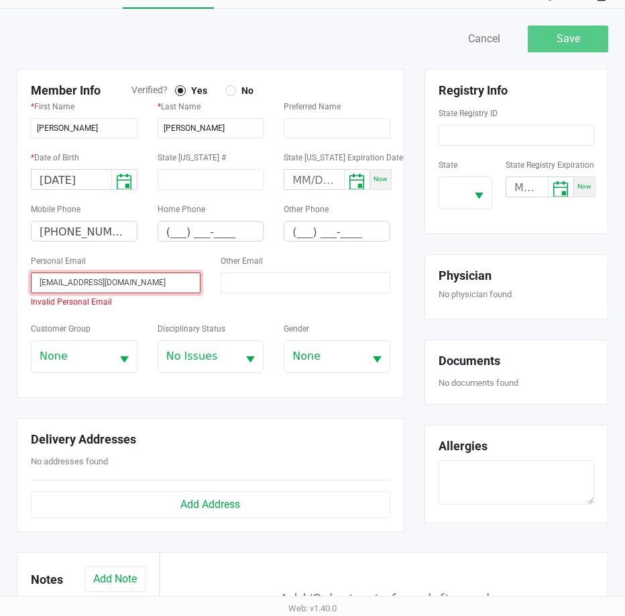
click at [38, 280] on input "johnsforza20@gmail.com" at bounding box center [116, 282] width 170 height 21
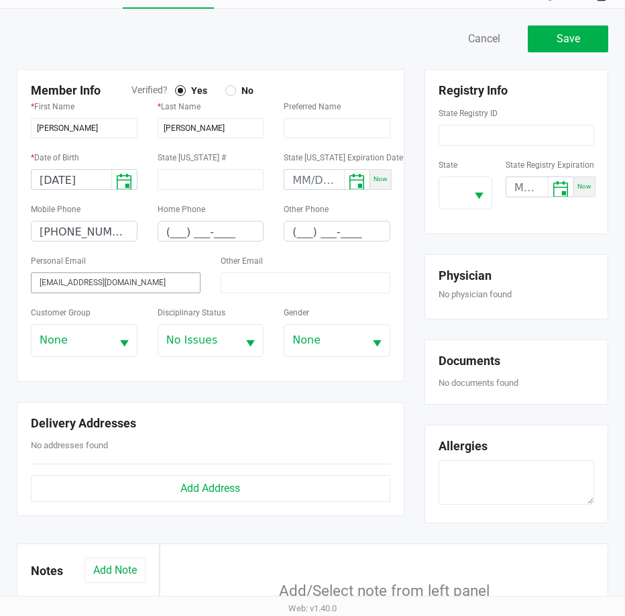
type input "johnsforza20@gmail.com"
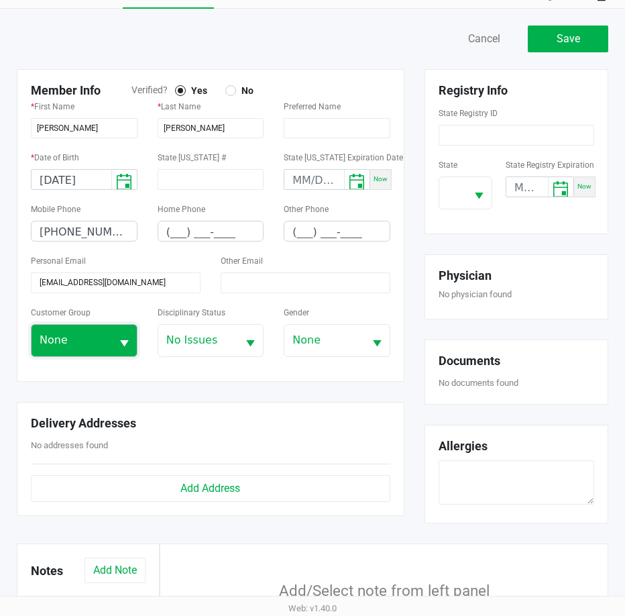
click at [104, 343] on span "None" at bounding box center [72, 341] width 80 height 32
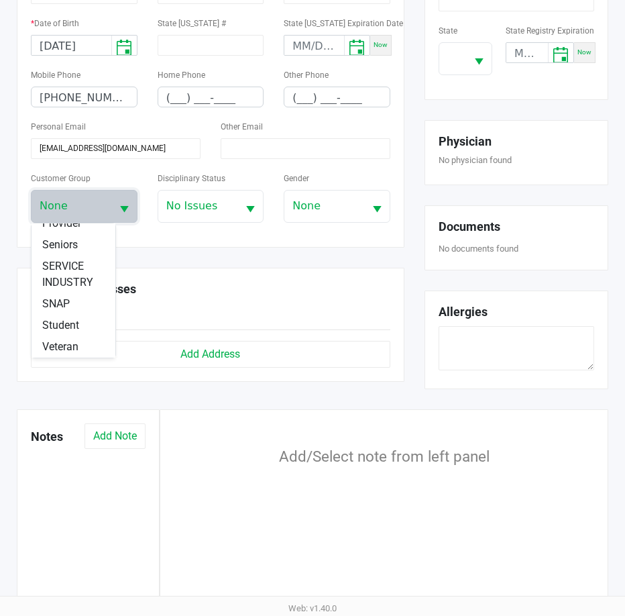
scroll to position [169, 0]
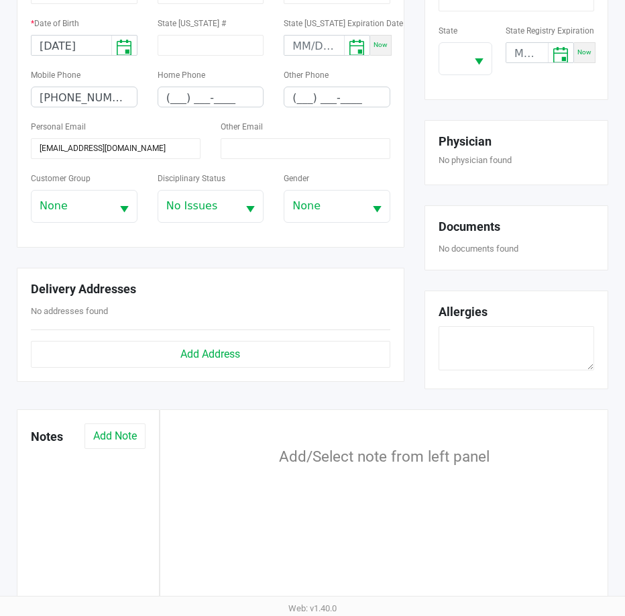
click at [195, 269] on div "Delivery Addresses No addresses found Add Address" at bounding box center [211, 325] width 388 height 115
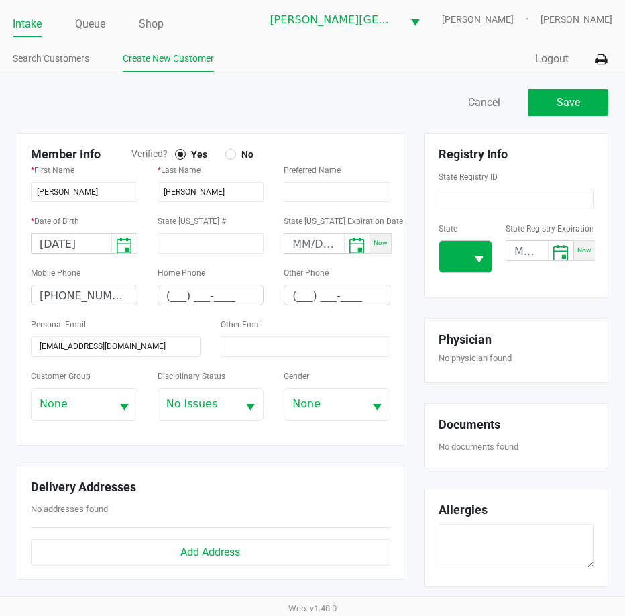
scroll to position [0, 0]
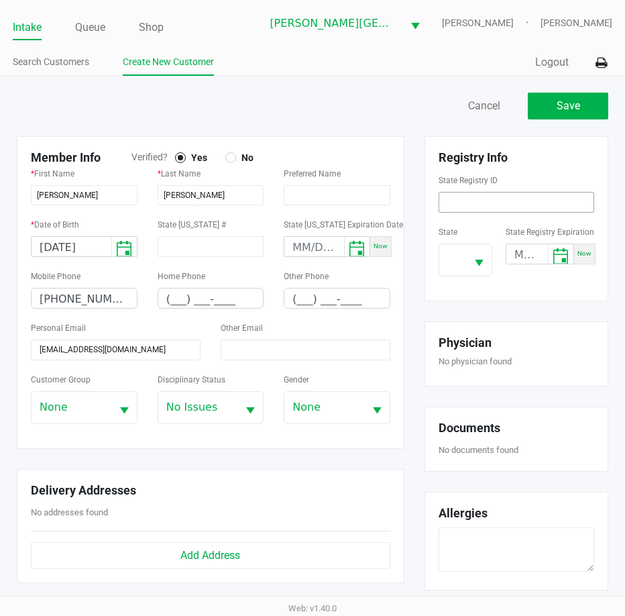
click at [490, 202] on input at bounding box center [517, 202] width 156 height 21
click at [488, 265] on span "Select" at bounding box center [479, 263] width 17 height 17
type input "P1HA7635"
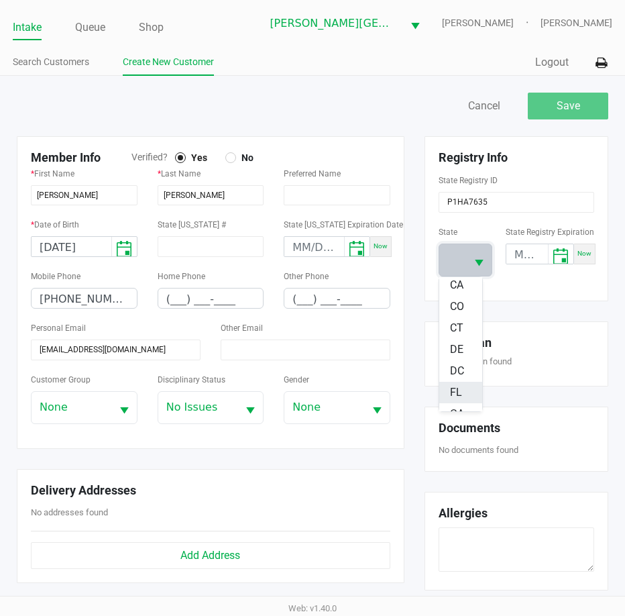
scroll to position [134, 0]
click at [470, 366] on li "FL" at bounding box center [460, 368] width 43 height 21
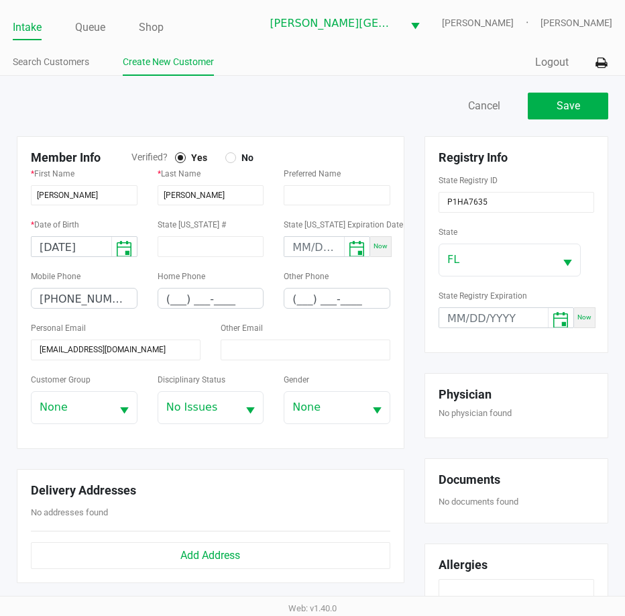
click at [409, 421] on div "Member Info Verified? Yes No * First Name JOHN * Last Name SFORZA Preferred Nam…" at bounding box center [211, 292] width 408 height 313
click at [562, 103] on span "Save" at bounding box center [568, 105] width 23 height 13
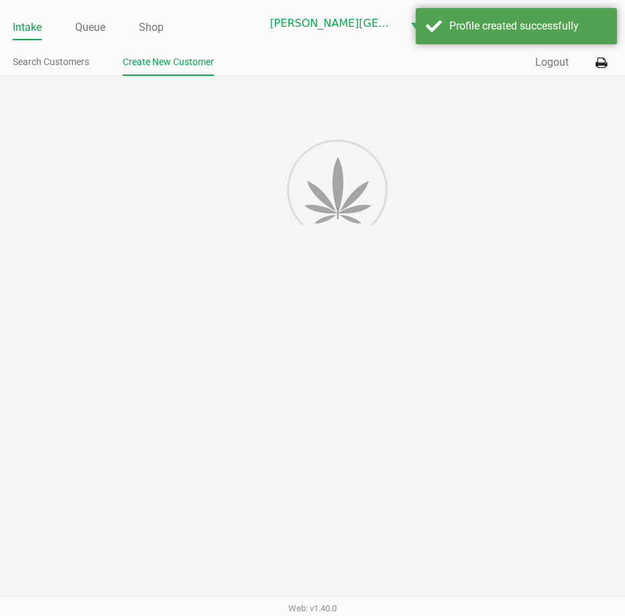
type input "---"
type input "( __) ___-____"
type input "---"
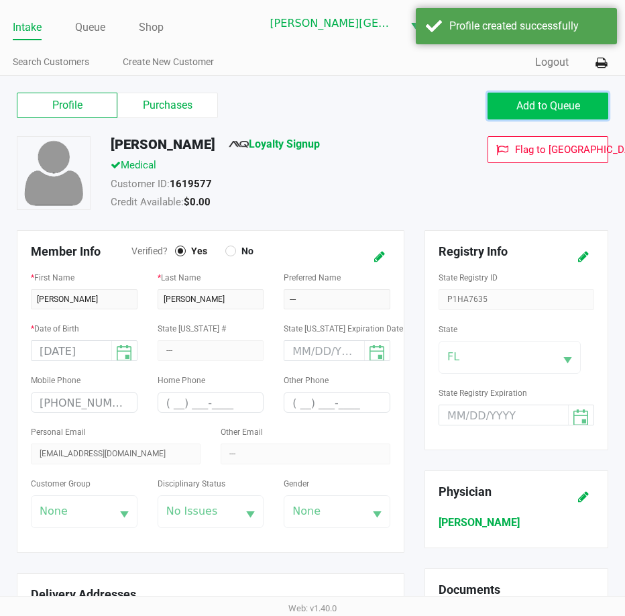
click at [497, 105] on button "Add to Queue" at bounding box center [548, 106] width 121 height 27
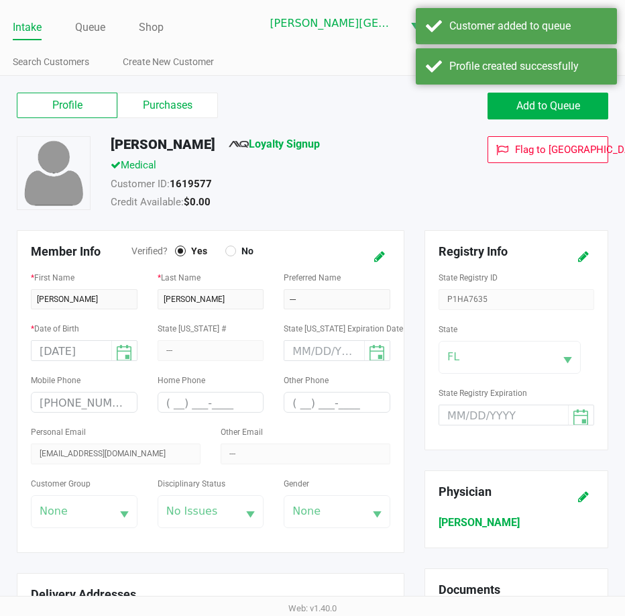
drag, startPoint x: 93, startPoint y: 25, endPoint x: 111, endPoint y: 44, distance: 26.6
click at [95, 24] on link "Queue" at bounding box center [90, 27] width 30 height 19
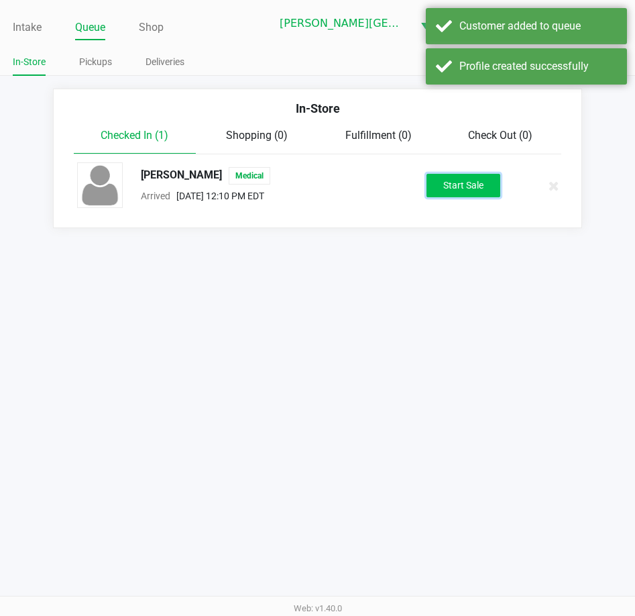
click at [485, 192] on button "Start Sale" at bounding box center [464, 185] width 74 height 23
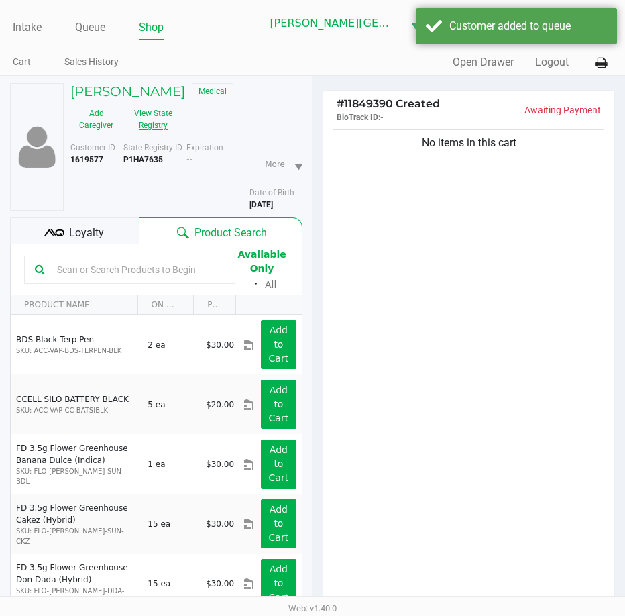
click at [148, 109] on button "View State Registry" at bounding box center [149, 120] width 54 height 34
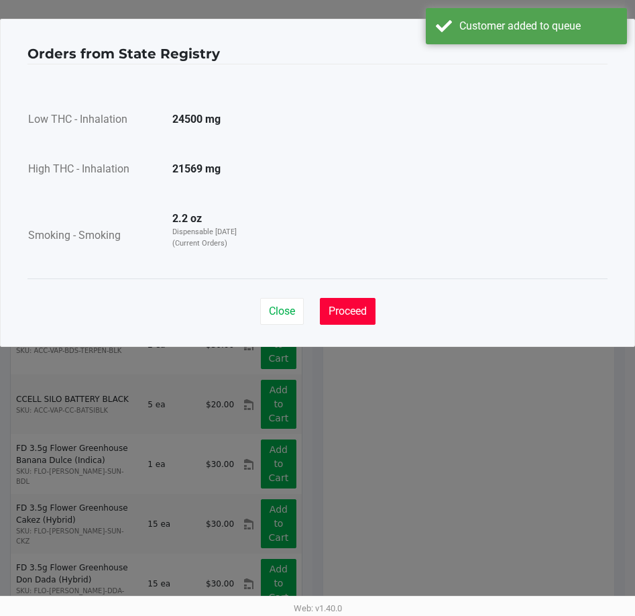
drag, startPoint x: 341, startPoint y: 303, endPoint x: 367, endPoint y: 301, distance: 26.2
click at [341, 301] on button "Proceed" at bounding box center [348, 311] width 56 height 27
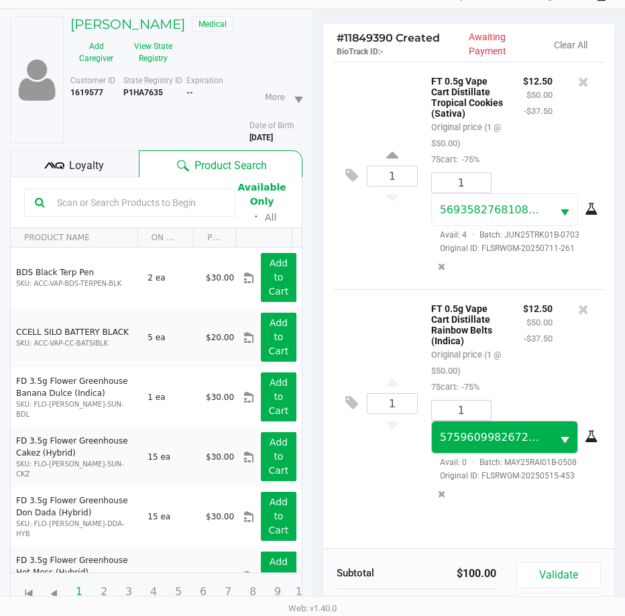
scroll to position [148, 0]
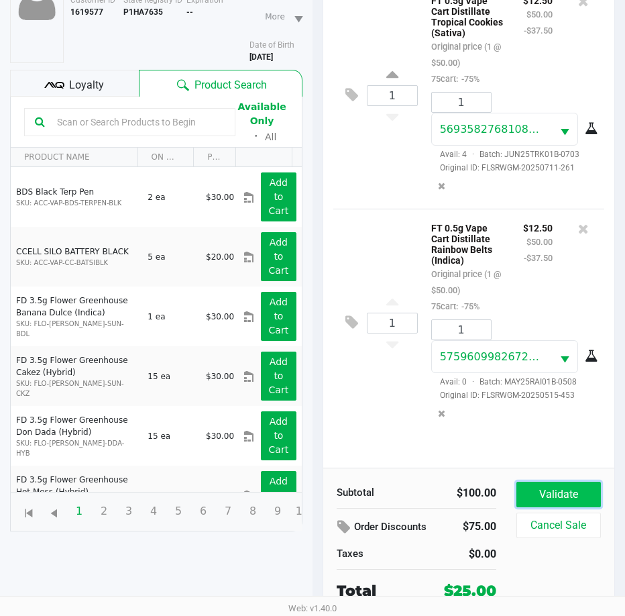
click at [557, 503] on button "Validate" at bounding box center [559, 494] width 85 height 25
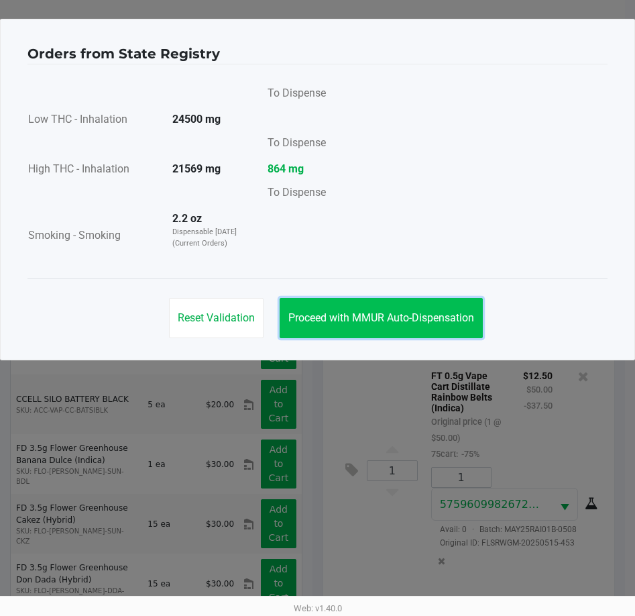
click at [402, 331] on button "Proceed with MMUR Auto-Dispensation" at bounding box center [381, 318] width 203 height 40
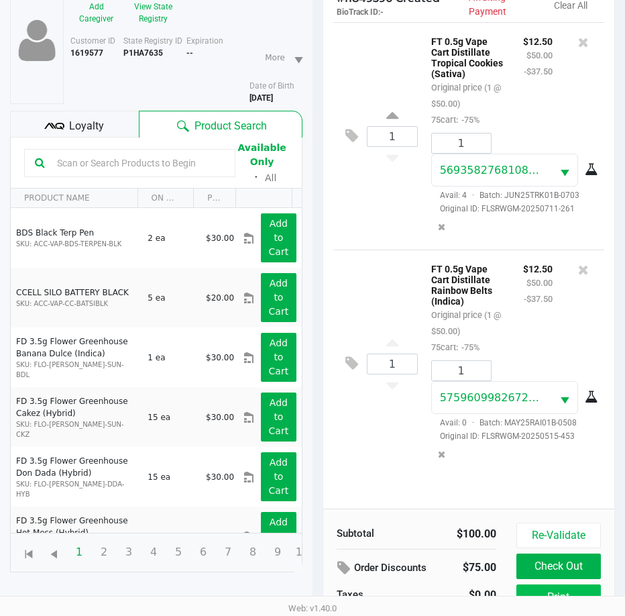
scroll to position [178, 0]
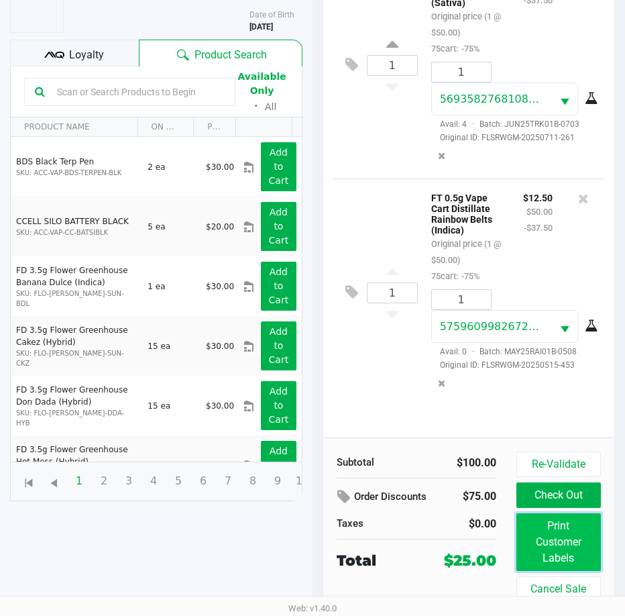
click at [565, 548] on button "Print Customer Labels" at bounding box center [559, 542] width 85 height 58
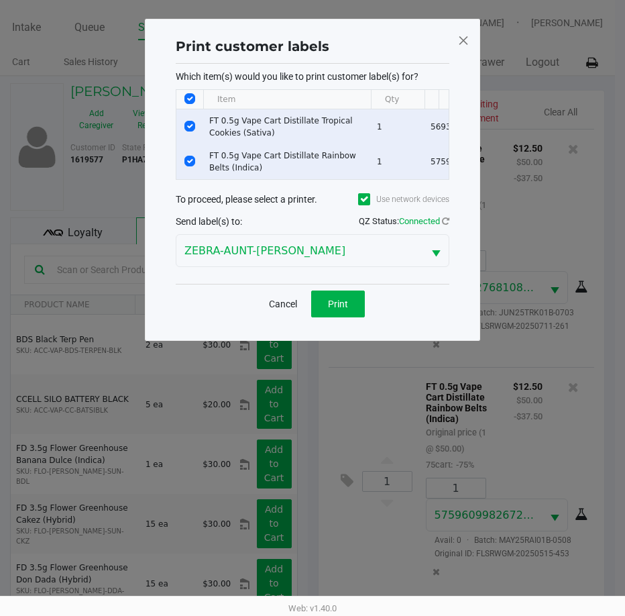
scroll to position [0, 0]
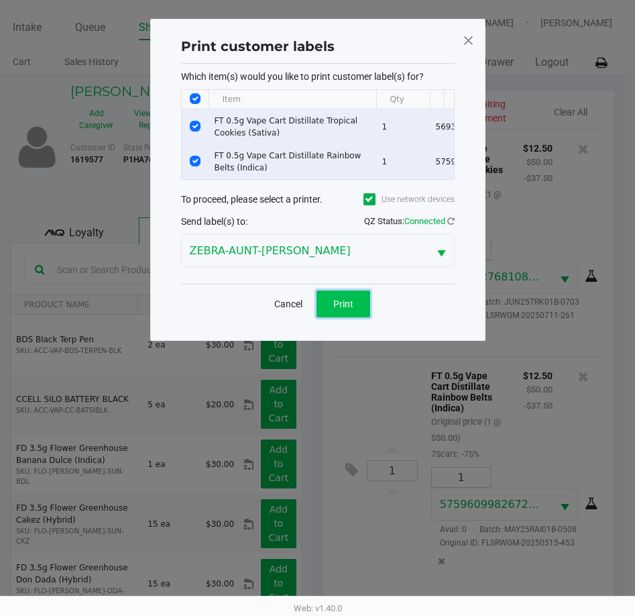
click at [354, 317] on button "Print" at bounding box center [344, 303] width 54 height 27
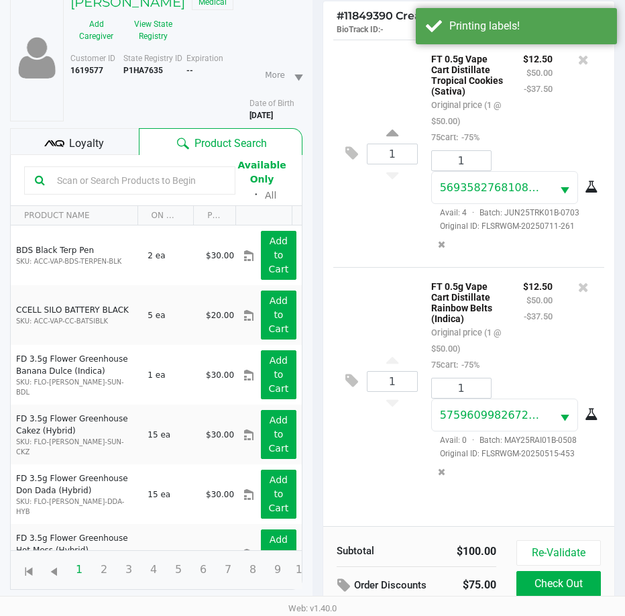
scroll to position [178, 0]
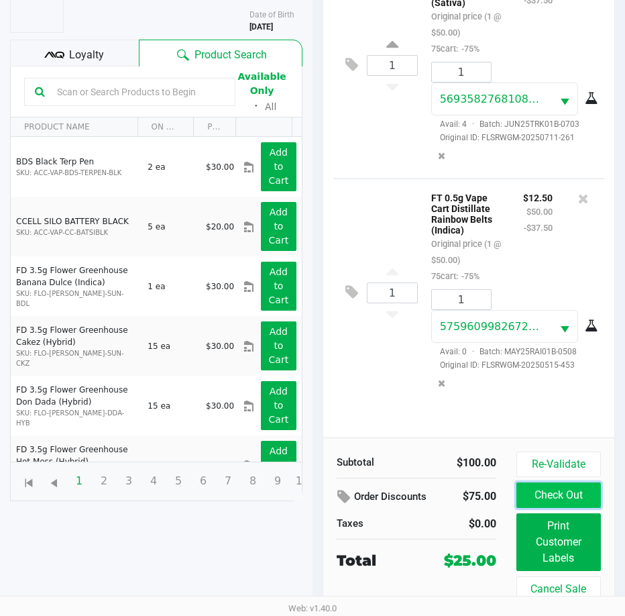
click at [574, 491] on button "Check Out" at bounding box center [559, 494] width 85 height 25
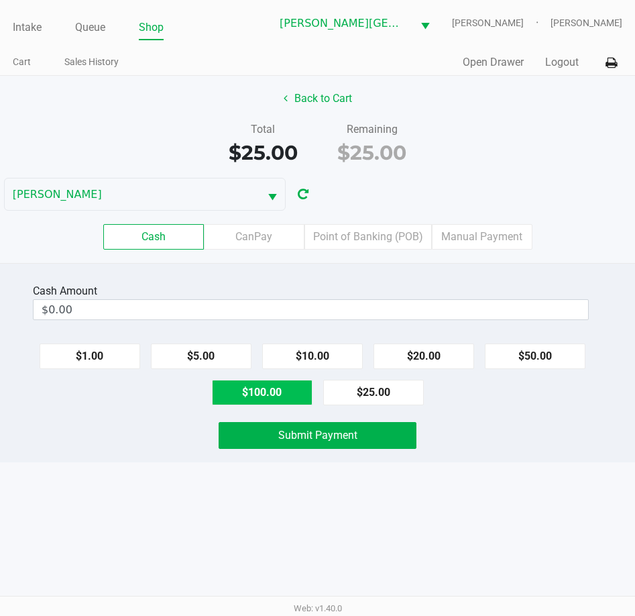
click at [264, 384] on button "$100.00" at bounding box center [262, 392] width 101 height 25
type input "$100.00"
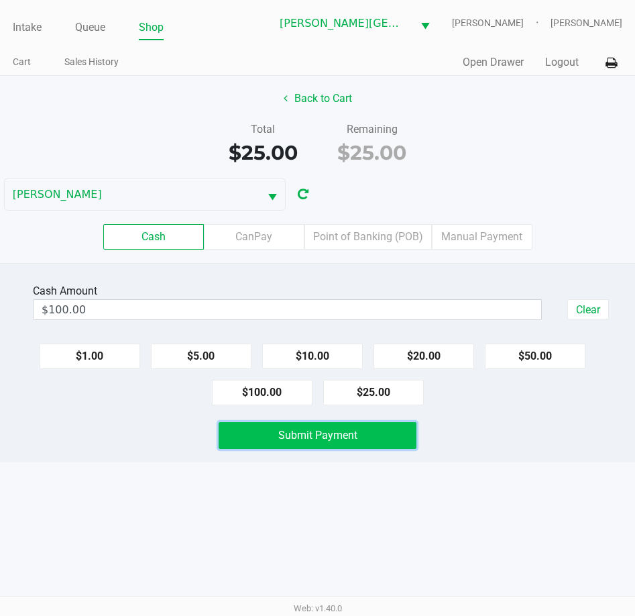
click at [299, 442] on button "Submit Payment" at bounding box center [318, 435] width 199 height 27
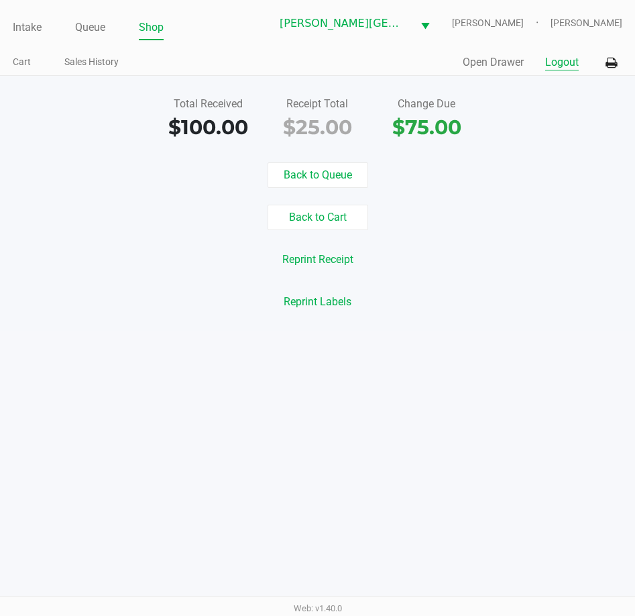
click at [555, 58] on button "Logout" at bounding box center [562, 62] width 34 height 16
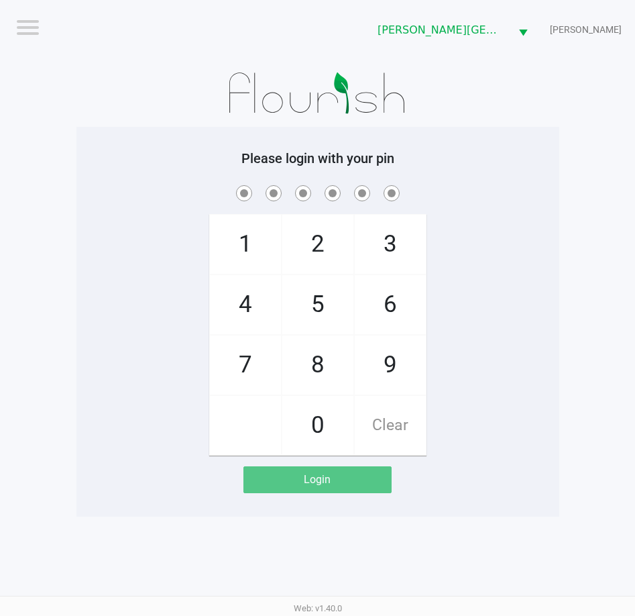
drag, startPoint x: 173, startPoint y: 148, endPoint x: 192, endPoint y: 136, distance: 22.3
click at [172, 147] on div "Please login with your pin 1 4 7 2 5 8 0 3 6 9 Clear Login" at bounding box center [317, 322] width 483 height 390
checkbox input "true"
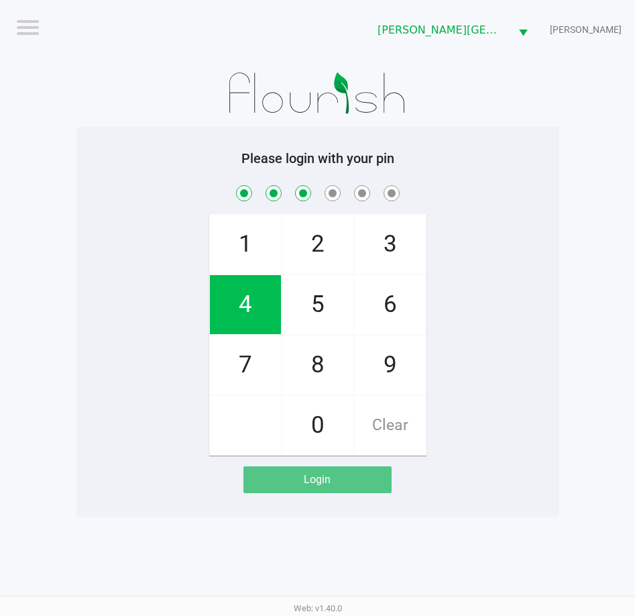
checkbox input "true"
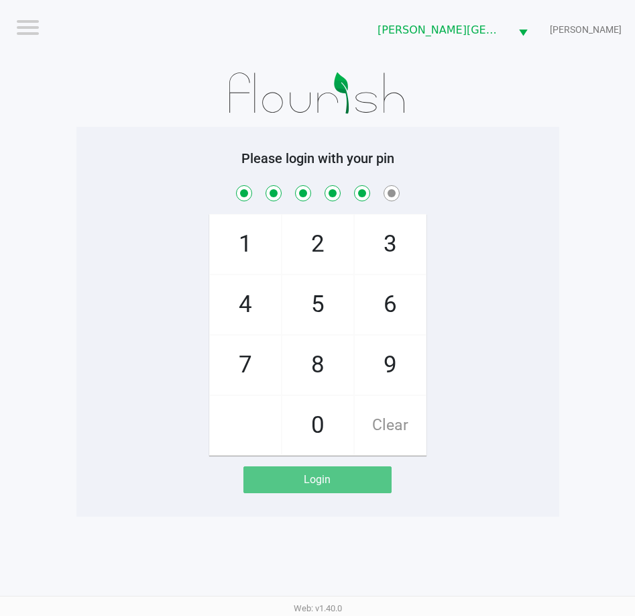
checkbox input "true"
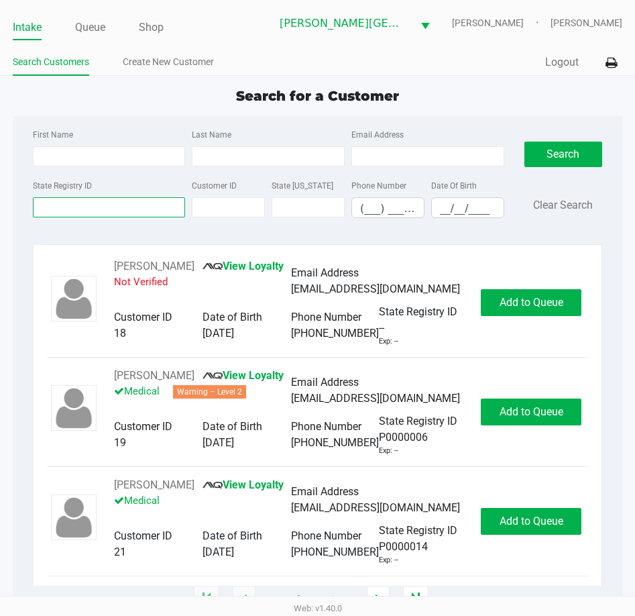
click at [113, 211] on input "State Registry ID" at bounding box center [109, 207] width 153 height 20
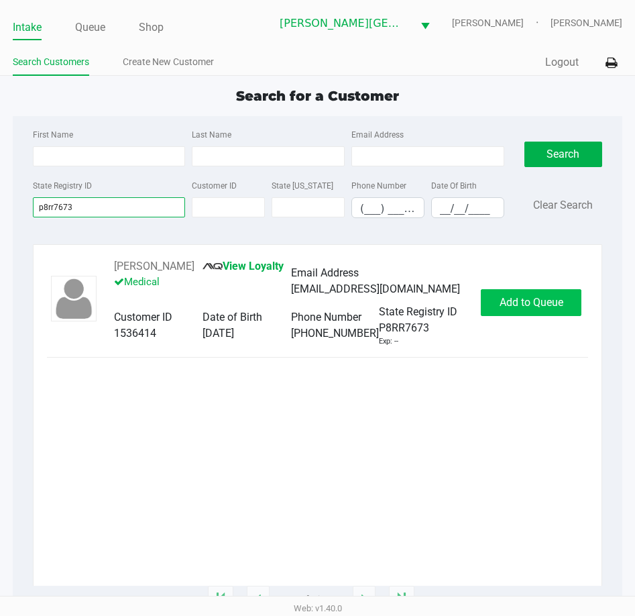
type input "p8rr7673"
click at [518, 308] on span "Add to Queue" at bounding box center [532, 302] width 64 height 13
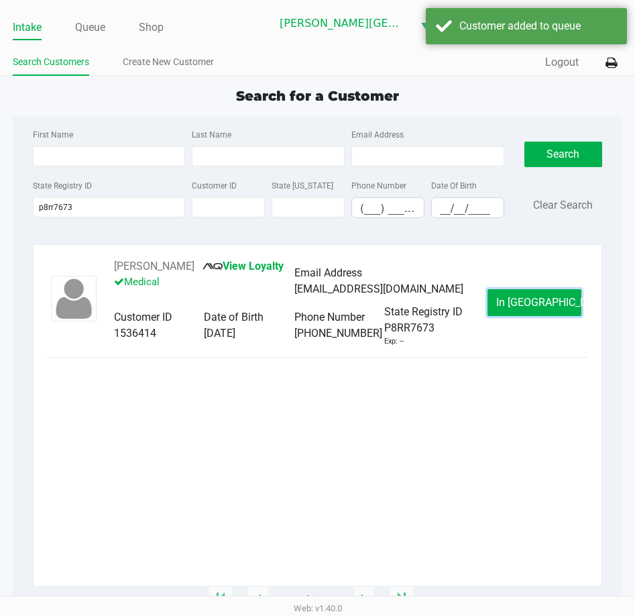
click at [518, 308] on span "In Queue" at bounding box center [552, 302] width 113 height 13
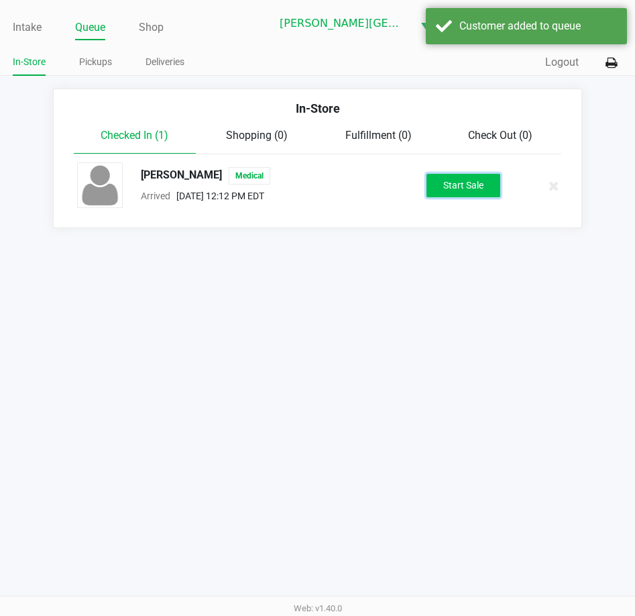
click at [444, 178] on button "Start Sale" at bounding box center [464, 185] width 74 height 23
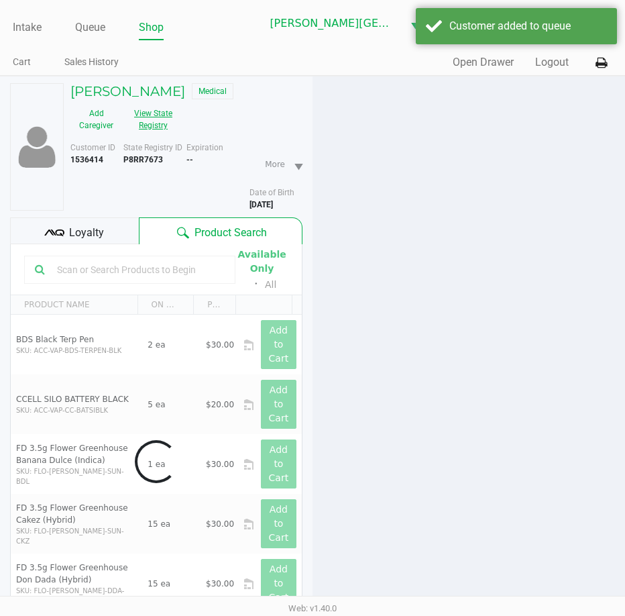
click at [148, 123] on button "View State Registry" at bounding box center [149, 120] width 54 height 34
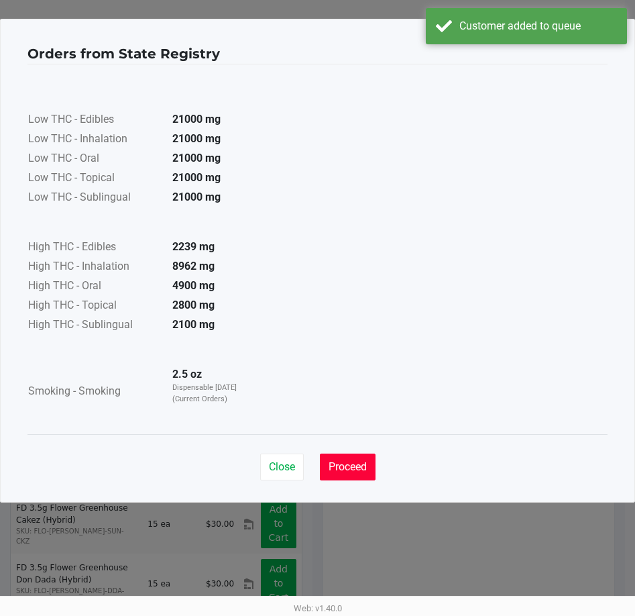
click at [350, 462] on span "Proceed" at bounding box center [348, 466] width 38 height 13
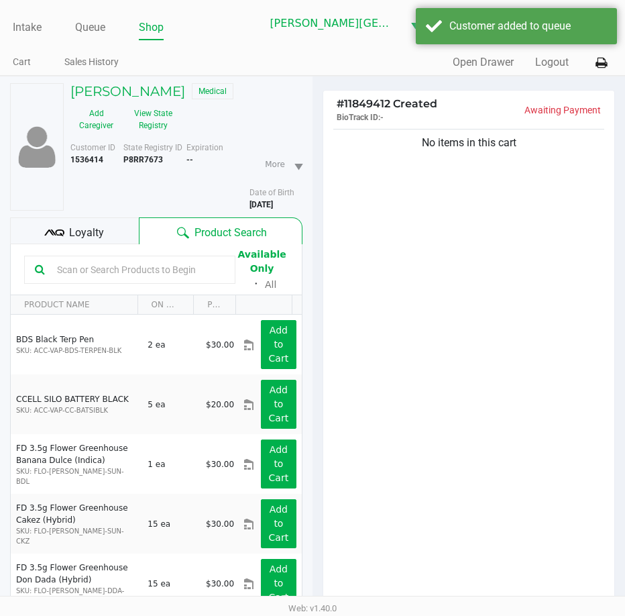
drag, startPoint x: 366, startPoint y: 384, endPoint x: 381, endPoint y: 362, distance: 26.1
click at [366, 379] on div "Low THC - Edibles 21000 mg Low THC - Inhalation 21000 mg Low THC - Oral 21000 m…" at bounding box center [313, 215] width 570 height 337
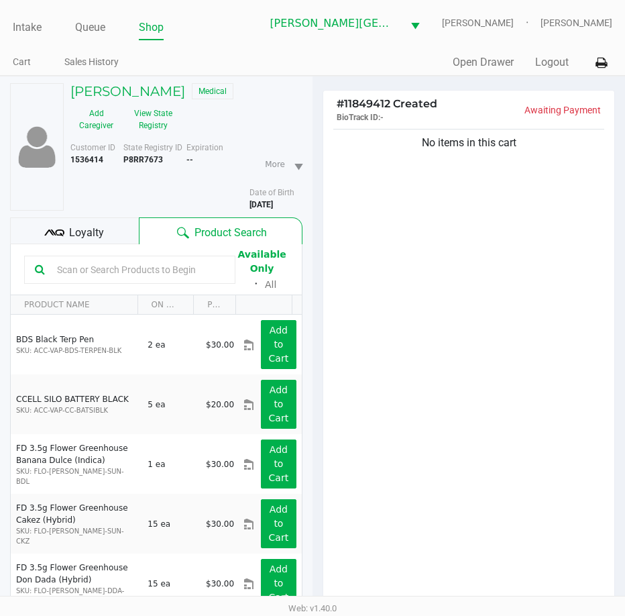
click at [387, 284] on div "No items in this cart" at bounding box center [468, 369] width 291 height 486
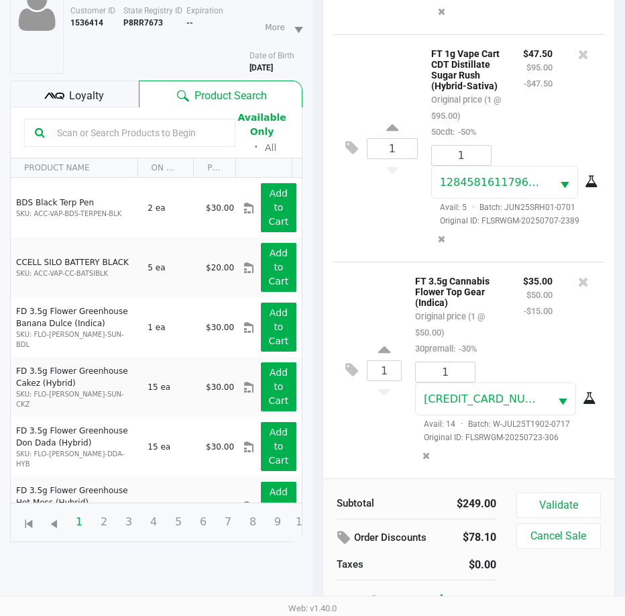
scroll to position [148, 0]
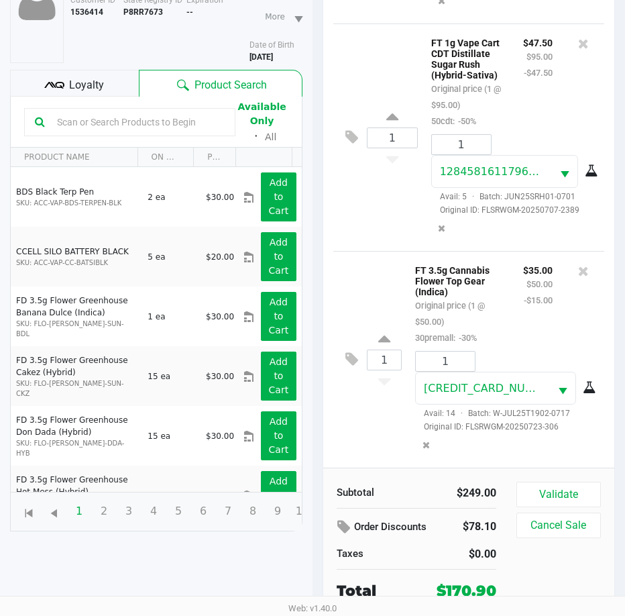
click at [119, 87] on div "Loyalty" at bounding box center [74, 83] width 129 height 27
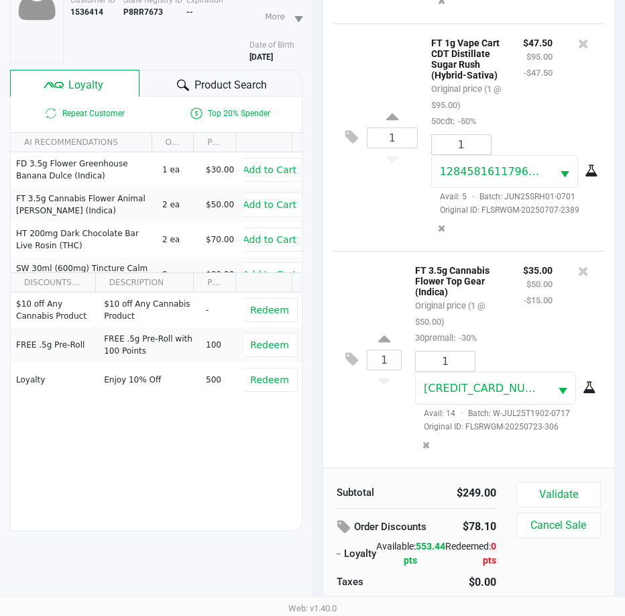
scroll to position [176, 0]
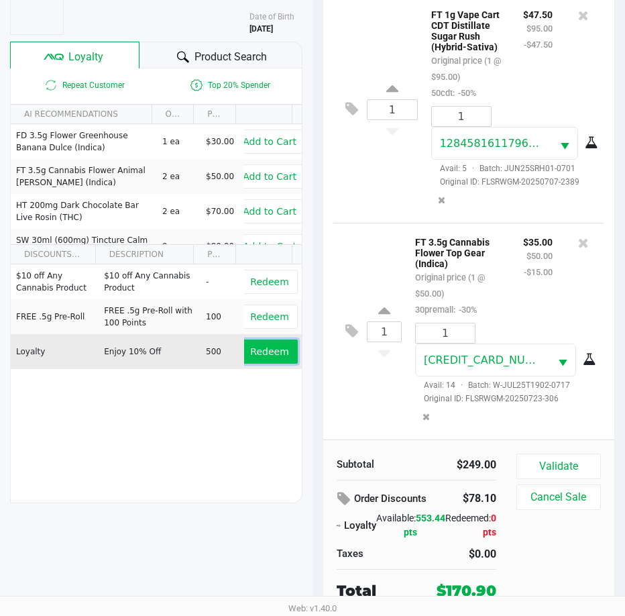
click at [256, 349] on span "Redeem" at bounding box center [269, 351] width 38 height 11
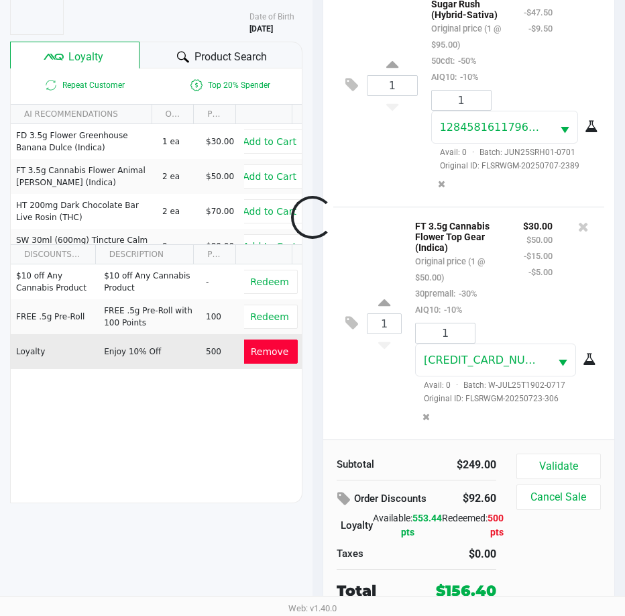
scroll to position [843, 0]
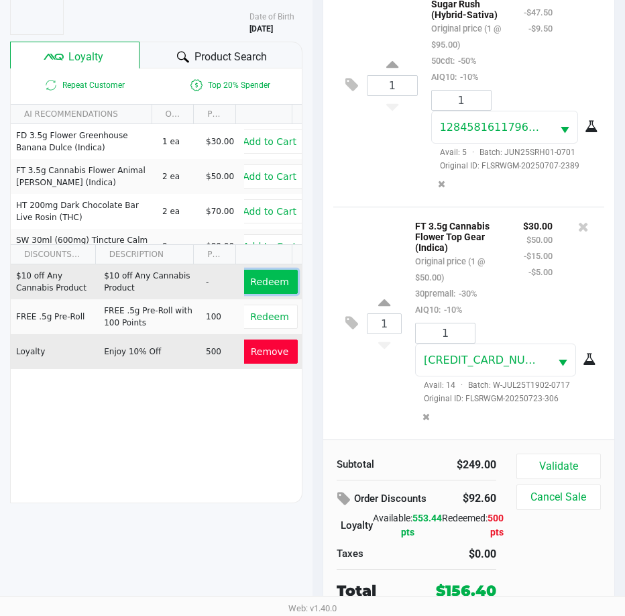
click at [266, 286] on span "Redeem" at bounding box center [269, 281] width 38 height 11
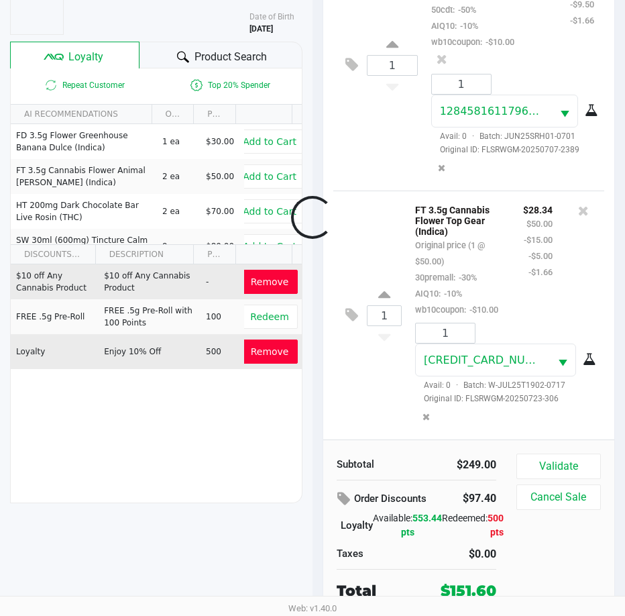
scroll to position [956, 0]
click at [586, 456] on button "Validate" at bounding box center [559, 466] width 85 height 25
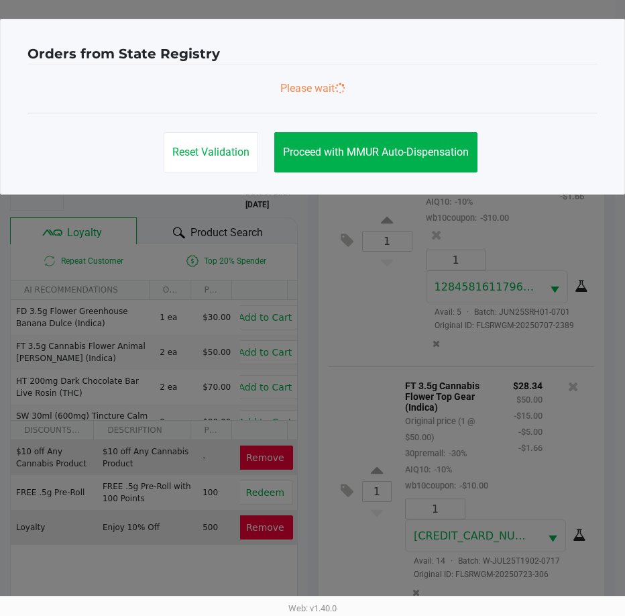
scroll to position [972, 0]
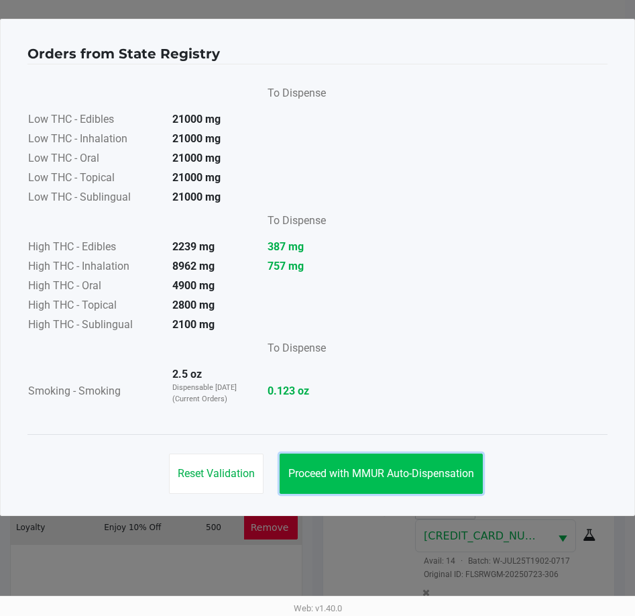
click at [441, 476] on span "Proceed with MMUR Auto-Dispensation" at bounding box center [381, 473] width 186 height 13
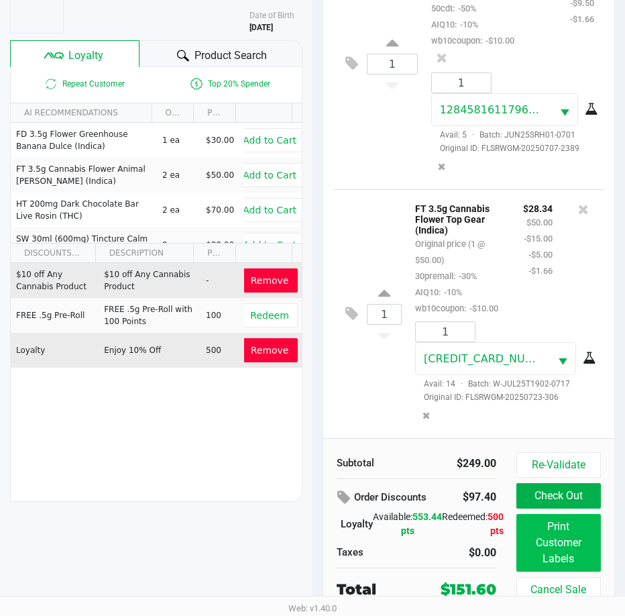
scroll to position [178, 0]
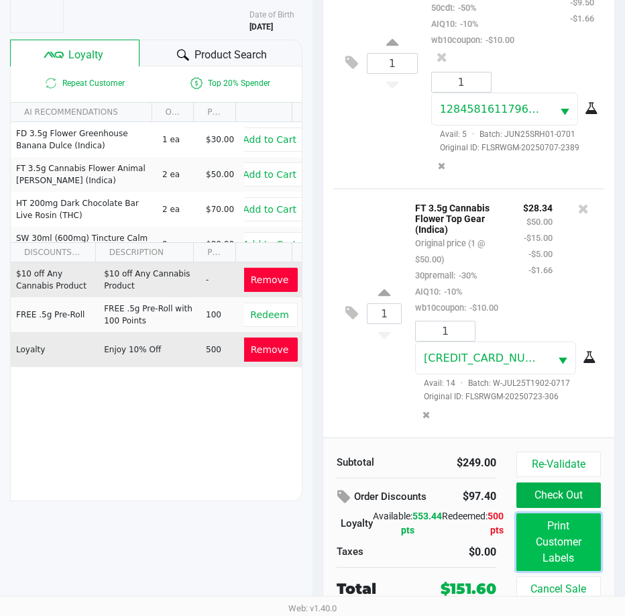
click at [571, 564] on button "Print Customer Labels" at bounding box center [559, 542] width 85 height 58
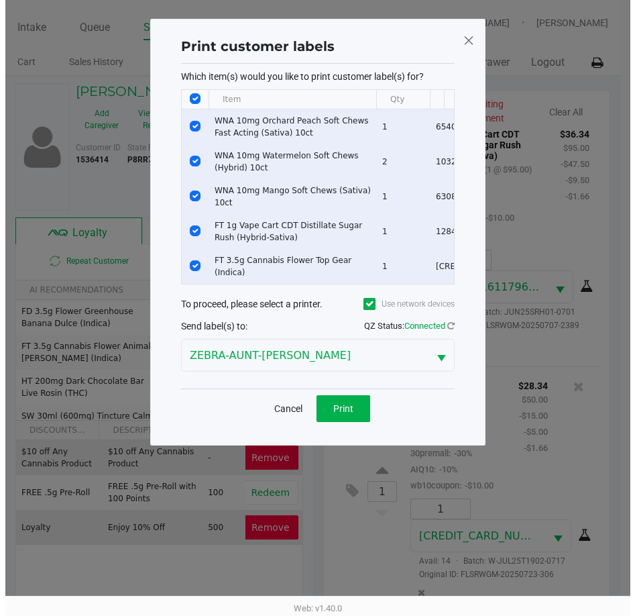
scroll to position [0, 0]
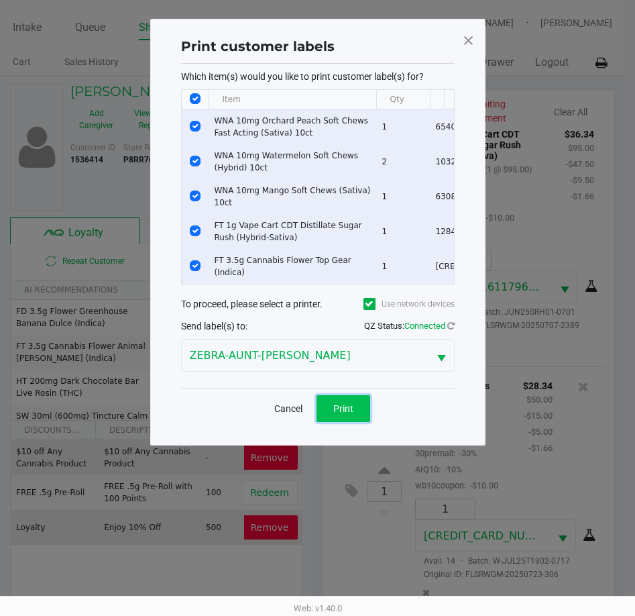
click at [350, 408] on span "Print" at bounding box center [343, 408] width 20 height 11
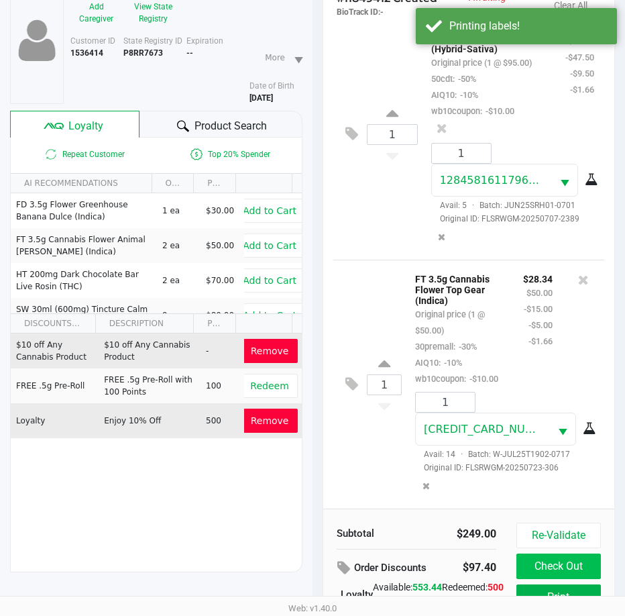
scroll to position [178, 0]
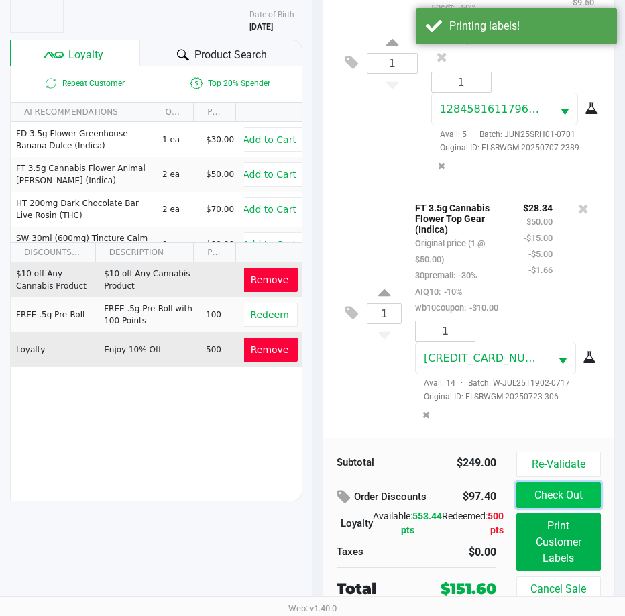
click at [537, 494] on button "Check Out" at bounding box center [559, 494] width 85 height 25
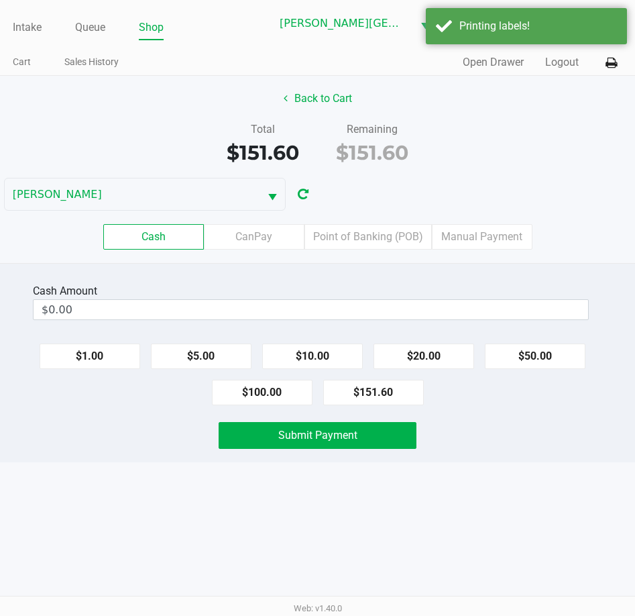
click at [386, 240] on label "Point of Banking (POB)" at bounding box center [368, 236] width 127 height 25
click at [0, 0] on 7 "Point of Banking (POB)" at bounding box center [0, 0] width 0 height 0
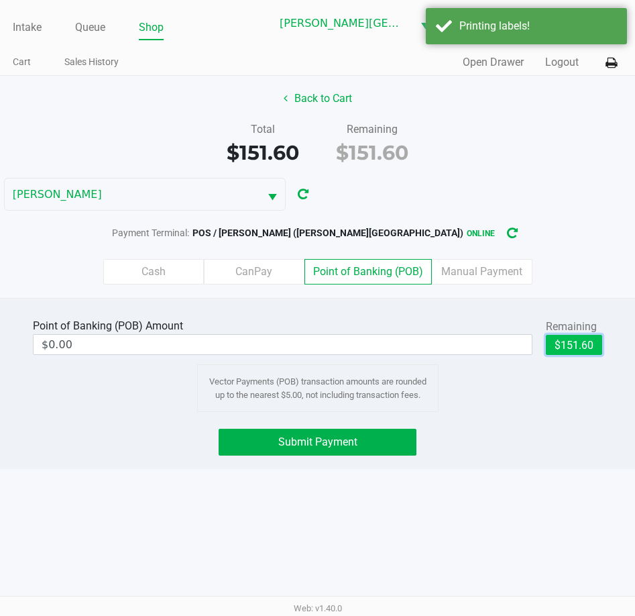
drag, startPoint x: 565, startPoint y: 347, endPoint x: 421, endPoint y: 374, distance: 146.1
click at [566, 346] on button "$151.60" at bounding box center [574, 345] width 56 height 20
type input "$151.60"
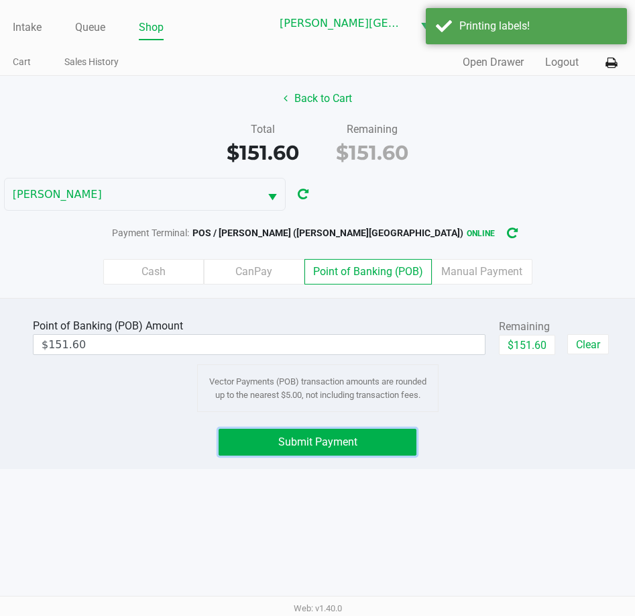
click at [357, 443] on span "Submit Payment" at bounding box center [317, 441] width 79 height 13
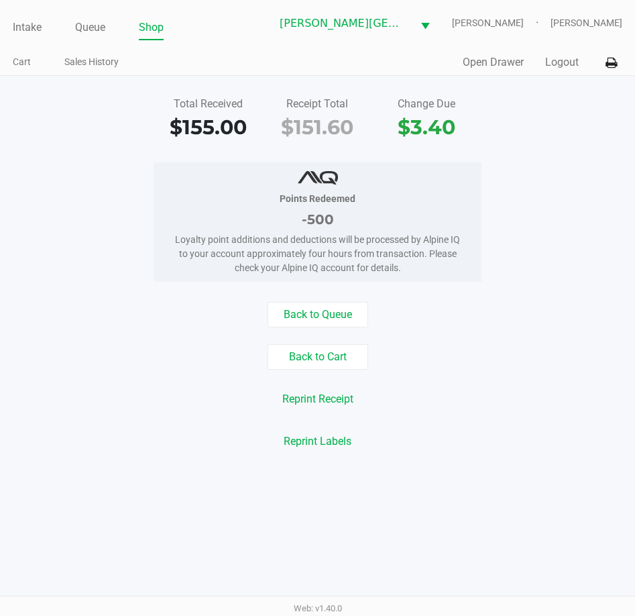
click at [454, 482] on div "Intake Queue Shop Bonita Springs WC CHARLES-EVANS Tarek Haverty Cart Sales Hist…" at bounding box center [317, 308] width 635 height 616
click at [556, 66] on button "Logout" at bounding box center [562, 62] width 34 height 16
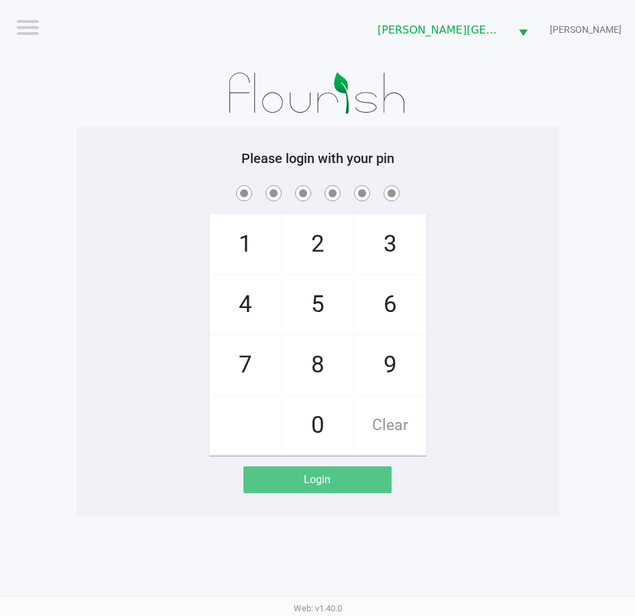
drag, startPoint x: 62, startPoint y: 319, endPoint x: 5, endPoint y: 211, distance: 121.9
click at [68, 307] on app-pos-login-wrapper "Logout Bonita Springs WC CHARLES-EVANS Please login with your pin 1 4 7 2 5 8 0…" at bounding box center [317, 258] width 635 height 517
drag, startPoint x: 39, startPoint y: 72, endPoint x: 3, endPoint y: 15, distance: 67.8
click at [30, 49] on app-pos-login-wrapper "Logout Bonita Springs WC CHARLES-EVANS Please login with your pin 1 4 7 2 5 8 0…" at bounding box center [317, 258] width 635 height 517
click at [52, 130] on app-pos-login-wrapper "Logout Bonita Springs WC CHARLES-EVANS Please login with your pin 1 4 7 2 5 8 0…" at bounding box center [317, 258] width 635 height 517
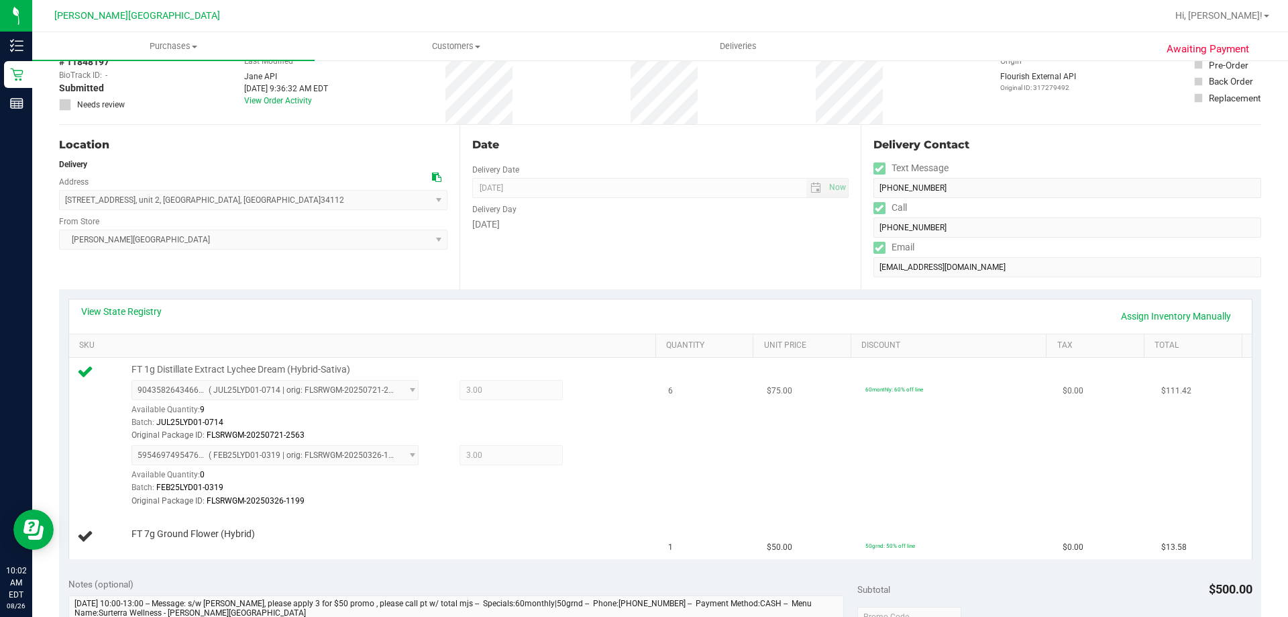
scroll to position [67, 0]
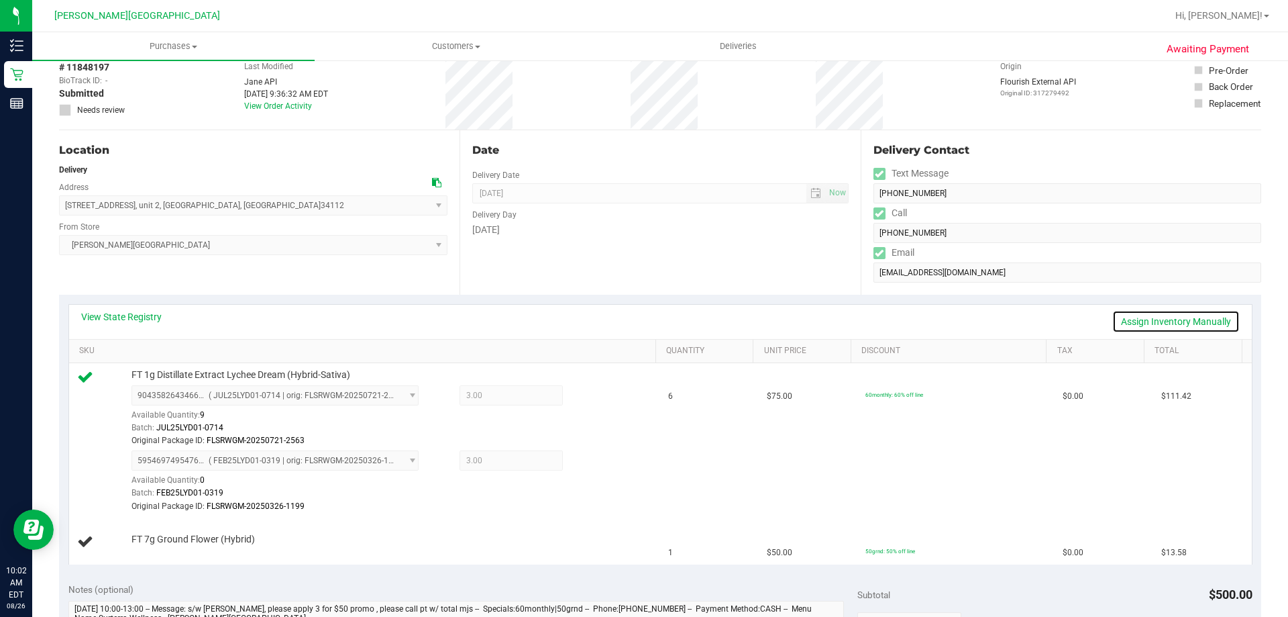
click at [1173, 322] on link "Assign Inventory Manually" at bounding box center [1175, 321] width 127 height 23
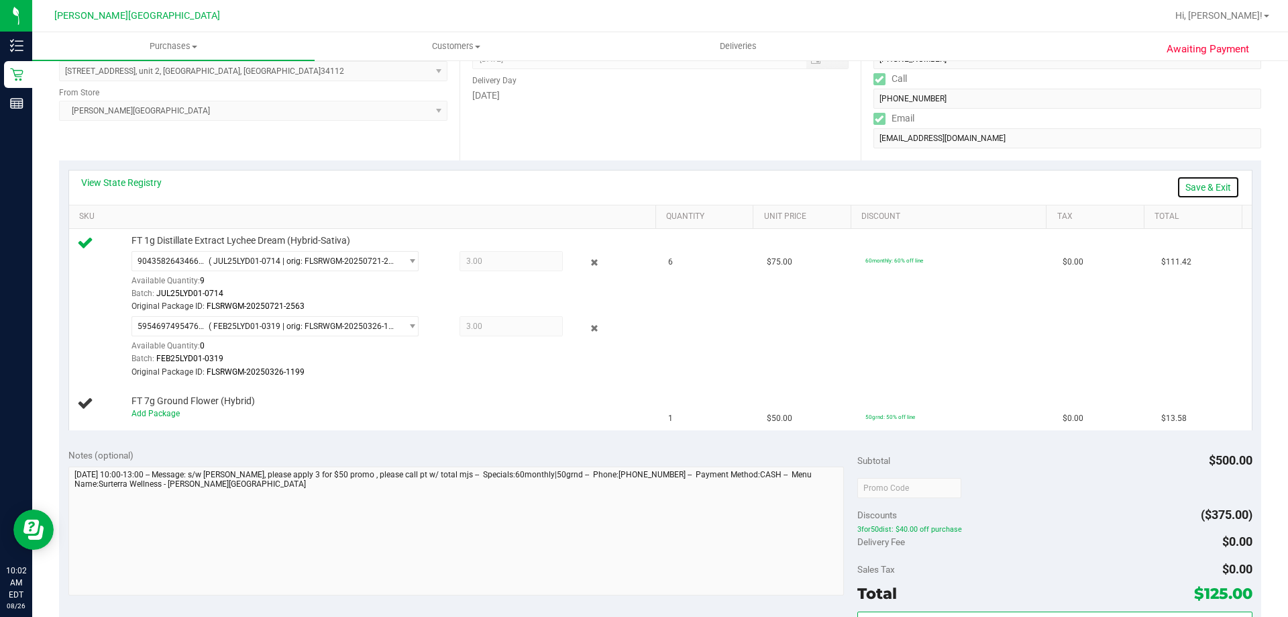
click at [1200, 187] on link "Save & Exit" at bounding box center [1208, 187] width 63 height 23
click at [1143, 180] on link "Assign Inventory Manually" at bounding box center [1175, 187] width 127 height 23
click at [588, 258] on icon at bounding box center [595, 262] width 14 height 15
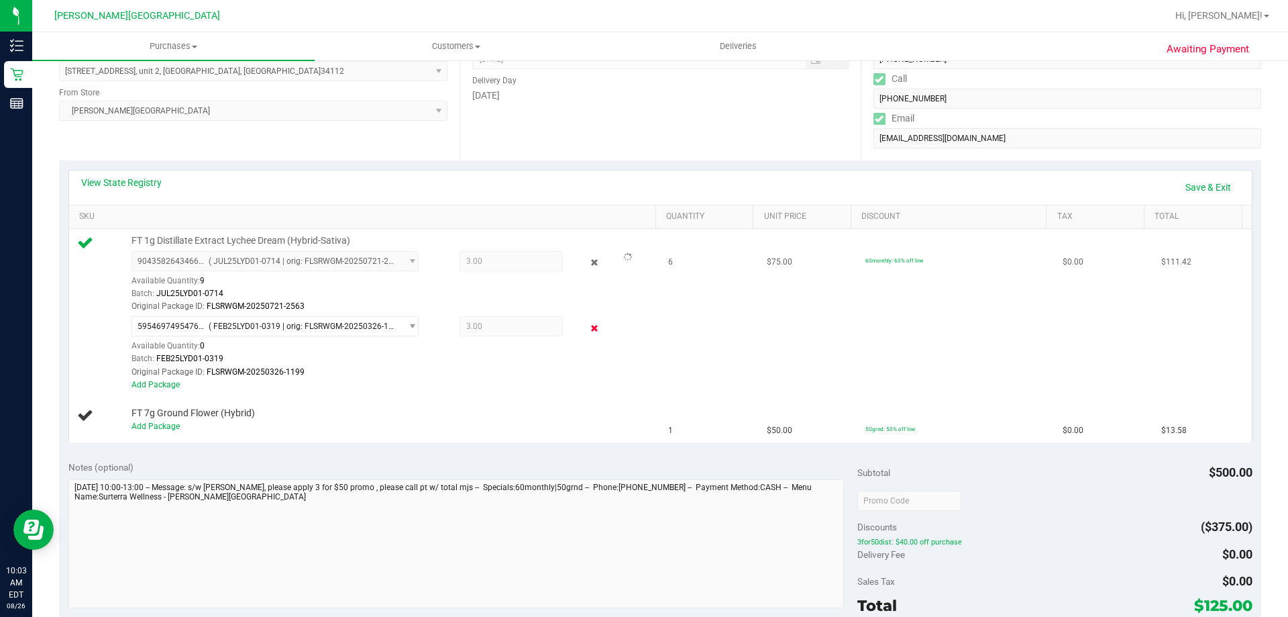
click at [588, 323] on icon at bounding box center [595, 327] width 14 height 15
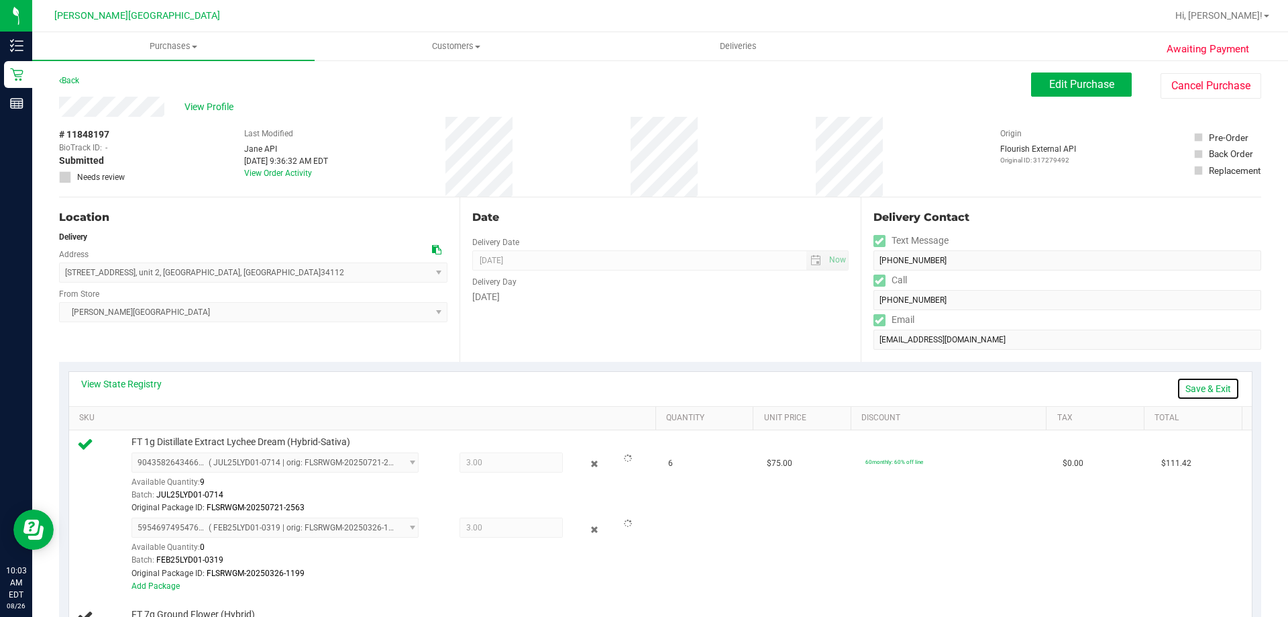
click at [1205, 385] on link "Save & Exit" at bounding box center [1208, 388] width 63 height 23
click at [79, 79] on link "Back" at bounding box center [69, 80] width 20 height 9
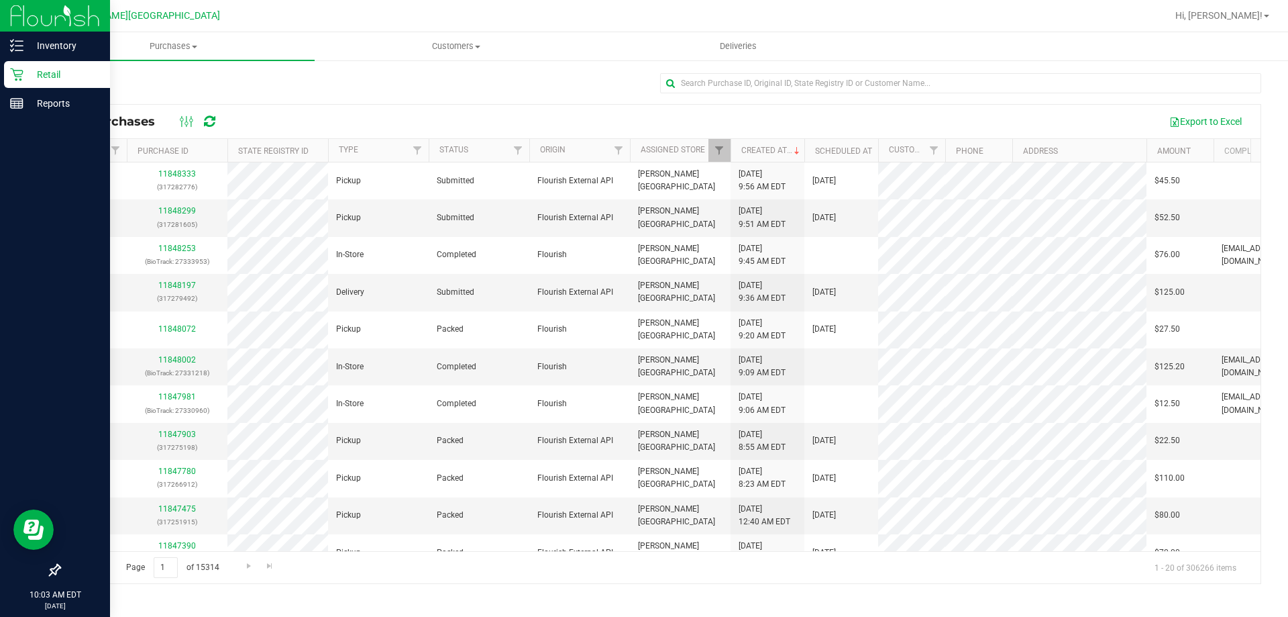
click at [28, 75] on p "Retail" at bounding box center [63, 74] width 81 height 16
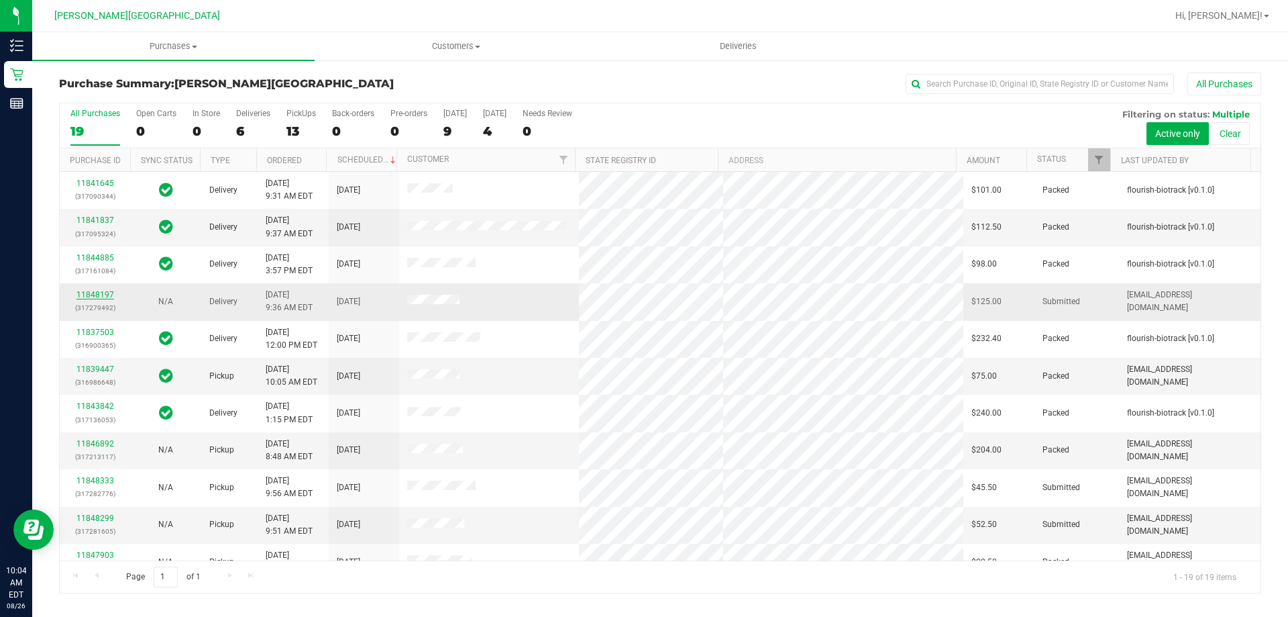
click at [102, 294] on link "11848197" at bounding box center [95, 294] width 38 height 9
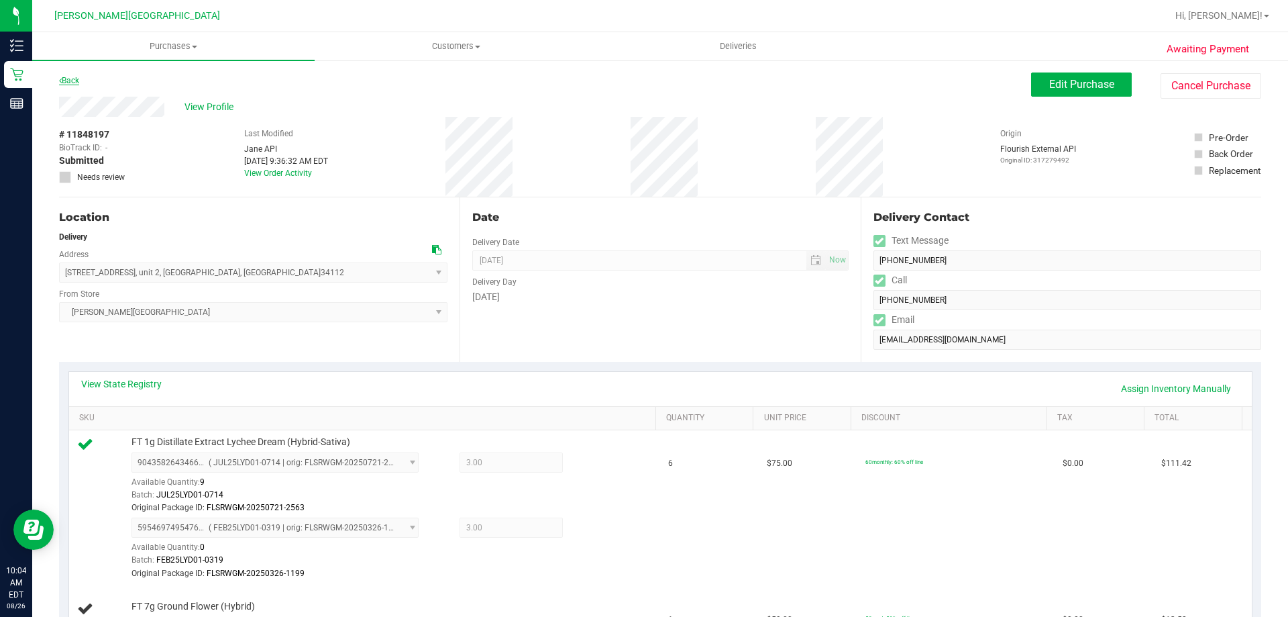
click at [74, 83] on link "Back" at bounding box center [69, 80] width 20 height 9
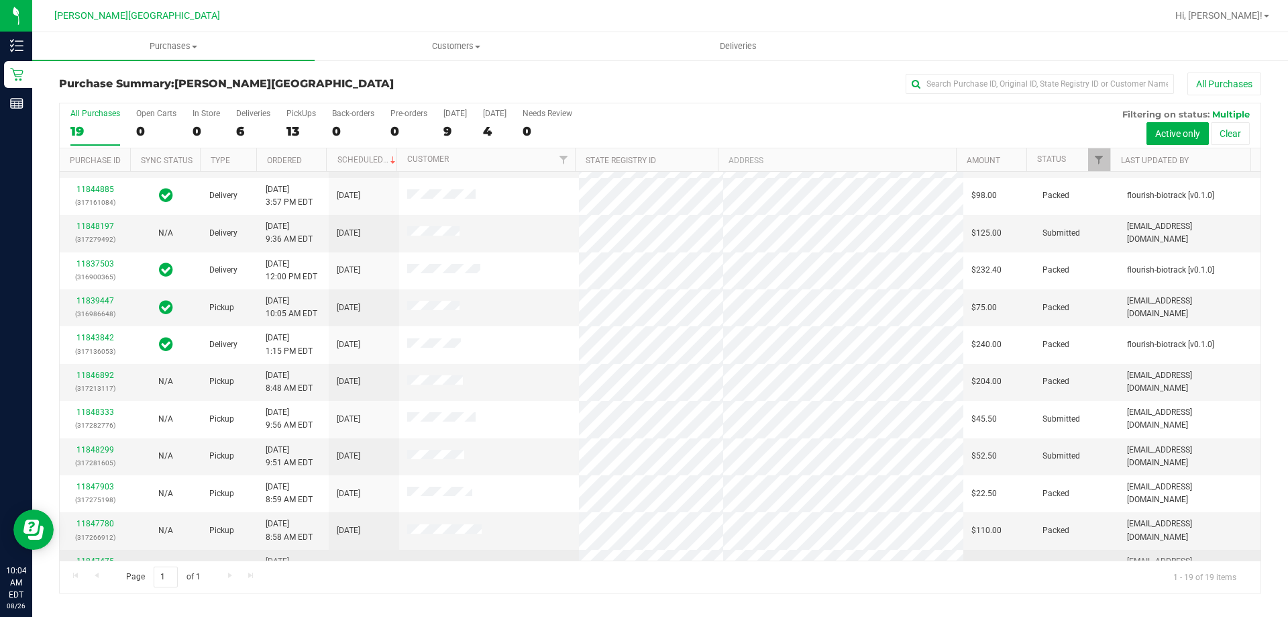
scroll to position [67, 0]
click at [101, 225] on link "11848197" at bounding box center [95, 227] width 38 height 9
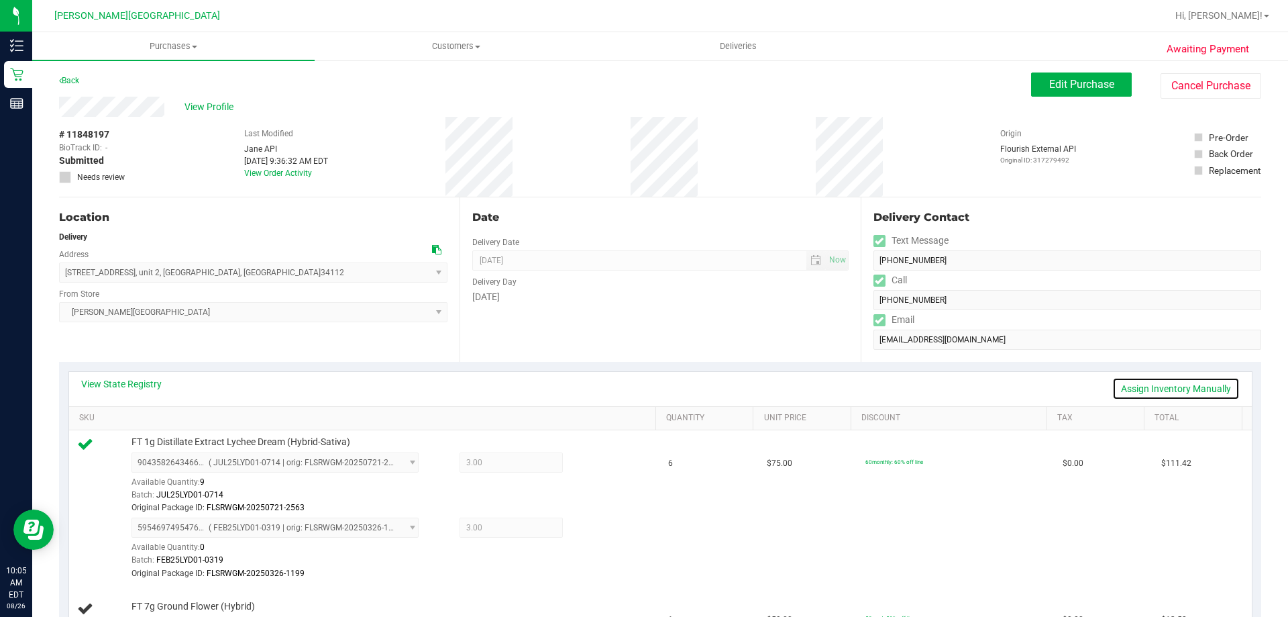
click at [1186, 387] on link "Assign Inventory Manually" at bounding box center [1175, 388] width 127 height 23
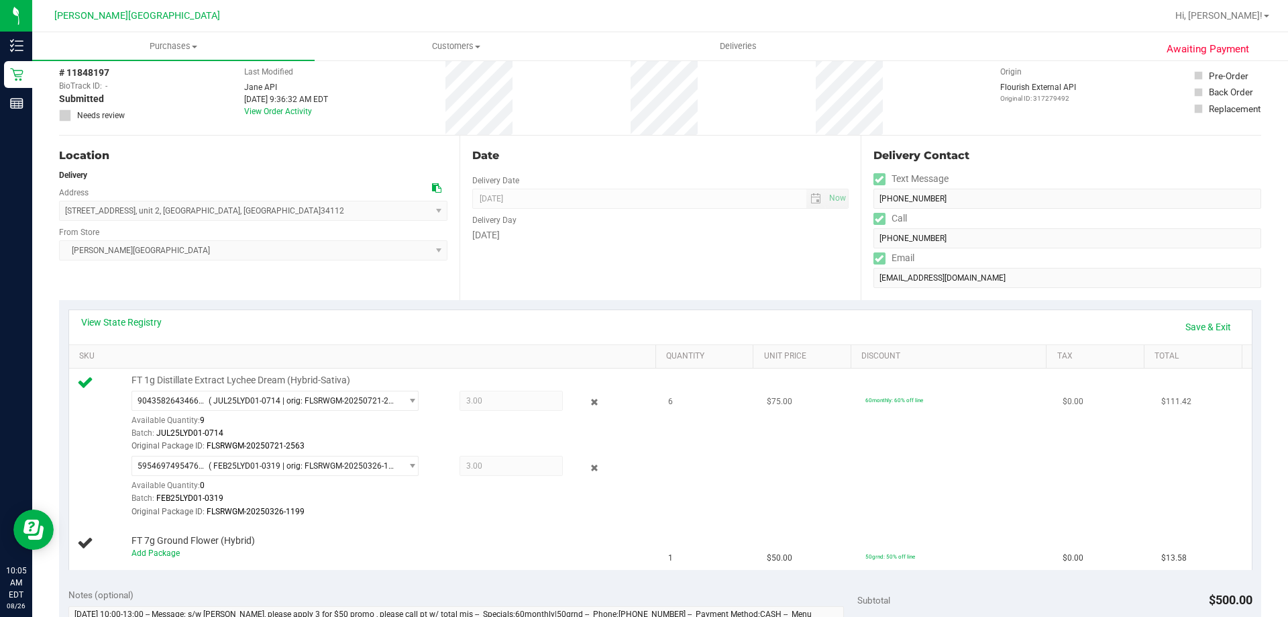
scroll to position [134, 0]
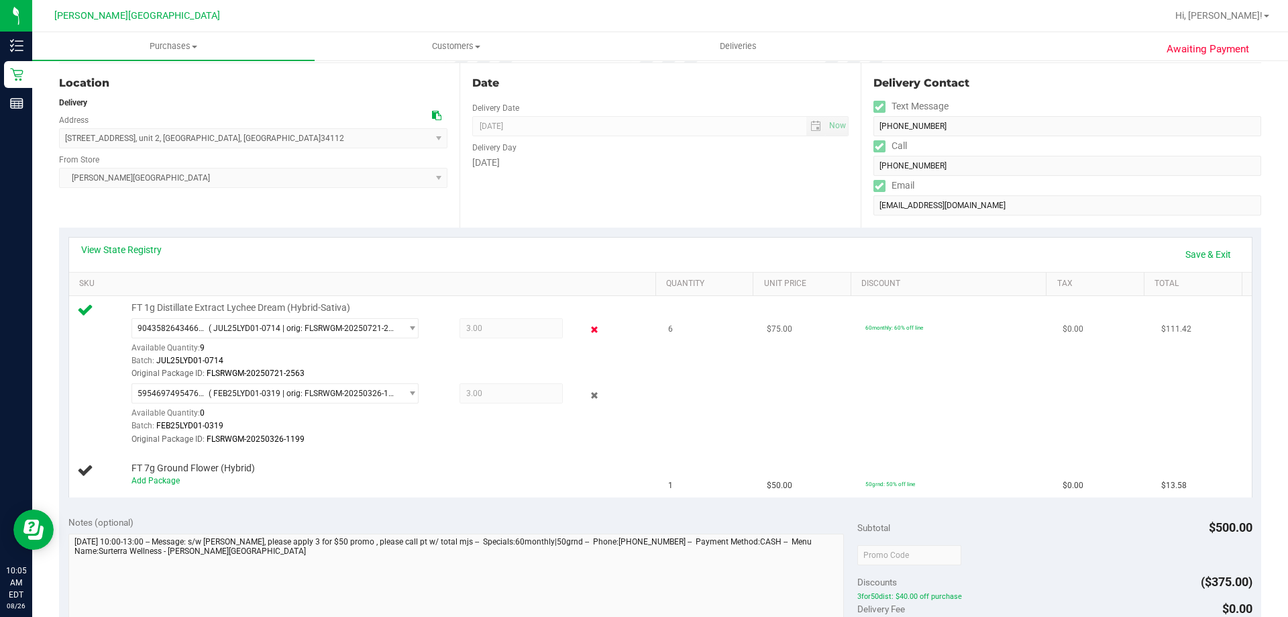
click at [588, 327] on icon at bounding box center [595, 329] width 14 height 15
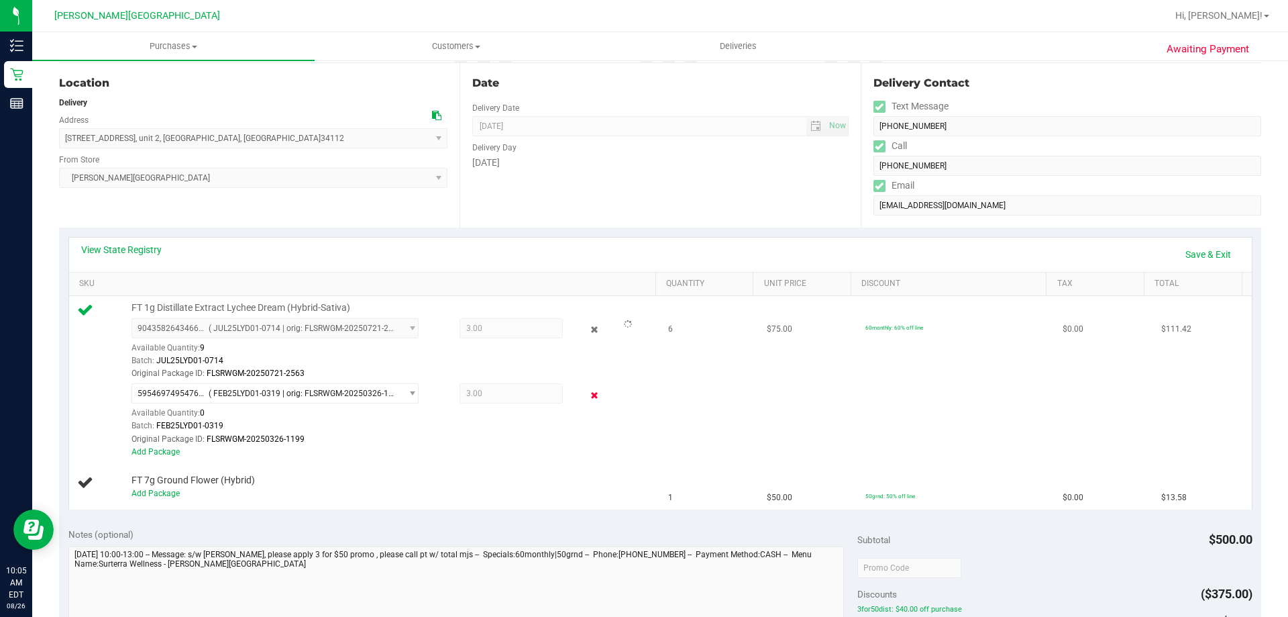
click at [588, 393] on icon at bounding box center [595, 394] width 14 height 15
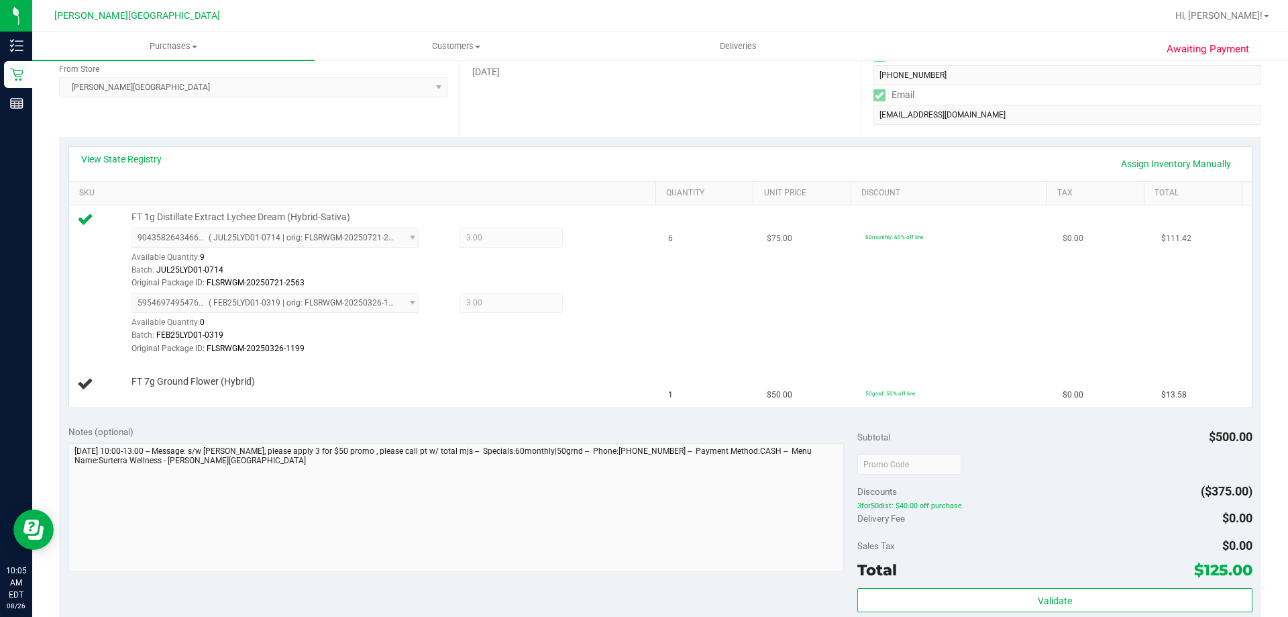
scroll to position [201, 0]
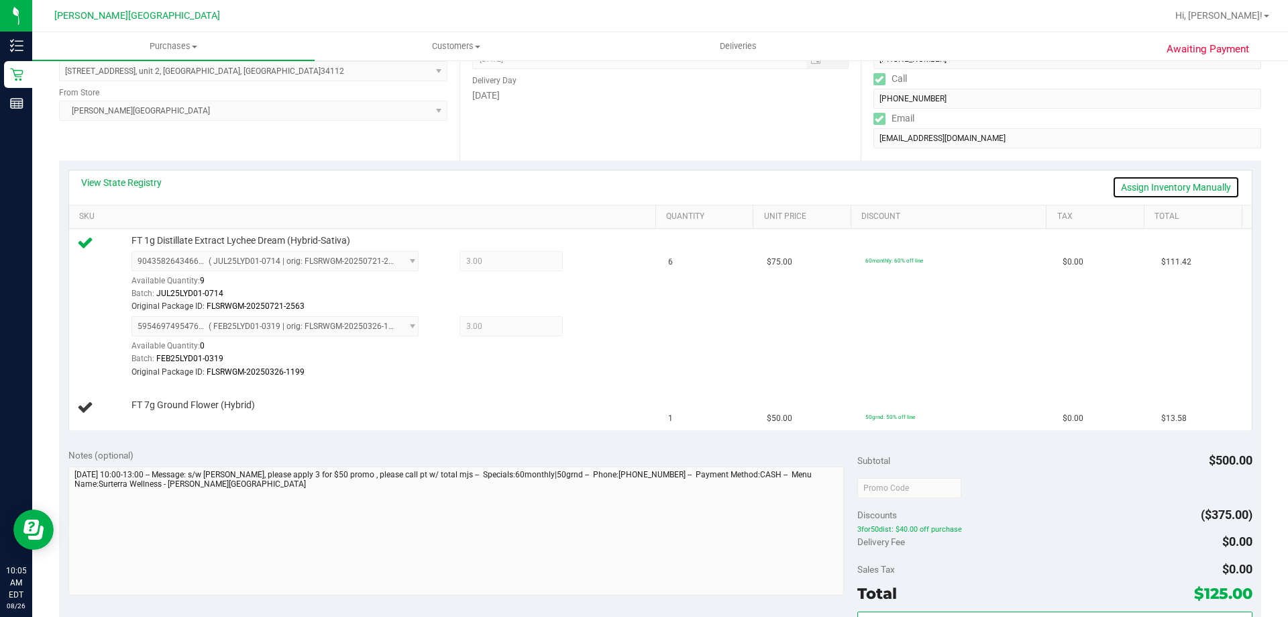
click at [1180, 182] on link "Assign Inventory Manually" at bounding box center [1175, 187] width 127 height 23
click at [257, 323] on span "( FEB25LYD01-0319 | orig: FLSRWGM-20250326-1199 )" at bounding box center [302, 325] width 187 height 9
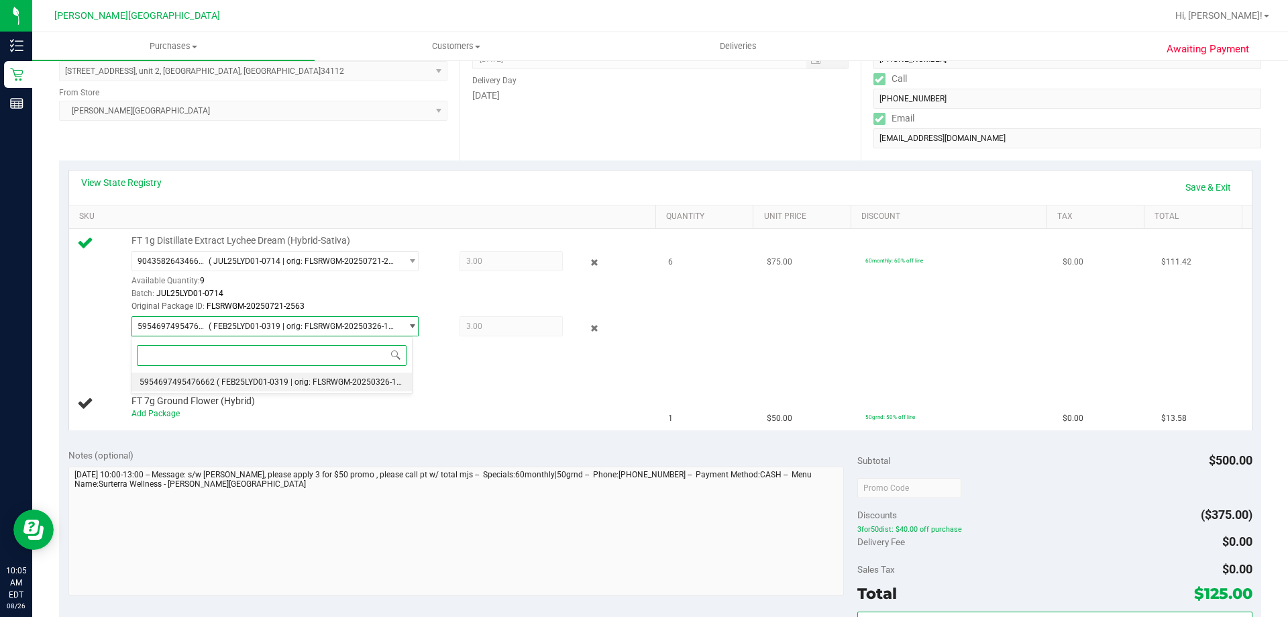
drag, startPoint x: 259, startPoint y: 384, endPoint x: 284, endPoint y: 382, distance: 24.9
click at [259, 384] on span "( FEB25LYD01-0319 | orig: FLSRWGM-20250326-1199 )" at bounding box center [316, 381] width 199 height 9
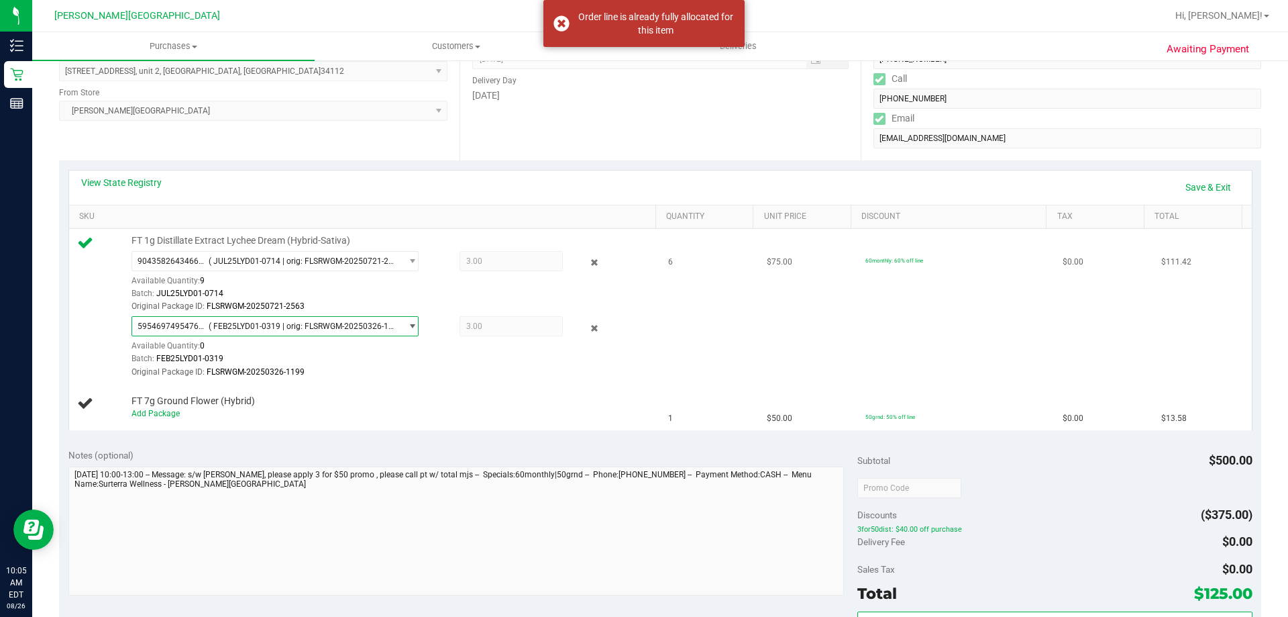
click at [401, 328] on span "select" at bounding box center [409, 326] width 17 height 19
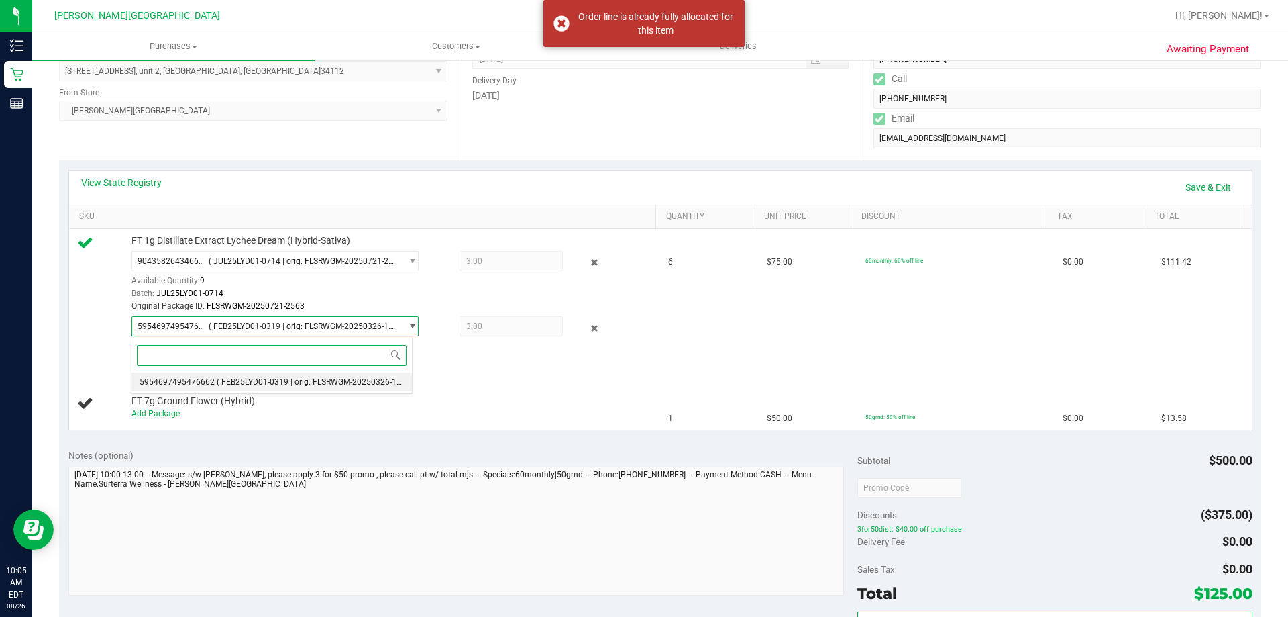
click at [380, 379] on span "( FEB25LYD01-0319 | orig: FLSRWGM-20250326-1199 )" at bounding box center [316, 381] width 199 height 9
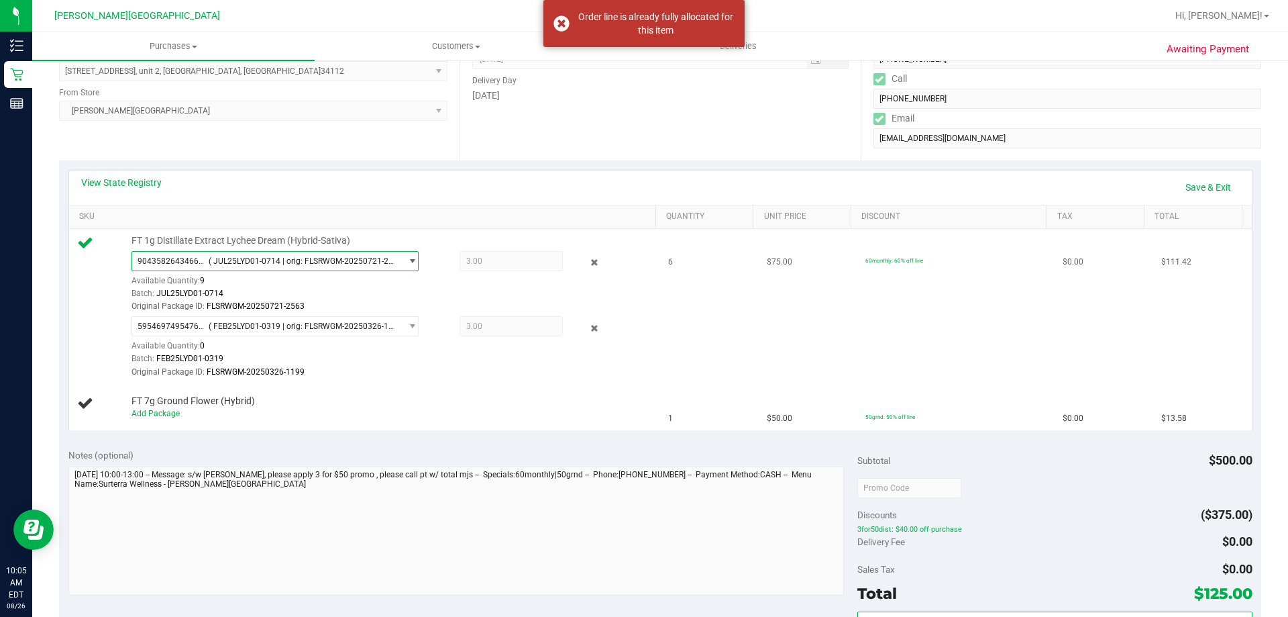
click at [233, 251] on span "9043582643466917 ( JUL25LYD01-0714 | orig: FLSRWGM-20250721-2563 )" at bounding box center [274, 261] width 287 height 20
click at [231, 317] on span "( JUL25LYD01-0714 | orig: FLSRWGM-20250721-2563 )" at bounding box center [316, 315] width 199 height 9
click at [339, 263] on span "( JUL25LYD01-0714 | orig: FLSRWGM-20250721-2563 )" at bounding box center [302, 260] width 187 height 9
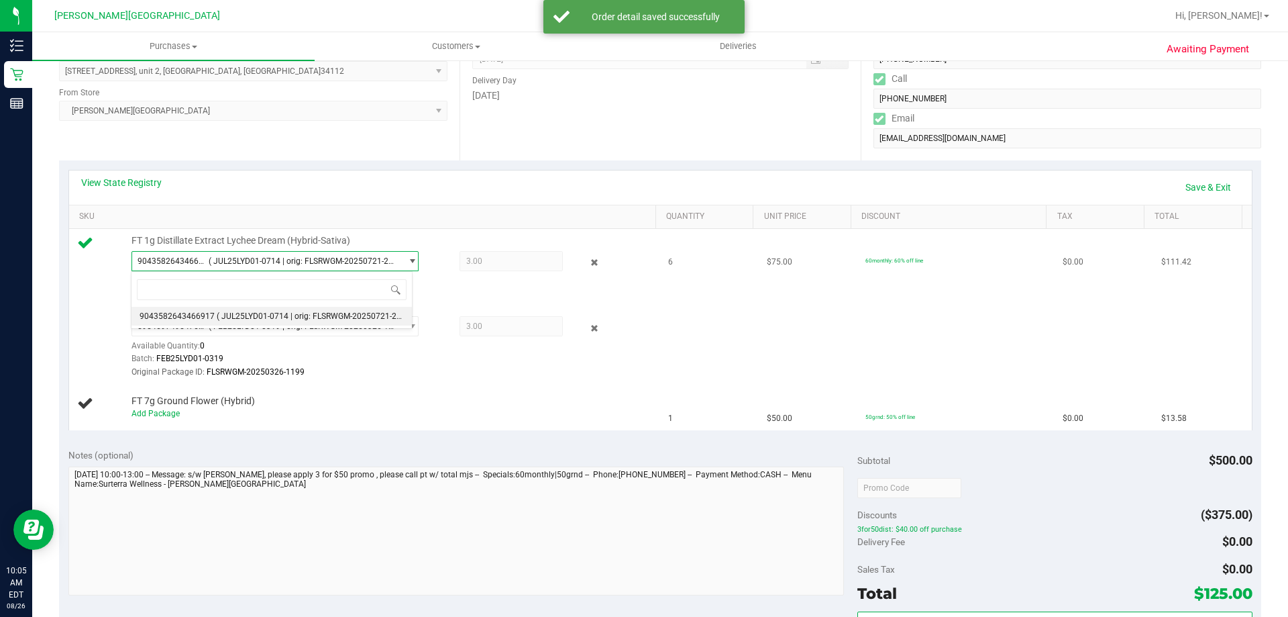
drag, startPoint x: 468, startPoint y: 268, endPoint x: 489, endPoint y: 263, distance: 21.5
click at [471, 268] on span "3.00 3" at bounding box center [511, 261] width 103 height 20
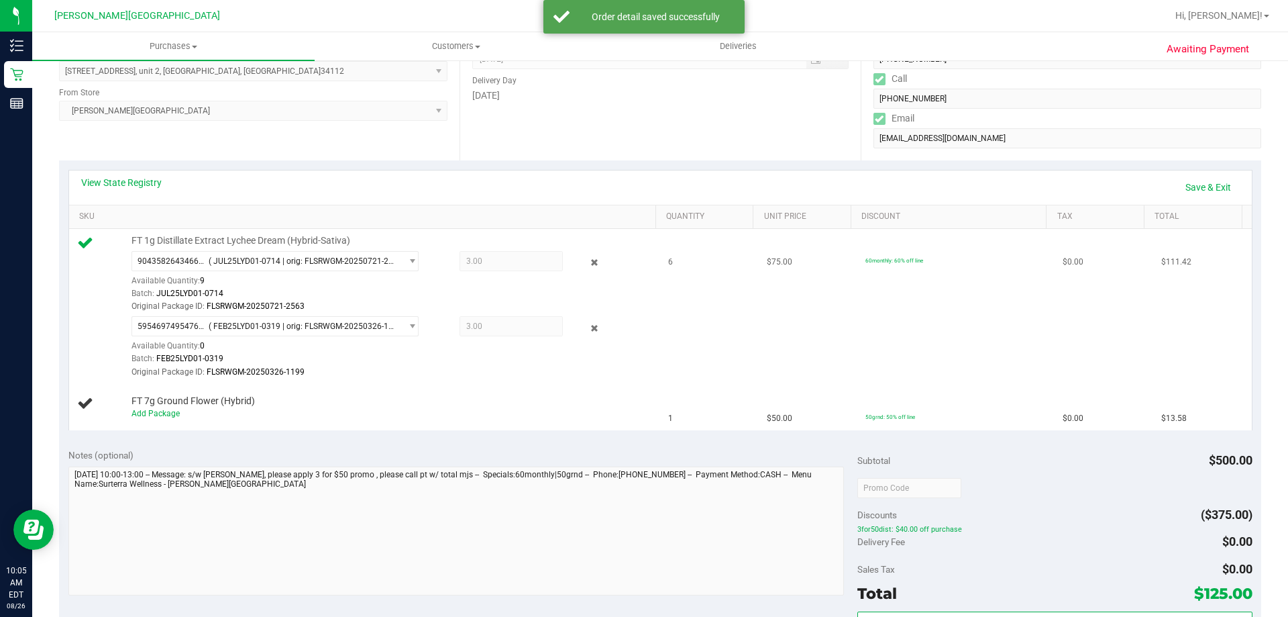
click at [491, 262] on span "3.00 3" at bounding box center [511, 261] width 103 height 20
click at [588, 261] on icon at bounding box center [595, 262] width 14 height 15
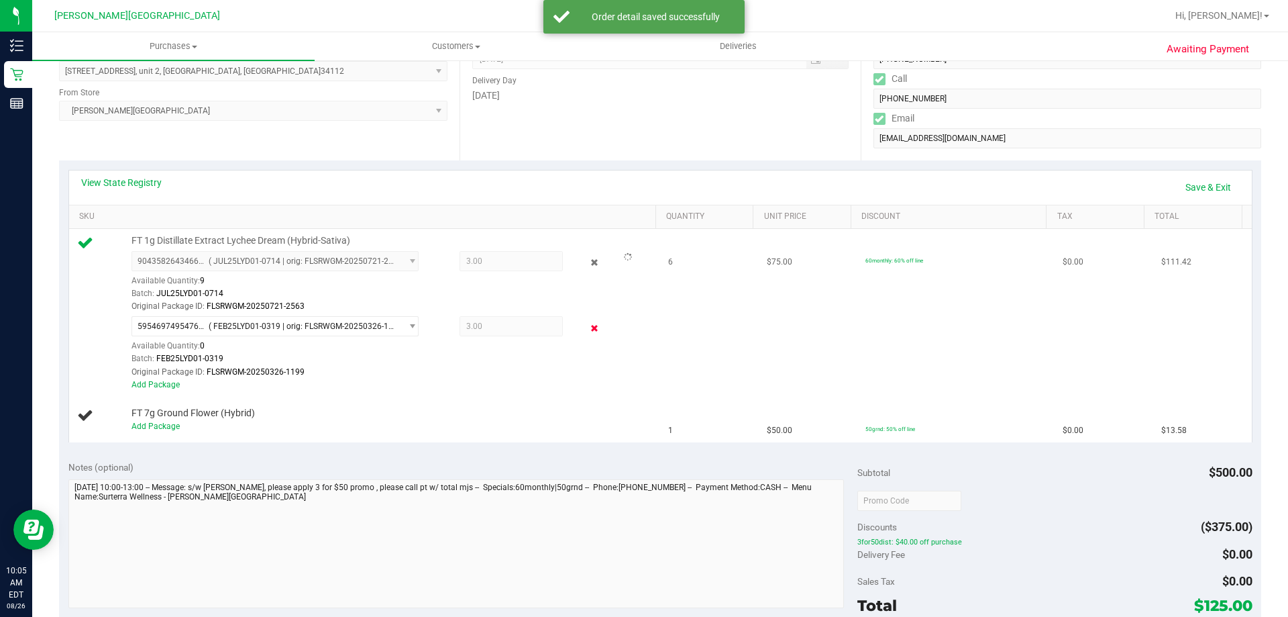
click at [588, 327] on icon at bounding box center [595, 327] width 14 height 15
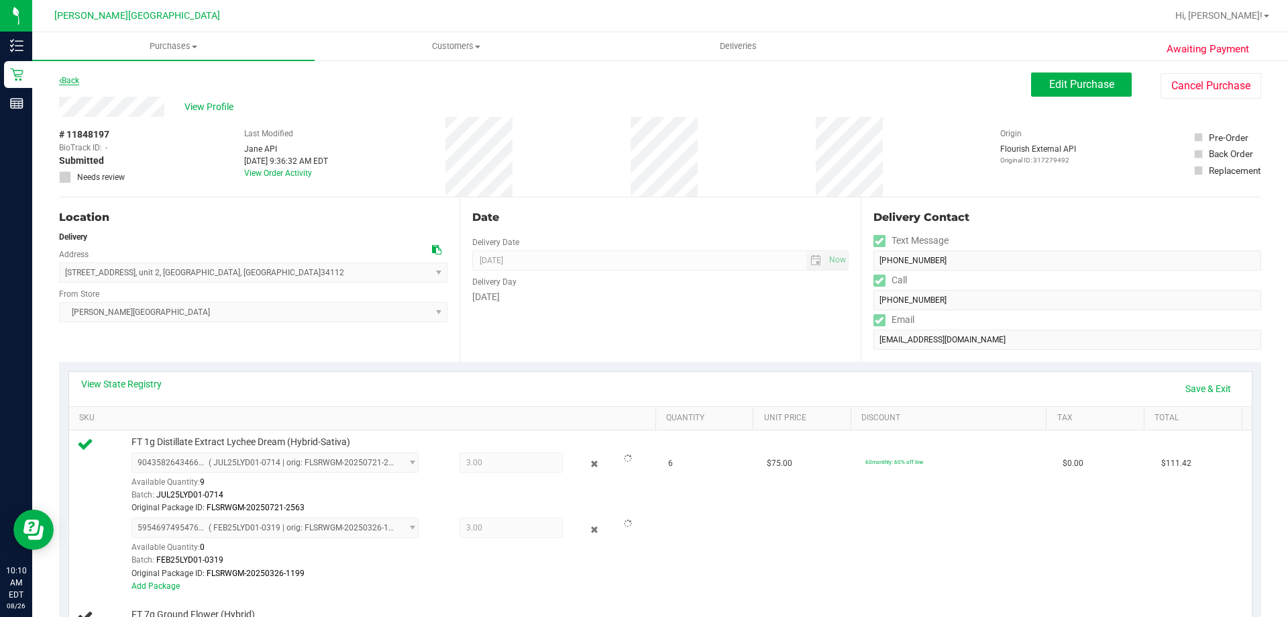
click at [75, 76] on link "Back" at bounding box center [69, 80] width 20 height 9
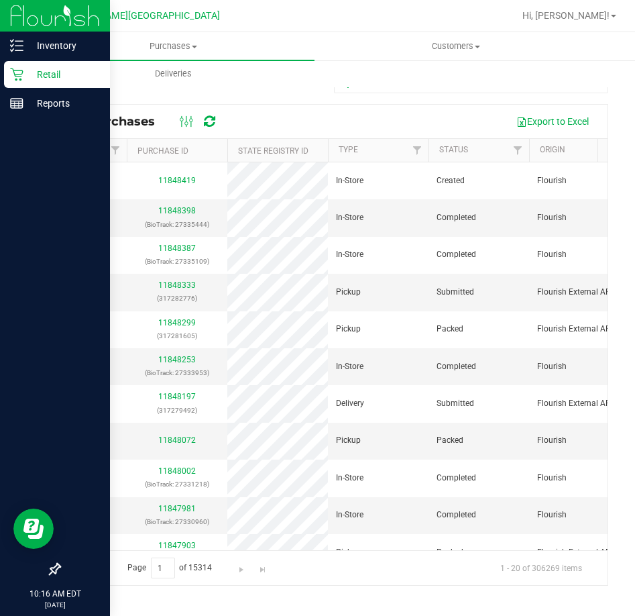
drag, startPoint x: 32, startPoint y: 71, endPoint x: 39, endPoint y: 70, distance: 7.4
click at [32, 71] on p "Retail" at bounding box center [63, 74] width 81 height 16
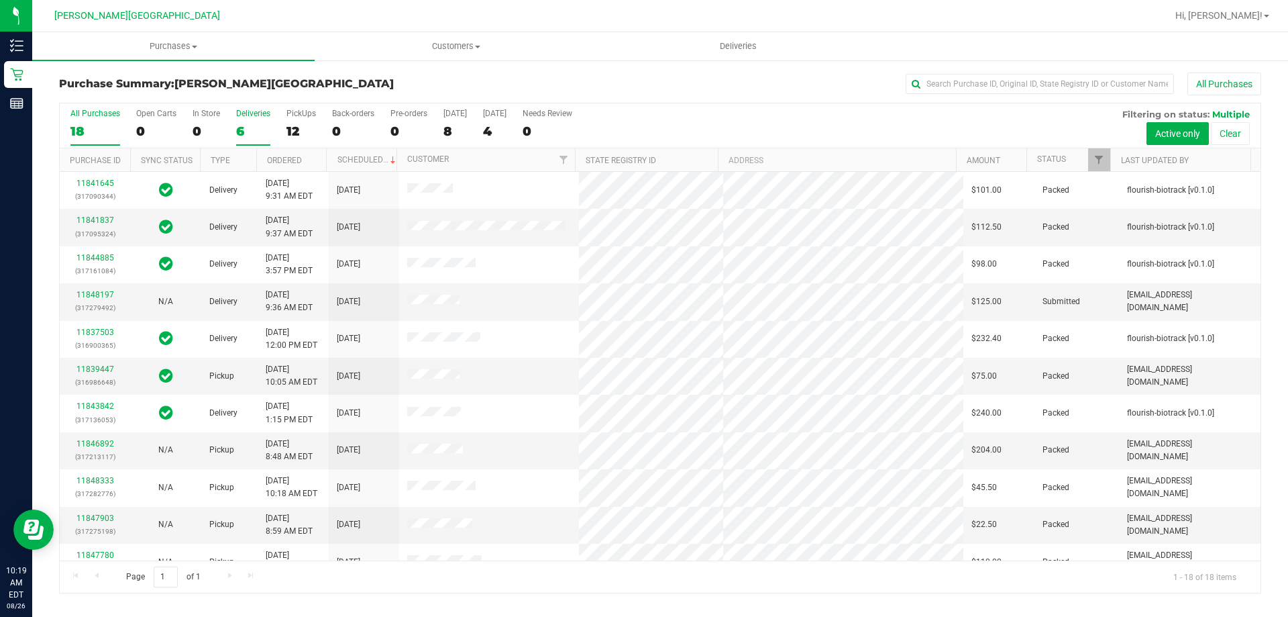
click at [250, 125] on div "6" at bounding box center [253, 130] width 34 height 15
click at [0, 0] on input "Deliveries 6" at bounding box center [0, 0] width 0 height 0
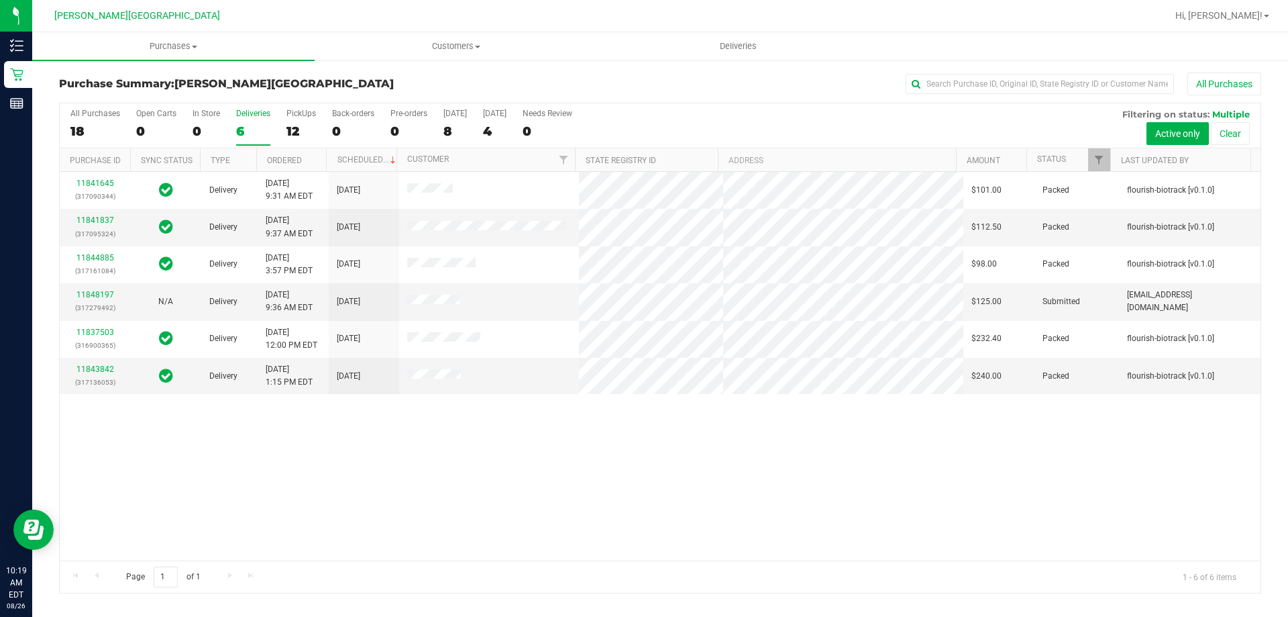
click at [774, 119] on div "All Purchases 18 Open Carts 0 In Store 0 Deliveries 6 PickUps 12 Back-orders 0 …" at bounding box center [660, 125] width 1201 height 45
drag, startPoint x: 642, startPoint y: 519, endPoint x: 622, endPoint y: 503, distance: 26.2
click at [641, 513] on div "11841645 (317090344) Delivery 8/25/2025 9:31 AM EDT 8/29/2025 $101.00 Packed fl…" at bounding box center [660, 366] width 1201 height 388
click at [310, 435] on div "11841645 (317090344) Delivery 8/25/2025 9:31 AM EDT 8/29/2025 $101.00 Packed fl…" at bounding box center [660, 366] width 1201 height 388
drag, startPoint x: 796, startPoint y: 491, endPoint x: 1269, endPoint y: 211, distance: 549.0
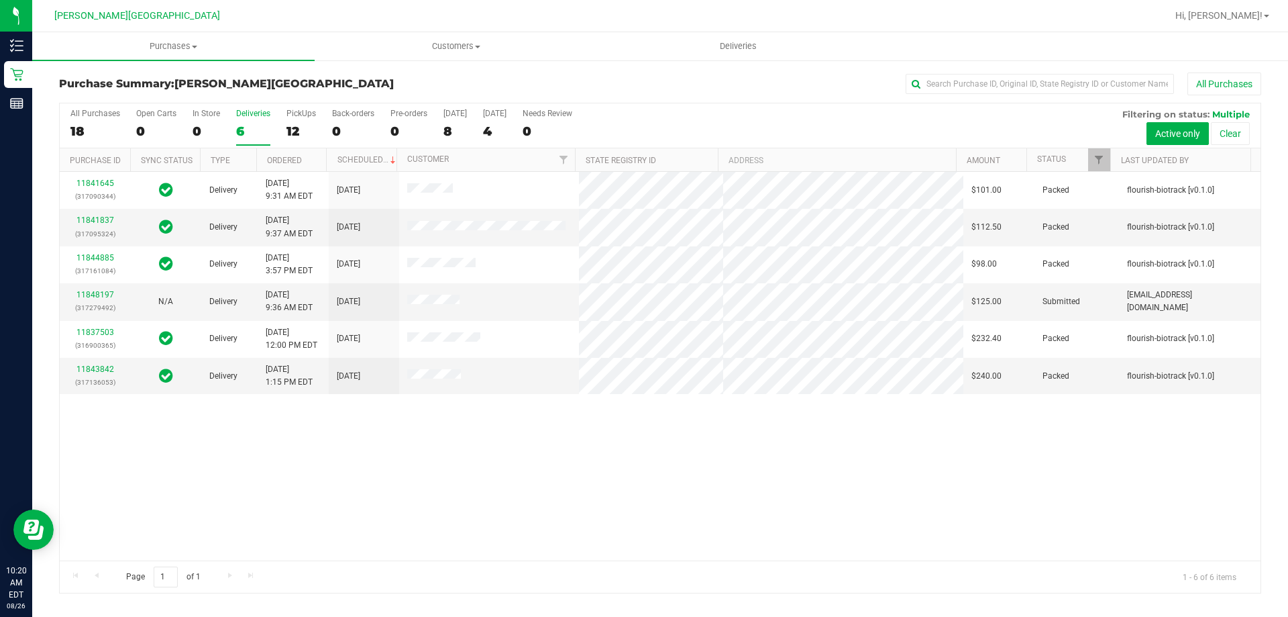
click at [804, 484] on div "11841645 (317090344) Delivery 8/25/2025 9:31 AM EDT 8/29/2025 $101.00 Packed fl…" at bounding box center [660, 366] width 1201 height 388
click at [399, 440] on div "11841645 (317090344) Delivery 8/25/2025 9:31 AM EDT 8/29/2025 $101.00 Packed fl…" at bounding box center [660, 366] width 1201 height 388
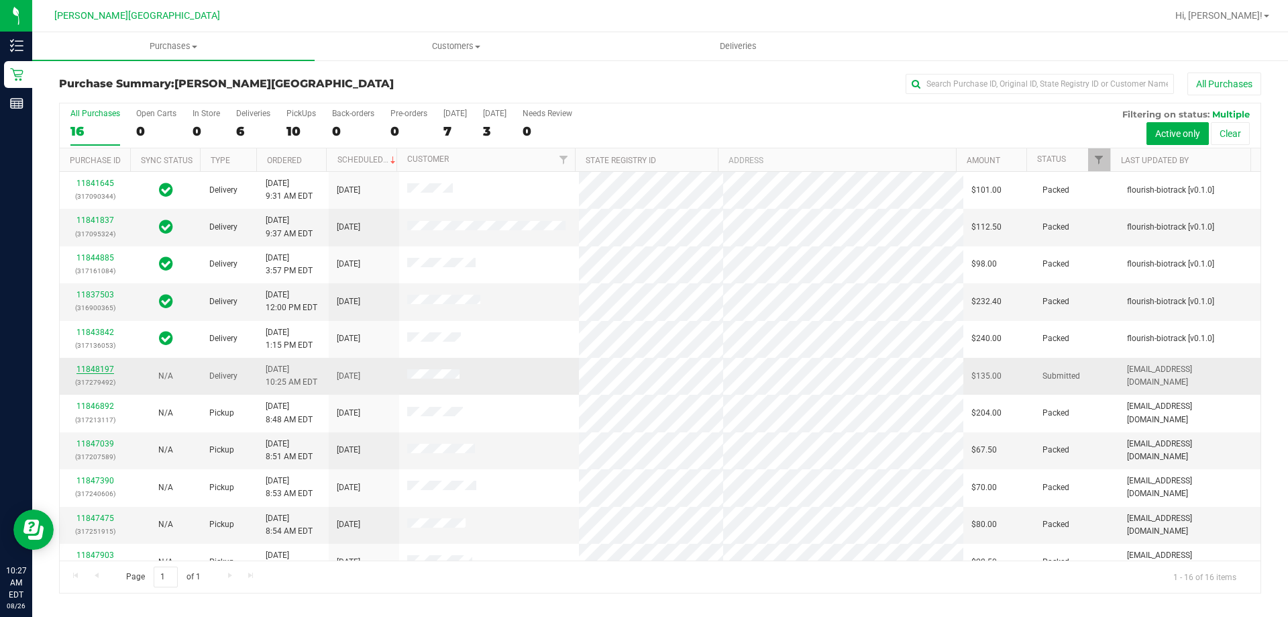
click at [87, 368] on link "11848197" at bounding box center [95, 368] width 38 height 9
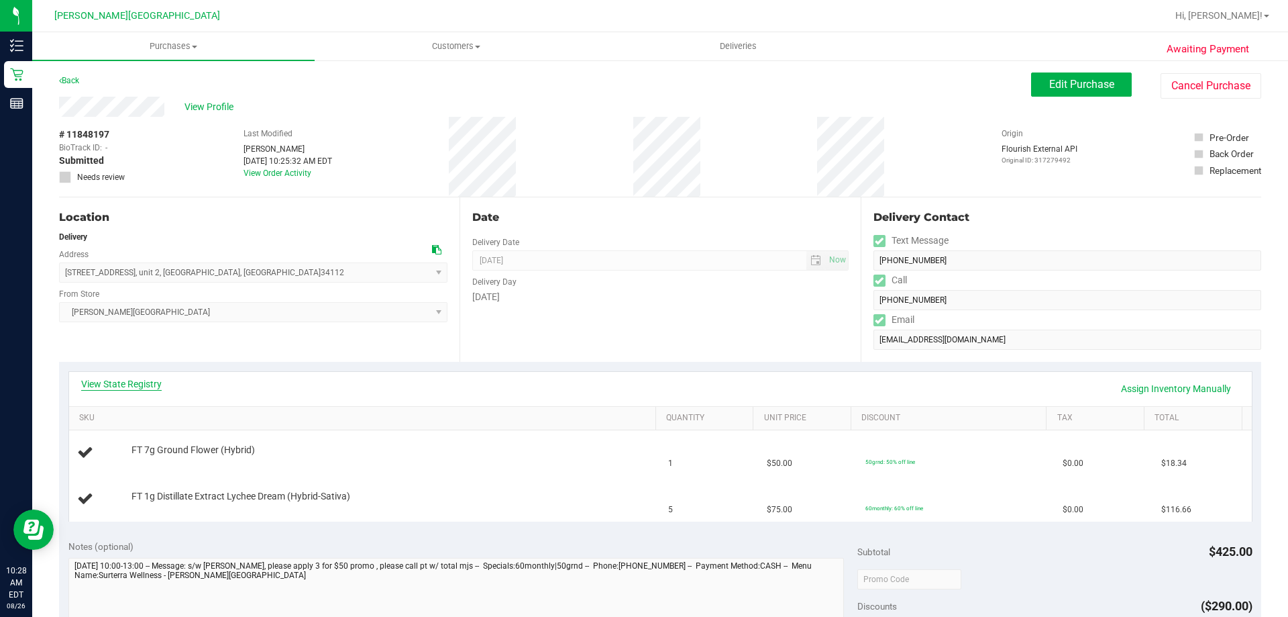
click at [154, 380] on link "View State Registry" at bounding box center [121, 383] width 81 height 13
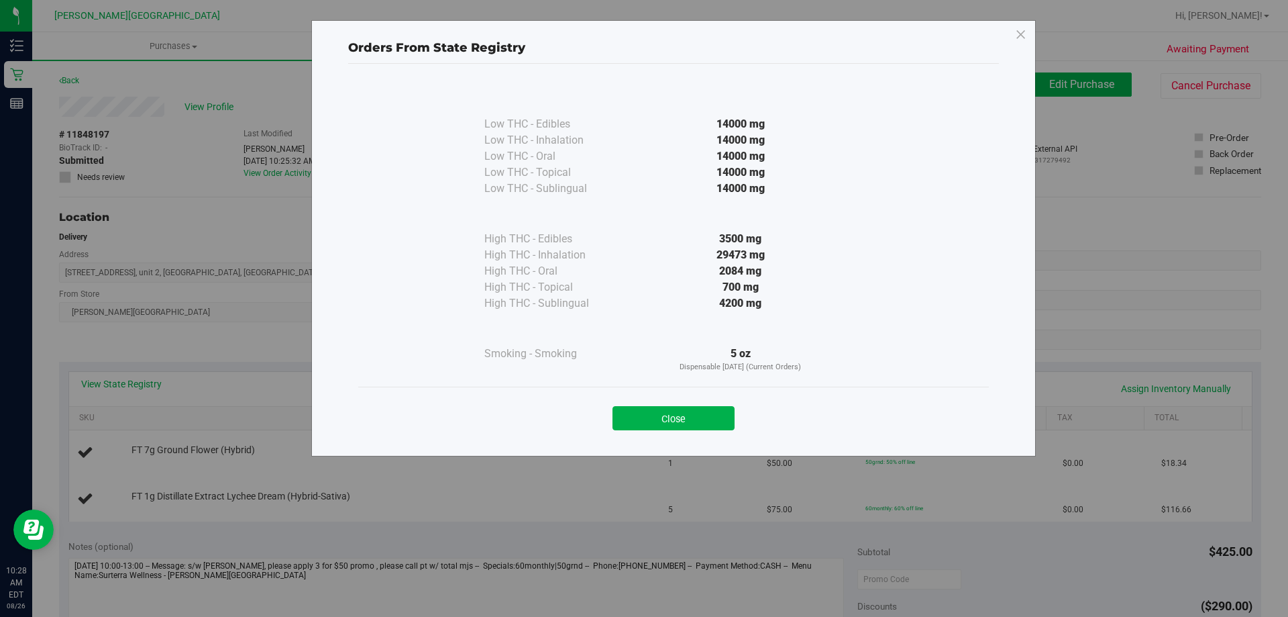
drag, startPoint x: 719, startPoint y: 420, endPoint x: 467, endPoint y: 399, distance: 253.1
click at [720, 419] on button "Close" at bounding box center [674, 418] width 122 height 24
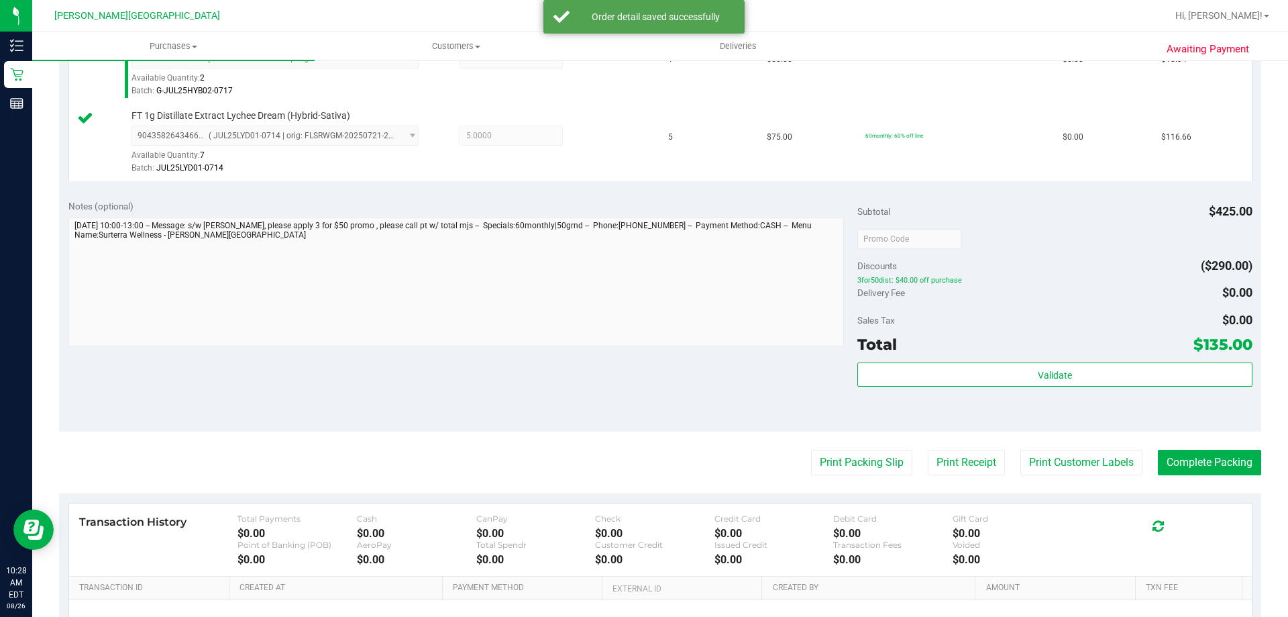
scroll to position [470, 0]
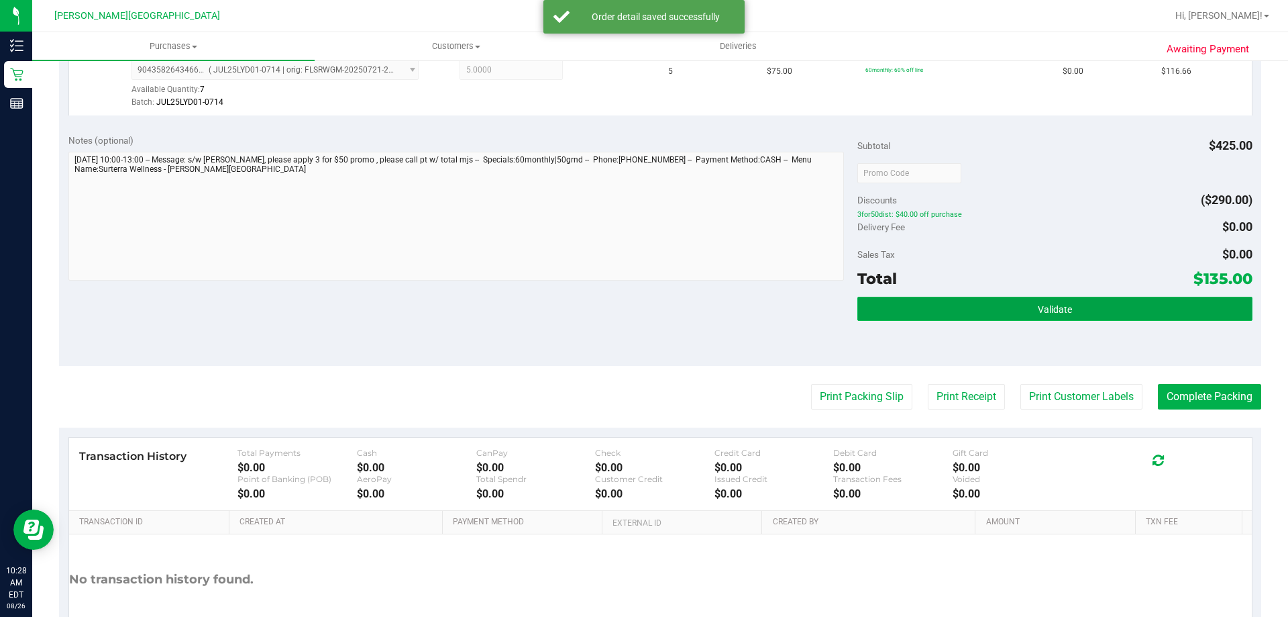
click at [1038, 312] on span "Validate" at bounding box center [1055, 309] width 34 height 11
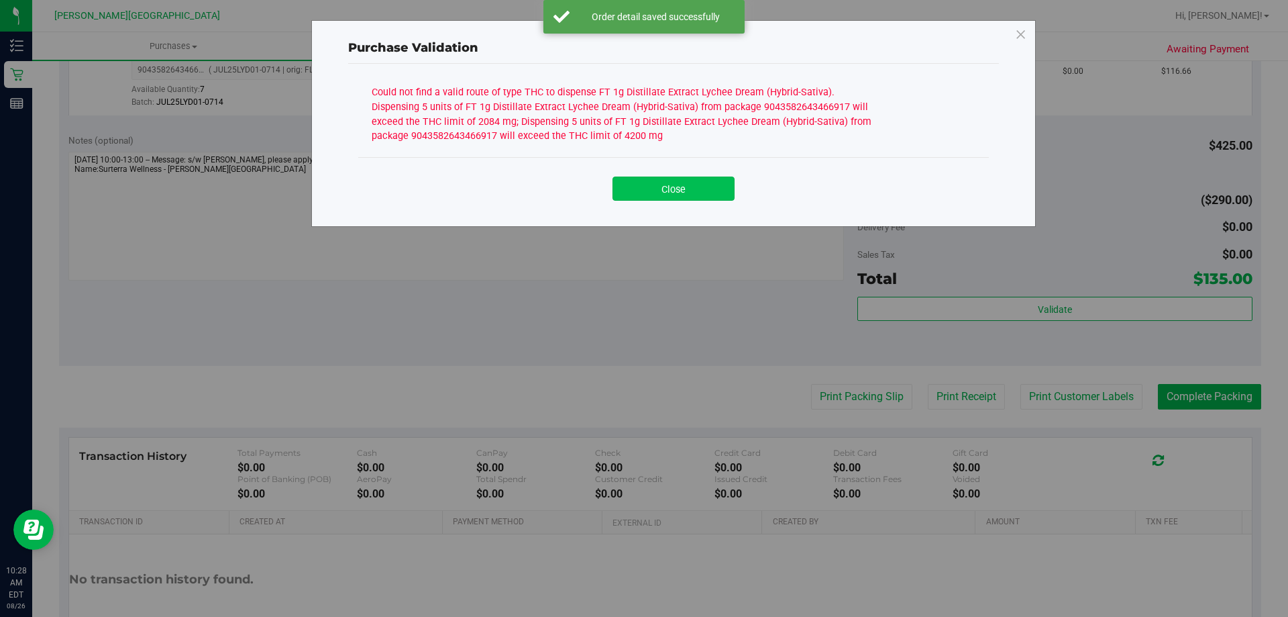
click at [697, 193] on button "Close" at bounding box center [674, 188] width 122 height 24
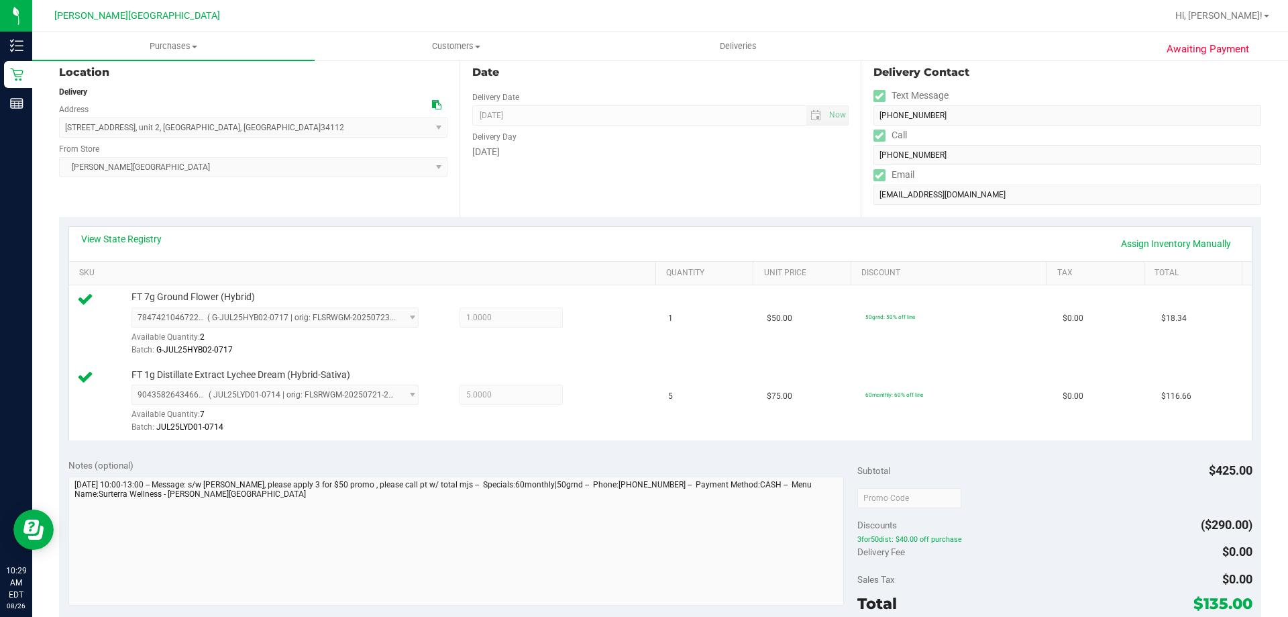
scroll to position [67, 0]
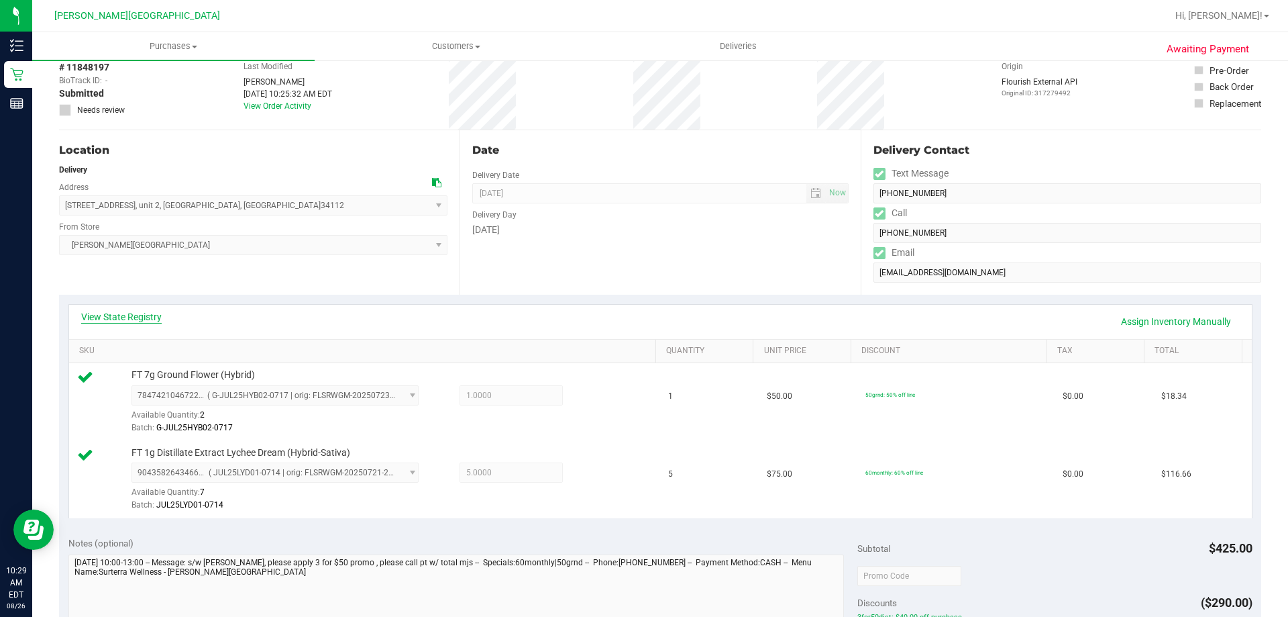
click at [93, 317] on link "View State Registry" at bounding box center [121, 316] width 81 height 13
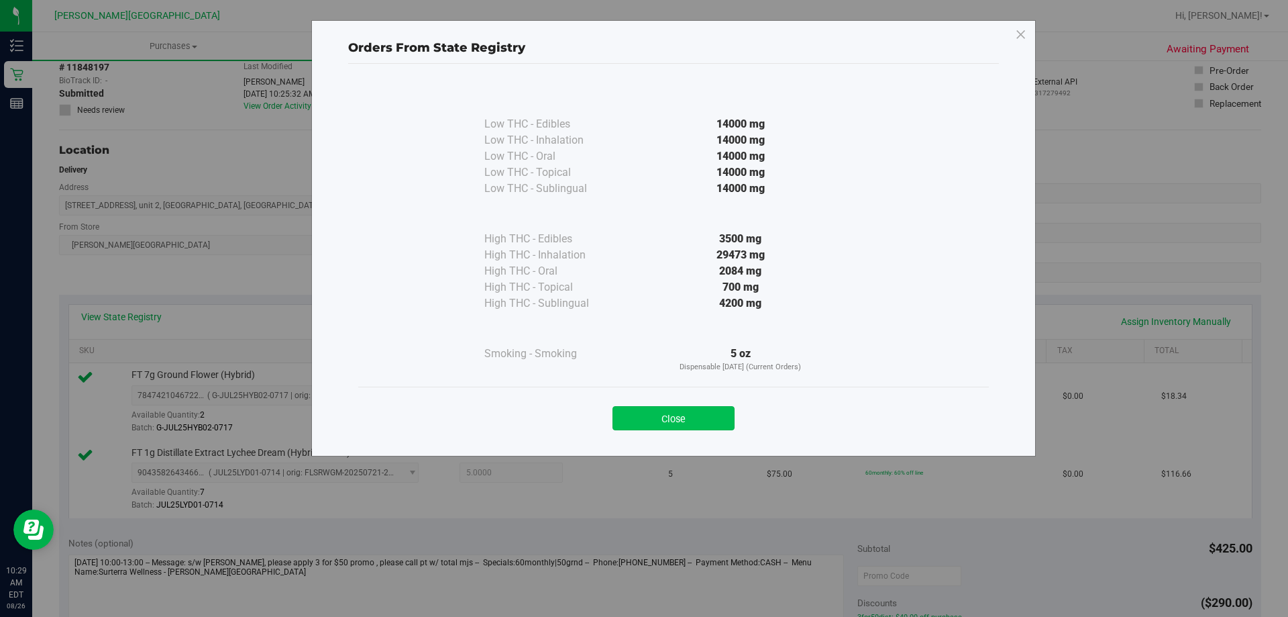
click at [715, 422] on button "Close" at bounding box center [674, 418] width 122 height 24
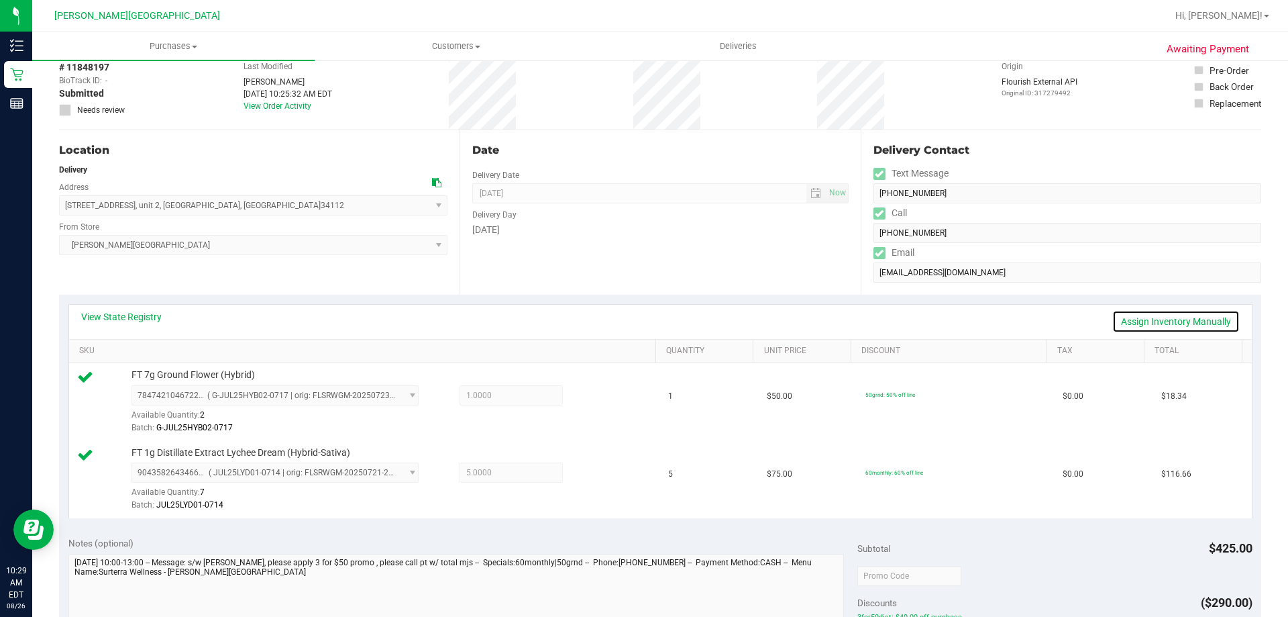
click at [1151, 322] on link "Assign Inventory Manually" at bounding box center [1175, 321] width 127 height 23
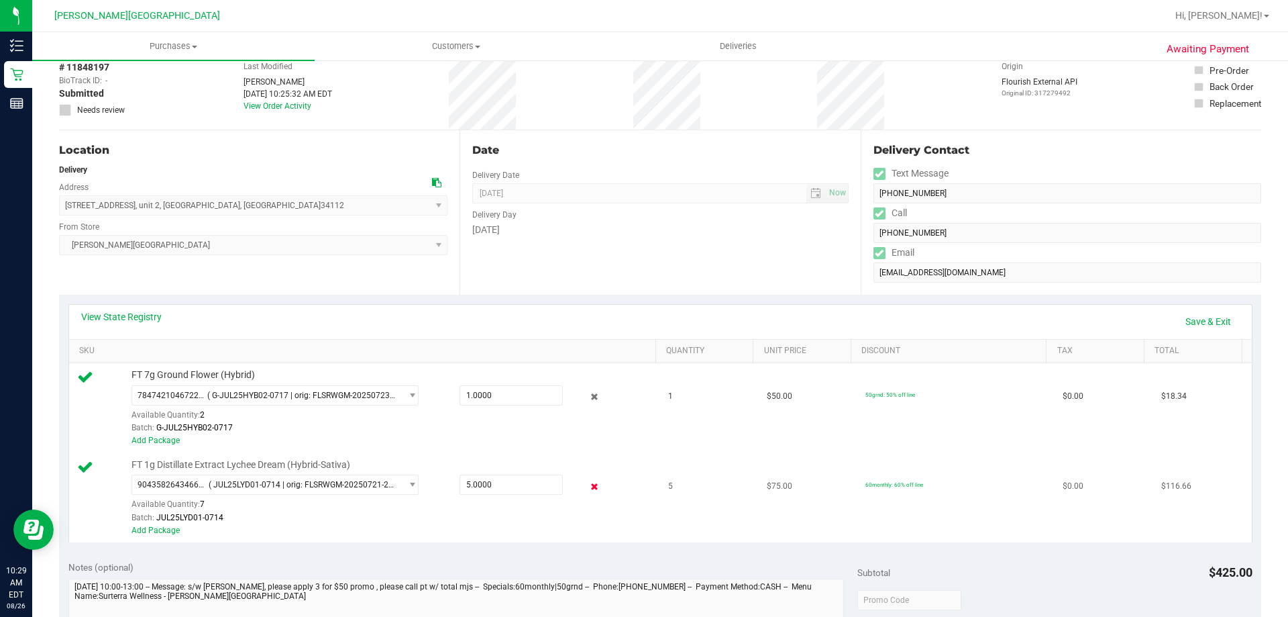
click at [588, 484] on icon at bounding box center [595, 485] width 14 height 15
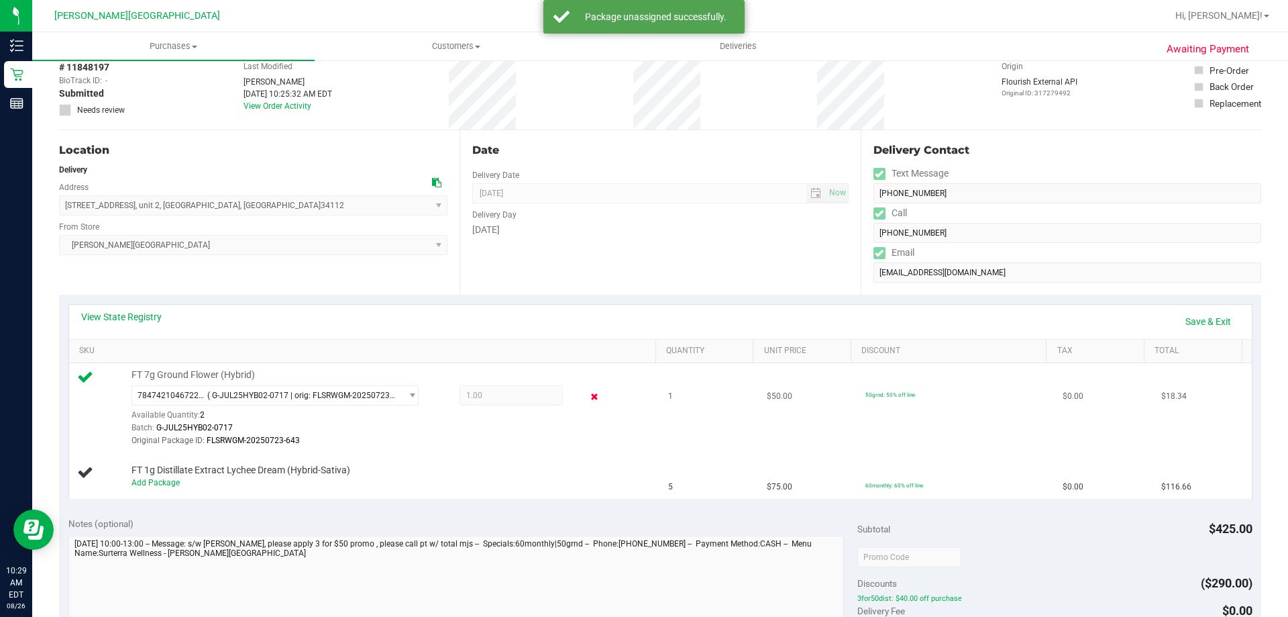
click at [588, 397] on icon at bounding box center [595, 396] width 14 height 15
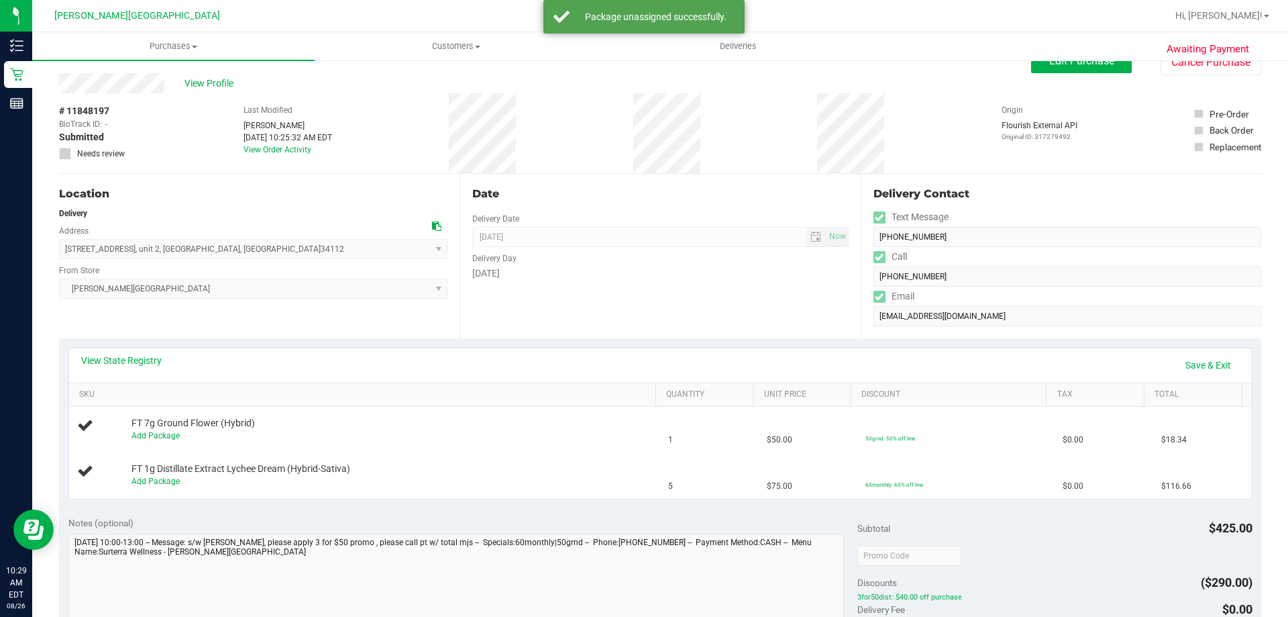
scroll to position [0, 0]
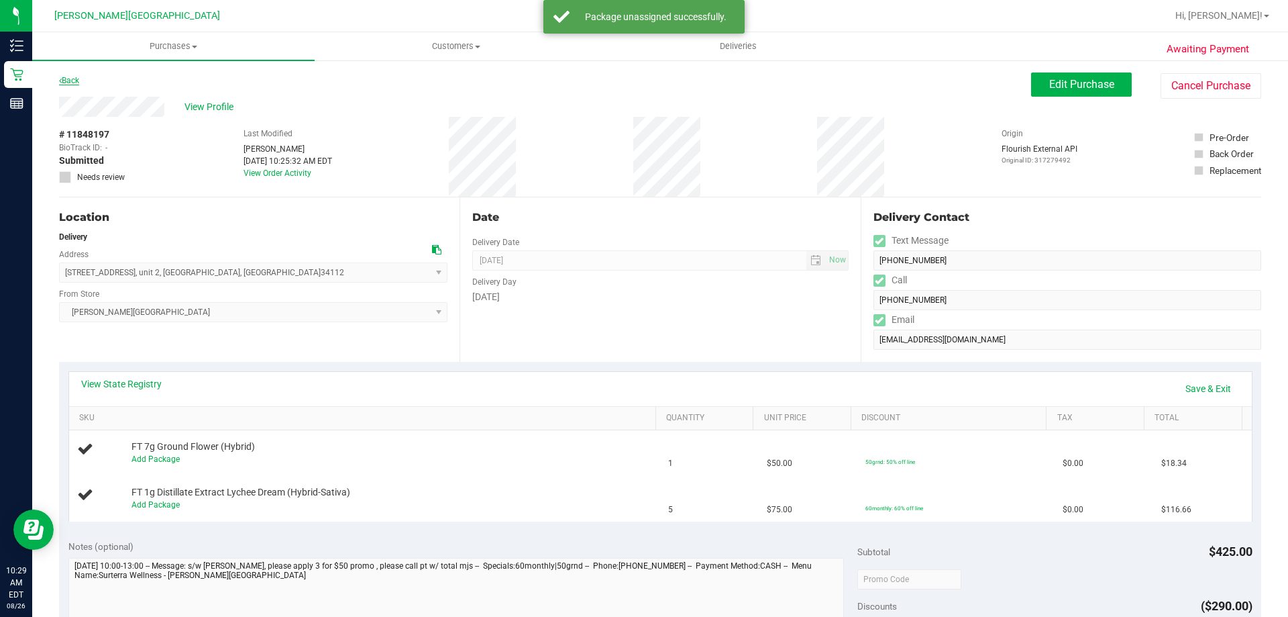
click at [76, 81] on link "Back" at bounding box center [69, 80] width 20 height 9
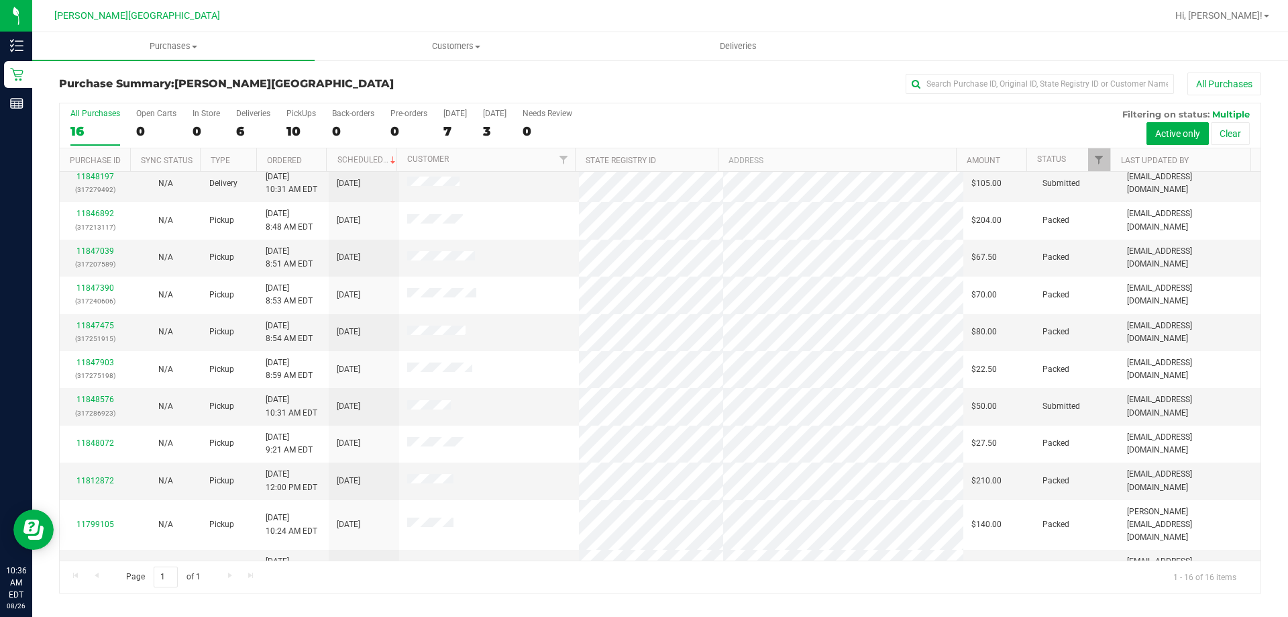
scroll to position [206, 0]
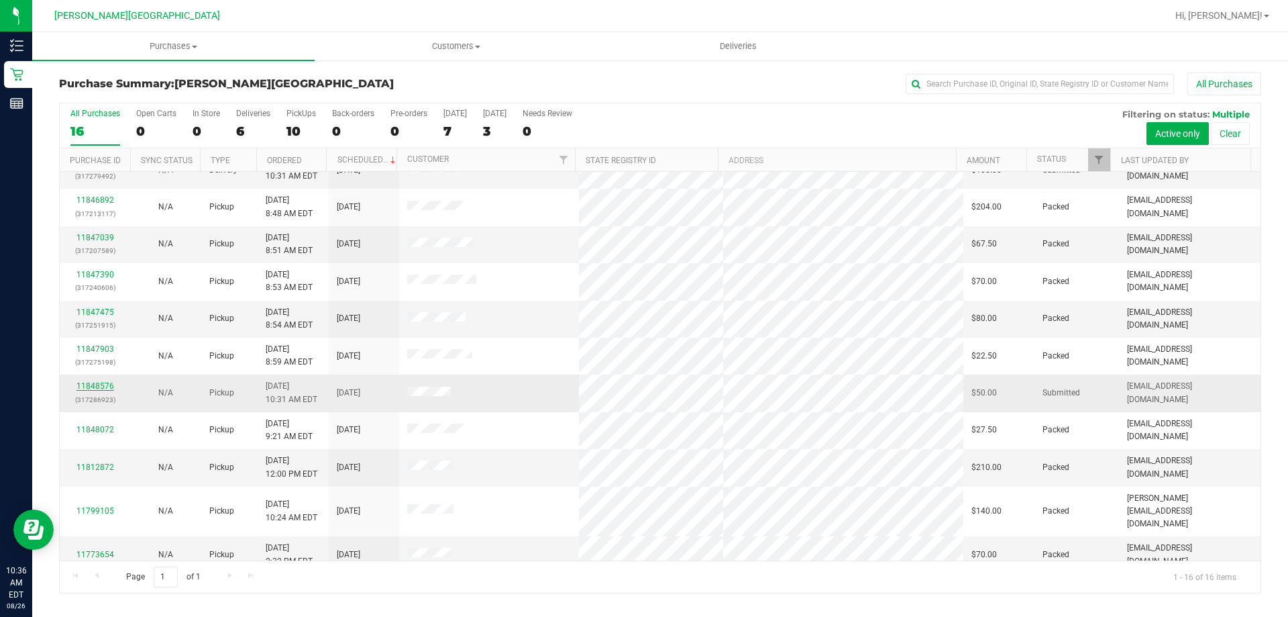
click at [93, 384] on link "11848576" at bounding box center [95, 385] width 38 height 9
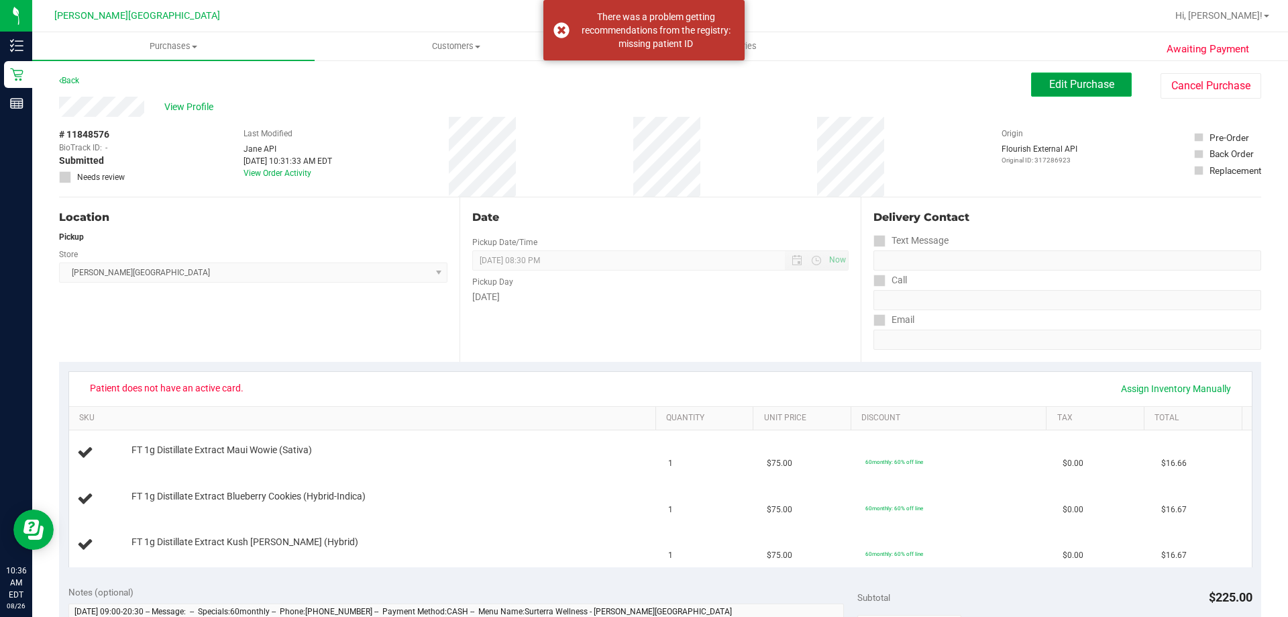
click at [1049, 82] on span "Edit Purchase" at bounding box center [1081, 84] width 65 height 13
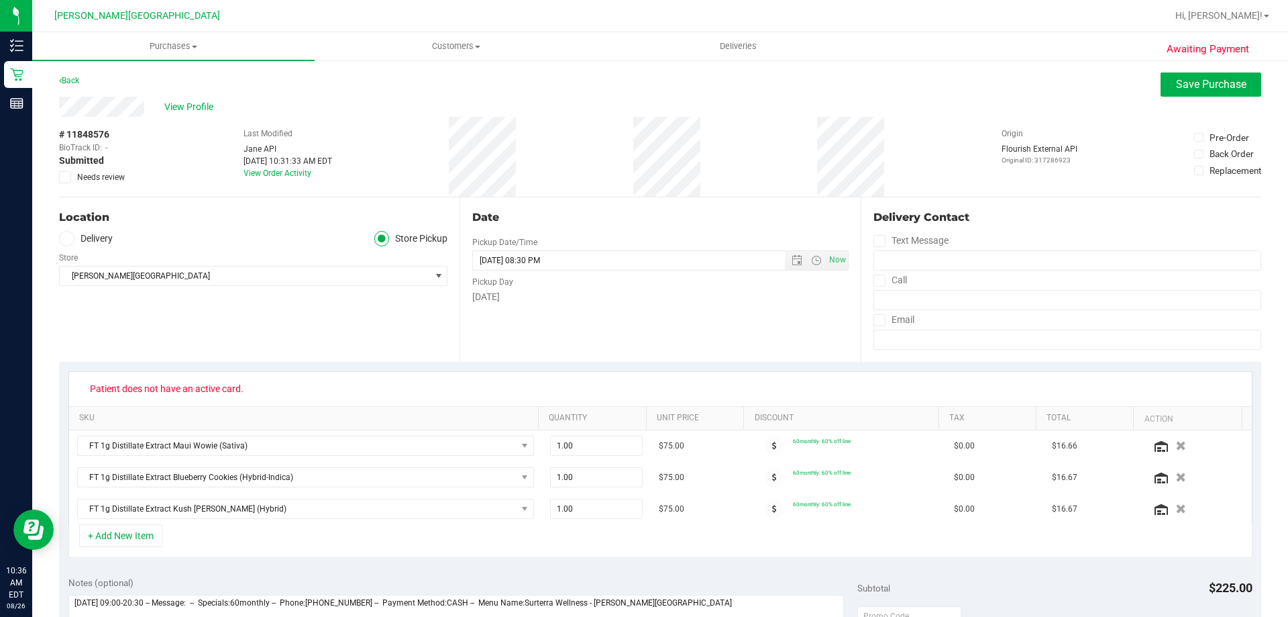
click at [66, 177] on icon at bounding box center [65, 177] width 9 height 0
click at [0, 0] on input "Needs review" at bounding box center [0, 0] width 0 height 0
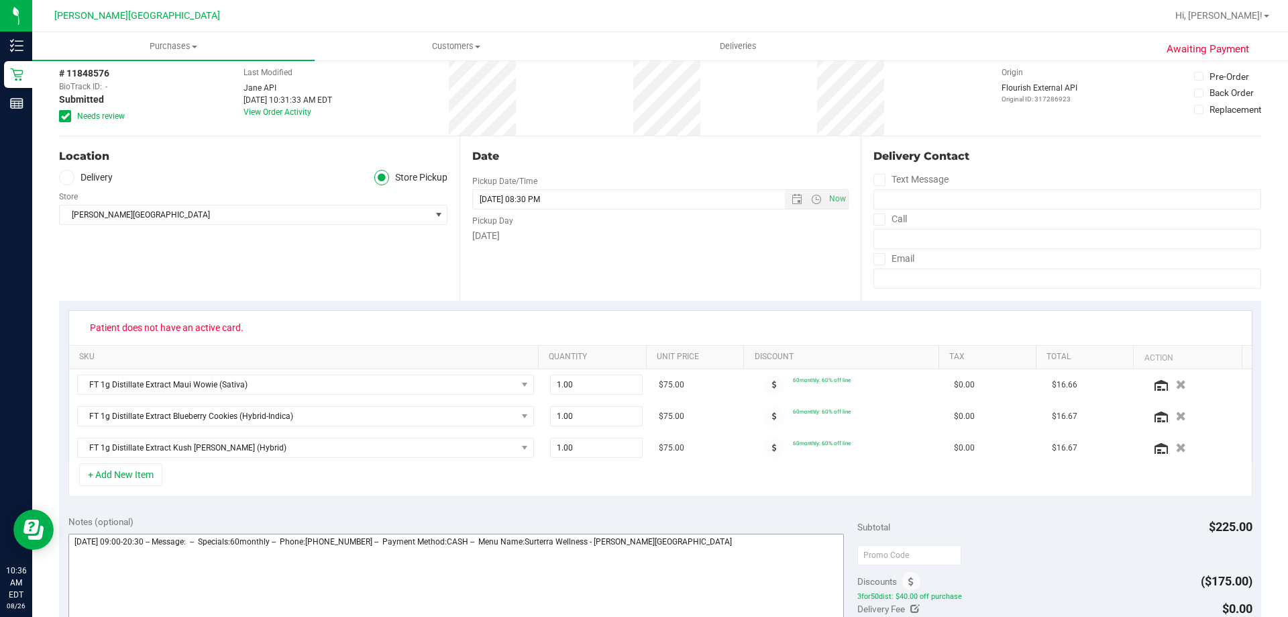
scroll to position [201, 0]
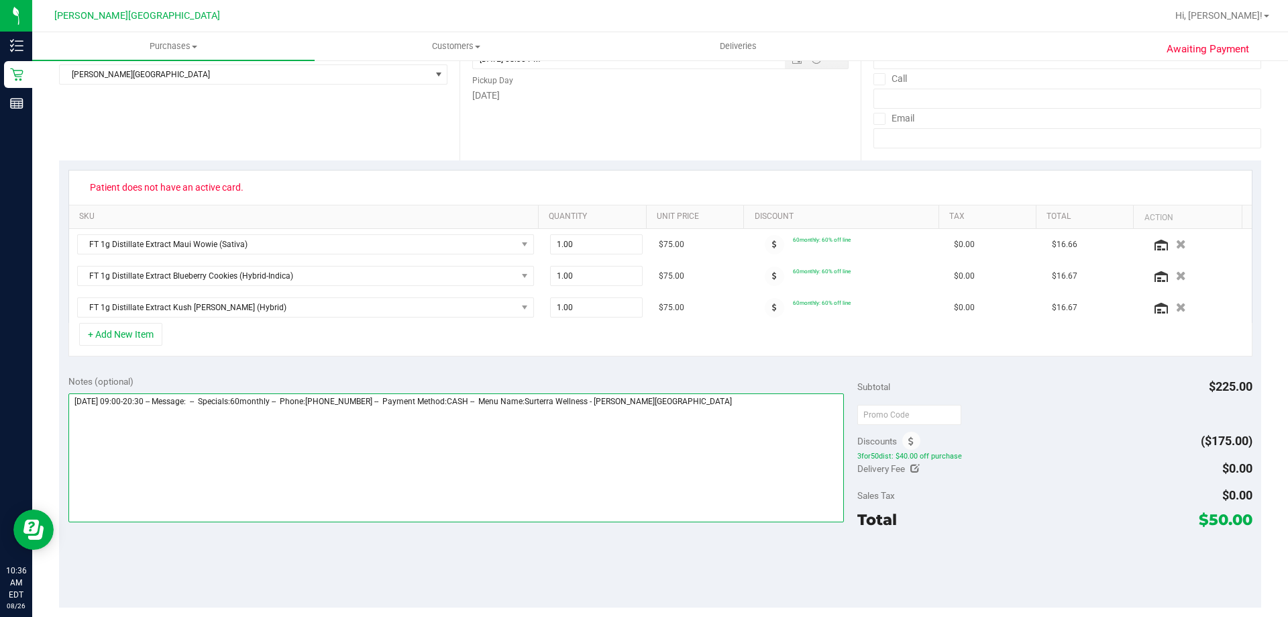
click at [742, 429] on textarea at bounding box center [456, 457] width 776 height 129
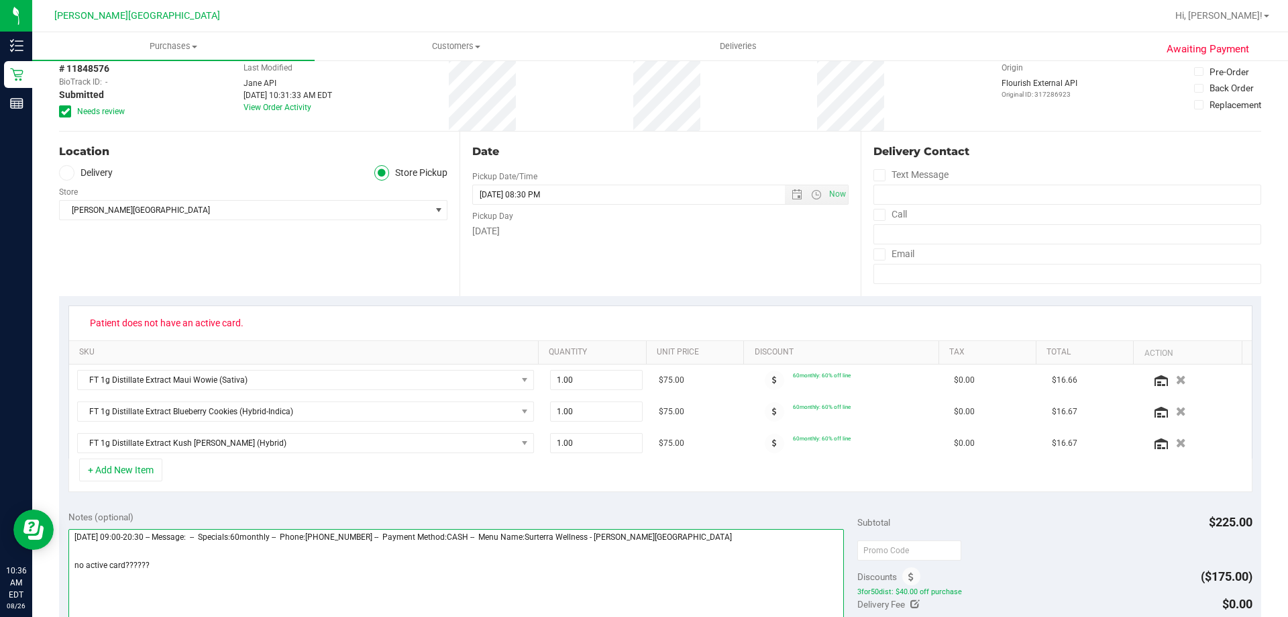
scroll to position [0, 0]
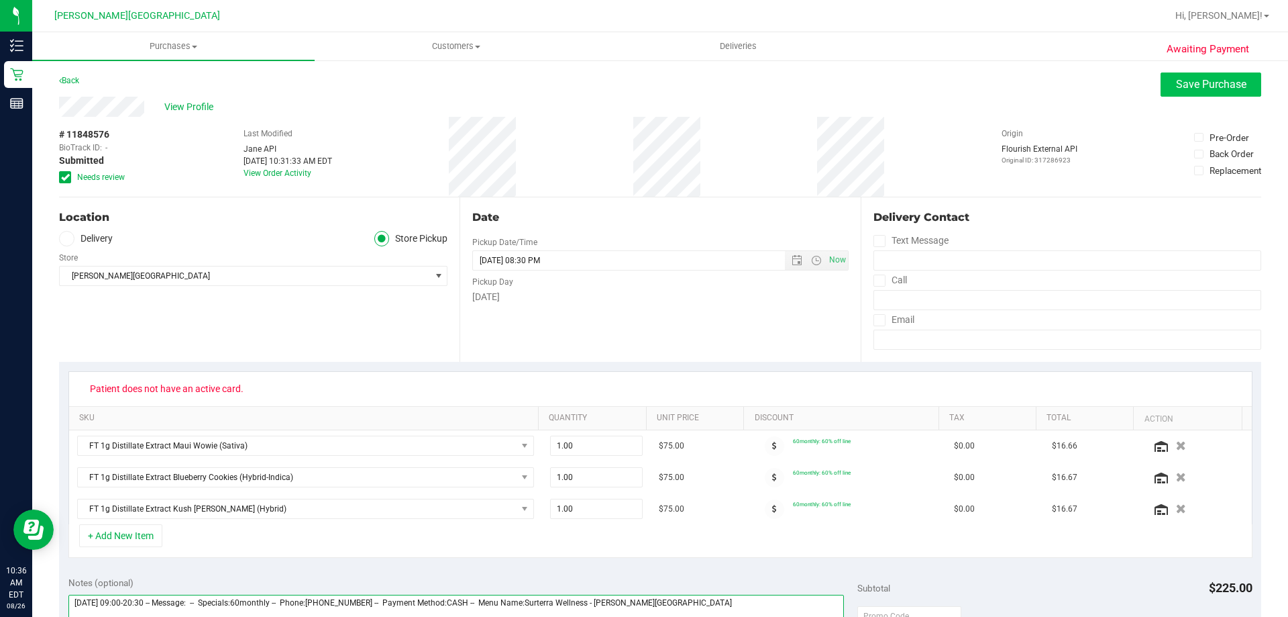
type textarea "Tuesday 08/26/2025 09:00-20:30 -- Message: -- Specials:60monthly -- Phone:23927…"
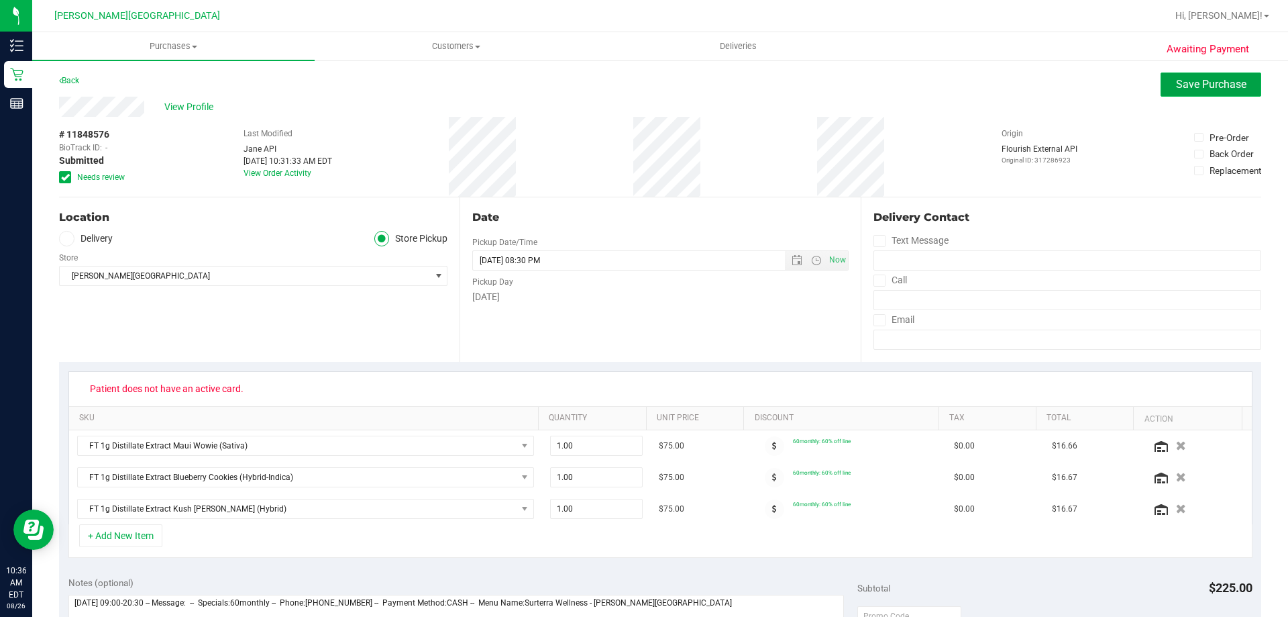
click at [1176, 88] on span "Save Purchase" at bounding box center [1211, 84] width 70 height 13
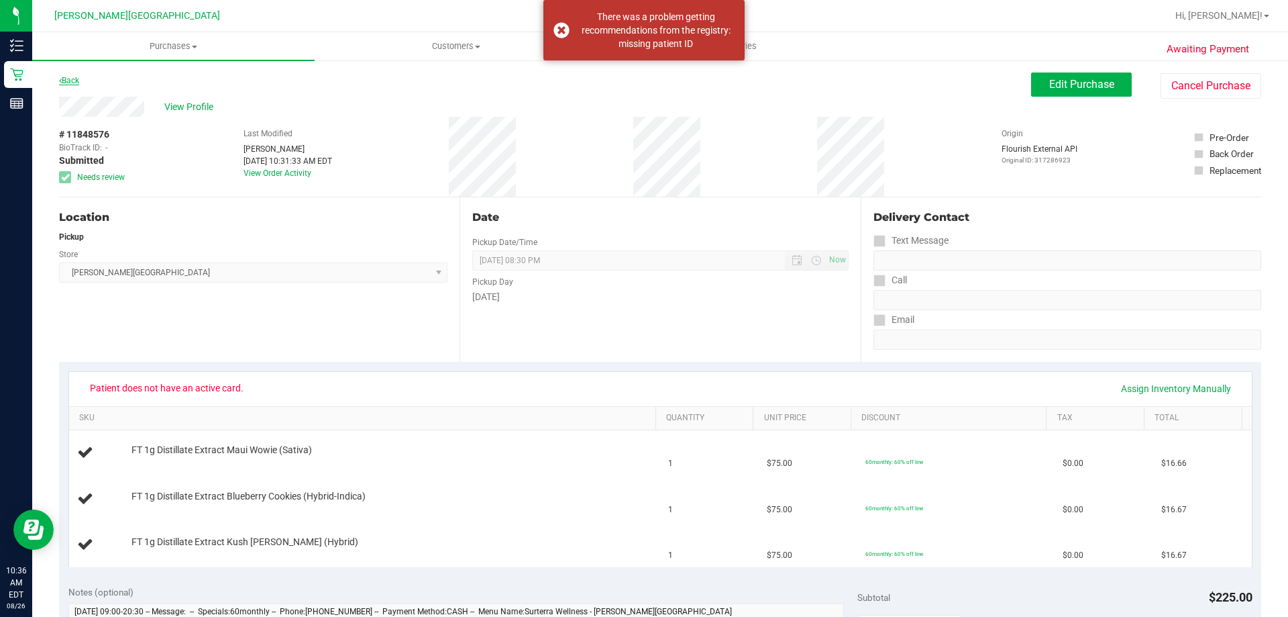
click at [76, 81] on link "Back" at bounding box center [69, 80] width 20 height 9
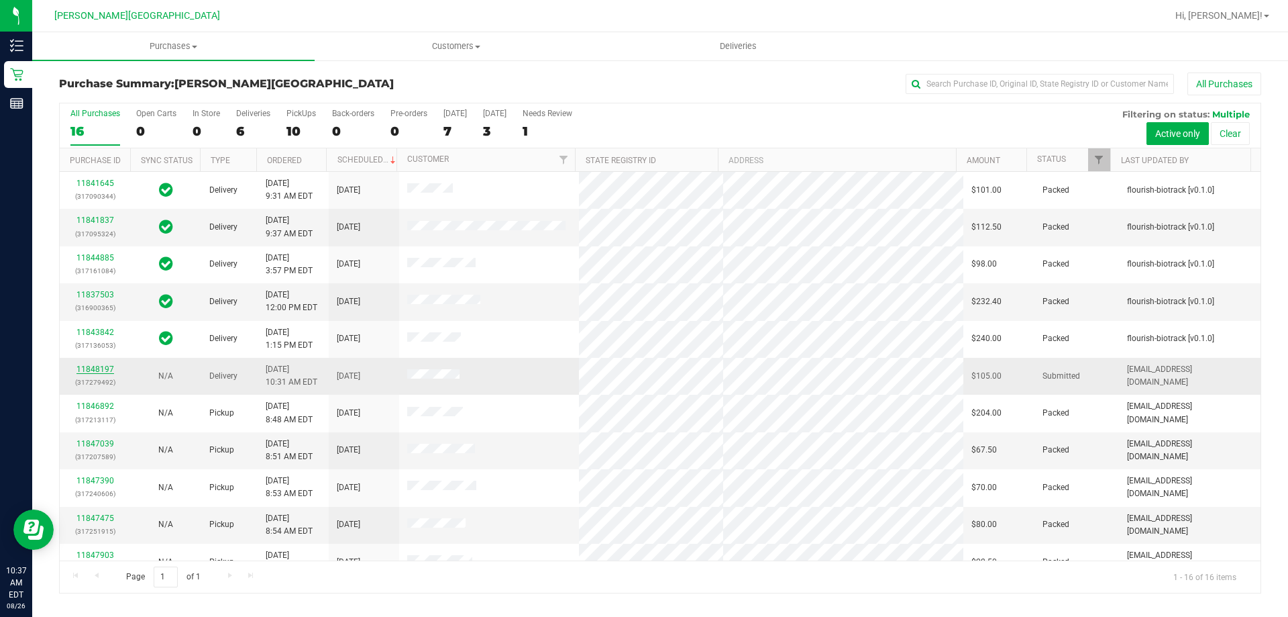
click at [101, 366] on link "11848197" at bounding box center [95, 368] width 38 height 9
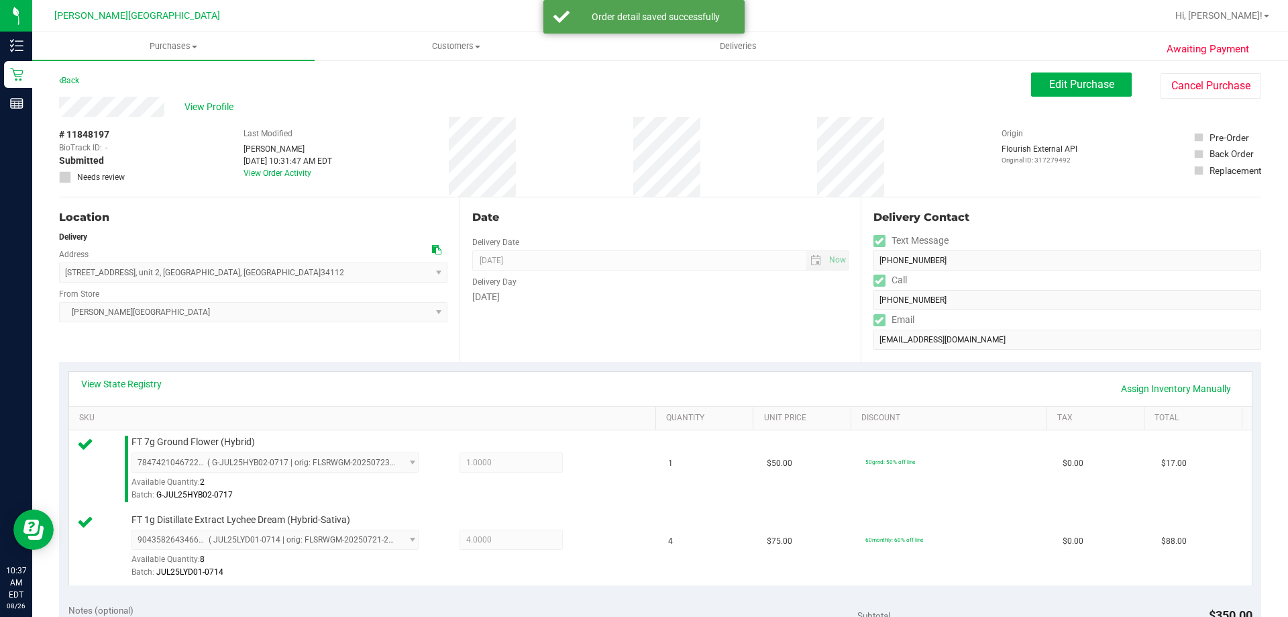
scroll to position [201, 0]
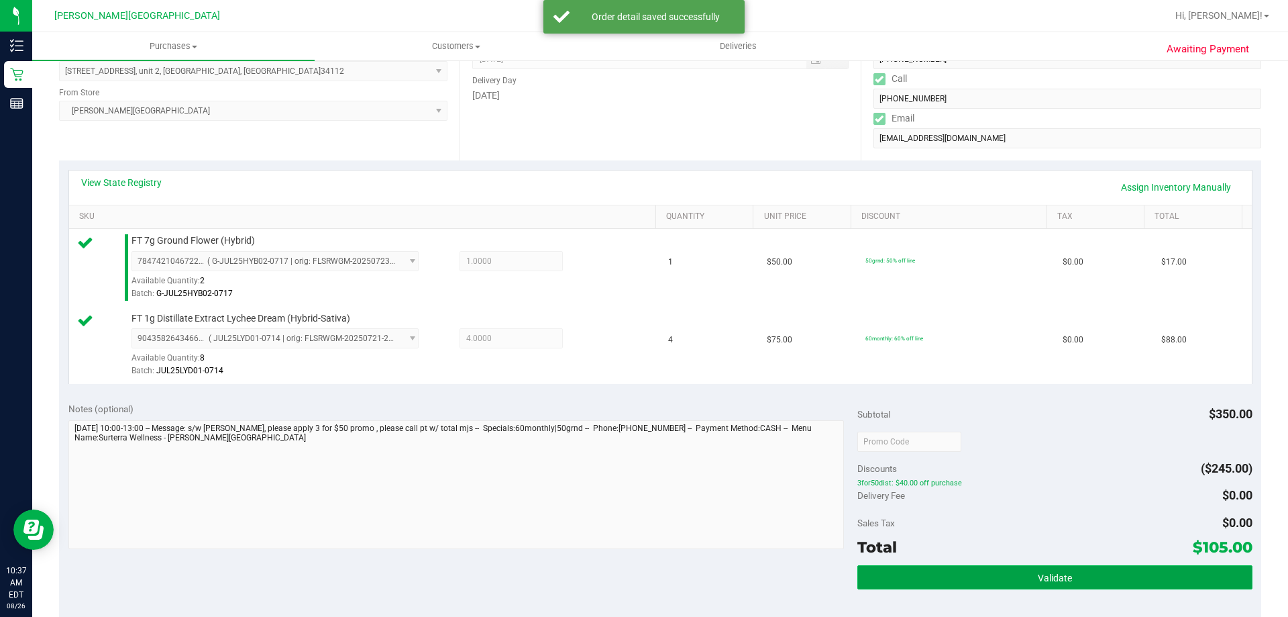
click at [1028, 578] on button "Validate" at bounding box center [1054, 577] width 394 height 24
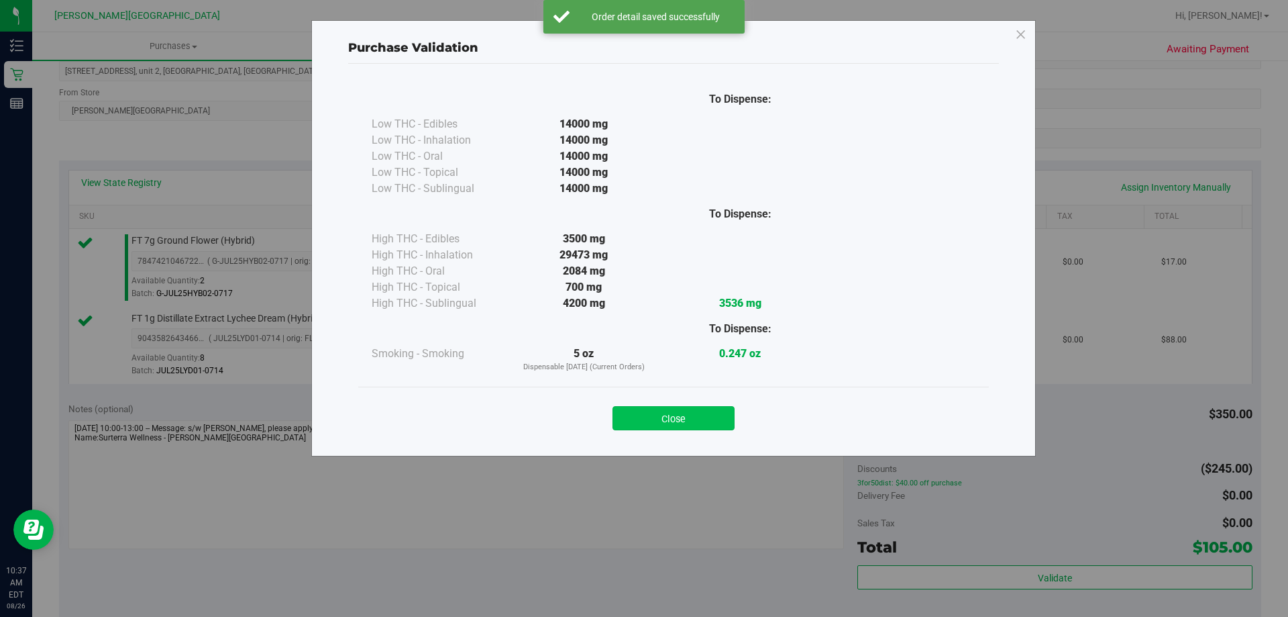
click at [704, 419] on button "Close" at bounding box center [674, 418] width 122 height 24
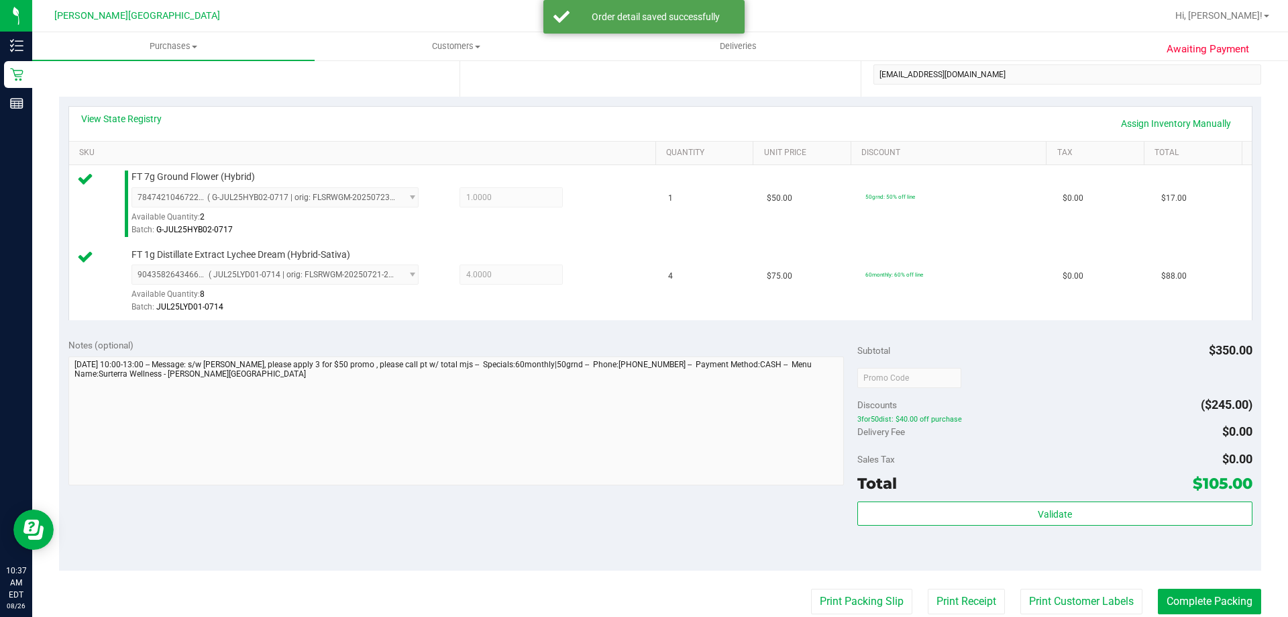
scroll to position [403, 0]
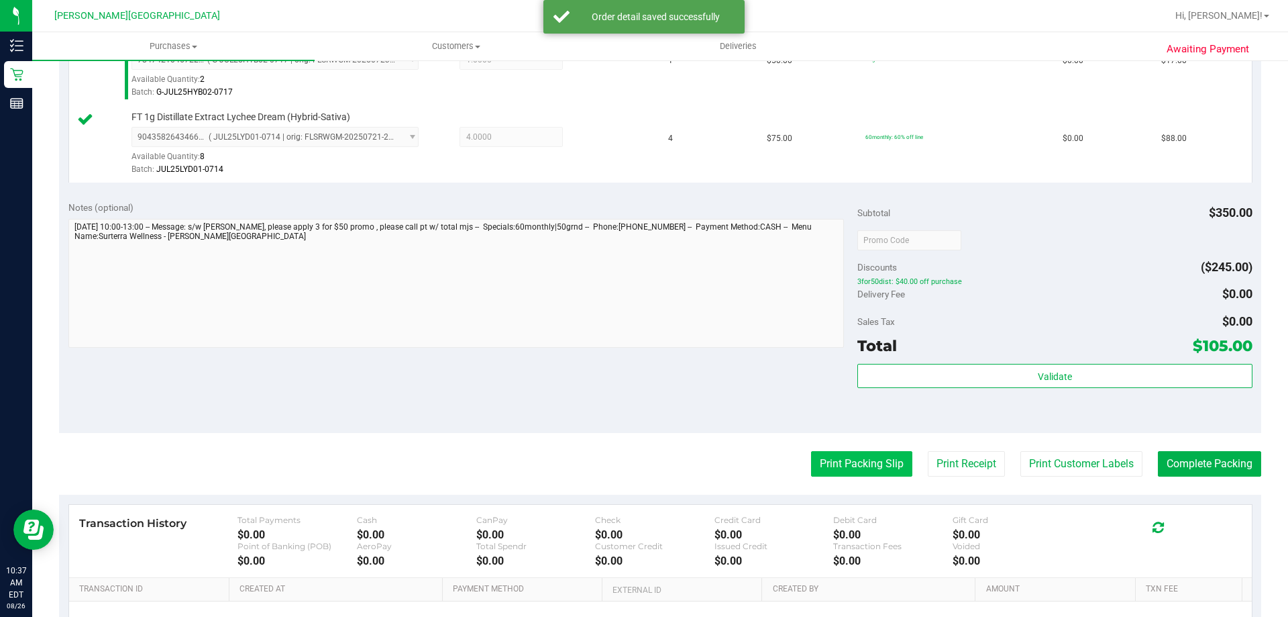
click at [855, 458] on button "Print Packing Slip" at bounding box center [861, 463] width 101 height 25
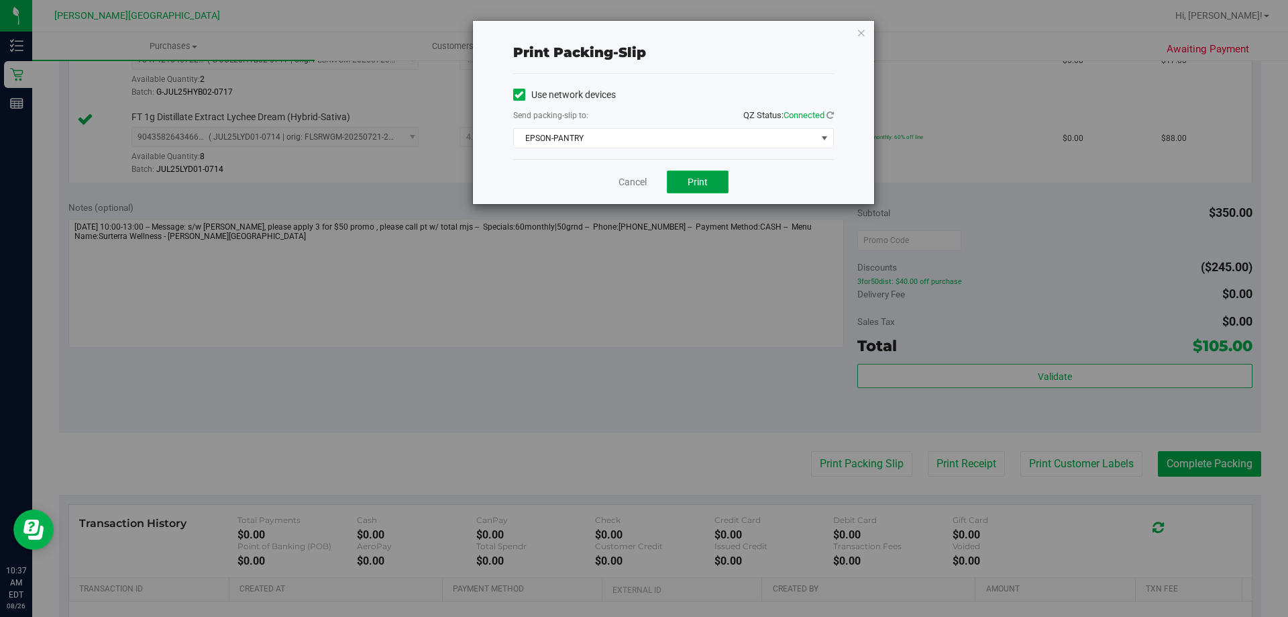
click at [688, 182] on span "Print" at bounding box center [698, 181] width 20 height 11
click at [714, 188] on button "Print" at bounding box center [698, 181] width 62 height 23
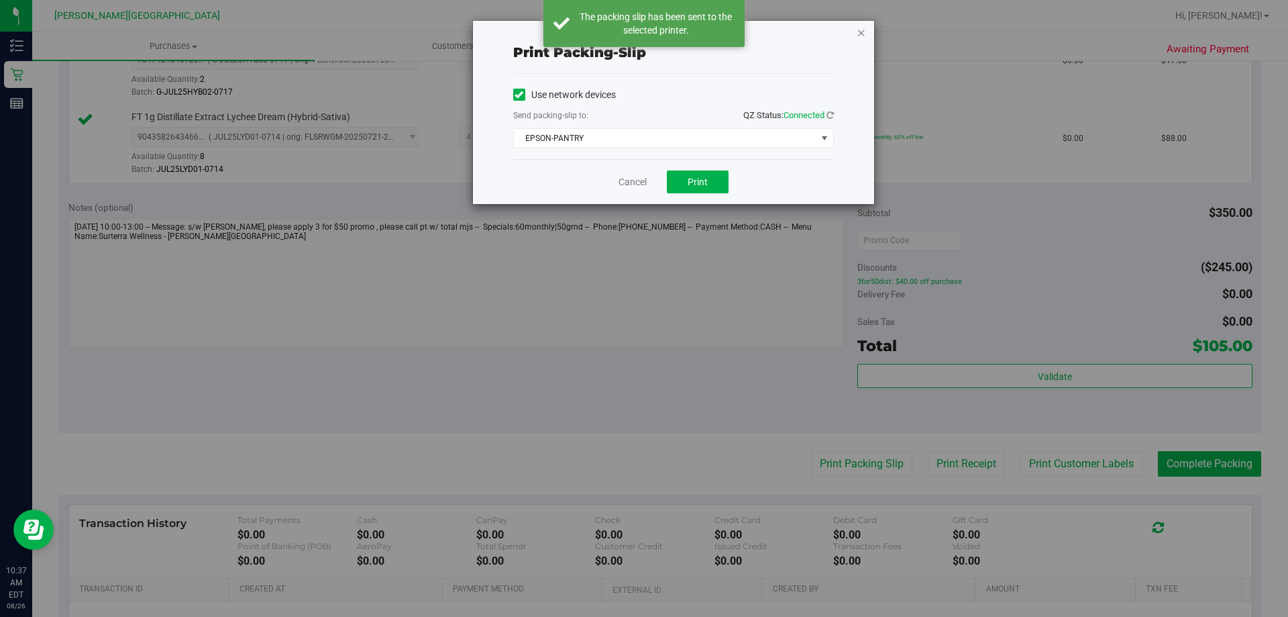
click at [862, 33] on icon "button" at bounding box center [861, 32] width 9 height 16
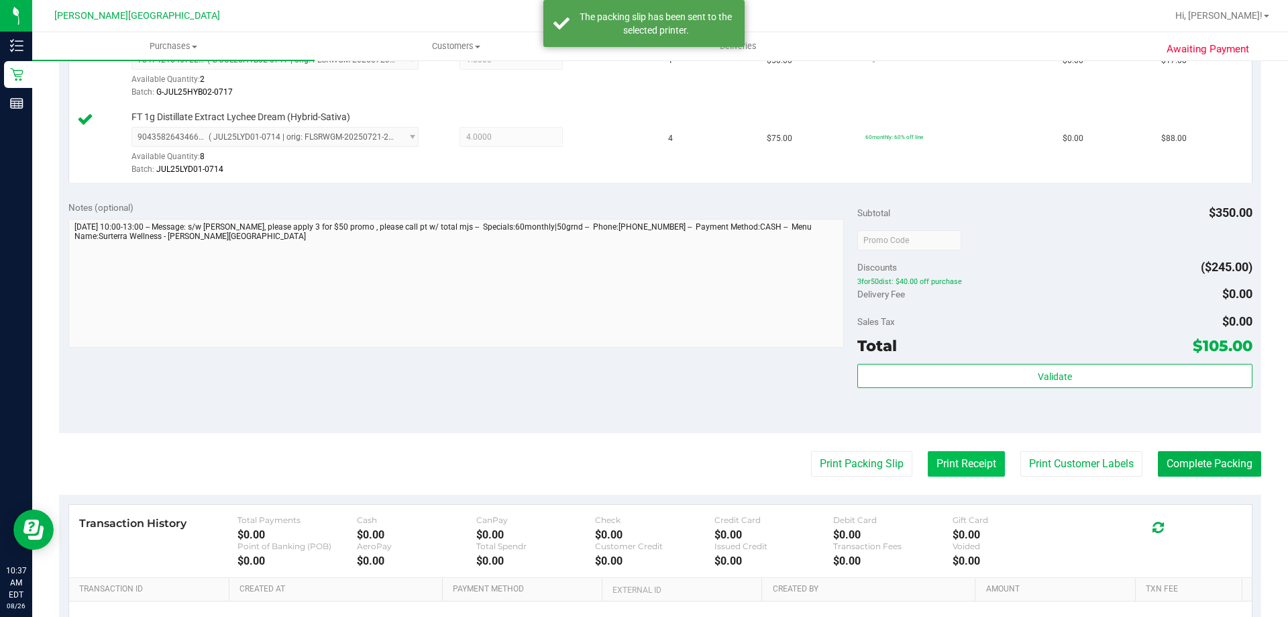
click at [965, 472] on button "Print Receipt" at bounding box center [966, 463] width 77 height 25
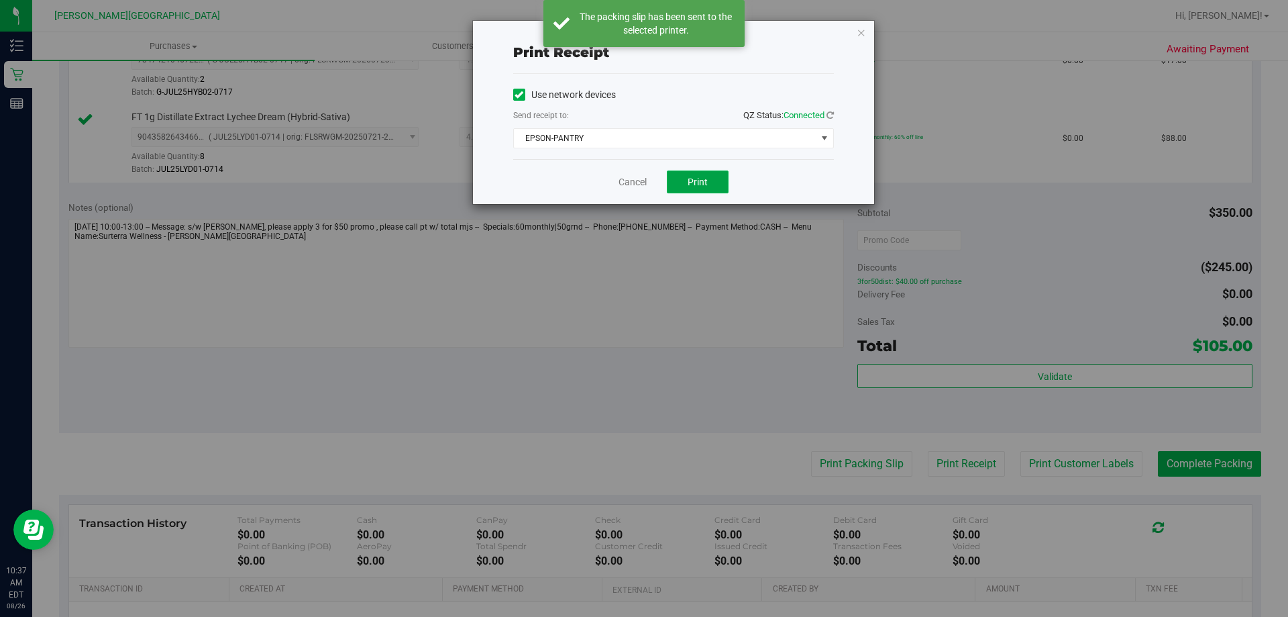
click at [694, 191] on button "Print" at bounding box center [698, 181] width 62 height 23
click at [699, 182] on span "Print" at bounding box center [698, 181] width 20 height 11
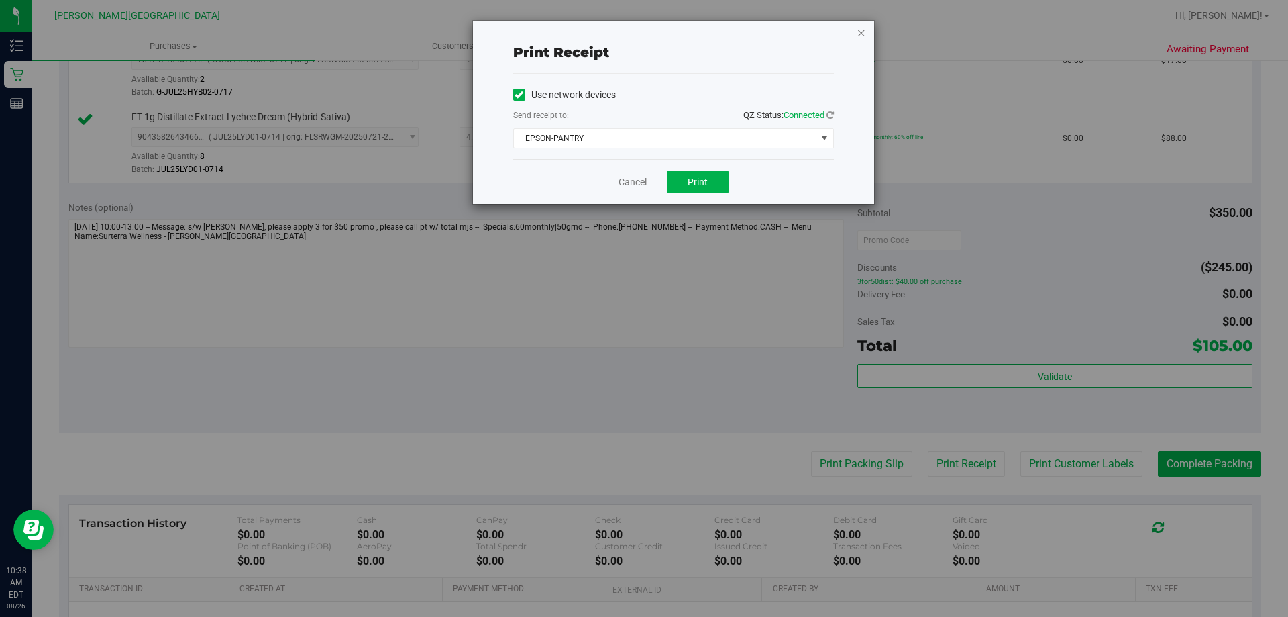
click at [864, 34] on icon "button" at bounding box center [861, 32] width 9 height 16
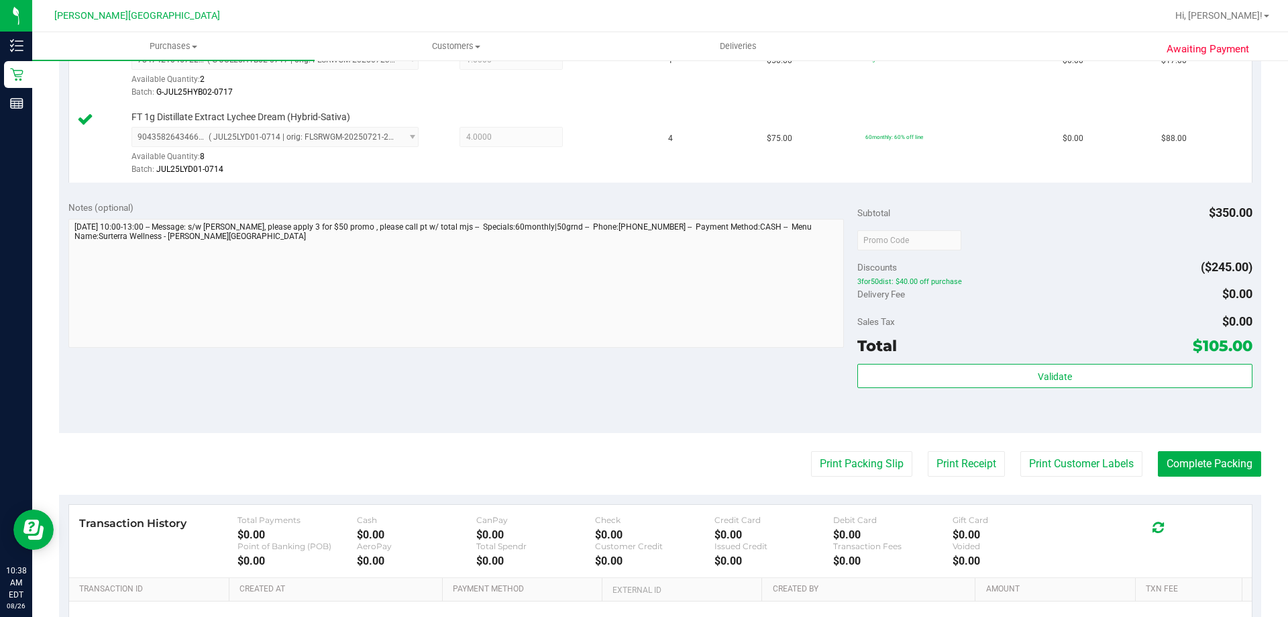
click at [1089, 388] on div "Validate" at bounding box center [1054, 394] width 394 height 60
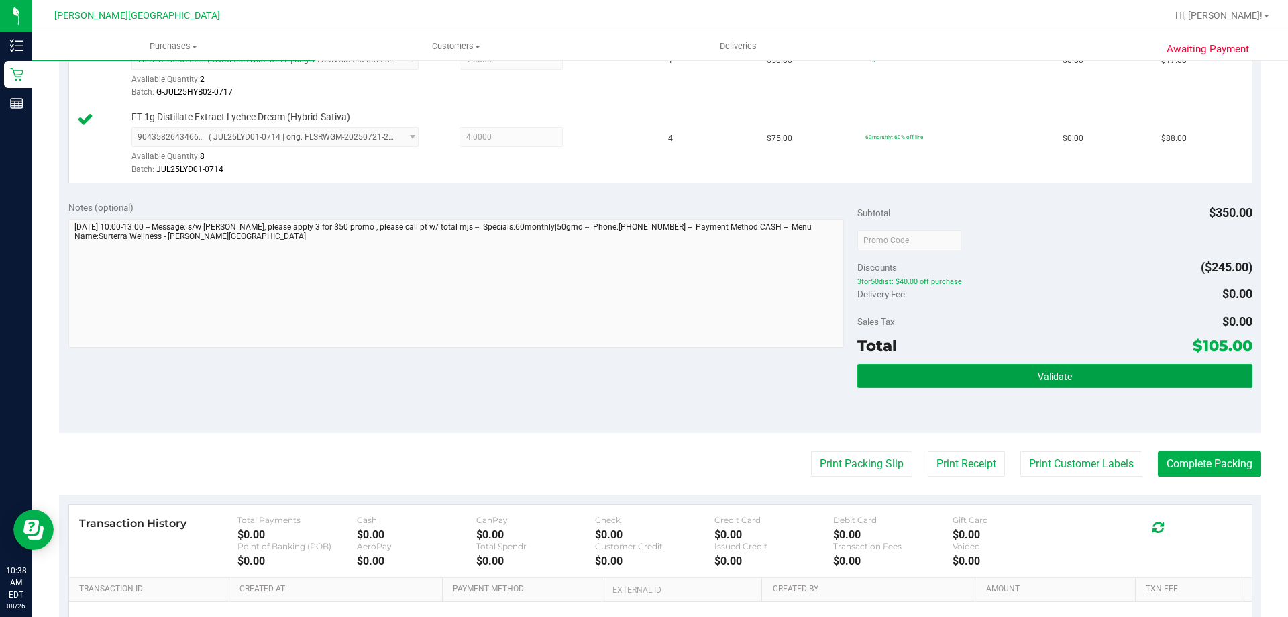
click at [1078, 385] on button "Validate" at bounding box center [1054, 376] width 394 height 24
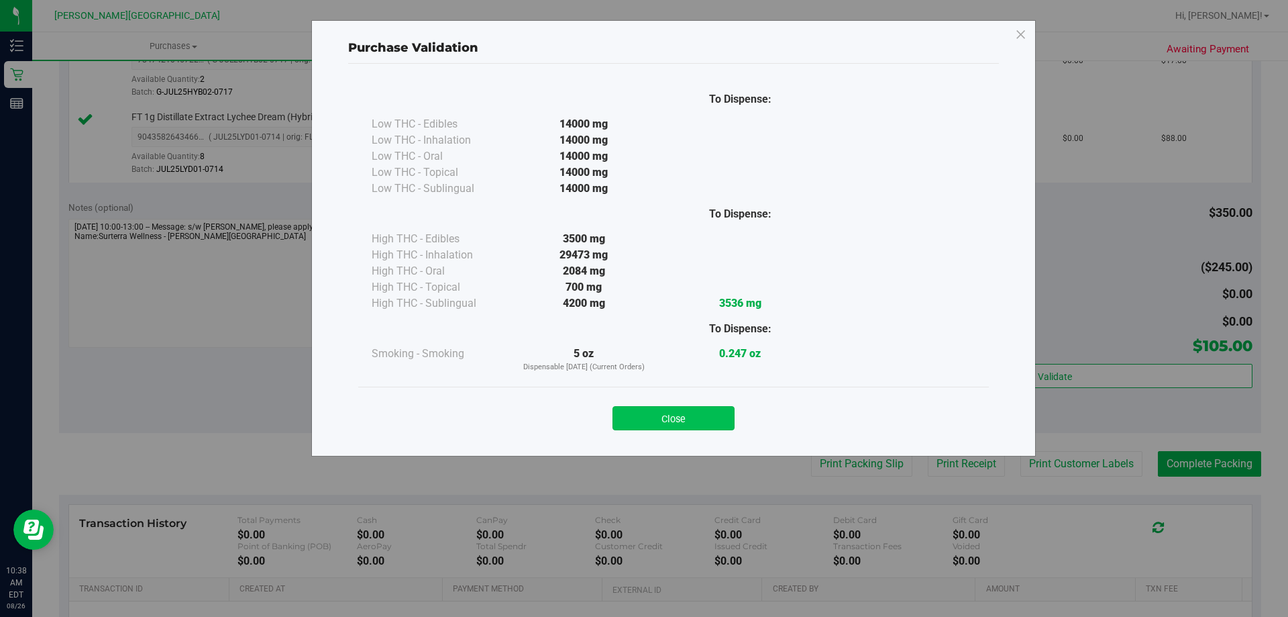
click at [723, 415] on button "Close" at bounding box center [674, 418] width 122 height 24
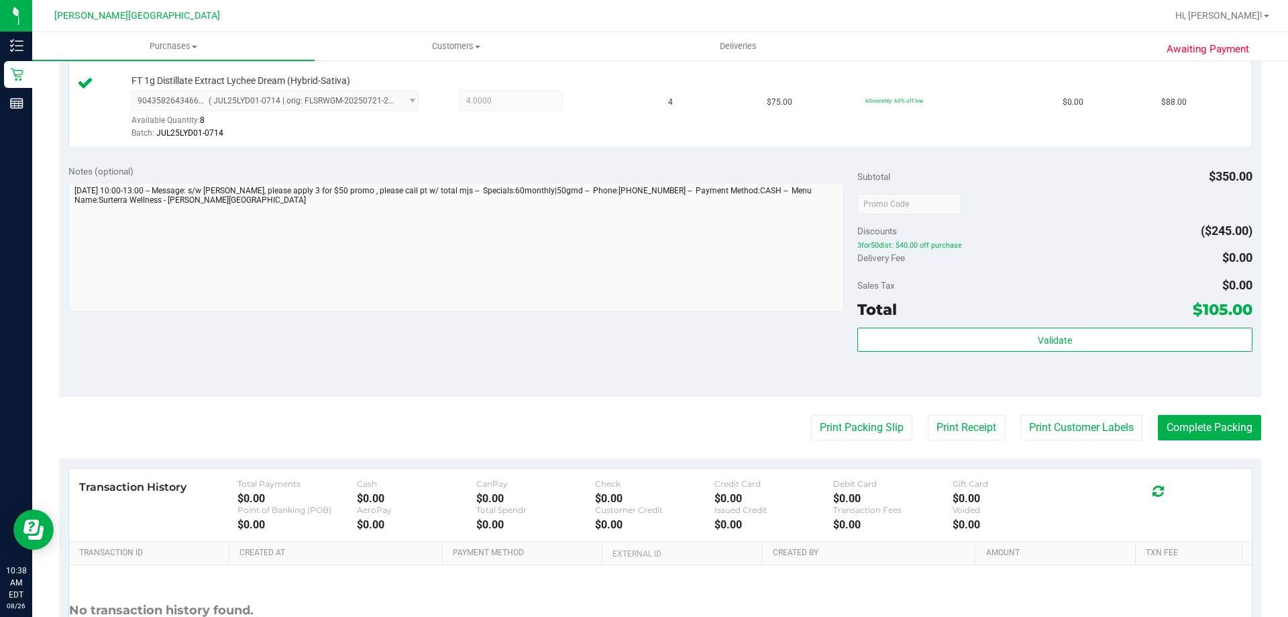
scroll to position [470, 0]
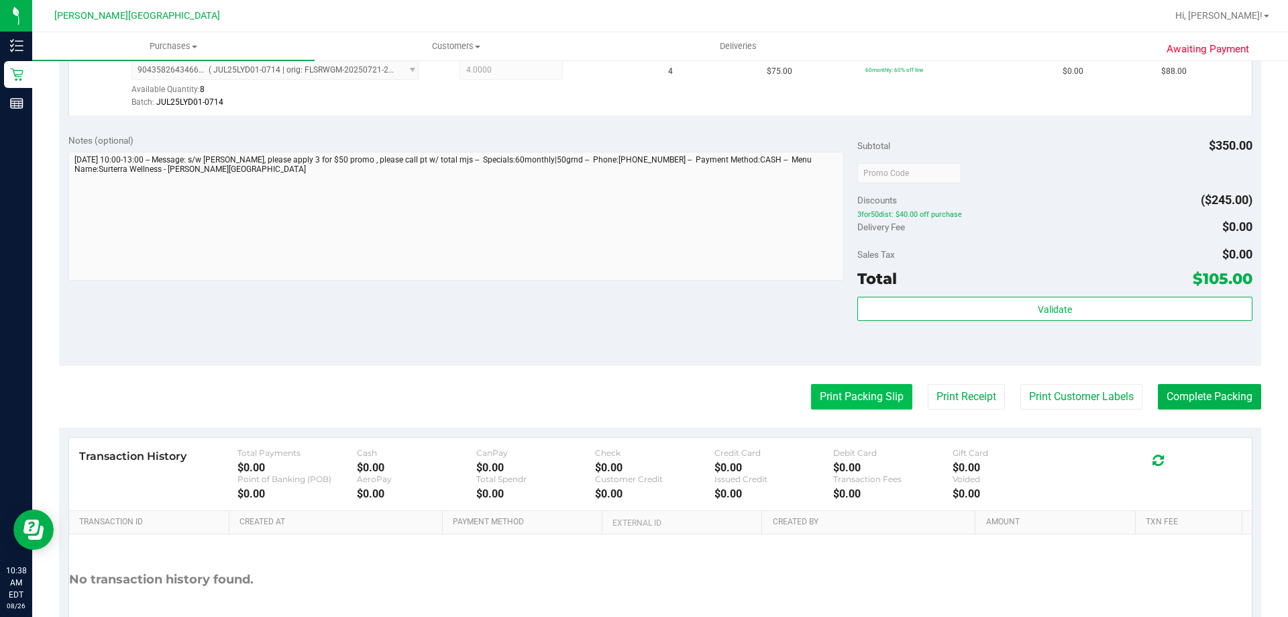
click at [851, 405] on button "Print Packing Slip" at bounding box center [861, 396] width 101 height 25
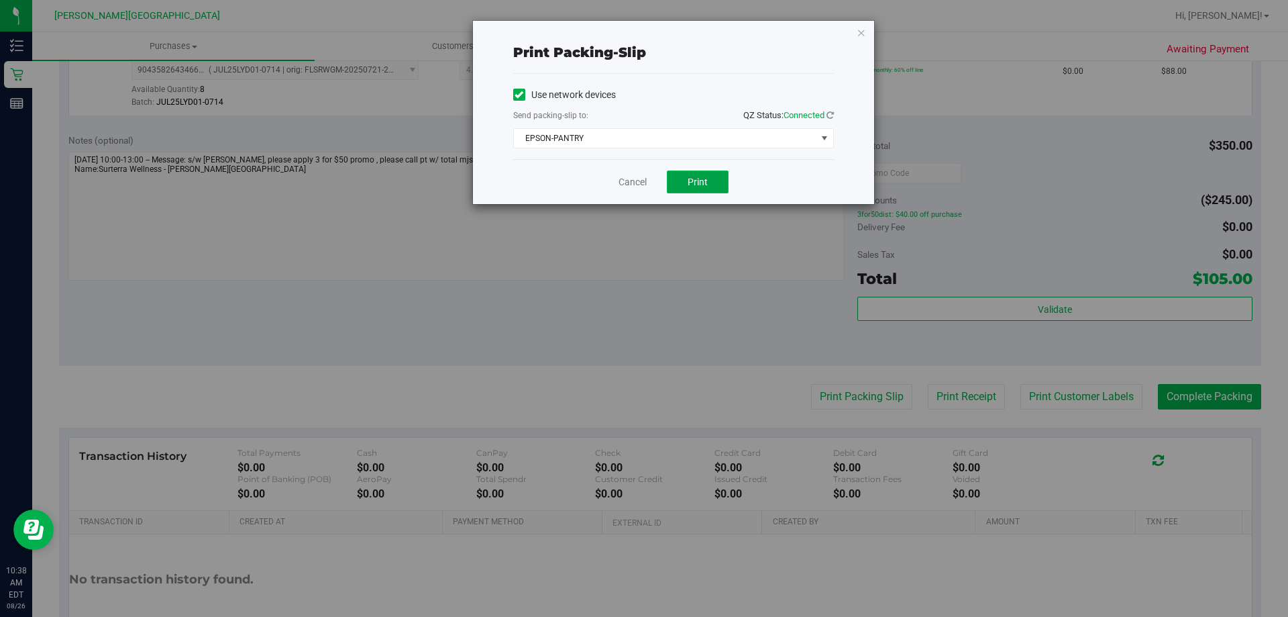
click at [721, 175] on button "Print" at bounding box center [698, 181] width 62 height 23
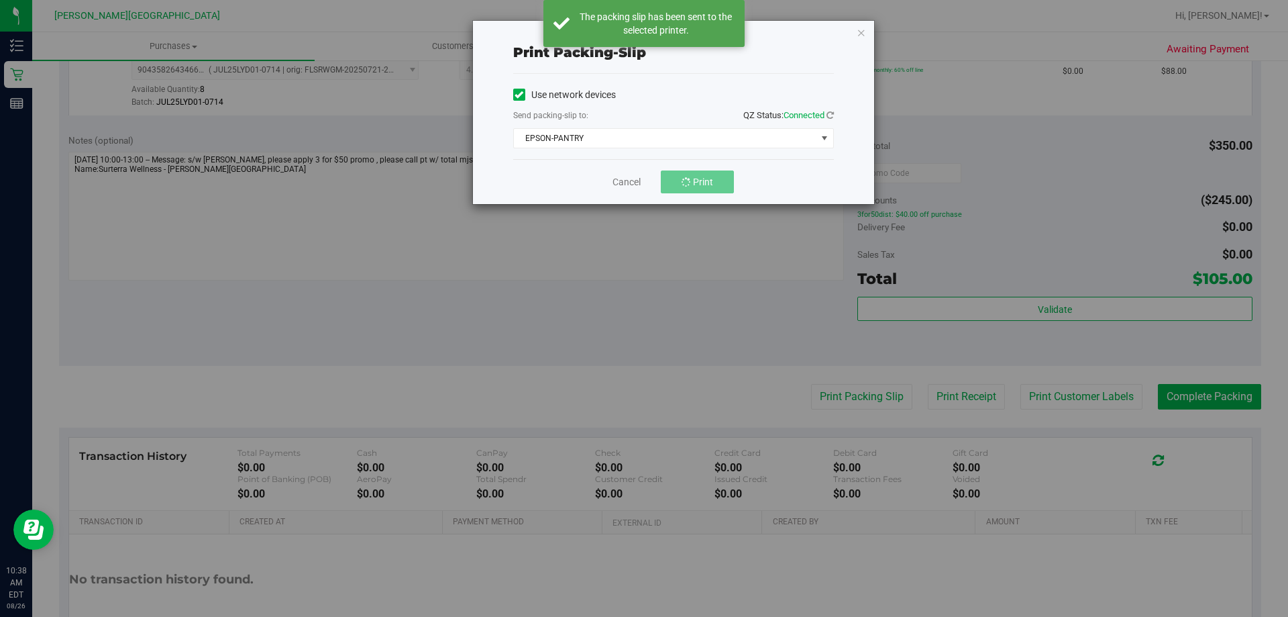
click at [866, 28] on div "Print packing-slip Use network devices Send packing-slip to: QZ Status: Connect…" at bounding box center [673, 112] width 401 height 183
click at [860, 34] on icon "button" at bounding box center [861, 32] width 9 height 16
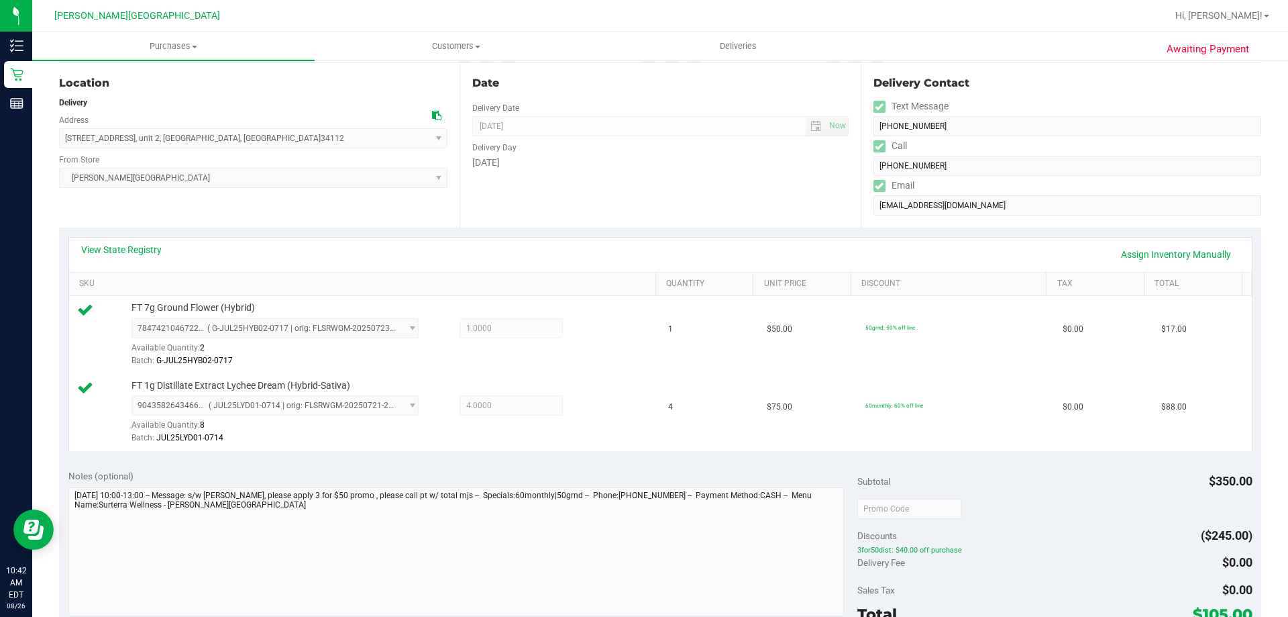
scroll to position [0, 0]
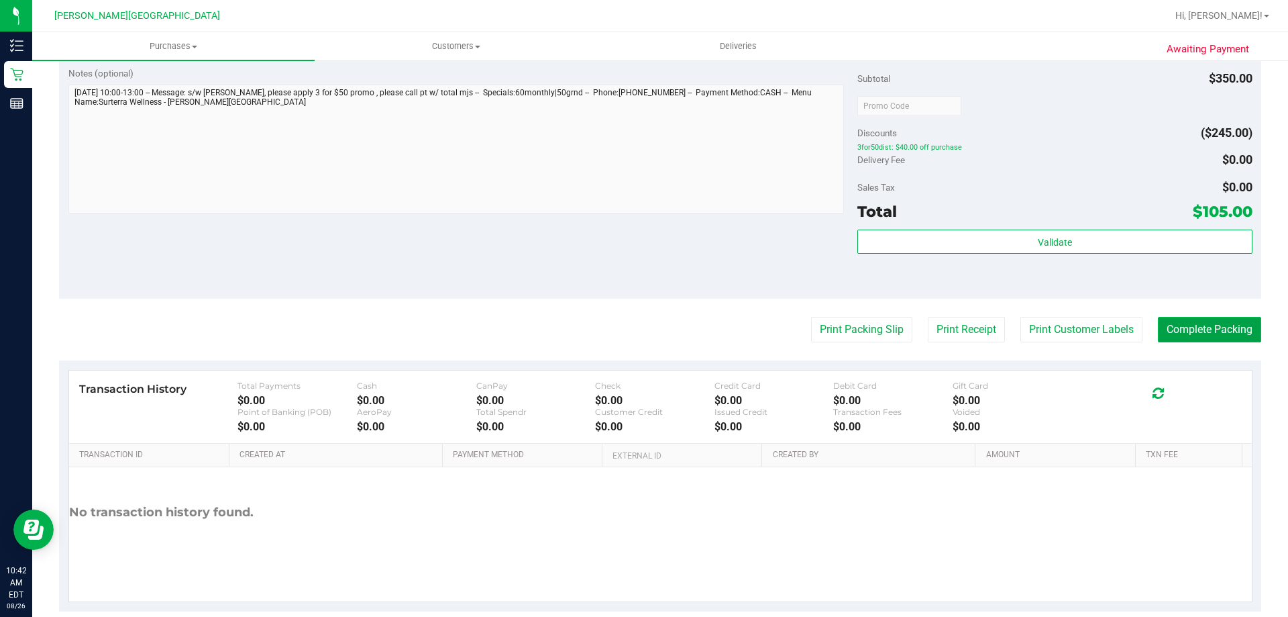
click at [1212, 335] on button "Complete Packing" at bounding box center [1209, 329] width 103 height 25
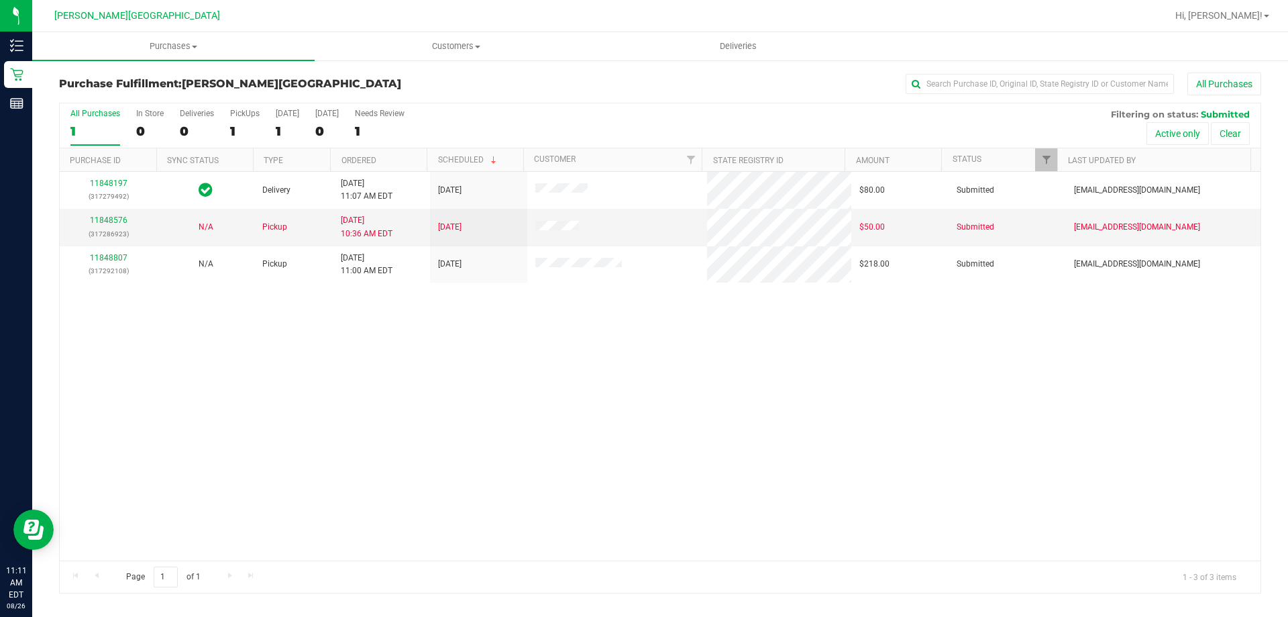
click at [576, 413] on div "11848197 (317279492) Delivery 8/26/2025 11:07 AM EDT 8/27/2025 $80.00 Submitted…" at bounding box center [660, 366] width 1201 height 388
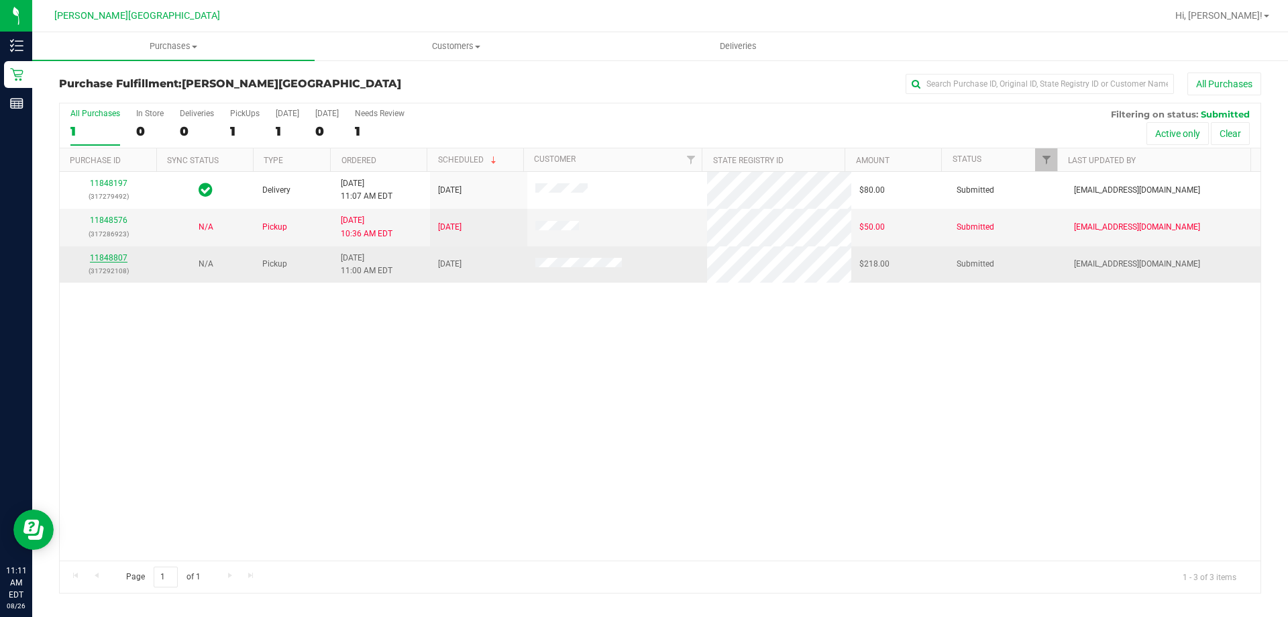
click at [113, 257] on link "11848807" at bounding box center [109, 257] width 38 height 9
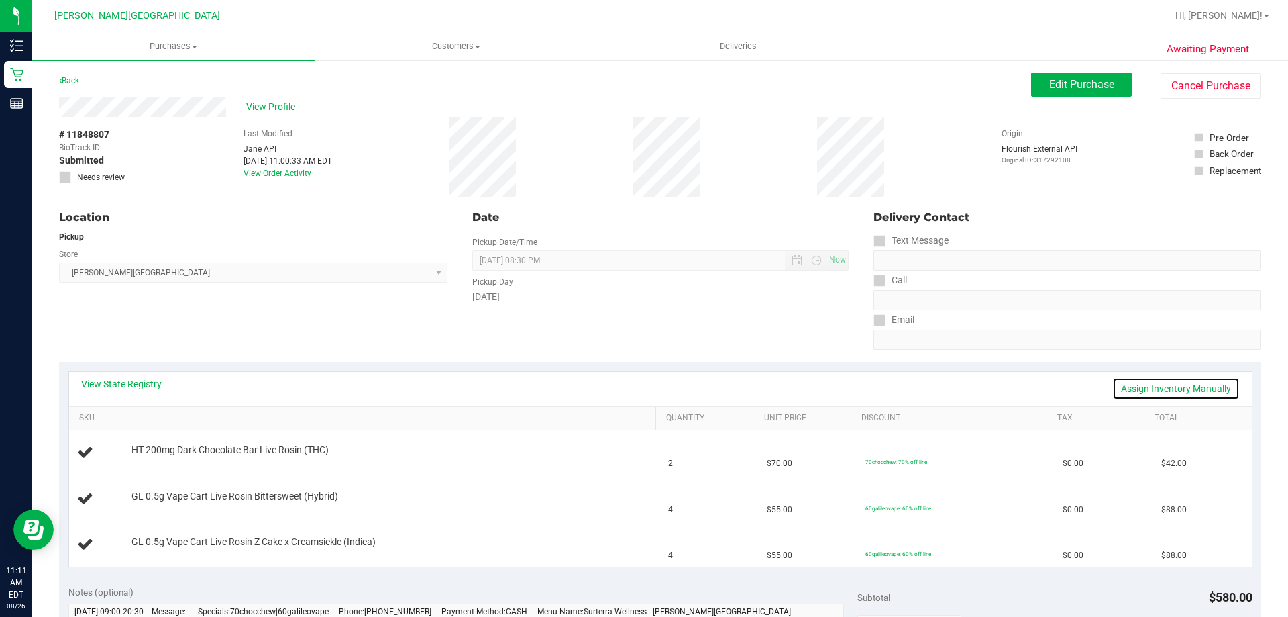
click at [1165, 388] on link "Assign Inventory Manually" at bounding box center [1175, 388] width 127 height 23
click at [1183, 388] on link "Save & Exit" at bounding box center [1208, 388] width 63 height 23
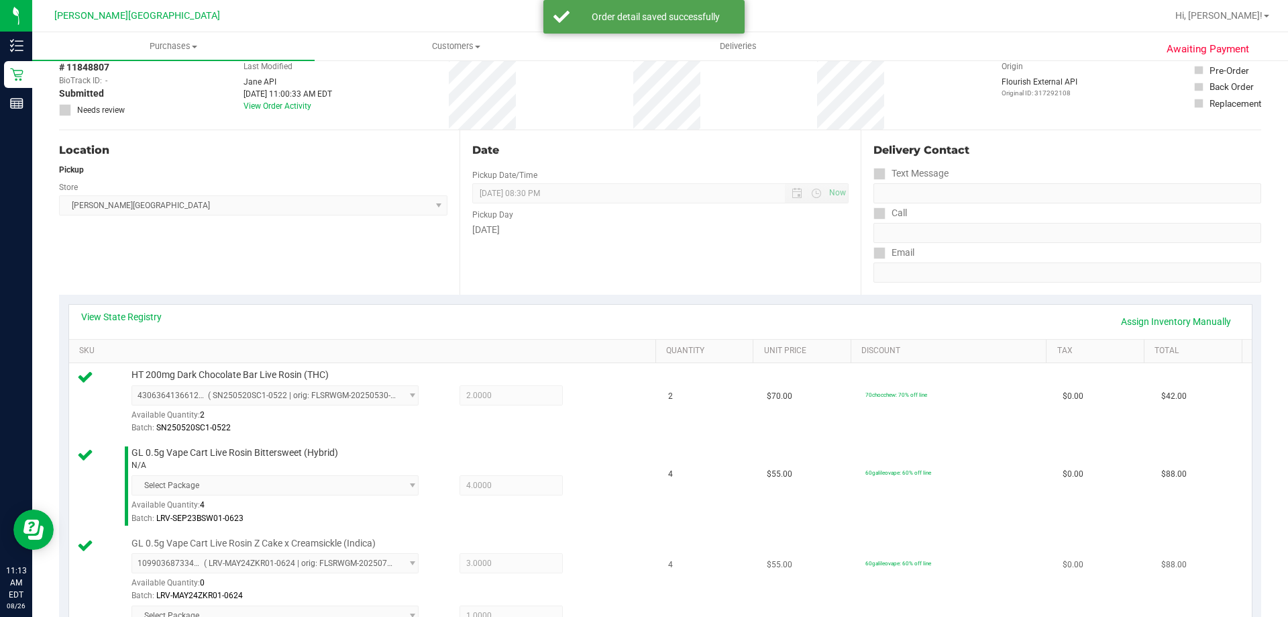
scroll to position [335, 0]
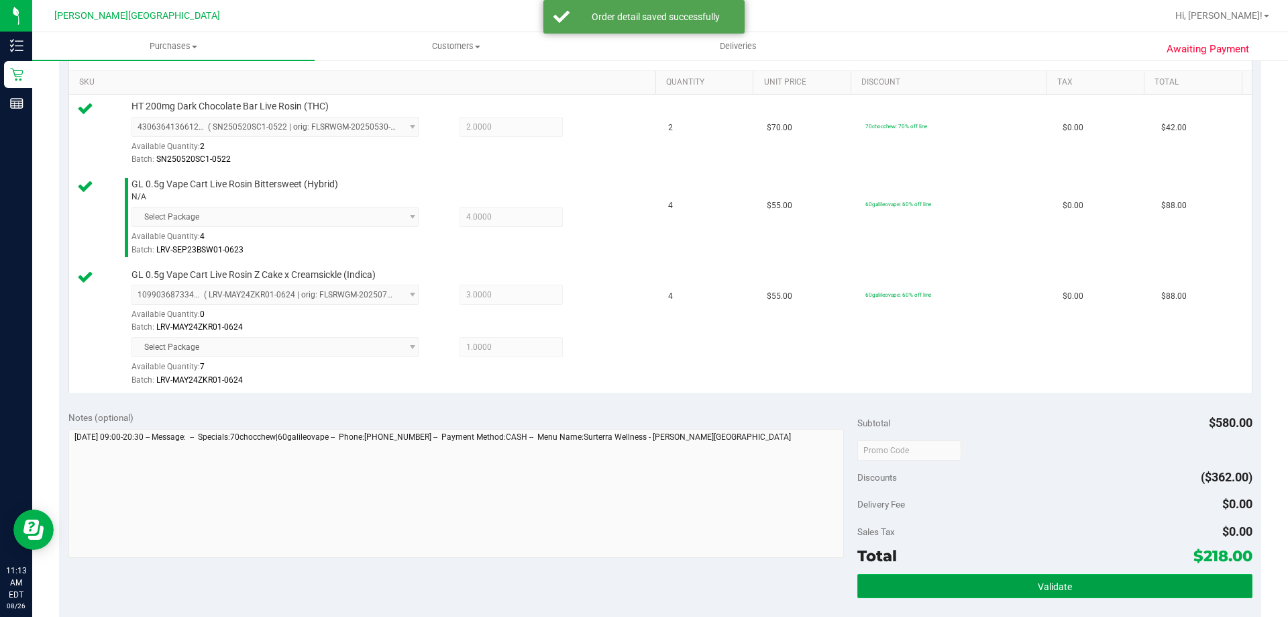
click at [1063, 590] on button "Validate" at bounding box center [1054, 586] width 394 height 24
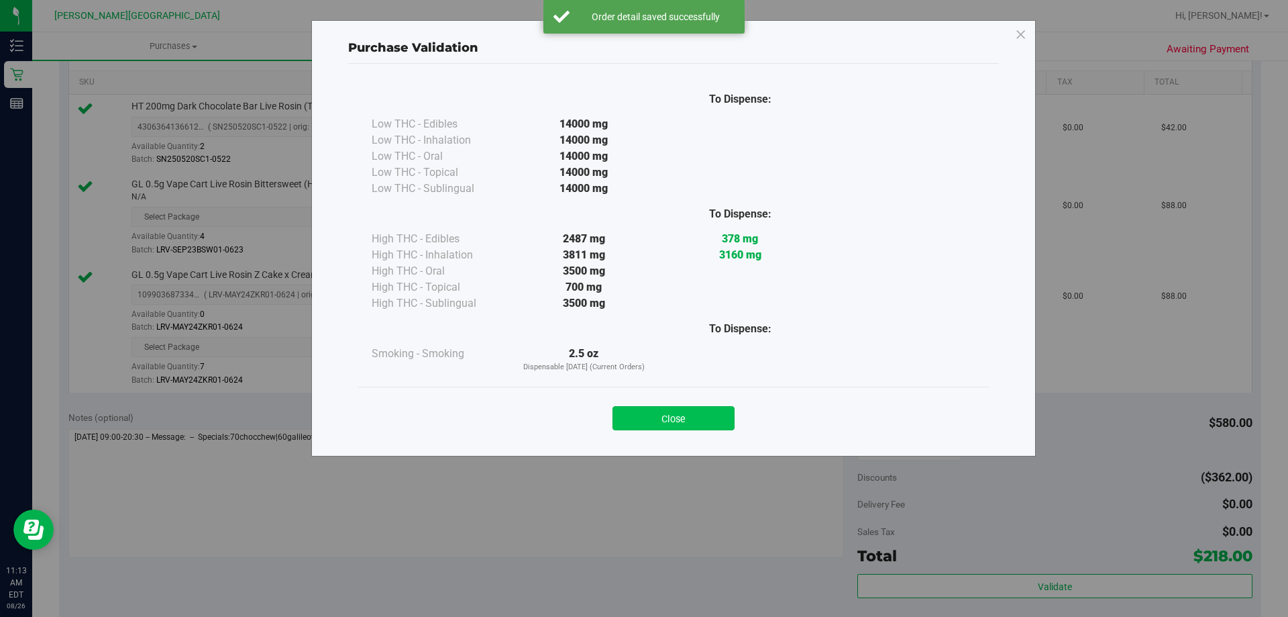
click at [689, 417] on button "Close" at bounding box center [674, 418] width 122 height 24
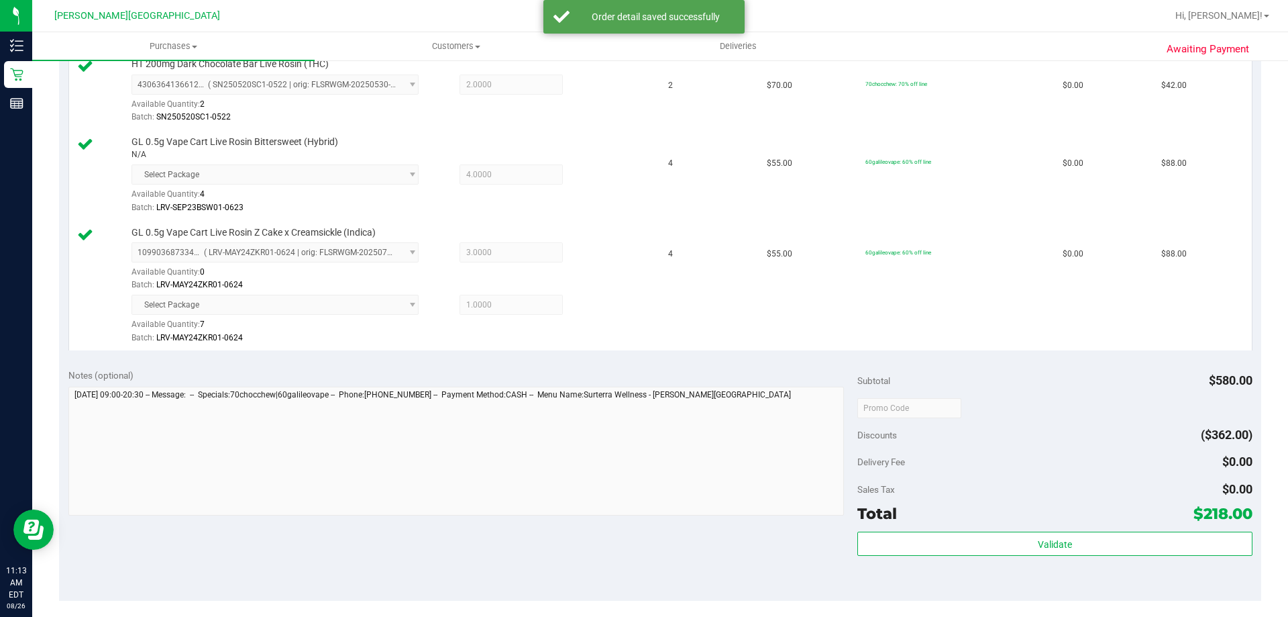
scroll to position [537, 0]
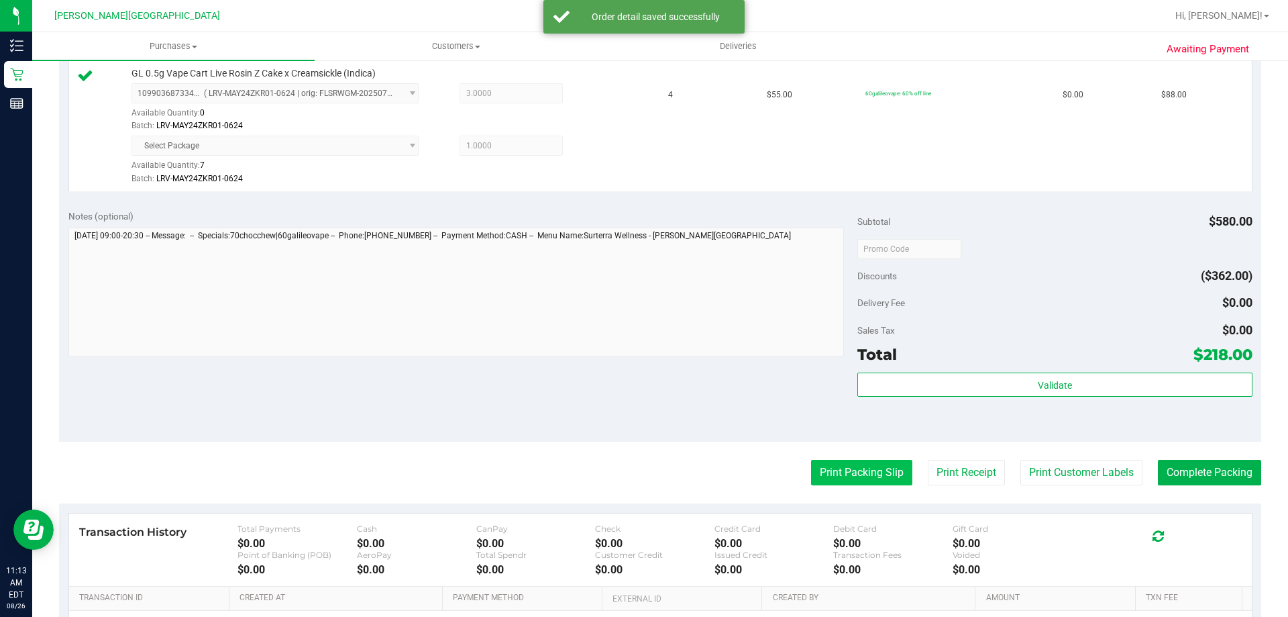
click at [871, 476] on button "Print Packing Slip" at bounding box center [861, 472] width 101 height 25
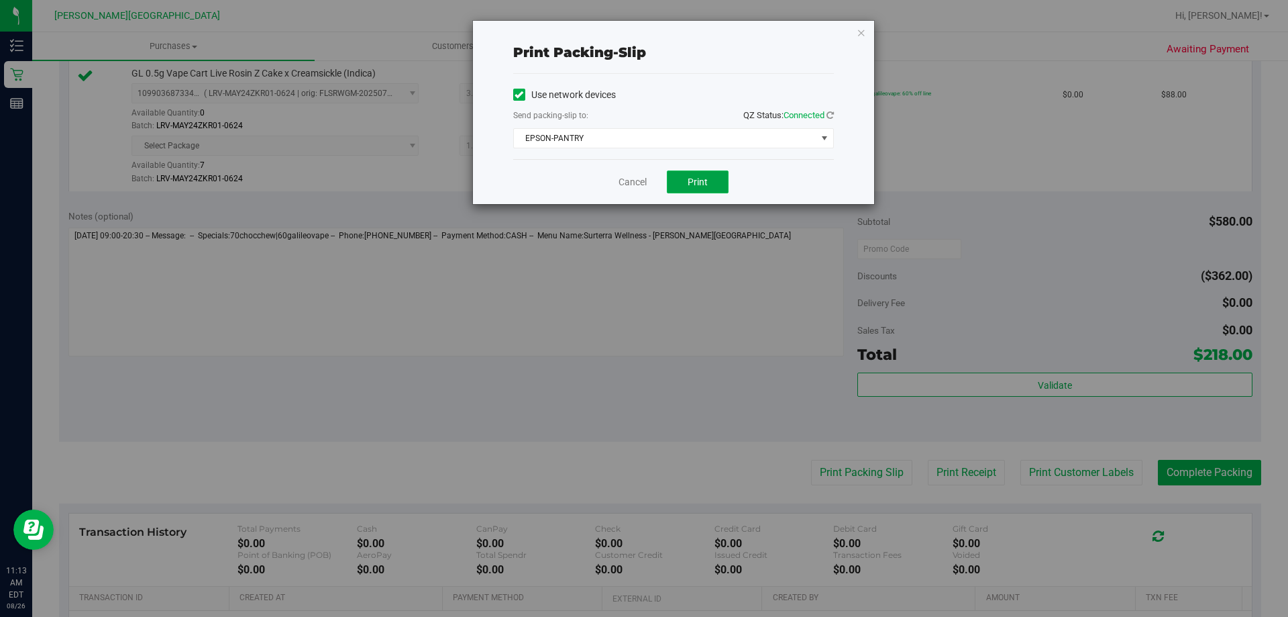
click at [706, 186] on span "Print" at bounding box center [698, 181] width 20 height 11
click at [861, 32] on icon "button" at bounding box center [861, 32] width 9 height 16
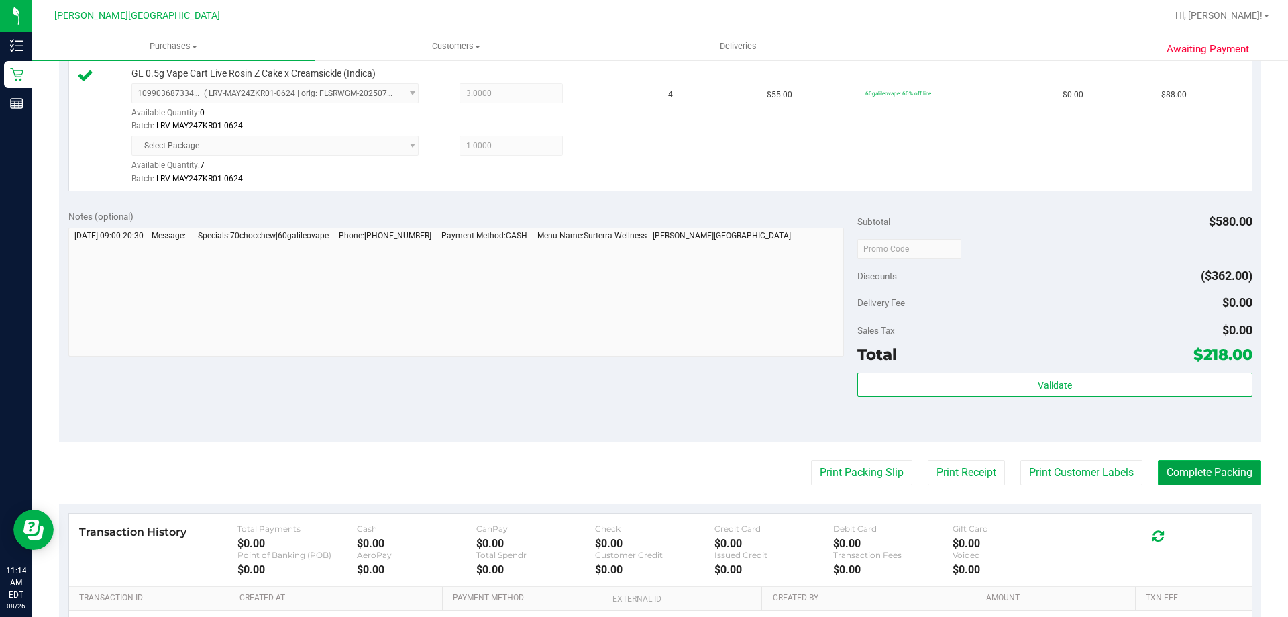
click at [1209, 478] on button "Complete Packing" at bounding box center [1209, 472] width 103 height 25
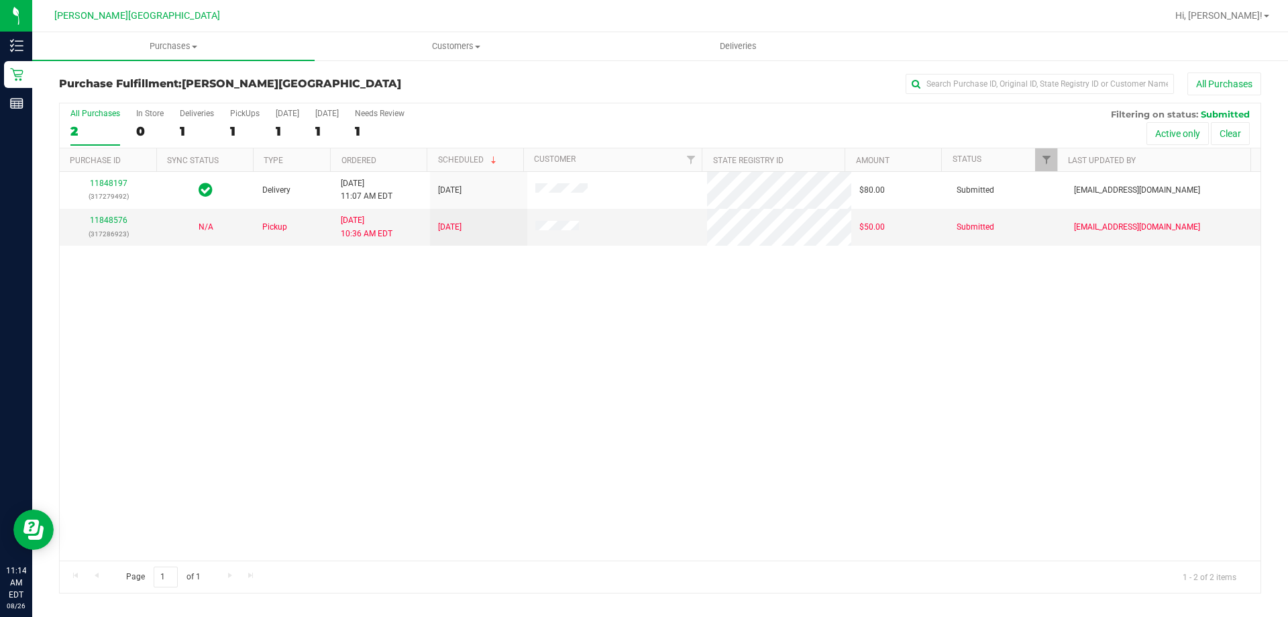
click at [192, 378] on div "11848197 (317279492) Delivery 8/26/2025 11:07 AM EDT 8/27/2025 $80.00 Submitted…" at bounding box center [660, 366] width 1201 height 388
click at [245, 126] on div "1" at bounding box center [245, 130] width 30 height 15
click at [0, 0] on input "PickUps 1" at bounding box center [0, 0] width 0 height 0
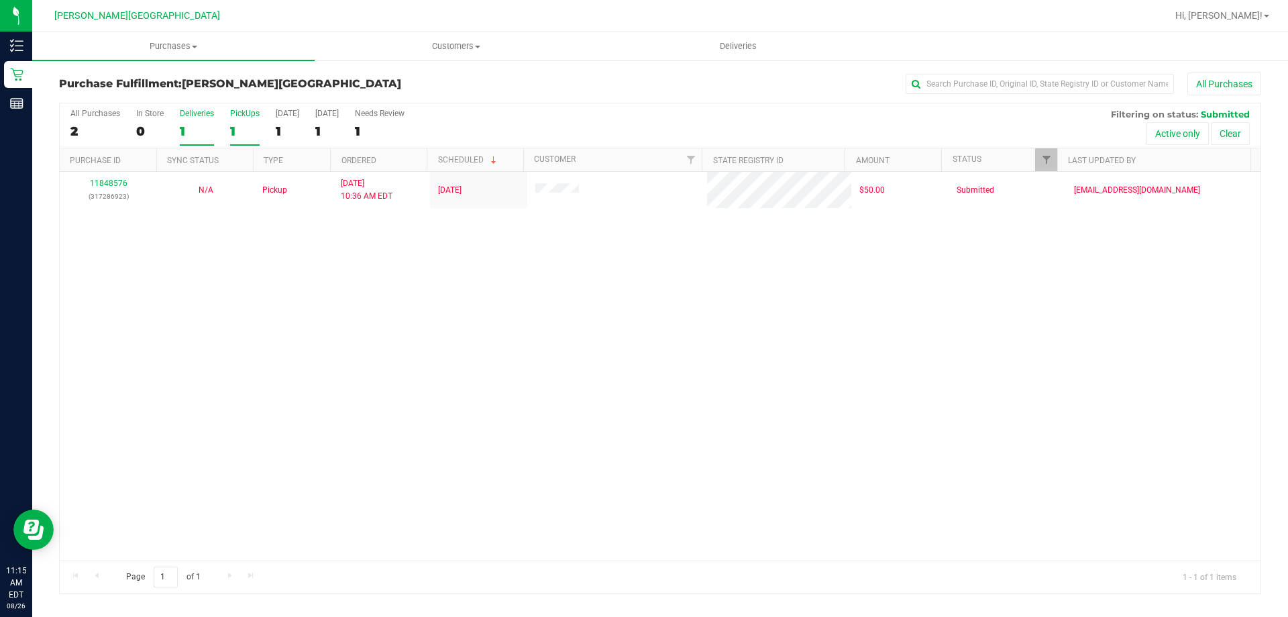
click at [200, 121] on label "Deliveries 1" at bounding box center [197, 127] width 34 height 37
click at [0, 0] on input "Deliveries 1" at bounding box center [0, 0] width 0 height 0
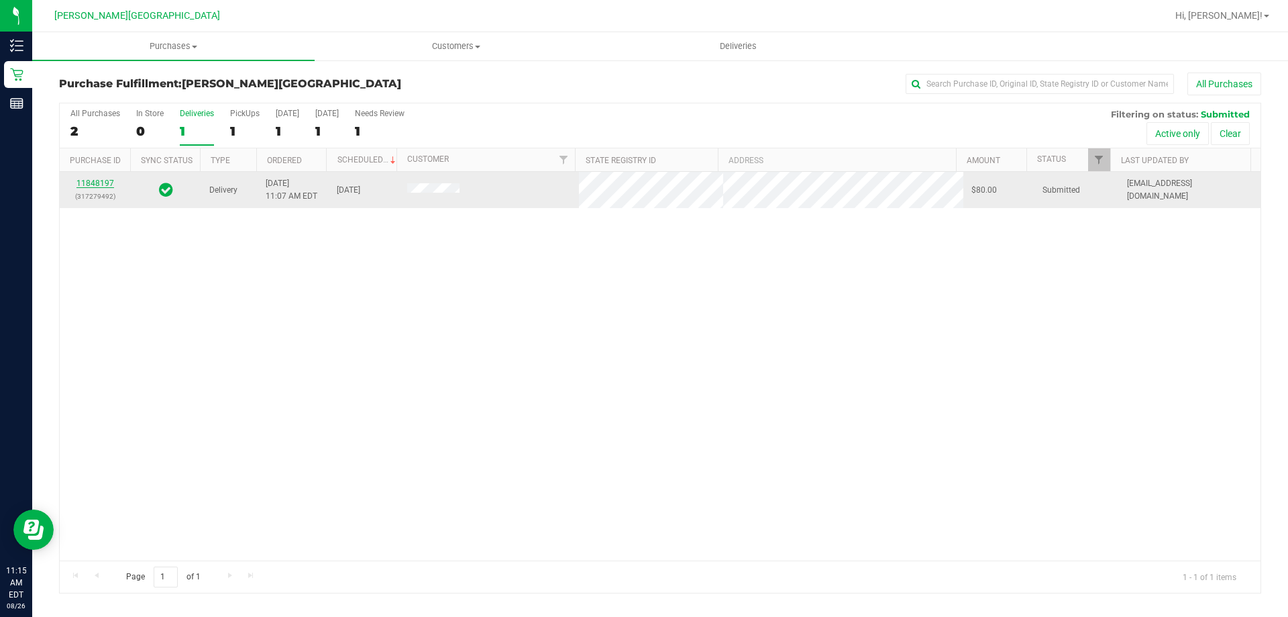
click at [101, 181] on link "11848197" at bounding box center [95, 182] width 38 height 9
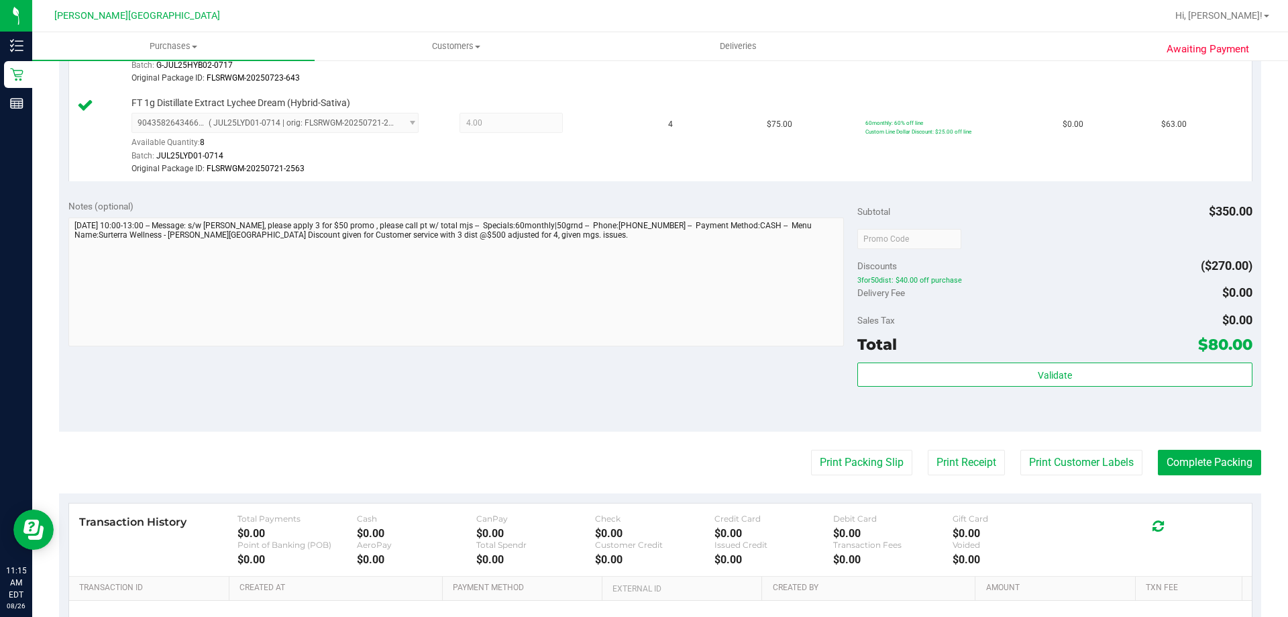
scroll to position [470, 0]
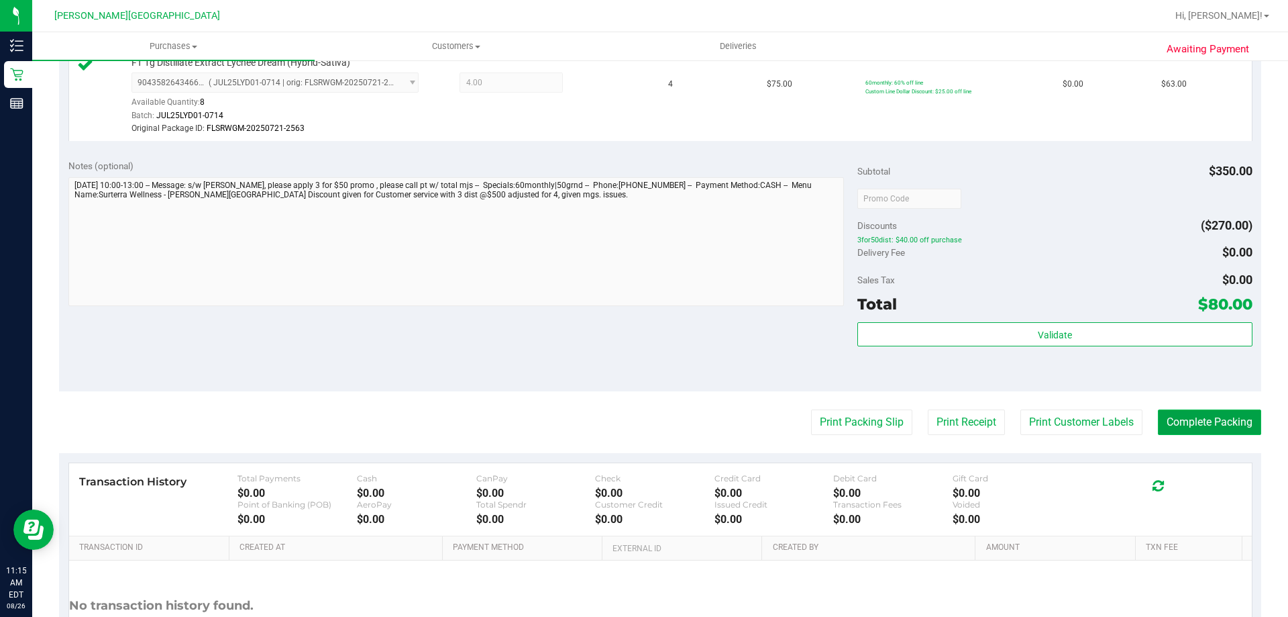
click at [1197, 423] on button "Complete Packing" at bounding box center [1209, 421] width 103 height 25
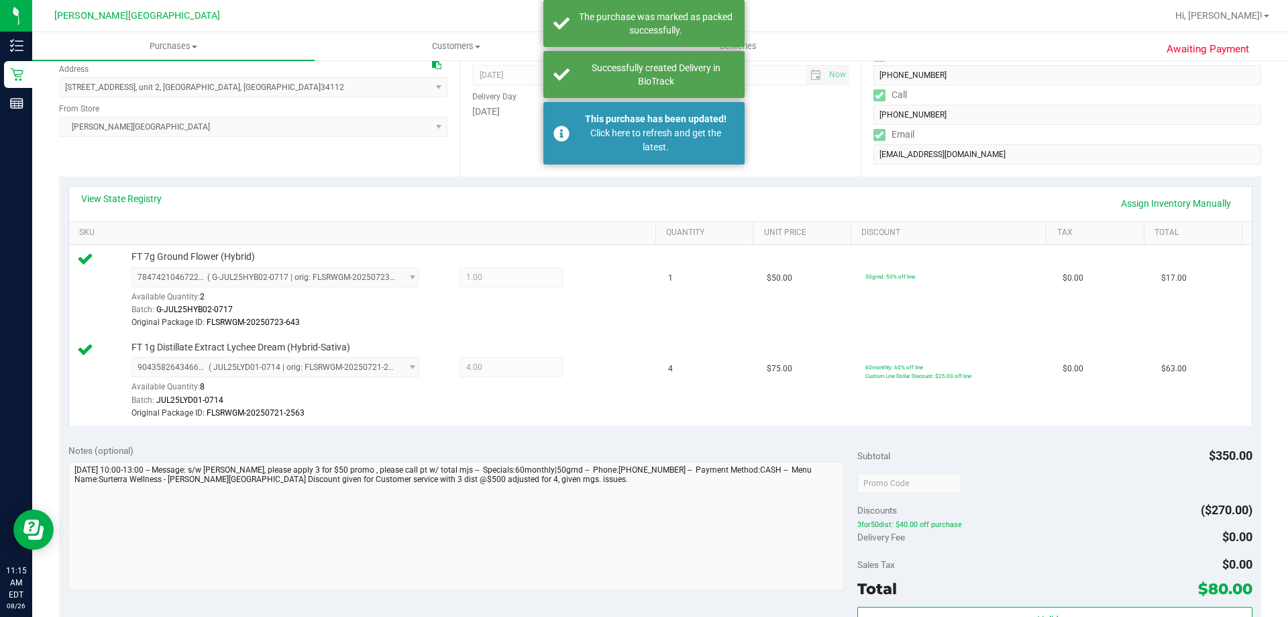
scroll to position [0, 0]
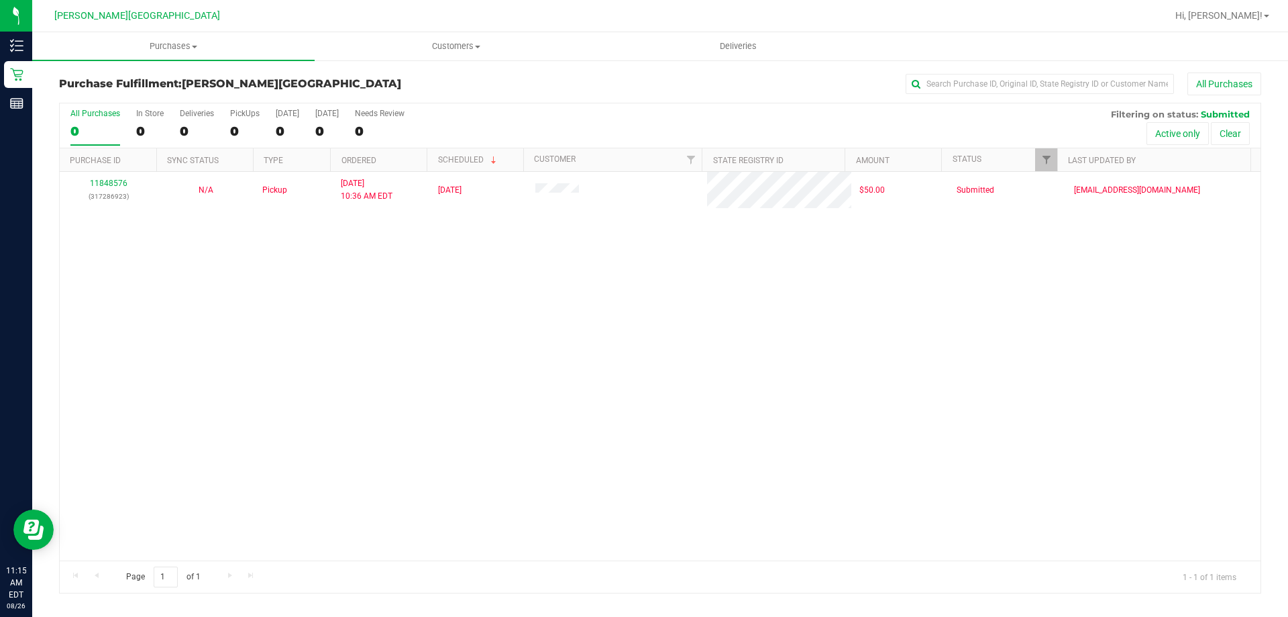
drag, startPoint x: 749, startPoint y: 356, endPoint x: 755, endPoint y: 352, distance: 7.1
click at [755, 352] on div "11848576 (317286923) N/A Pickup 8/26/2025 10:36 AM EDT 8/26/2025 $50.00 Submitt…" at bounding box center [660, 366] width 1201 height 388
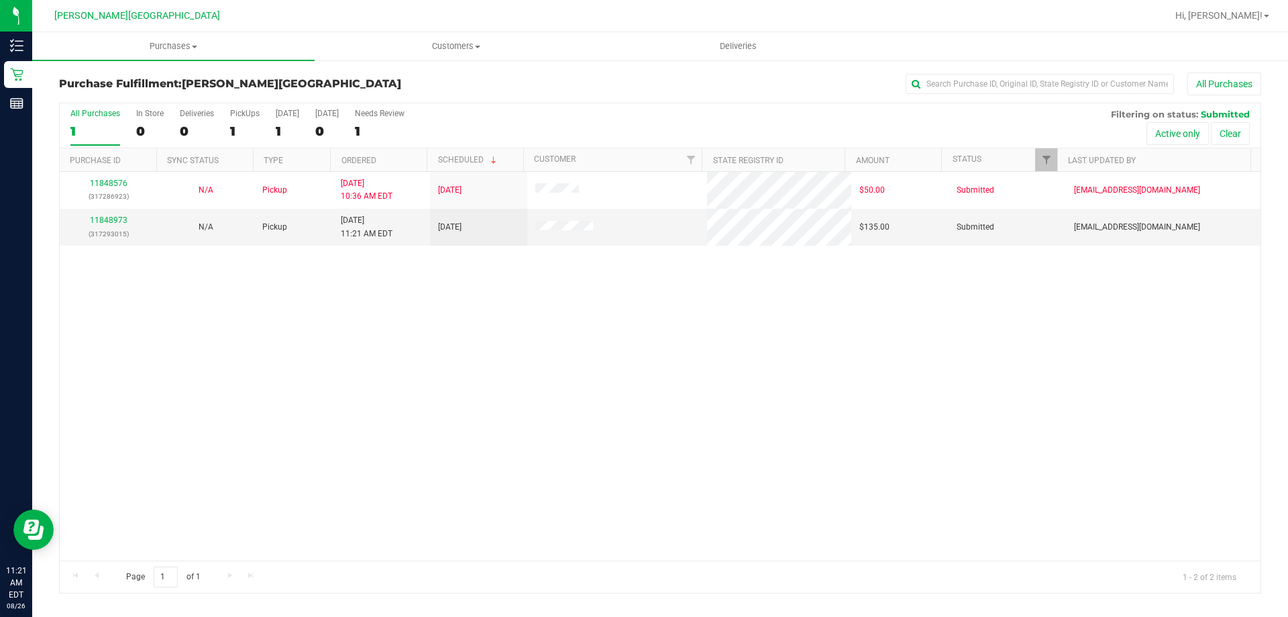
click at [499, 410] on div "11848576 (317286923) N/A Pickup 8/26/2025 10:36 AM EDT 8/26/2025 $50.00 Submitt…" at bounding box center [660, 366] width 1201 height 388
click at [103, 223] on link "11848973" at bounding box center [109, 219] width 38 height 9
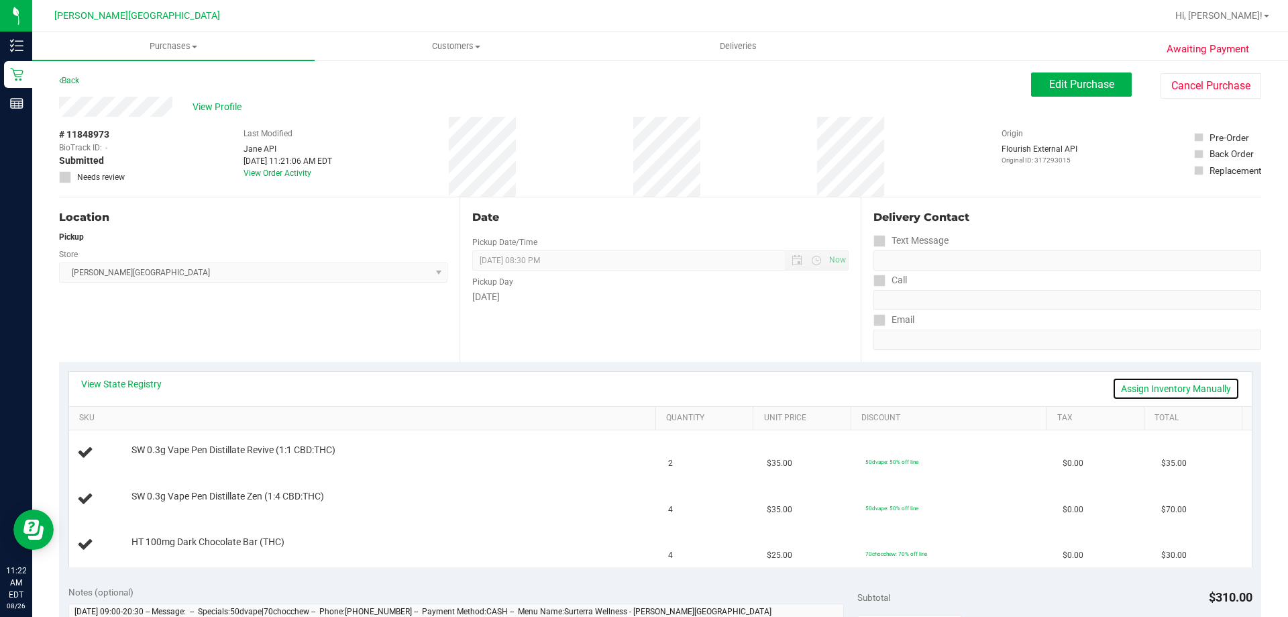
click at [1169, 386] on link "Assign Inventory Manually" at bounding box center [1175, 388] width 127 height 23
click at [1198, 386] on link "Save & Exit" at bounding box center [1208, 388] width 63 height 23
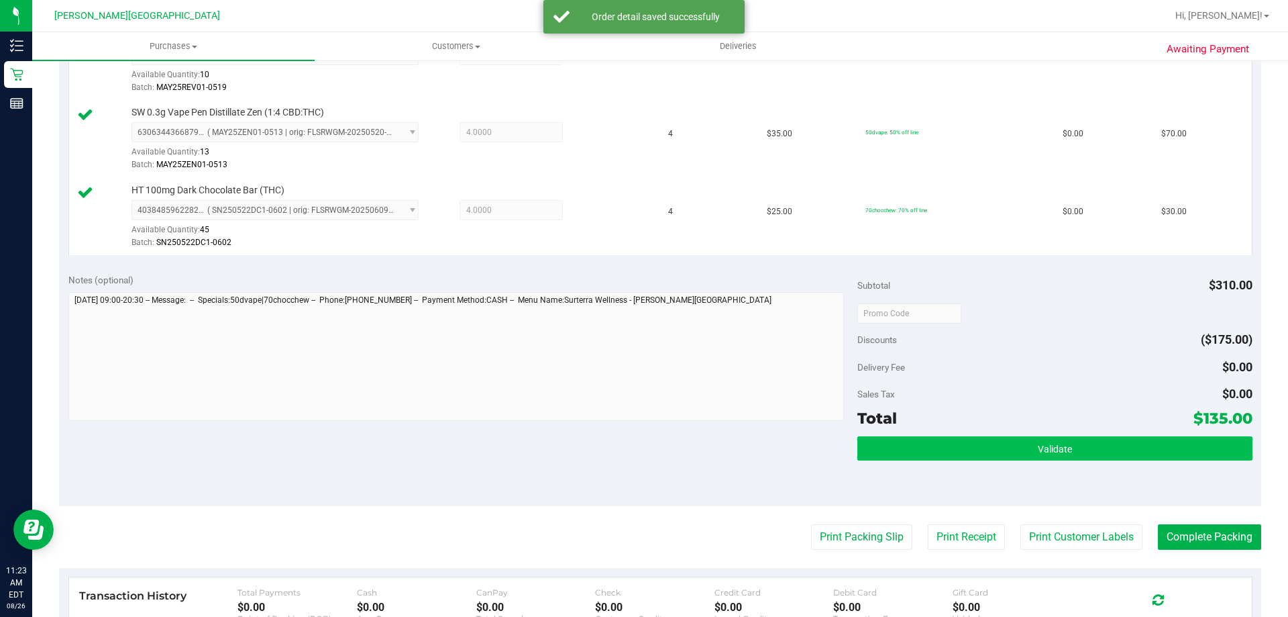
scroll to position [470, 0]
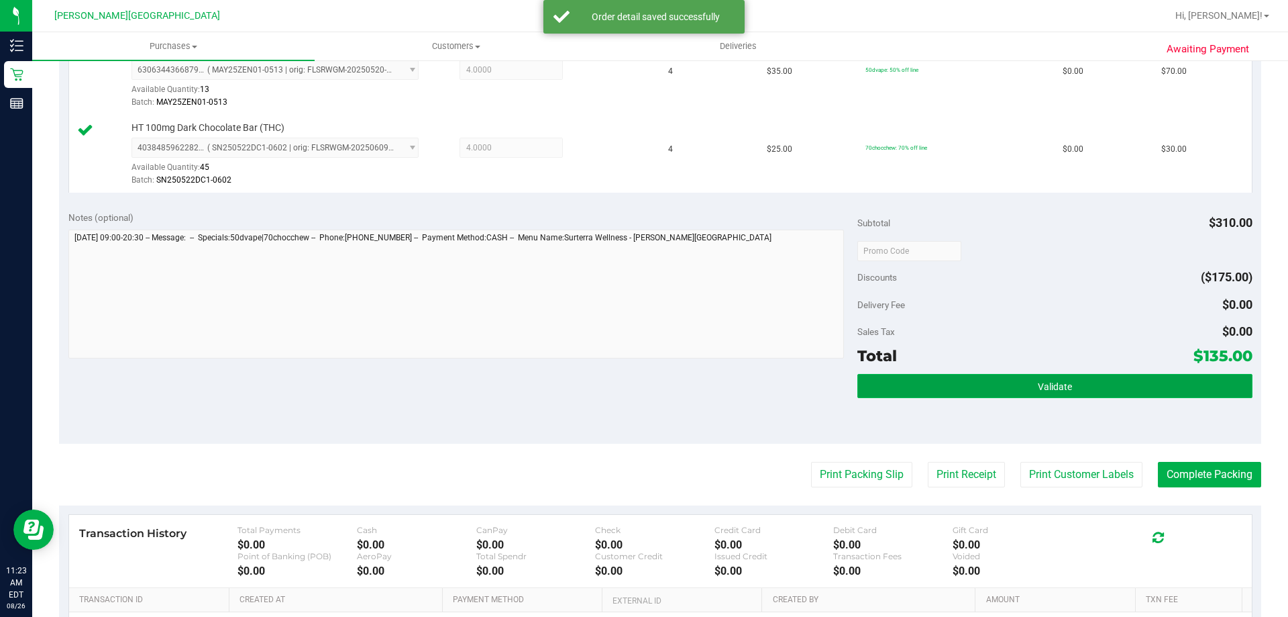
click at [1043, 391] on span "Validate" at bounding box center [1055, 386] width 34 height 11
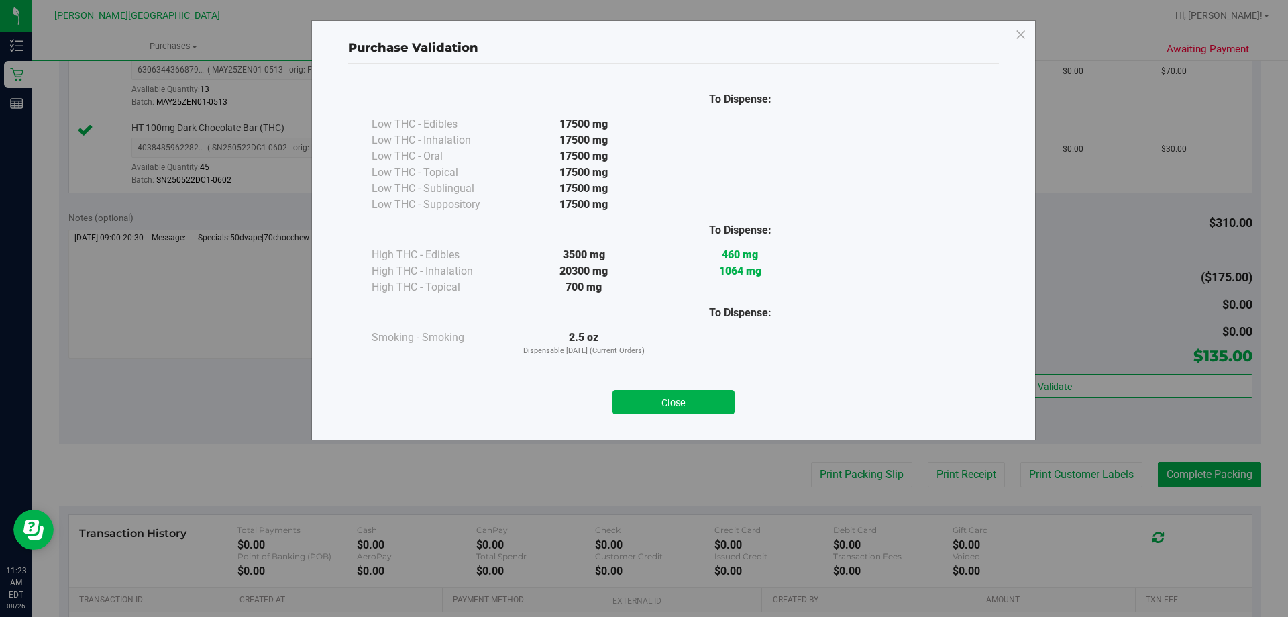
drag, startPoint x: 707, startPoint y: 393, endPoint x: 743, endPoint y: 402, distance: 37.3
click at [708, 392] on button "Close" at bounding box center [674, 402] width 122 height 24
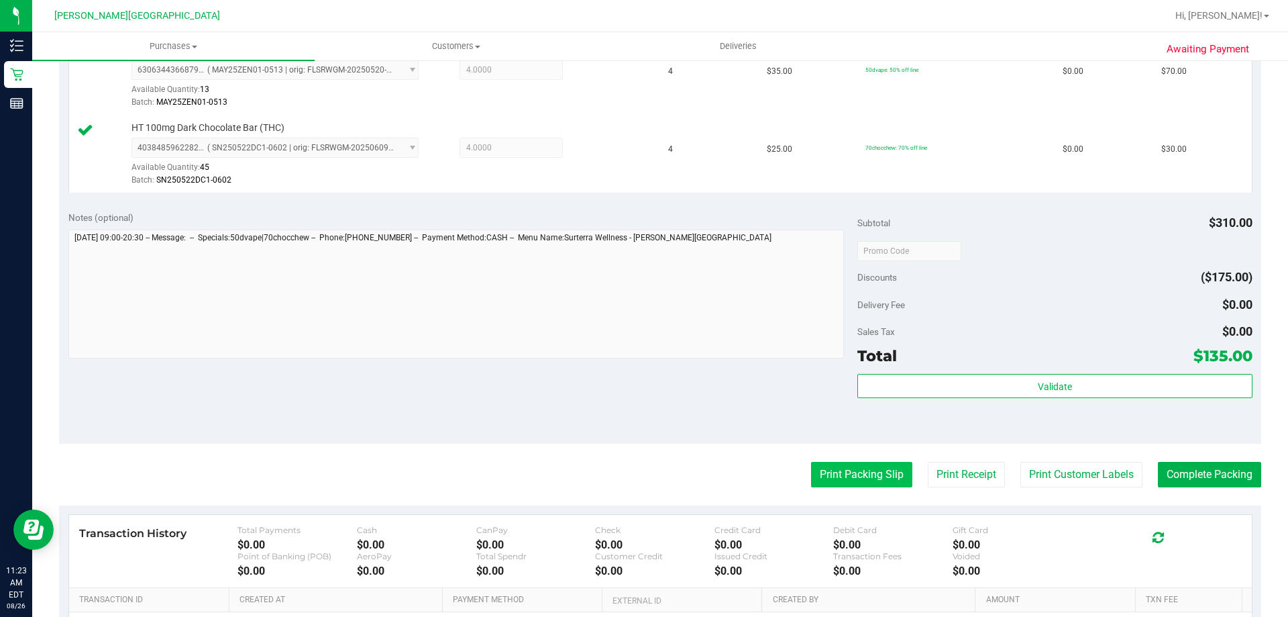
click at [856, 474] on button "Print Packing Slip" at bounding box center [861, 474] width 101 height 25
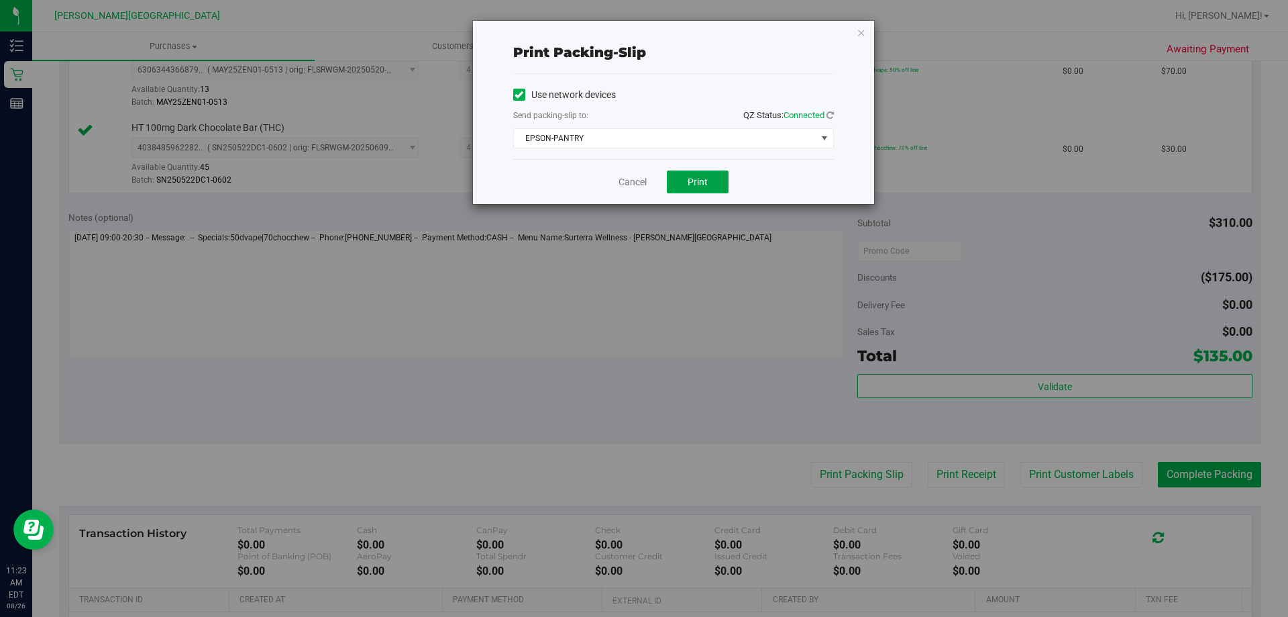
drag, startPoint x: 704, startPoint y: 184, endPoint x: 694, endPoint y: 364, distance: 179.4
click at [706, 184] on span "Print" at bounding box center [698, 181] width 20 height 11
drag, startPoint x: 859, startPoint y: 32, endPoint x: 863, endPoint y: 103, distance: 71.3
click at [860, 31] on icon "button" at bounding box center [861, 32] width 9 height 16
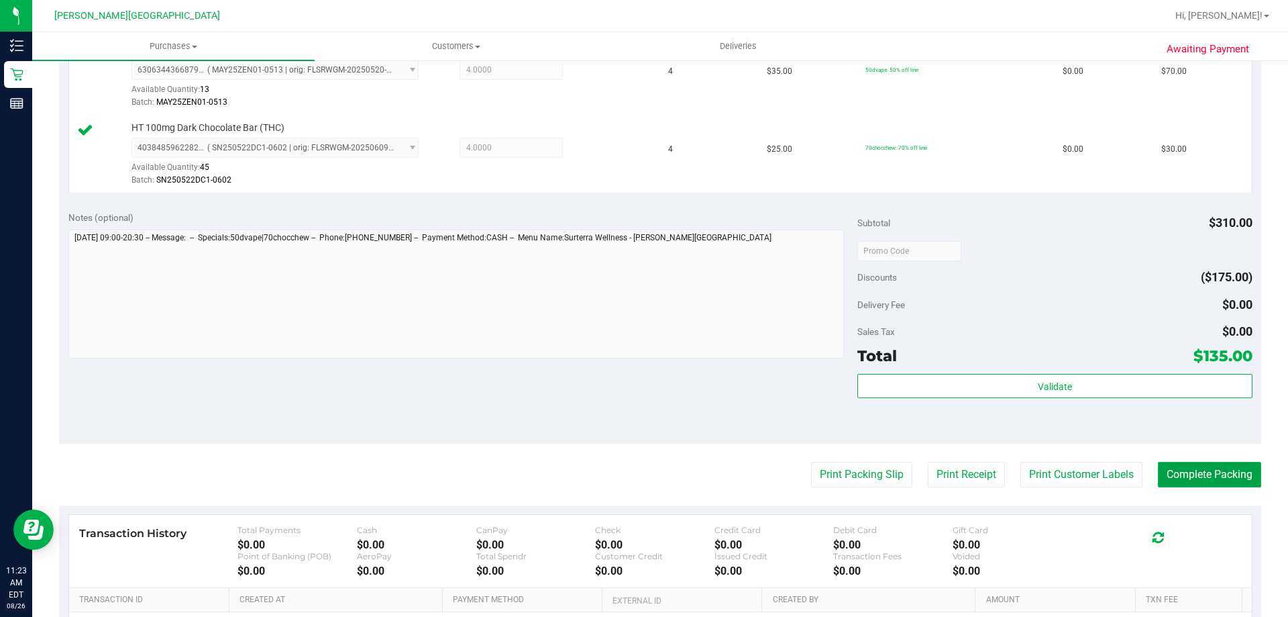
click at [1194, 480] on button "Complete Packing" at bounding box center [1209, 474] width 103 height 25
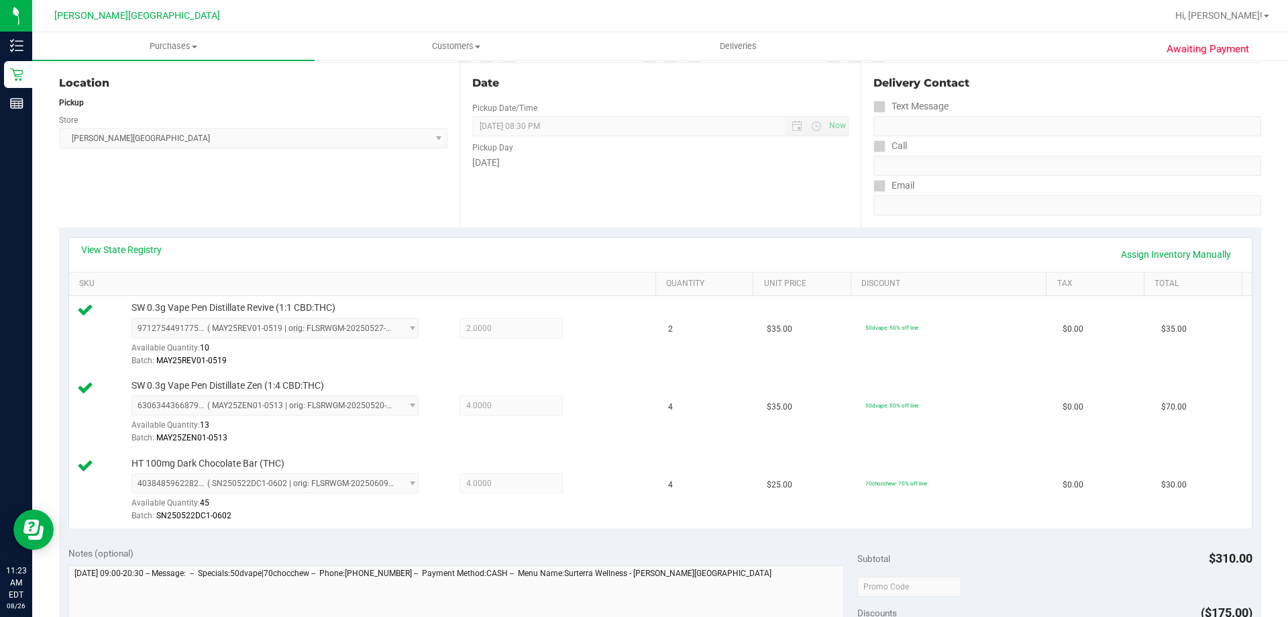
scroll to position [0, 0]
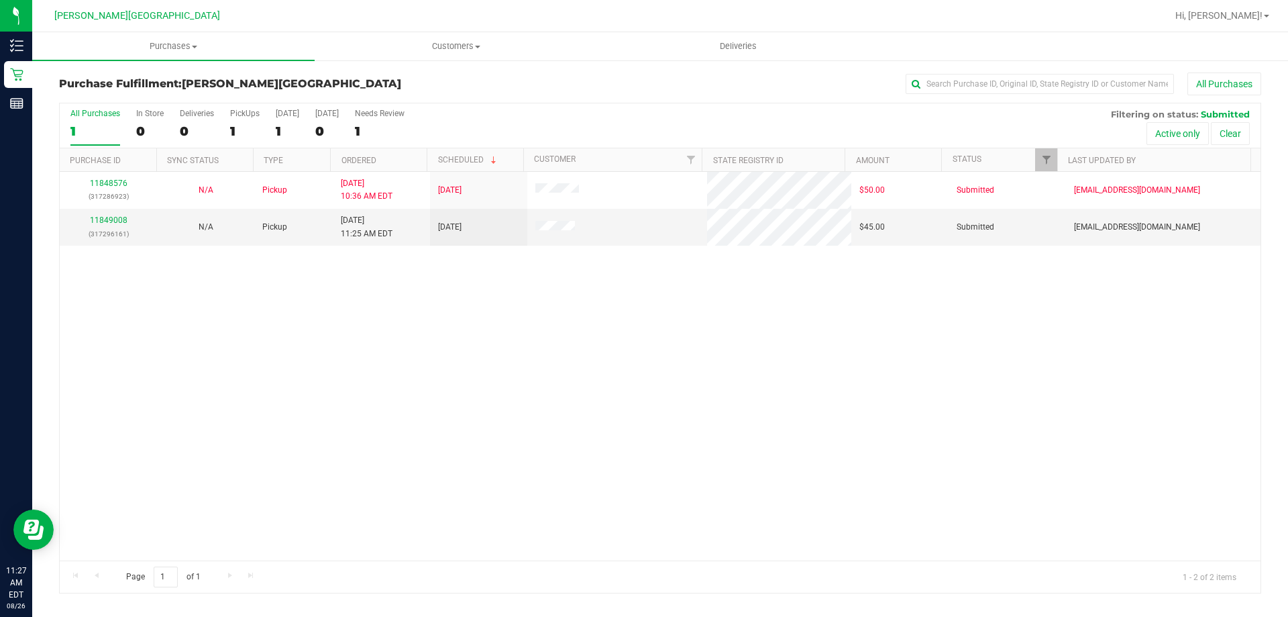
drag, startPoint x: 490, startPoint y: 243, endPoint x: 513, endPoint y: 284, distance: 46.5
click at [490, 244] on td "8/26/2025" at bounding box center [478, 227] width 97 height 36
click at [101, 217] on link "11849008" at bounding box center [109, 219] width 38 height 9
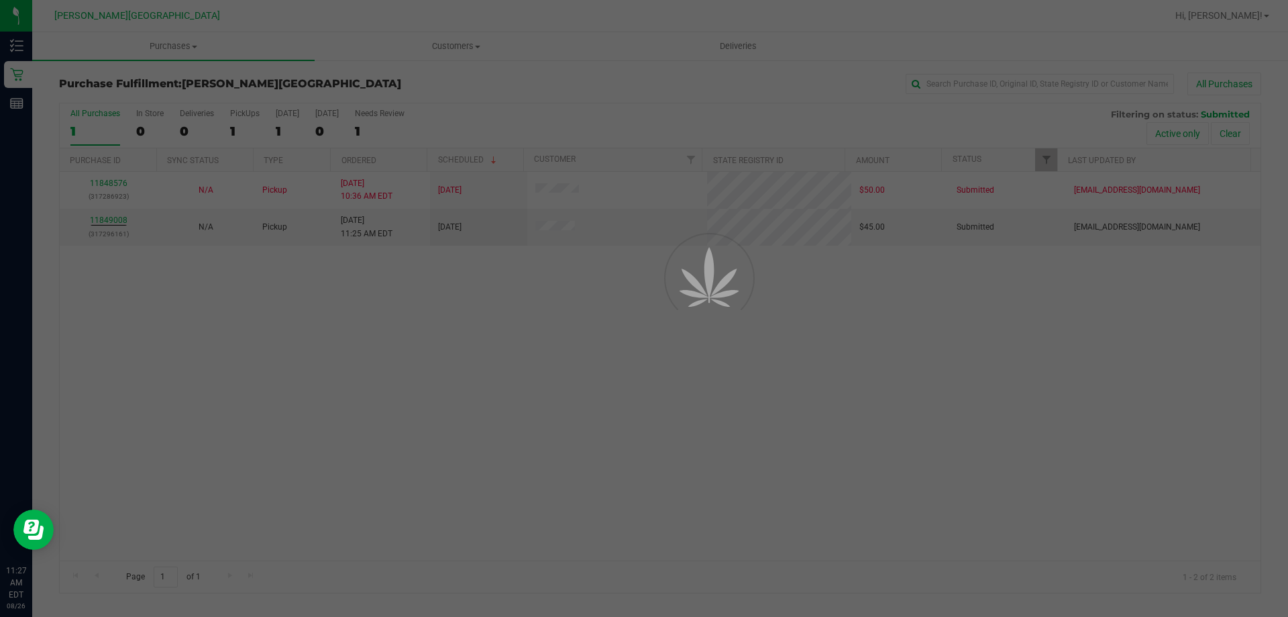
click at [474, 375] on div at bounding box center [644, 308] width 1288 height 617
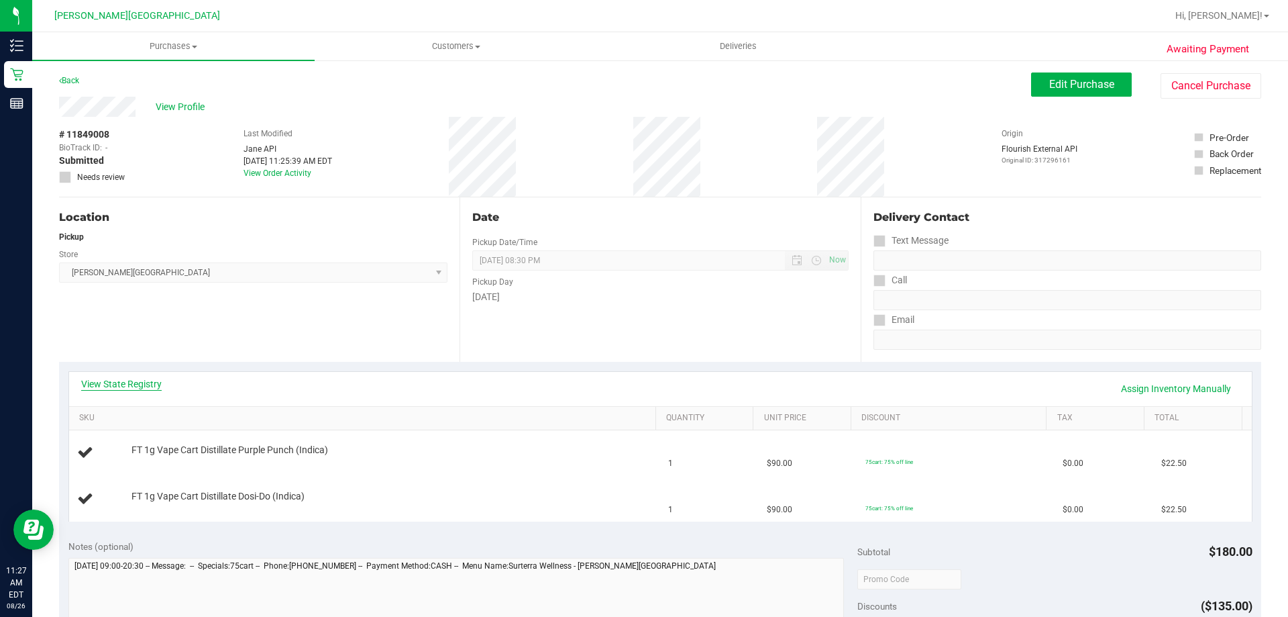
click at [108, 388] on link "View State Registry" at bounding box center [121, 383] width 81 height 13
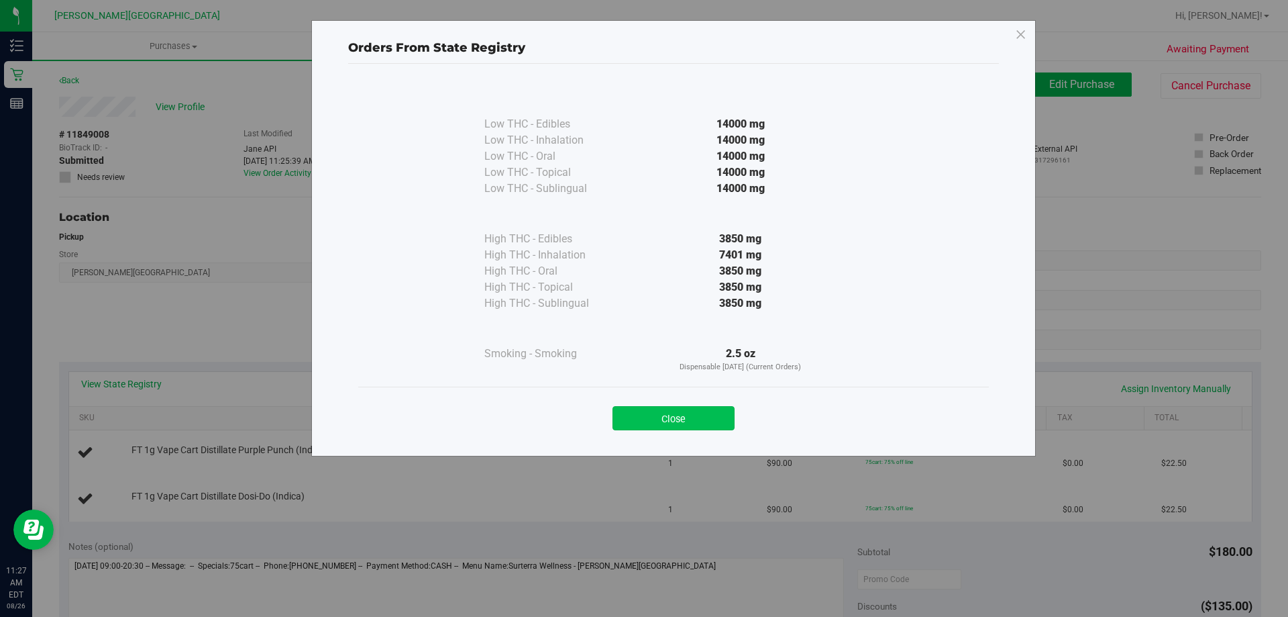
click at [702, 421] on button "Close" at bounding box center [674, 418] width 122 height 24
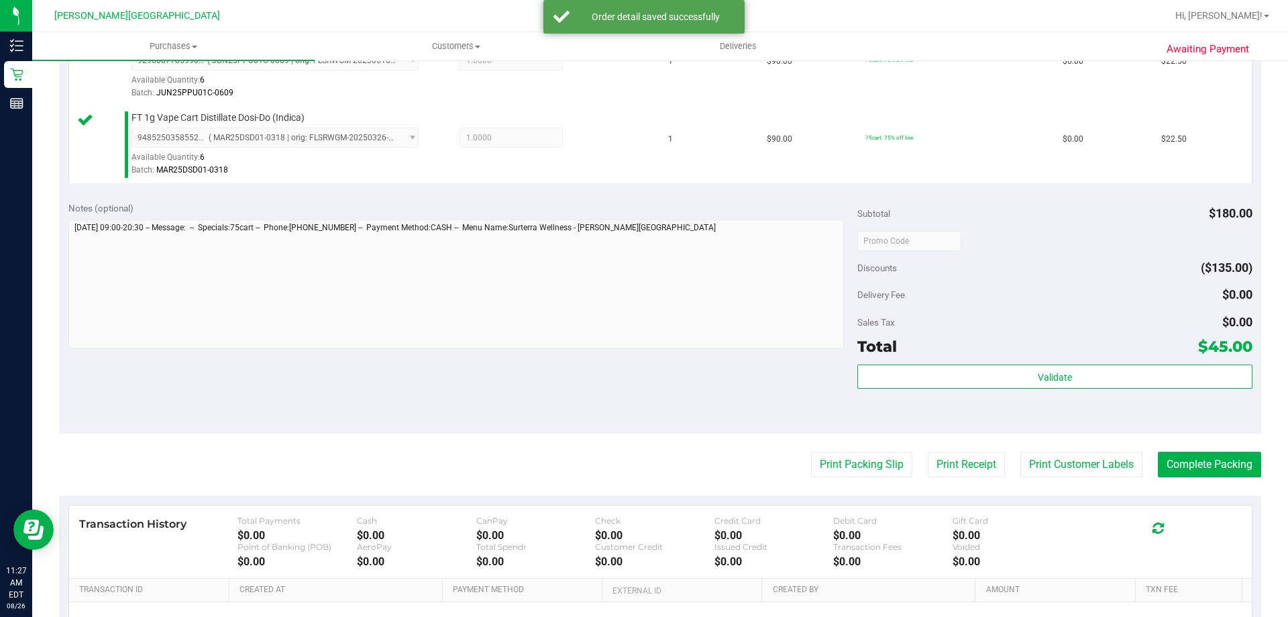
scroll to position [403, 0]
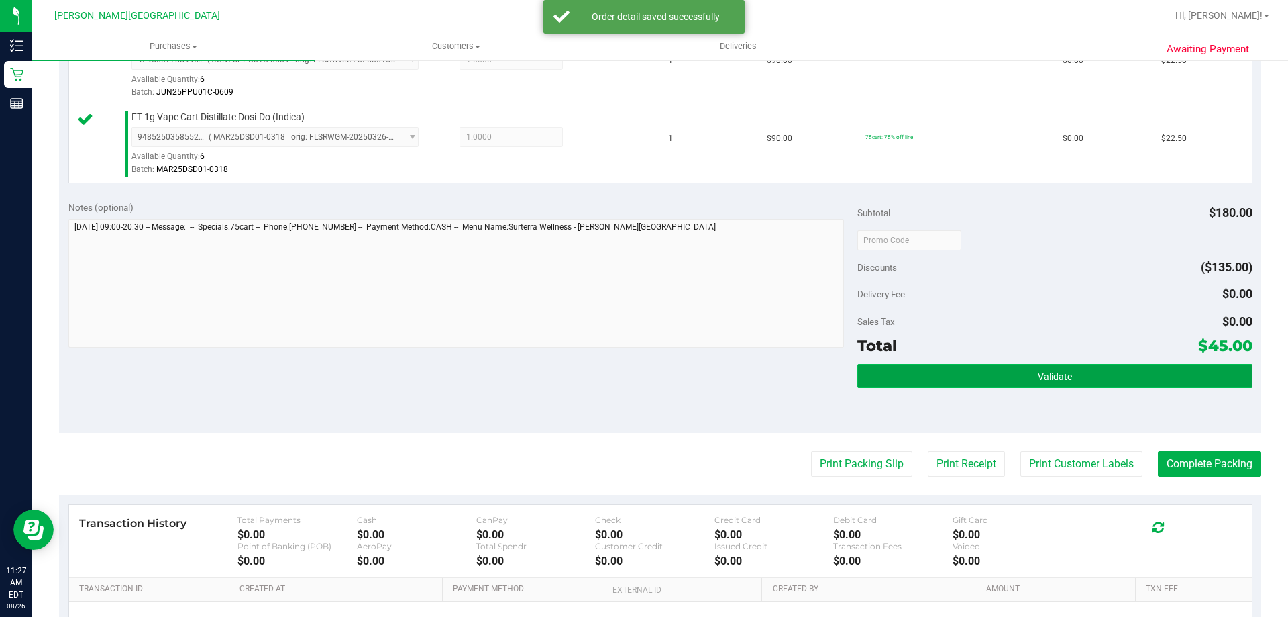
click at [1064, 380] on button "Validate" at bounding box center [1054, 376] width 394 height 24
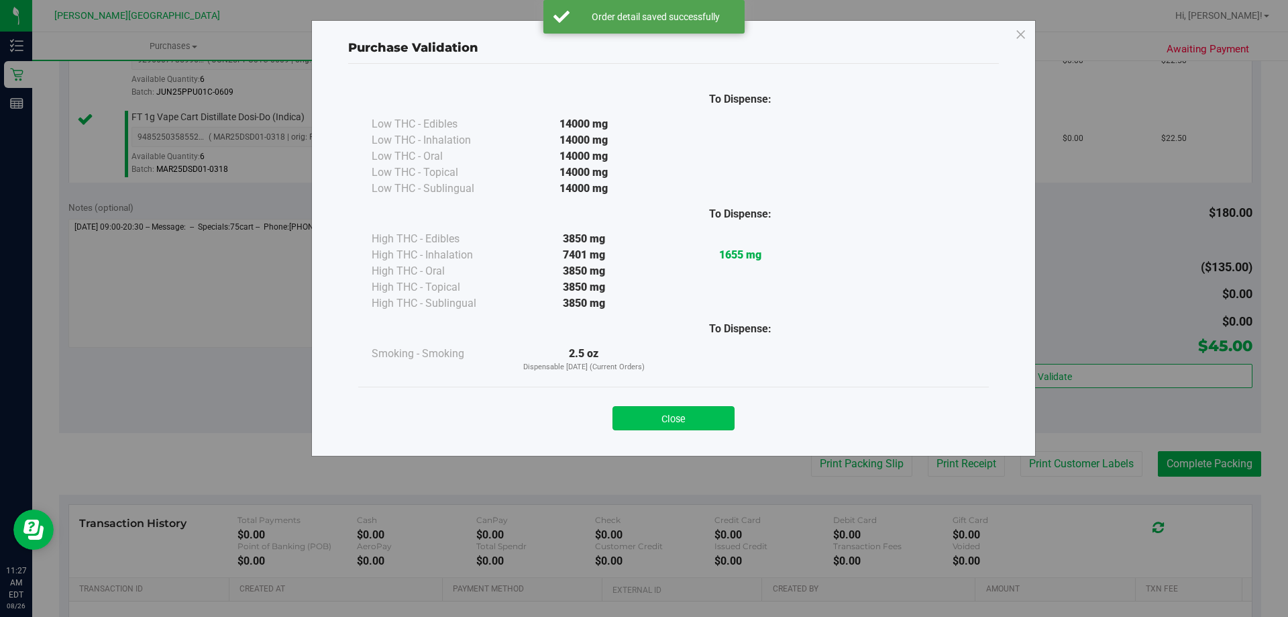
click at [686, 421] on button "Close" at bounding box center [674, 418] width 122 height 24
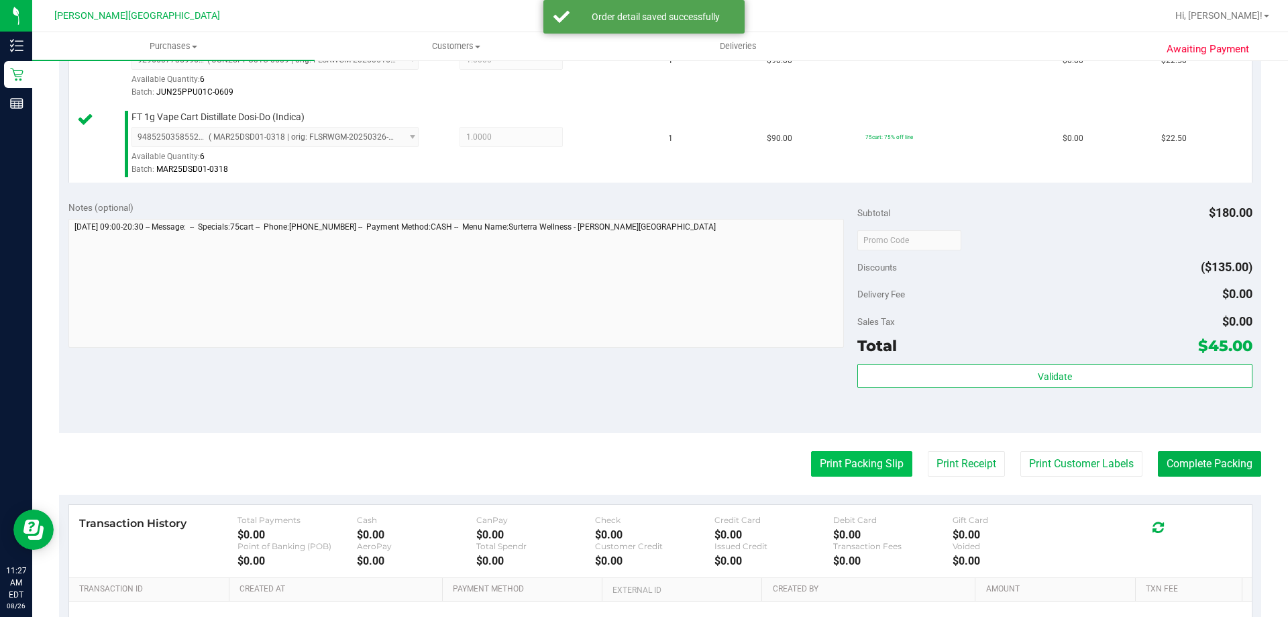
click at [826, 460] on button "Print Packing Slip" at bounding box center [861, 463] width 101 height 25
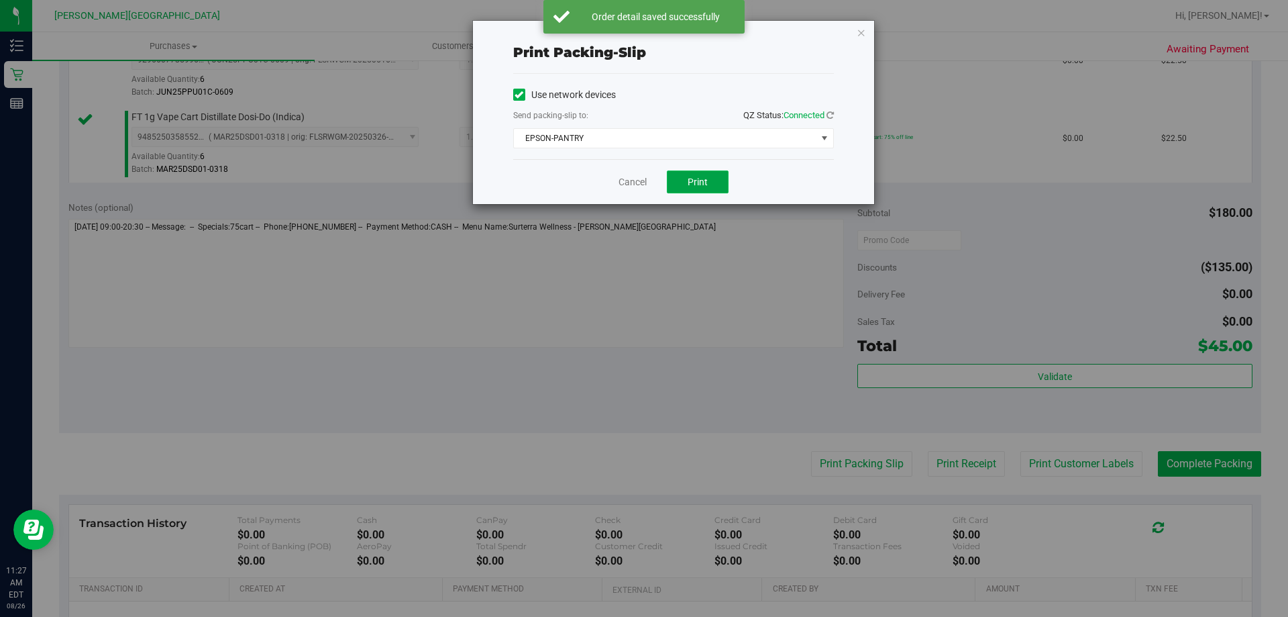
drag, startPoint x: 686, startPoint y: 172, endPoint x: 694, endPoint y: 185, distance: 14.7
click at [686, 171] on button "Print" at bounding box center [698, 181] width 62 height 23
click at [853, 32] on div "Print packing-slip Use network devices Send packing-slip to: QZ Status: Connect…" at bounding box center [673, 112] width 401 height 183
click at [859, 32] on icon "button" at bounding box center [861, 32] width 9 height 16
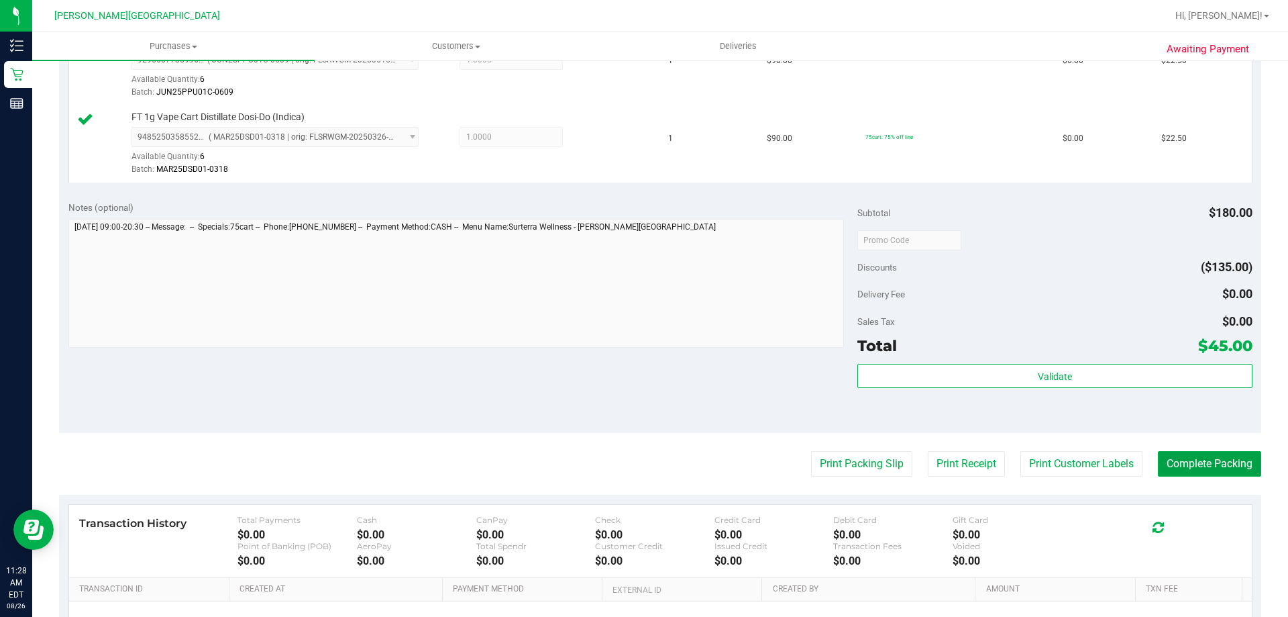
drag, startPoint x: 1223, startPoint y: 460, endPoint x: 938, endPoint y: 303, distance: 325.8
click at [1223, 460] on button "Complete Packing" at bounding box center [1209, 463] width 103 height 25
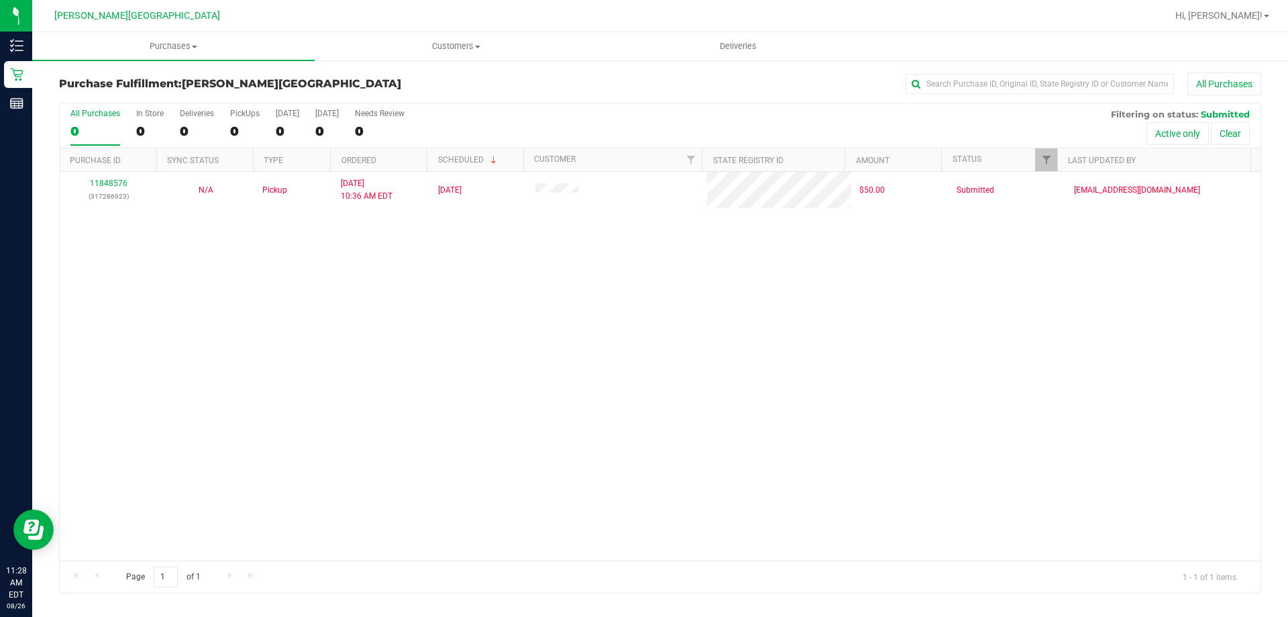
drag, startPoint x: 485, startPoint y: 348, endPoint x: 741, endPoint y: 229, distance: 282.1
click at [485, 348] on div "11848576 (317286923) N/A Pickup 8/26/2025 10:36 AM EDT 8/26/2025 $50.00 Submitt…" at bounding box center [660, 366] width 1201 height 388
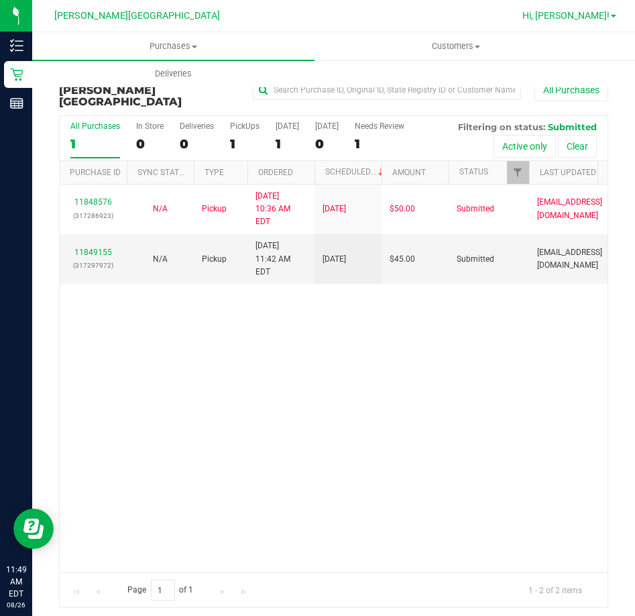
click at [603, 17] on span "Hi, Tarek!" at bounding box center [566, 15] width 87 height 11
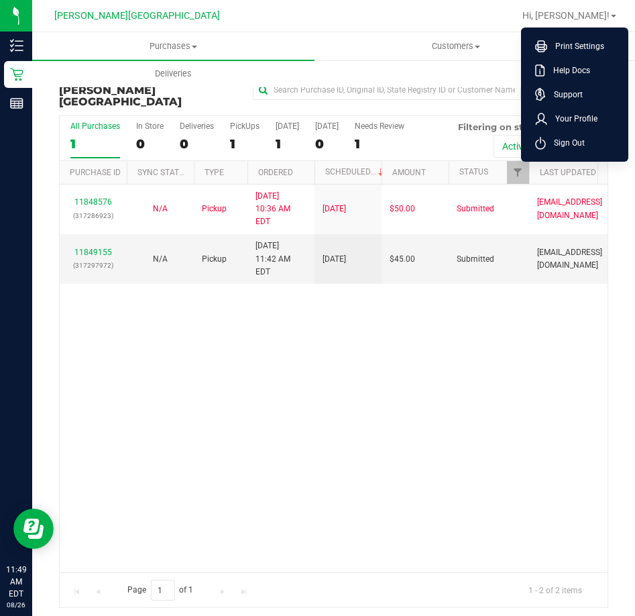
click at [457, 74] on div "Purchases Summary of purchases Fulfillment All purchases Customers All customer…" at bounding box center [349, 59] width 635 height 55
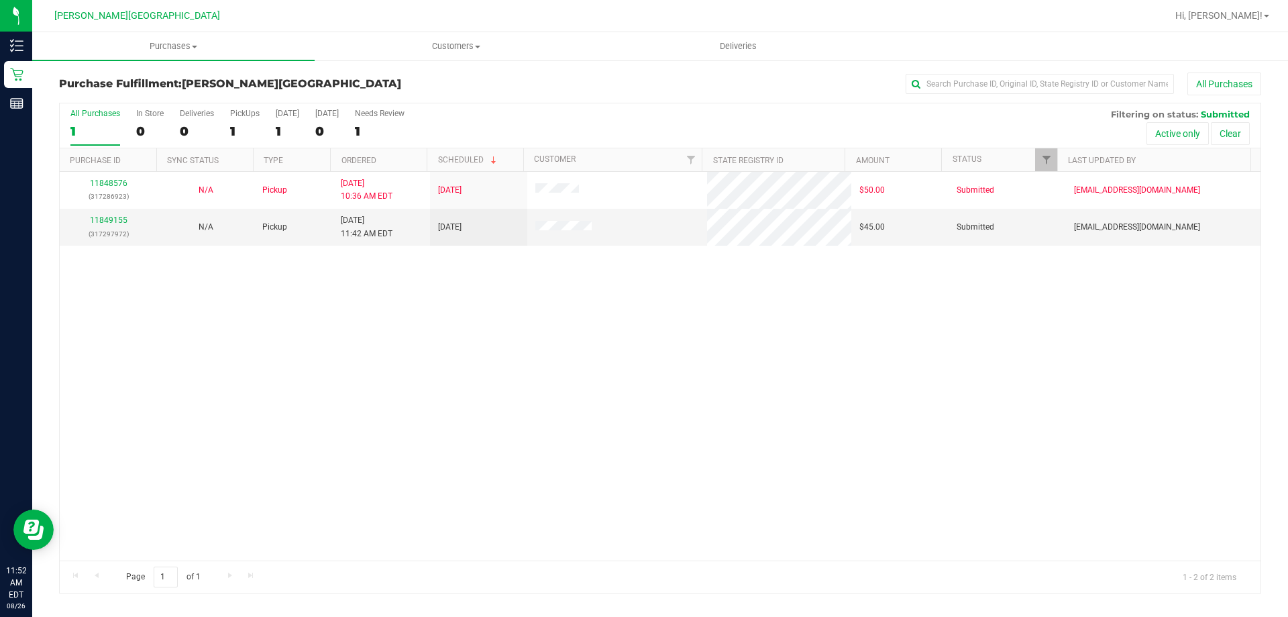
drag, startPoint x: 588, startPoint y: 321, endPoint x: 450, endPoint y: 272, distance: 146.9
click at [586, 319] on div "11848576 (317286923) N/A Pickup 8/26/2025 10:36 AM EDT 8/26/2025 $50.00 Submitt…" at bounding box center [660, 366] width 1201 height 388
click at [107, 214] on div "11849155 (317297972)" at bounding box center [108, 226] width 81 height 25
click at [107, 219] on link "11849155" at bounding box center [109, 219] width 38 height 9
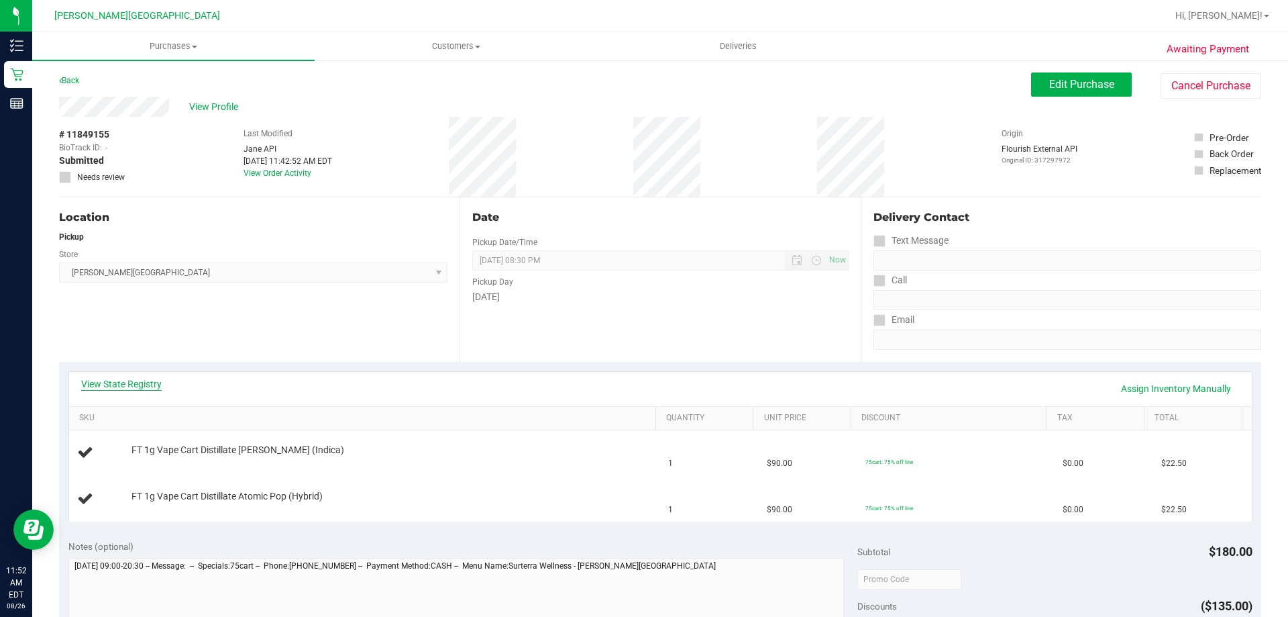
click at [139, 382] on link "View State Registry" at bounding box center [121, 383] width 81 height 13
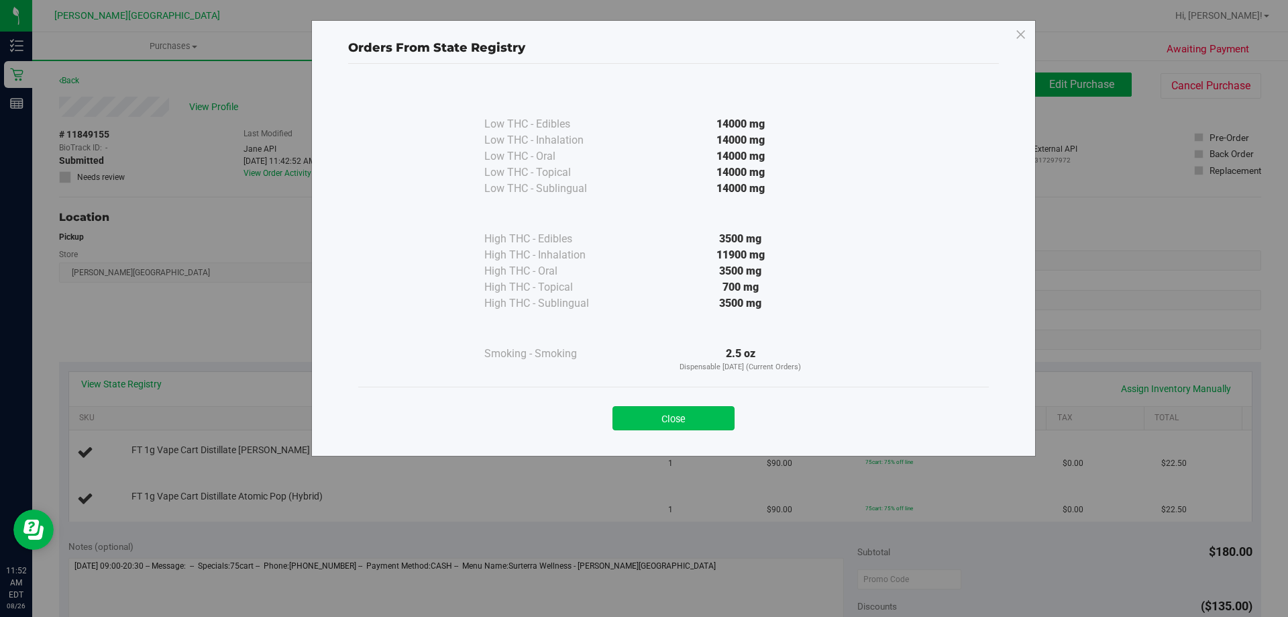
click at [712, 418] on button "Close" at bounding box center [674, 418] width 122 height 24
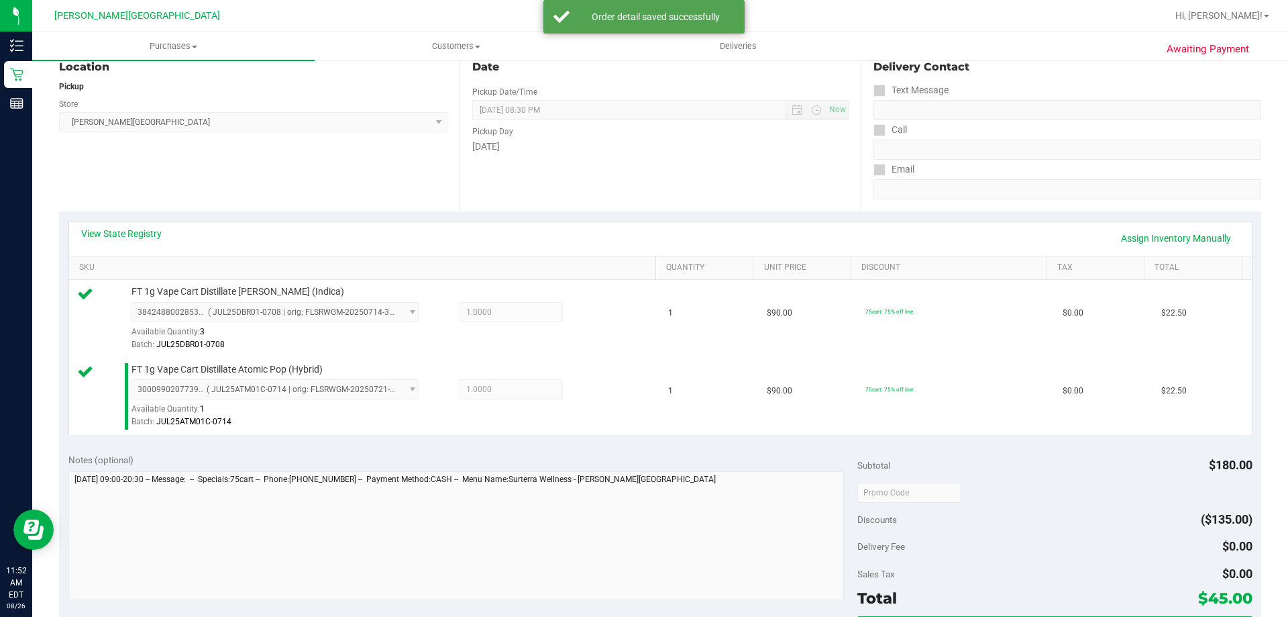
scroll to position [268, 0]
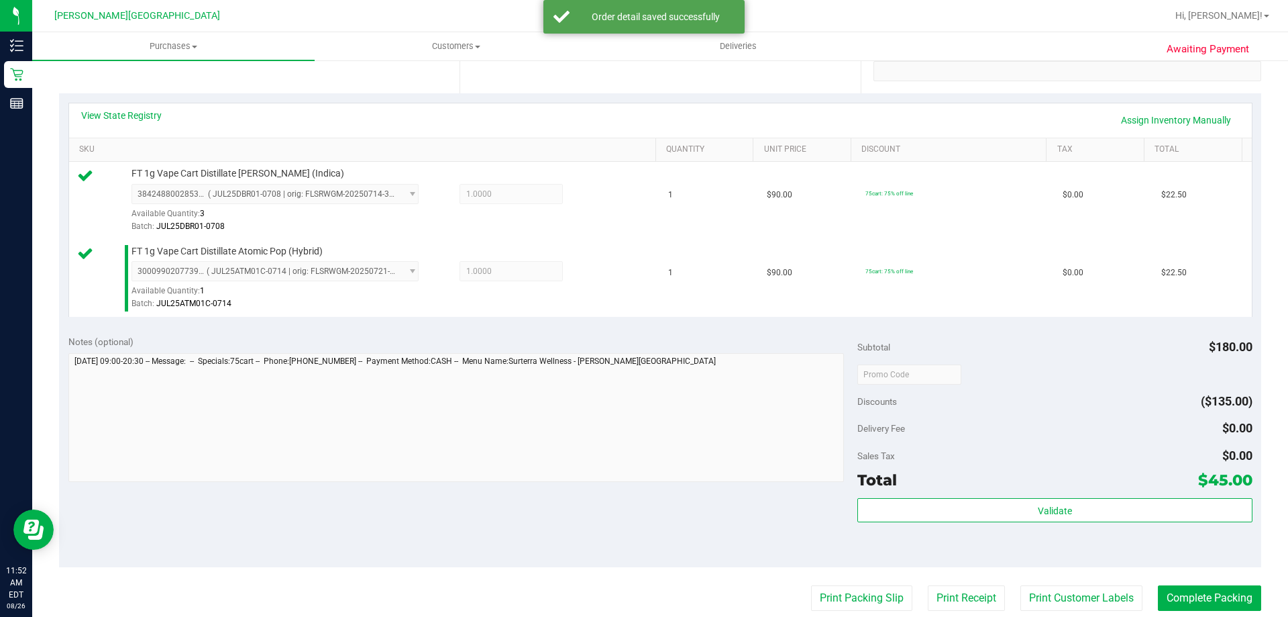
click at [975, 523] on div "Validate" at bounding box center [1054, 528] width 394 height 60
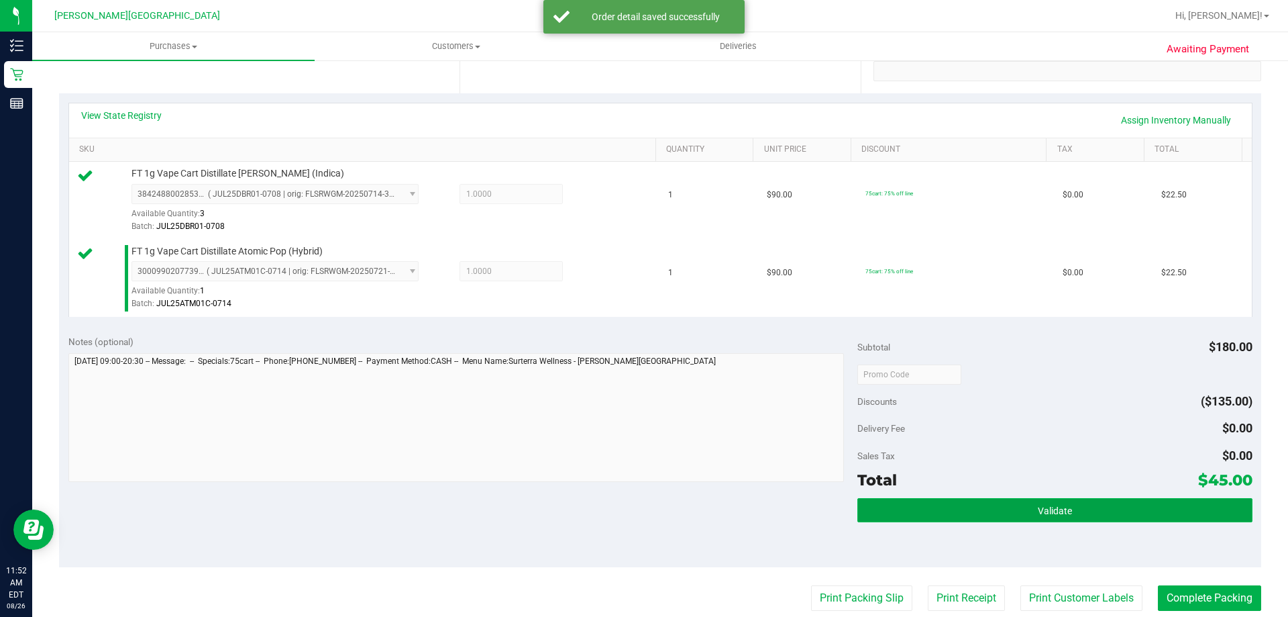
click at [973, 515] on button "Validate" at bounding box center [1054, 510] width 394 height 24
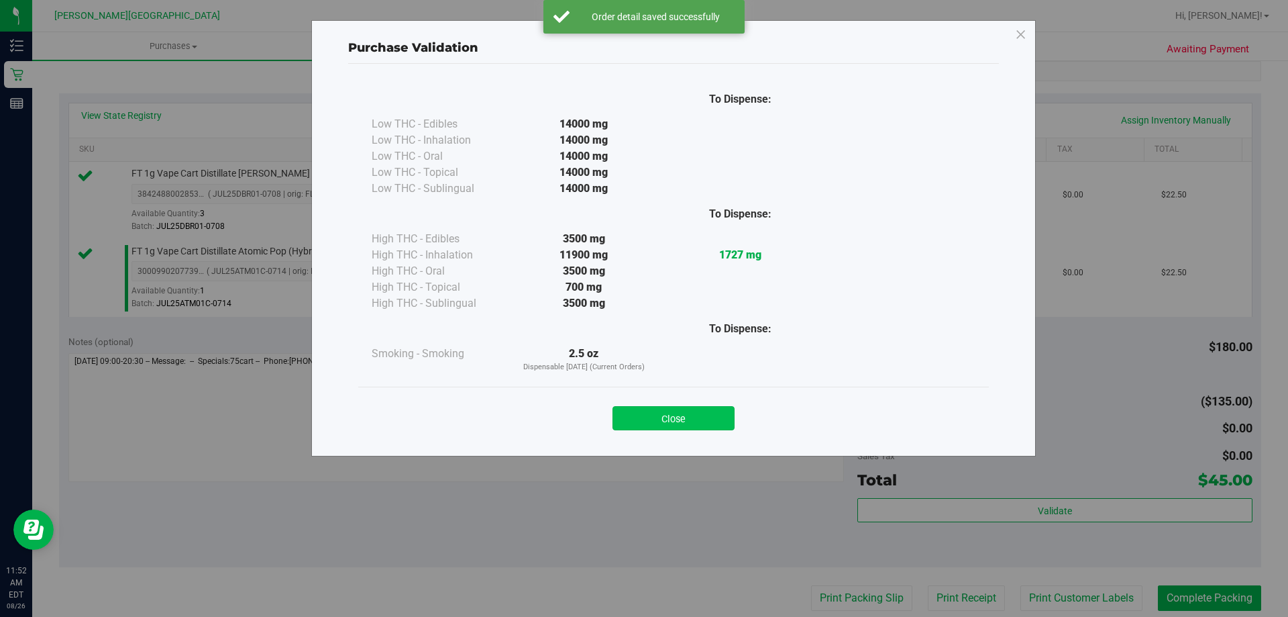
click at [684, 419] on button "Close" at bounding box center [674, 418] width 122 height 24
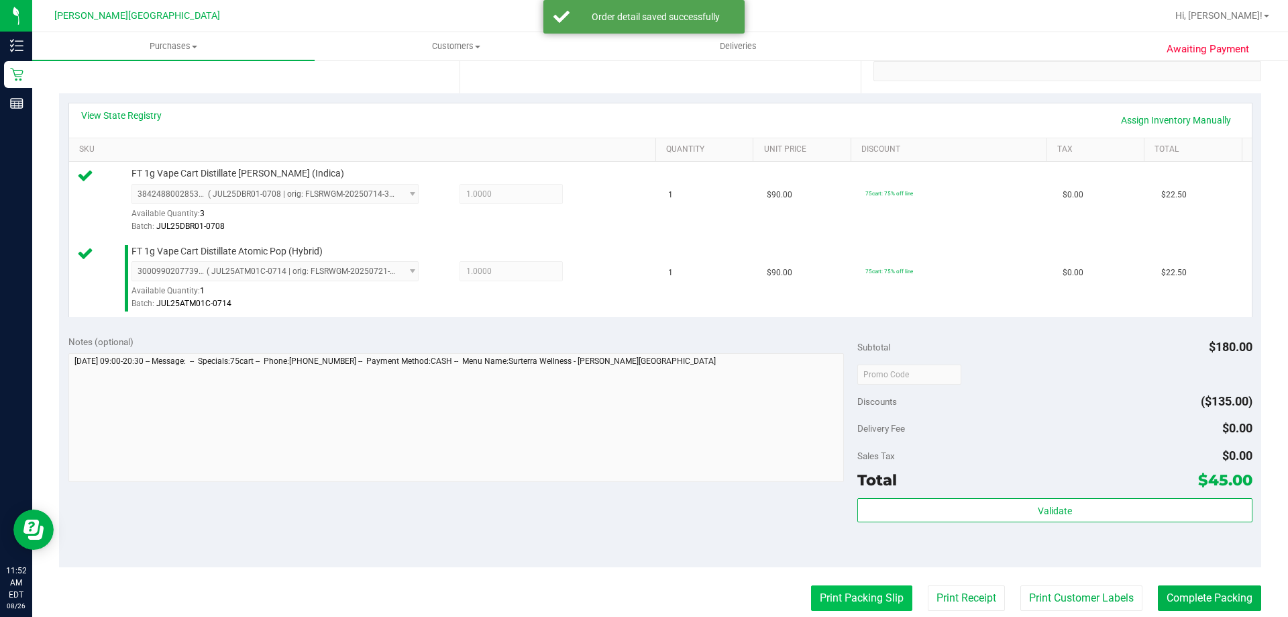
click at [869, 596] on button "Print Packing Slip" at bounding box center [861, 597] width 101 height 25
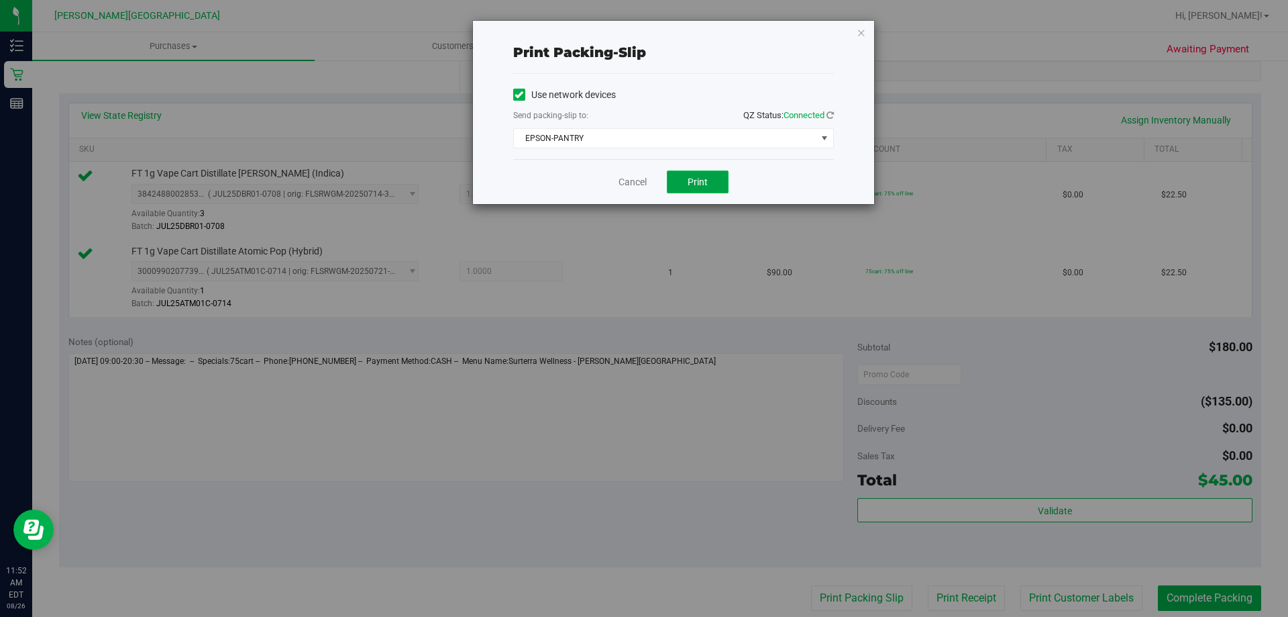
click at [686, 178] on button "Print" at bounding box center [698, 181] width 62 height 23
click at [860, 33] on icon "button" at bounding box center [861, 32] width 9 height 16
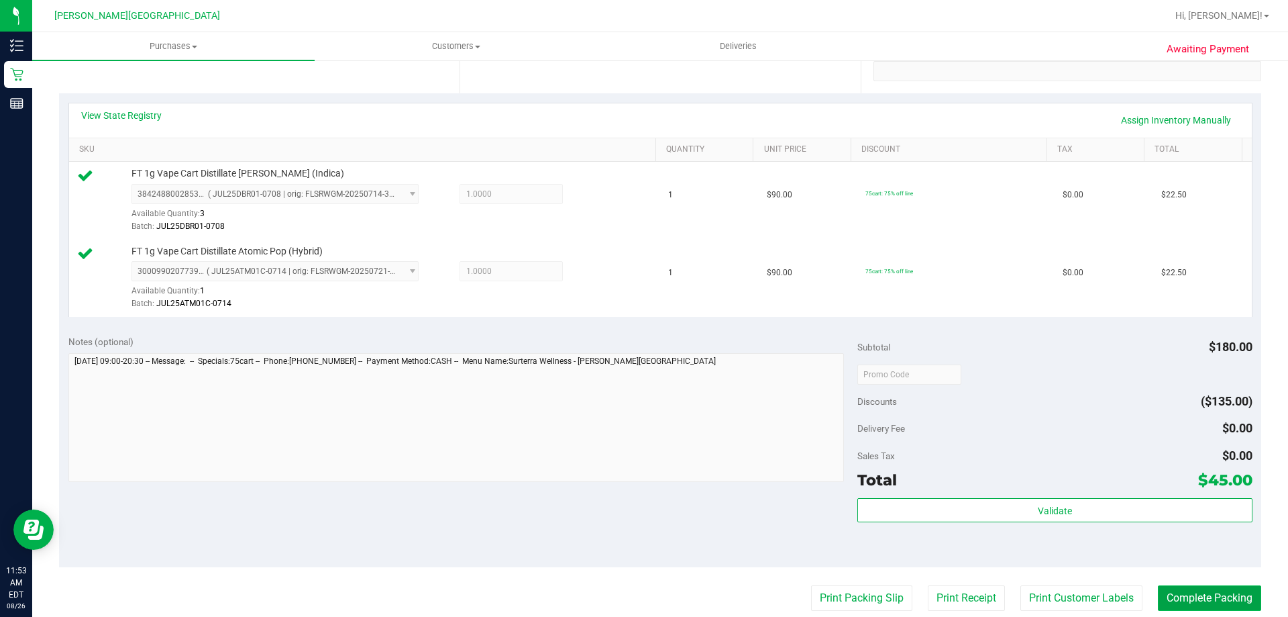
click at [1230, 597] on button "Complete Packing" at bounding box center [1209, 597] width 103 height 25
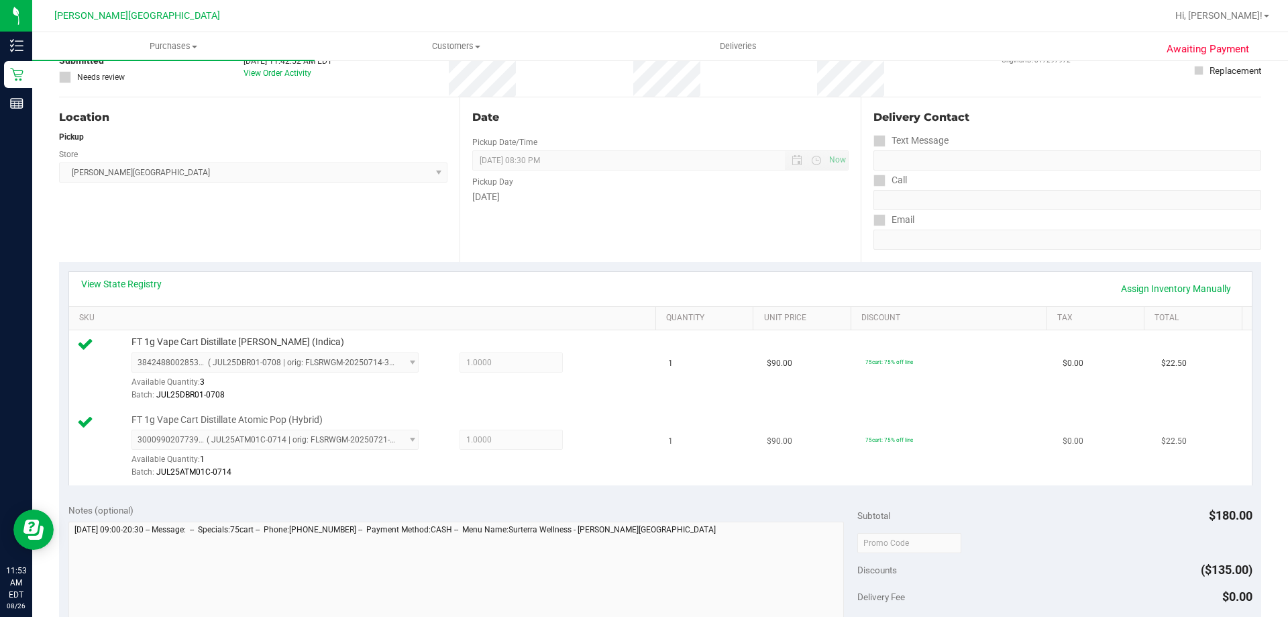
scroll to position [0, 0]
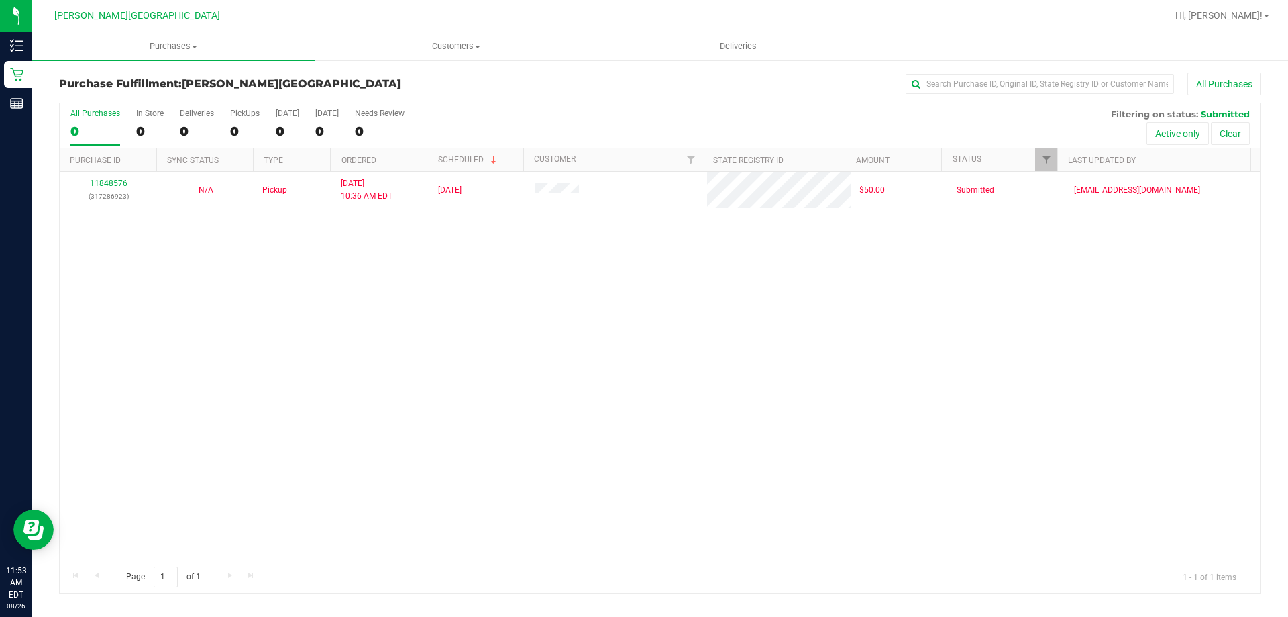
drag, startPoint x: 523, startPoint y: 319, endPoint x: 547, endPoint y: 311, distance: 25.3
click at [528, 319] on div "11848576 (317286923) N/A Pickup 8/26/2025 10:36 AM EDT 8/26/2025 $50.00 Submitt…" at bounding box center [660, 366] width 1201 height 388
click at [933, 370] on div "11848576 (317286923) N/A Pickup 8/26/2025 10:36 AM EDT 8/26/2025 $50.00 Submitt…" at bounding box center [660, 366] width 1201 height 388
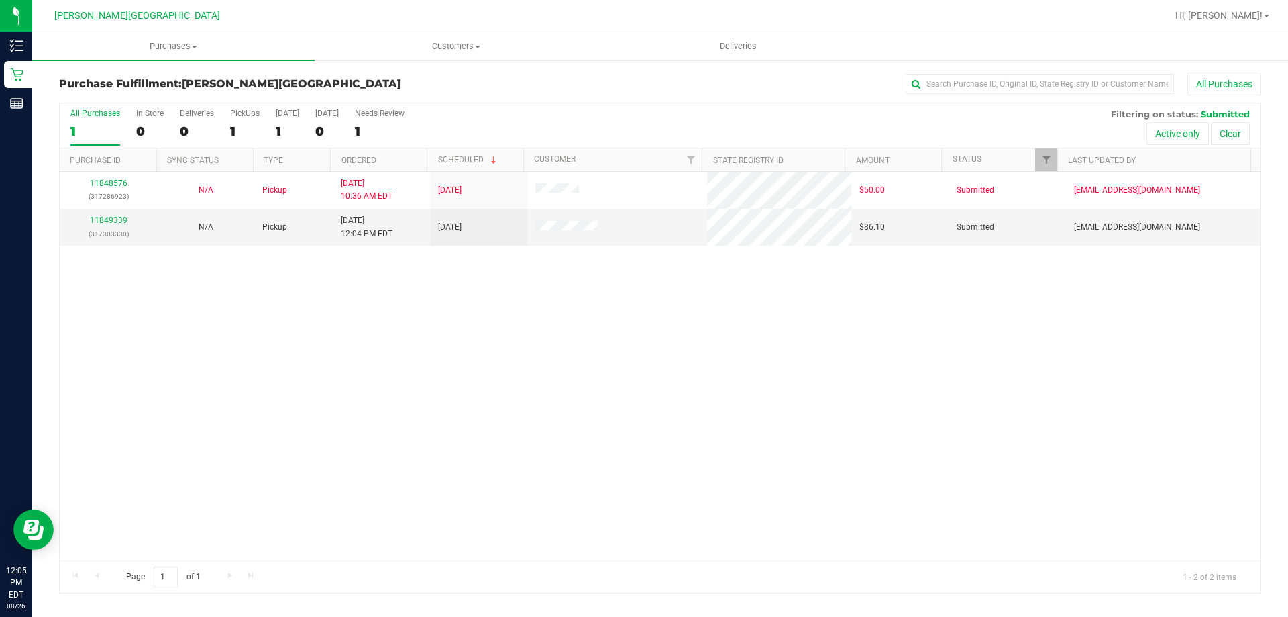
drag, startPoint x: 551, startPoint y: 482, endPoint x: 554, endPoint y: 448, distance: 33.7
click at [551, 481] on div "11848576 (317286923) N/A Pickup 8/26/2025 10:36 AM EDT 8/26/2025 $50.00 Submitt…" at bounding box center [660, 366] width 1201 height 388
click at [107, 224] on link "11849339" at bounding box center [109, 219] width 38 height 9
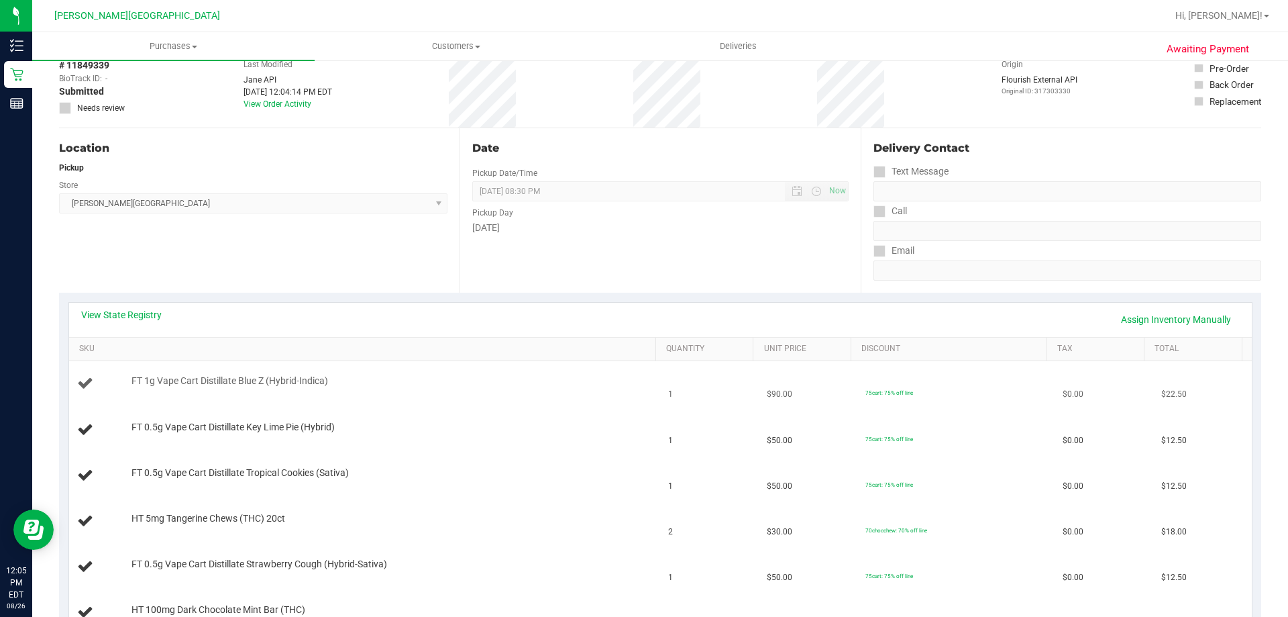
scroll to position [134, 0]
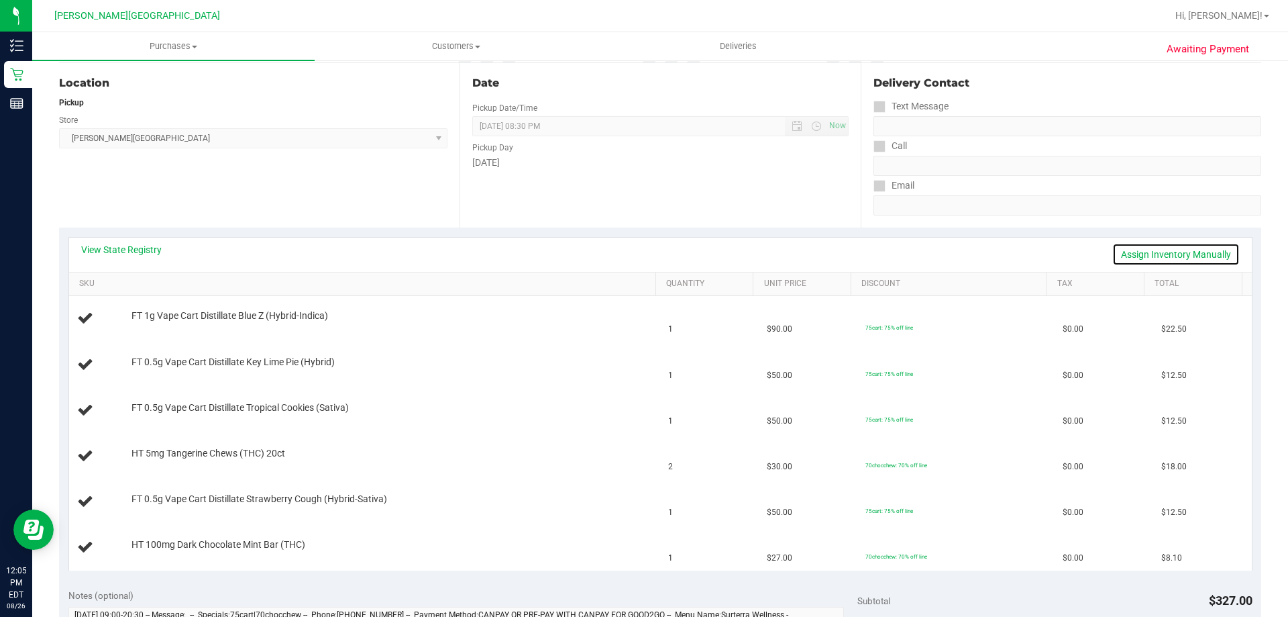
click at [1203, 255] on link "Assign Inventory Manually" at bounding box center [1175, 254] width 127 height 23
click at [1197, 256] on link "Save & Exit" at bounding box center [1208, 254] width 63 height 23
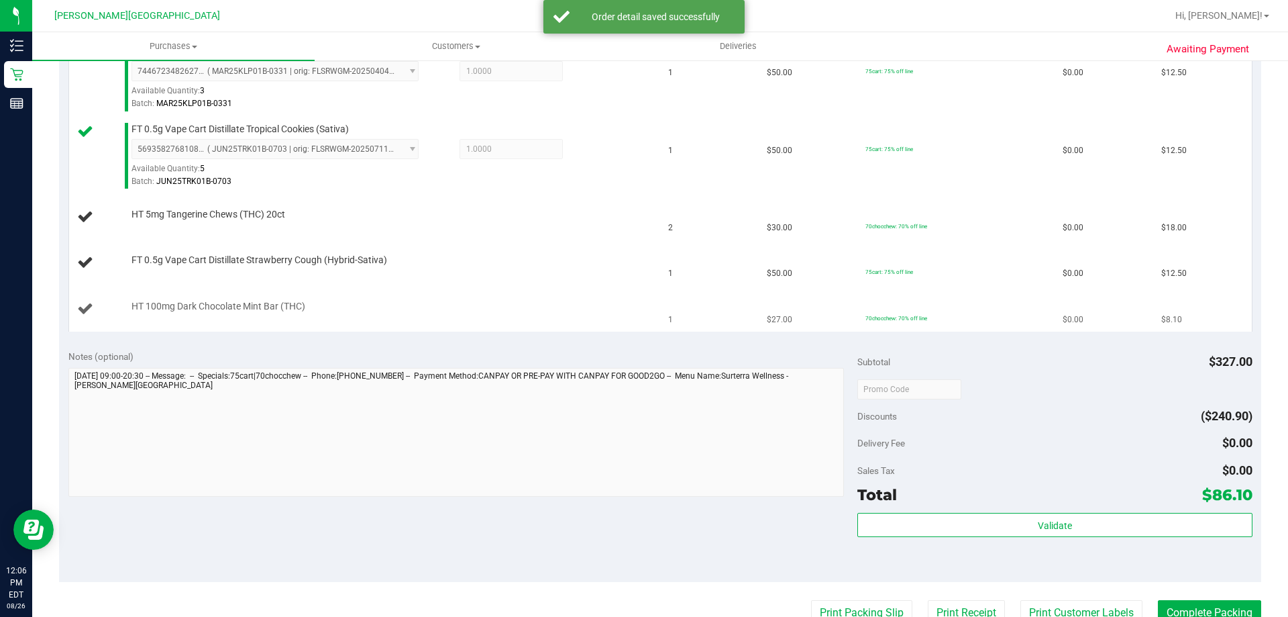
scroll to position [470, 0]
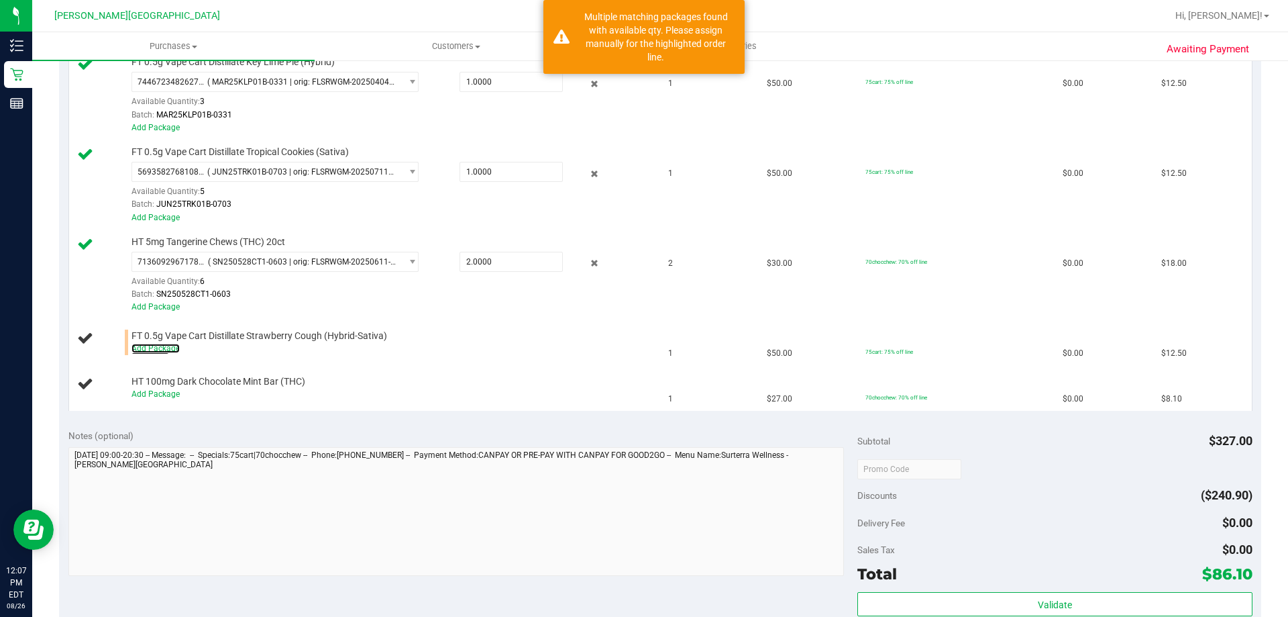
drag, startPoint x: 148, startPoint y: 346, endPoint x: 260, endPoint y: 371, distance: 114.8
click at [150, 346] on link "Add Package" at bounding box center [155, 348] width 48 height 9
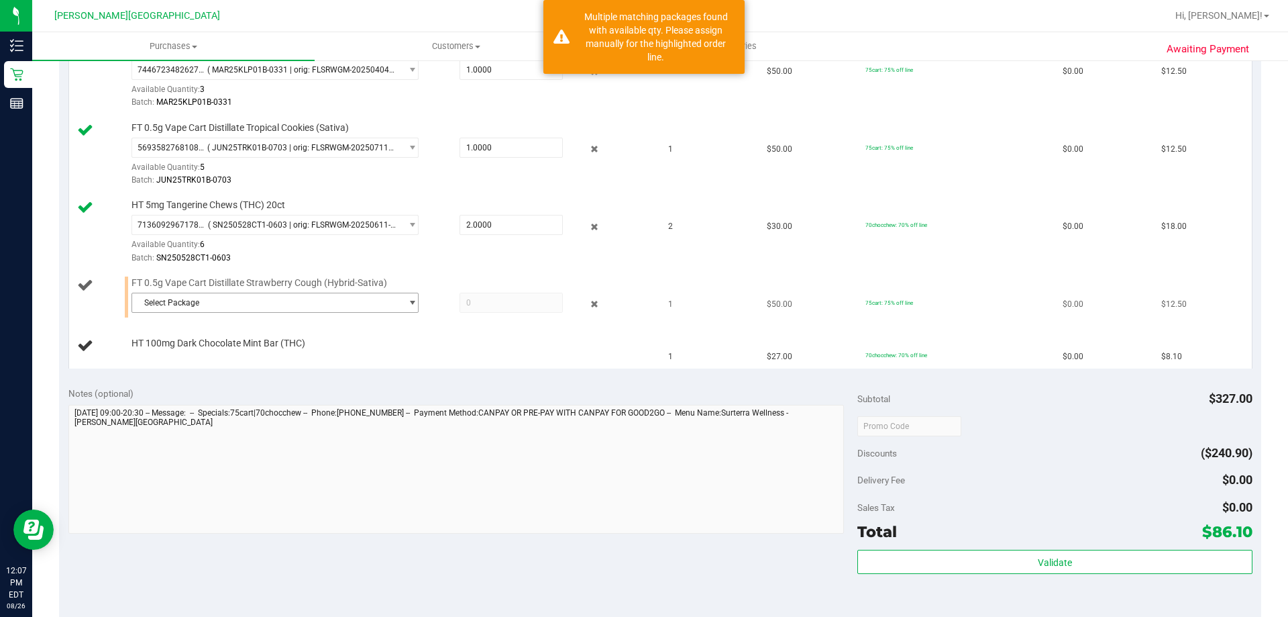
click at [241, 306] on span "Select Package" at bounding box center [266, 302] width 269 height 19
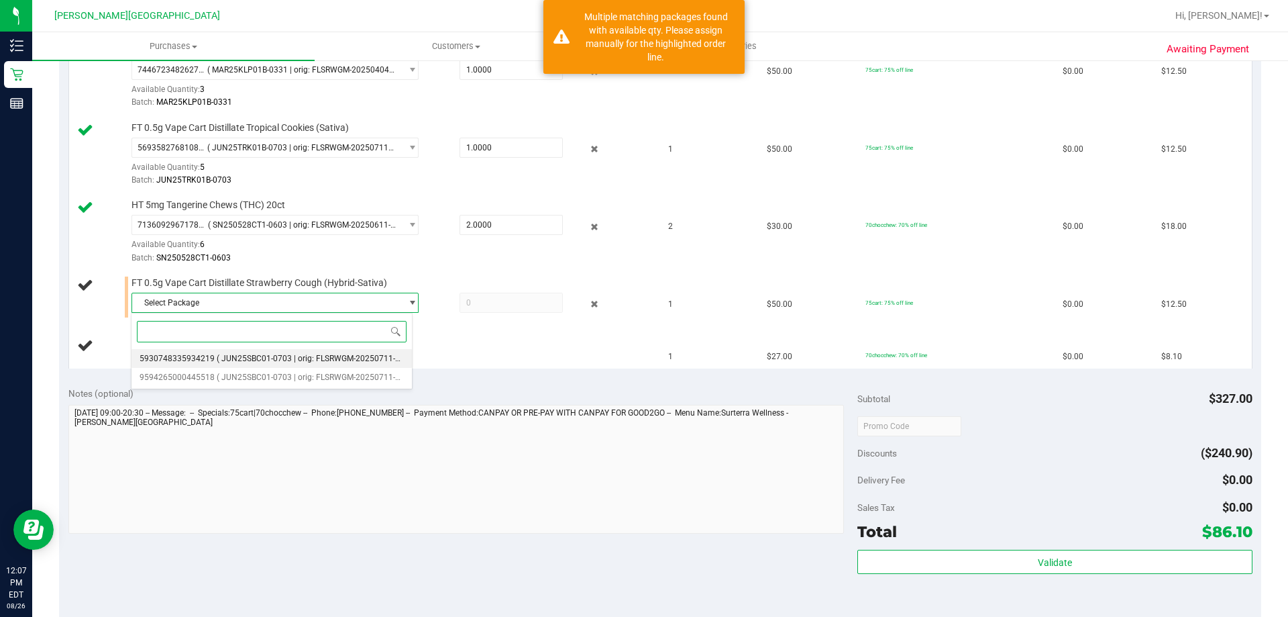
drag, startPoint x: 272, startPoint y: 360, endPoint x: 280, endPoint y: 327, distance: 34.0
click at [273, 360] on span "( JUN25SBC01-0703 | orig: FLSRWGM-20250711-370 )" at bounding box center [315, 358] width 197 height 9
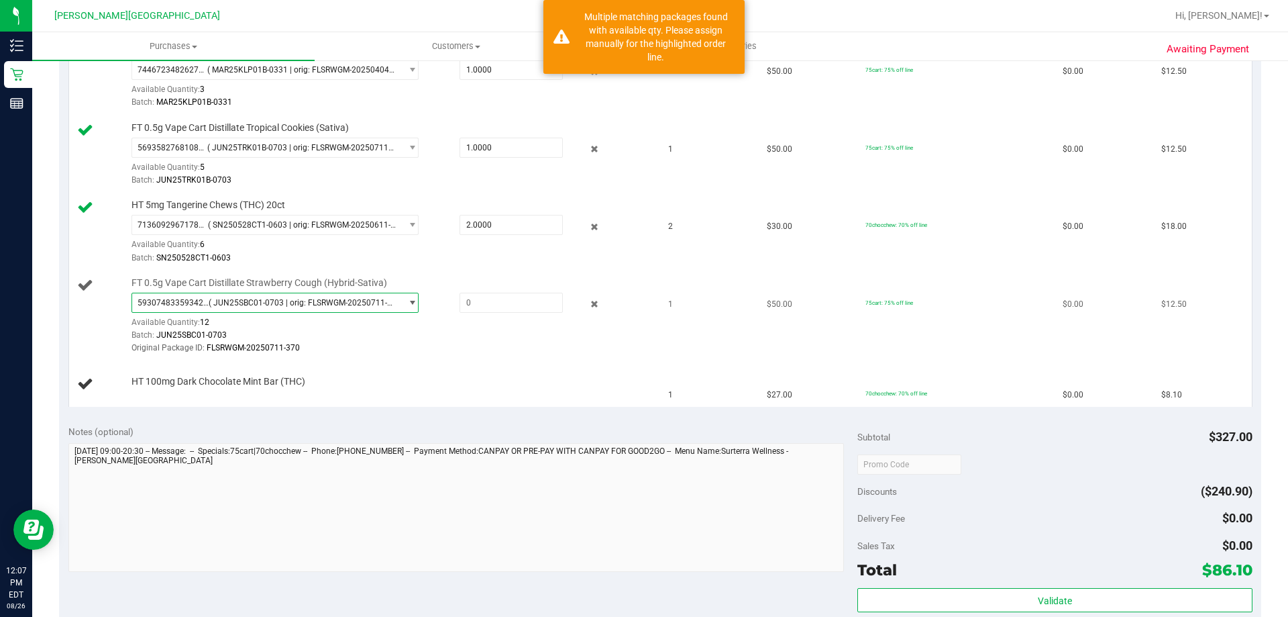
click at [286, 295] on span "5930748335934219 ( JUN25SBC01-0703 | orig: FLSRWGM-20250711-370 )" at bounding box center [266, 302] width 269 height 19
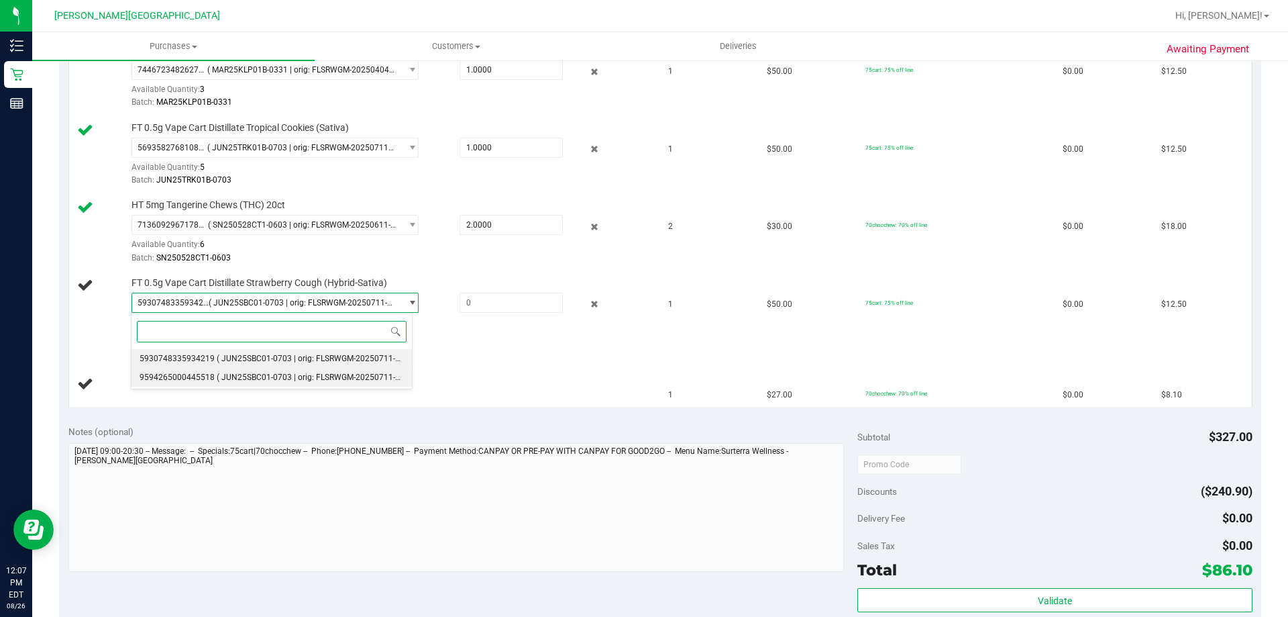
click at [307, 380] on span "( JUN25SBC01-0703 | orig: FLSRWGM-20250711-363 )" at bounding box center [315, 376] width 197 height 9
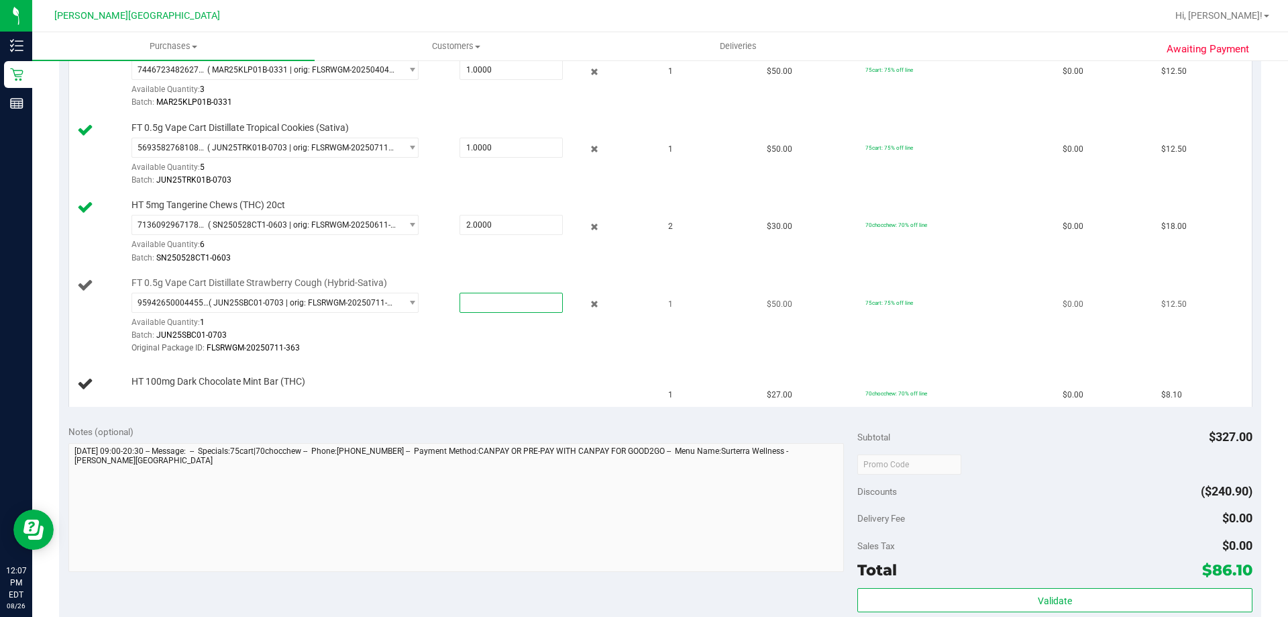
drag, startPoint x: 478, startPoint y: 304, endPoint x: 476, endPoint y: 250, distance: 53.7
click at [478, 303] on span at bounding box center [511, 303] width 103 height 20
type input "1"
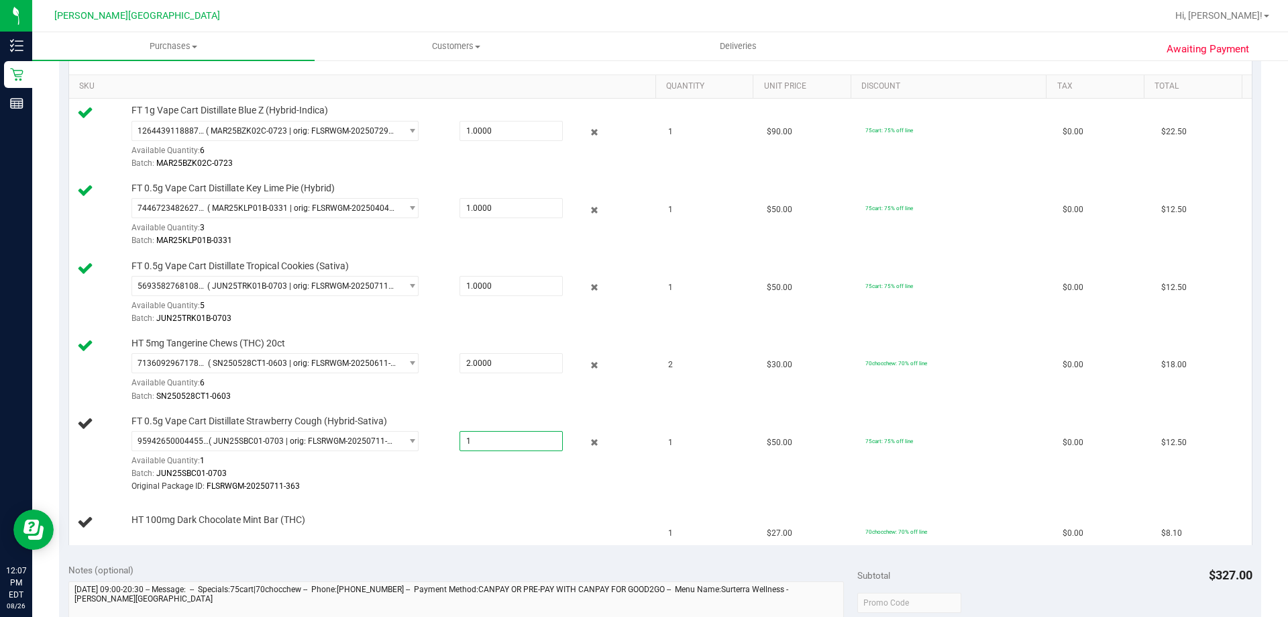
scroll to position [201, 0]
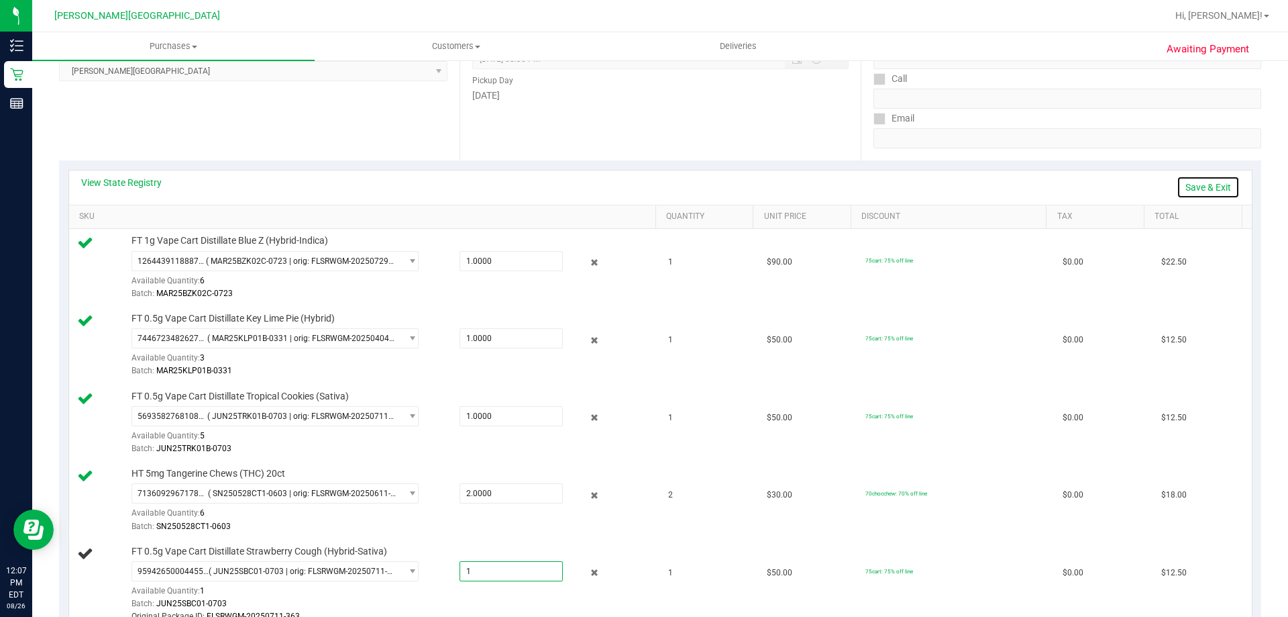
type input "1.0000"
click at [1192, 188] on link "Save & Exit" at bounding box center [1208, 187] width 63 height 23
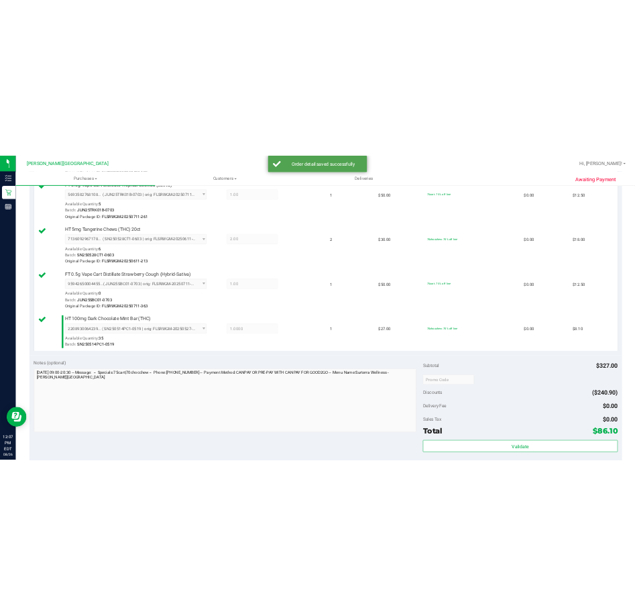
scroll to position [738, 0]
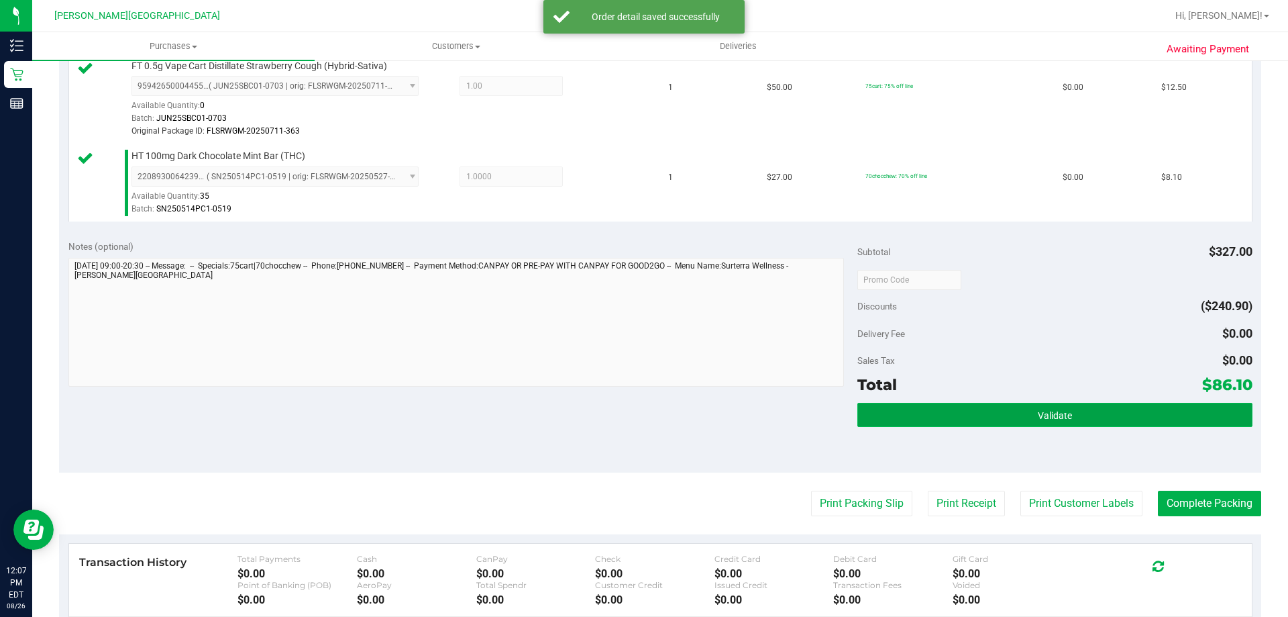
click at [1013, 414] on button "Validate" at bounding box center [1054, 415] width 394 height 24
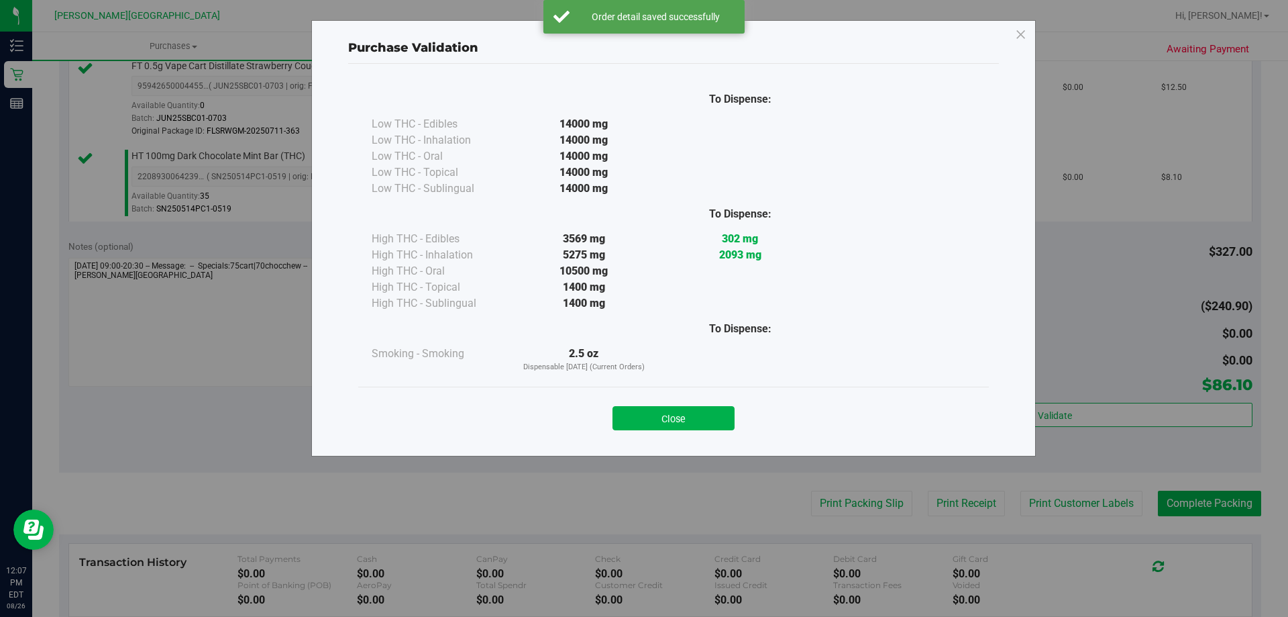
click at [713, 417] on button "Close" at bounding box center [674, 418] width 122 height 24
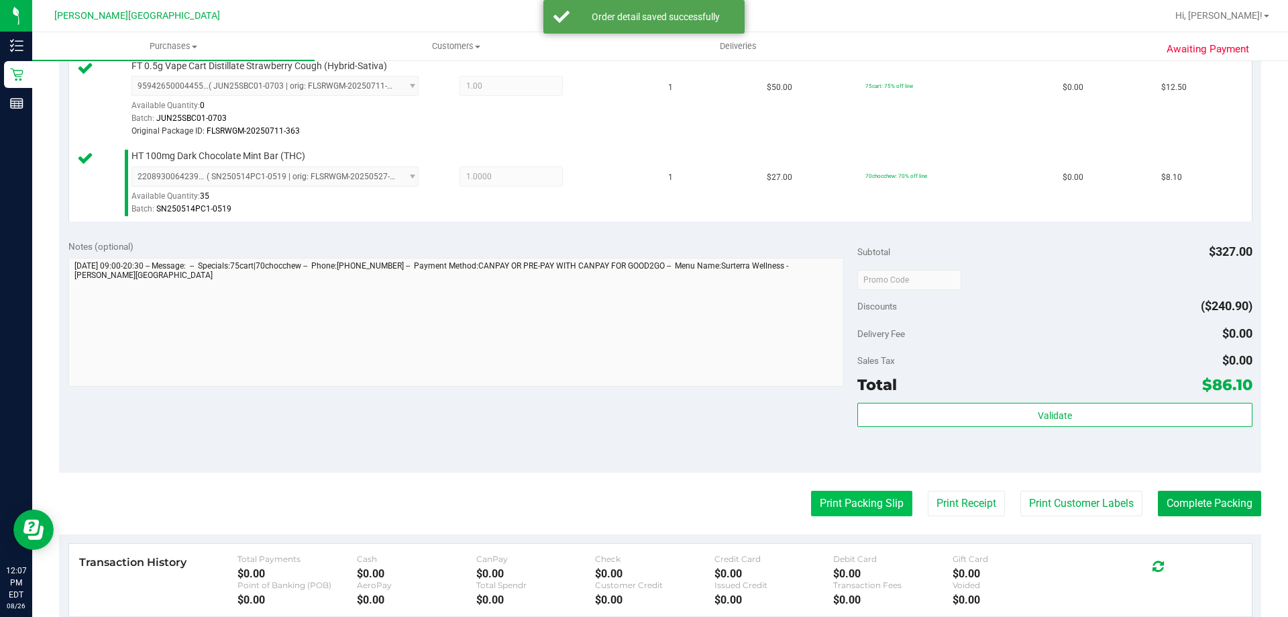
click at [854, 507] on button "Print Packing Slip" at bounding box center [861, 502] width 101 height 25
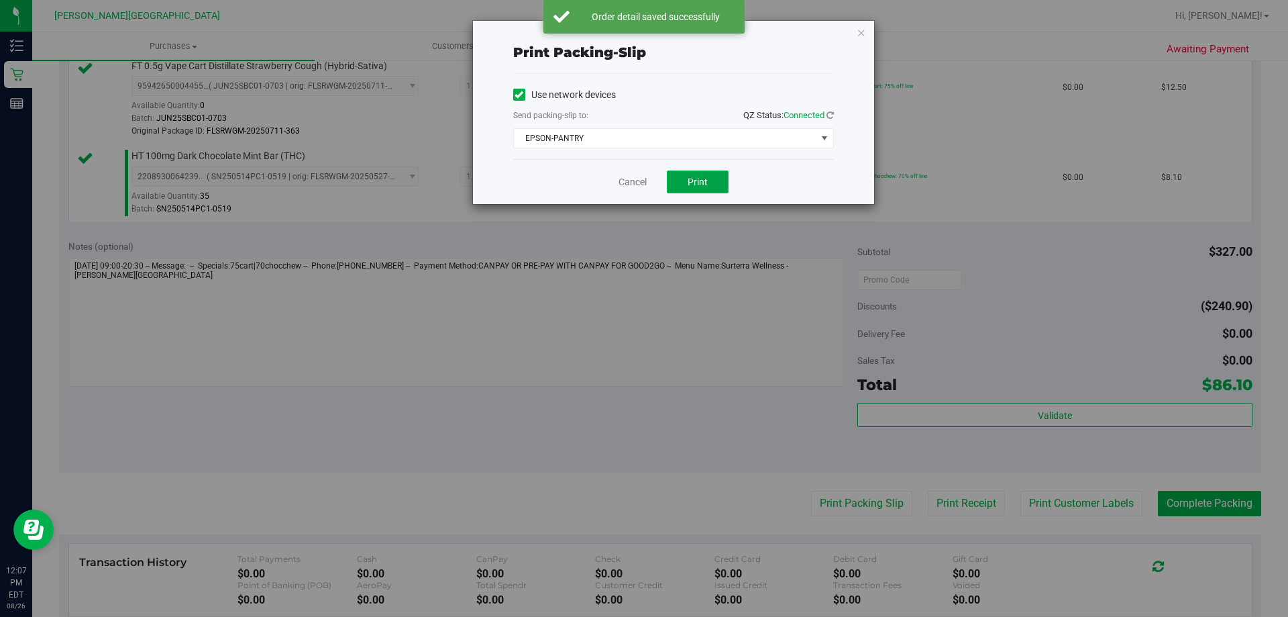
click at [709, 170] on button "Print" at bounding box center [698, 181] width 62 height 23
click at [860, 30] on icon "button" at bounding box center [861, 32] width 9 height 16
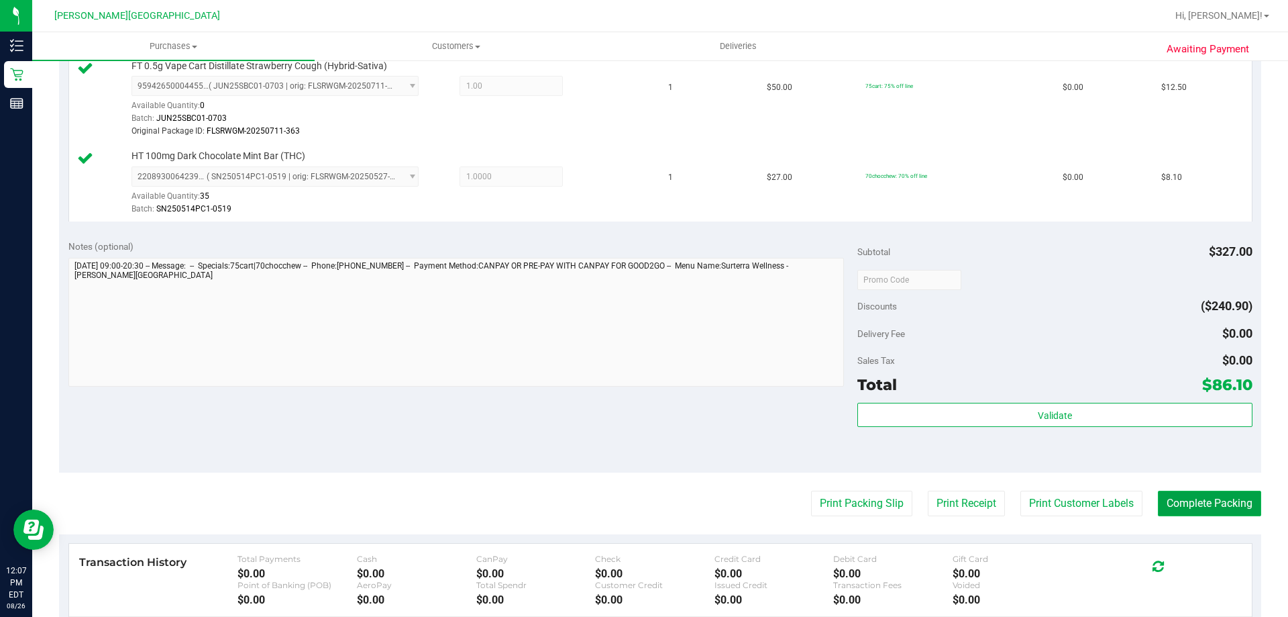
click at [1176, 504] on button "Complete Packing" at bounding box center [1209, 502] width 103 height 25
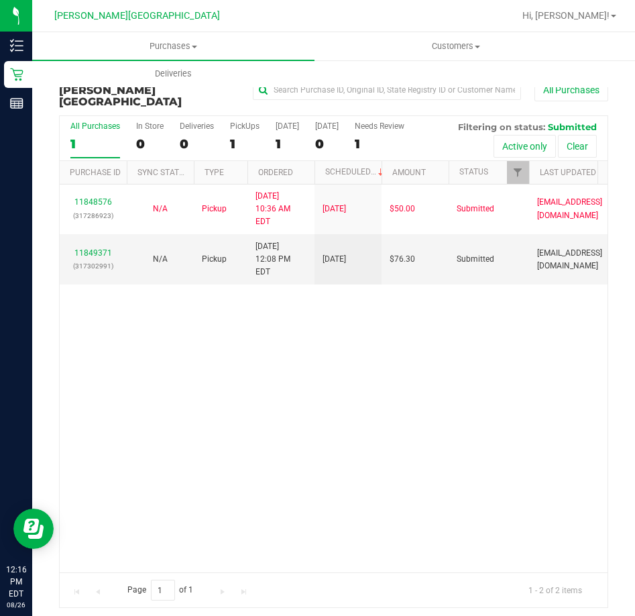
drag, startPoint x: 487, startPoint y: 407, endPoint x: 520, endPoint y: 169, distance: 239.8
click at [487, 393] on div "11848576 (317286923) N/A Pickup 8/26/2025 10:36 AM EDT 8/26/2025 $50.00 Submitt…" at bounding box center [334, 378] width 548 height 388
click at [587, 17] on span "Hi, Tarek!" at bounding box center [566, 15] width 87 height 11
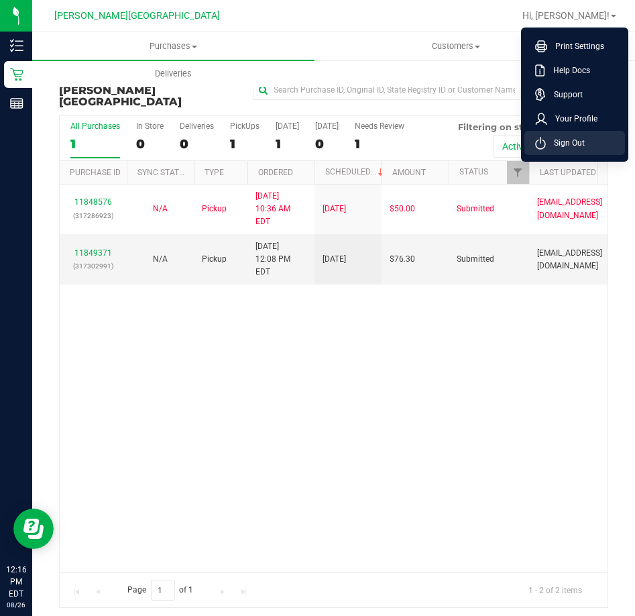
click at [567, 141] on span "Sign Out" at bounding box center [565, 142] width 39 height 13
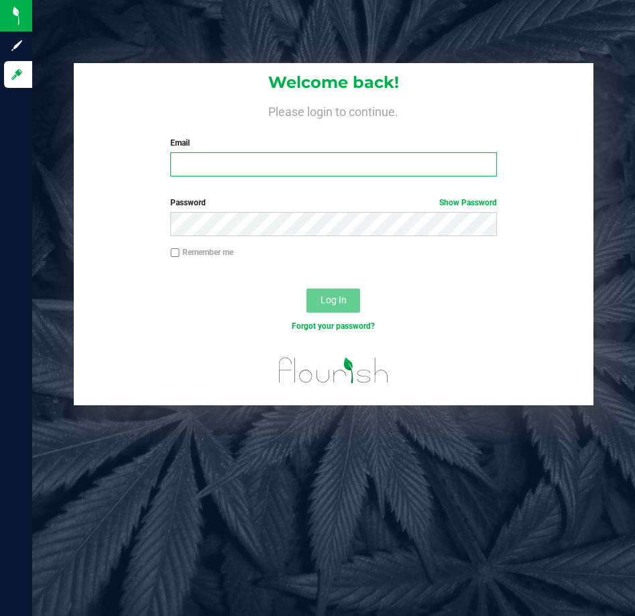
click at [398, 158] on input "Email" at bounding box center [333, 164] width 326 height 24
click at [224, 172] on input "Email" at bounding box center [333, 164] width 326 height 24
type input "[PERSON_NAME][EMAIL_ADDRESS][DOMAIN_NAME]"
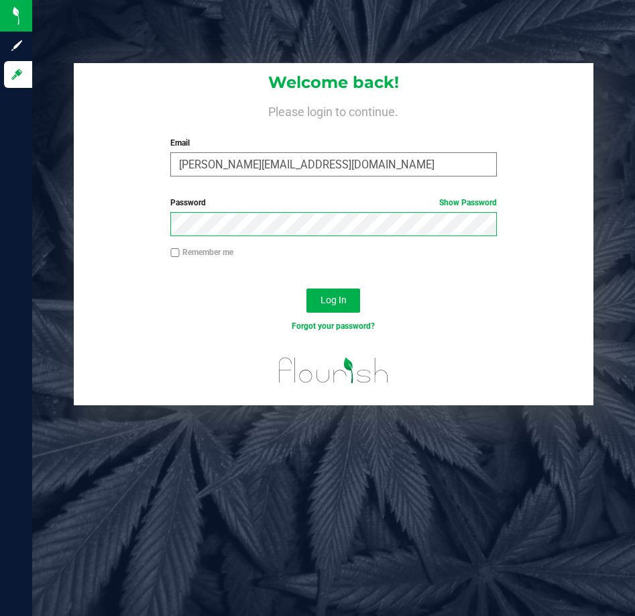
click at [307, 288] on button "Log In" at bounding box center [334, 300] width 54 height 24
